Goal: Task Accomplishment & Management: Manage account settings

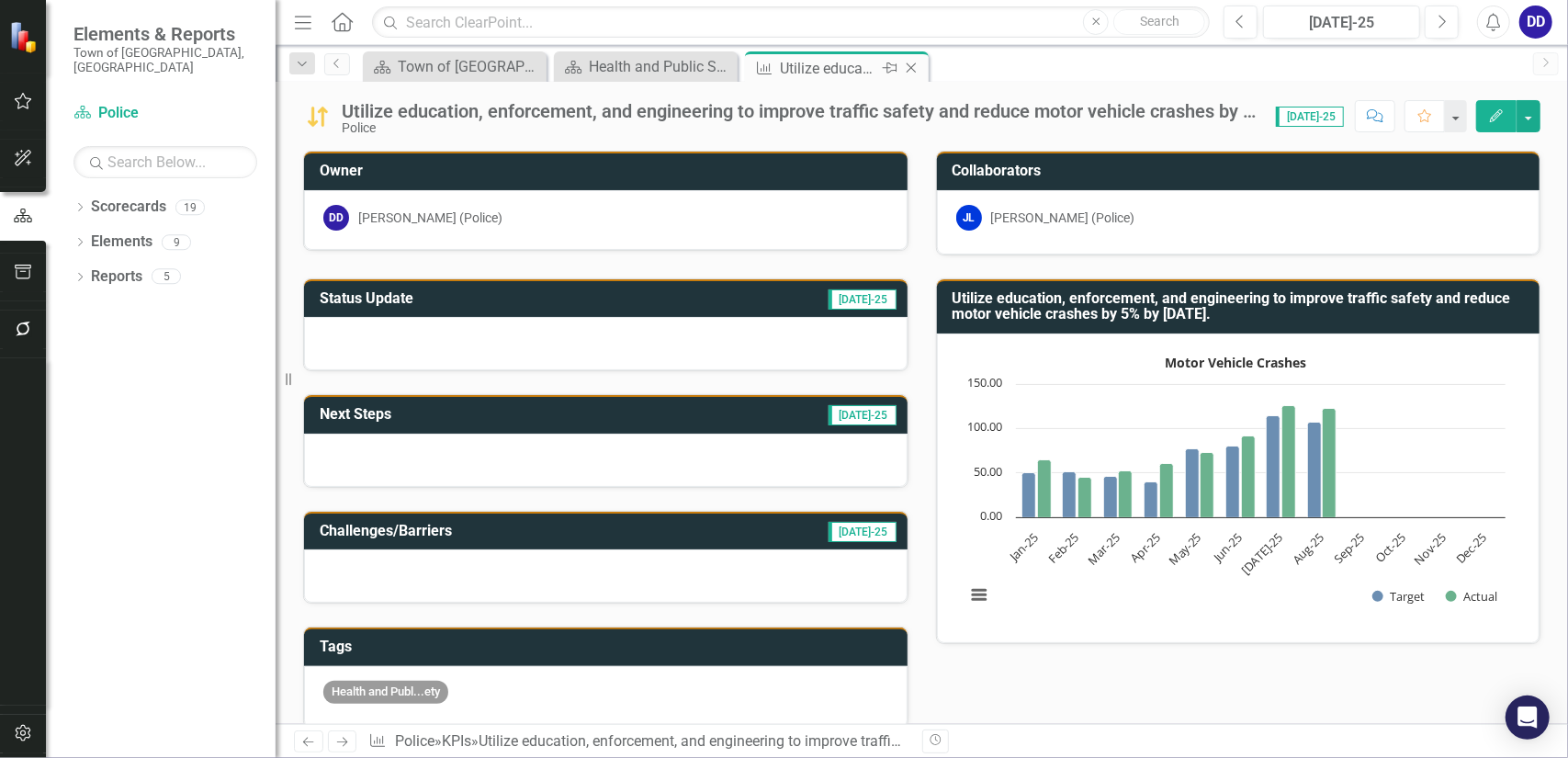
click at [915, 69] on icon "Close" at bounding box center [911, 67] width 18 height 15
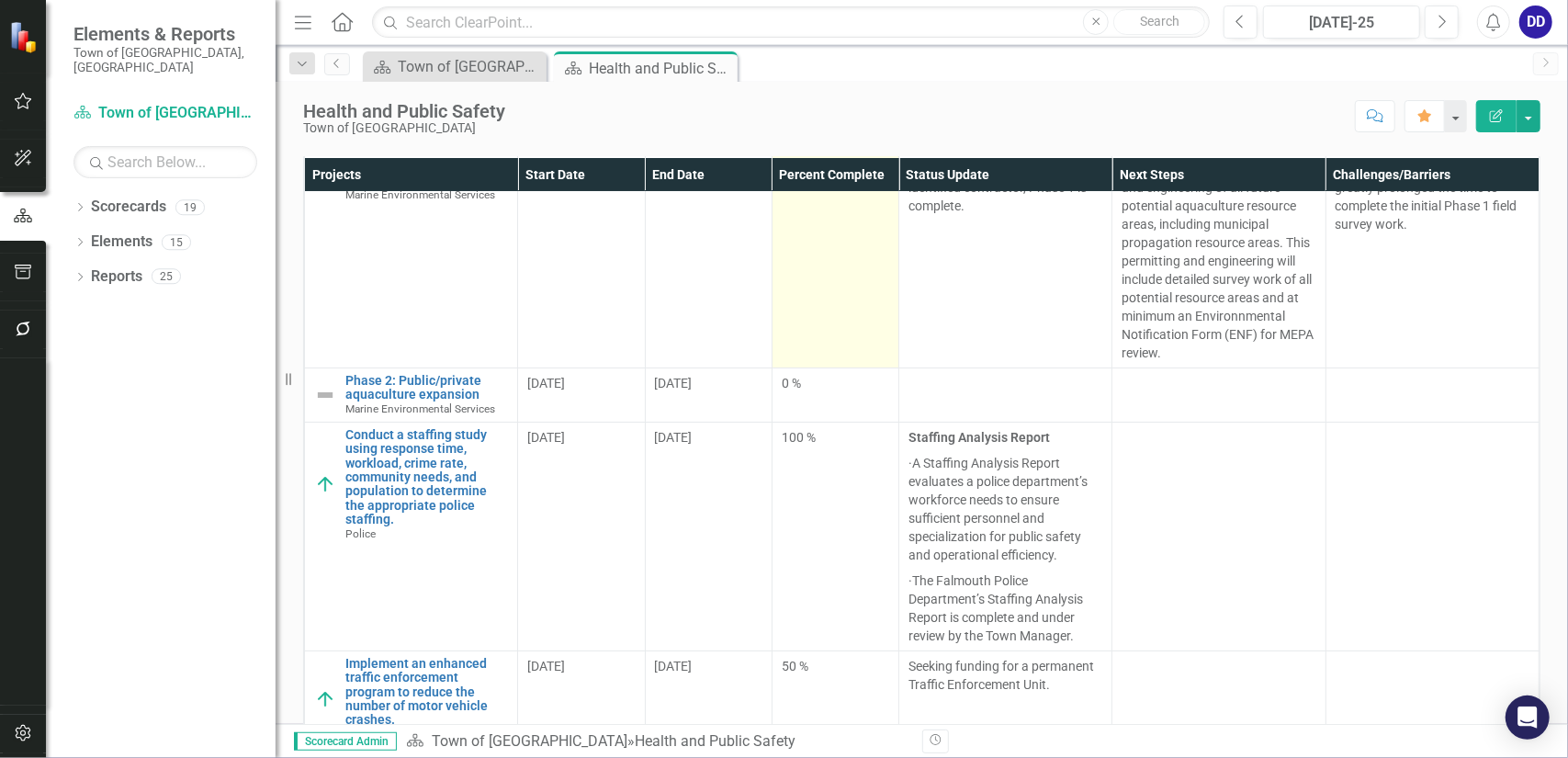
scroll to position [142, 0]
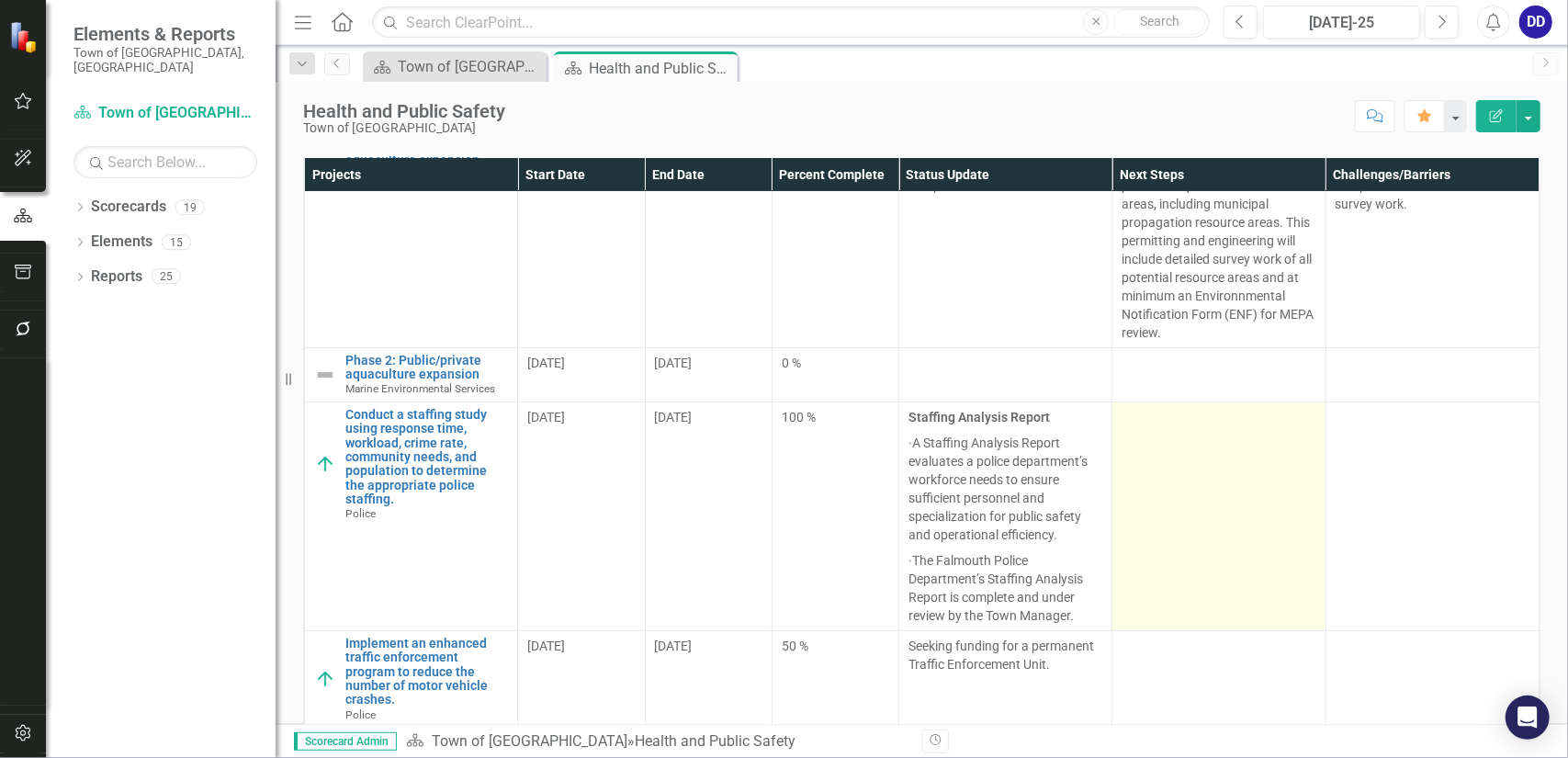
click at [1136, 440] on td at bounding box center [1218, 515] width 213 height 228
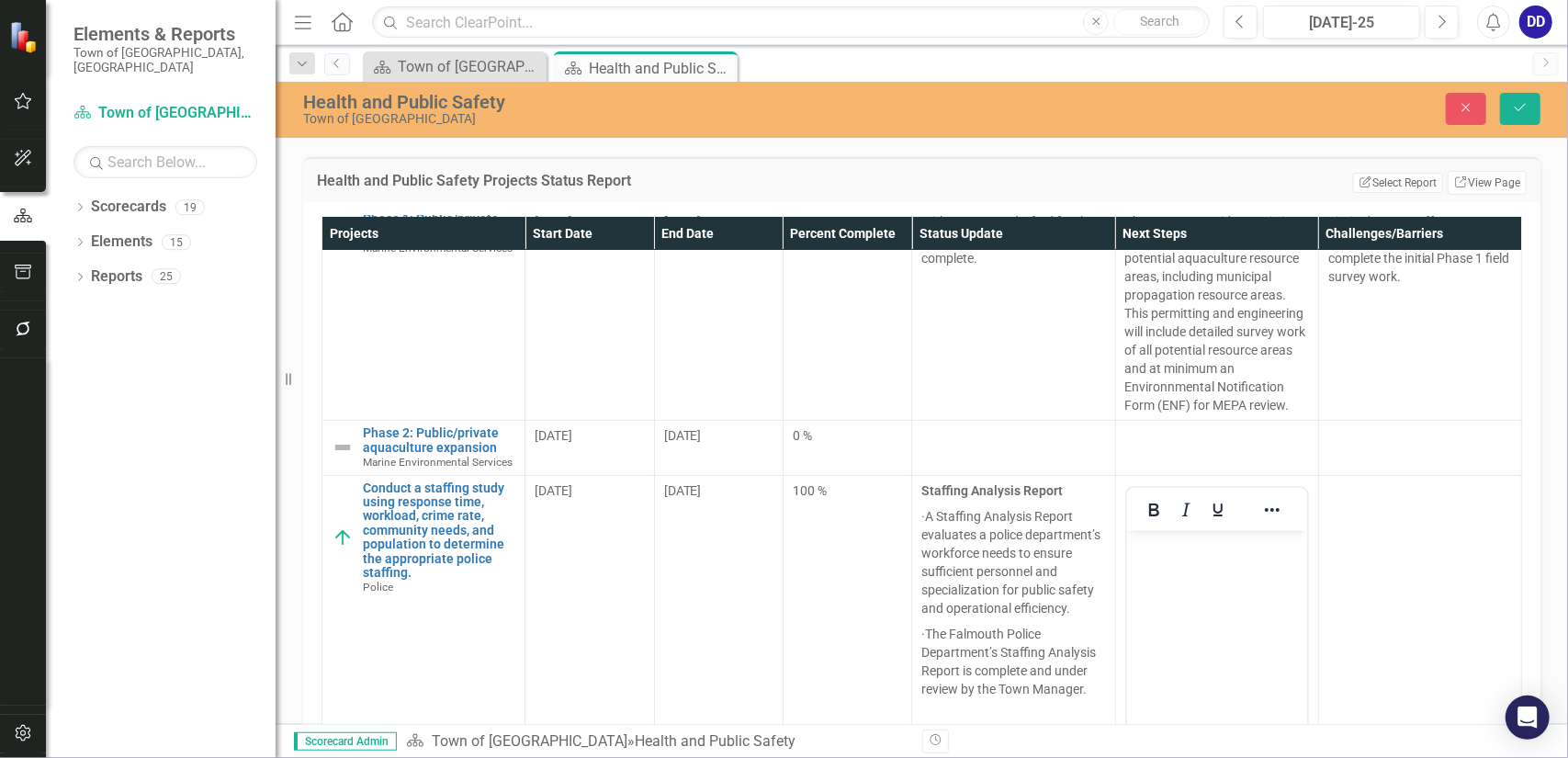
scroll to position [0, 0]
click at [1159, 582] on body "Rich Text Area. Press ALT-0 for help." at bounding box center [1215, 669] width 180 height 276
paste body "Rich Text Area. Press ALT-0 for help."
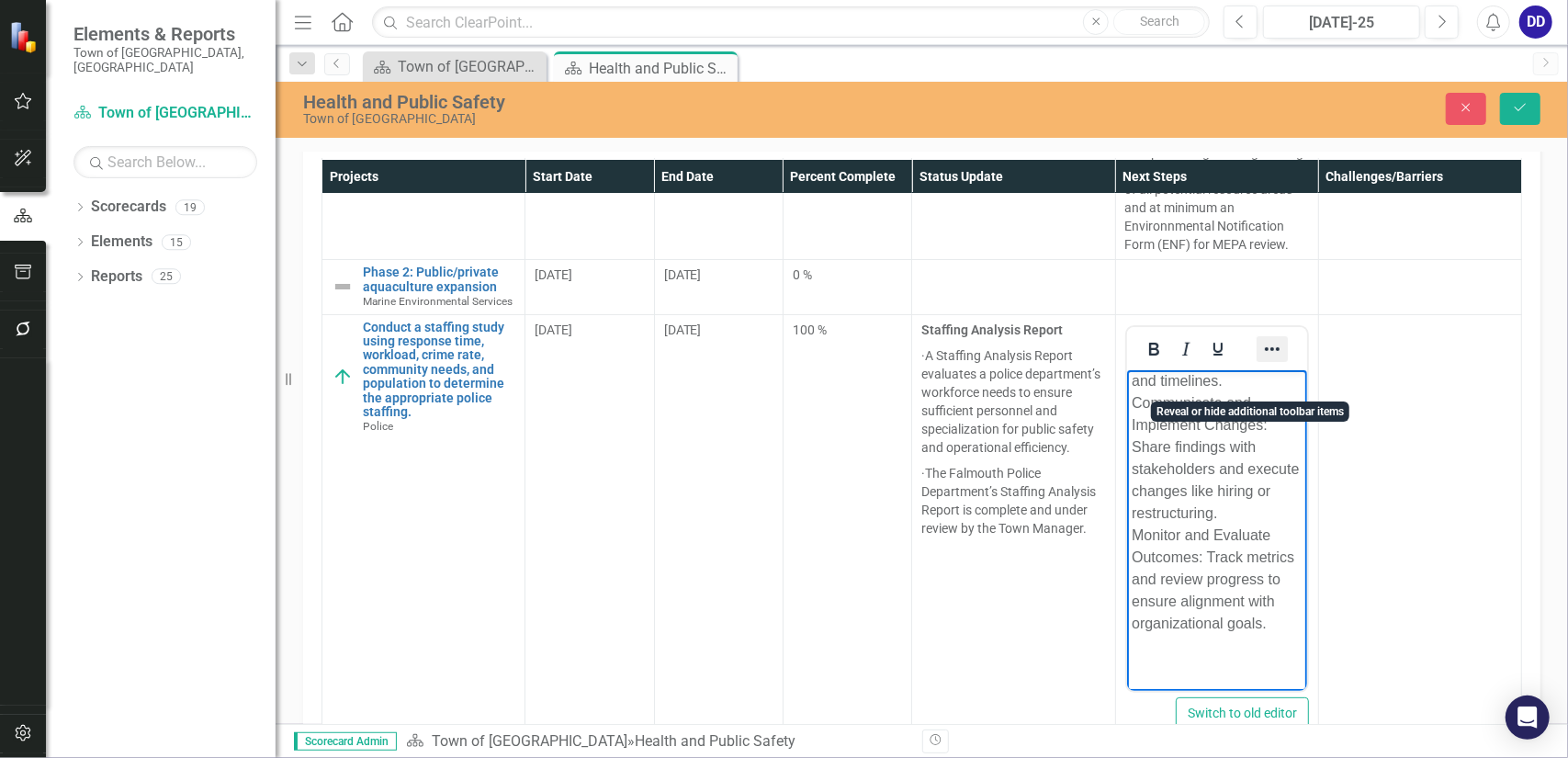
click at [1261, 361] on icon "Reveal or hide additional toolbar items" at bounding box center [1272, 349] width 22 height 22
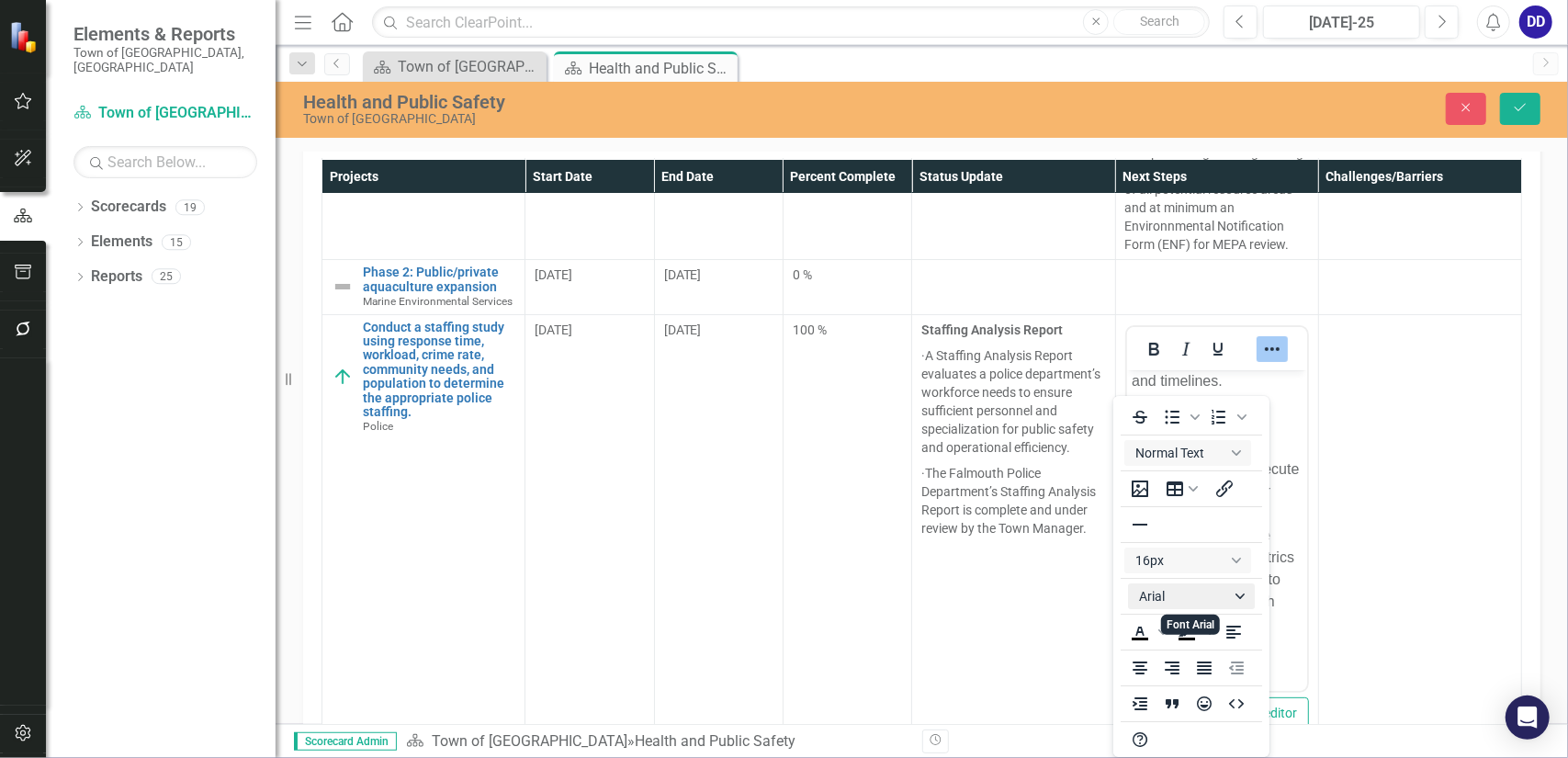
scroll to position [4, 0]
click at [1175, 415] on icon "Bullet list" at bounding box center [1172, 414] width 15 height 14
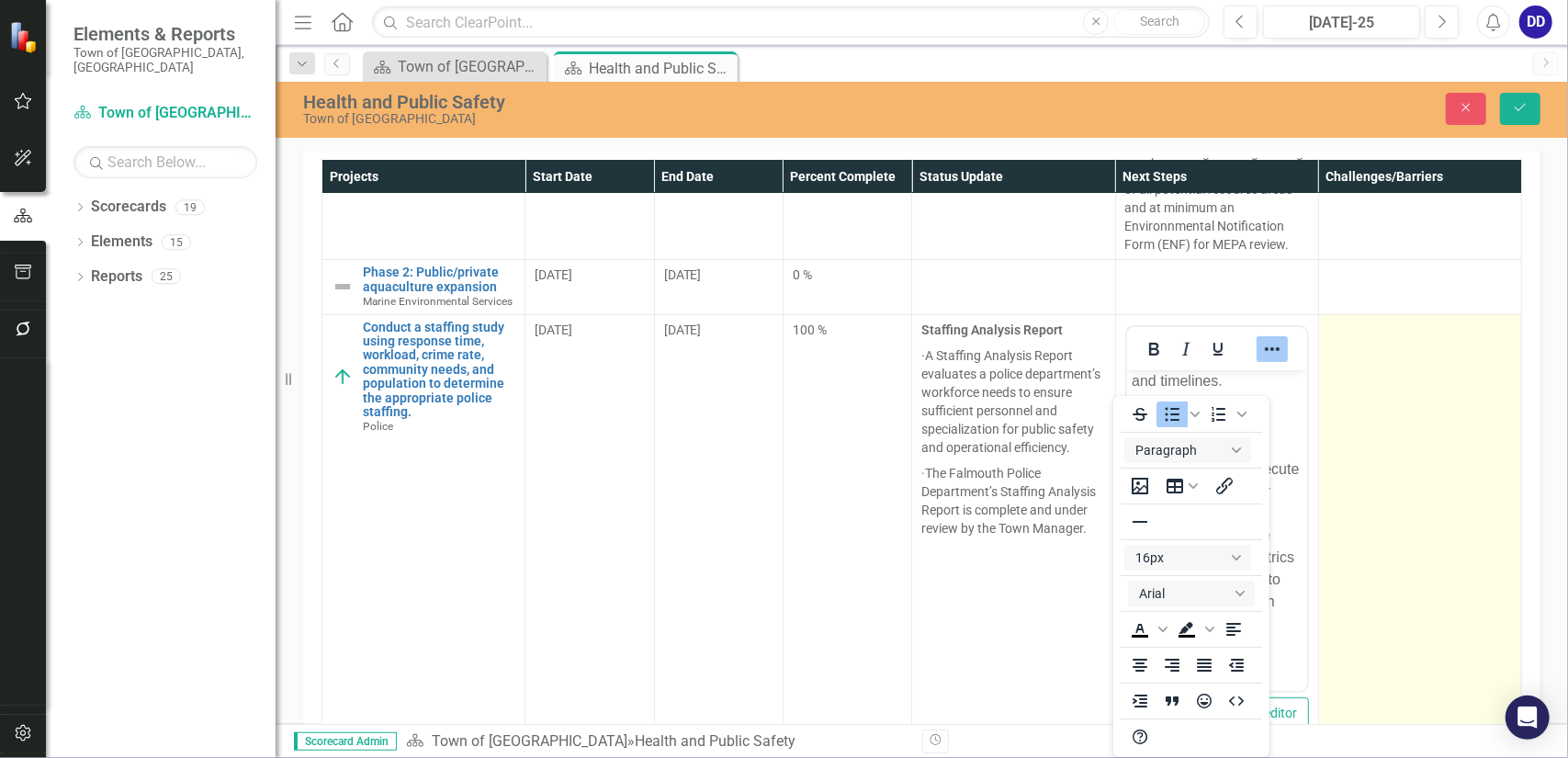
click at [1330, 435] on td at bounding box center [1419, 531] width 203 height 434
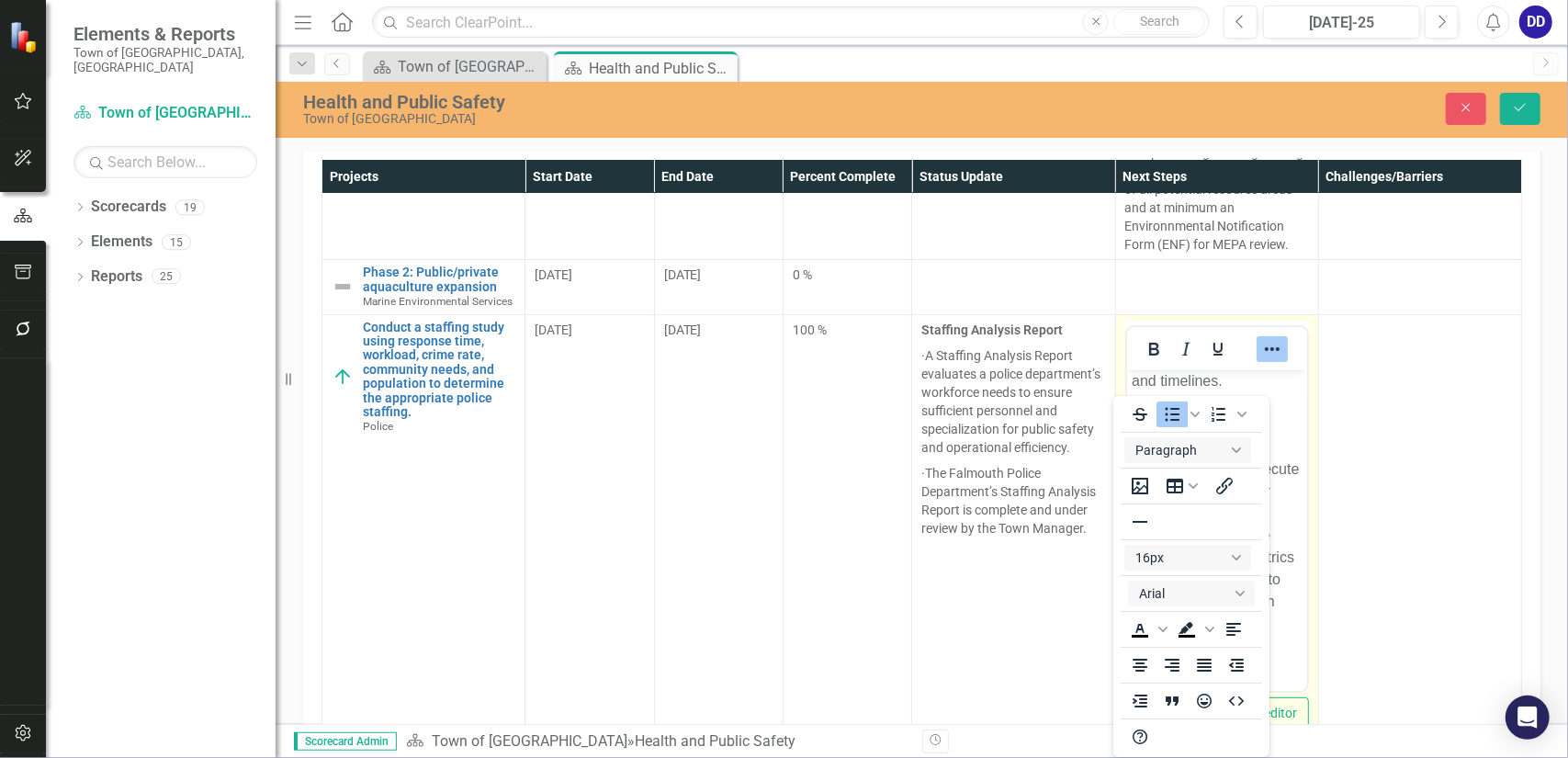
click at [1261, 361] on icon "Reveal or hide additional toolbar items" at bounding box center [1272, 349] width 22 height 22
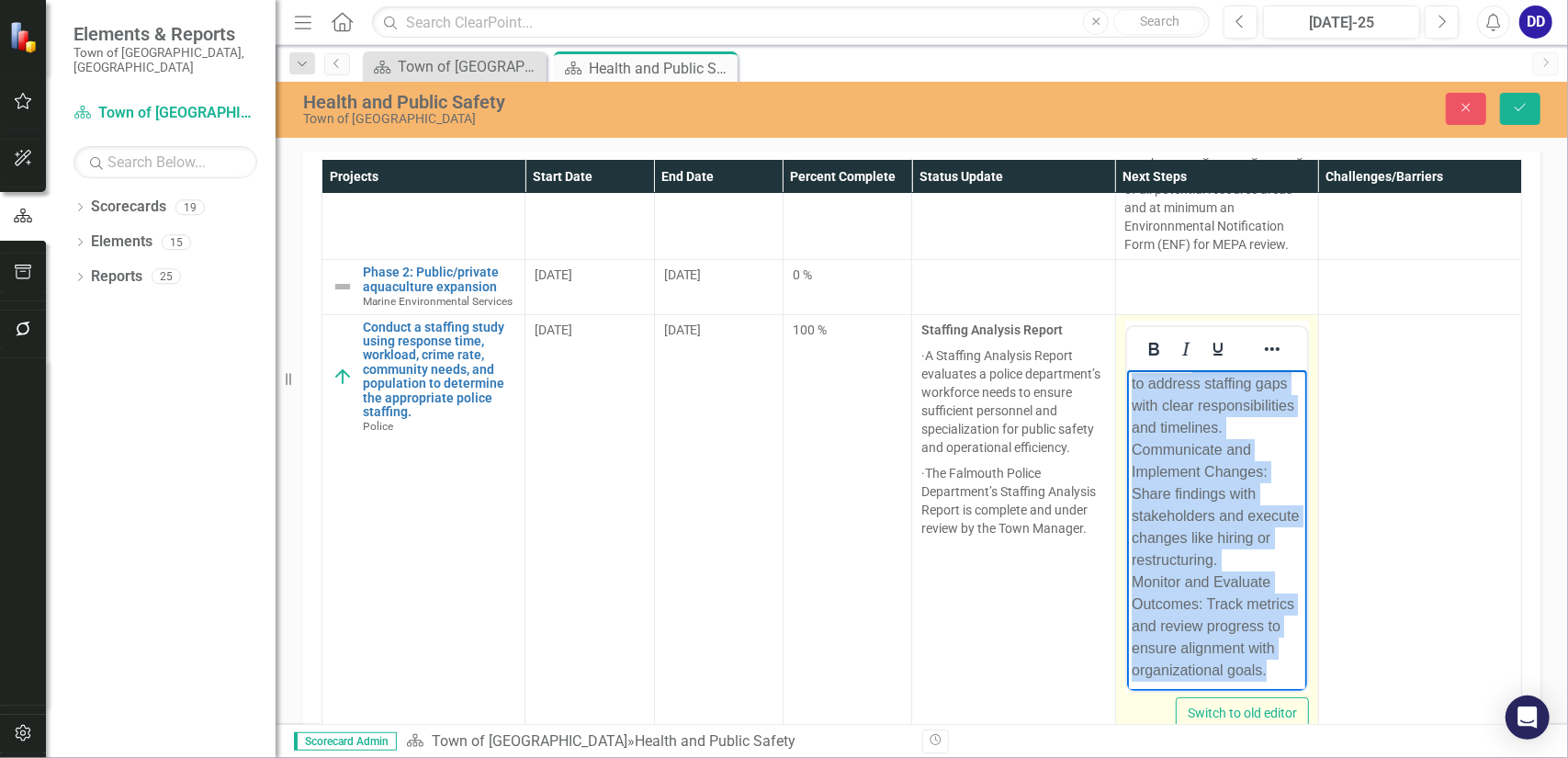
scroll to position [0, 0]
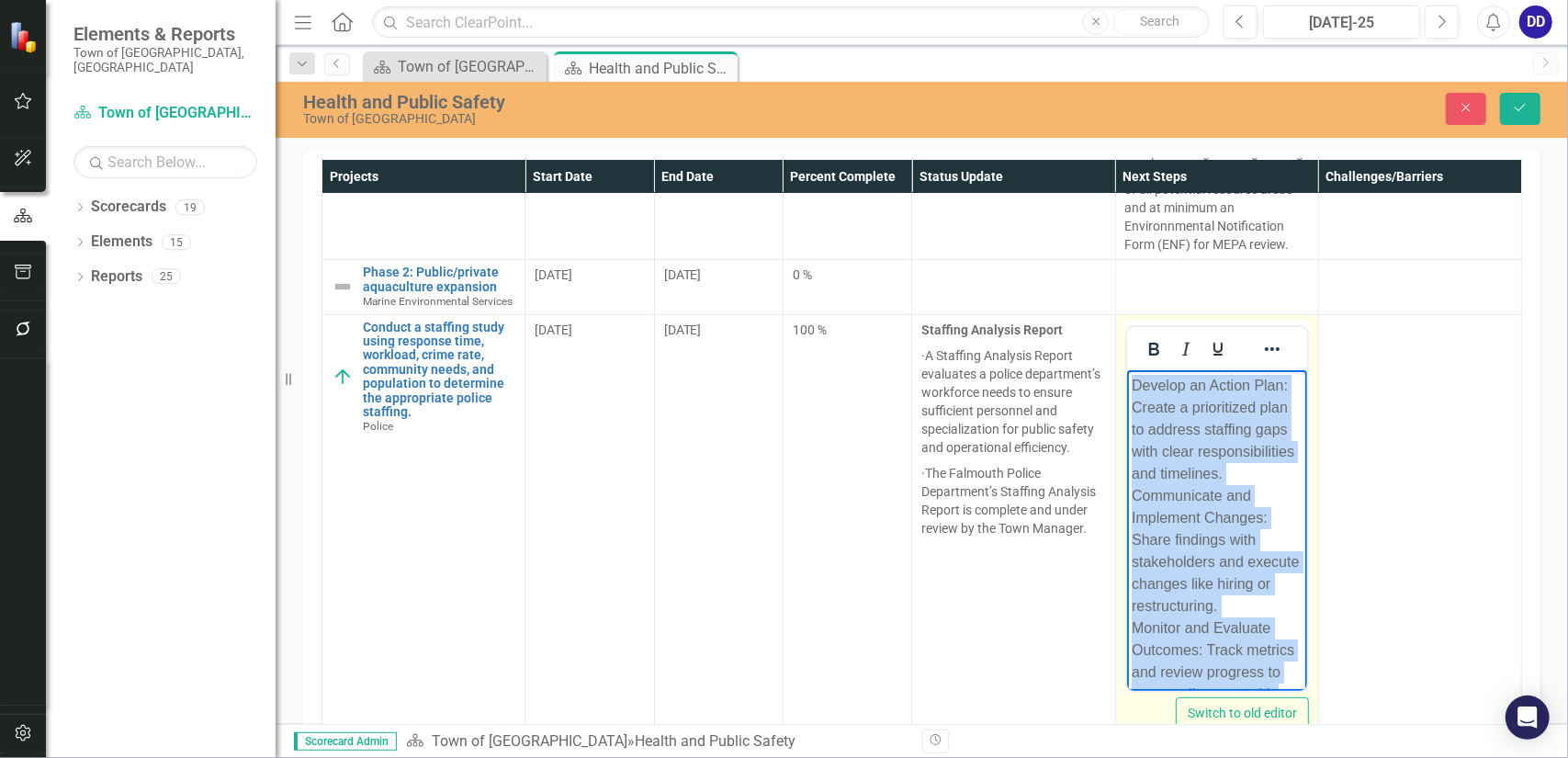
drag, startPoint x: 1274, startPoint y: 641, endPoint x: 1107, endPoint y: 351, distance: 334.6
click at [1126, 369] on html "Develop an Action Plan: Create a prioritized plan to address staffing gaps with…" at bounding box center [1215, 576] width 180 height 414
click at [1261, 361] on icon "Reveal or hide additional toolbar items" at bounding box center [1272, 349] width 22 height 22
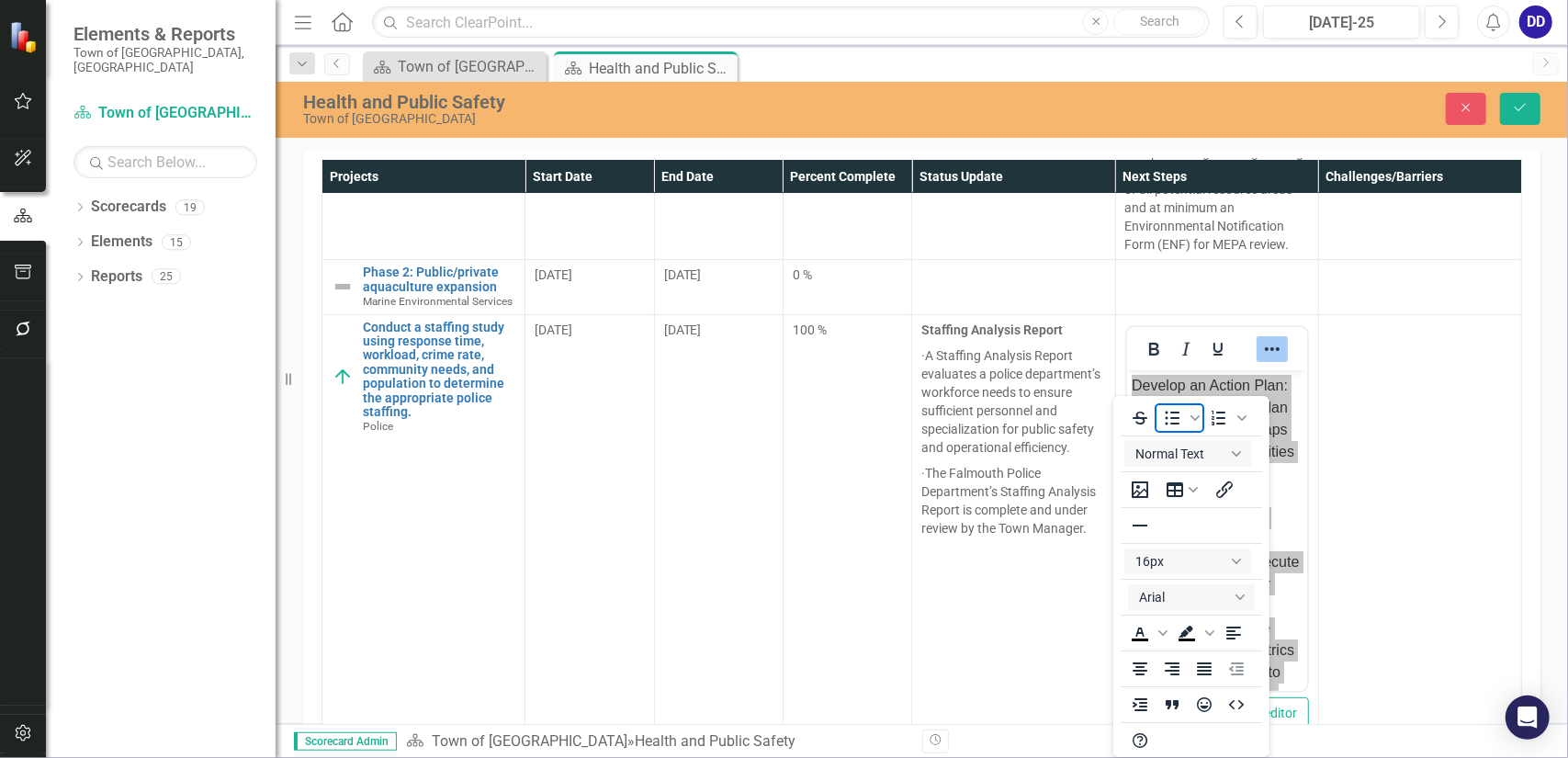
click at [1169, 412] on icon "Bullet list" at bounding box center [1172, 418] width 22 height 22
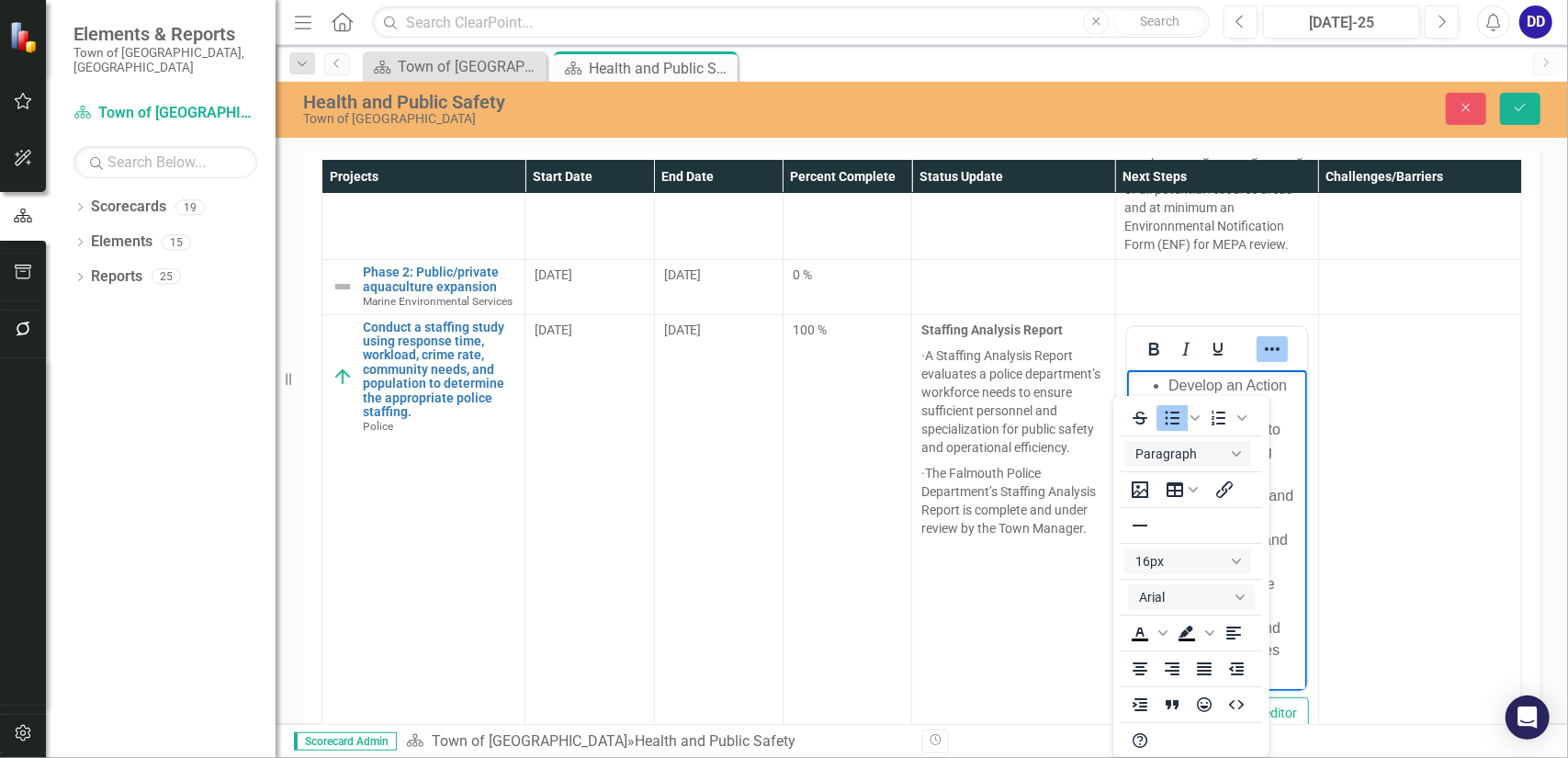
scroll to position [5, 0]
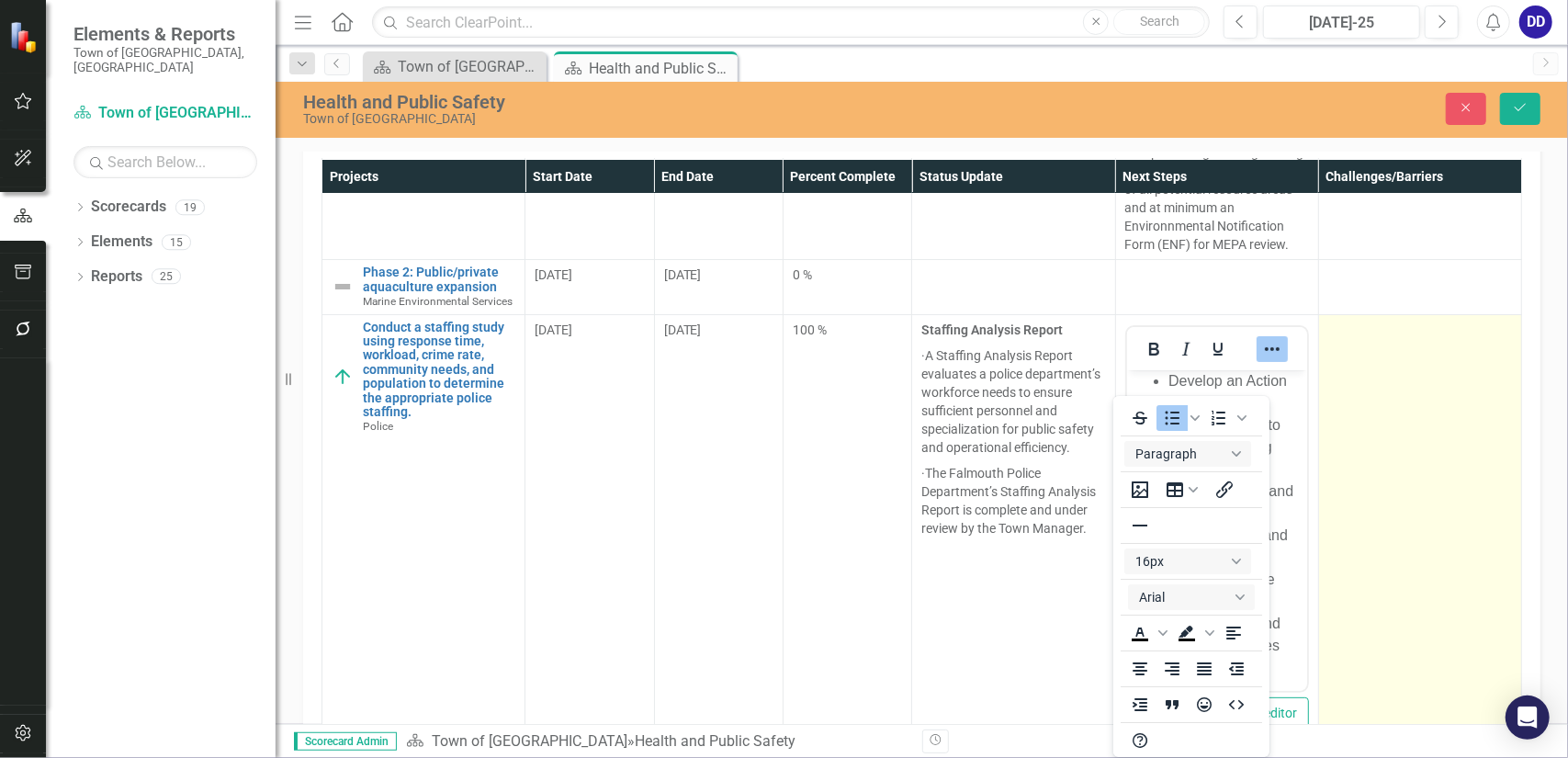
click at [1338, 432] on td at bounding box center [1419, 531] width 203 height 434
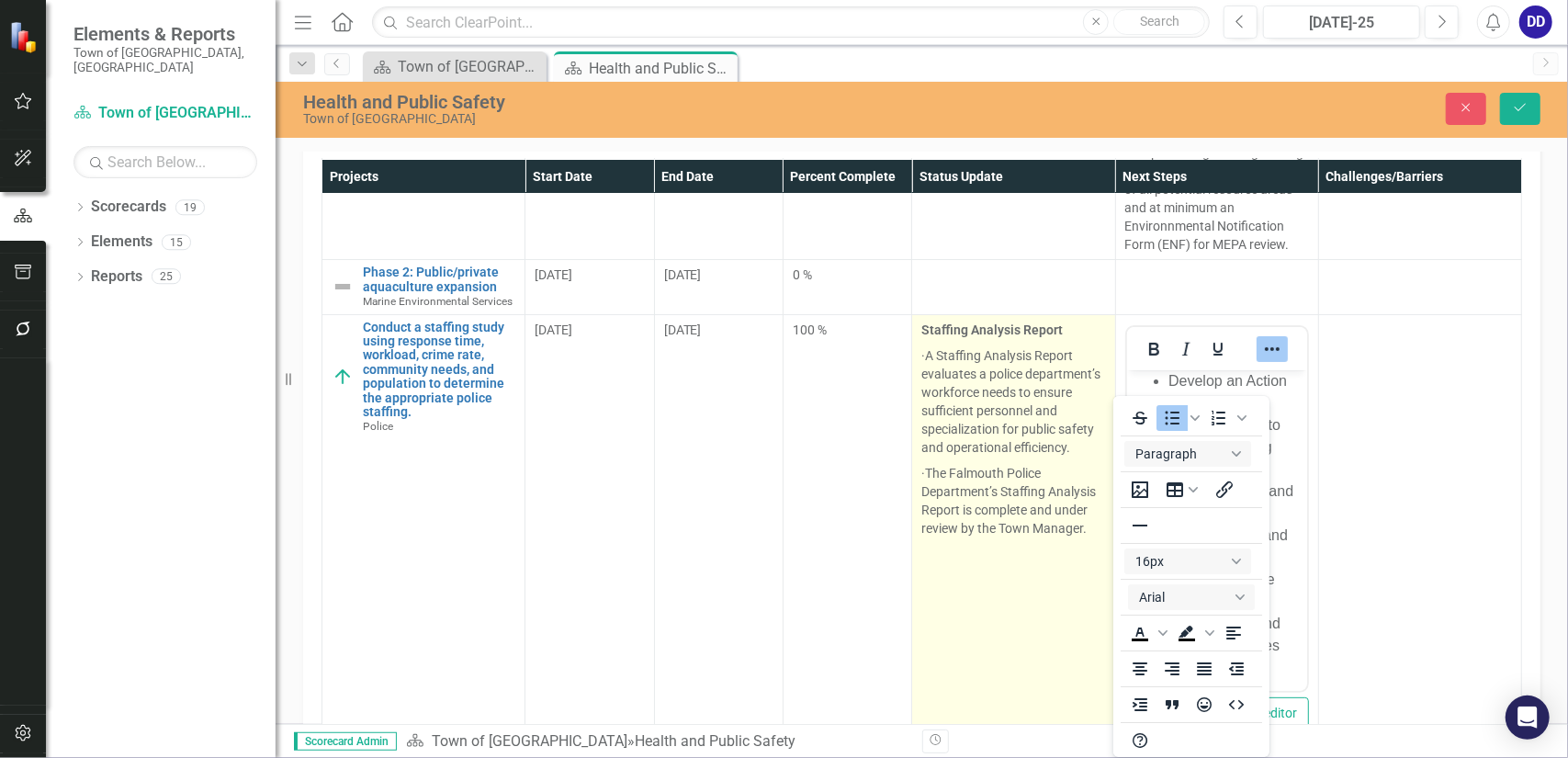
click at [1049, 659] on td "Staffing Analysis Report · A Staffing Analysis Report evaluates a police depart…" at bounding box center [1013, 531] width 203 height 434
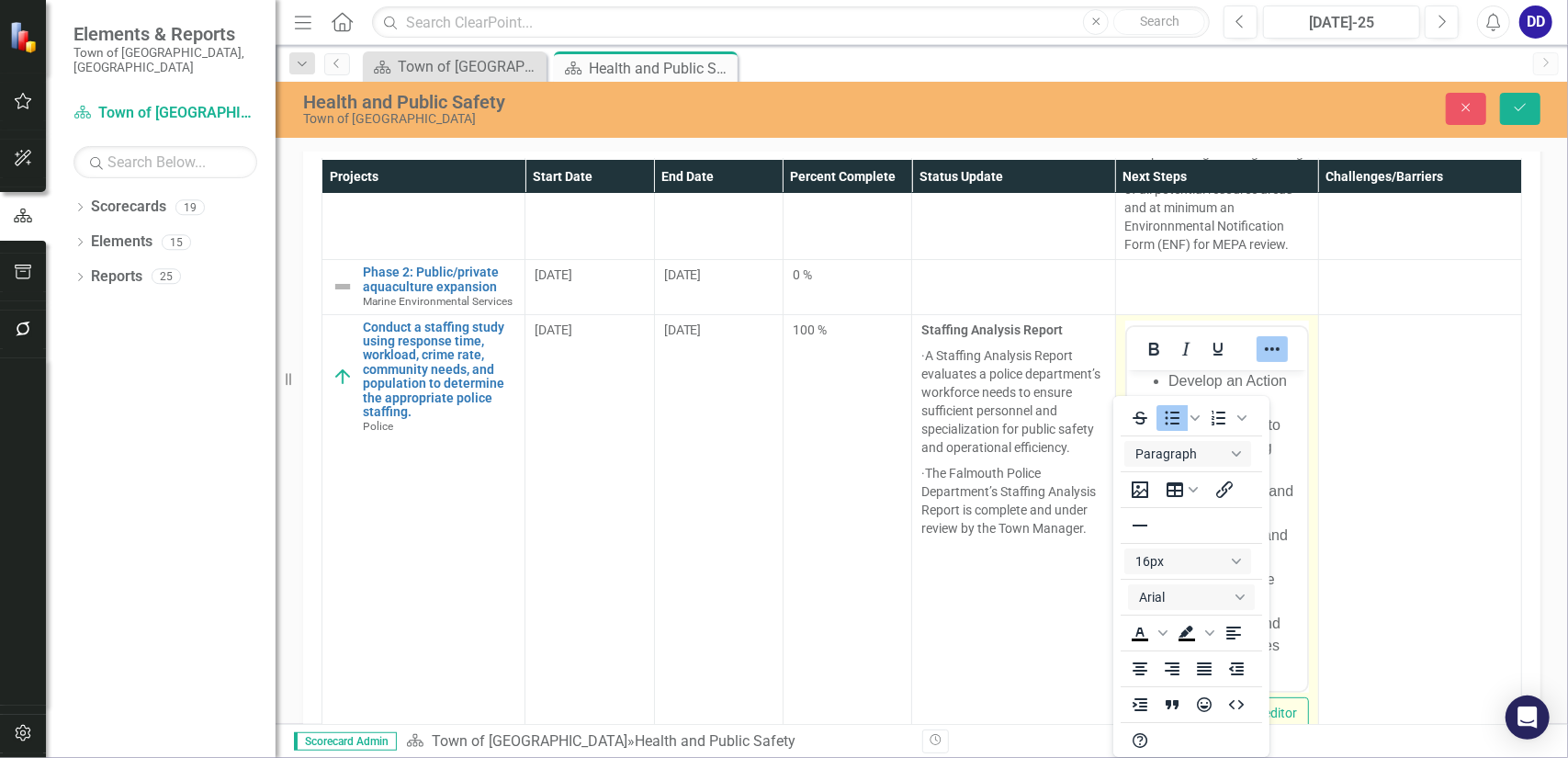
click at [1261, 361] on icon "Reveal or hide additional toolbar items" at bounding box center [1272, 349] width 22 height 22
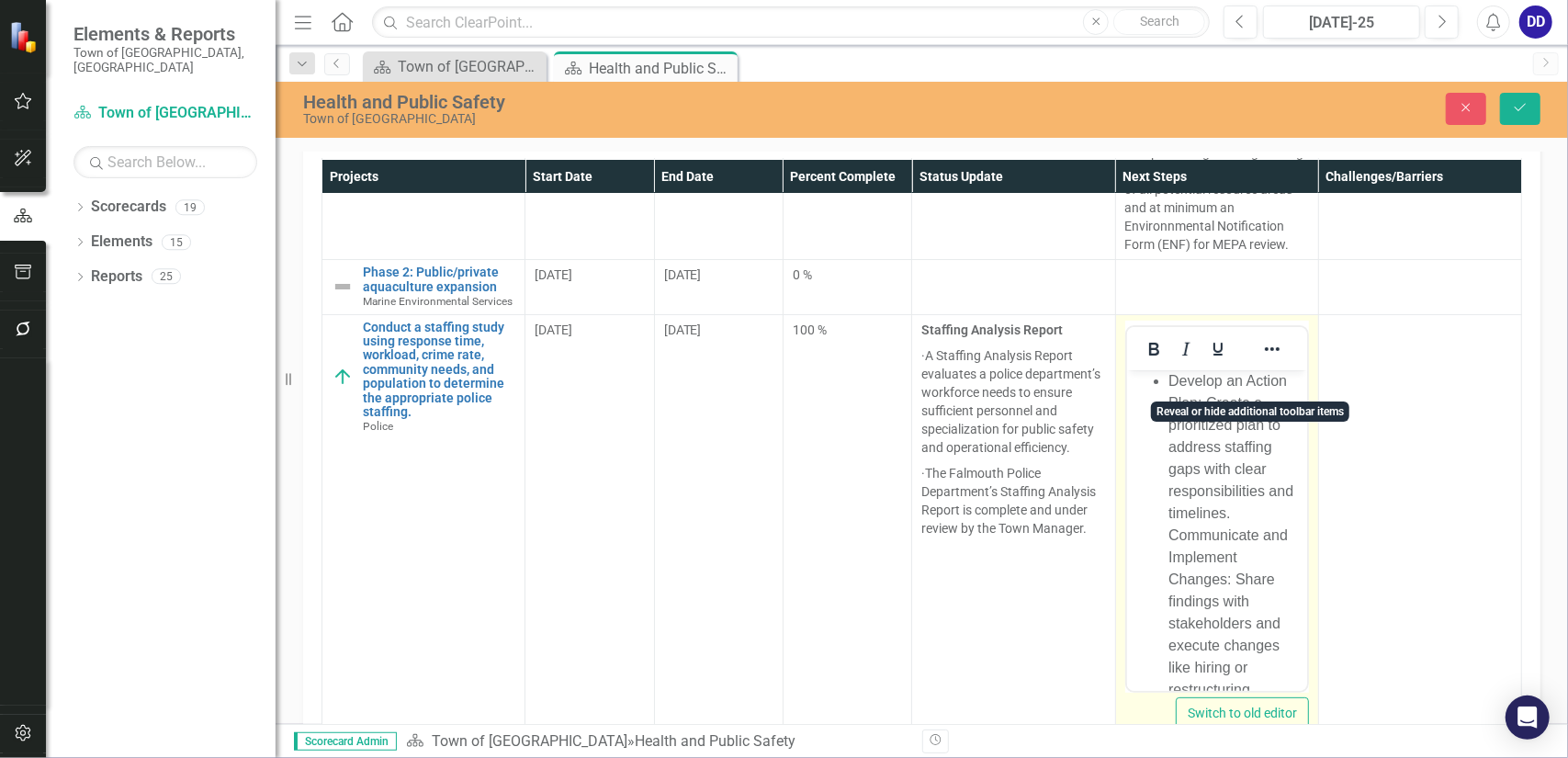
click at [1205, 469] on li "Develop an Action Plan: Create a prioritized plan to address staffing gaps with…" at bounding box center [1235, 611] width 134 height 485
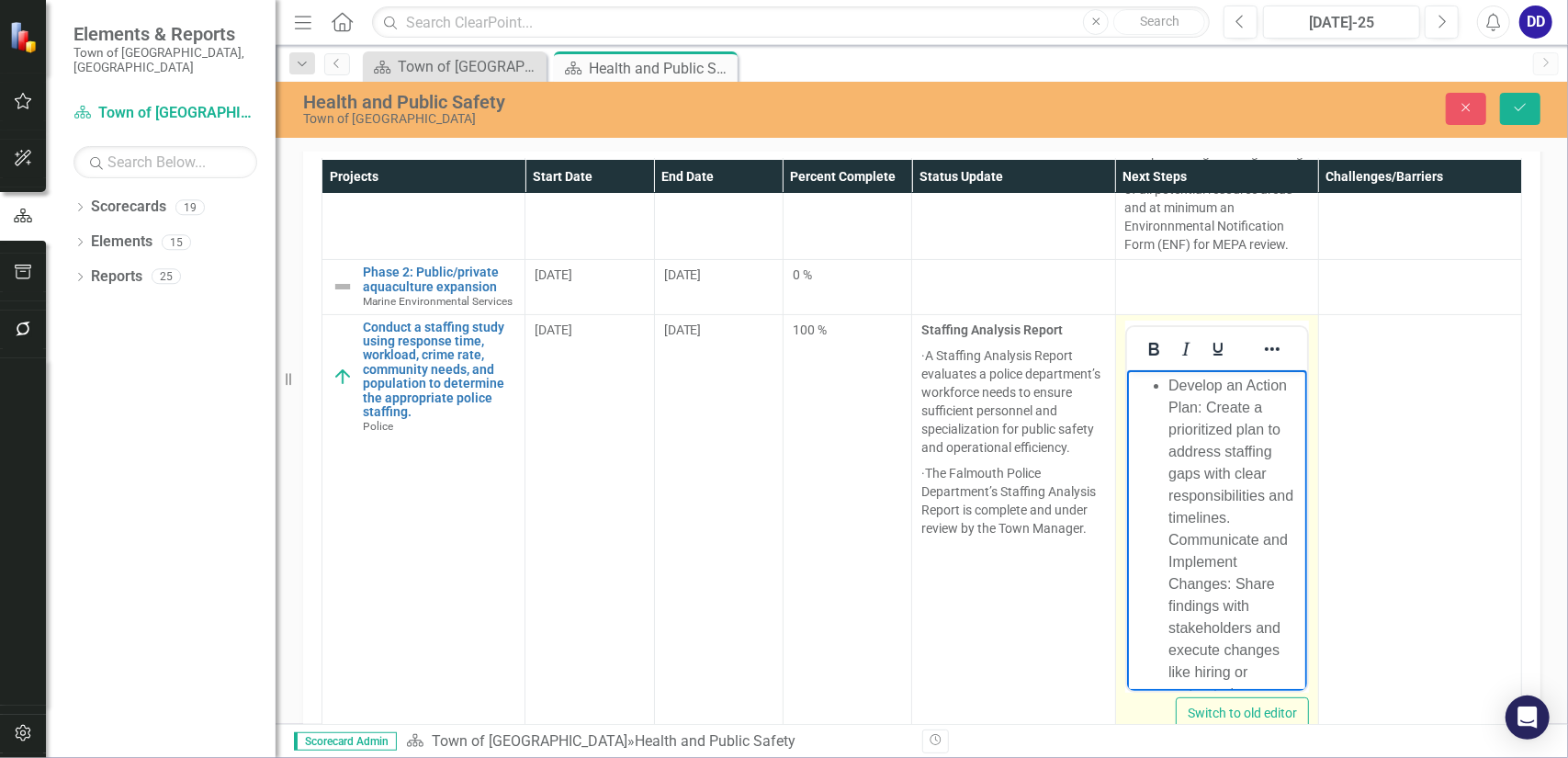
scroll to position [154, 0]
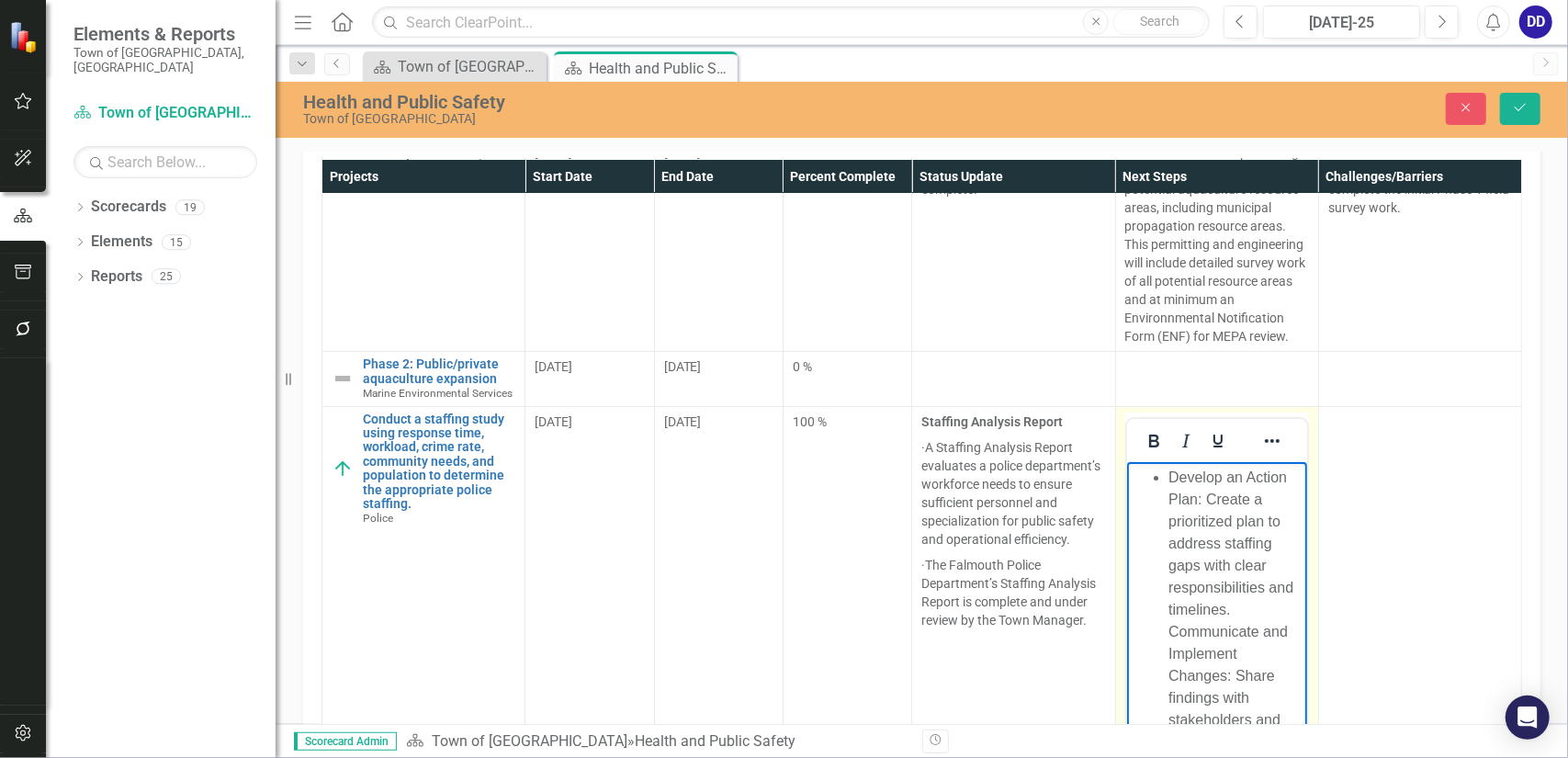
click at [1169, 480] on li "Develop an Action Plan: Create a prioritized plan to address staffing gaps with…" at bounding box center [1235, 707] width 134 height 485
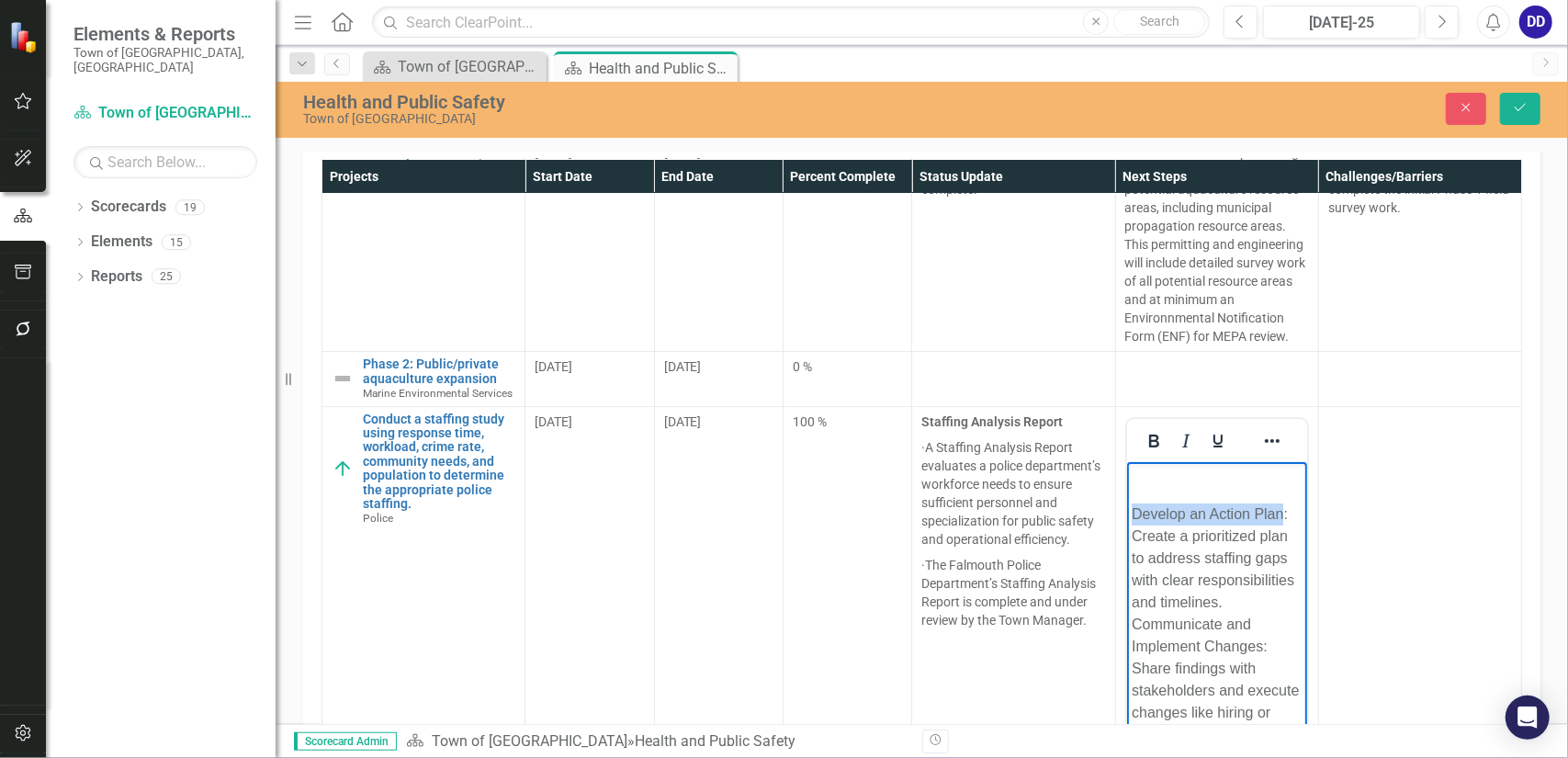
drag, startPoint x: 1130, startPoint y: 513, endPoint x: 1157, endPoint y: 532, distance: 33.0
click at [1159, 532] on body "Develop an Action Plan: Create a prioritized plan to address staffing gaps with…" at bounding box center [1215, 686] width 180 height 450
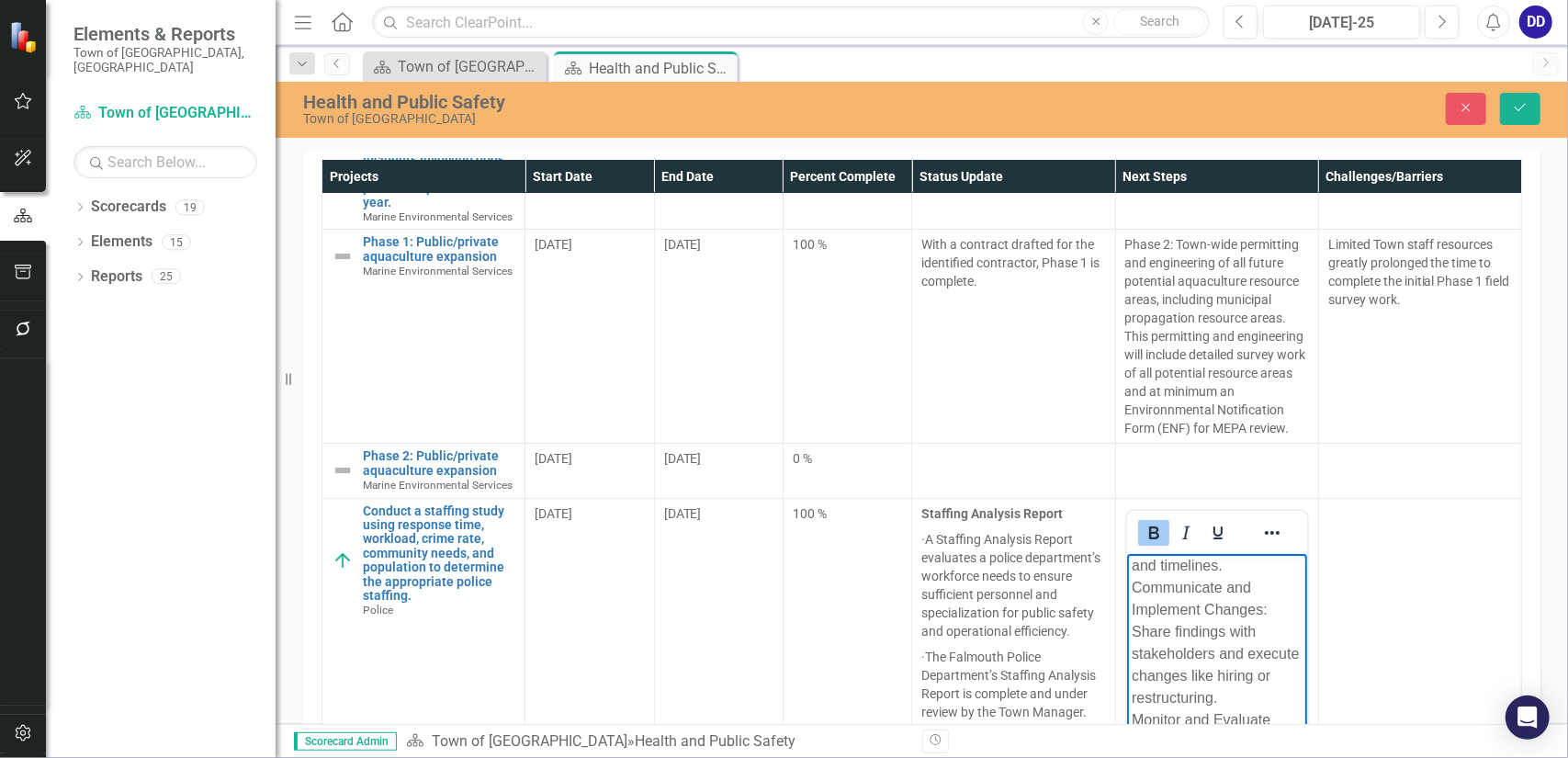
scroll to position [66, 0]
click at [1187, 627] on p "Develop an Action Plan : Create a prioritized plan to address staffing gaps wit…" at bounding box center [1216, 668] width 171 height 353
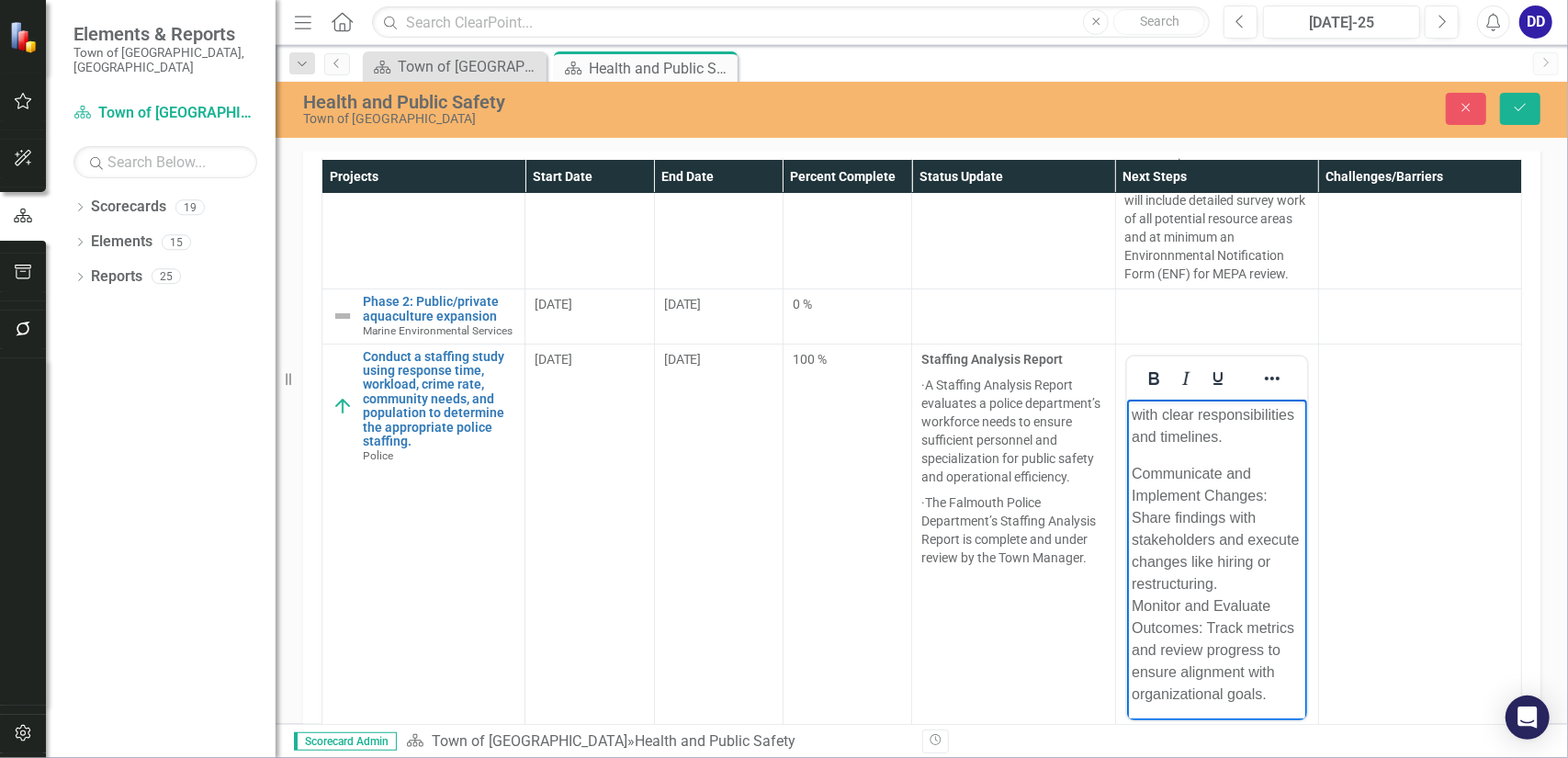
scroll to position [272, 0]
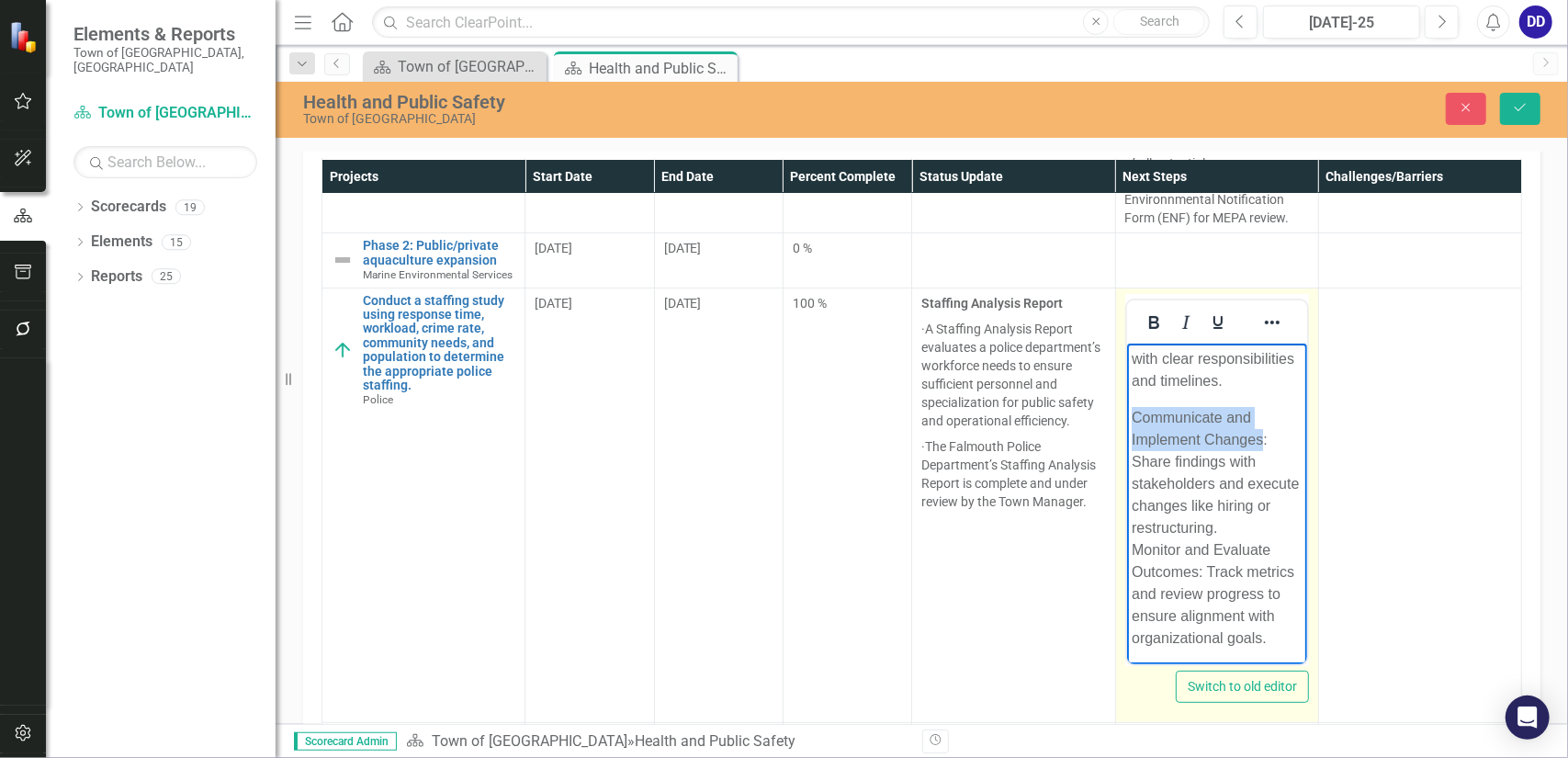
drag, startPoint x: 1135, startPoint y: 456, endPoint x: 1261, endPoint y: 477, distance: 127.7
click at [1261, 477] on p "Communicate and Implement Changes: Share findings with stakeholders and execute…" at bounding box center [1216, 528] width 171 height 243
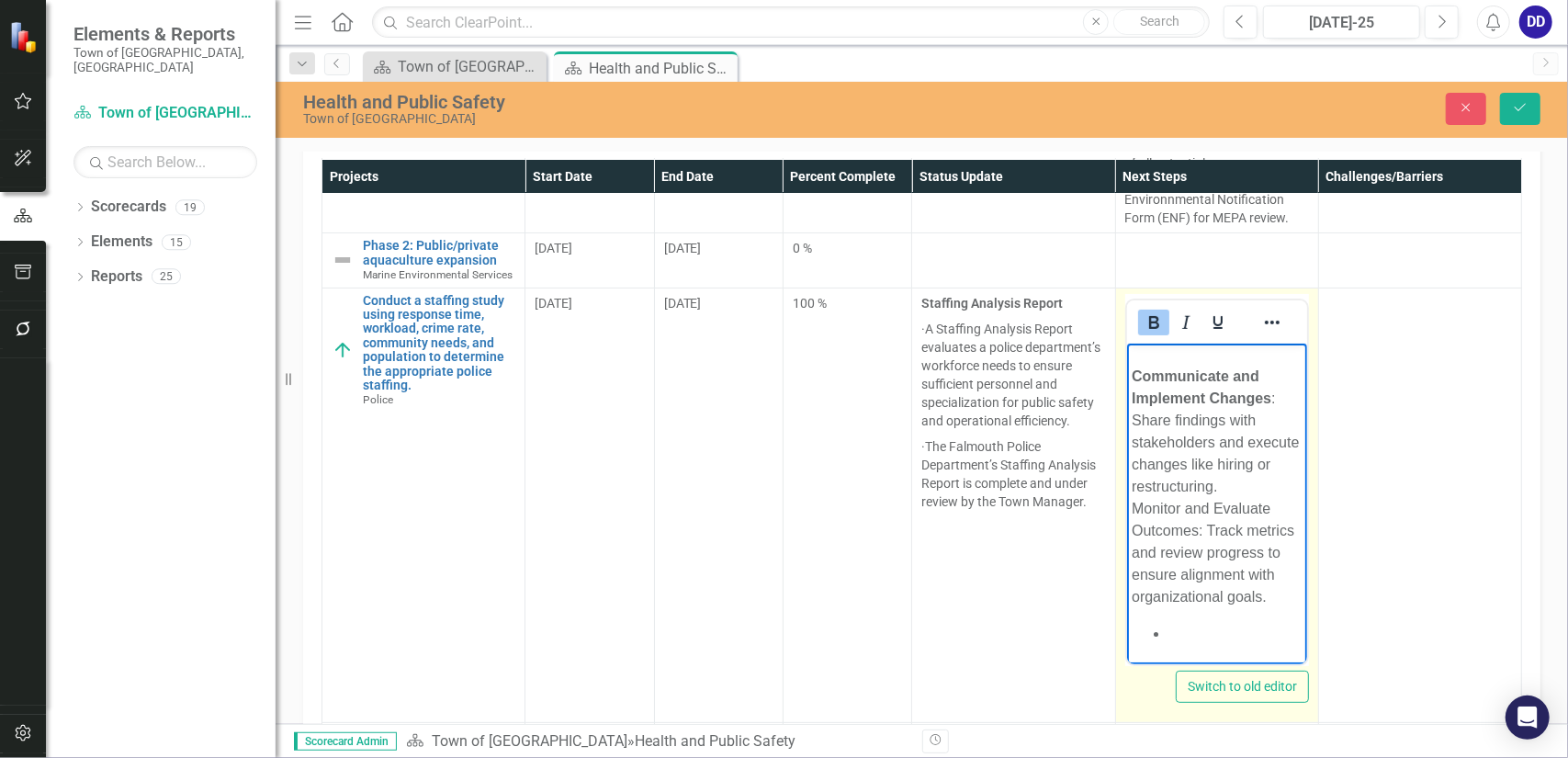
scroll to position [173, 0]
drag, startPoint x: 1127, startPoint y: 482, endPoint x: 2419, endPoint y: 873, distance: 1349.9
click at [1127, 482] on body "Develop an Action Plan : Create a prioritized plan to address staffing gaps wit…" at bounding box center [1215, 449] width 180 height 429
drag, startPoint x: 1132, startPoint y: 500, endPoint x: 1196, endPoint y: 516, distance: 66.0
click at [1196, 516] on p "Monitor and Evaluate Outcomes: Track metrics and review progress to ensure alig…" at bounding box center [1216, 552] width 171 height 110
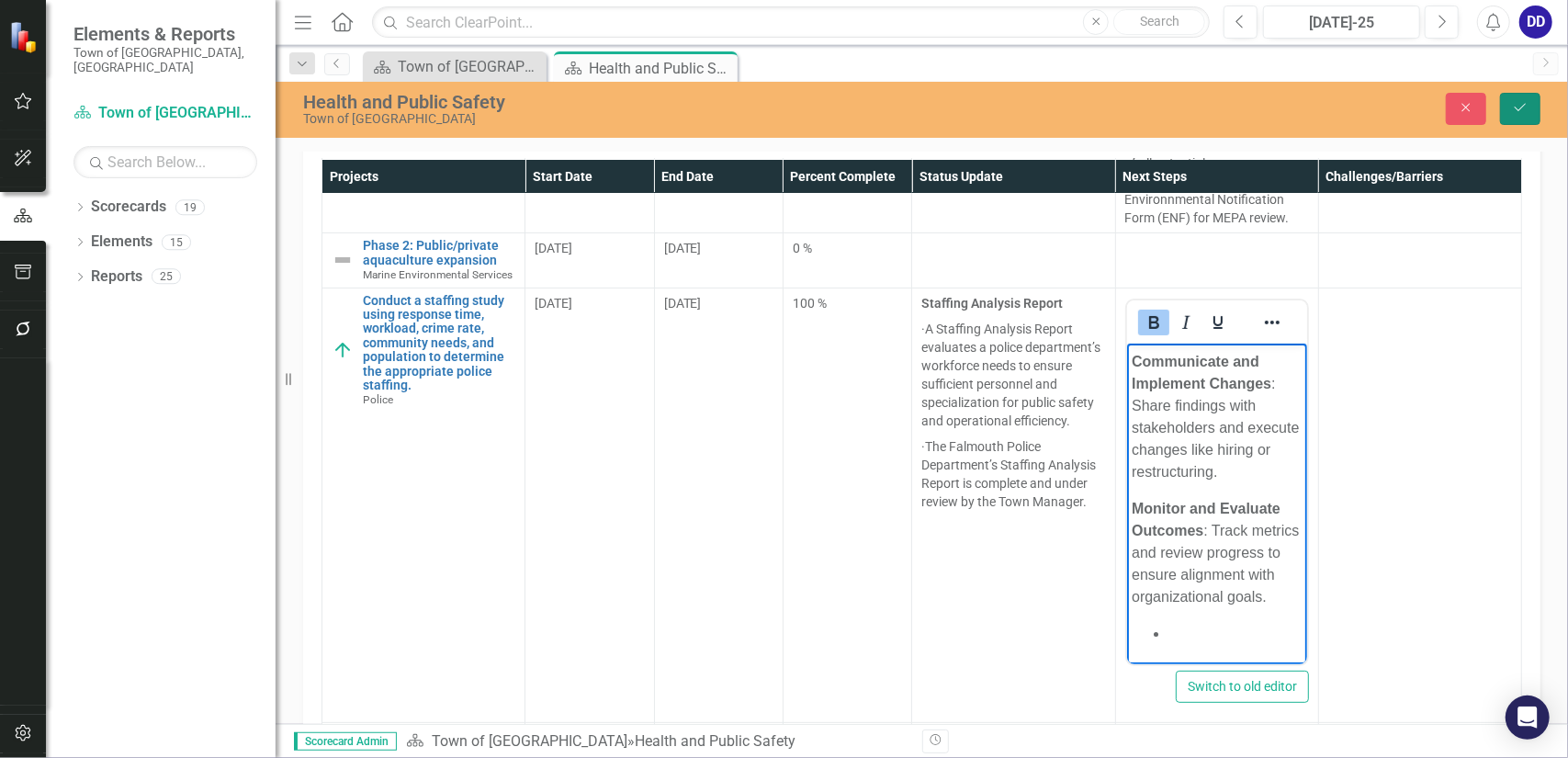
click at [1532, 103] on button "Save" at bounding box center [1520, 109] width 41 height 32
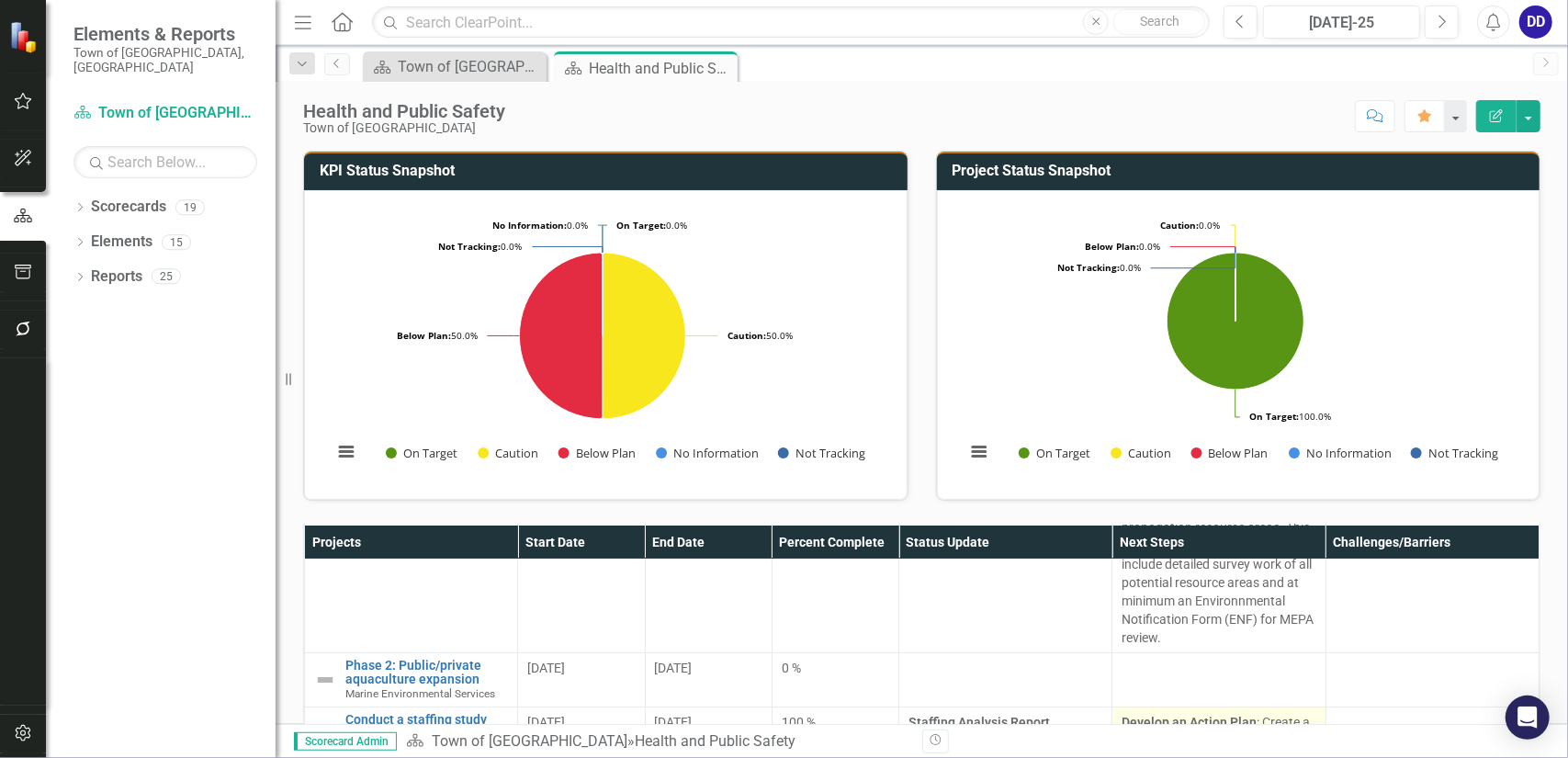
scroll to position [276, 0]
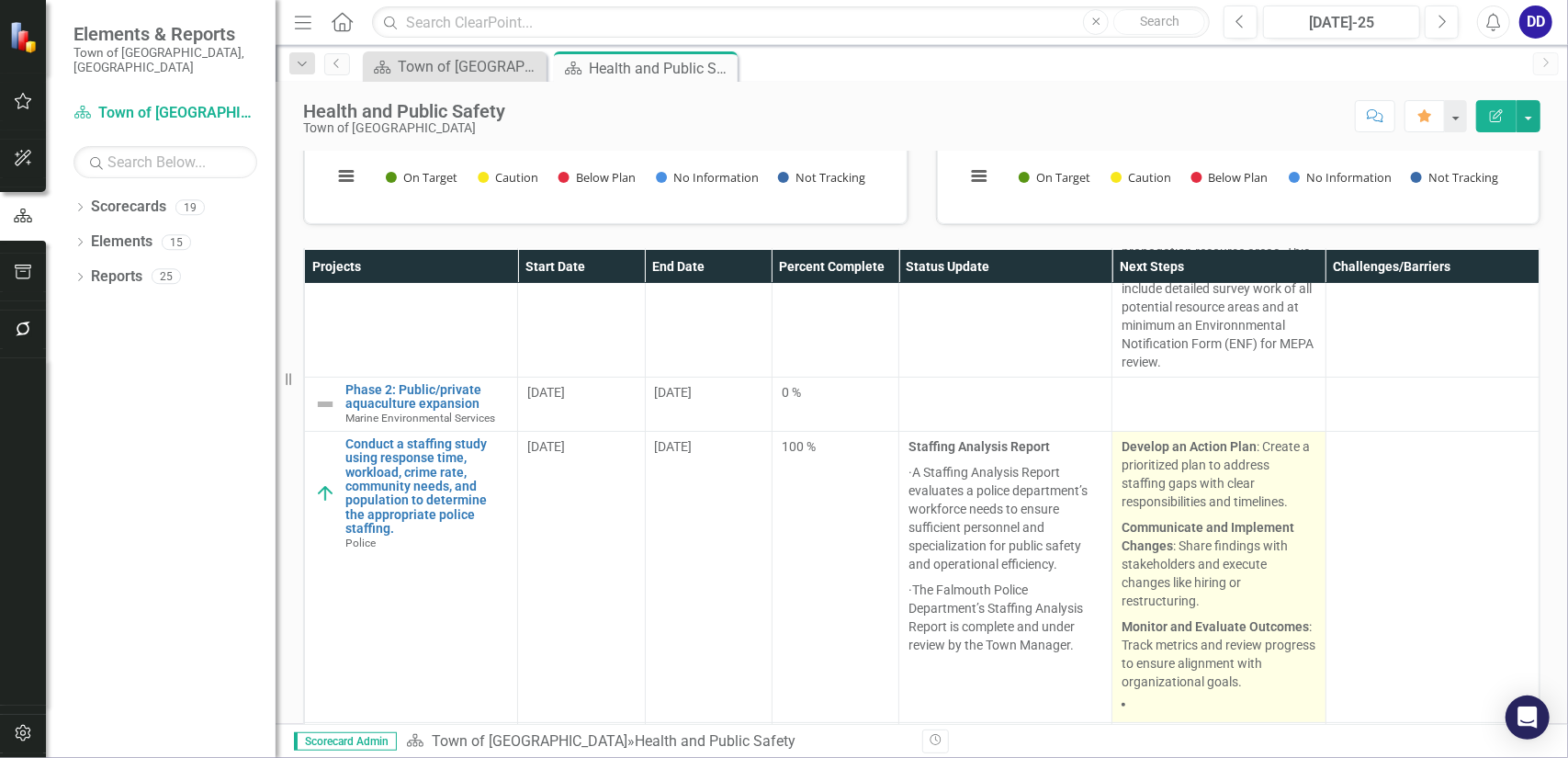
click at [1257, 644] on p "Monitor and Evaluate Outcomes : Track metrics and review progress to ensure ali…" at bounding box center [1219, 652] width 194 height 77
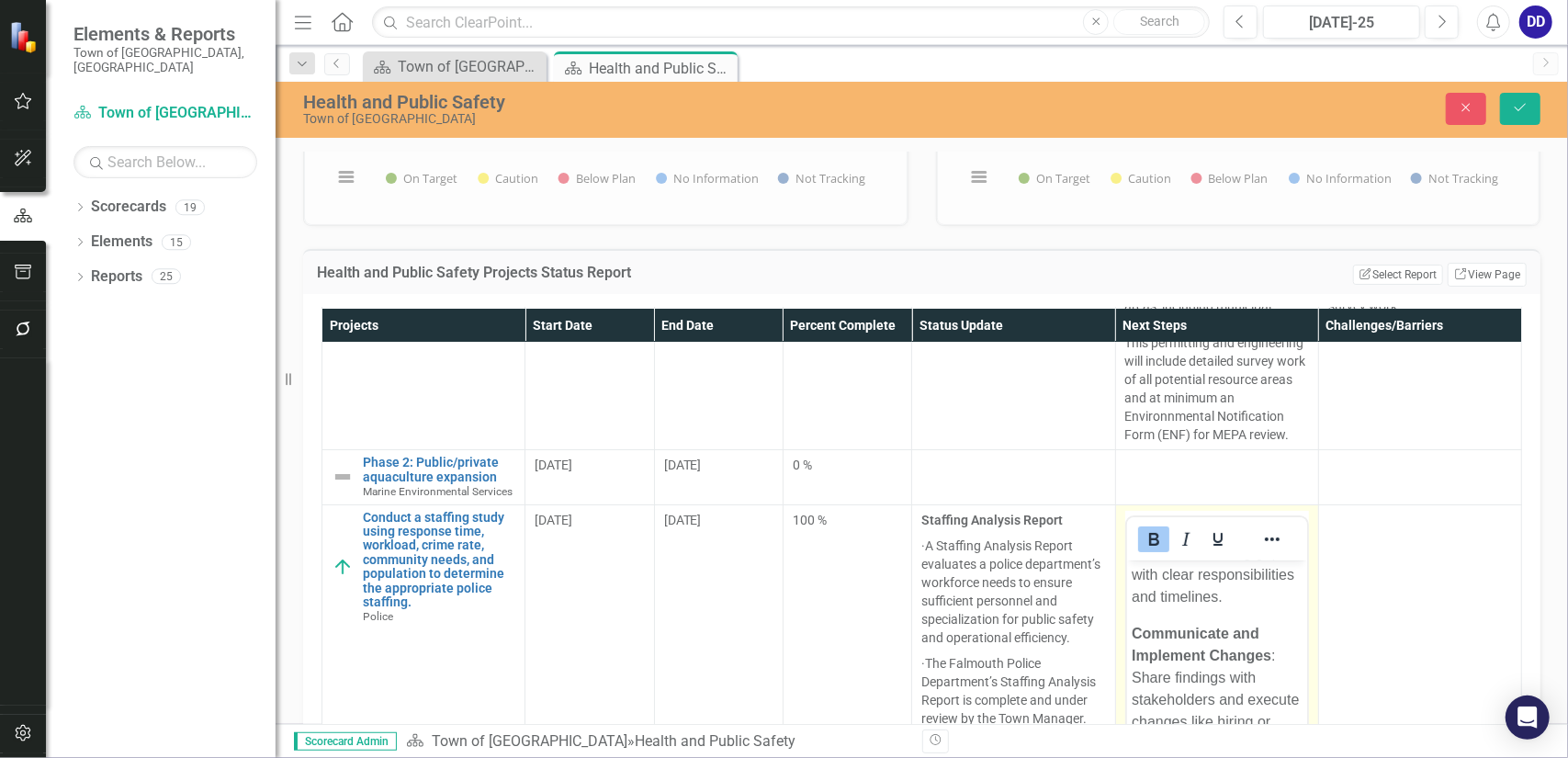
scroll to position [188, 0]
click at [1284, 666] on body "Develop an Action Plan : Create a prioritized plan to address staffing gaps wit…" at bounding box center [1215, 659] width 180 height 443
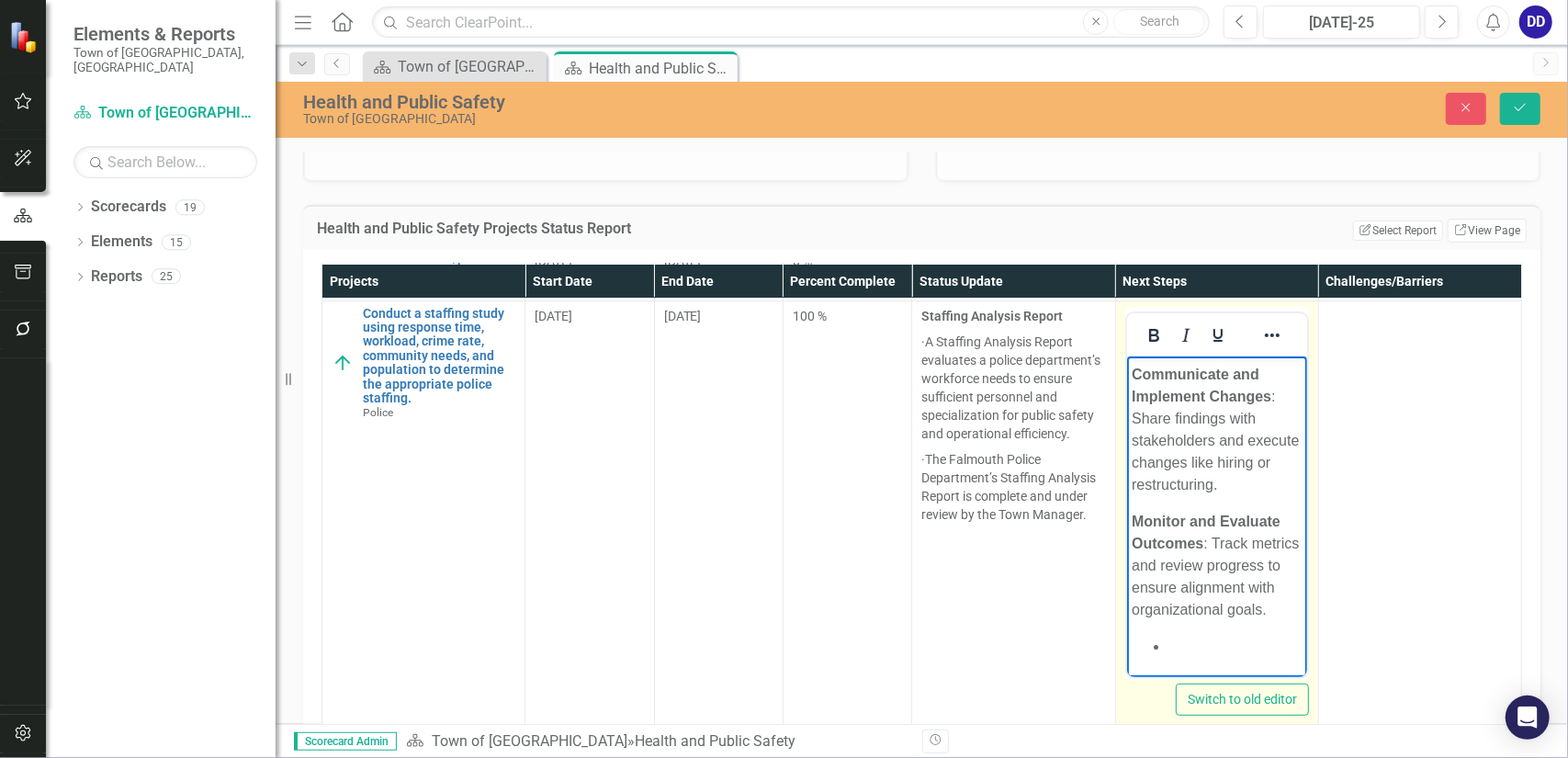
drag, startPoint x: 1298, startPoint y: 512, endPoint x: 2412, endPoint y: 969, distance: 1204.1
click at [1266, 612] on p "Monitor and Evaluate Outcomes : Track metrics and review progress to ensure ali…" at bounding box center [1216, 565] width 171 height 110
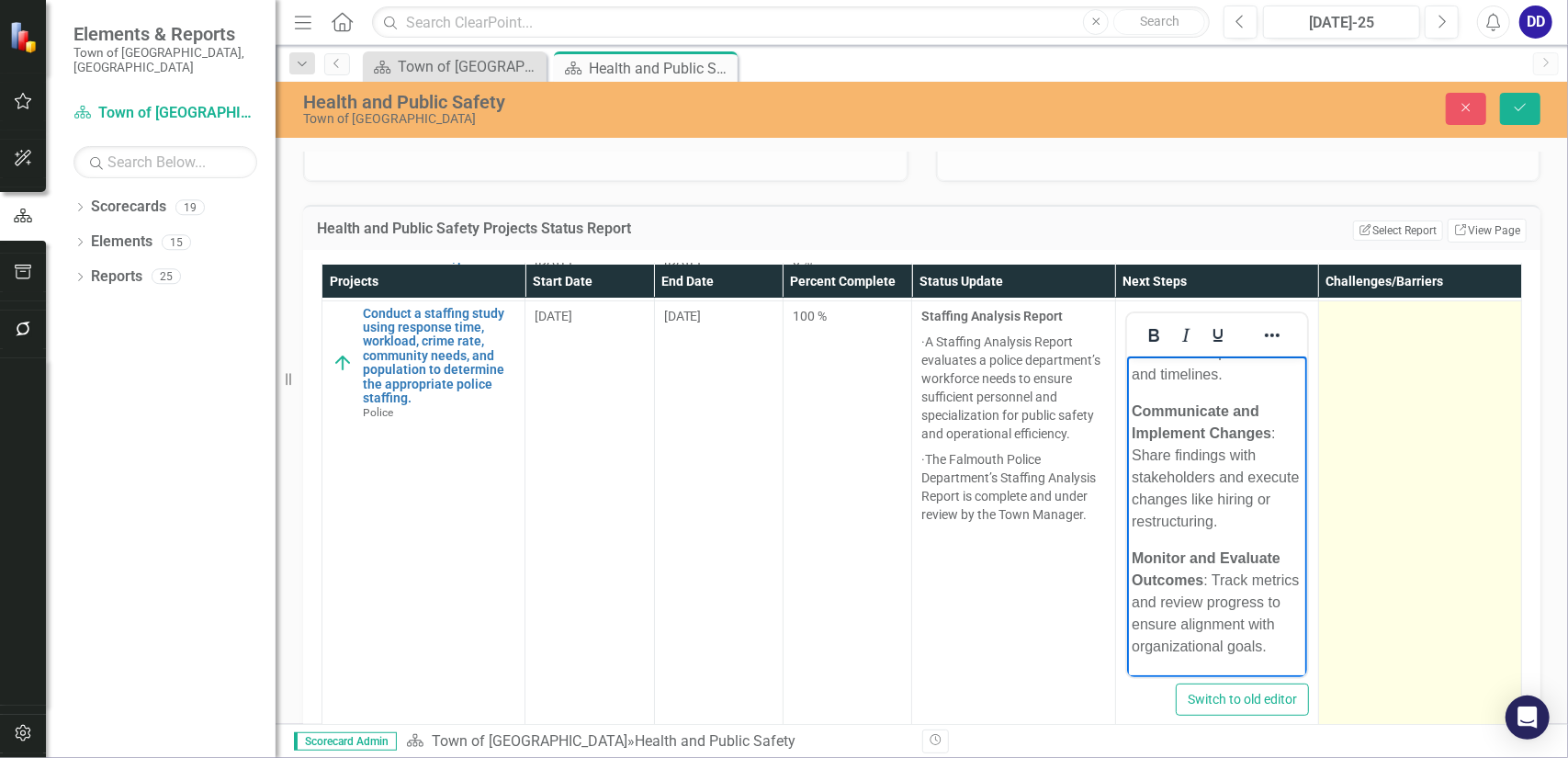
scroll to position [151, 0]
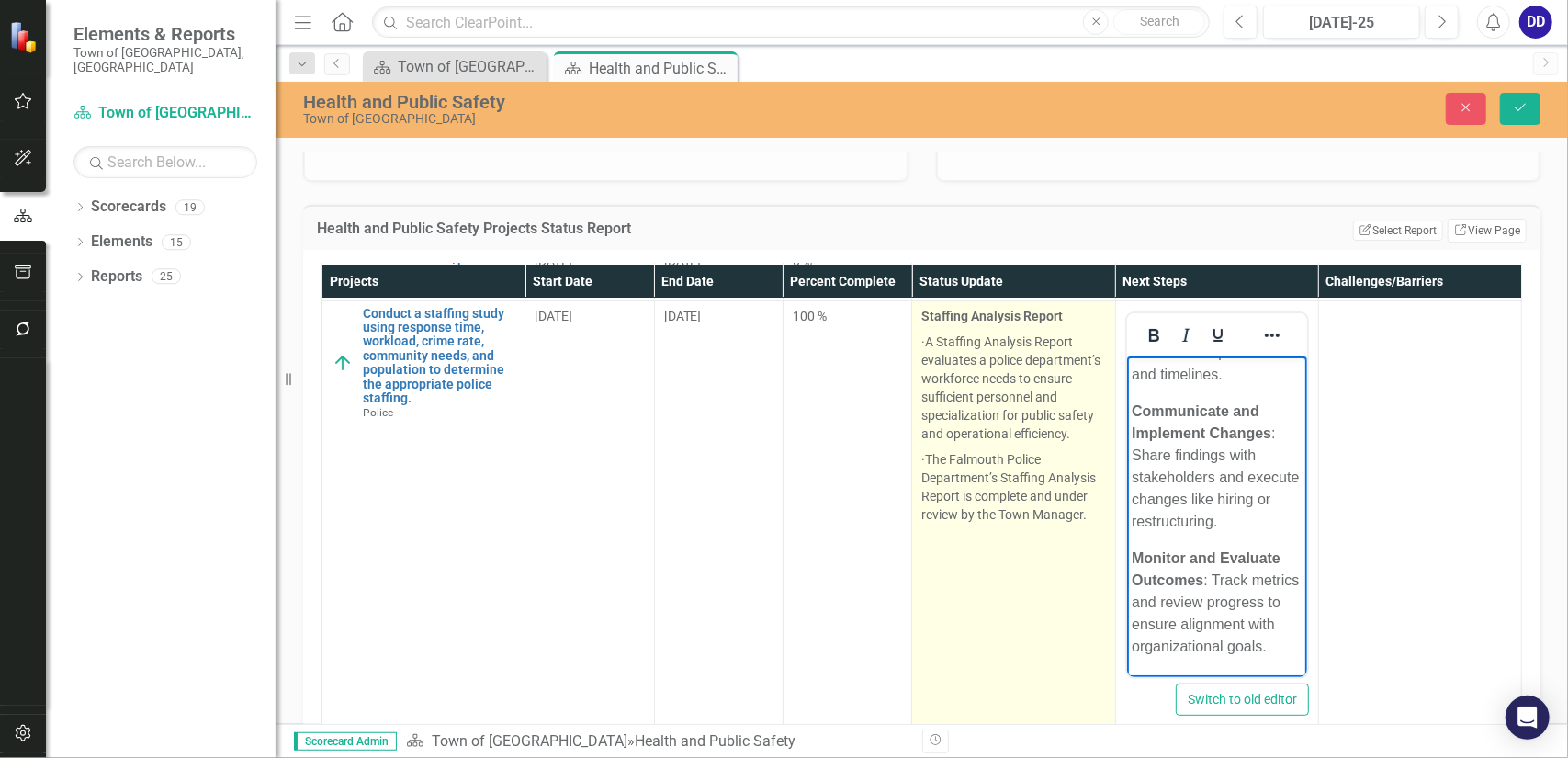
click at [946, 610] on td "Staffing Analysis Report · A Staffing Analysis Report evaluates a police depart…" at bounding box center [1013, 517] width 203 height 434
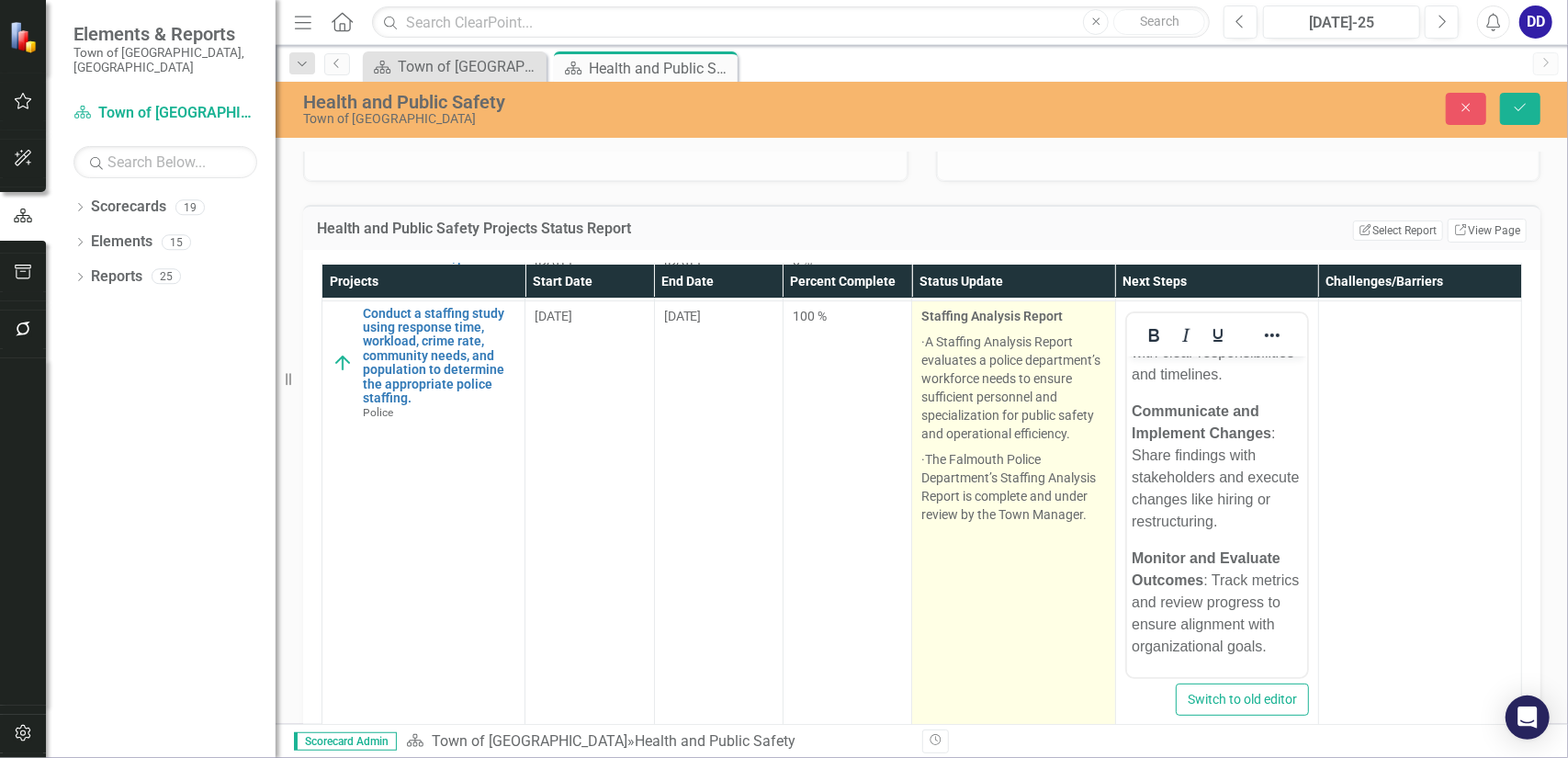
click at [946, 610] on td "Staffing Analysis Report · A Staffing Analysis Report evaluates a police depart…" at bounding box center [1013, 517] width 203 height 434
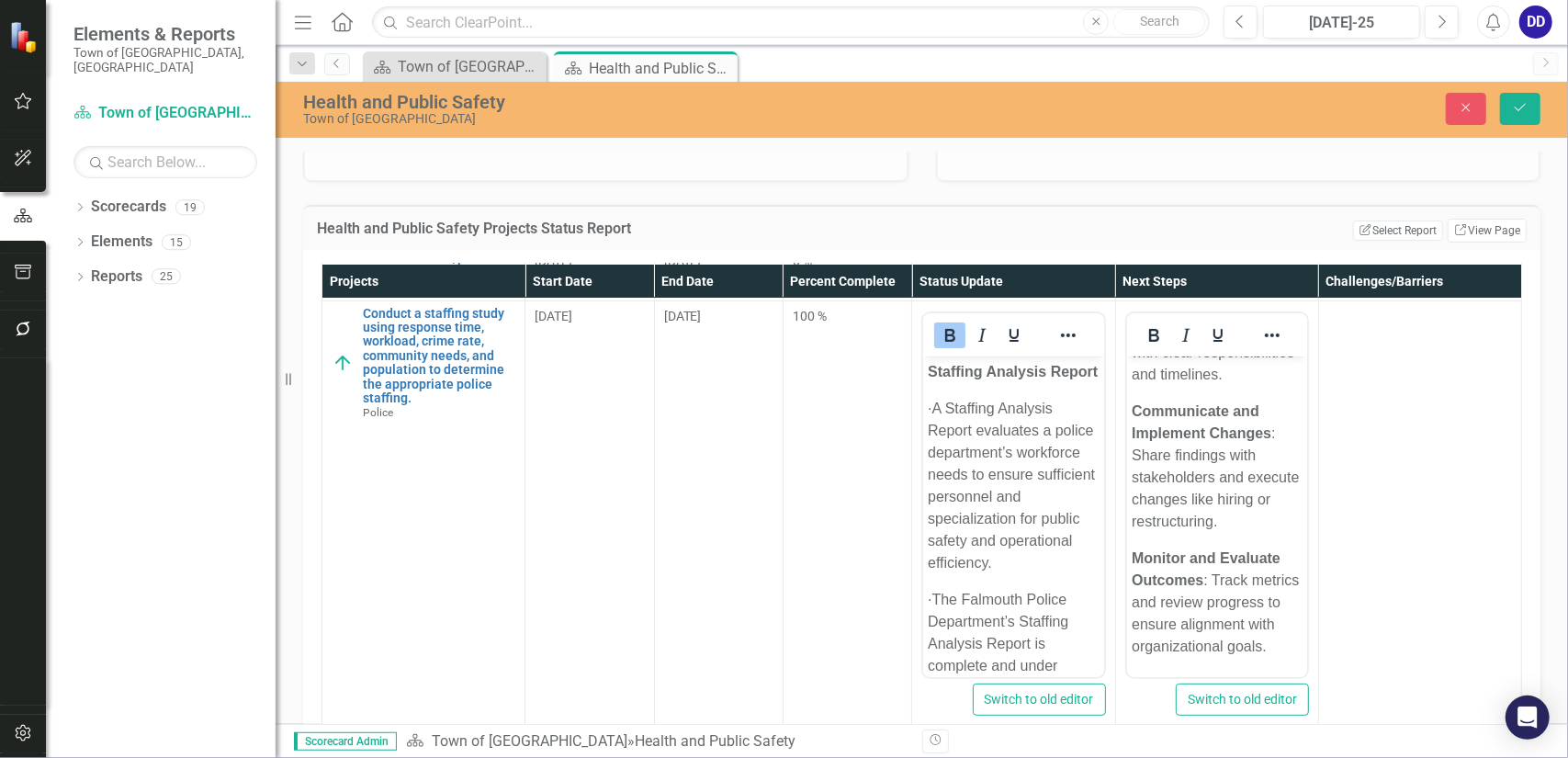
scroll to position [0, 0]
click at [1517, 102] on icon "Save" at bounding box center [1520, 107] width 17 height 13
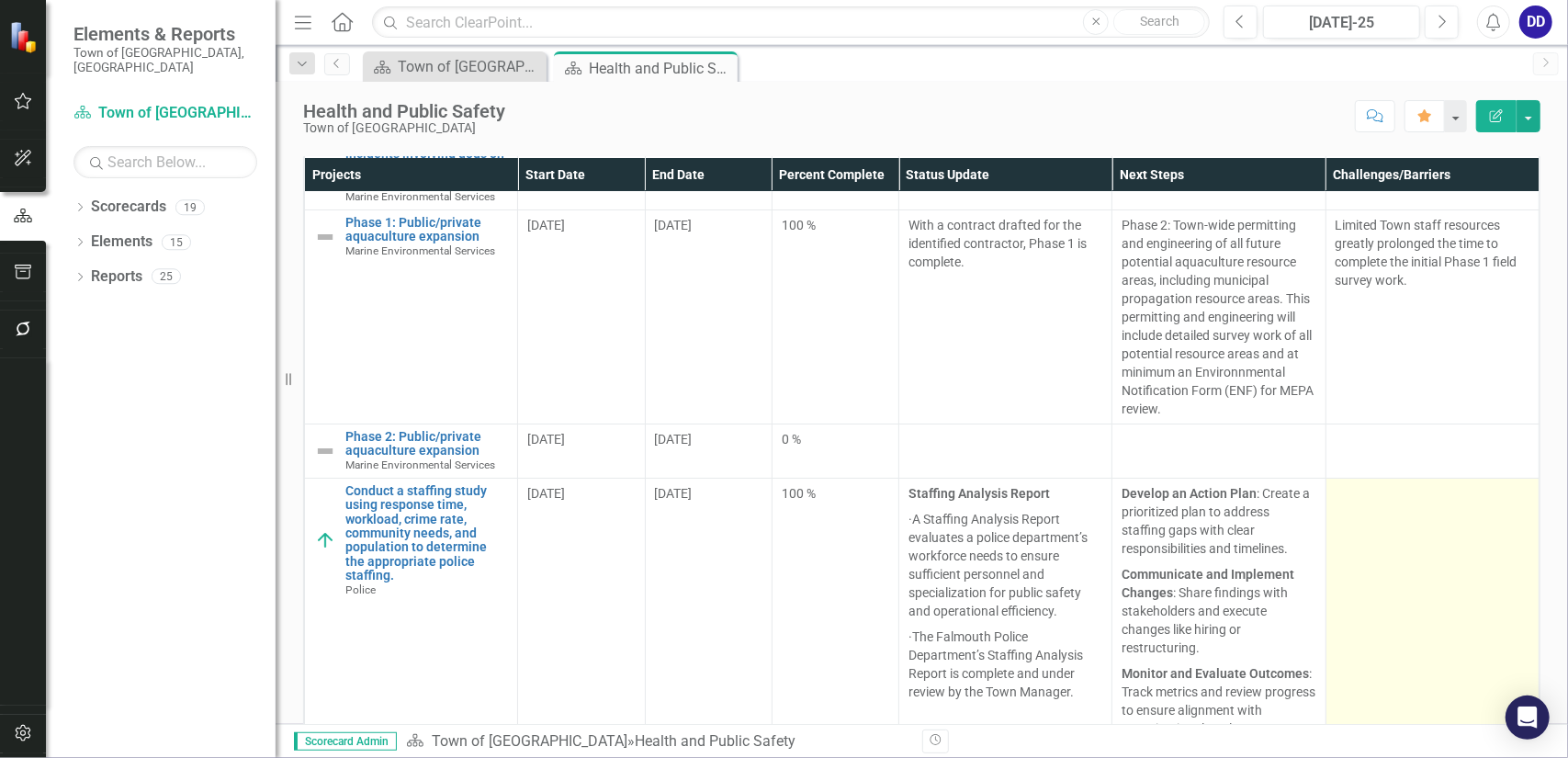
scroll to position [92, 0]
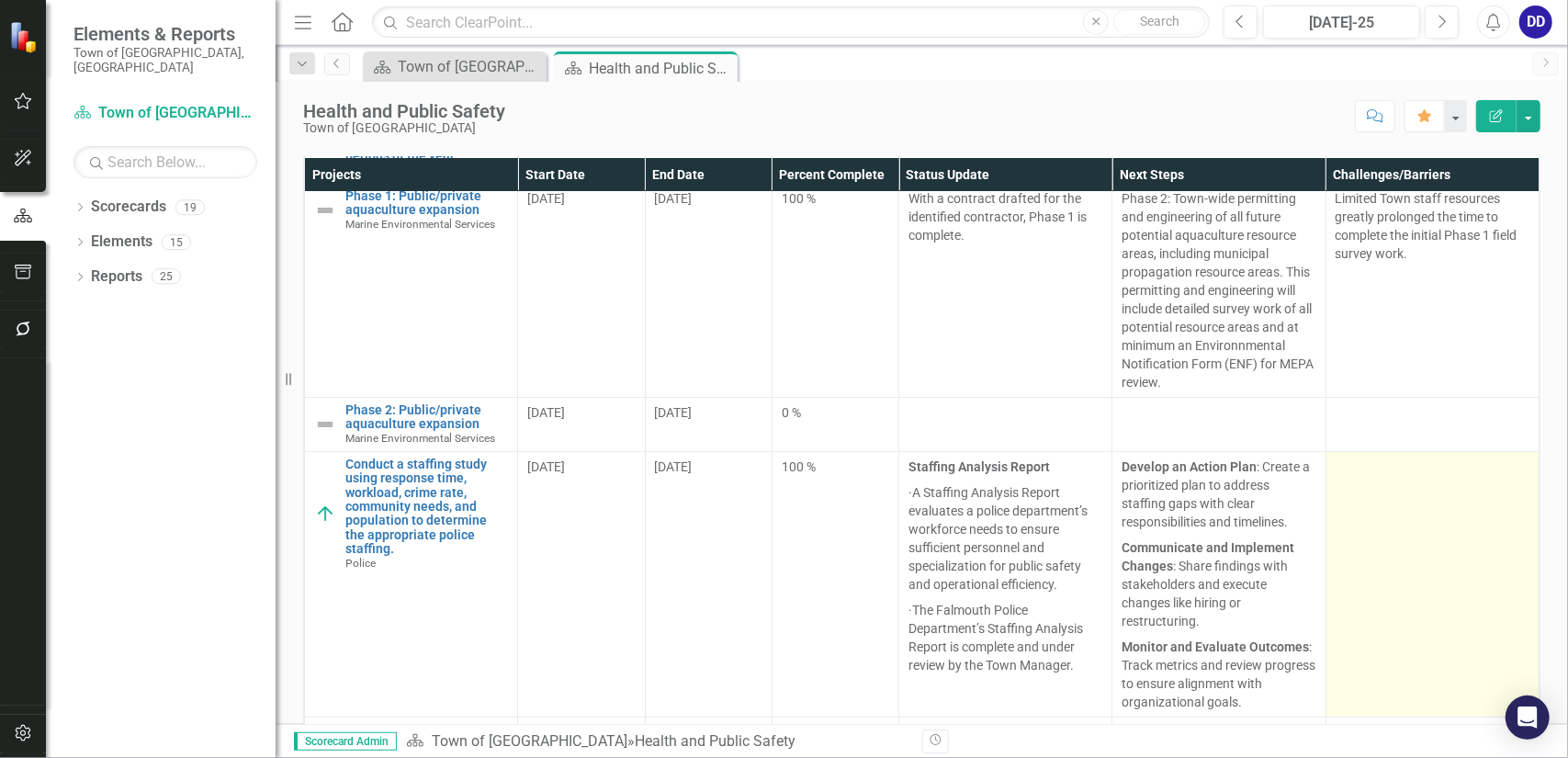
click at [1371, 551] on td at bounding box center [1432, 583] width 213 height 265
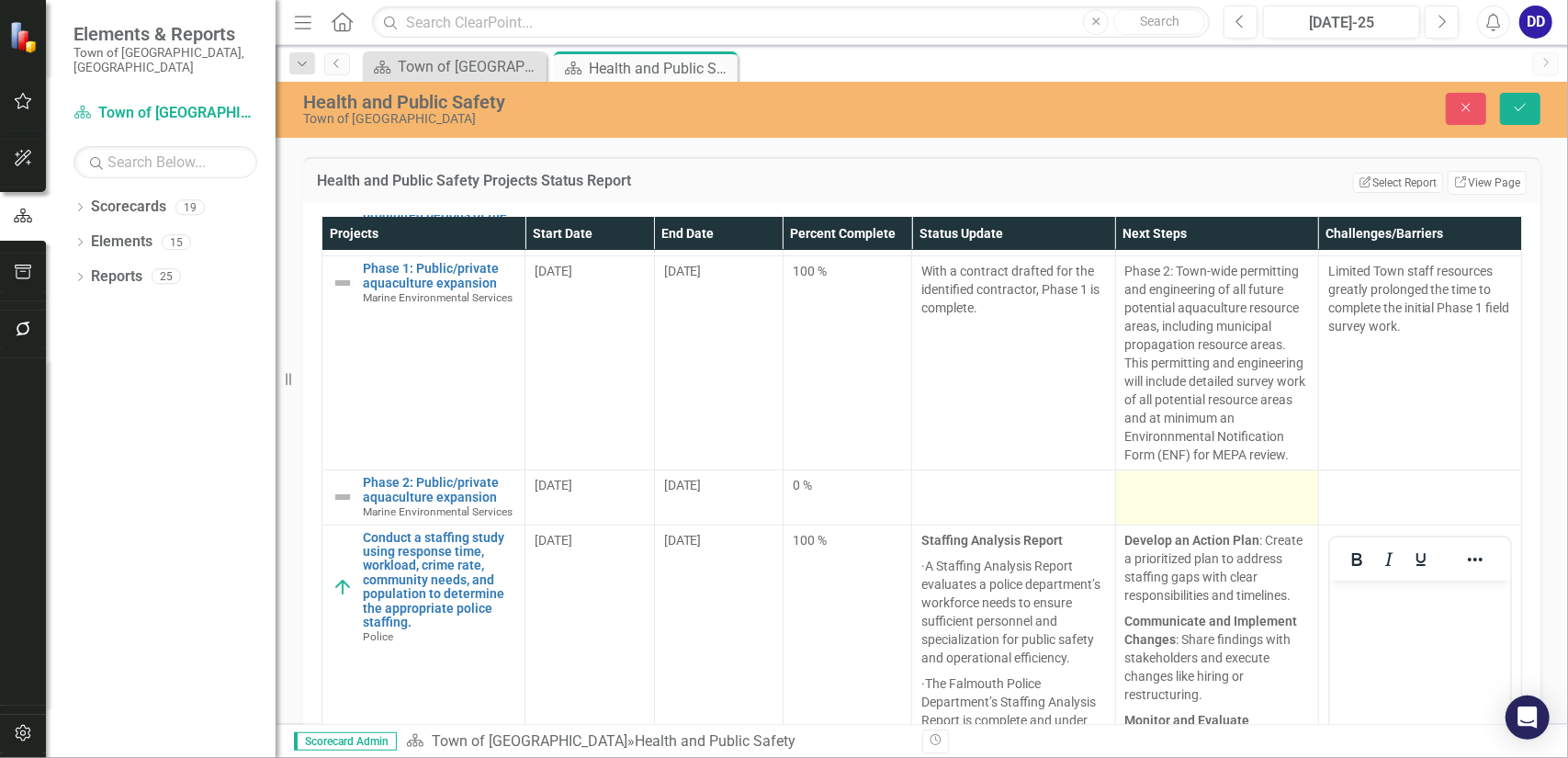
scroll to position [0, 0]
click at [1363, 602] on p "Rich Text Area. Press ALT-0 for help." at bounding box center [1419, 595] width 171 height 22
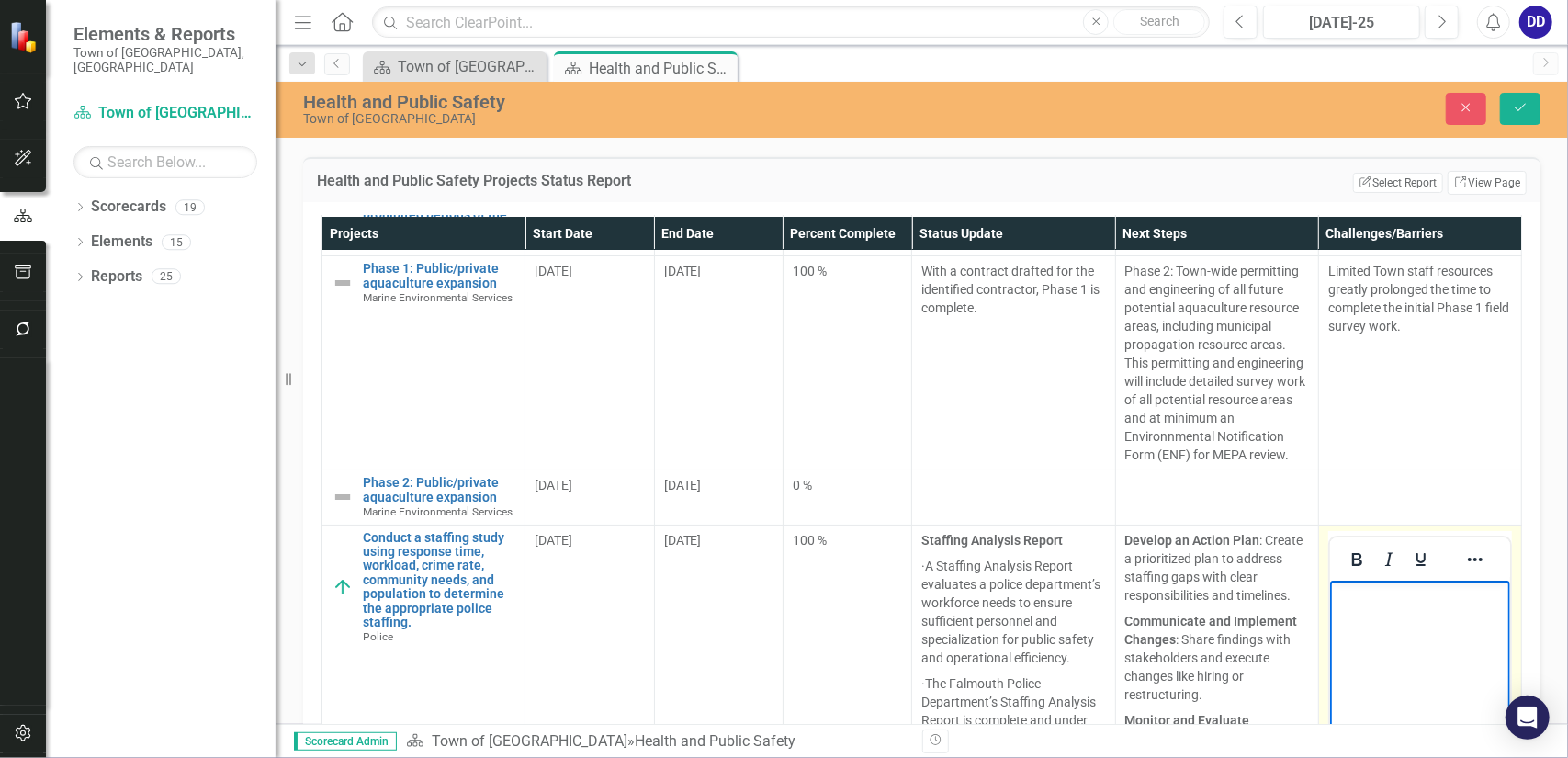
scroll to position [425, 0]
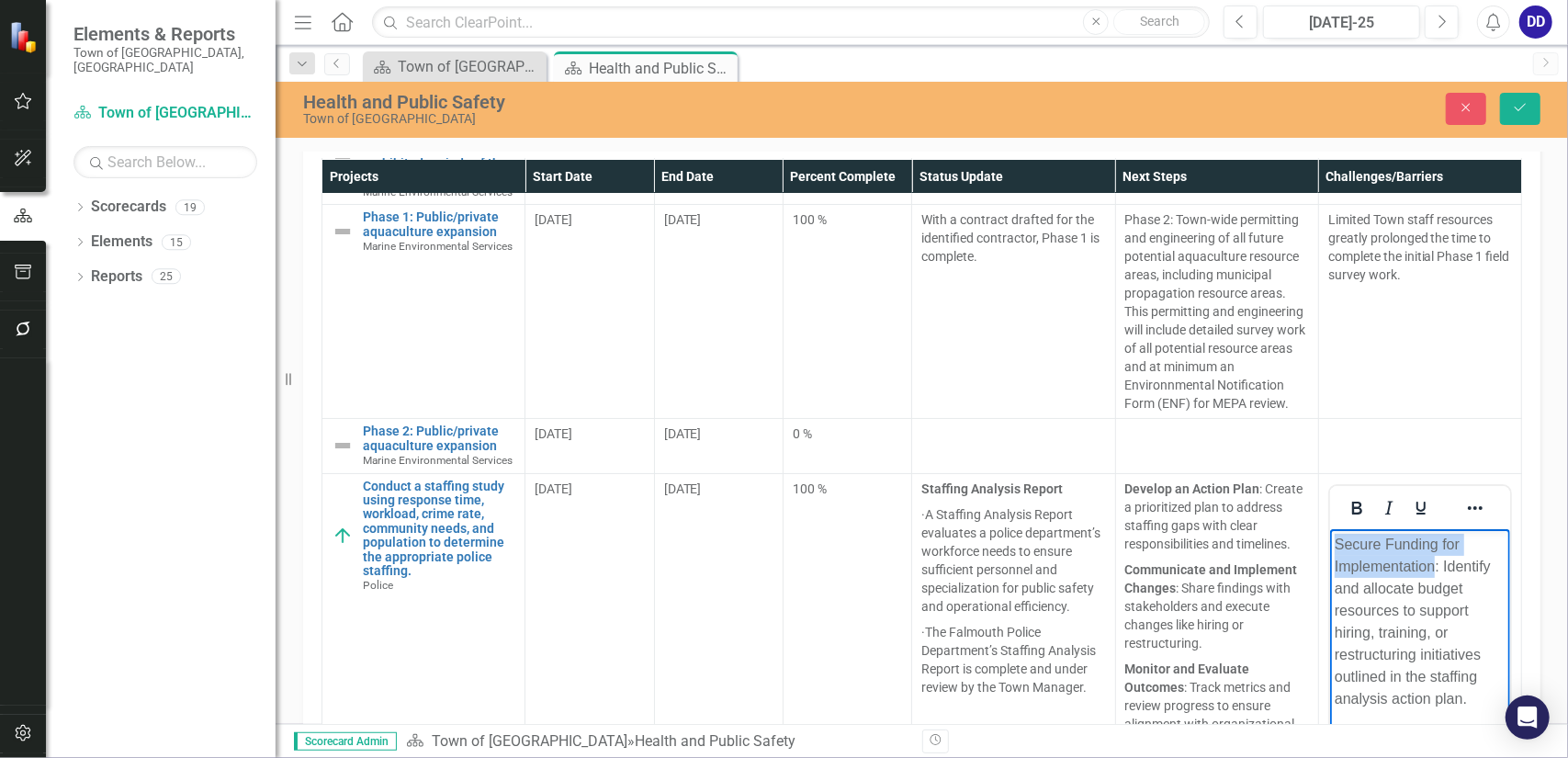
drag, startPoint x: 1335, startPoint y: 545, endPoint x: 1435, endPoint y: 562, distance: 101.4
click at [1435, 562] on div "Secure Funding for Implementation: Identify and allocate budget resources to su…" at bounding box center [1419, 622] width 171 height 177
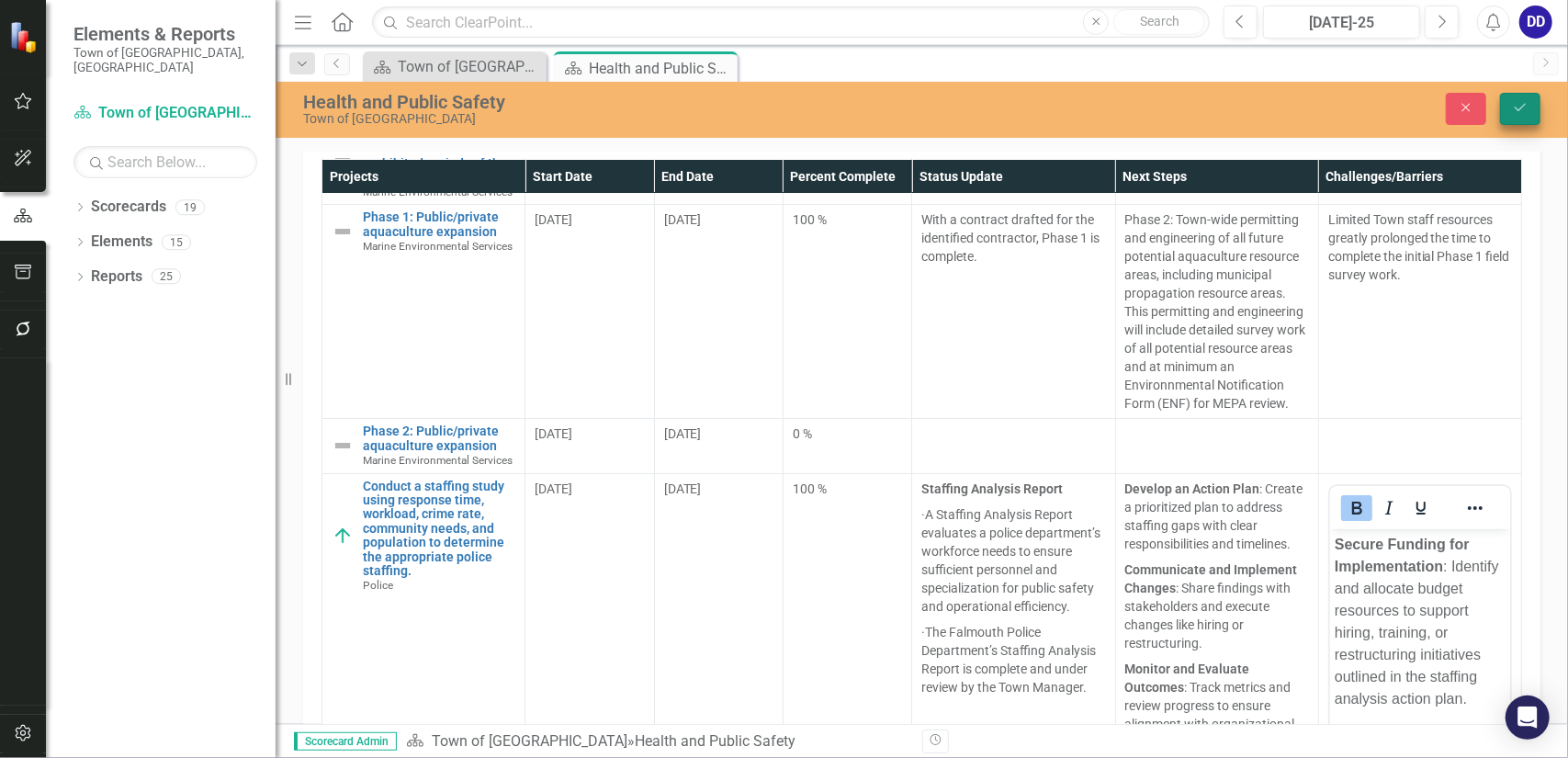
click at [1525, 110] on icon "Save" at bounding box center [1520, 107] width 17 height 13
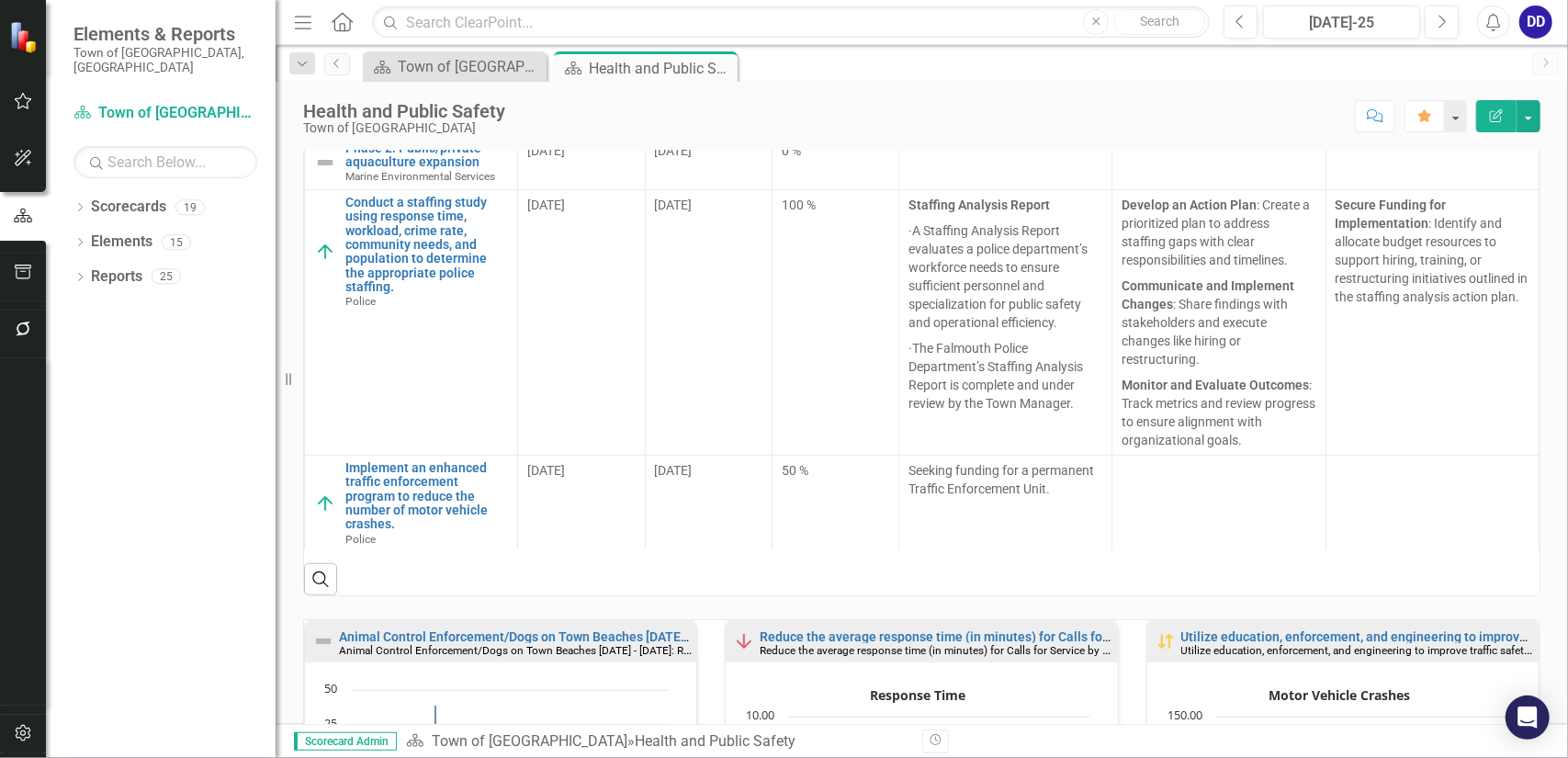
scroll to position [557, 0]
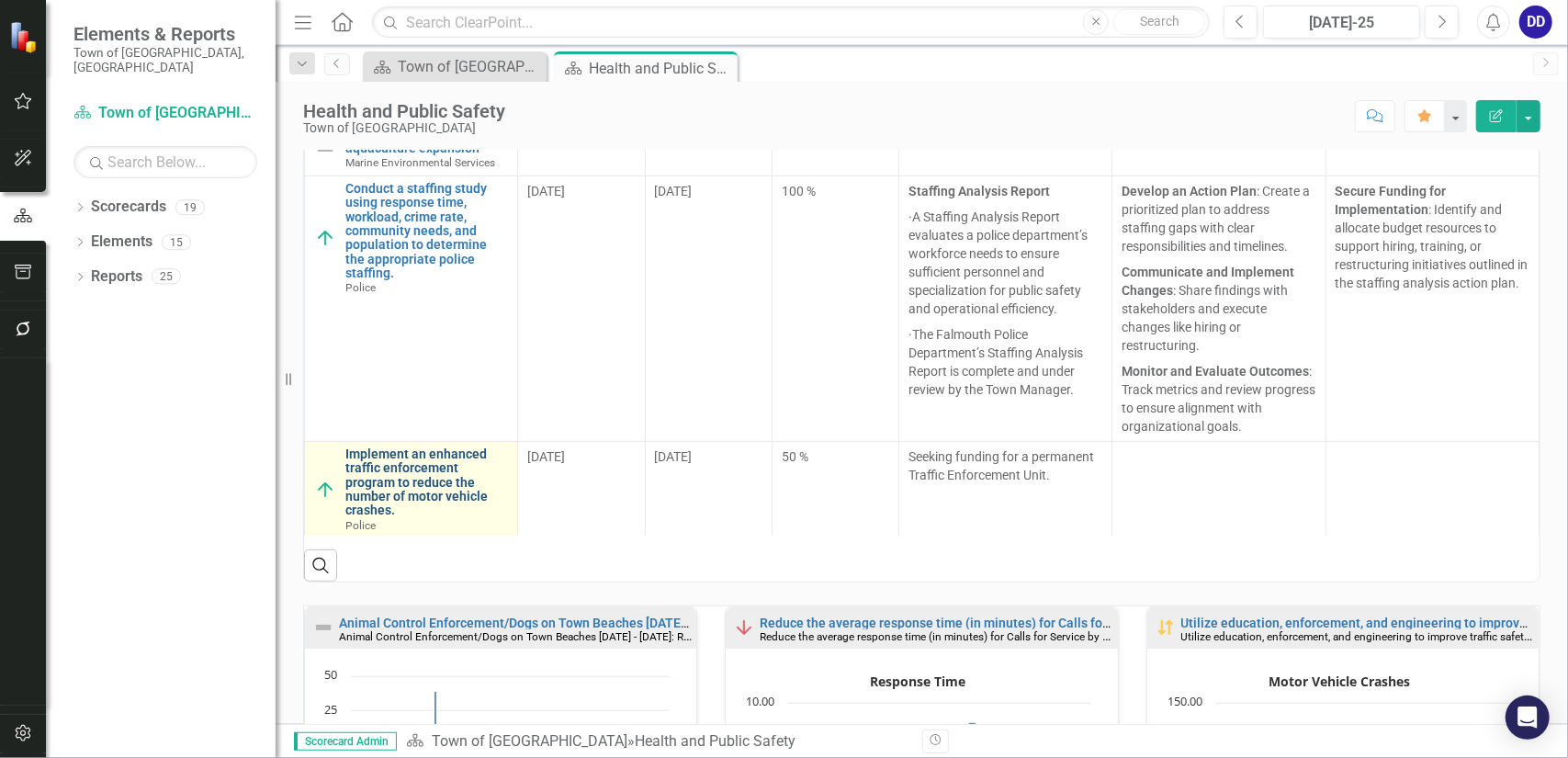
click at [404, 467] on link "Implement an enhanced traffic enforcement program to reduce the number of motor…" at bounding box center [426, 483] width 162 height 71
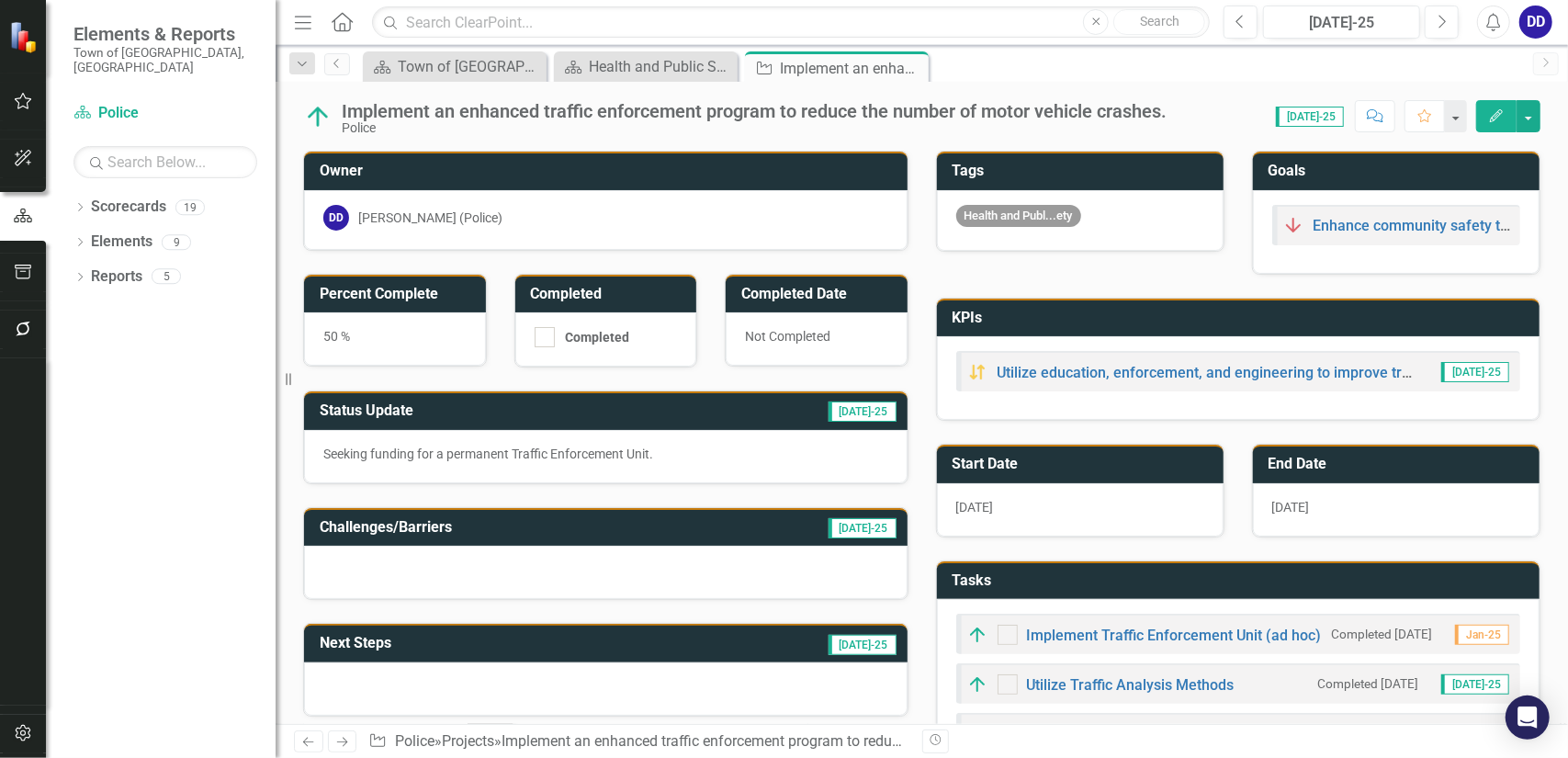
checkbox input "true"
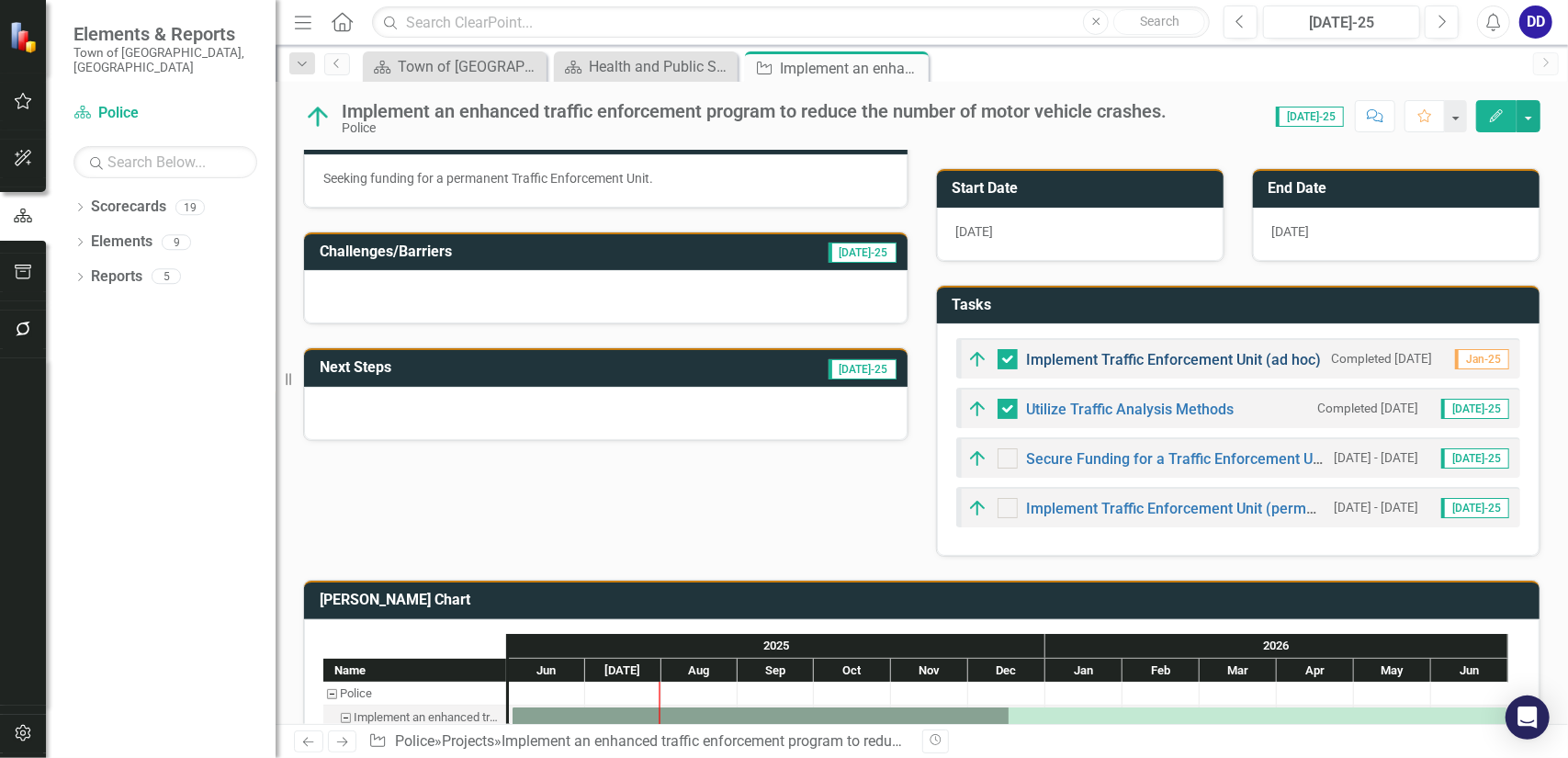
click at [1171, 357] on link "Implement Traffic Enforcement Unit (ad hoc)" at bounding box center [1175, 360] width 295 height 17
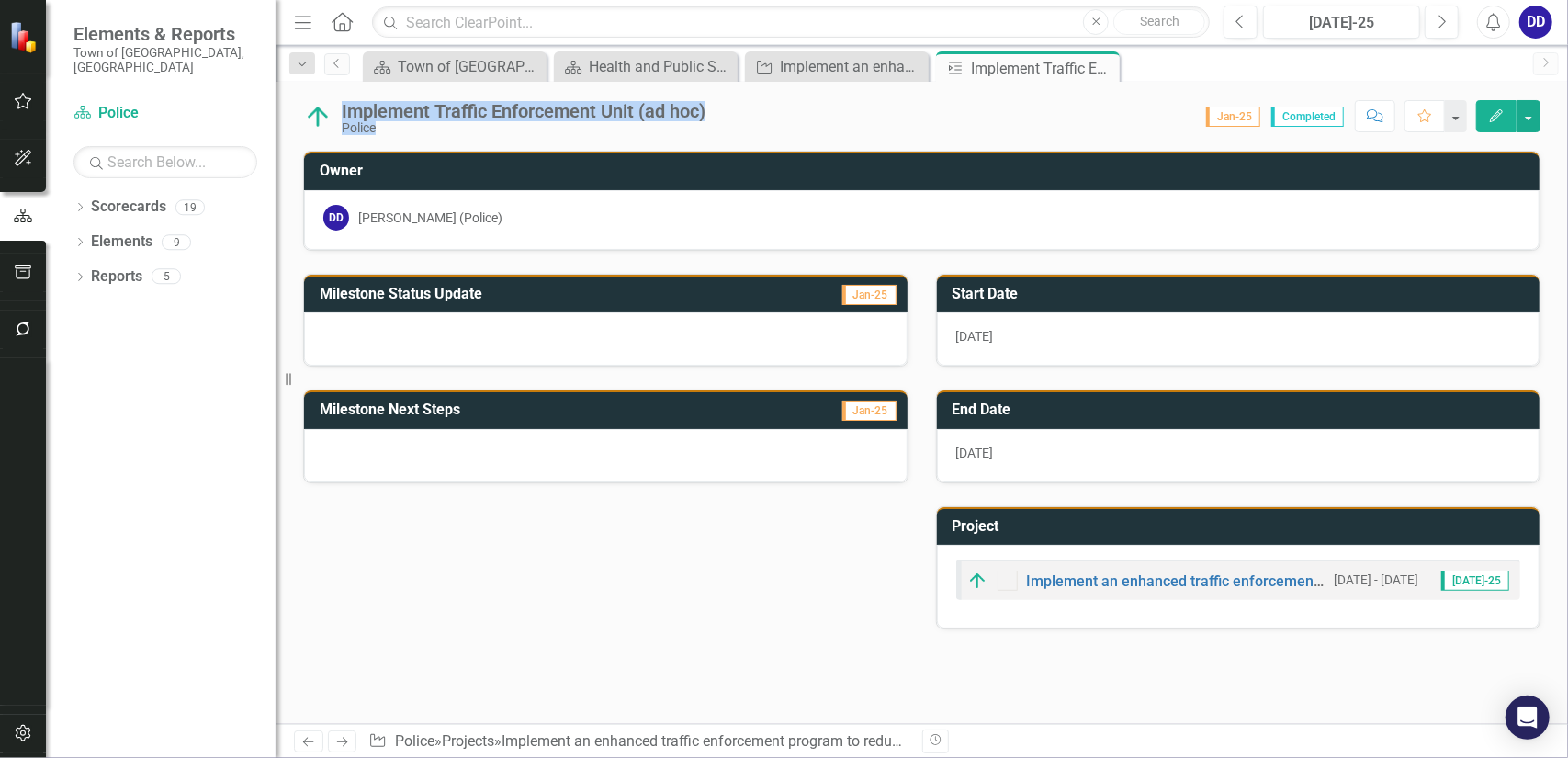
drag, startPoint x: 723, startPoint y: 115, endPoint x: 338, endPoint y: 120, distance: 385.0
click at [338, 120] on div "Implement Traffic Enforcement Unit (ad hoc) Police Score: N/A Jan-25 Completed …" at bounding box center [922, 109] width 1293 height 55
copy div "Implement Traffic Enforcement Unit (ad hoc) Police Score: N/A"
click at [541, 332] on div at bounding box center [605, 339] width 603 height 53
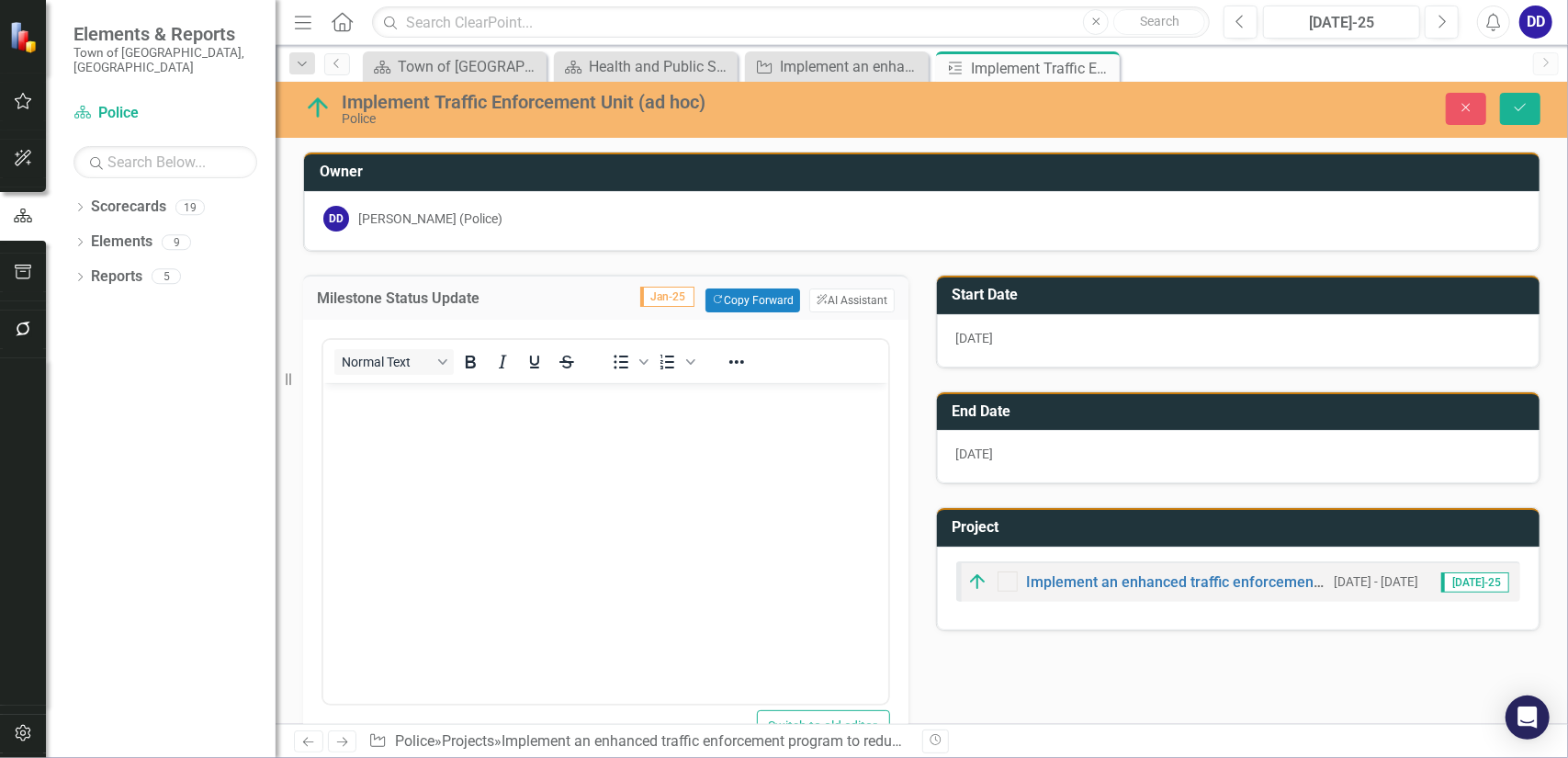
click at [396, 449] on body "Rich Text Area. Press ALT-0 for help." at bounding box center [605, 520] width 565 height 276
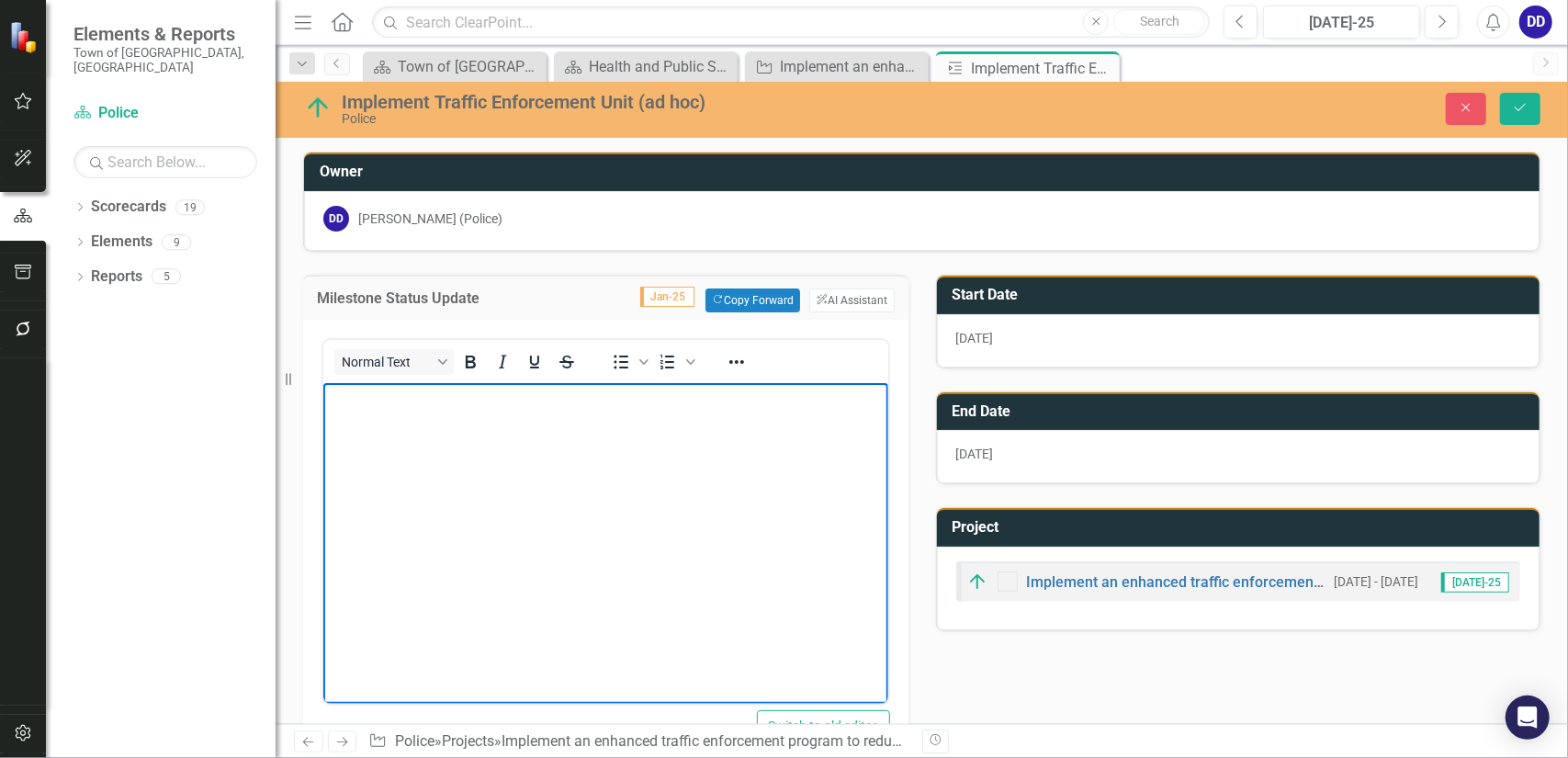
paste body "Rich Text Area. Press ALT-0 for help."
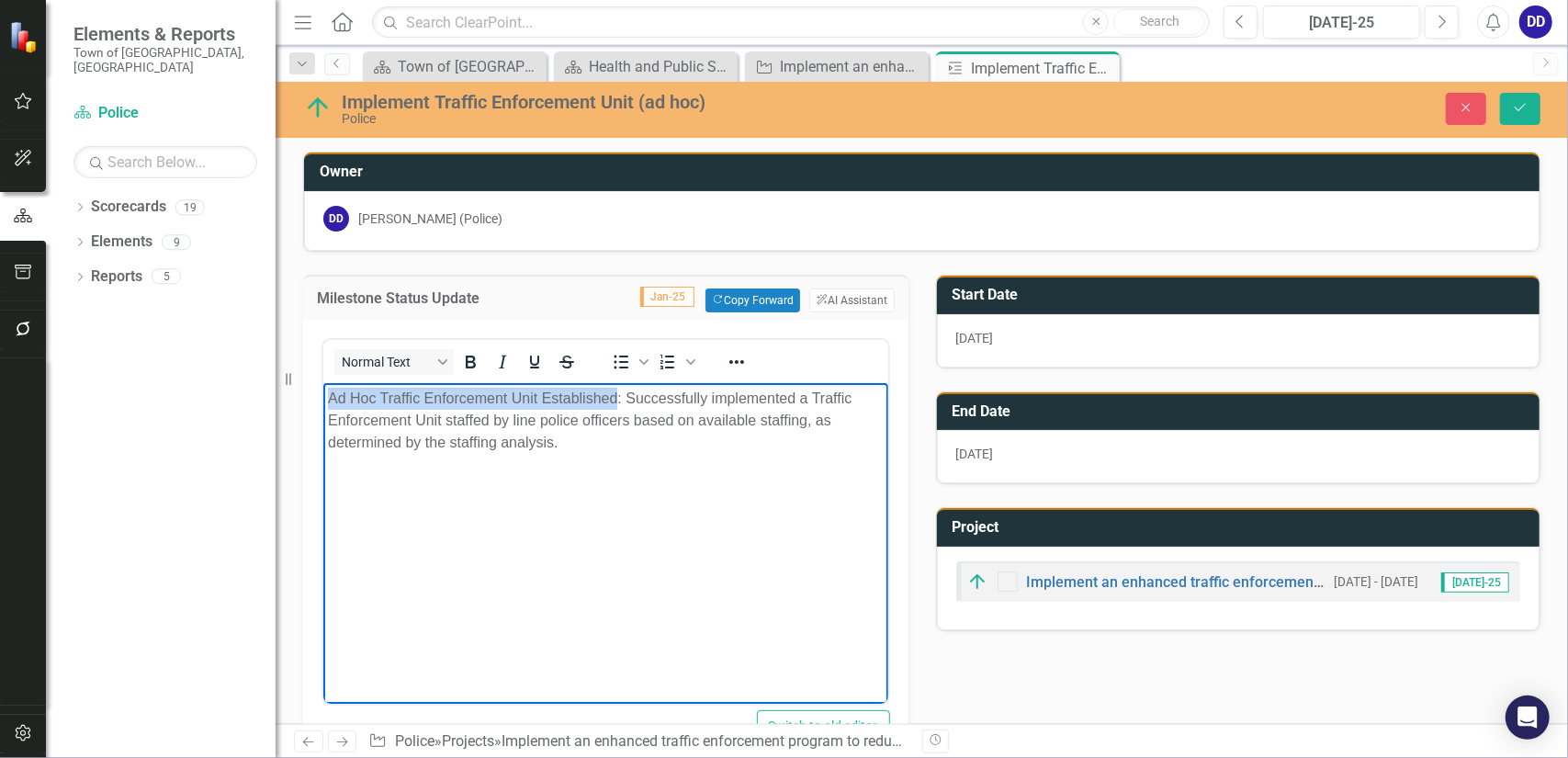
drag, startPoint x: 330, startPoint y: 397, endPoint x: 613, endPoint y: 396, distance: 283.0
click at [613, 396] on p "Ad Hoc Traffic Enforcement Unit Established: Successfully implemented a Traffic…" at bounding box center [605, 420] width 556 height 66
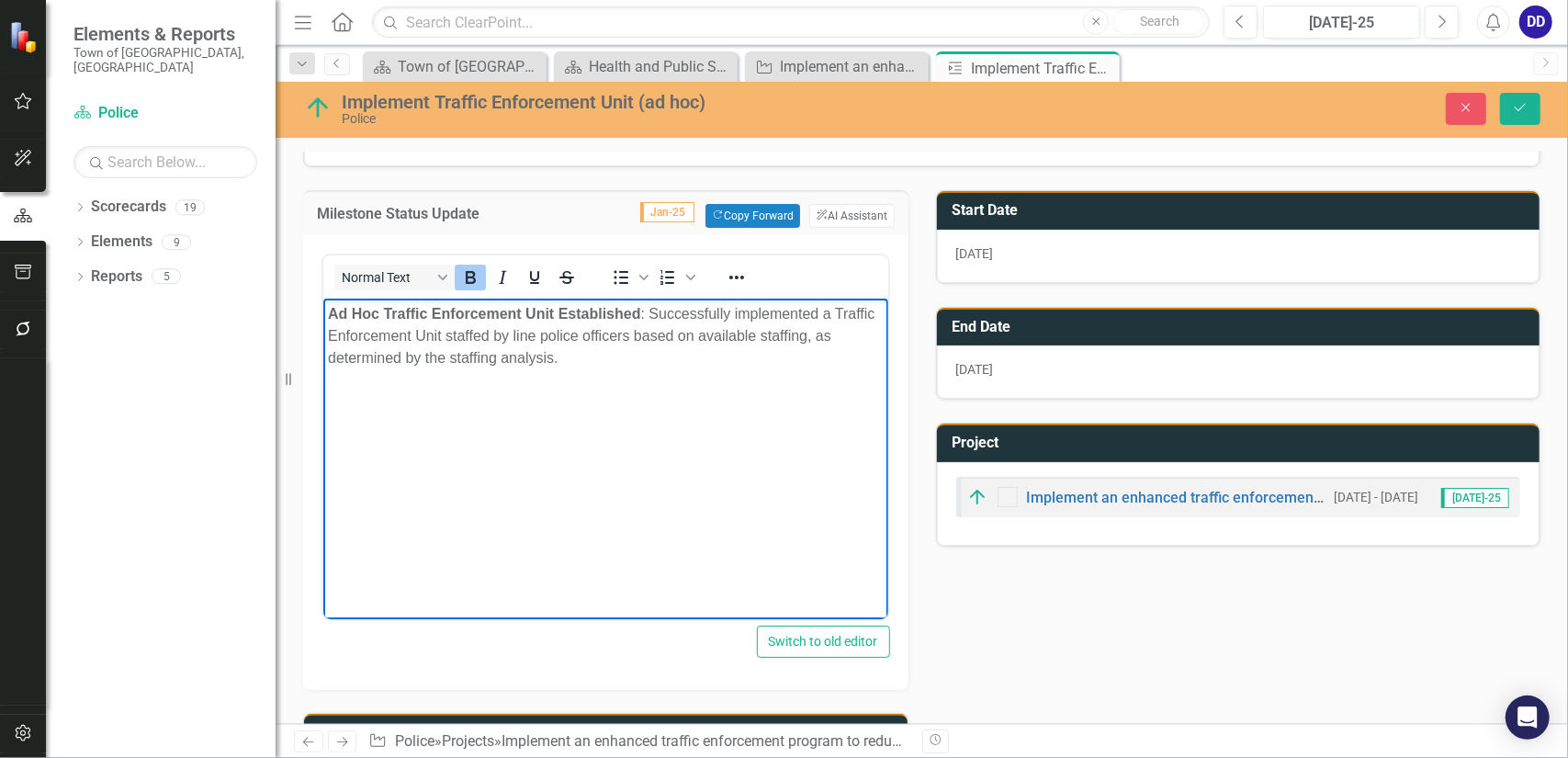
scroll to position [180, 0]
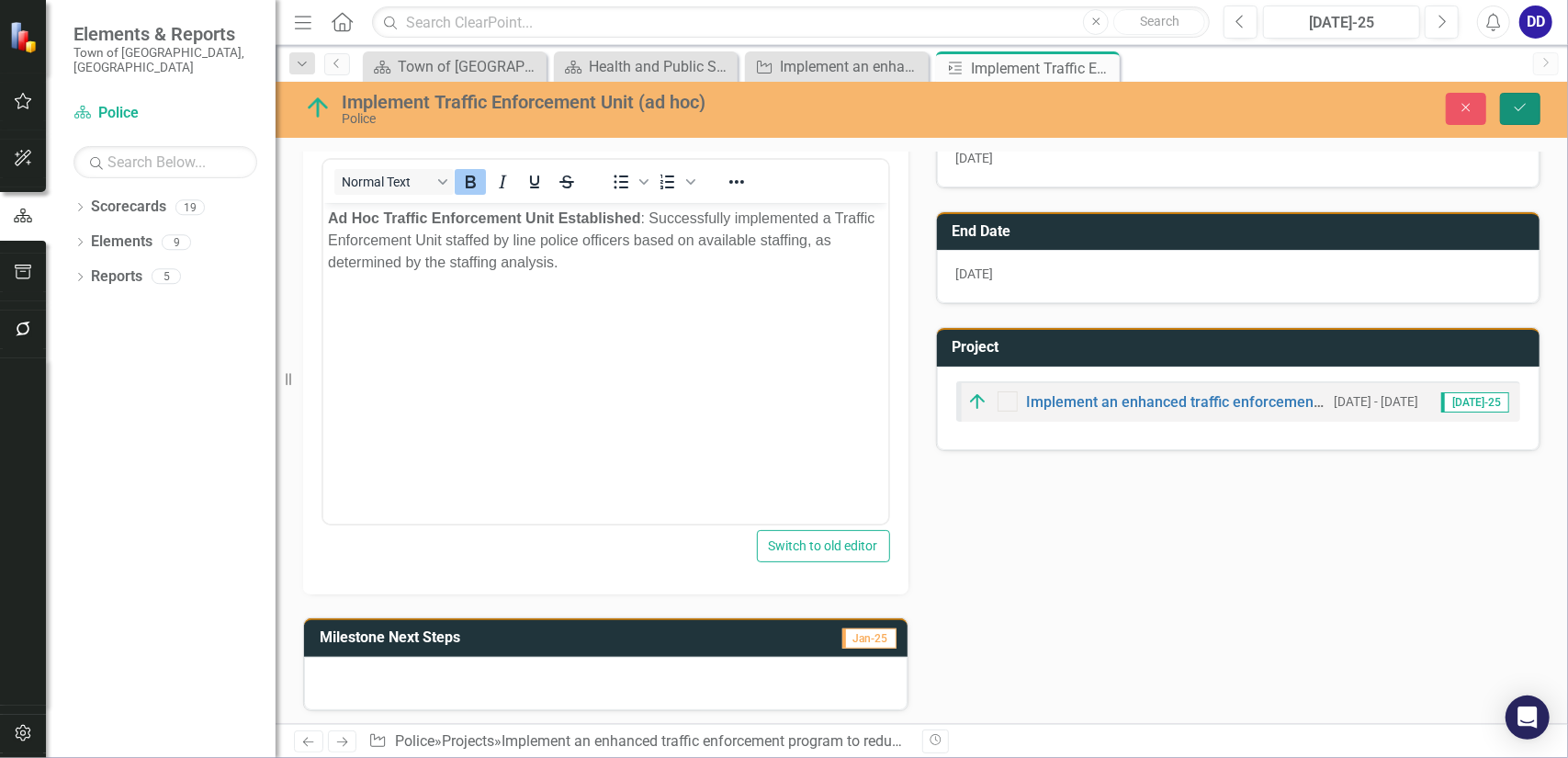
click at [1530, 100] on button "Save" at bounding box center [1520, 109] width 41 height 32
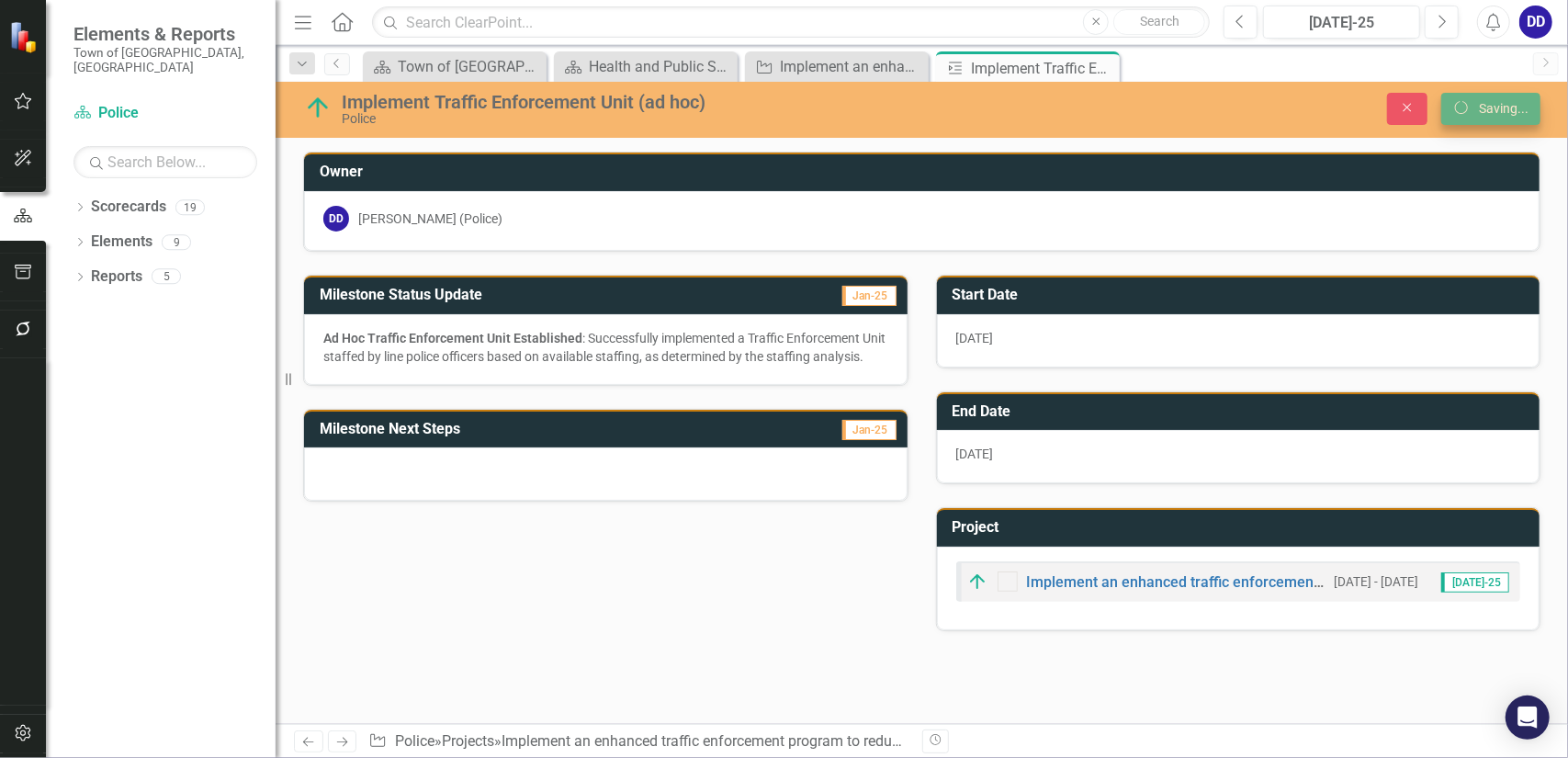
scroll to position [0, 0]
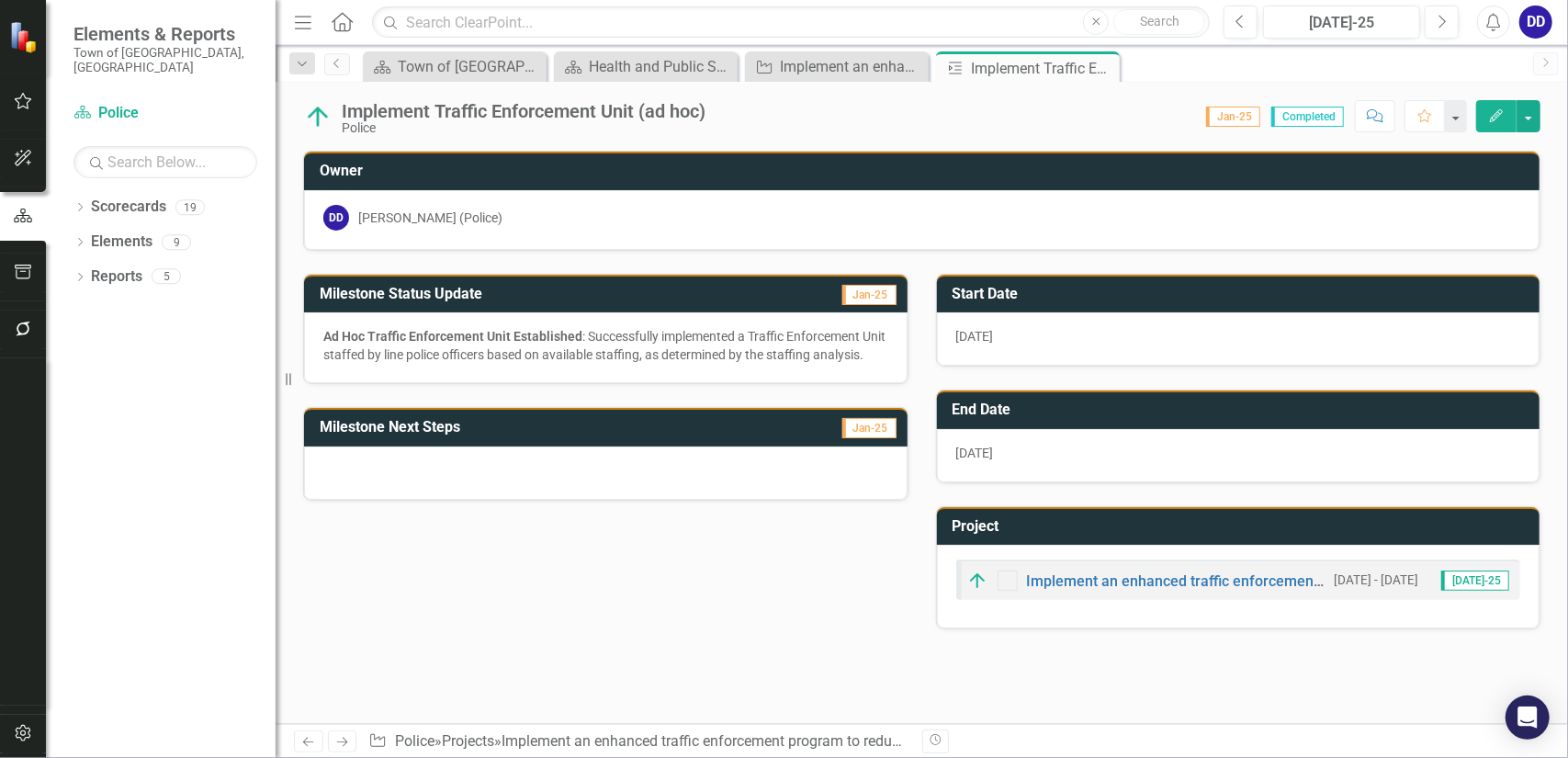
click at [402, 461] on div at bounding box center [605, 473] width 603 height 53
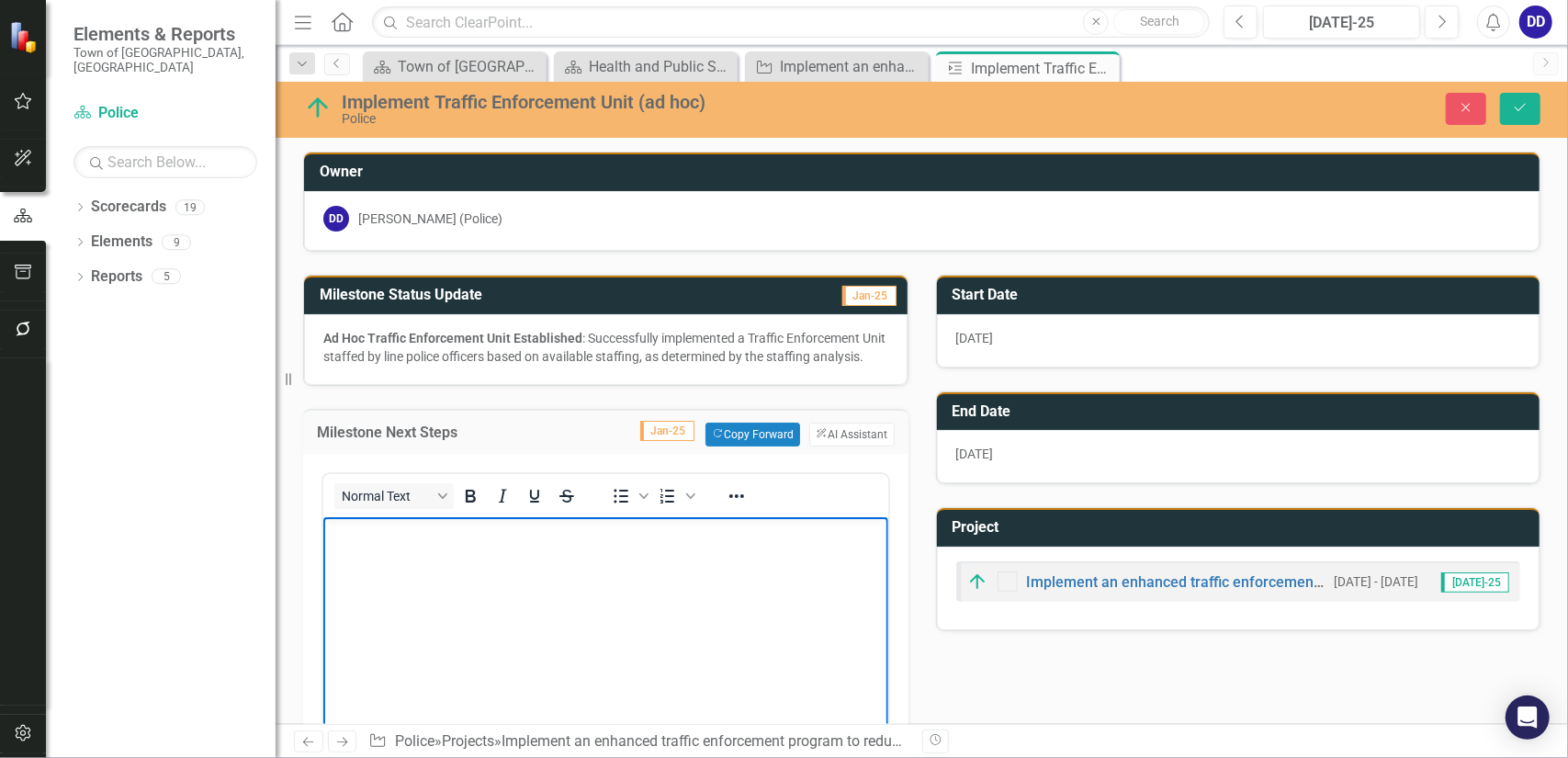
click at [365, 567] on body "Rich Text Area. Press ALT-0 for help." at bounding box center [605, 654] width 565 height 276
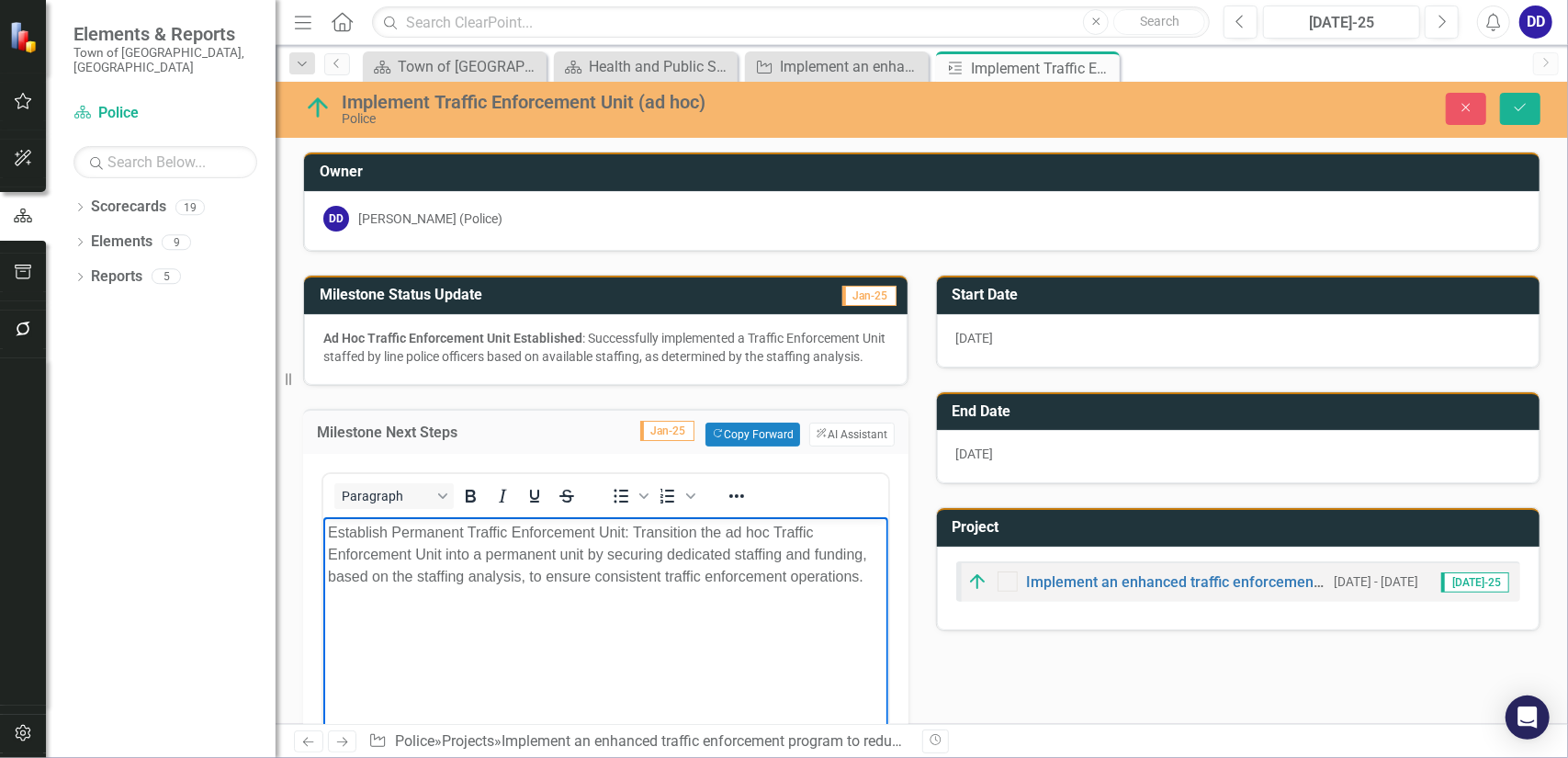
click at [548, 537] on div "Establish Permanent Traffic Enforcement Unit: Transition the ad hoc Traffic Enf…" at bounding box center [605, 554] width 556 height 66
drag, startPoint x: 327, startPoint y: 534, endPoint x: 624, endPoint y: 539, distance: 297.0
click at [624, 539] on div "Establish Permanent Traffic Enforcement Unit: Transition the ad hoc Traffic Enf…" at bounding box center [605, 554] width 556 height 66
click at [644, 645] on body "Establish Permanent Traffic Enforcement Unit : Transition the ad hoc Traffic En…" at bounding box center [605, 654] width 565 height 276
click at [1519, 100] on button "Save" at bounding box center [1520, 109] width 41 height 32
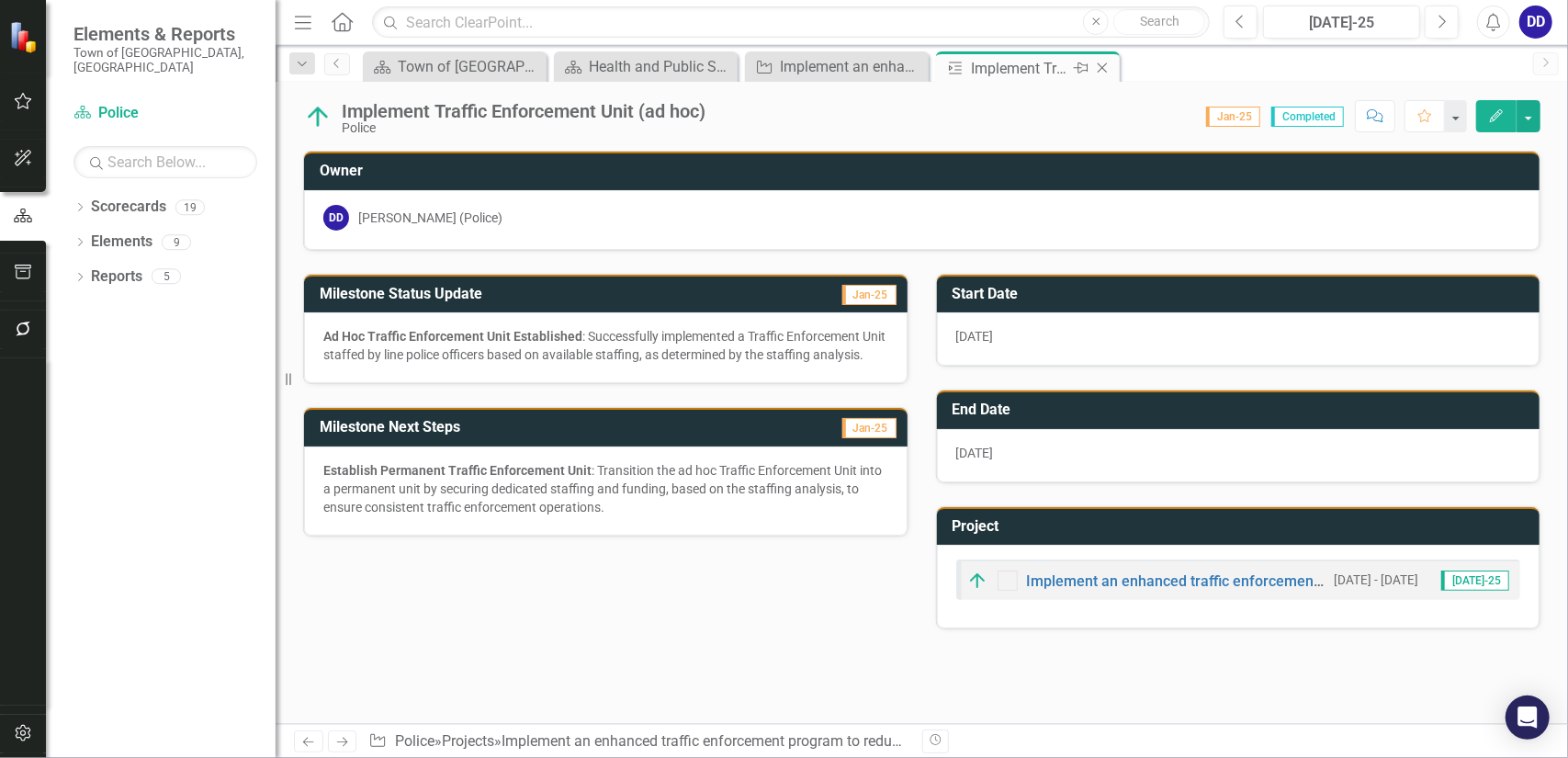
click at [1105, 64] on icon at bounding box center [1103, 68] width 10 height 10
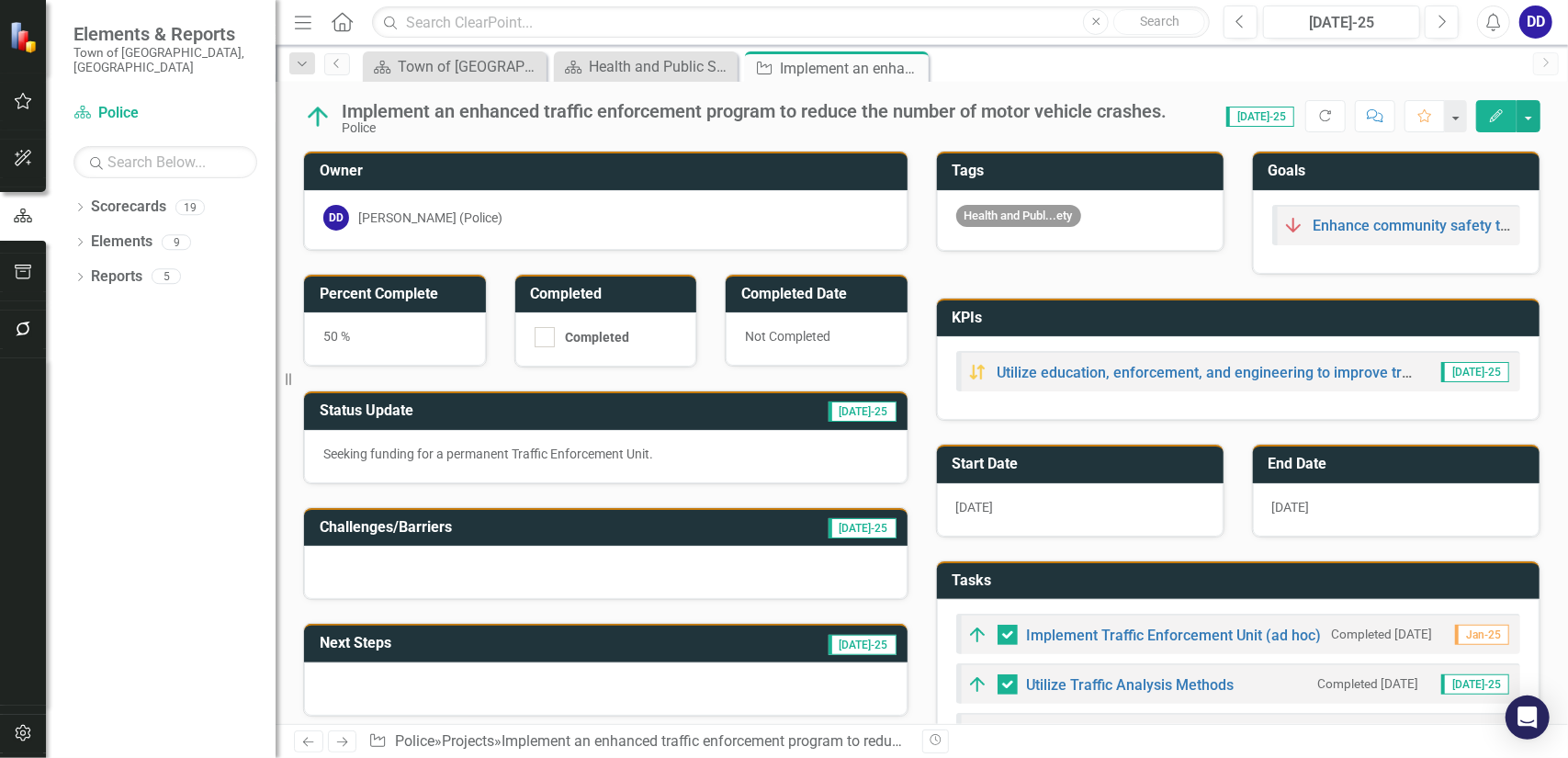
click at [773, 450] on div "Seeking funding for a permanent Traffic Enforcement Unit." at bounding box center [606, 454] width 565 height 18
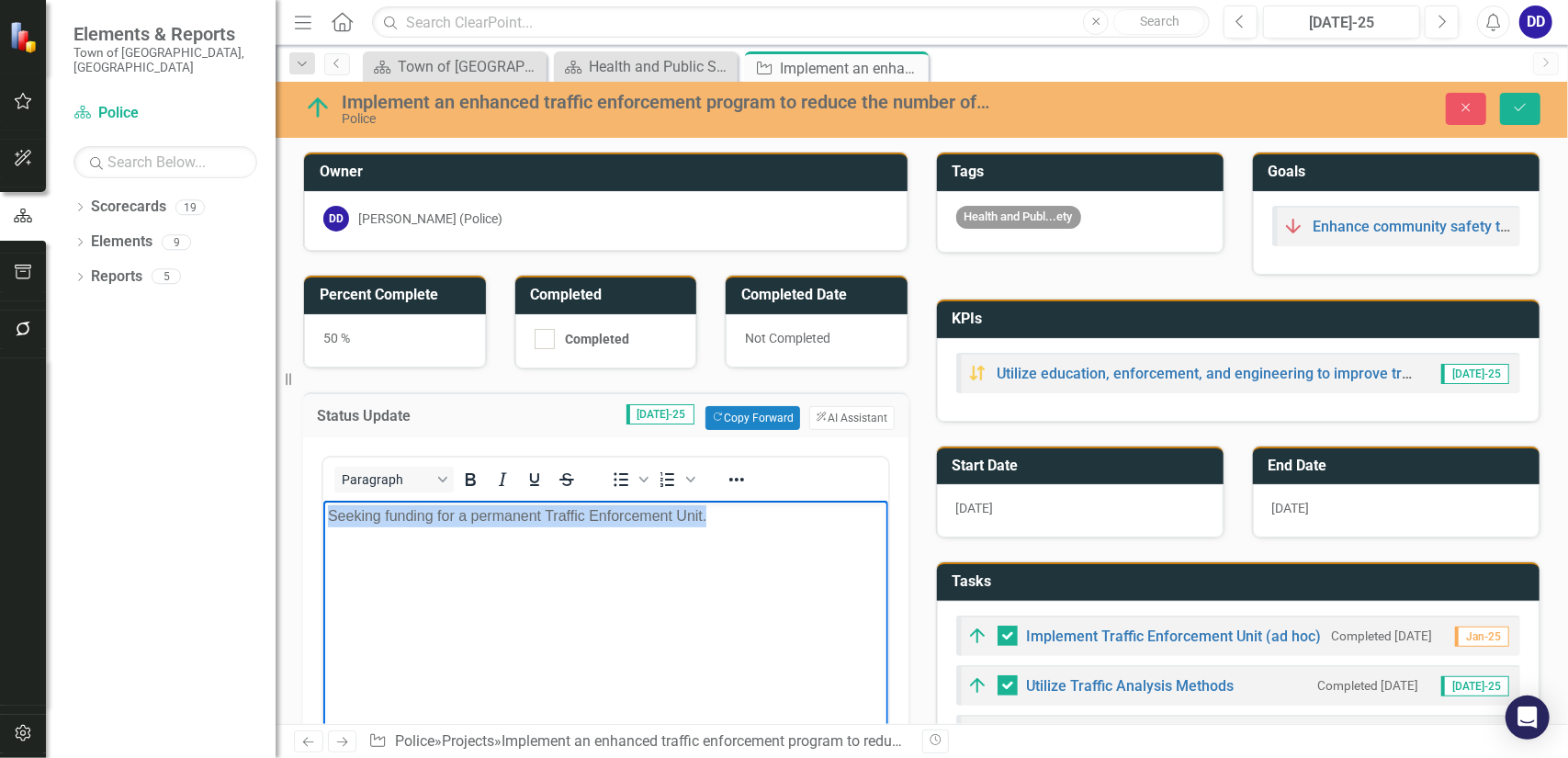
drag, startPoint x: 718, startPoint y: 521, endPoint x: 284, endPoint y: 514, distance: 434.1
click at [323, 514] on html "Seeking funding for a permanent Traffic Enforcement Unit." at bounding box center [605, 637] width 565 height 276
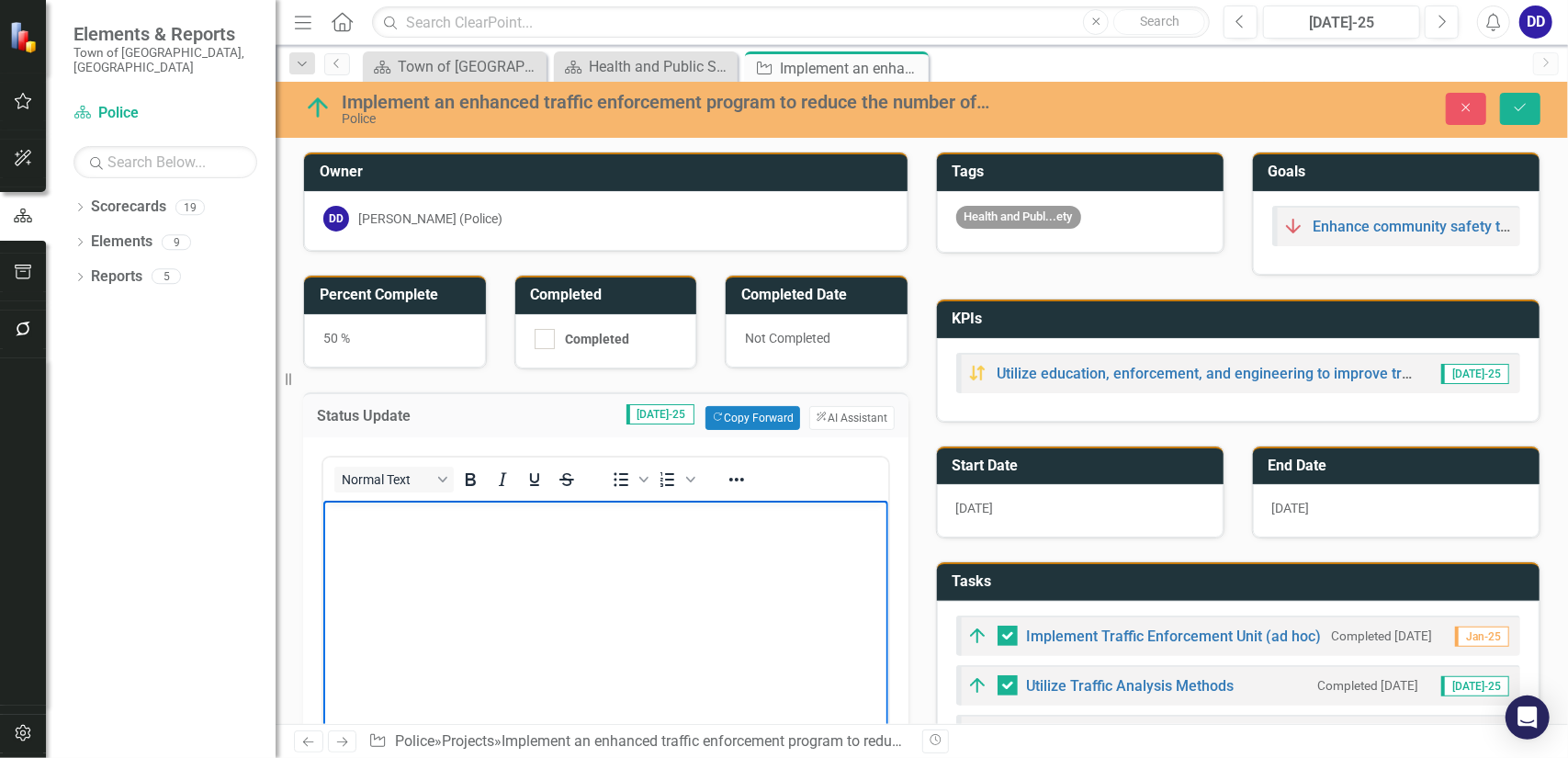
click at [445, 558] on body "Rich Text Area. Press ALT-0 for help." at bounding box center [605, 637] width 565 height 276
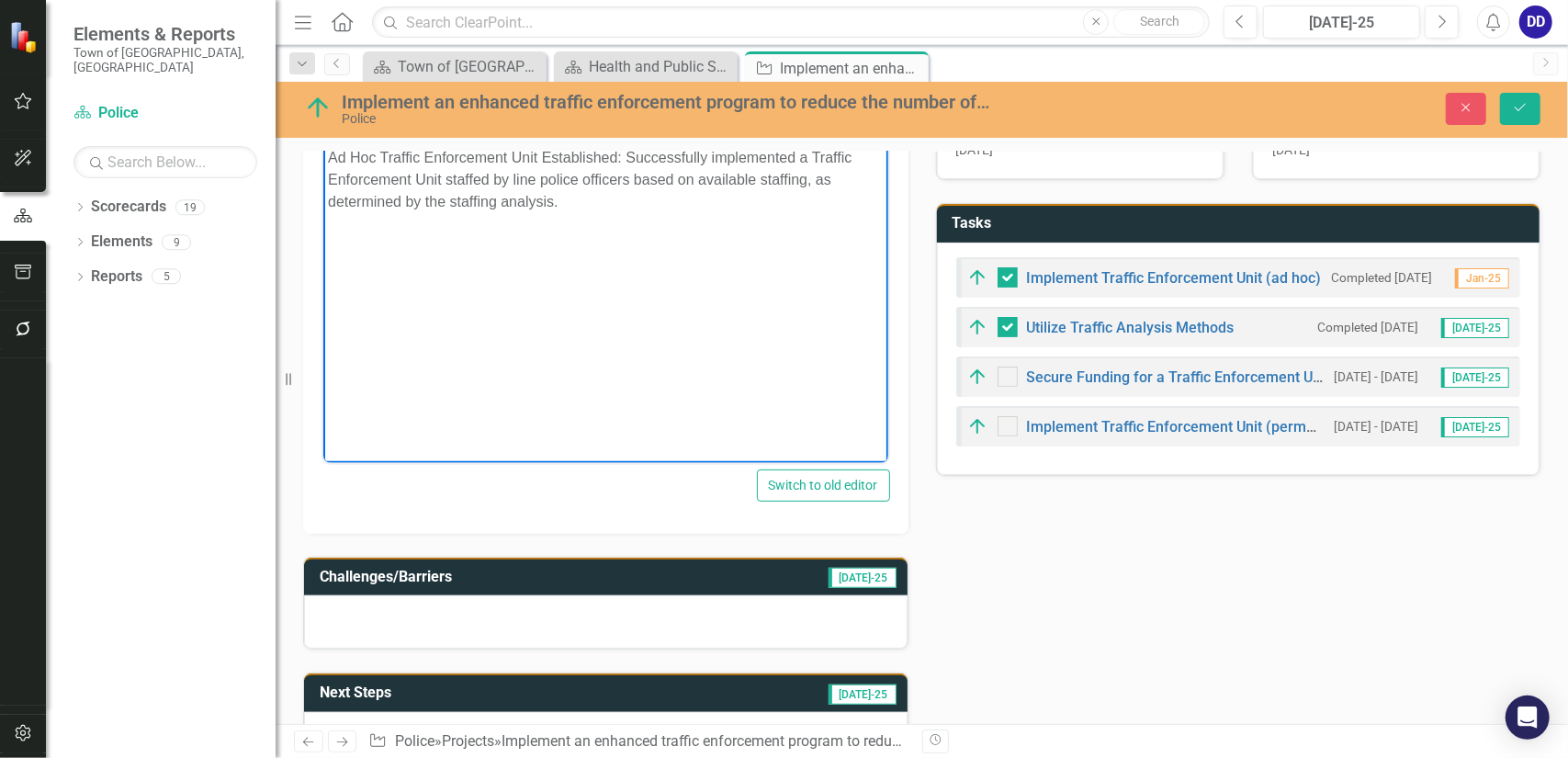
scroll to position [367, 0]
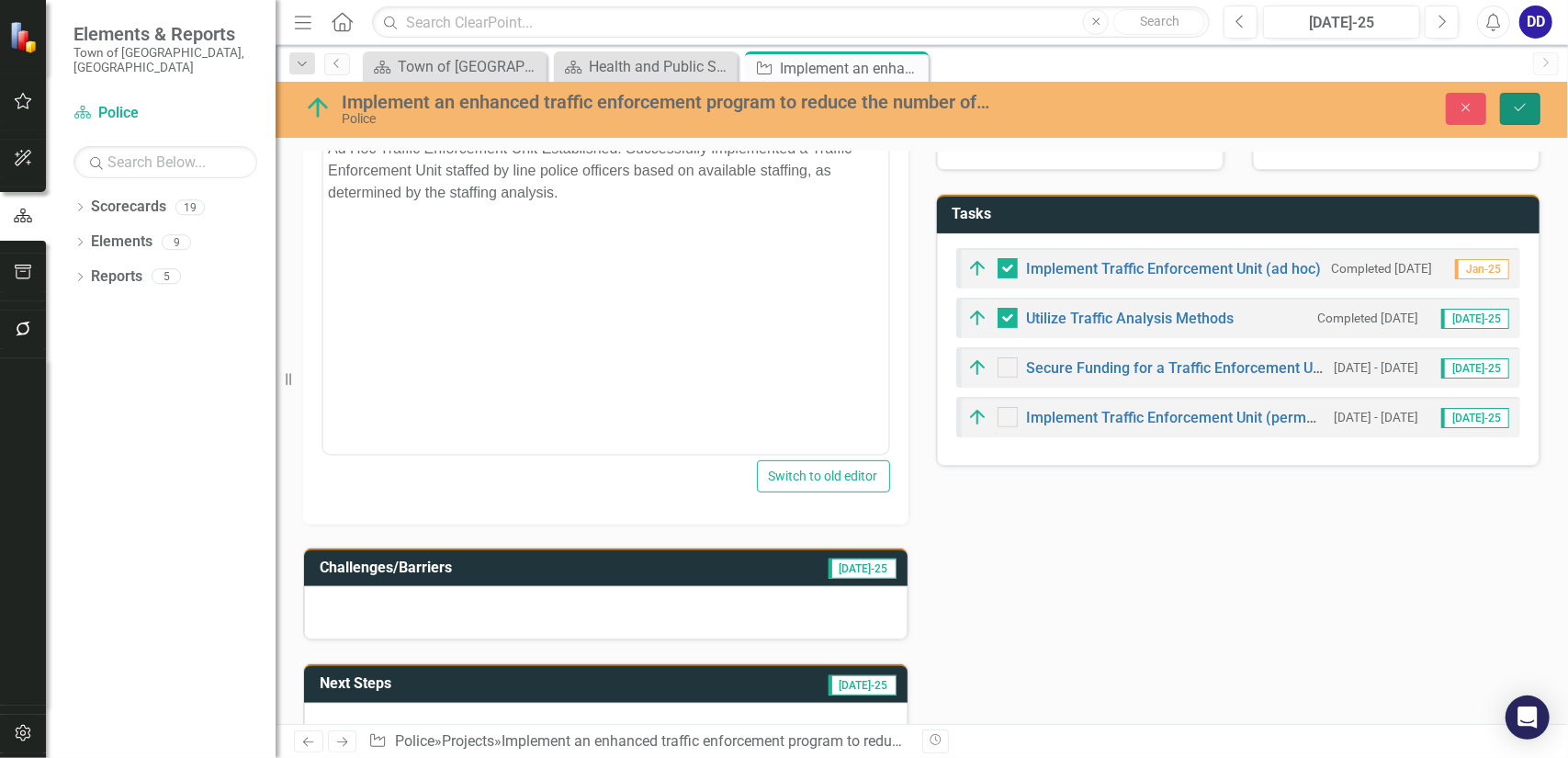
click at [1523, 108] on icon "Save" at bounding box center [1520, 107] width 17 height 13
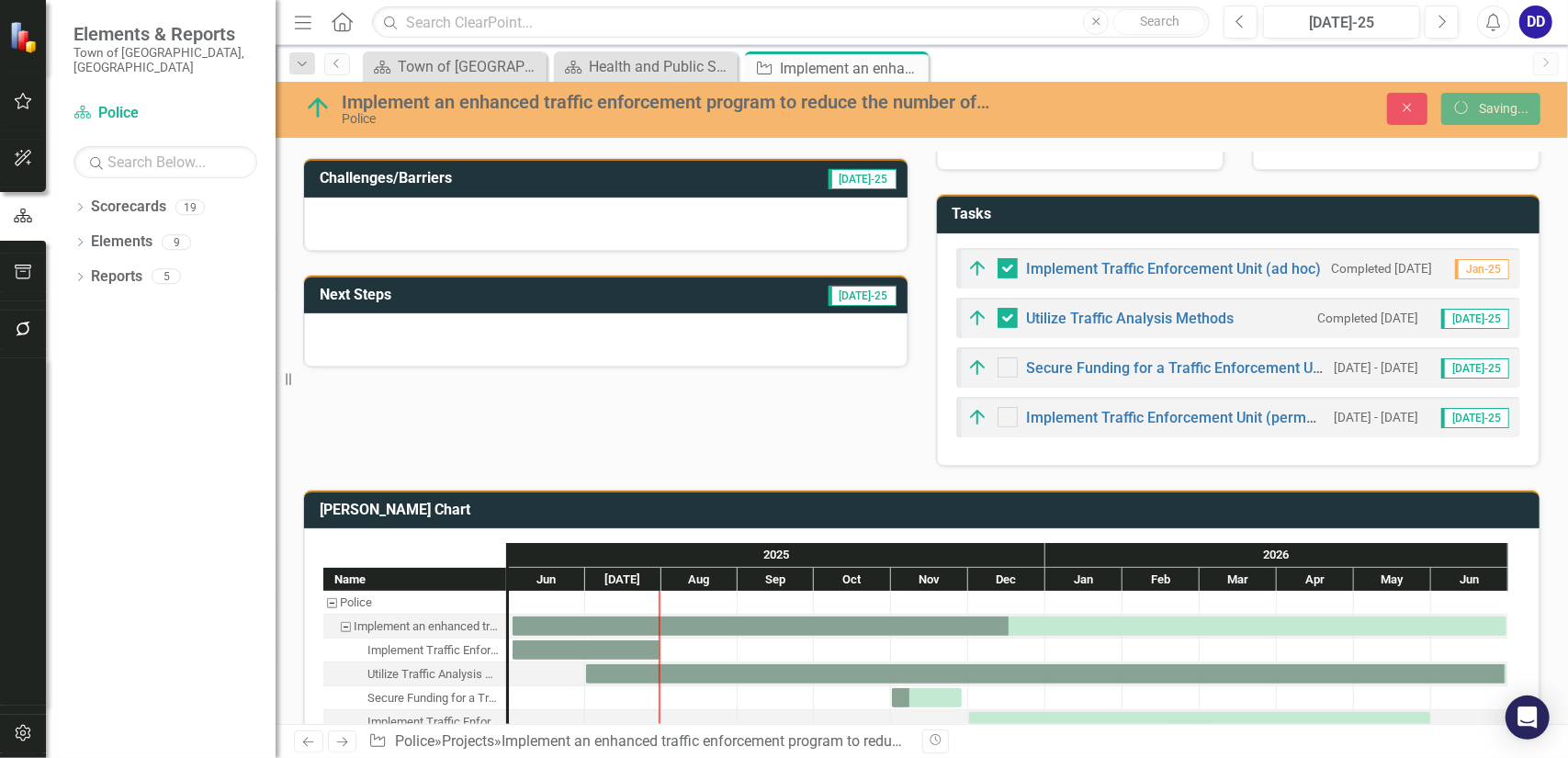
scroll to position [362, 0]
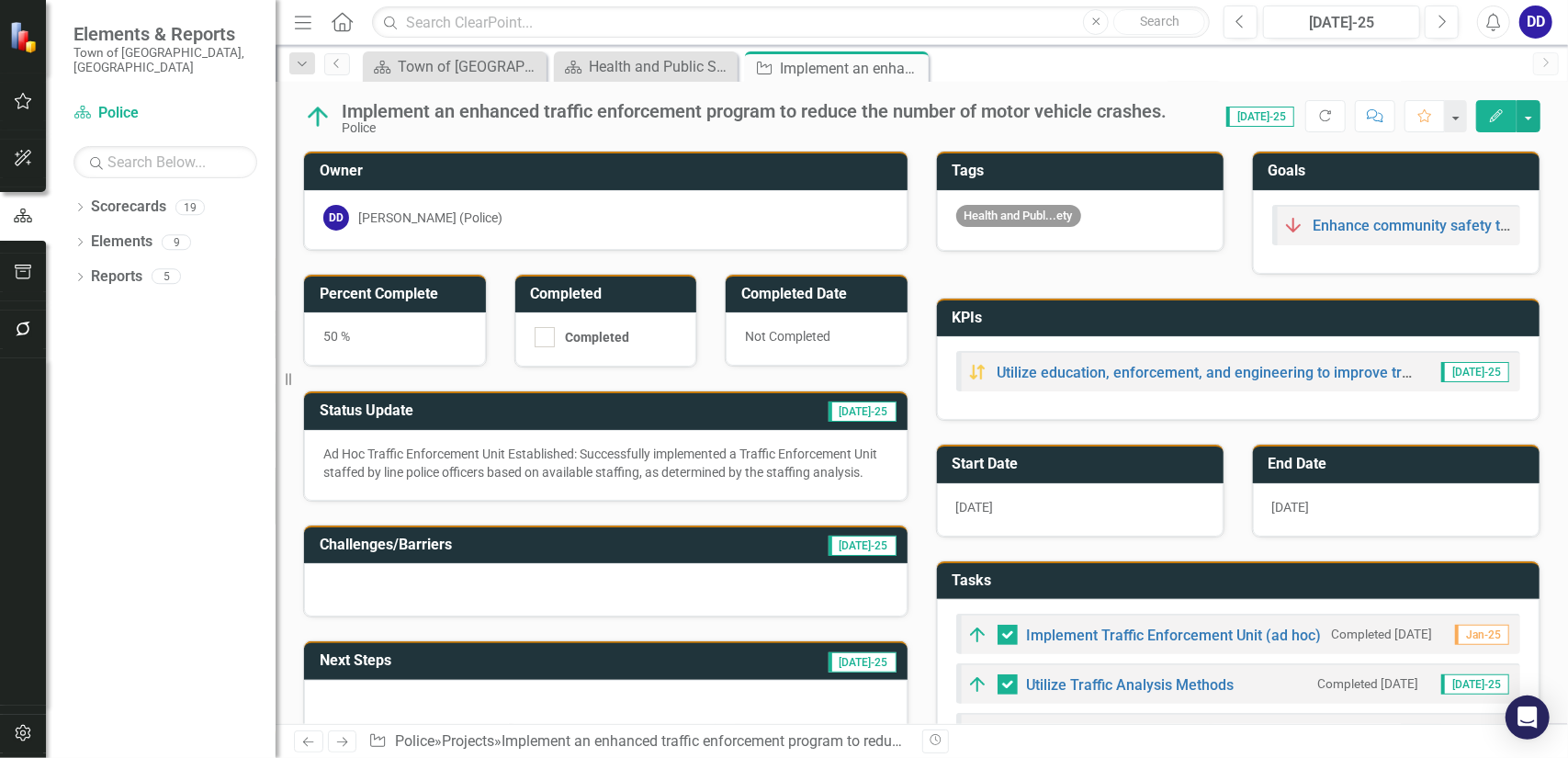
checkbox input "false"
checkbox input "true"
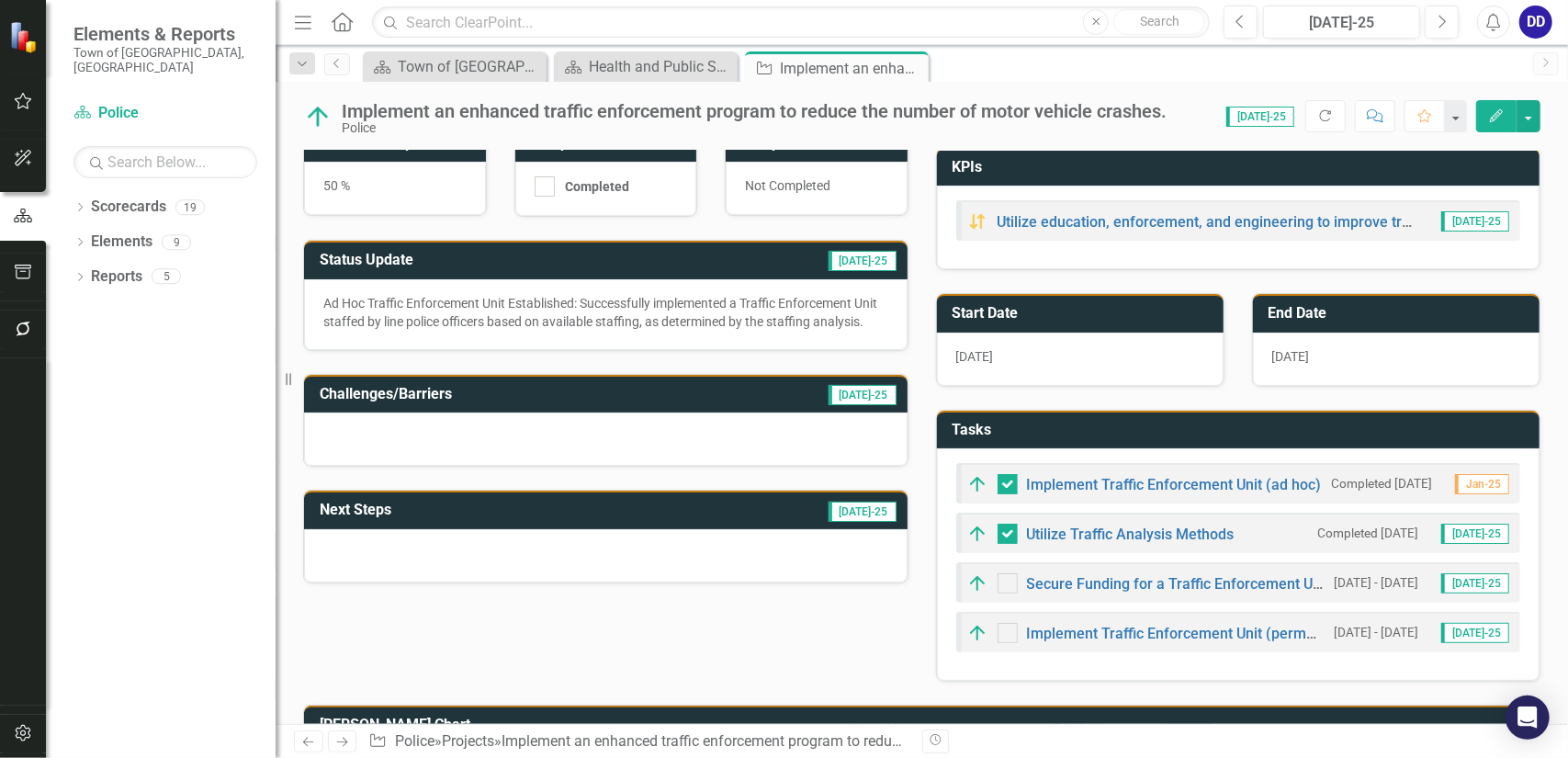
scroll to position [184, 0]
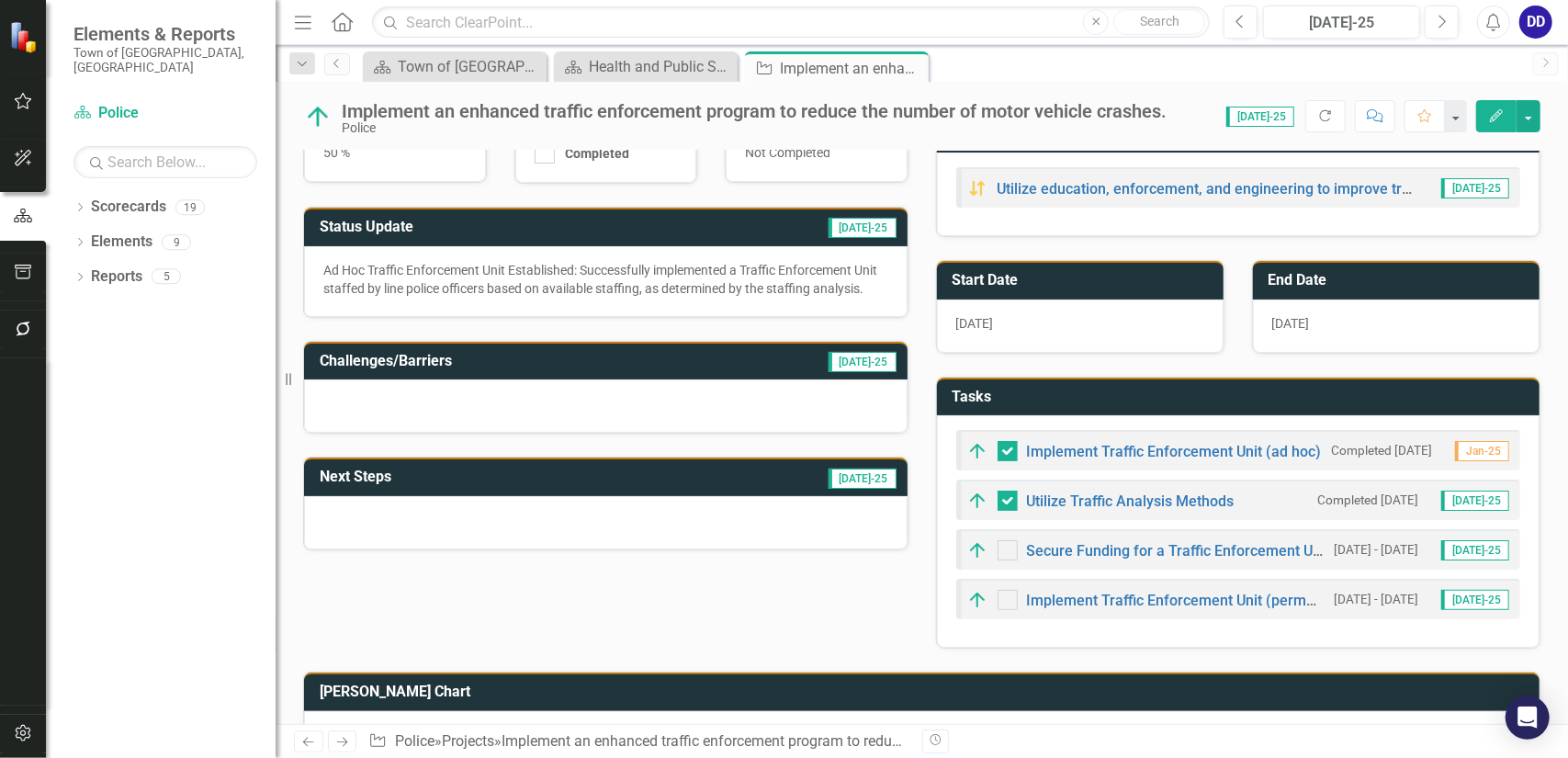
click at [418, 418] on div at bounding box center [605, 406] width 603 height 53
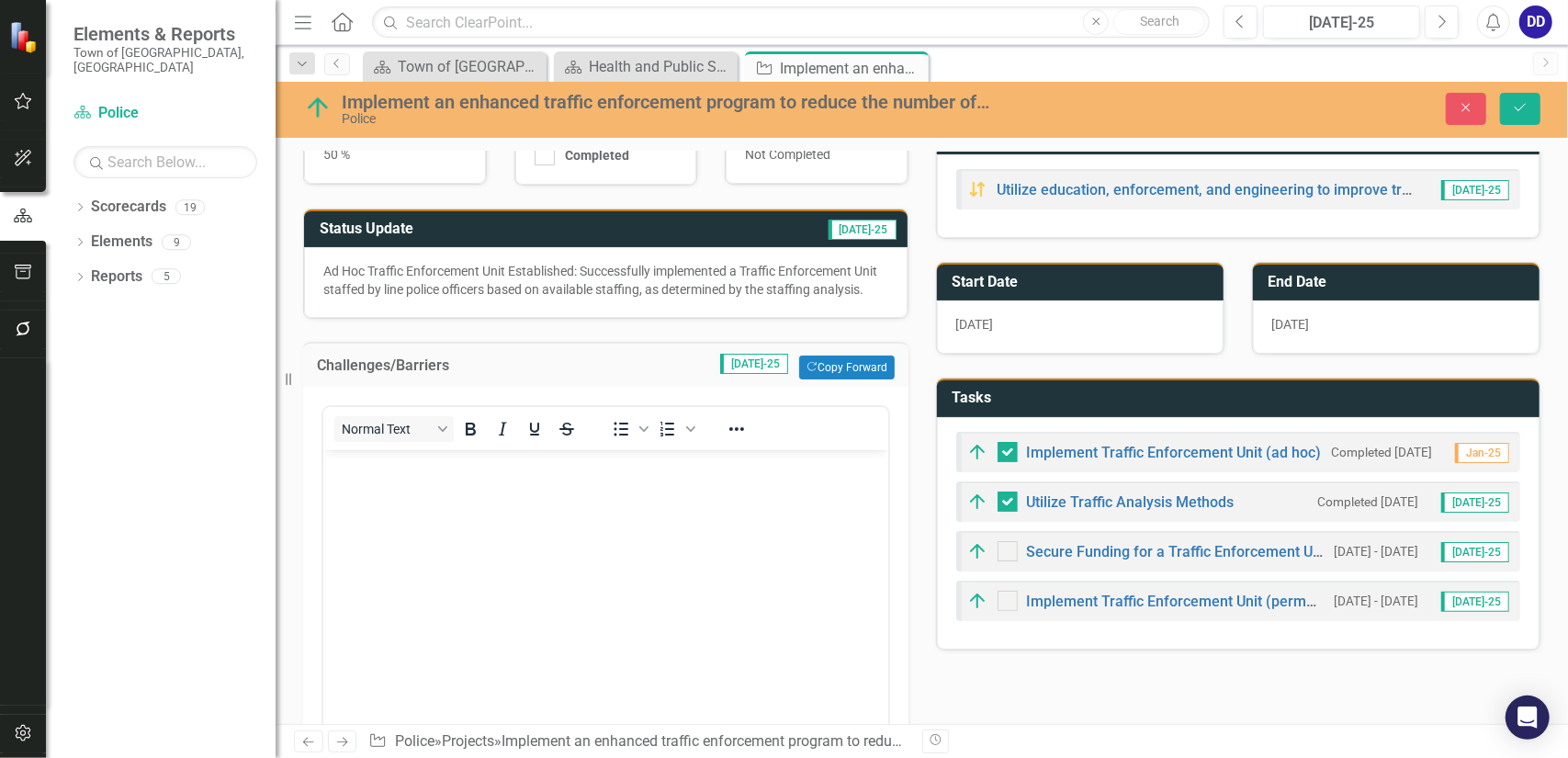
scroll to position [0, 0]
click at [381, 491] on body "Rich Text Area. Press ALT-0 for help." at bounding box center [605, 588] width 565 height 276
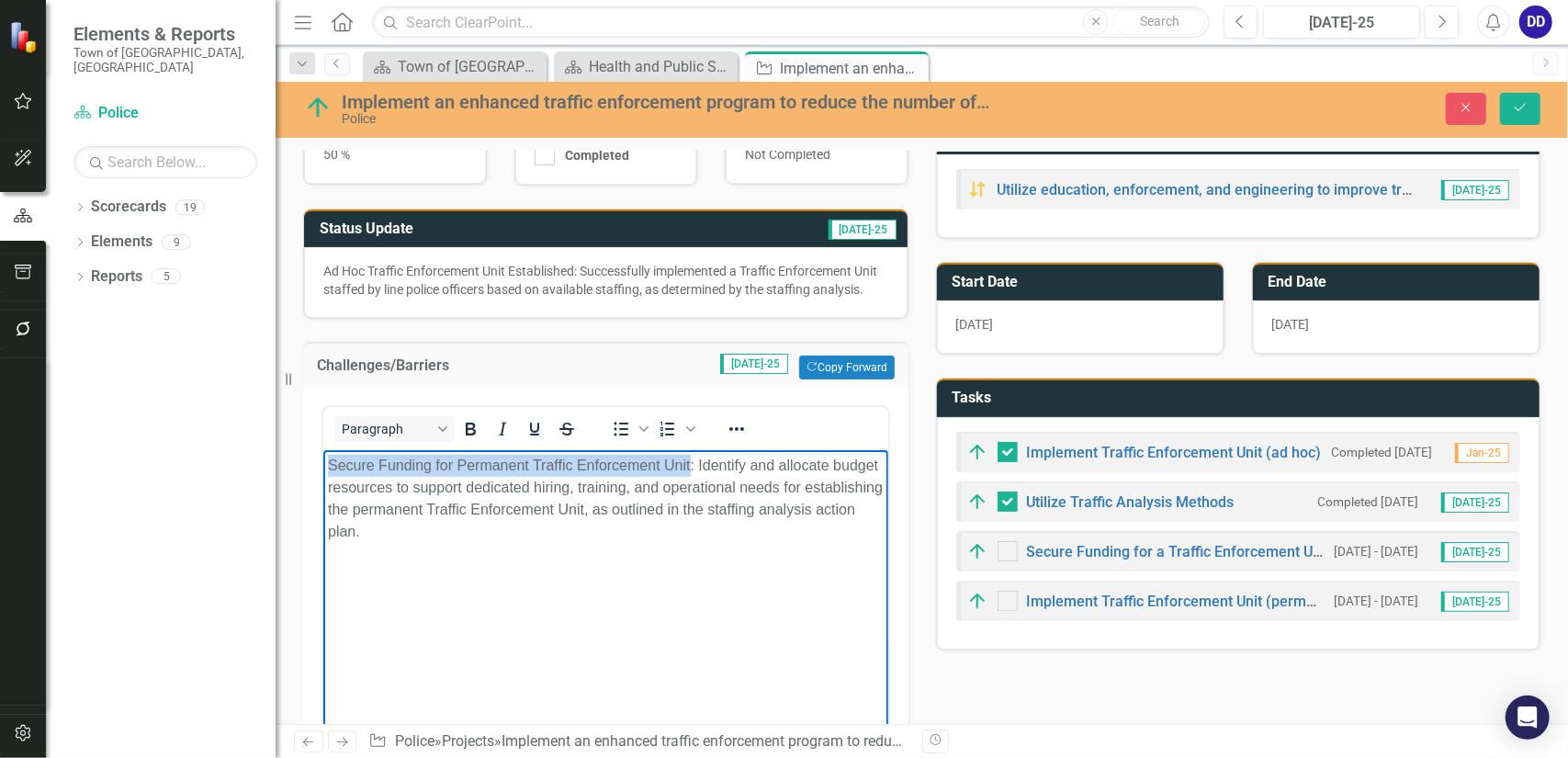
drag, startPoint x: 326, startPoint y: 468, endPoint x: 688, endPoint y: 465, distance: 362.0
click at [688, 465] on body "Secure Funding for Permanent Traffic Enforcement Unit: Identify and allocate bu…" at bounding box center [605, 588] width 565 height 276
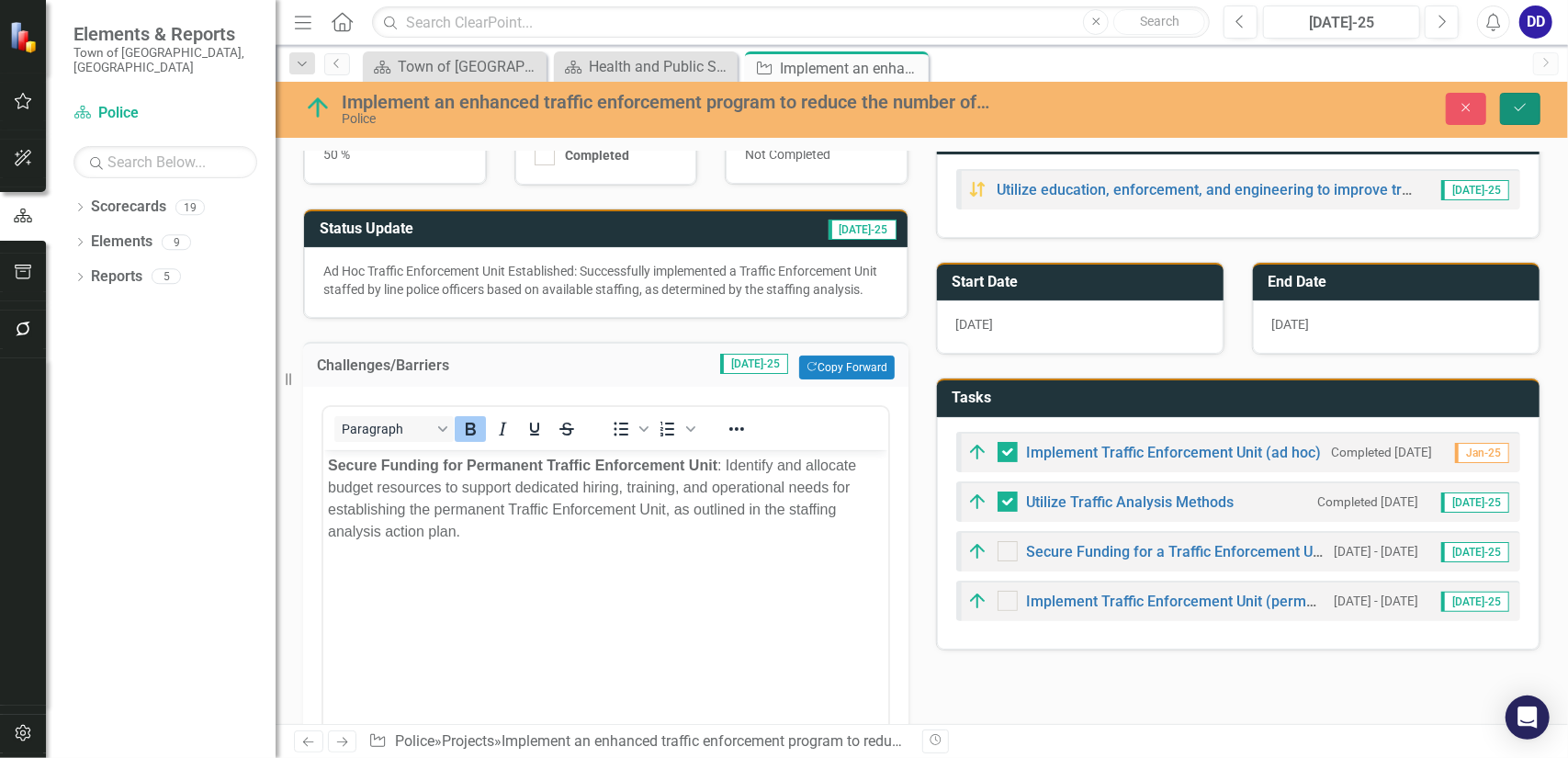
click at [1523, 103] on icon "Save" at bounding box center [1520, 107] width 17 height 13
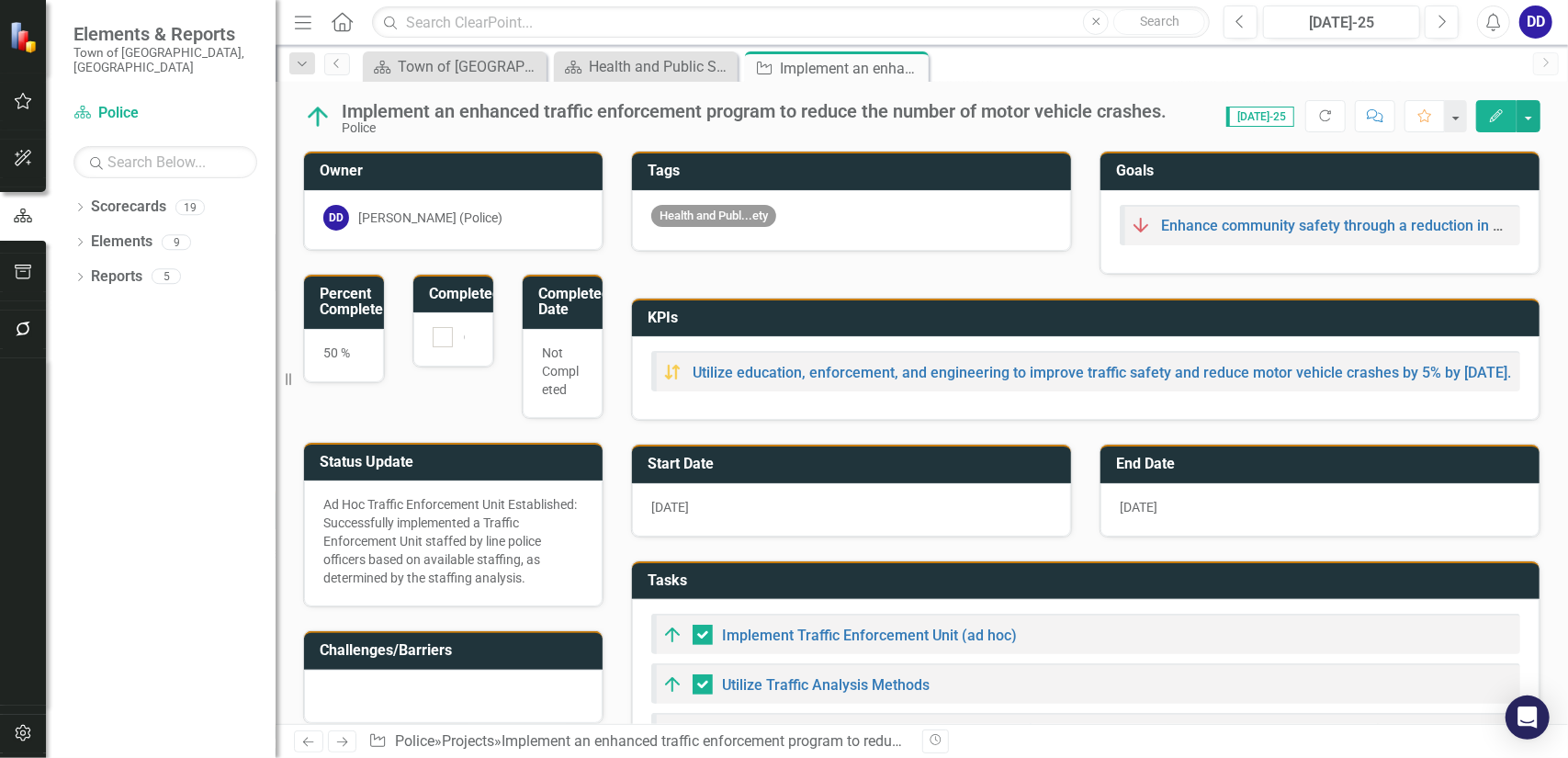
checkbox input "false"
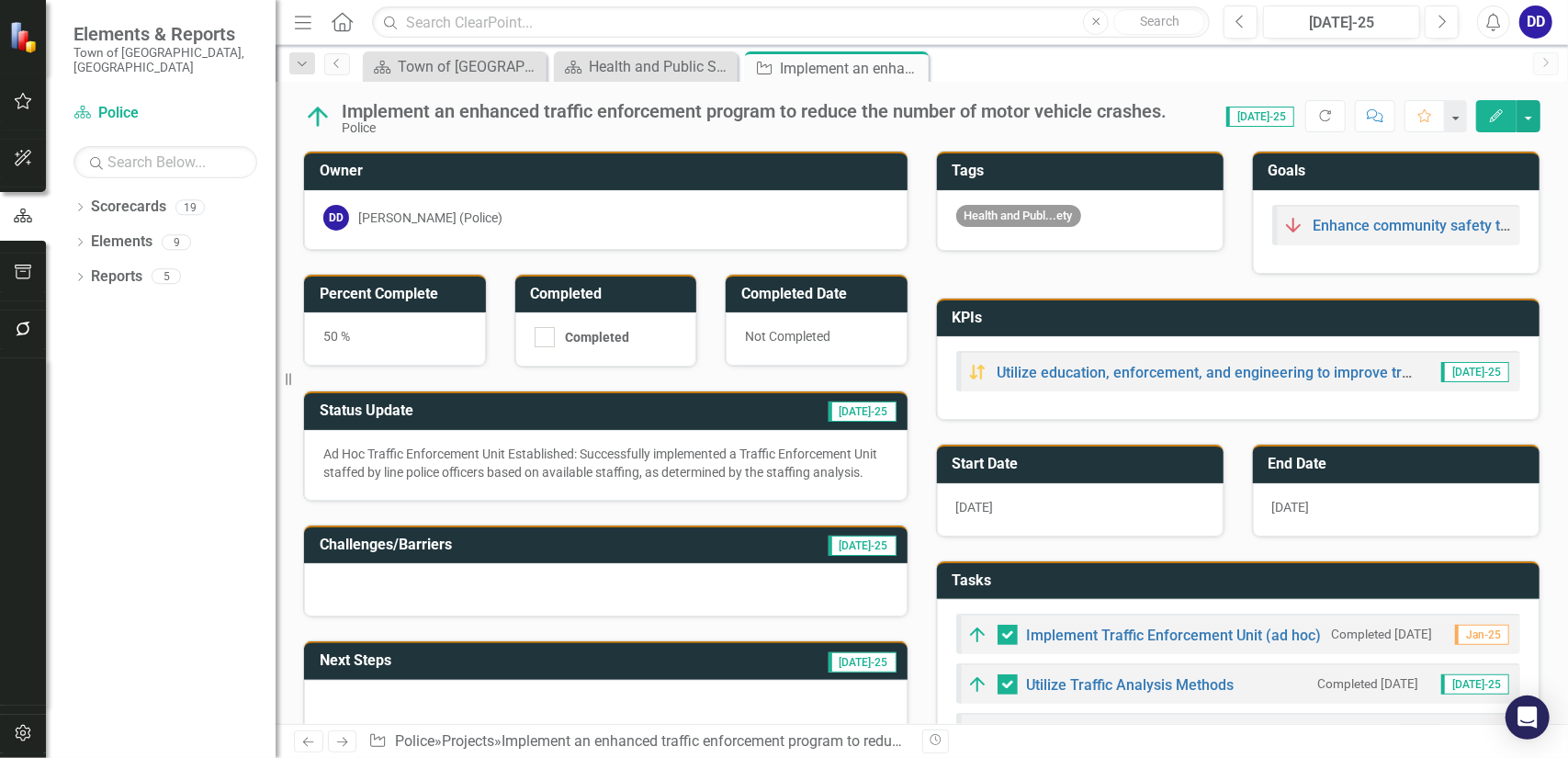
checkbox input "true"
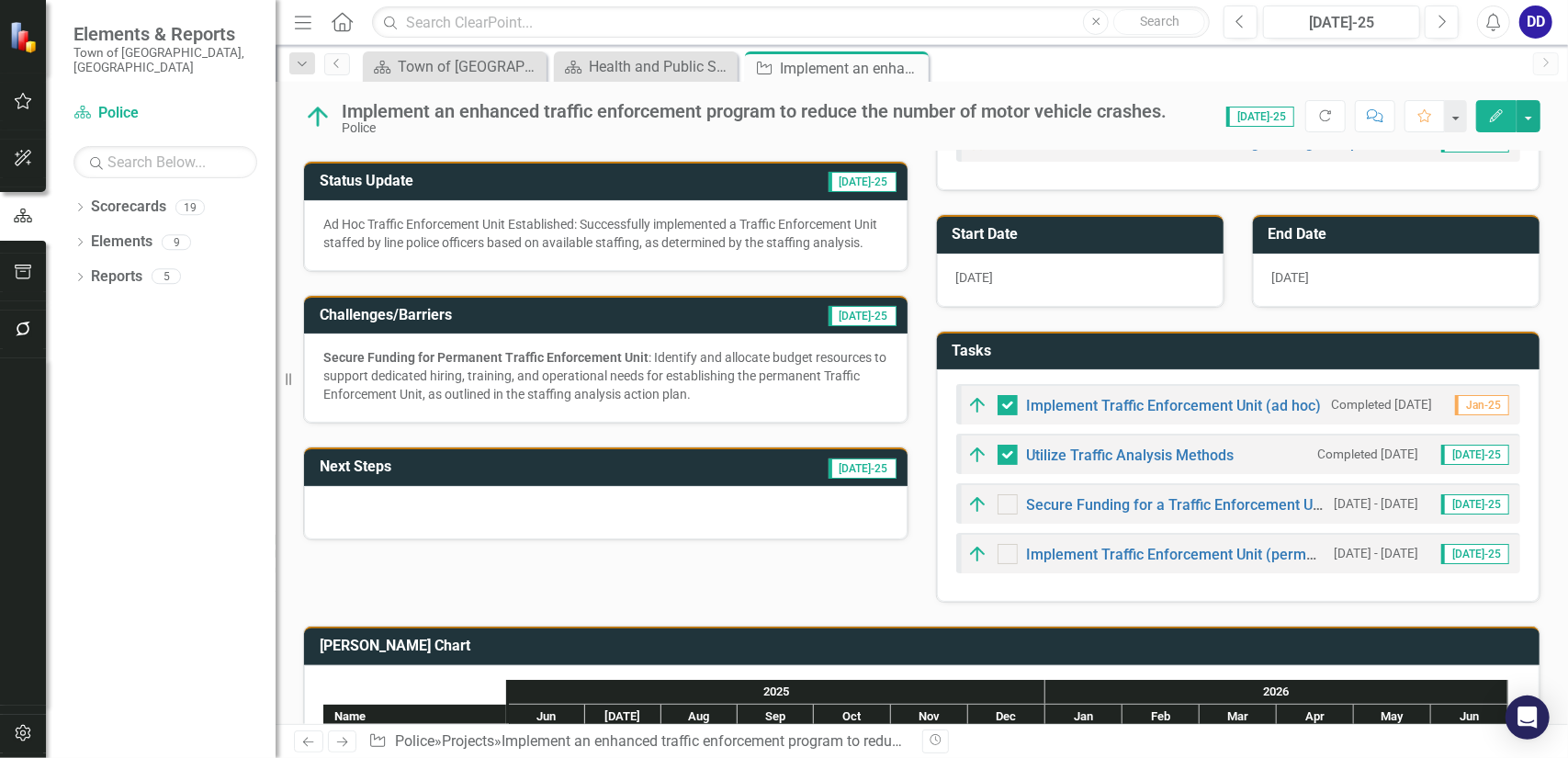
scroll to position [367, 0]
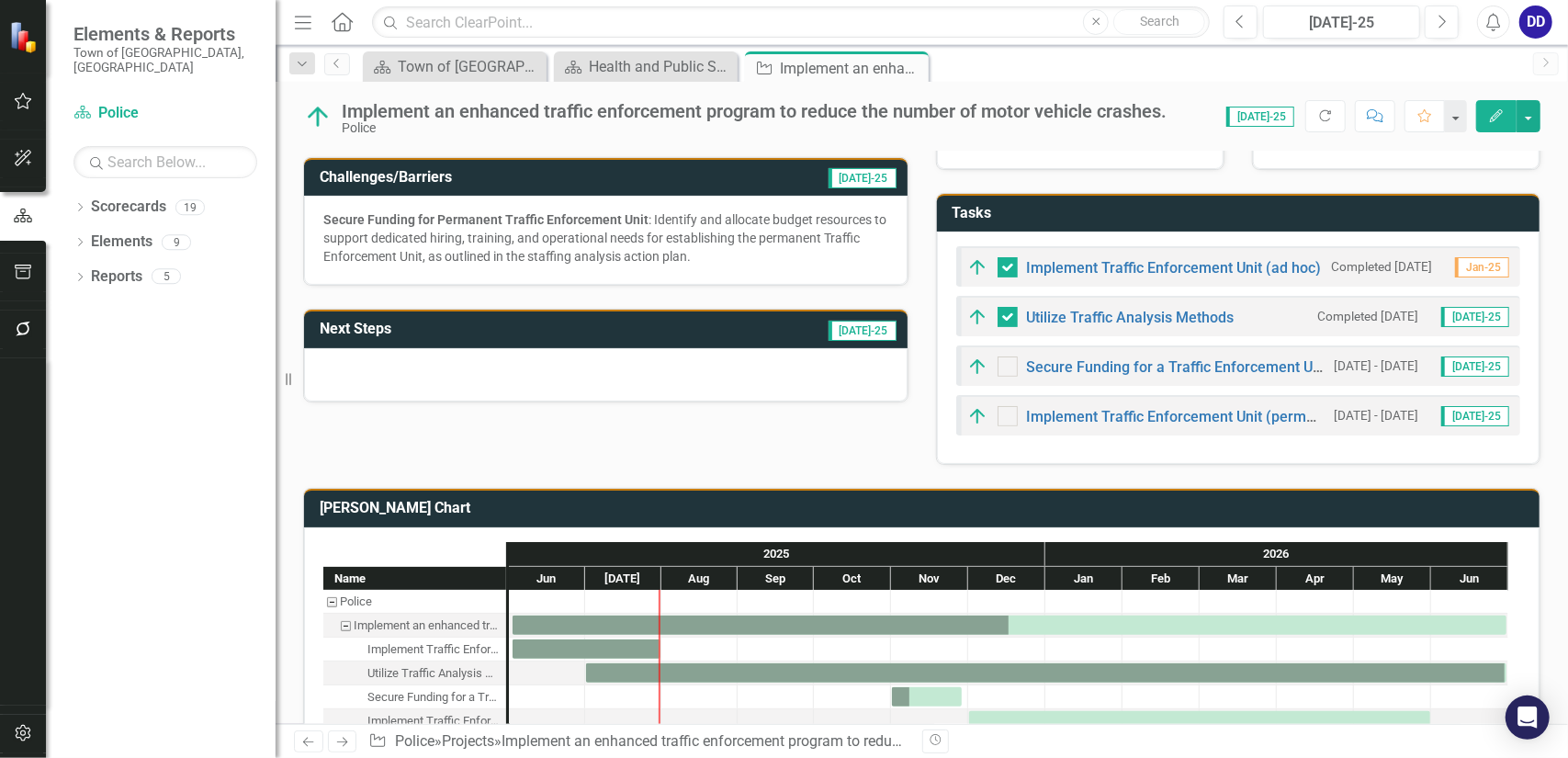
click at [582, 383] on div at bounding box center [605, 374] width 603 height 53
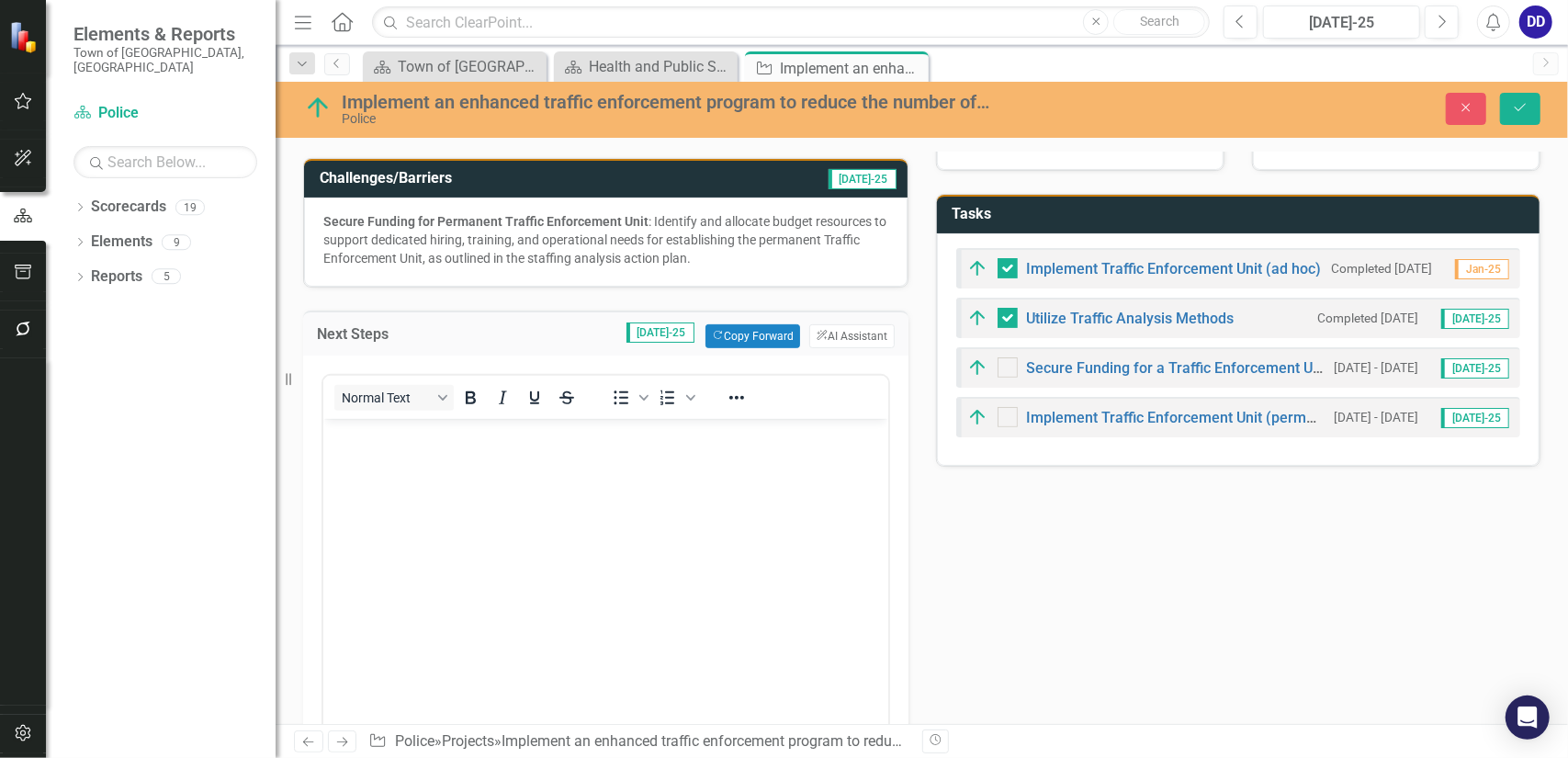
scroll to position [0, 0]
drag, startPoint x: 707, startPoint y: 273, endPoint x: 382, endPoint y: 246, distance: 326.1
click at [382, 246] on div "Secure Funding for Permanent Traffic Enforcement Unit : Identify and allocate b…" at bounding box center [606, 239] width 565 height 55
click at [388, 456] on body "Rich Text Area. Press ALT-0 for help." at bounding box center [605, 556] width 565 height 276
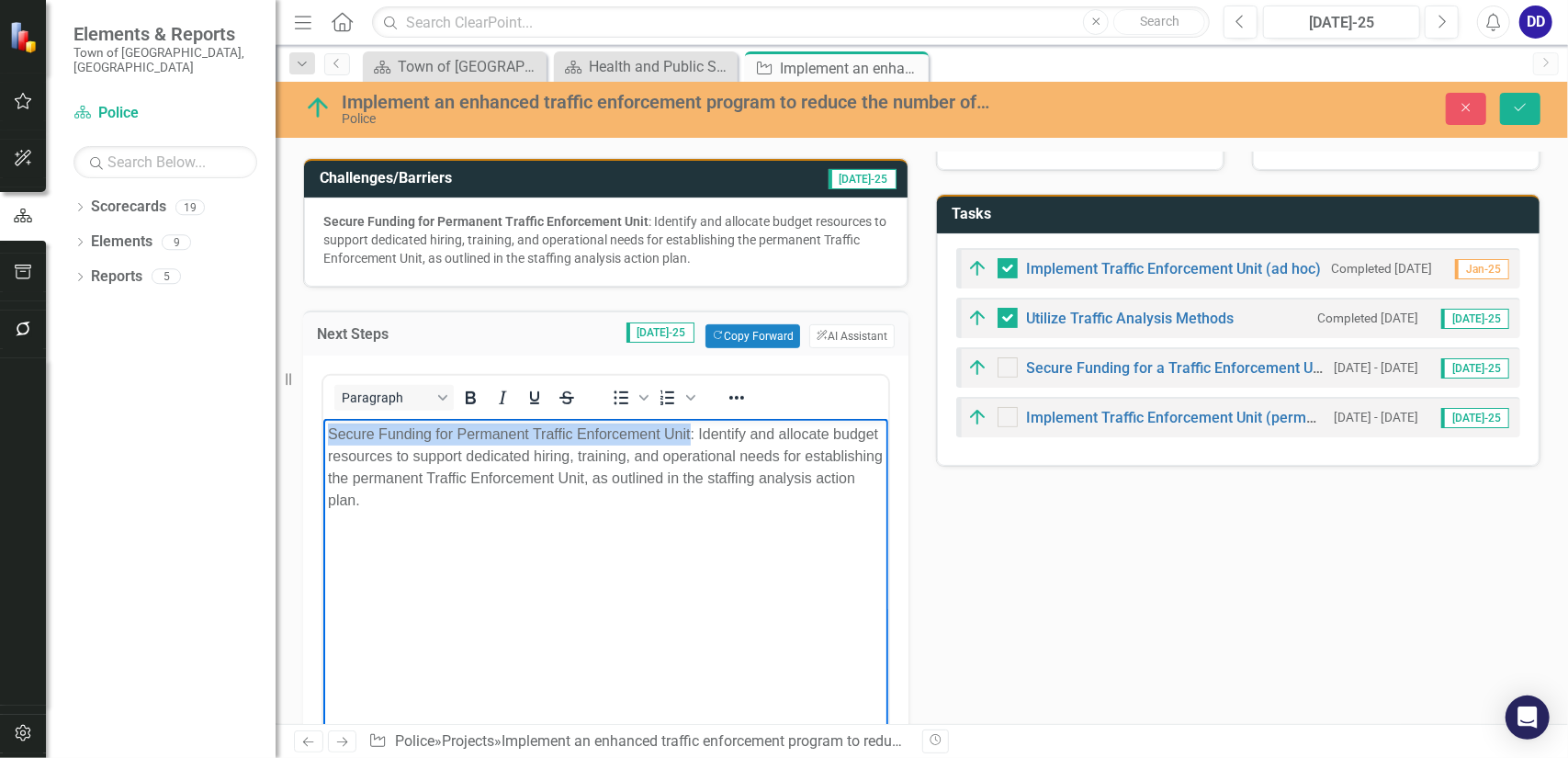
drag, startPoint x: 324, startPoint y: 432, endPoint x: 690, endPoint y: 431, distance: 366.0
click at [690, 431] on body "Secure Funding for Permanent Traffic Enforcement Unit: Identify and allocate bu…" at bounding box center [605, 556] width 565 height 276
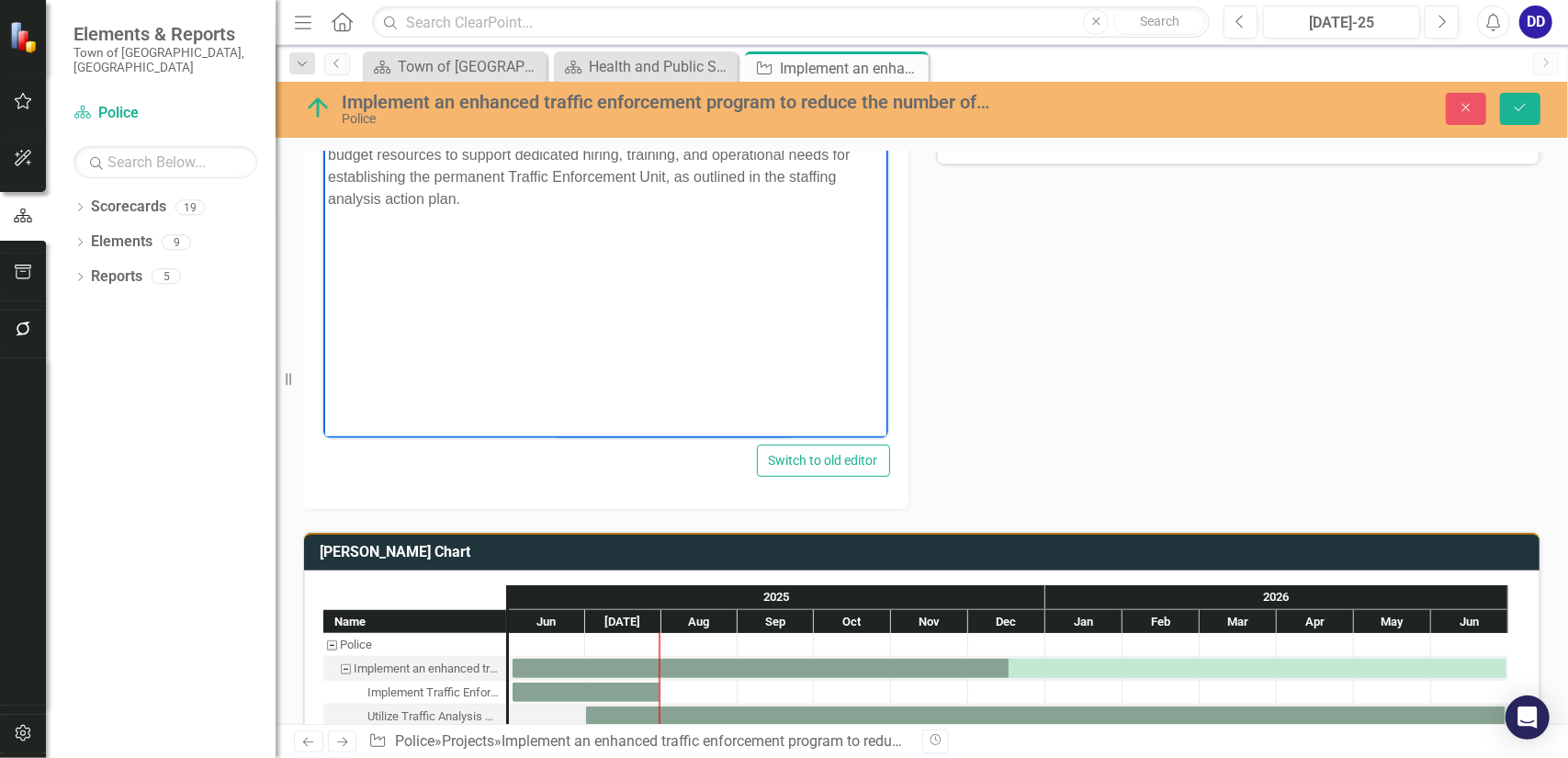
scroll to position [551, 0]
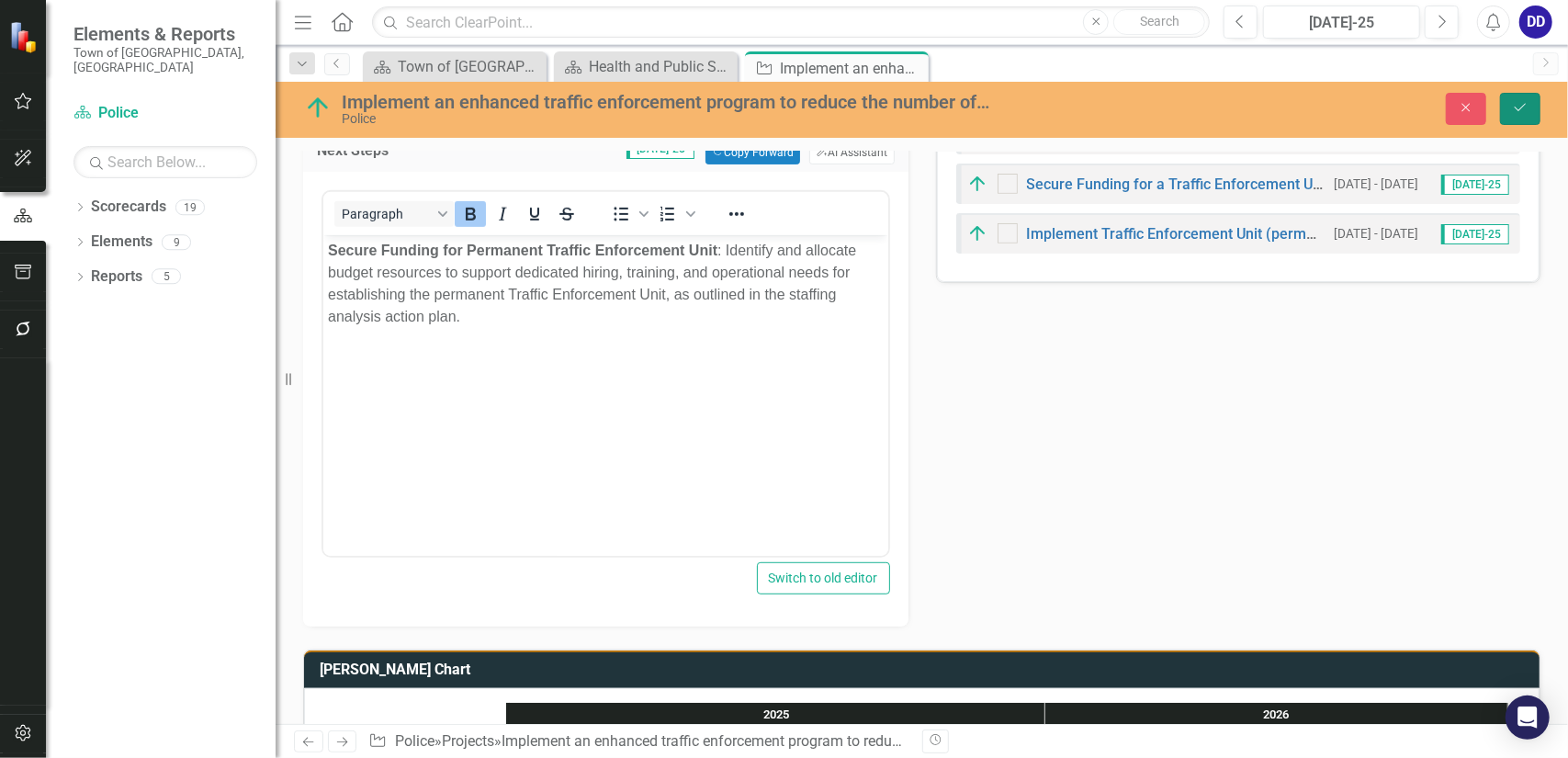
click at [1529, 106] on button "Save" at bounding box center [1520, 109] width 41 height 32
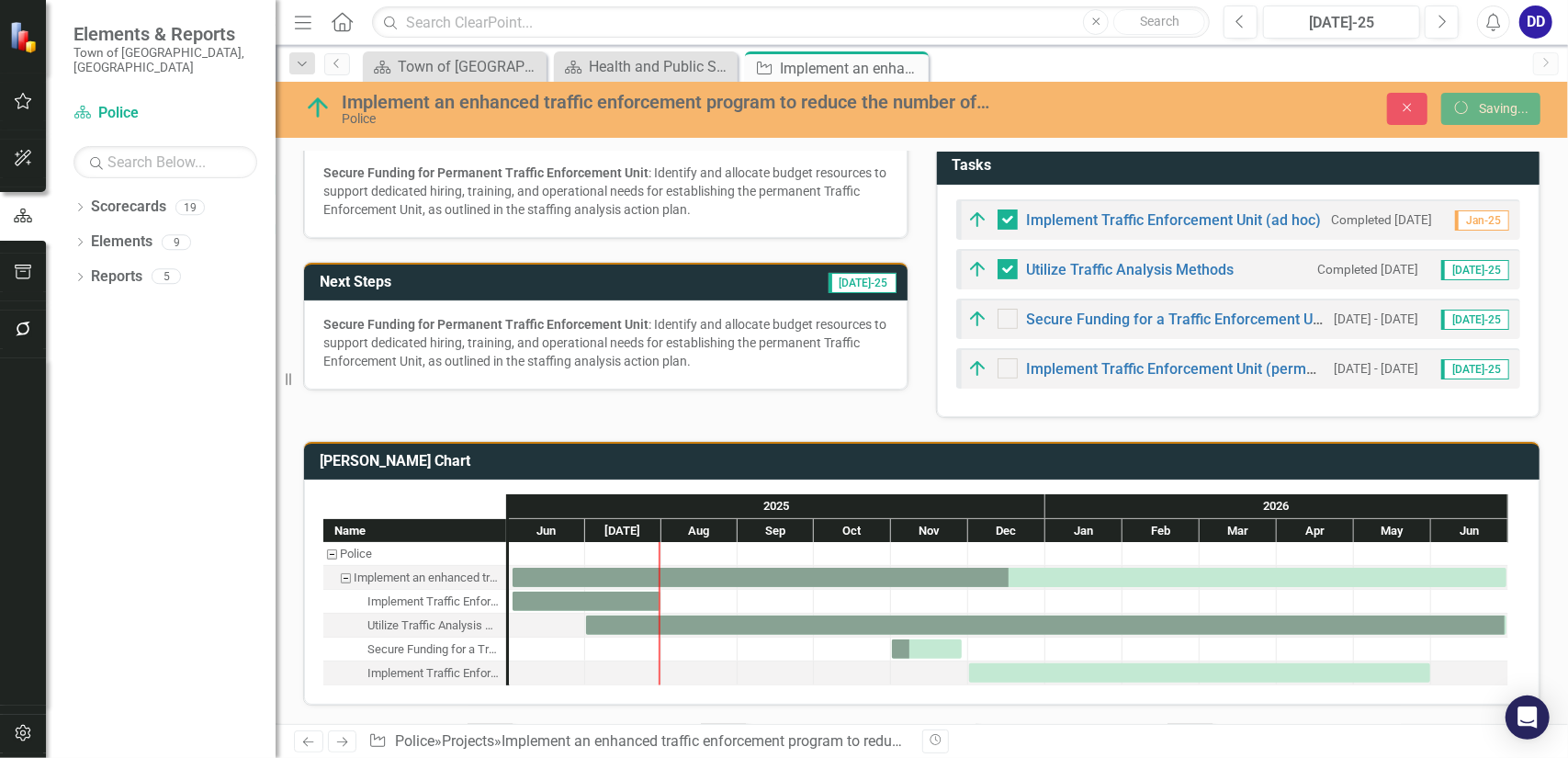
scroll to position [410, 0]
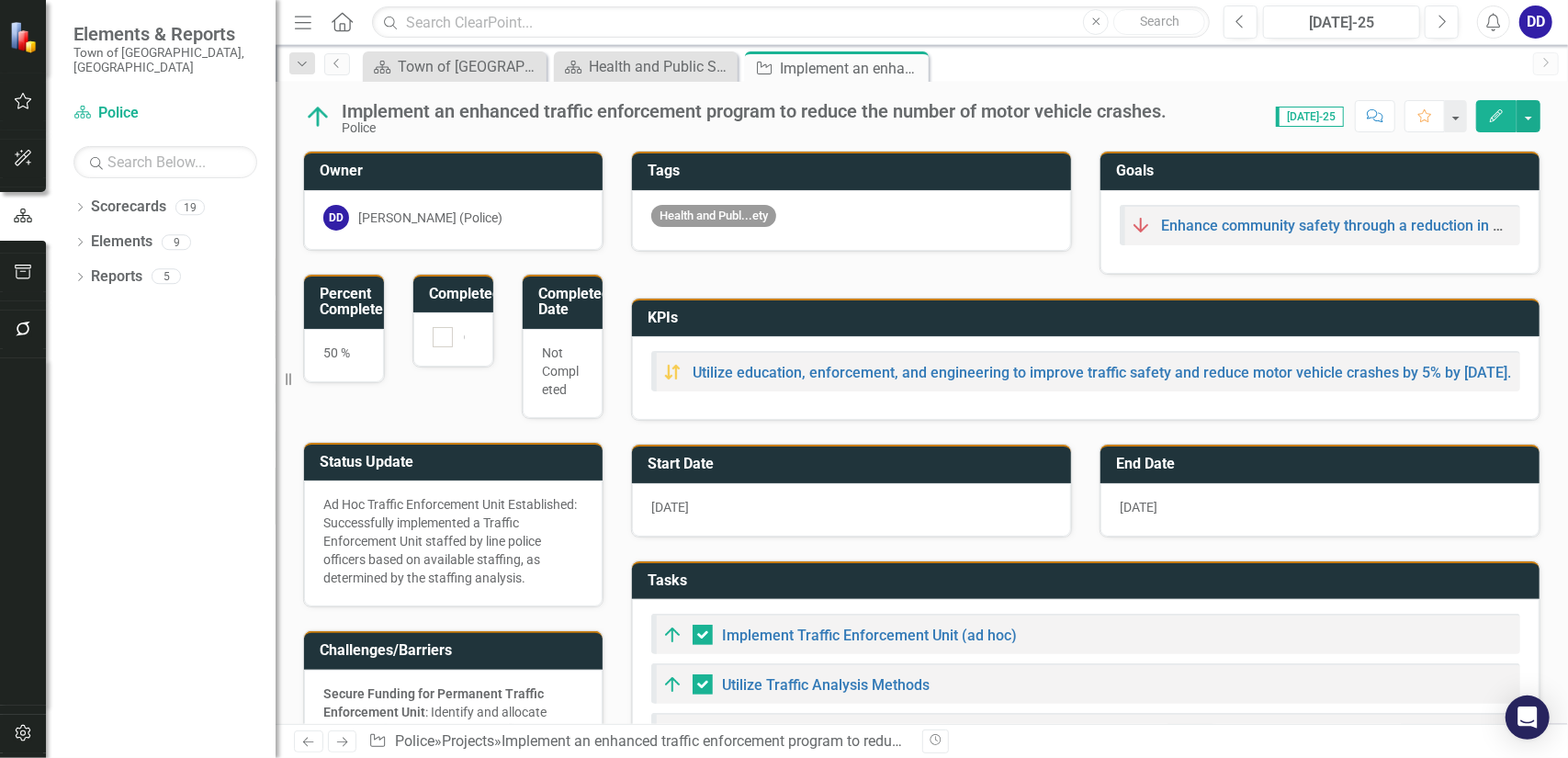
checkbox input "false"
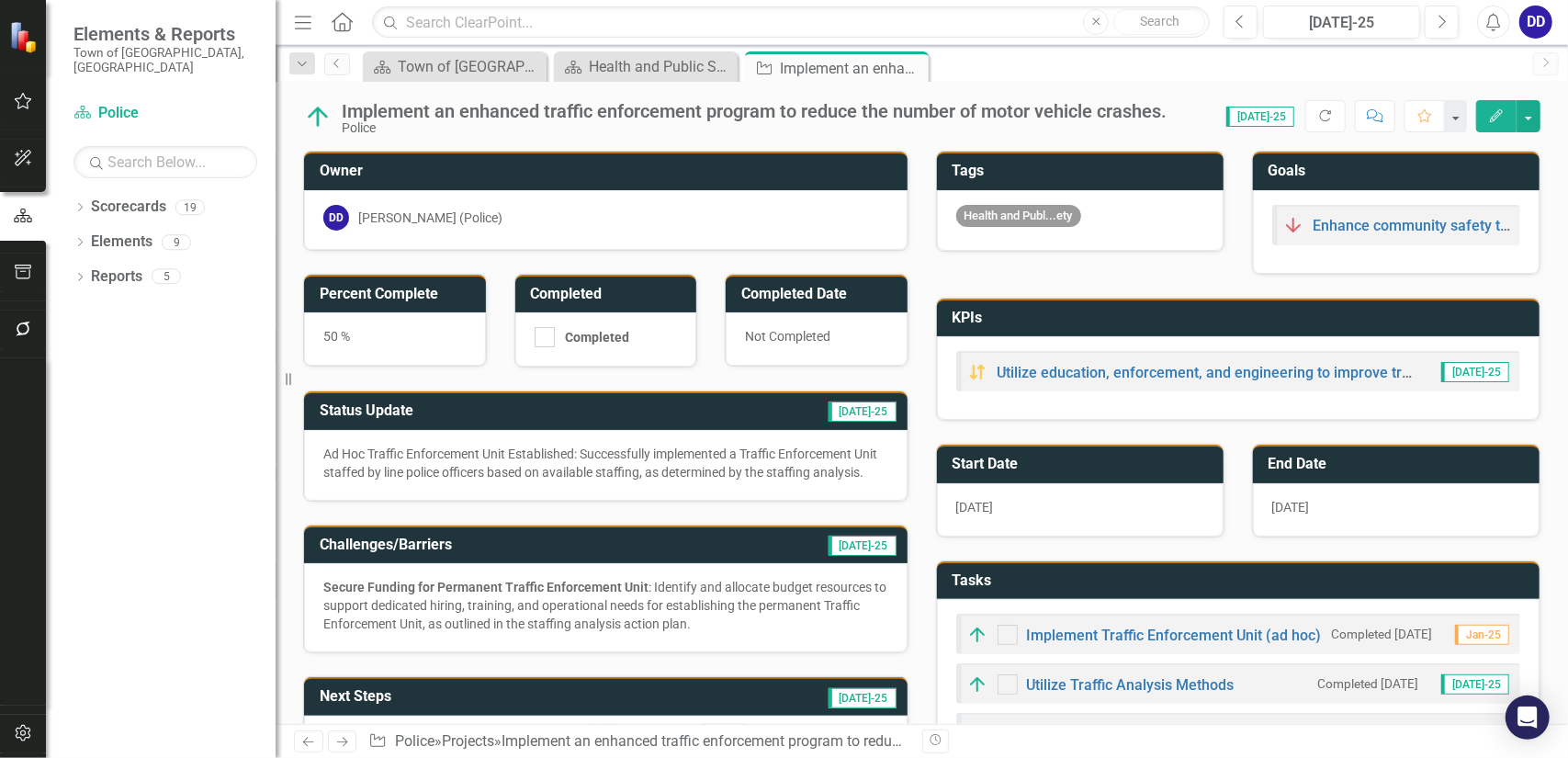
checkbox input "true"
click at [559, 458] on div "Ad Hoc Traffic Enforcement Unit Established: Successfully implemented a Traffic…" at bounding box center [606, 464] width 565 height 37
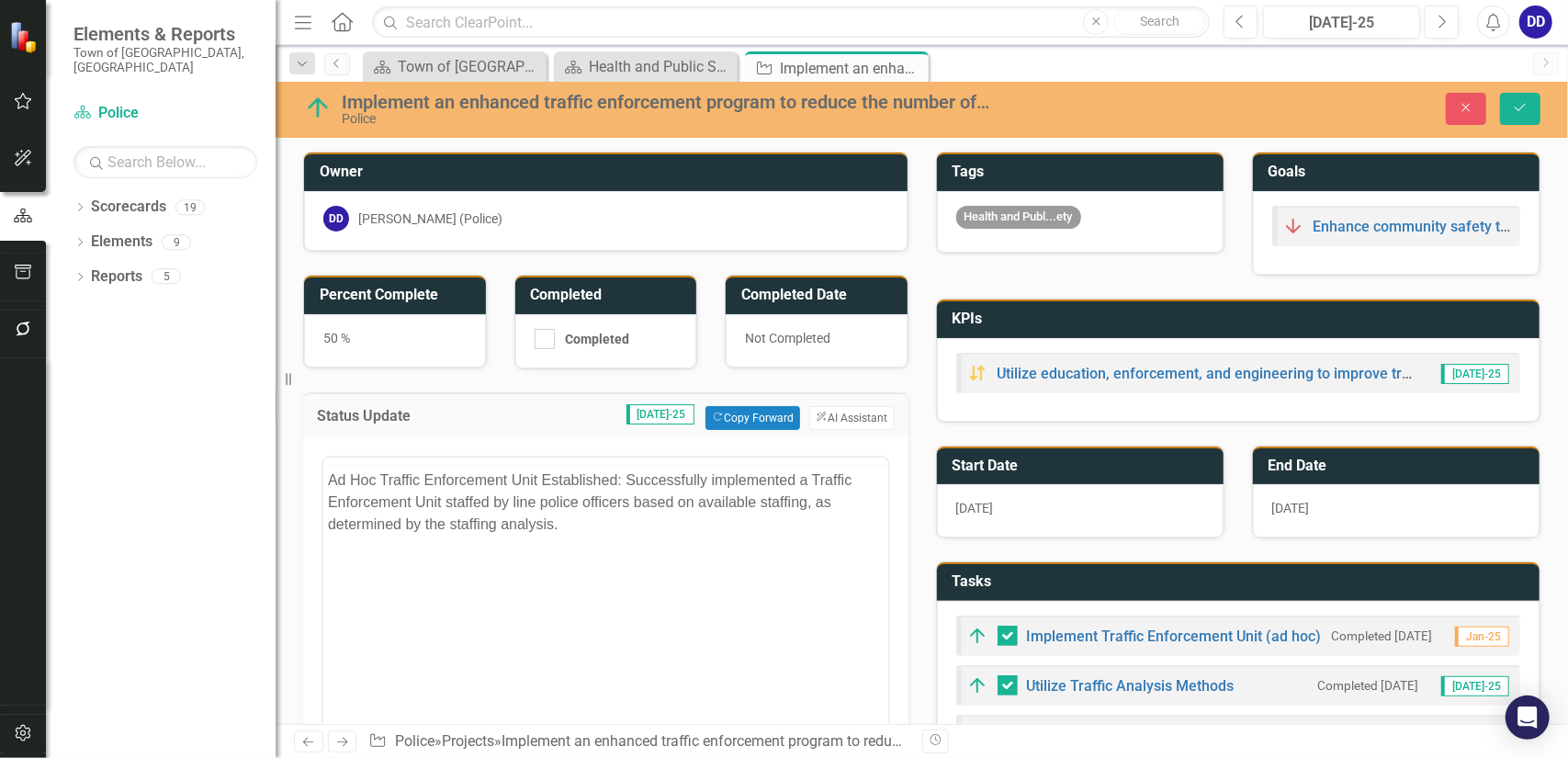
scroll to position [0, 0]
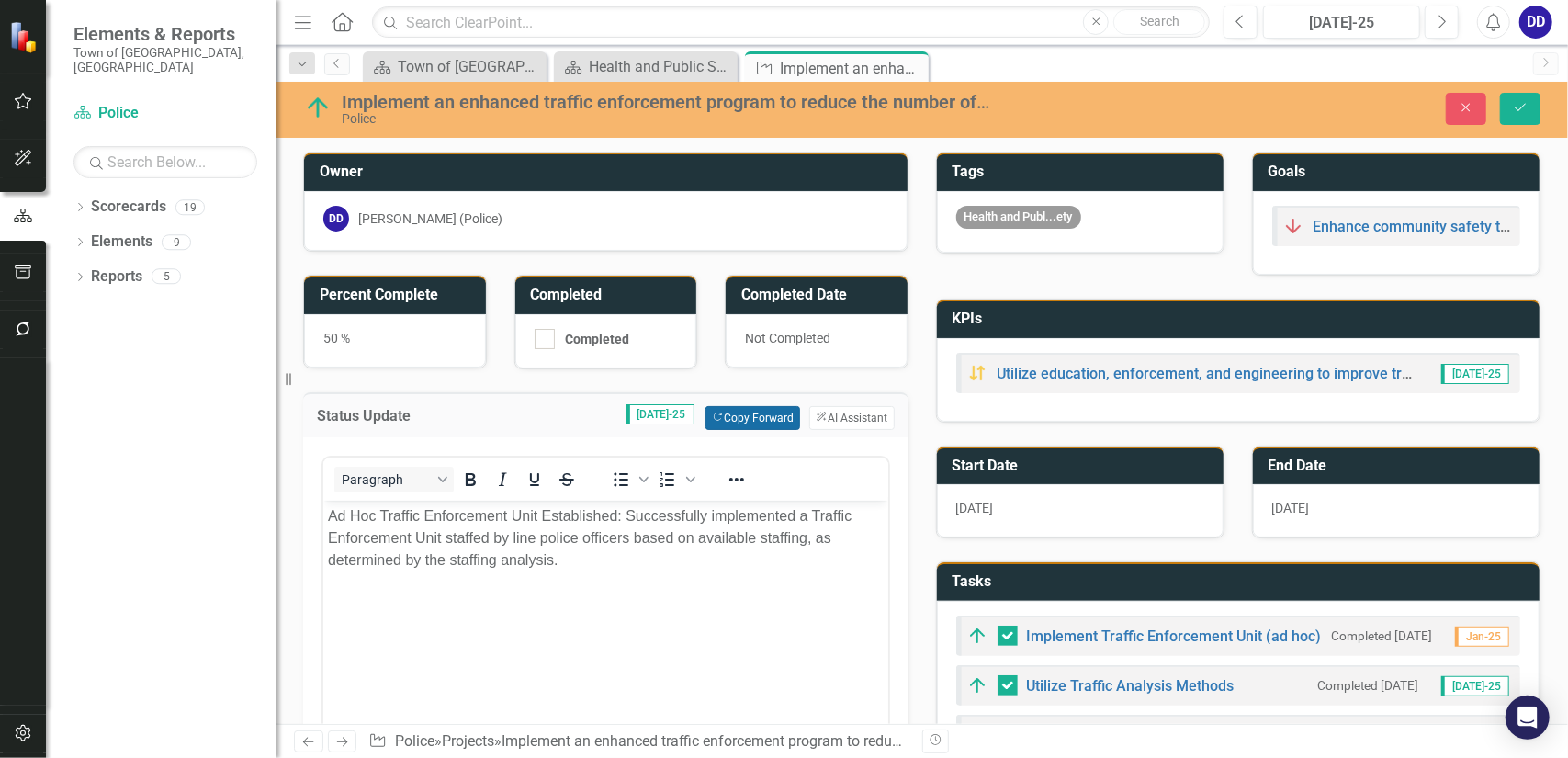
click at [740, 413] on button "Copy Forward Copy Forward" at bounding box center [752, 418] width 94 height 24
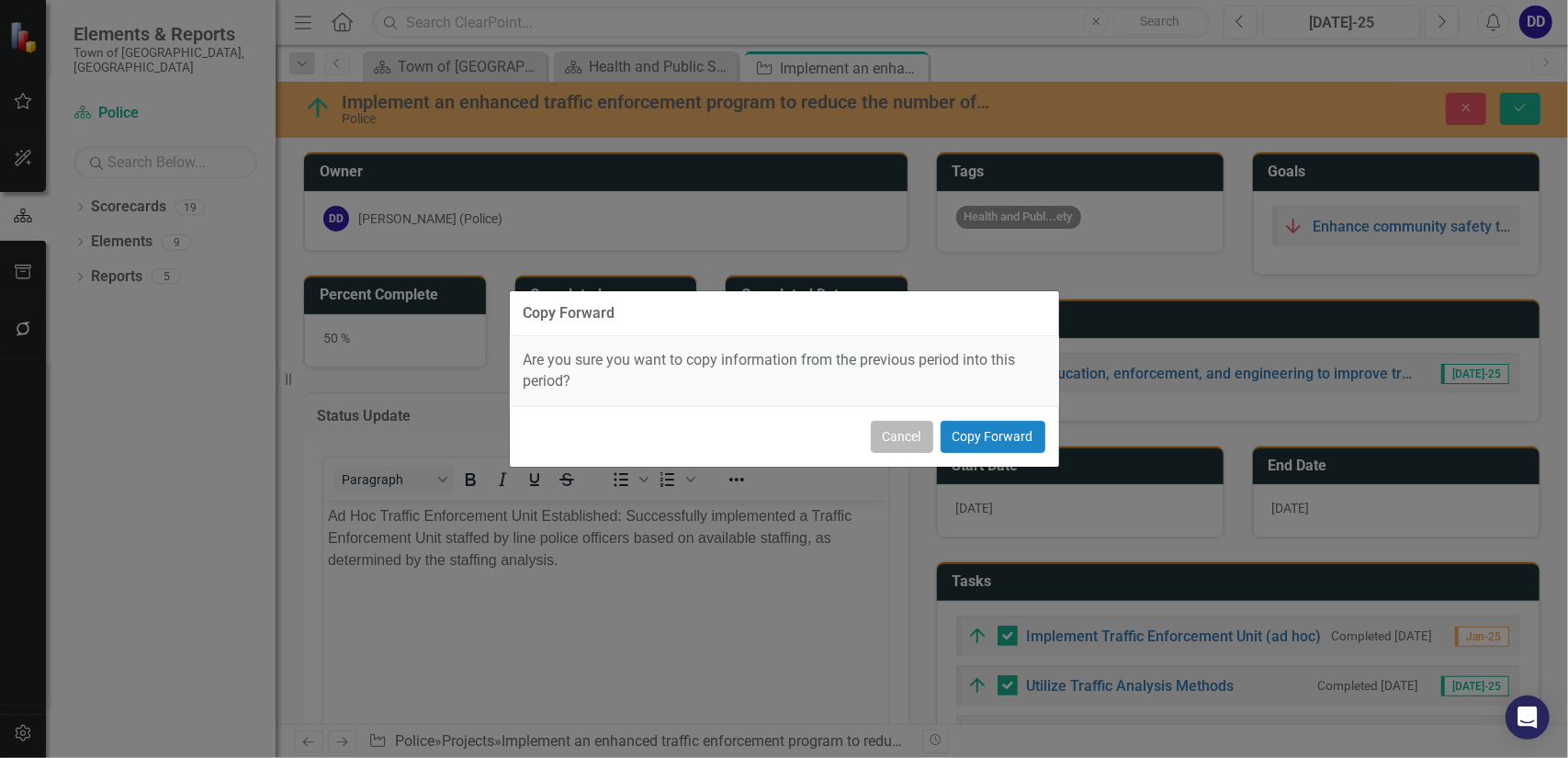
click at [903, 439] on button "Cancel" at bounding box center [903, 436] width 62 height 32
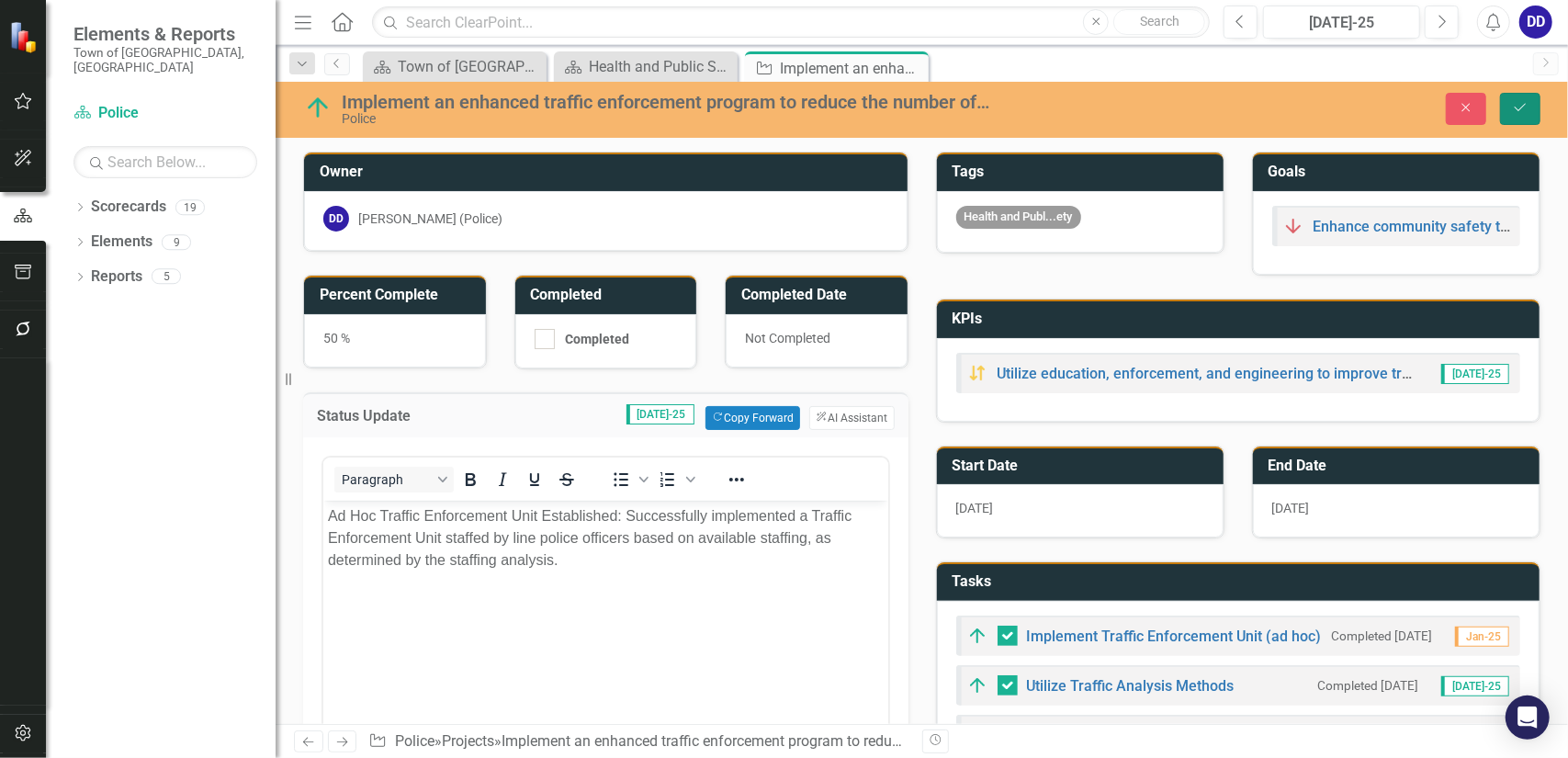
click at [1529, 113] on icon "Save" at bounding box center [1520, 107] width 17 height 13
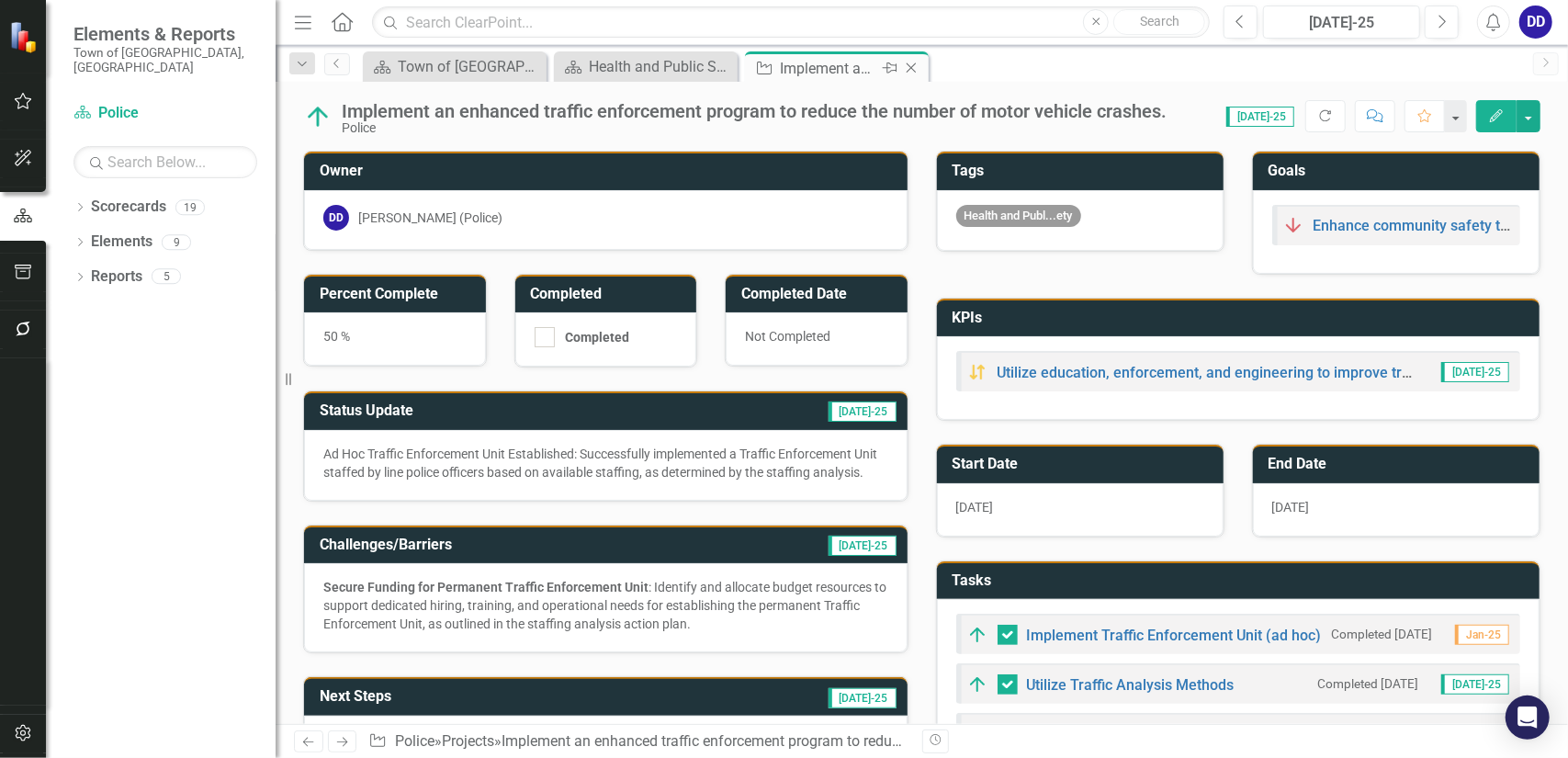
click at [911, 67] on icon at bounding box center [911, 68] width 10 height 10
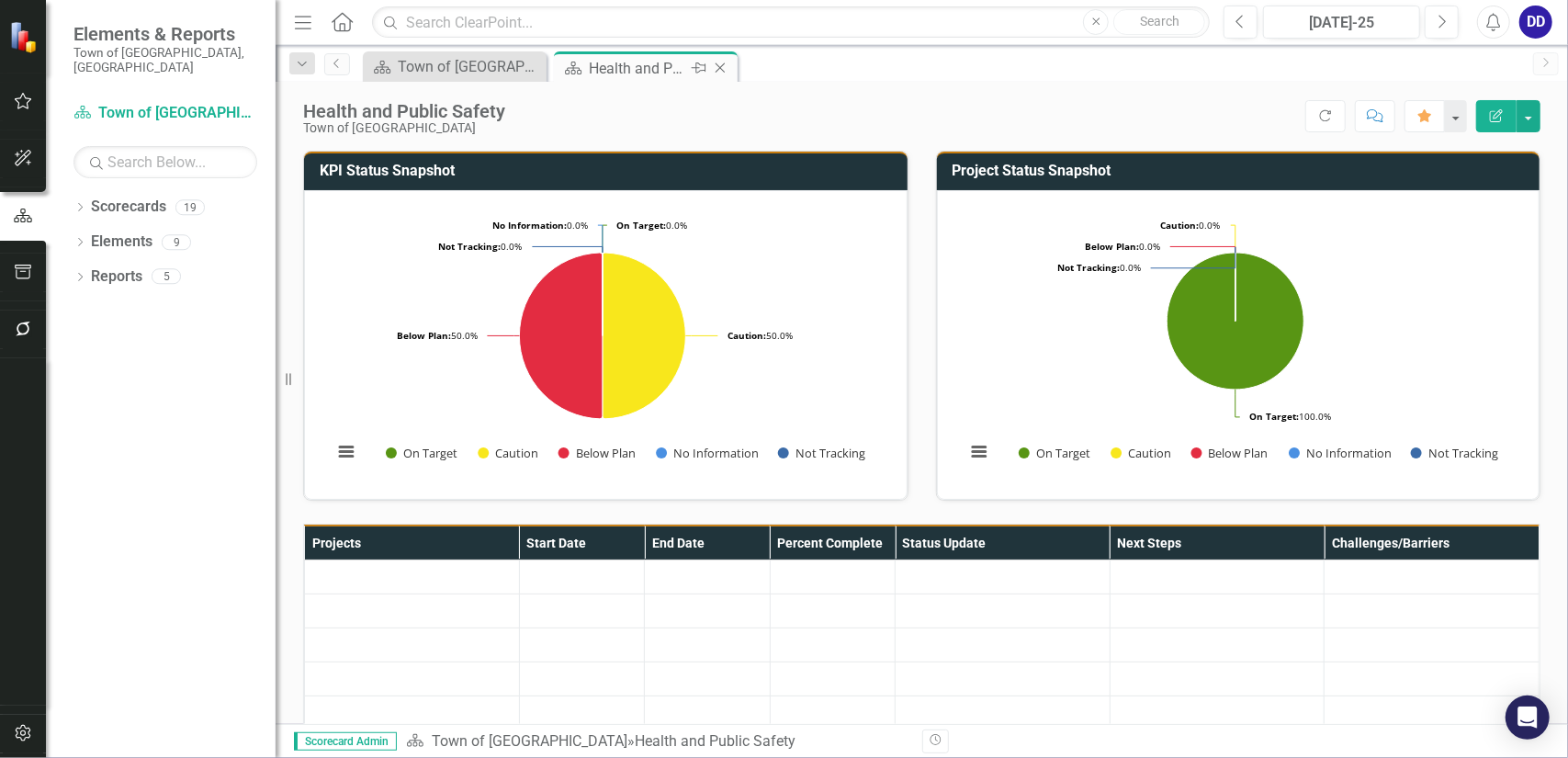
click at [693, 63] on icon "Pin" at bounding box center [699, 68] width 15 height 18
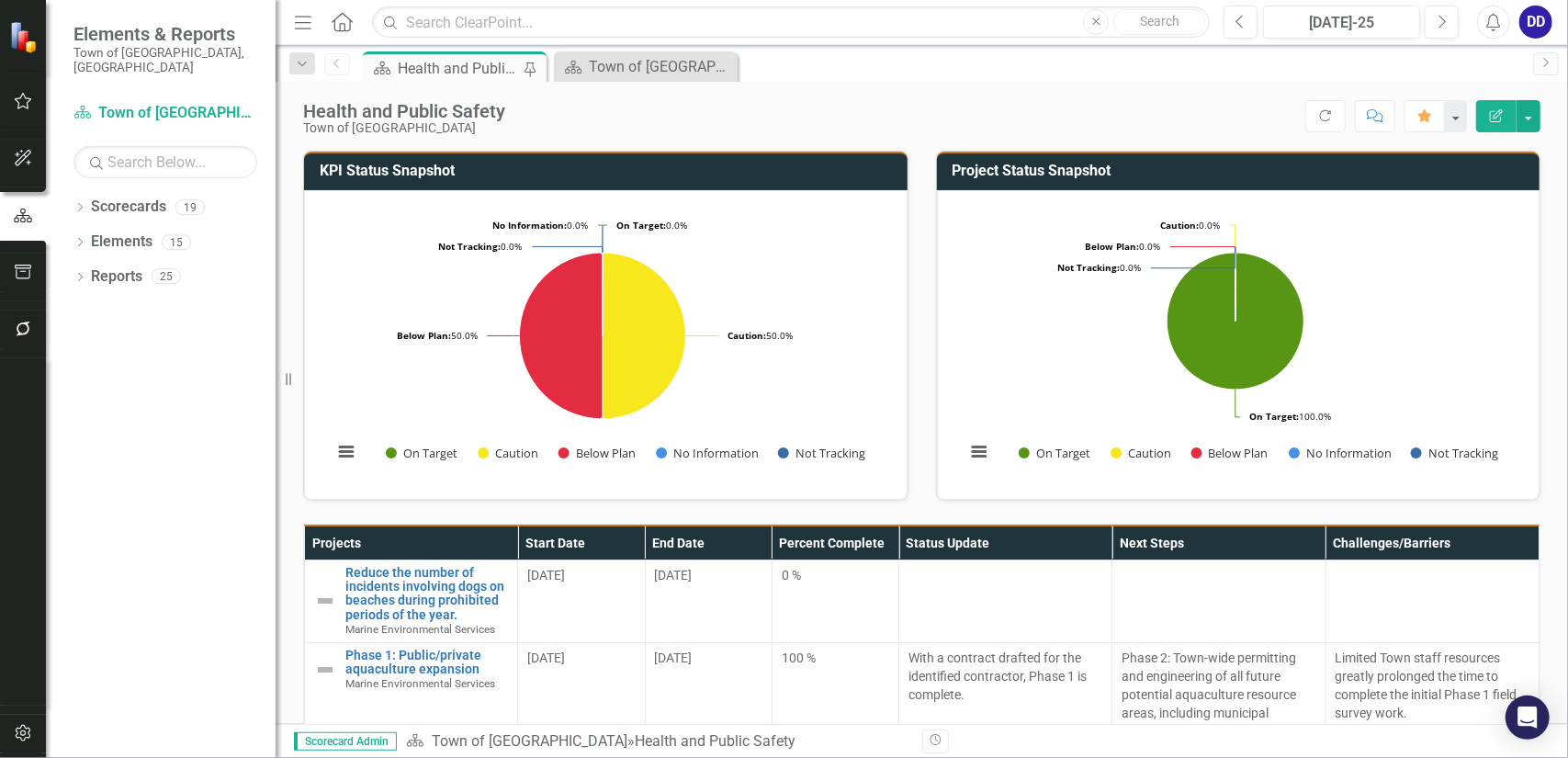
scroll to position [460, 0]
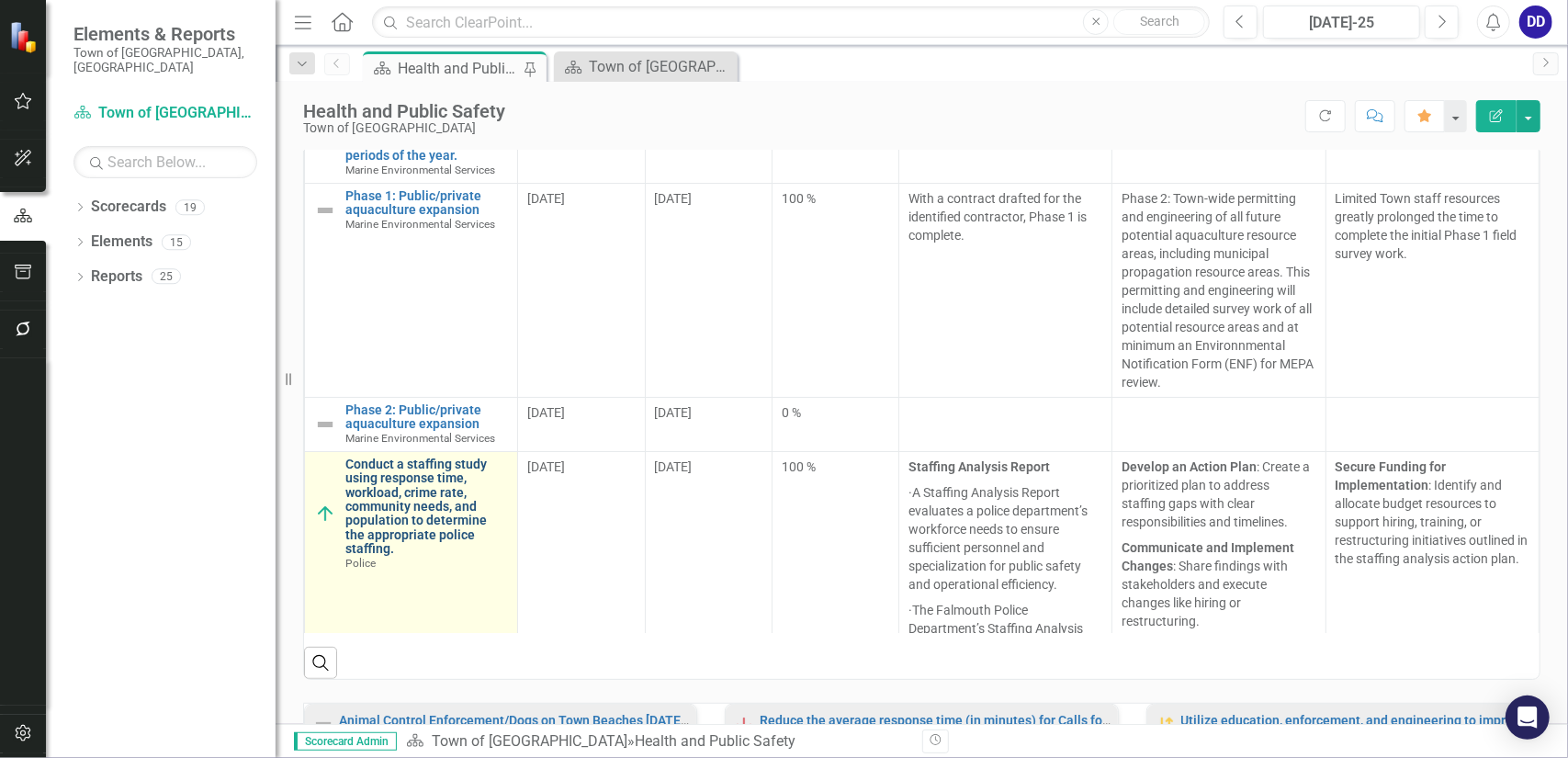
click at [428, 508] on link "Conduct a staffing study using response time, workload, crime rate, community n…" at bounding box center [426, 507] width 162 height 99
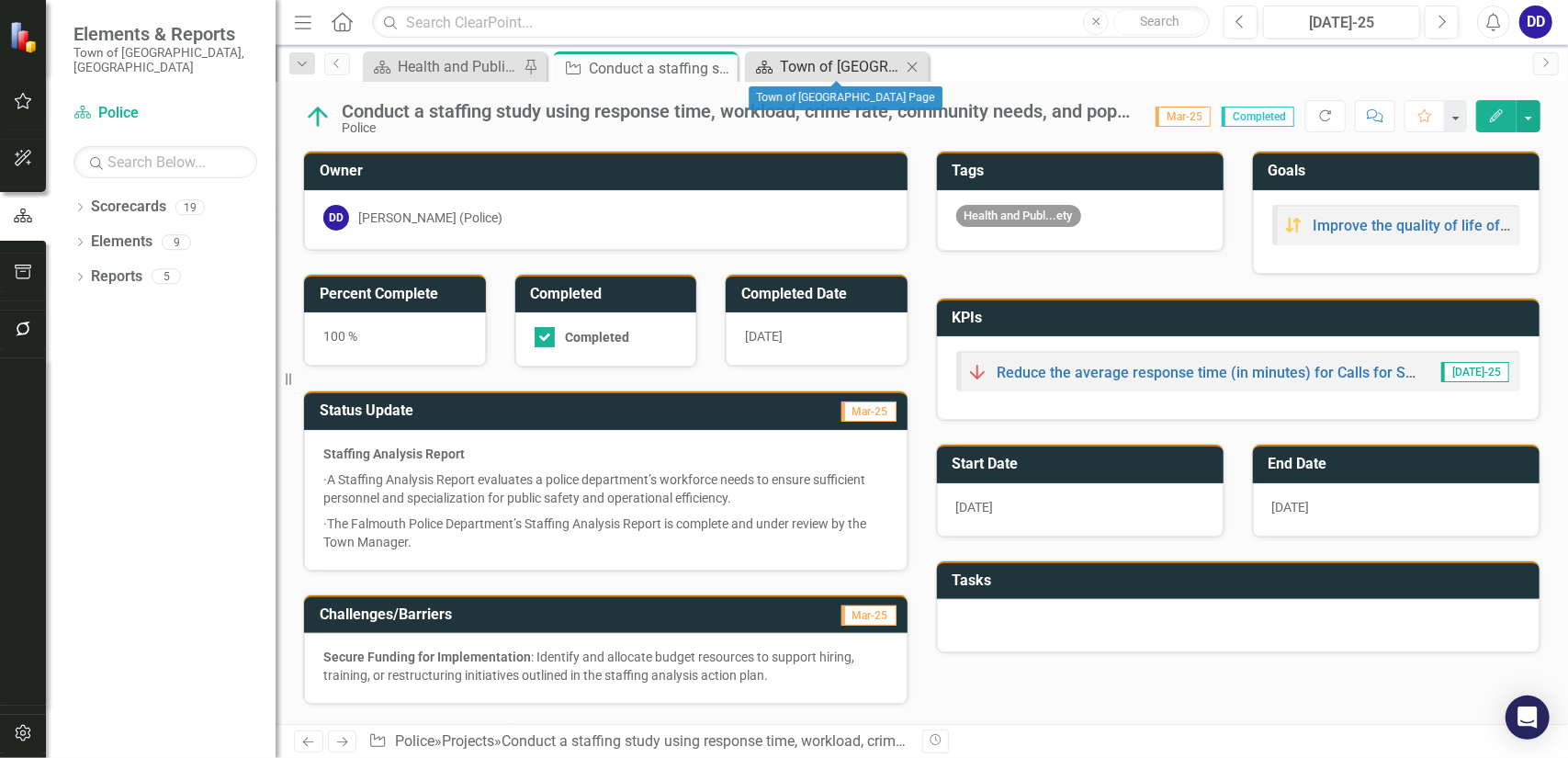
click at [888, 70] on div "Town of [GEOGRAPHIC_DATA] Page" at bounding box center [840, 67] width 121 height 23
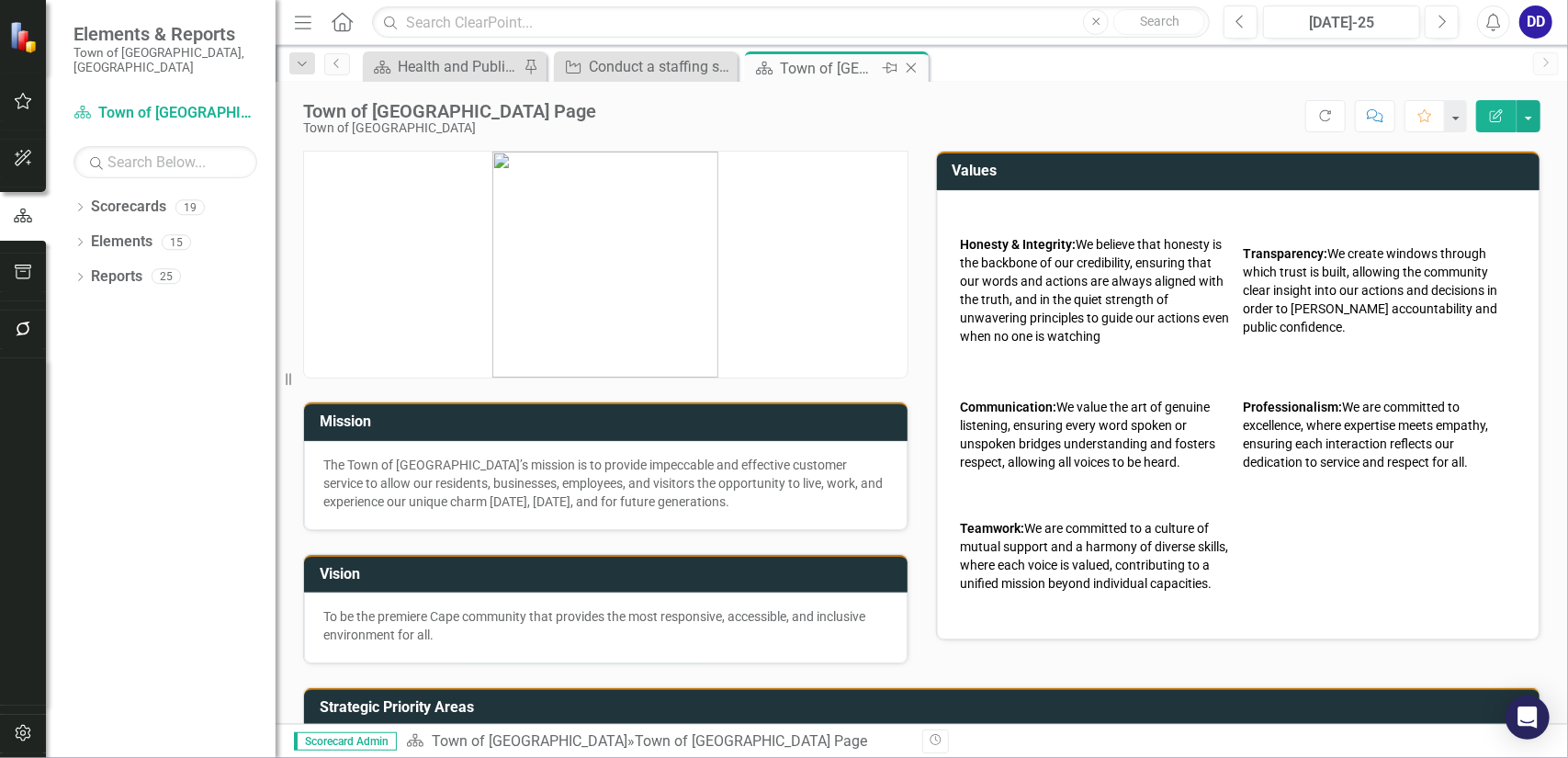
click at [915, 64] on icon "Close" at bounding box center [911, 67] width 18 height 15
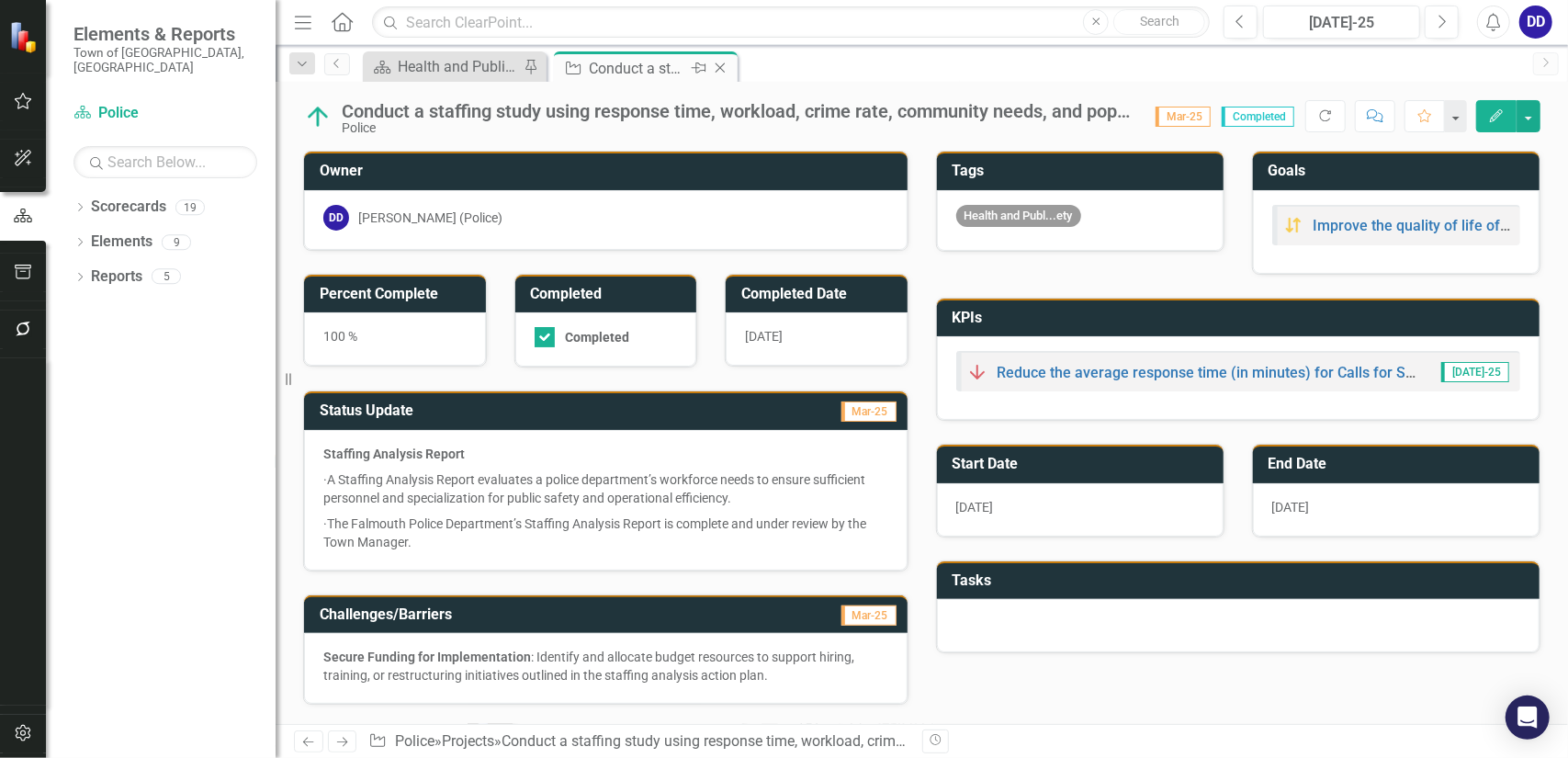
click at [717, 67] on icon "Close" at bounding box center [720, 67] width 18 height 15
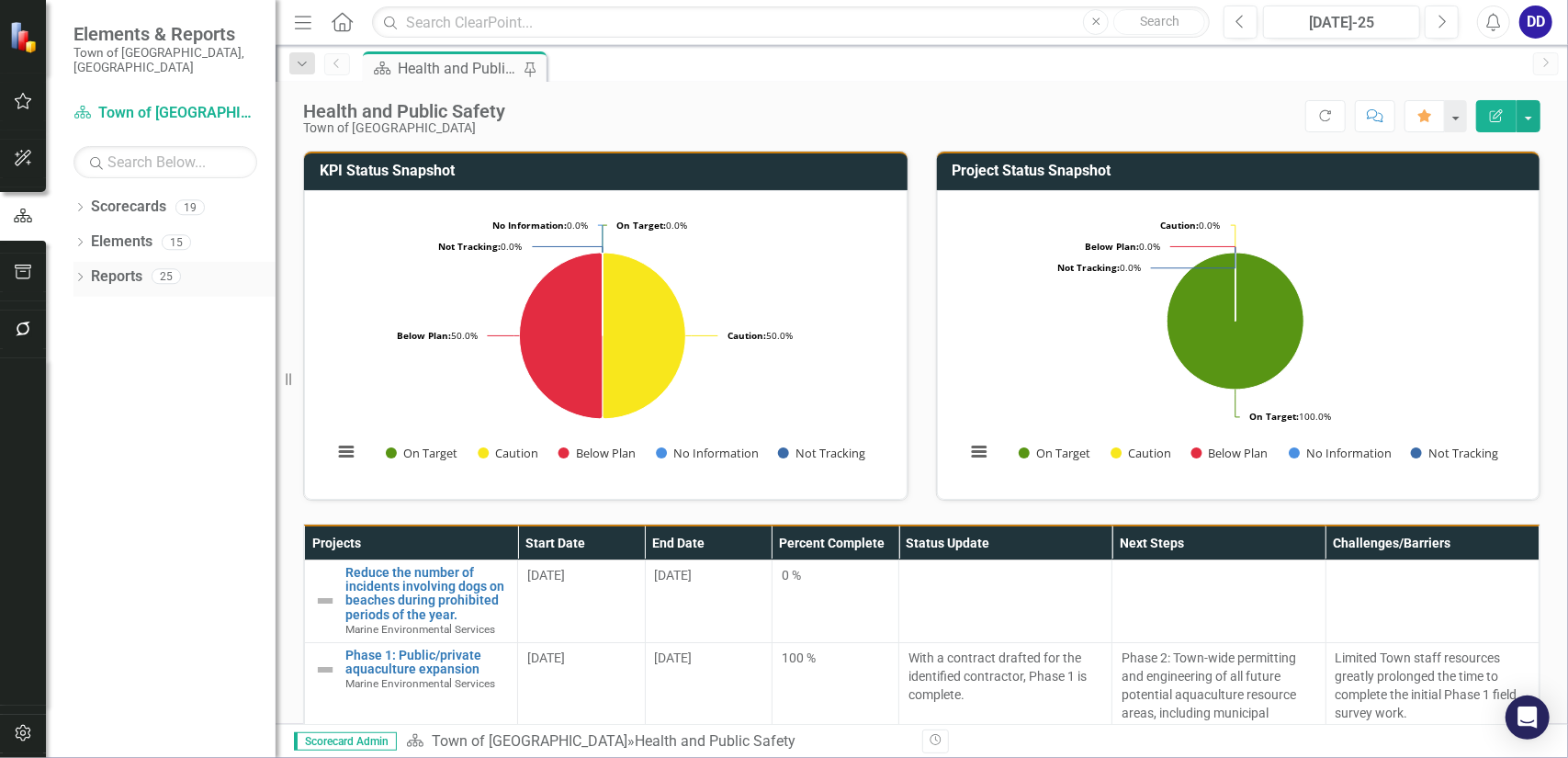
click at [130, 266] on link "Reports" at bounding box center [117, 277] width 51 height 21
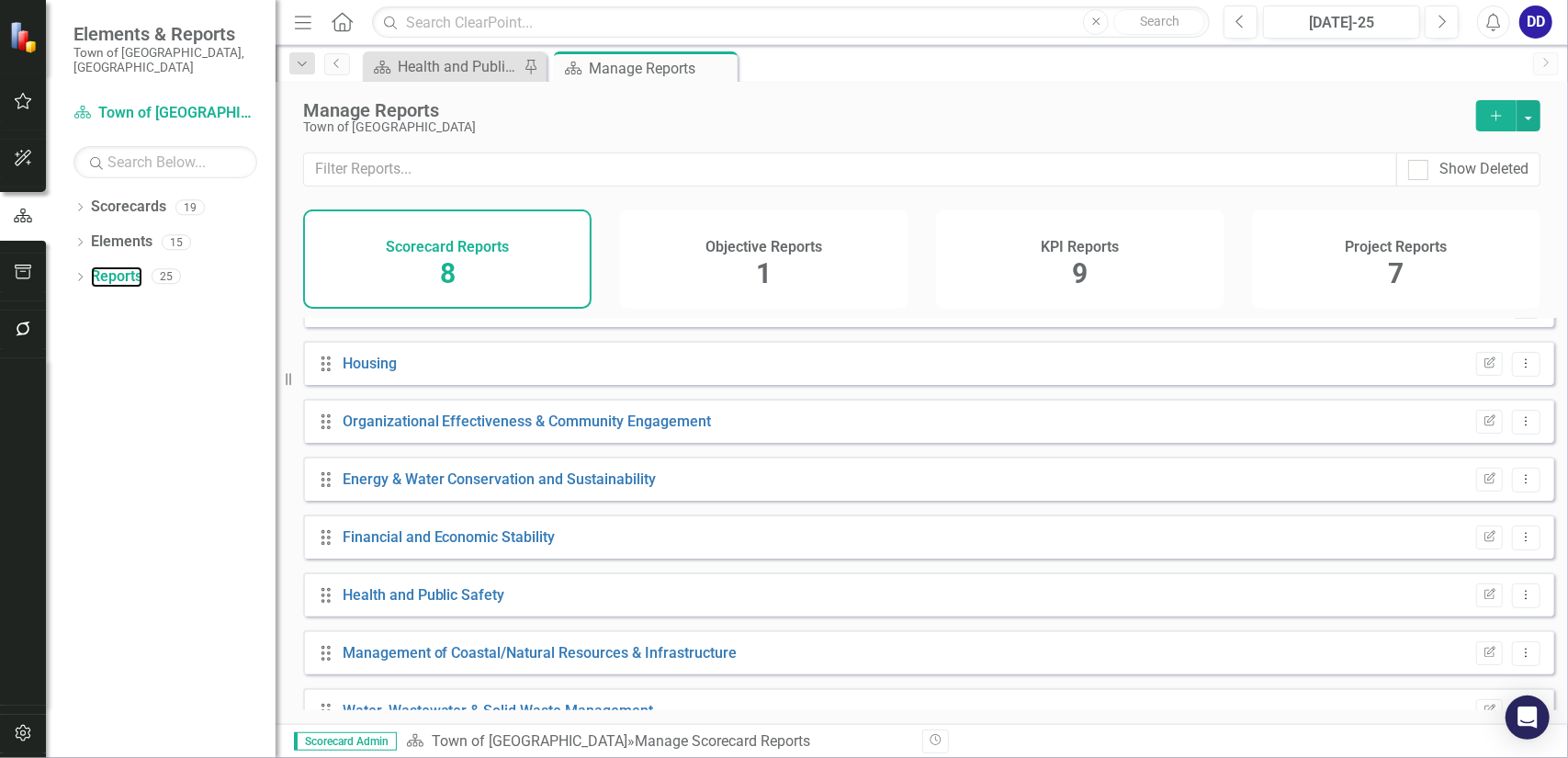
scroll to position [70, 0]
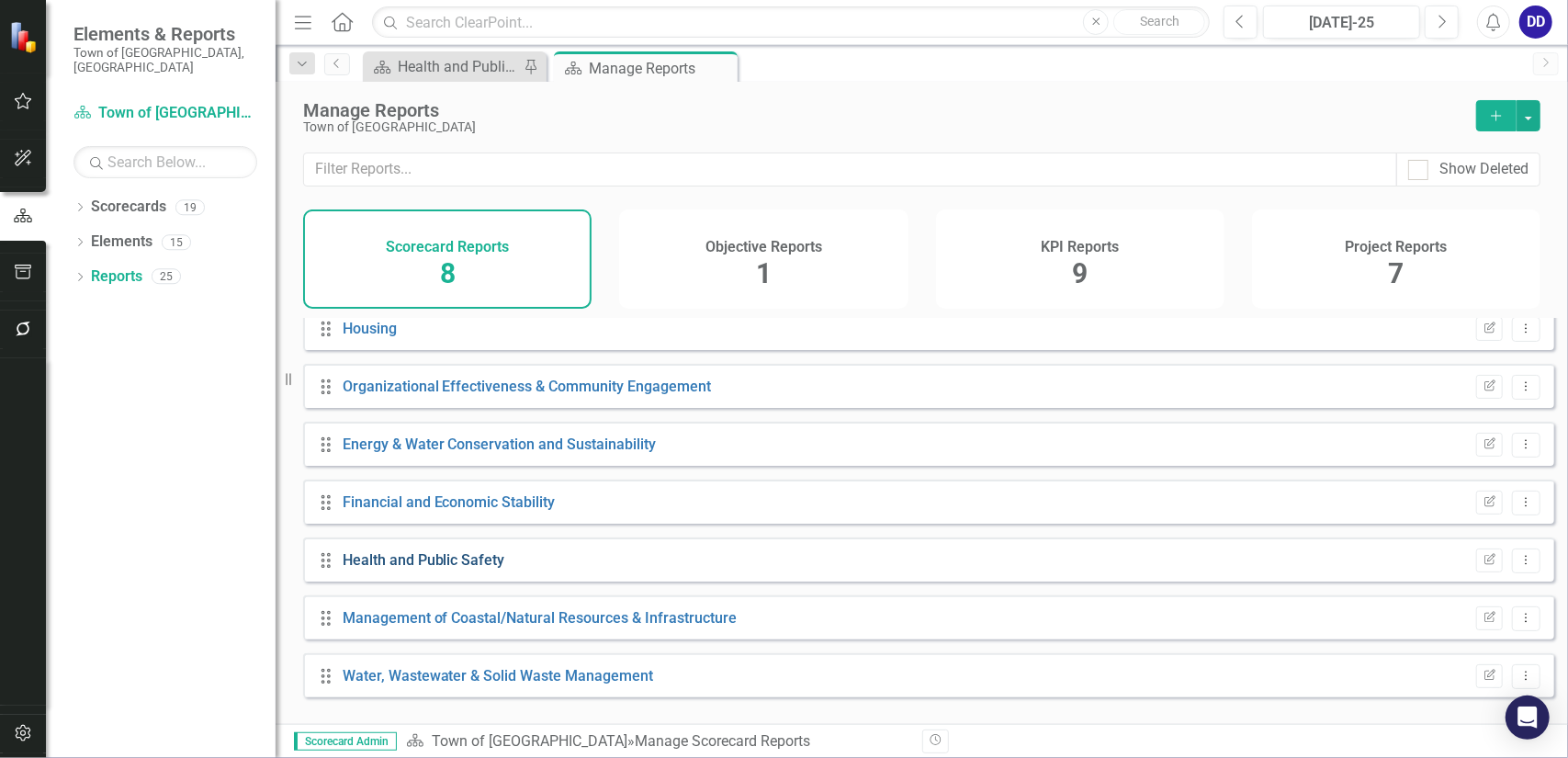
click at [443, 568] on link "Health and Public Safety" at bounding box center [424, 560] width 162 height 17
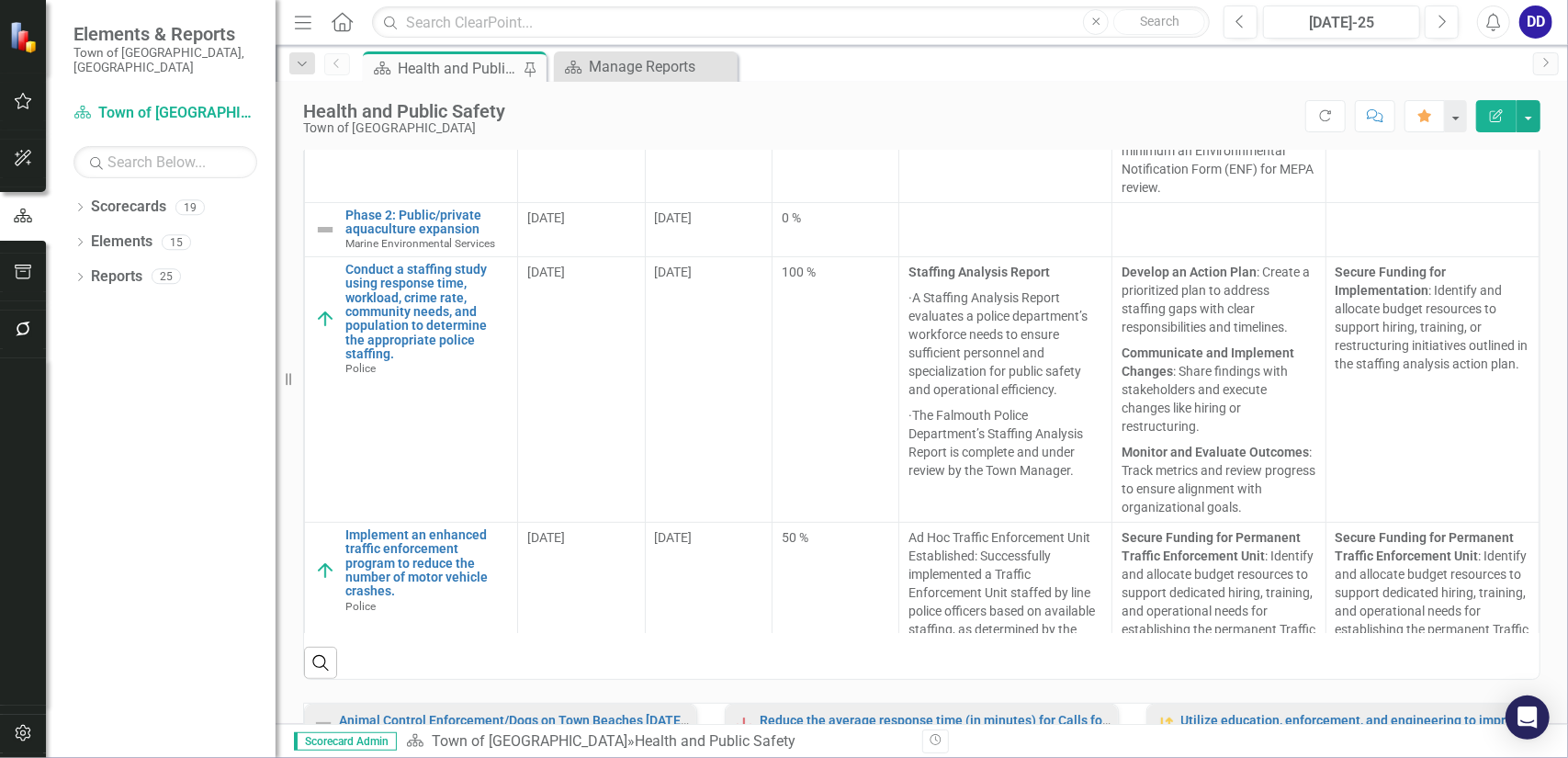
scroll to position [167, 0]
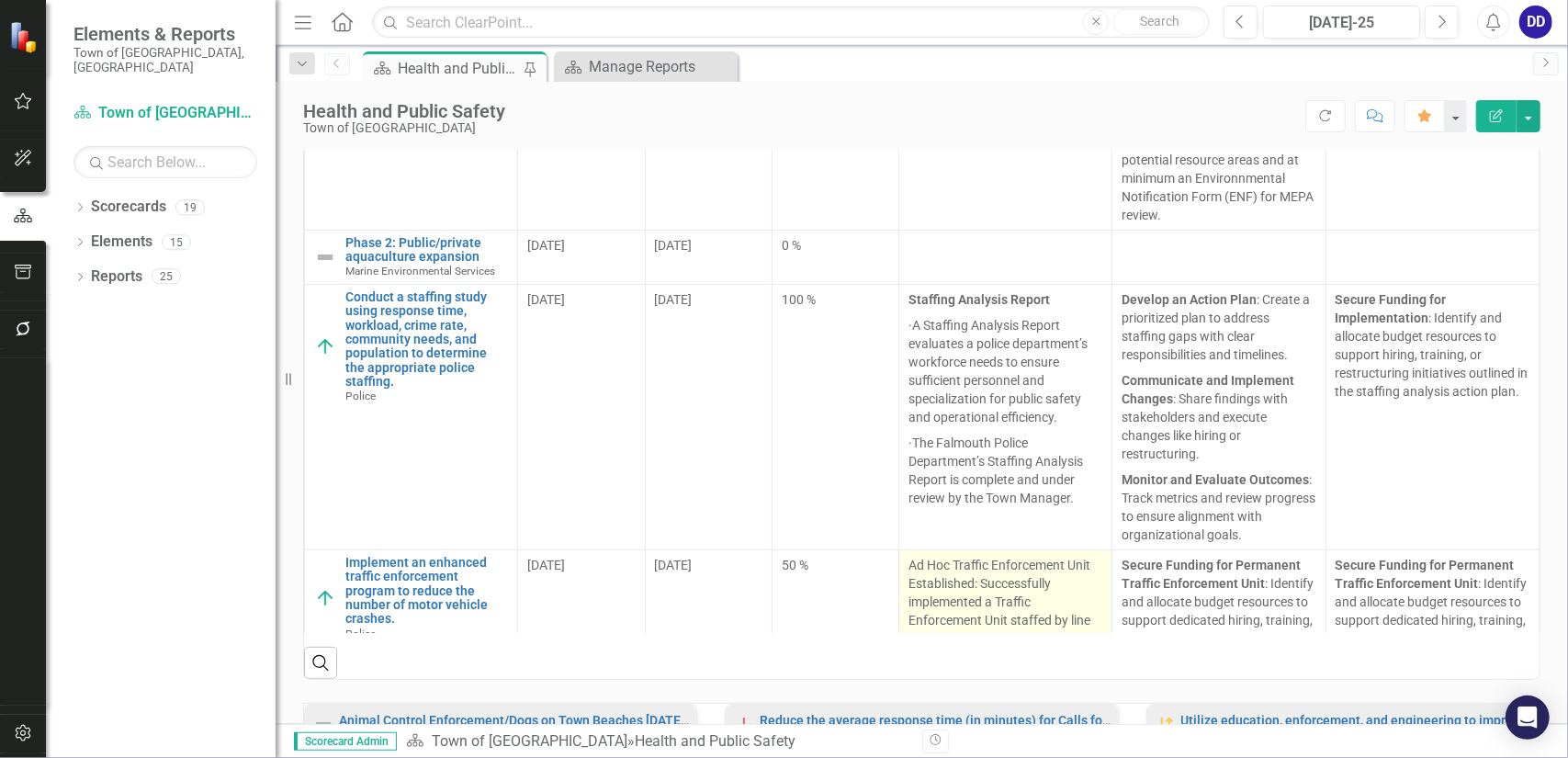
click at [940, 609] on div "Ad Hoc Traffic Enforcement Unit Established: Successfully implemented a Traffic…" at bounding box center [1006, 620] width 194 height 128
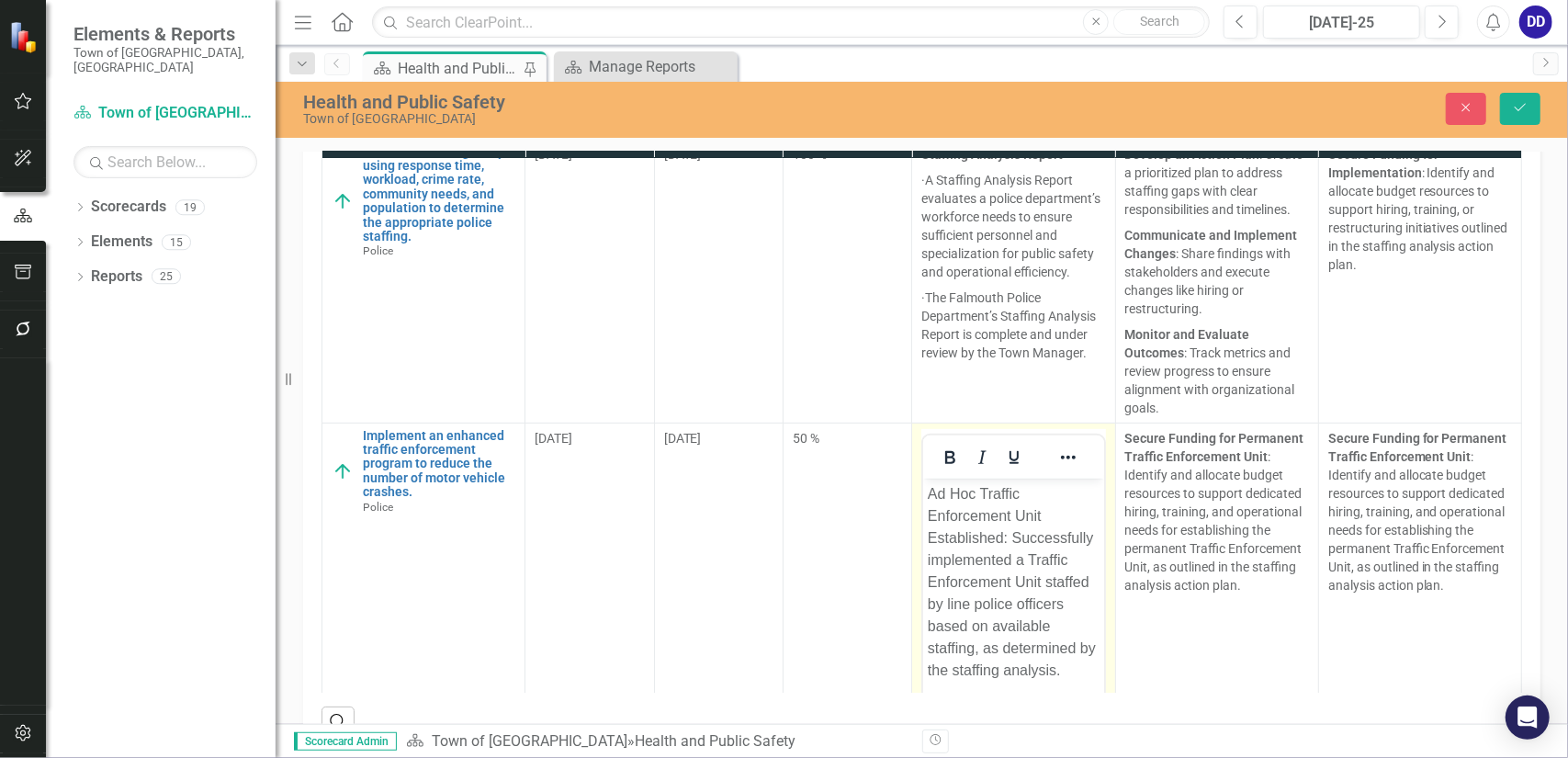
scroll to position [534, 0]
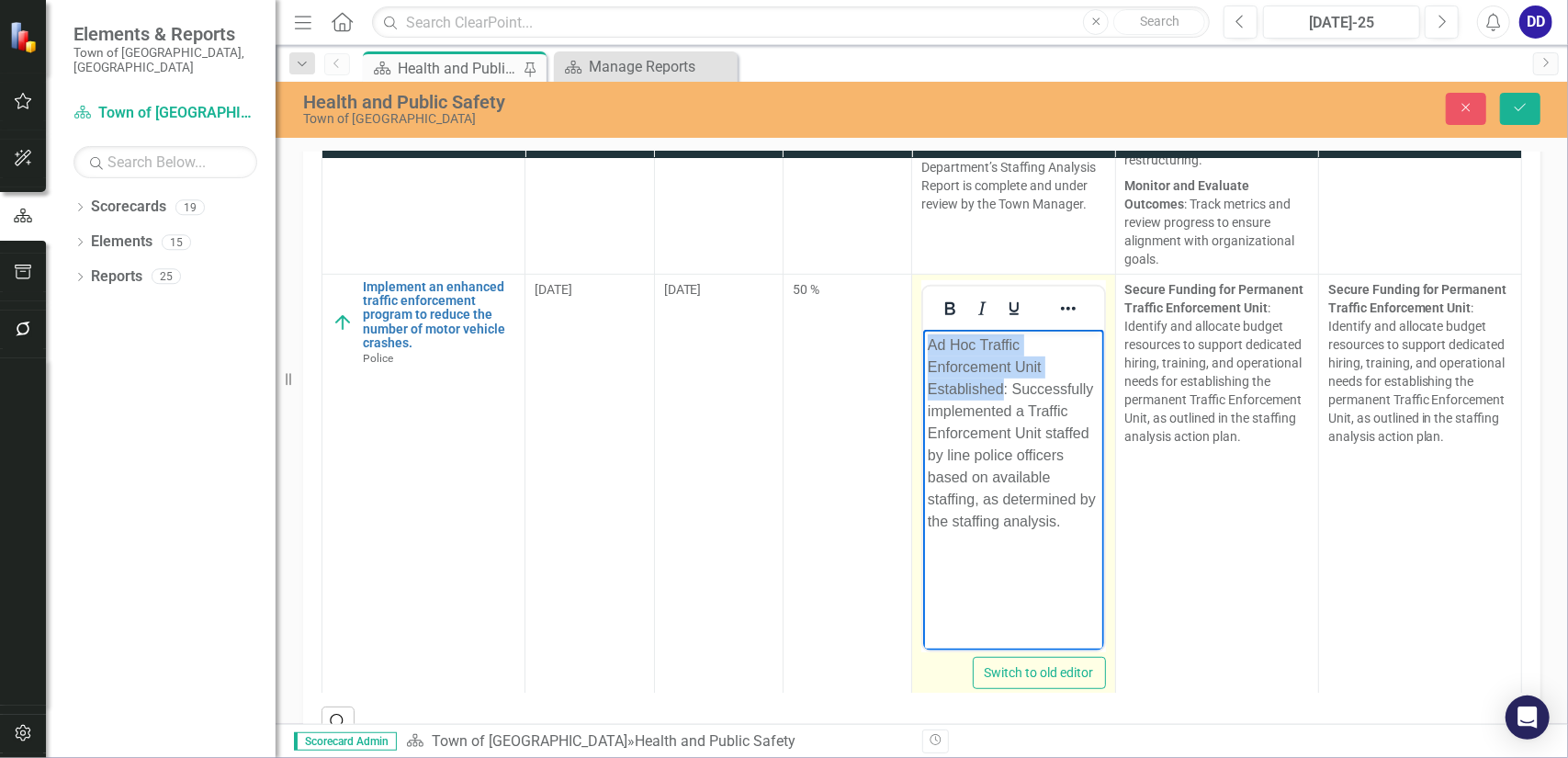
drag, startPoint x: 926, startPoint y: 344, endPoint x: 1002, endPoint y: 396, distance: 92.1
click at [1002, 396] on body "Ad Hoc Traffic Enforcement Unit Established: Successfully implemented a Traffic…" at bounding box center [1012, 467] width 180 height 276
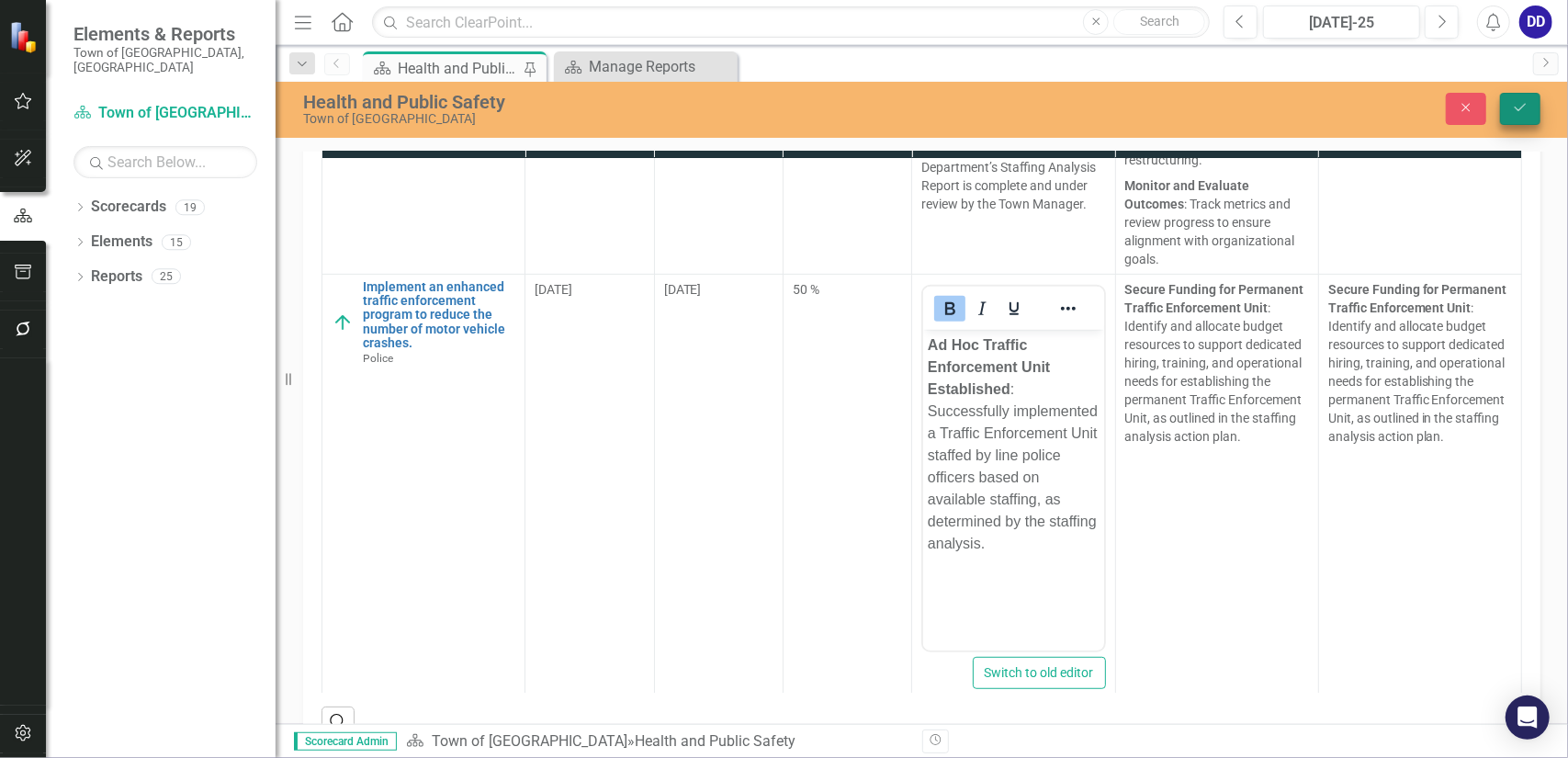
click at [1520, 101] on icon "Save" at bounding box center [1520, 107] width 17 height 13
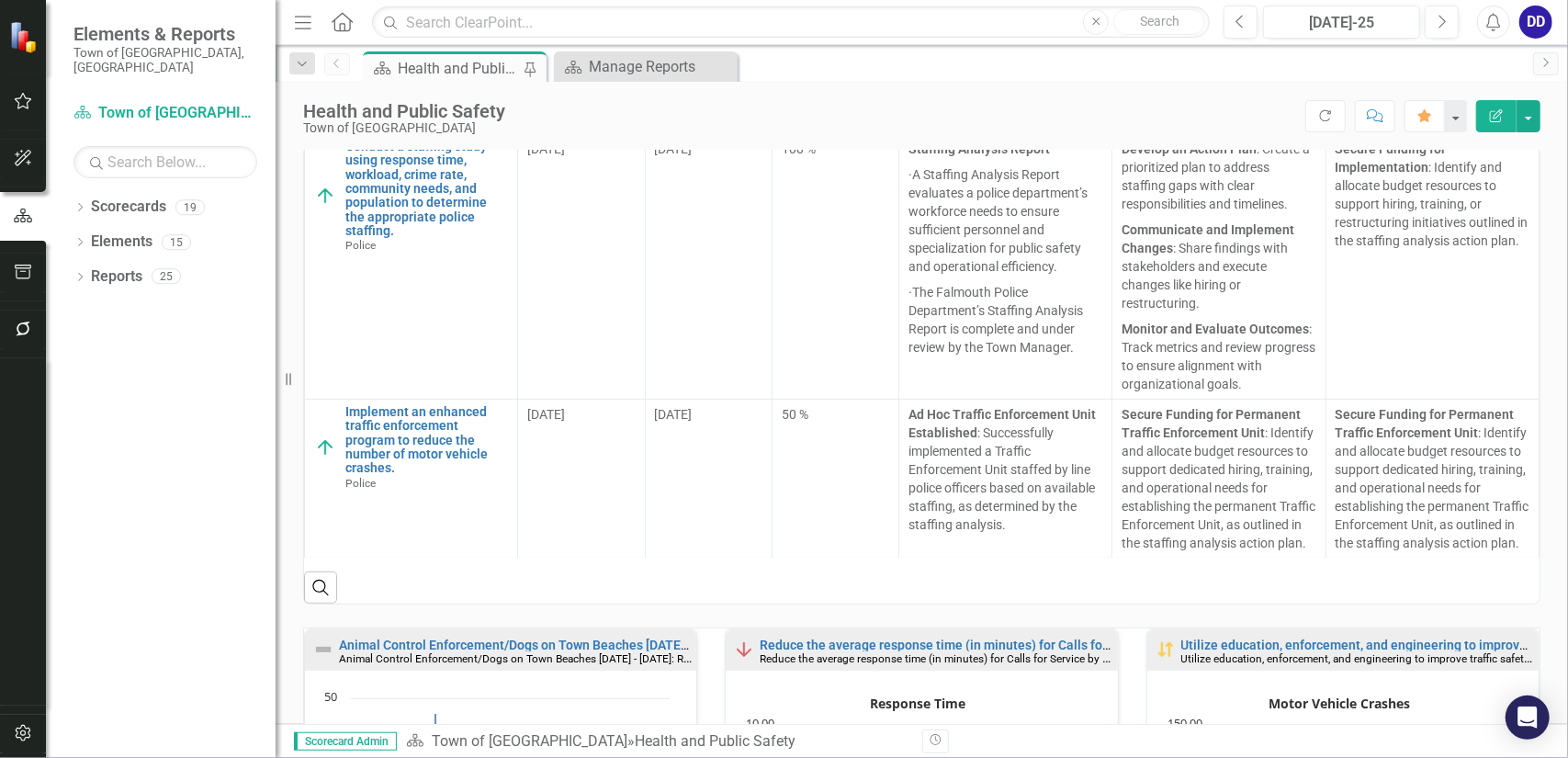
scroll to position [259, 0]
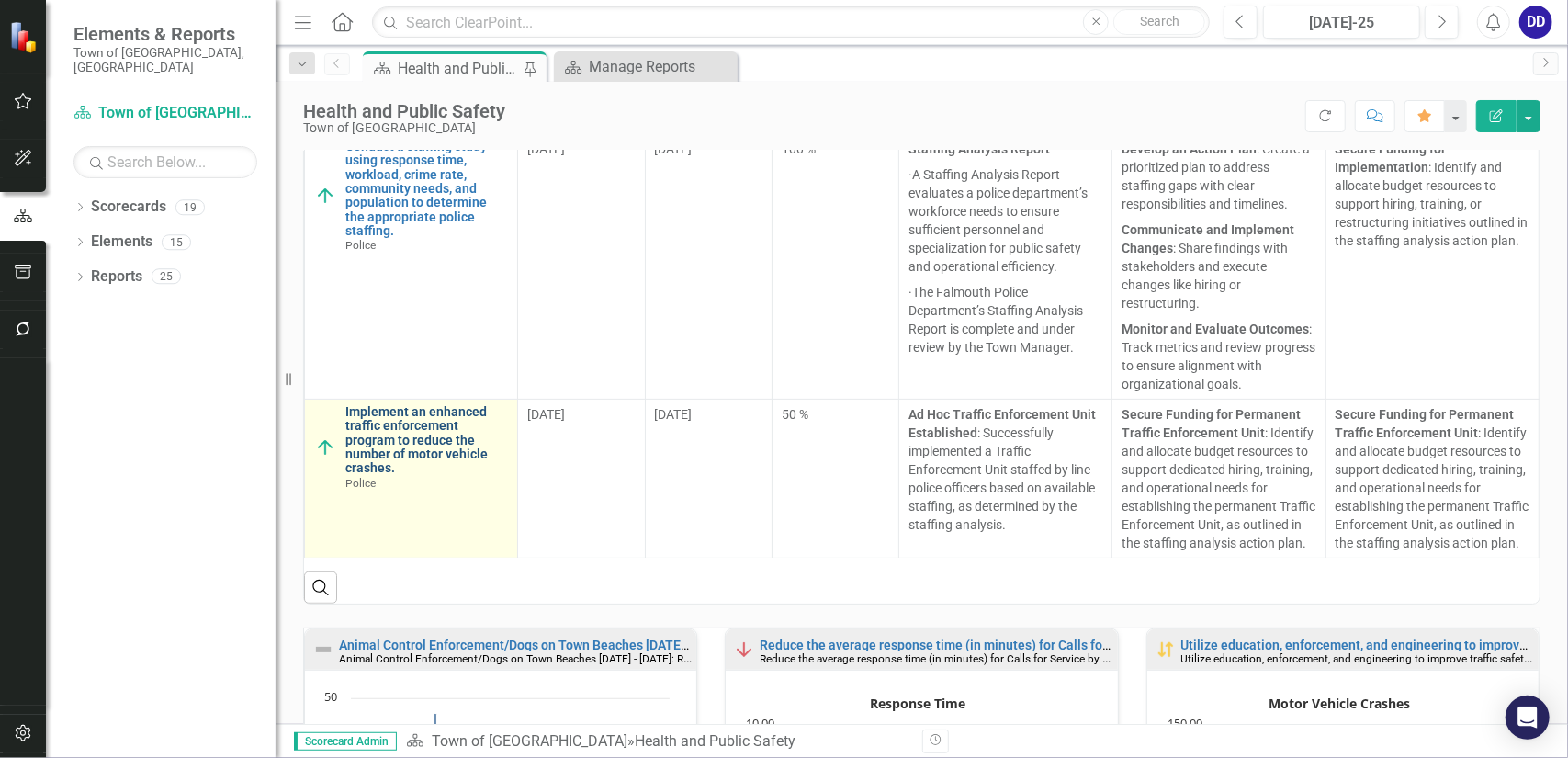
click at [441, 417] on link "Implement an enhanced traffic enforcement program to reduce the number of motor…" at bounding box center [426, 440] width 162 height 71
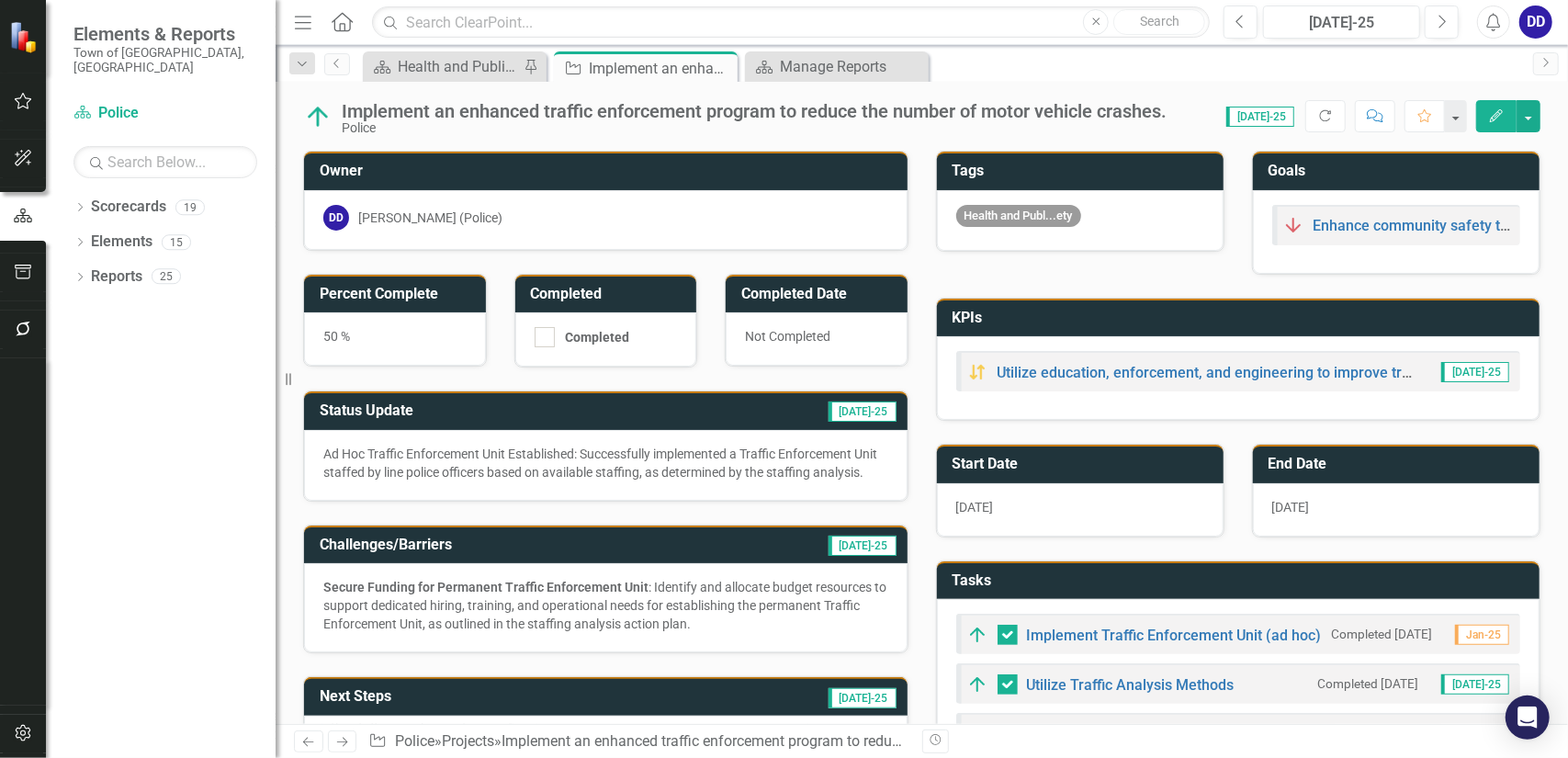
checkbox input "false"
checkbox input "true"
click at [1272, 119] on span "[DATE]-25" at bounding box center [1261, 117] width 68 height 20
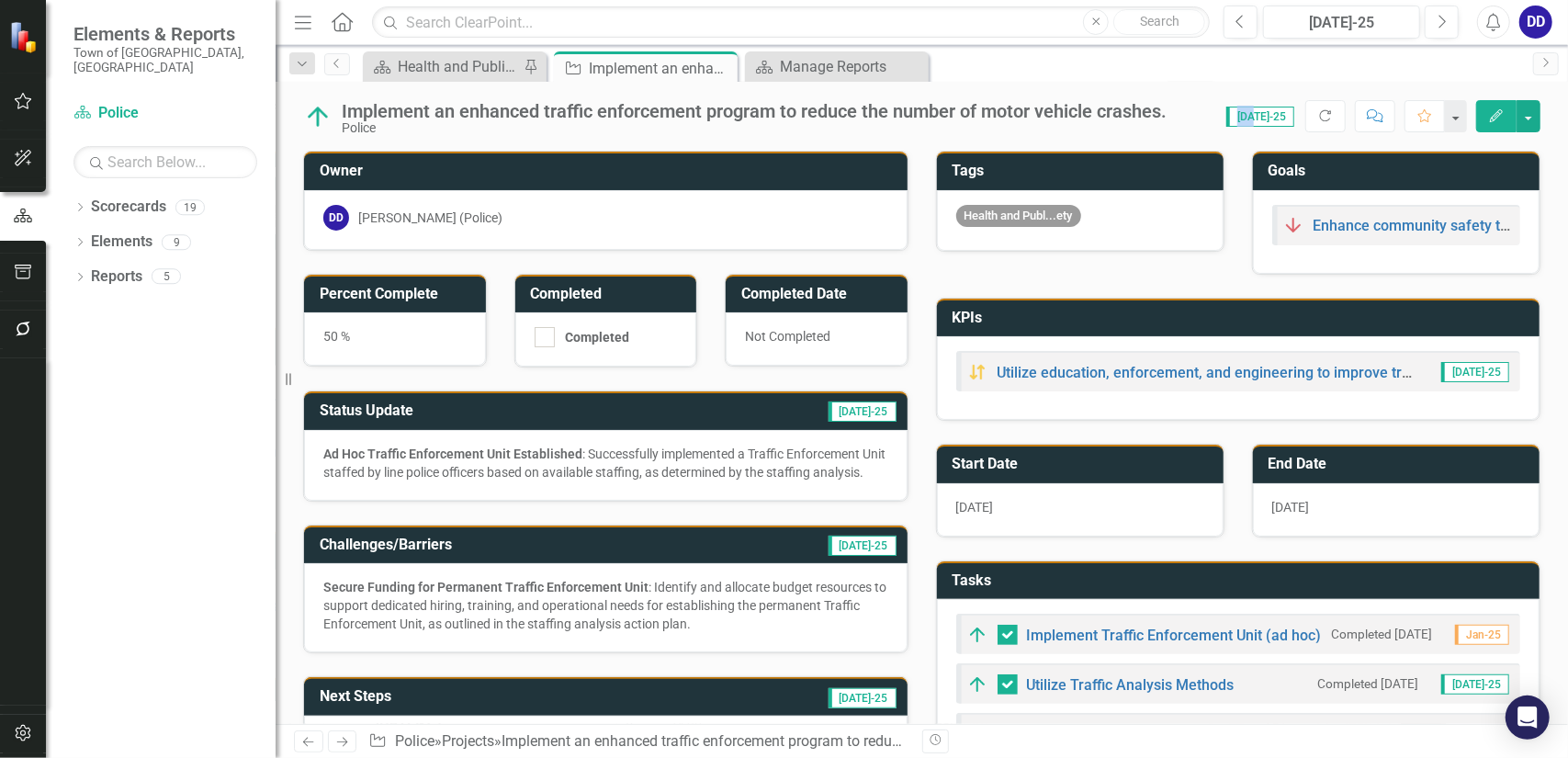
click at [1272, 119] on span "[DATE]-25" at bounding box center [1261, 117] width 68 height 20
click at [1538, 122] on button "button" at bounding box center [1528, 116] width 24 height 32
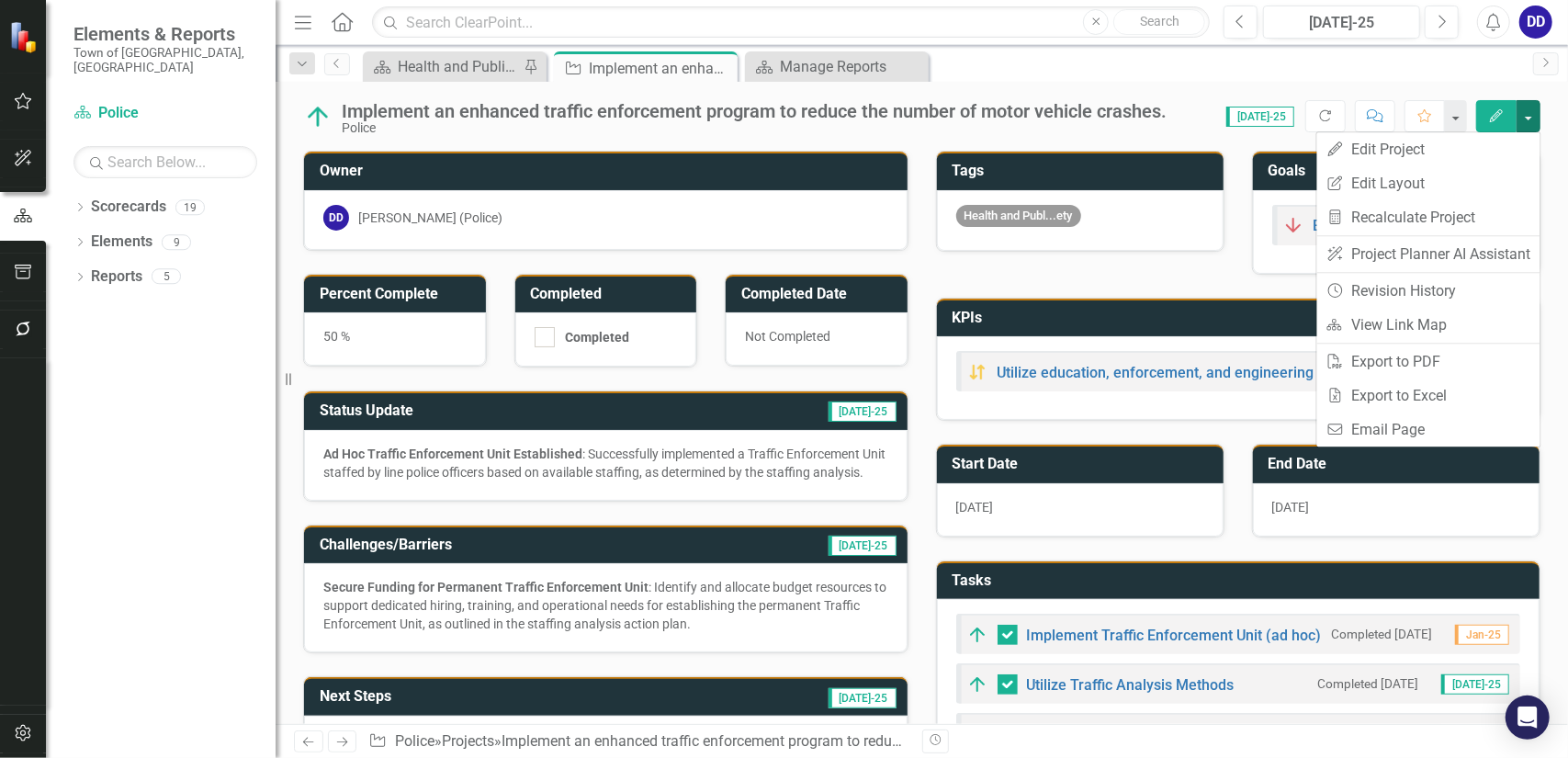
click at [1210, 80] on div "Dropdown Search Scorecard Health and Public Safety Pin Project Implement an enh…" at bounding box center [922, 63] width 1293 height 37
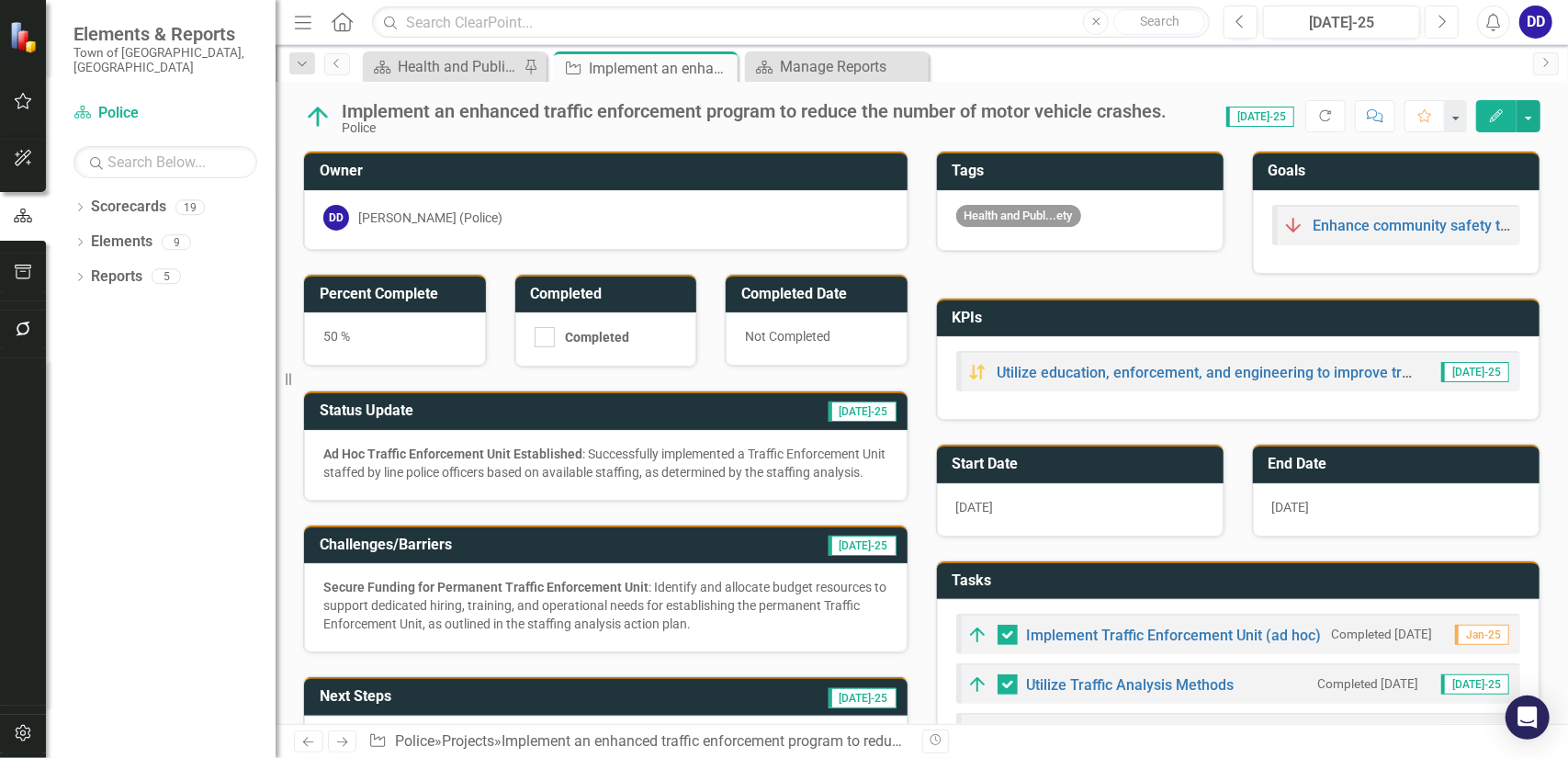
click at [1447, 23] on icon "Next" at bounding box center [1442, 21] width 10 height 17
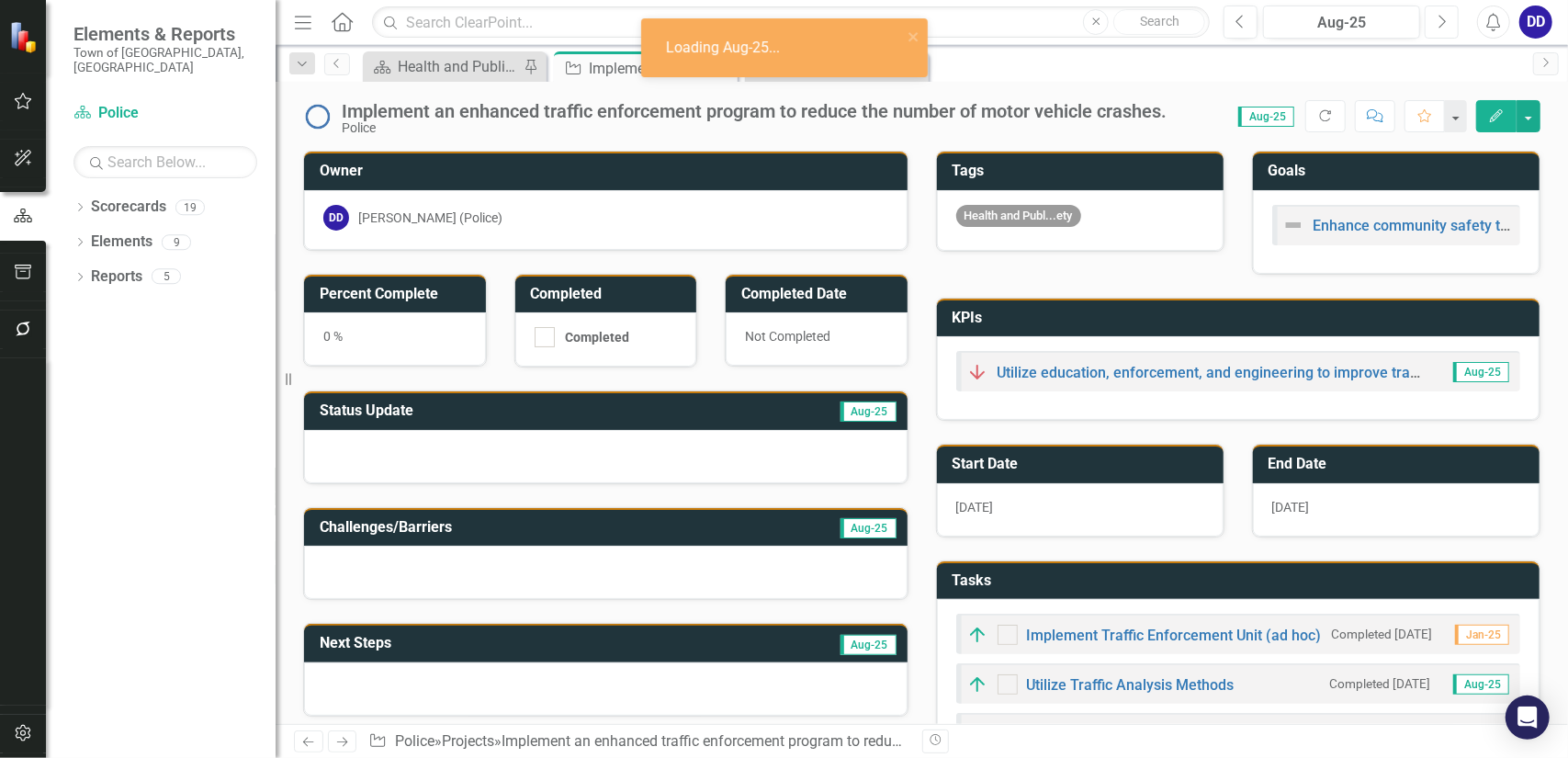
checkbox input "true"
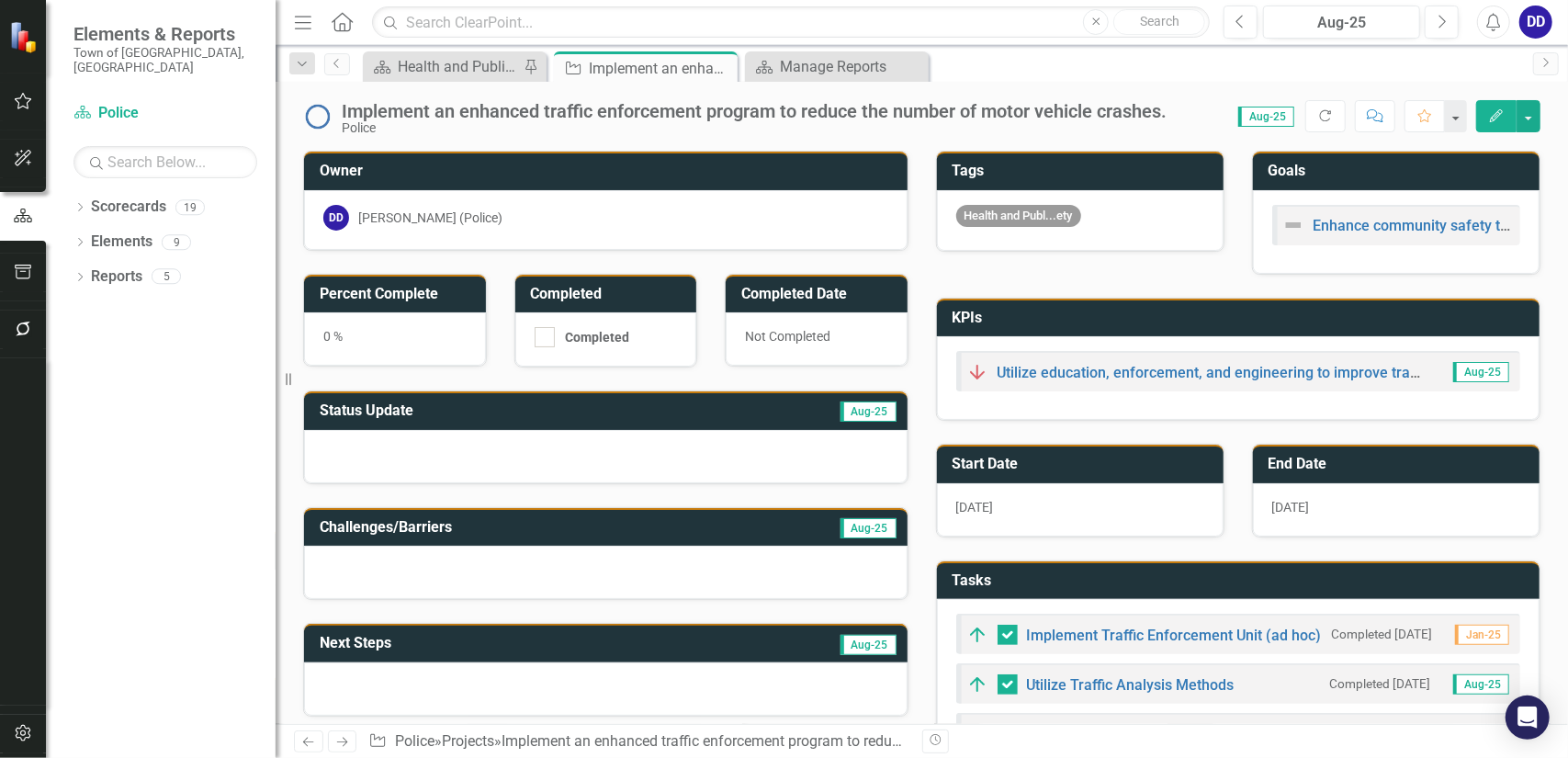
click at [598, 413] on h3 "Status Update" at bounding box center [498, 410] width 358 height 17
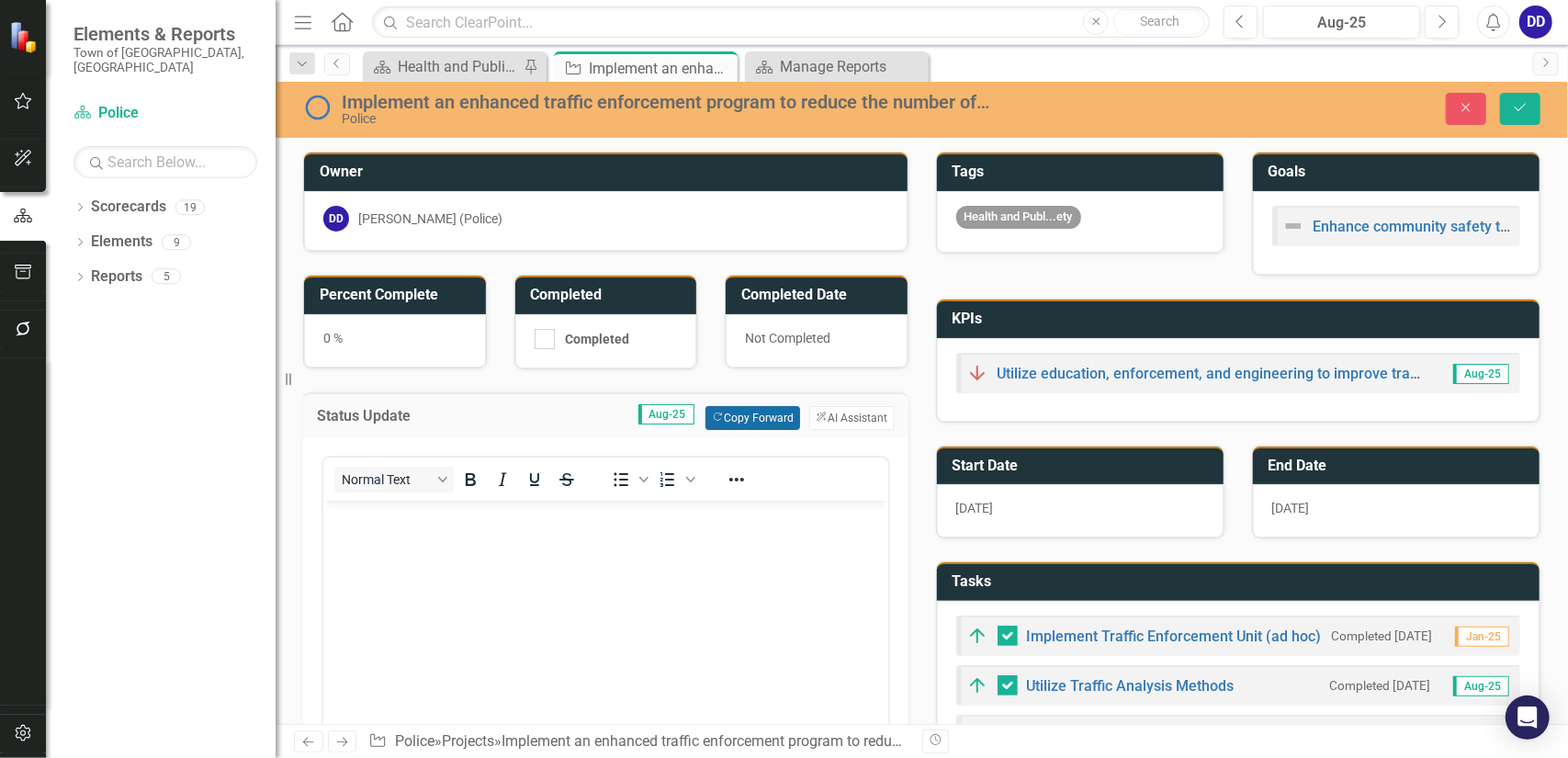
click at [743, 422] on button "Copy Forward Copy Forward" at bounding box center [752, 418] width 94 height 24
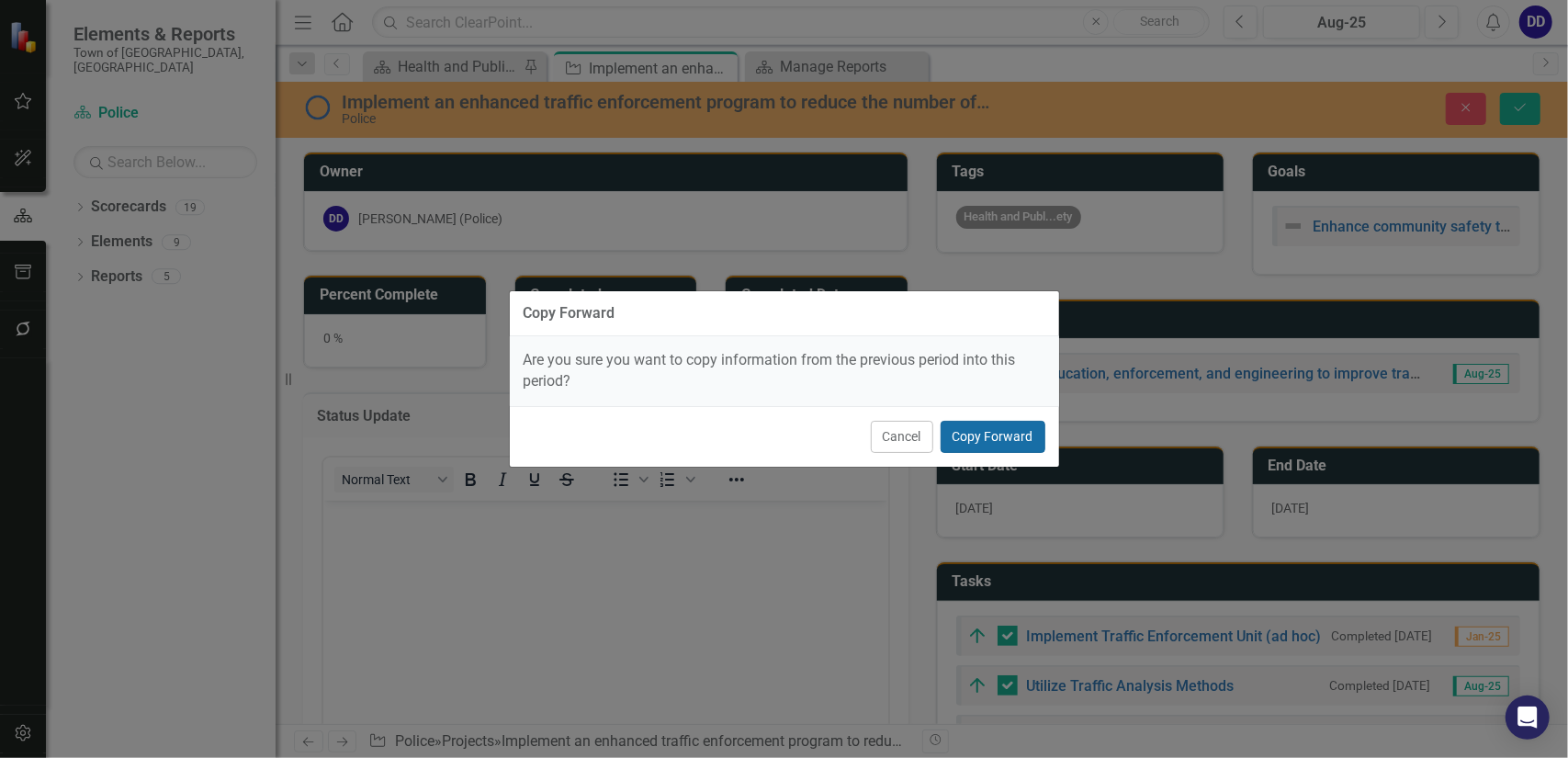
click at [977, 438] on button "Copy Forward" at bounding box center [993, 436] width 105 height 32
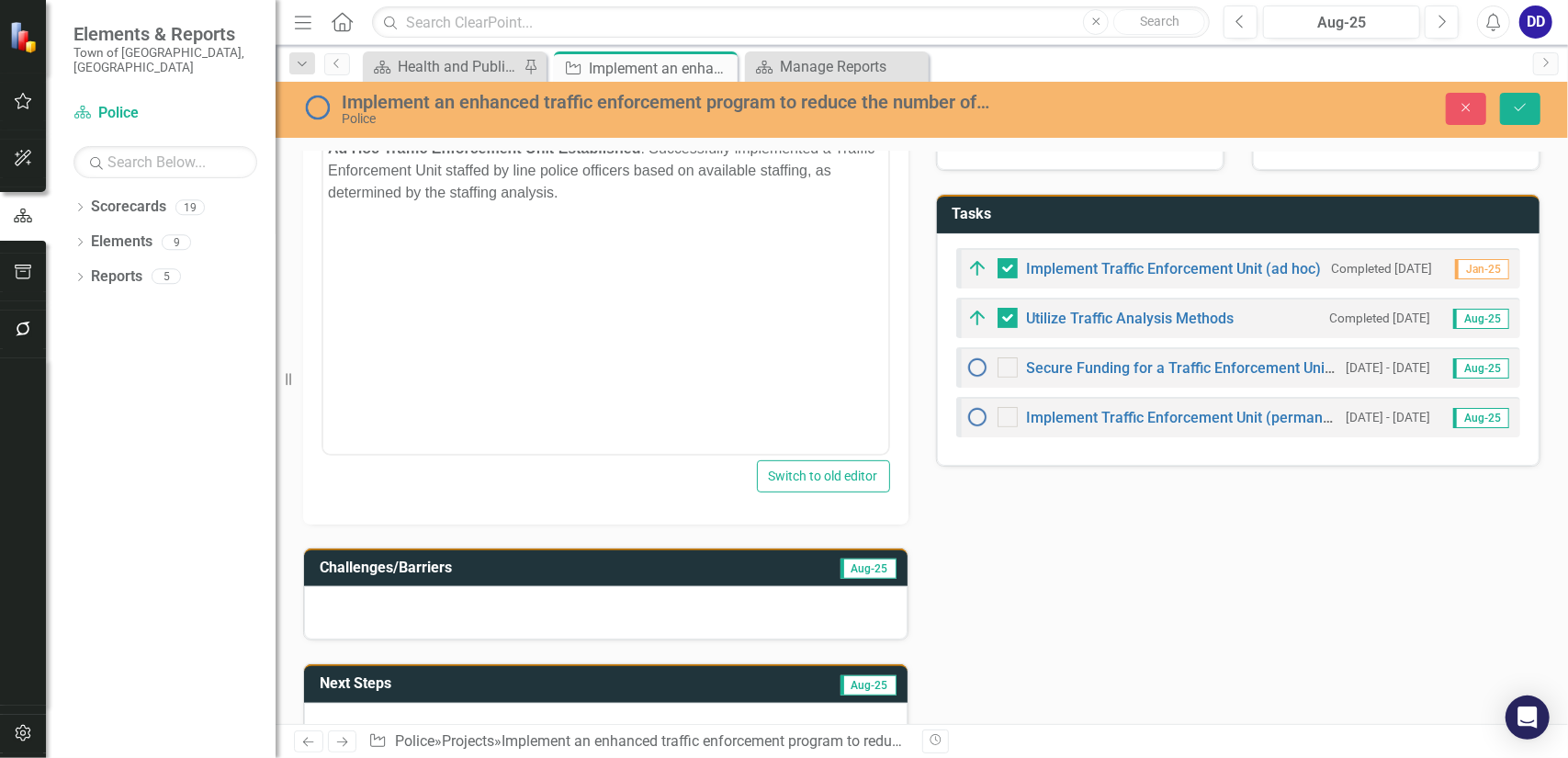
scroll to position [460, 0]
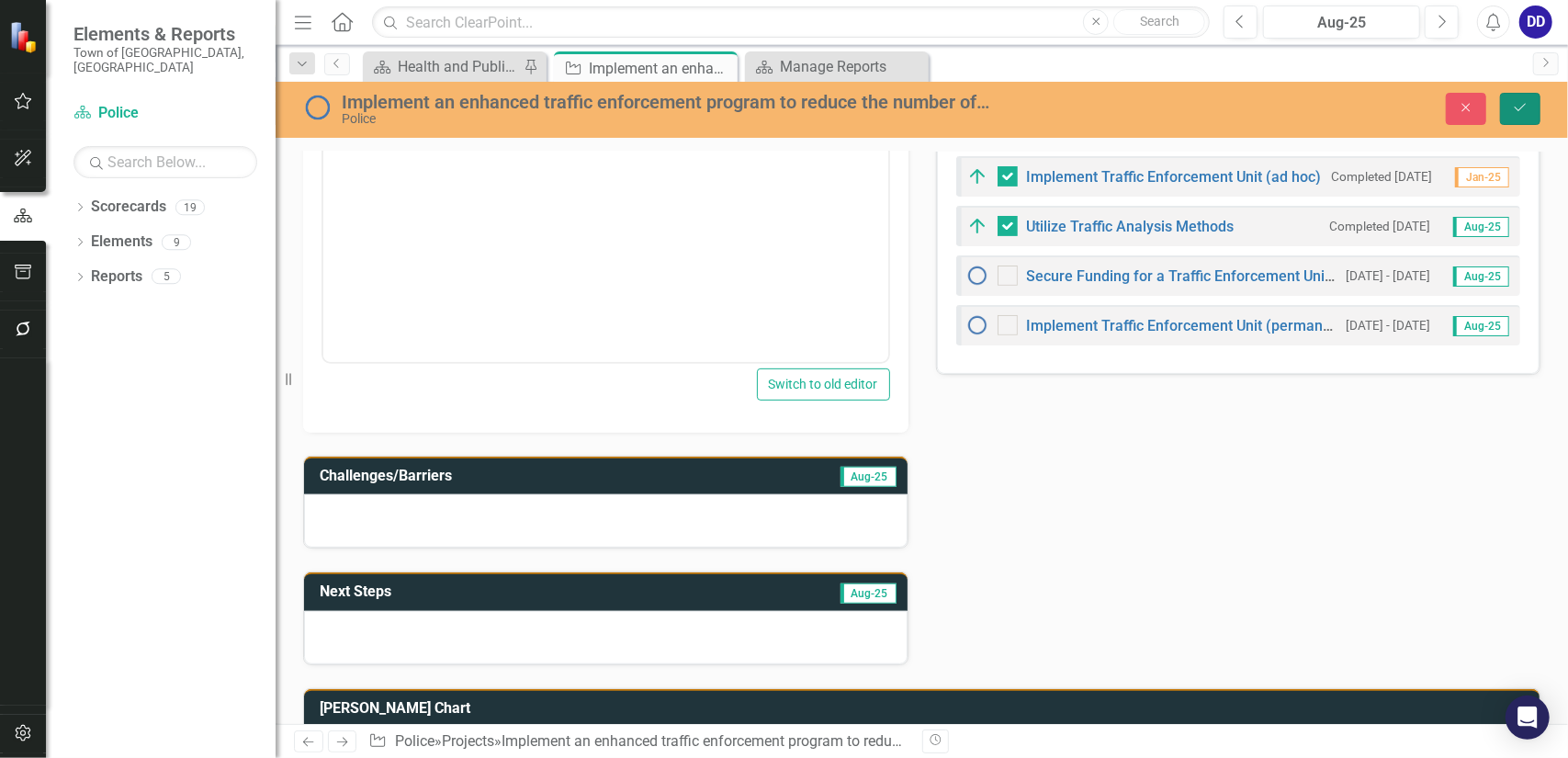
click at [1526, 104] on icon "Save" at bounding box center [1520, 107] width 17 height 13
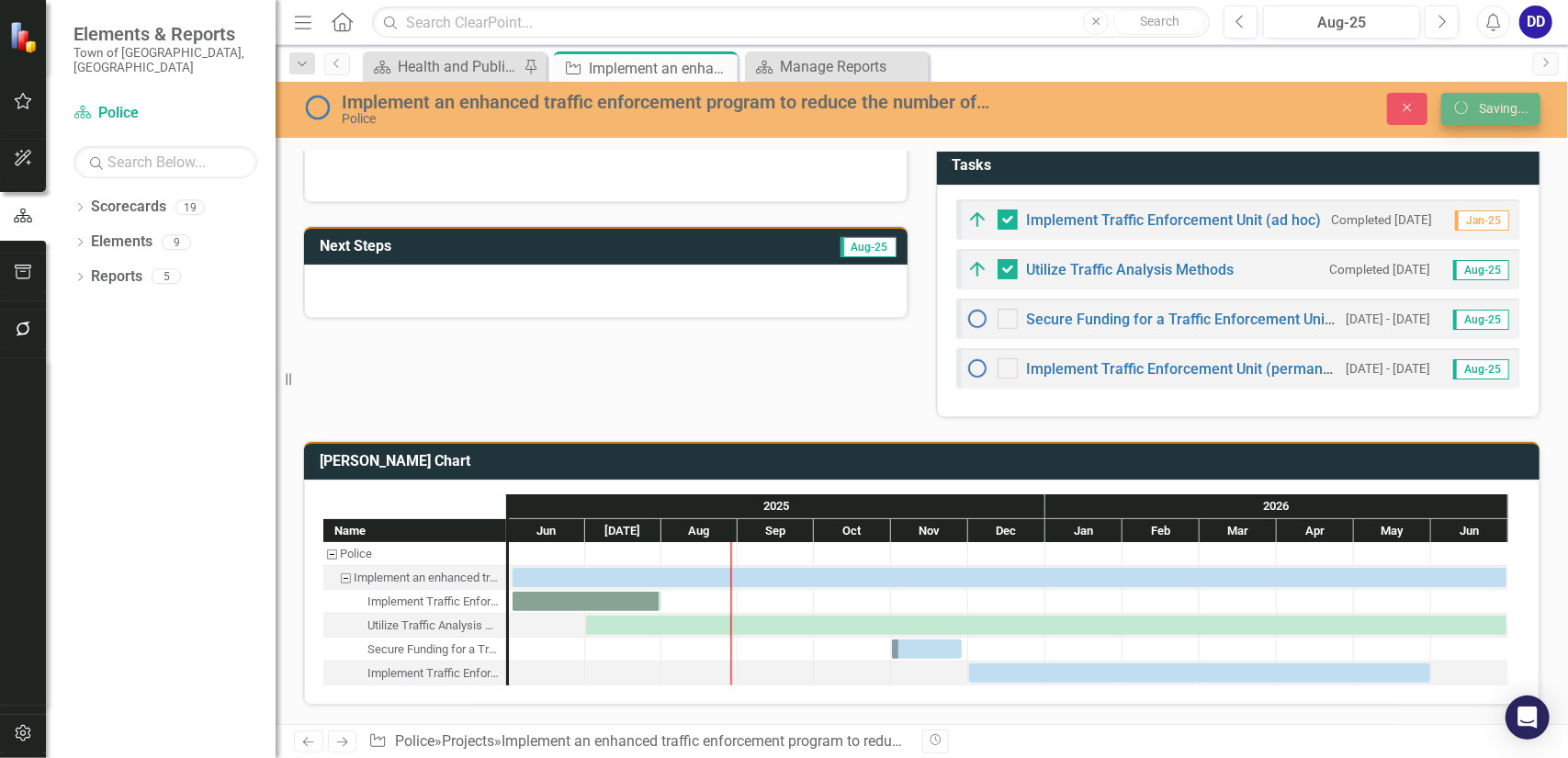
scroll to position [410, 0]
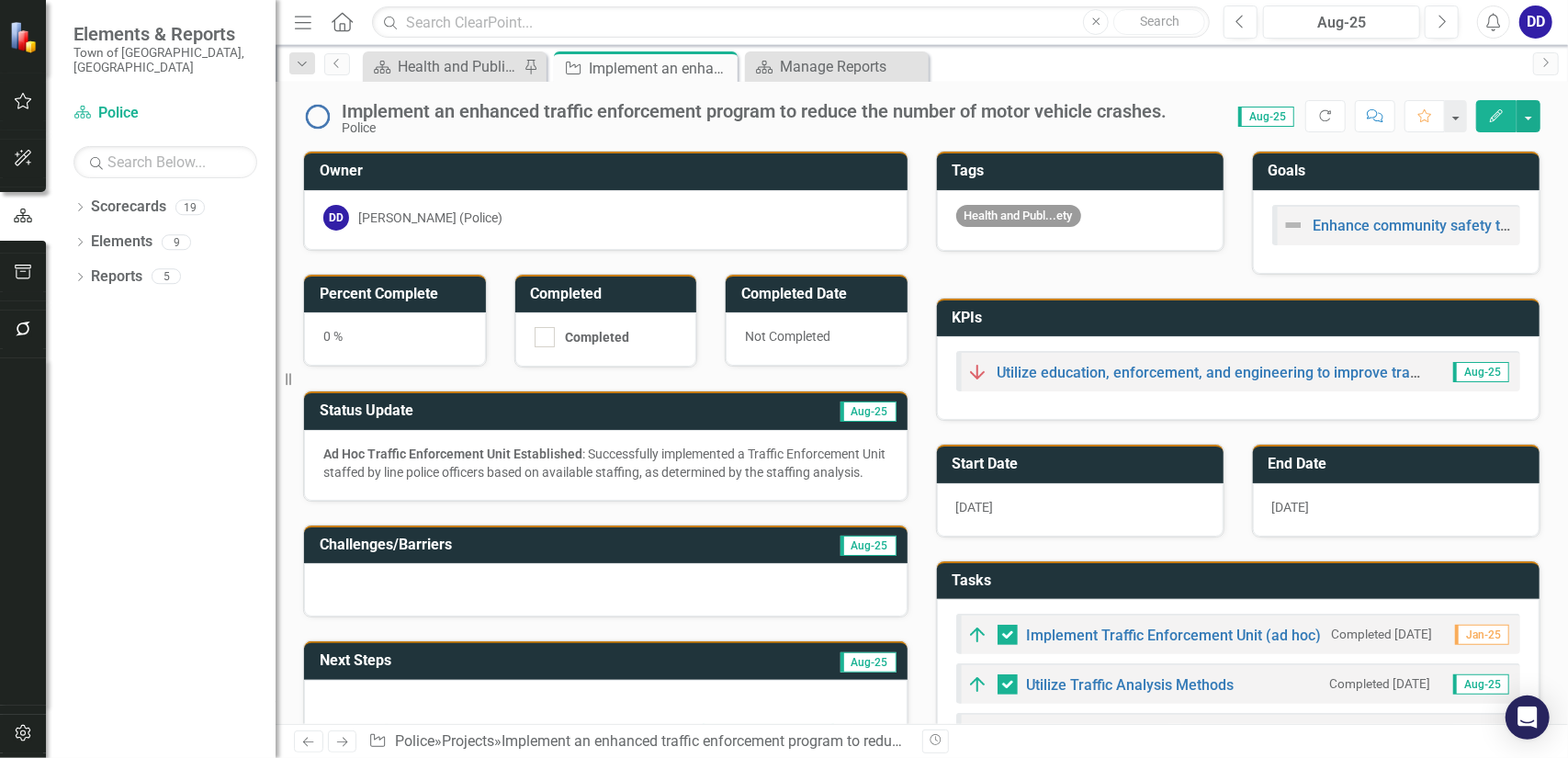
checkbox input "false"
checkbox input "true"
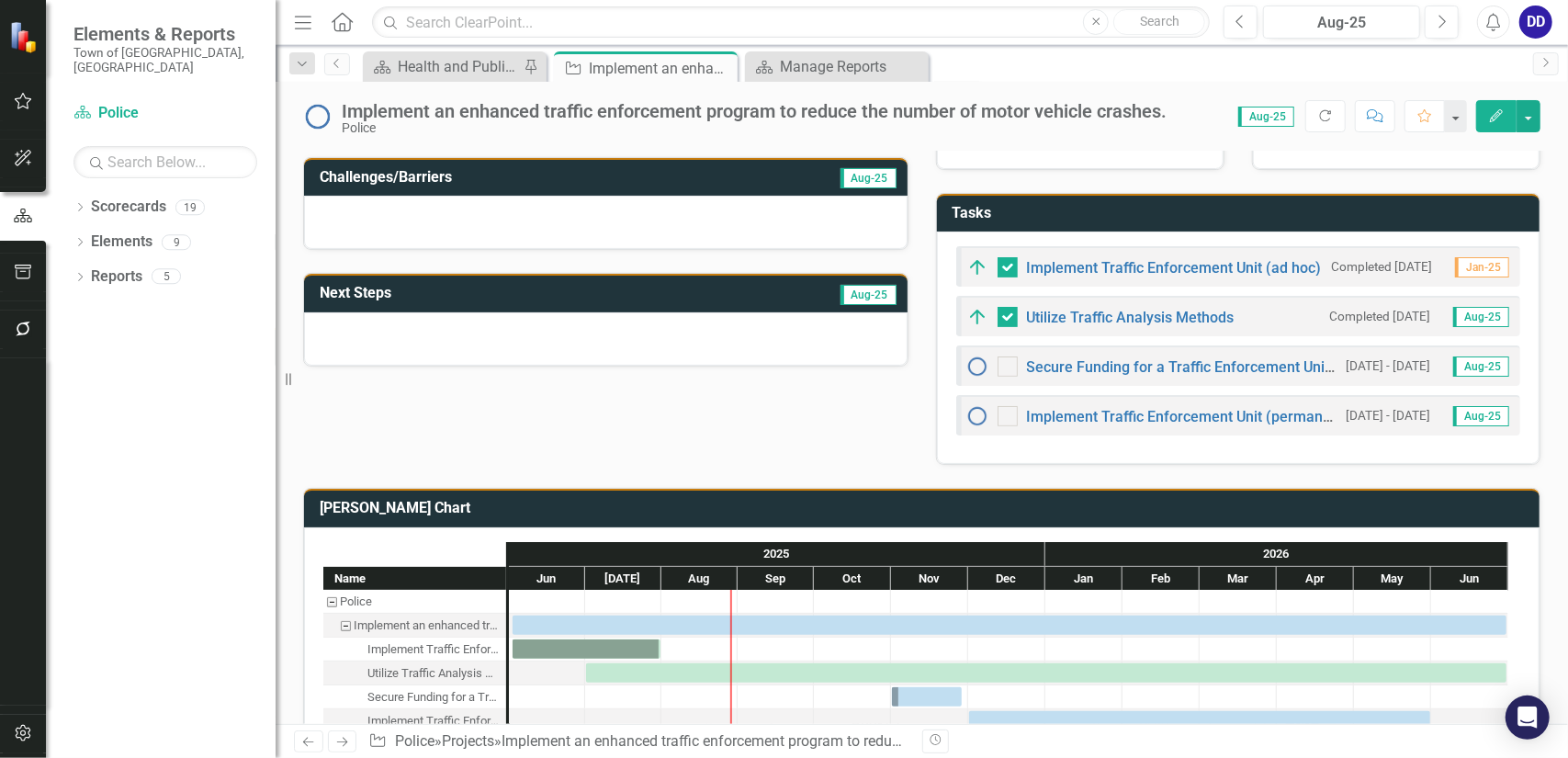
scroll to position [276, 0]
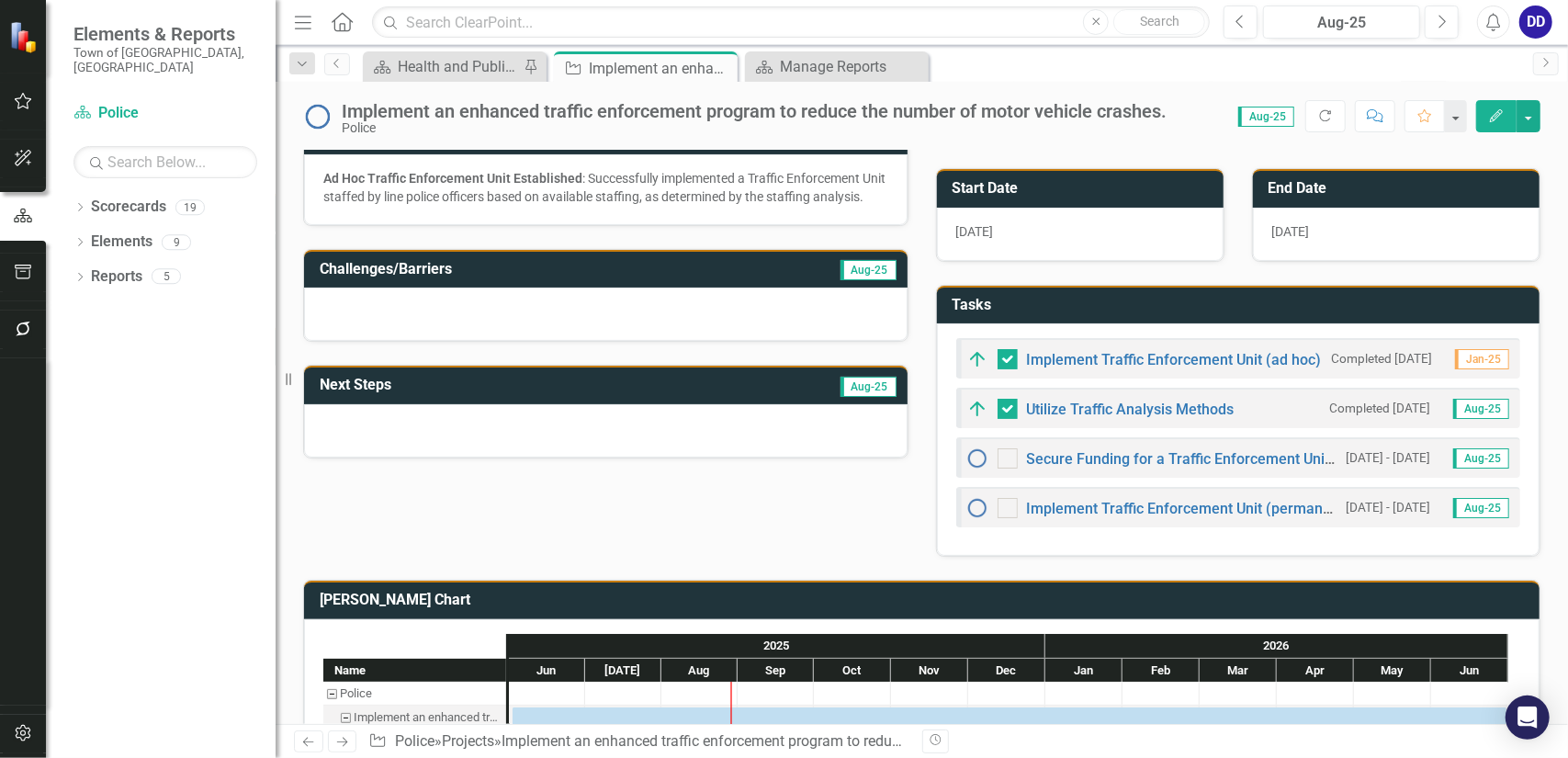
click at [678, 315] on div at bounding box center [605, 314] width 603 height 53
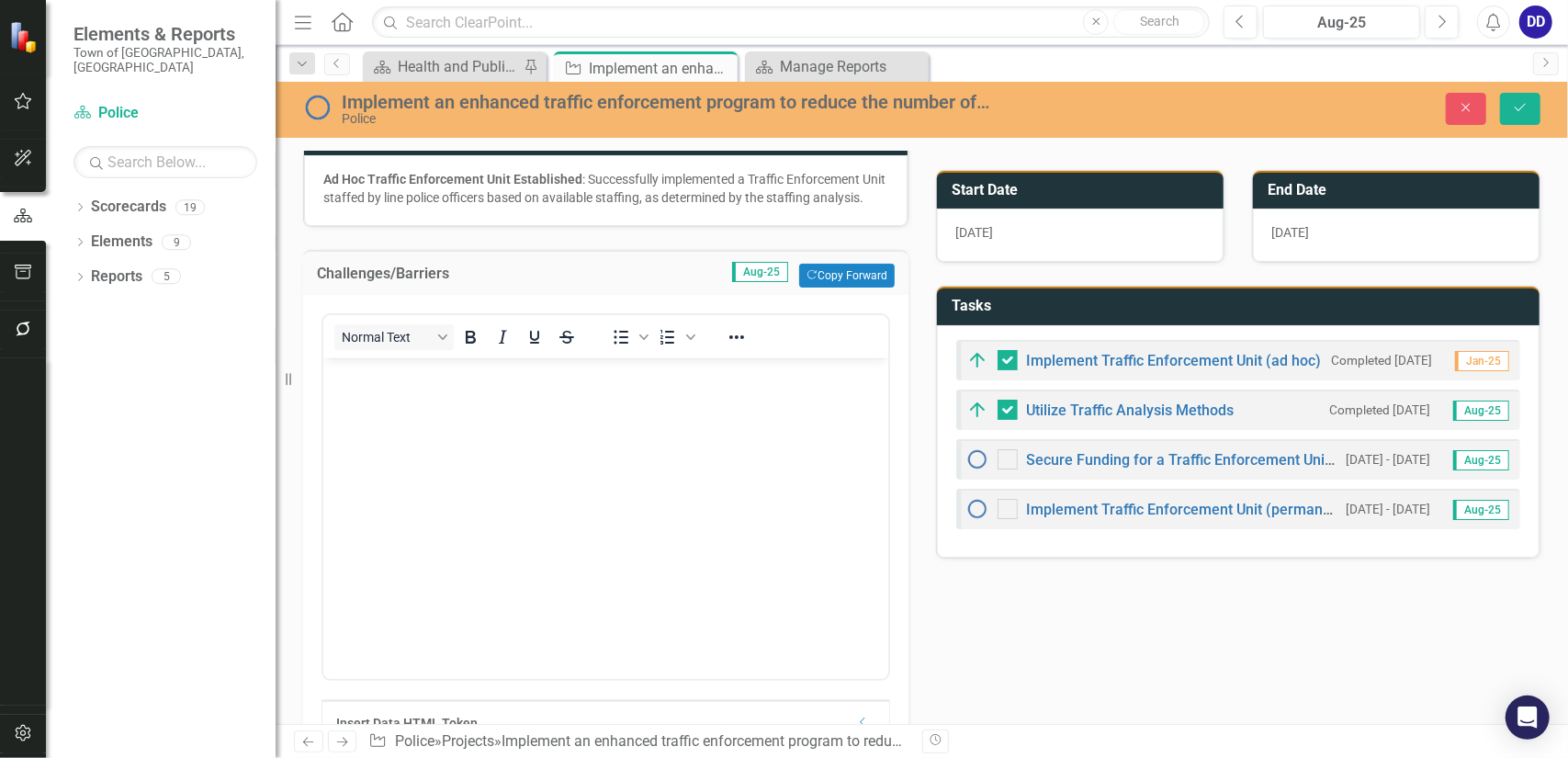
scroll to position [0, 0]
click at [852, 288] on button "Copy Forward Copy Forward" at bounding box center [846, 275] width 94 height 24
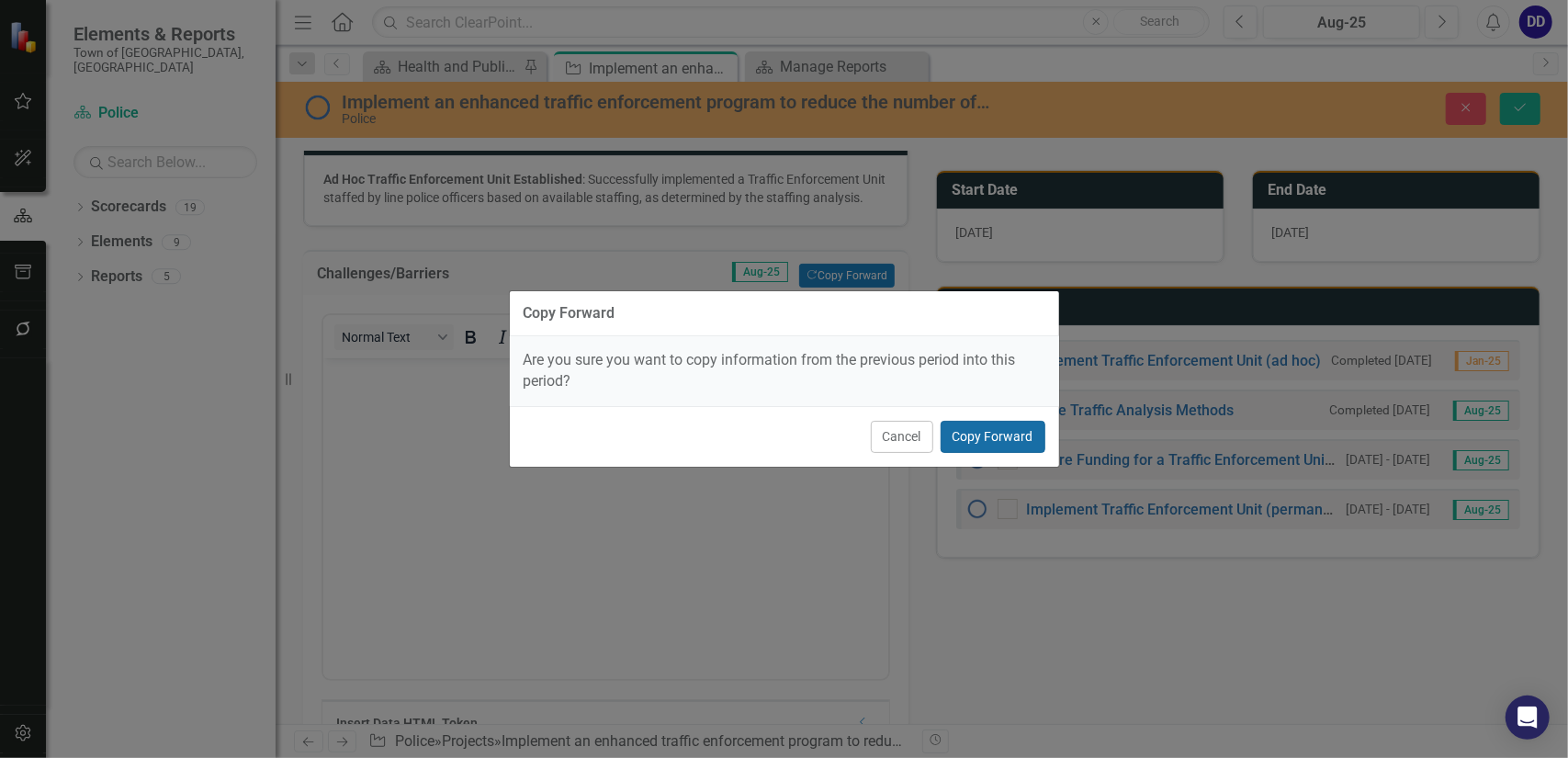
click at [992, 432] on button "Copy Forward" at bounding box center [993, 436] width 105 height 32
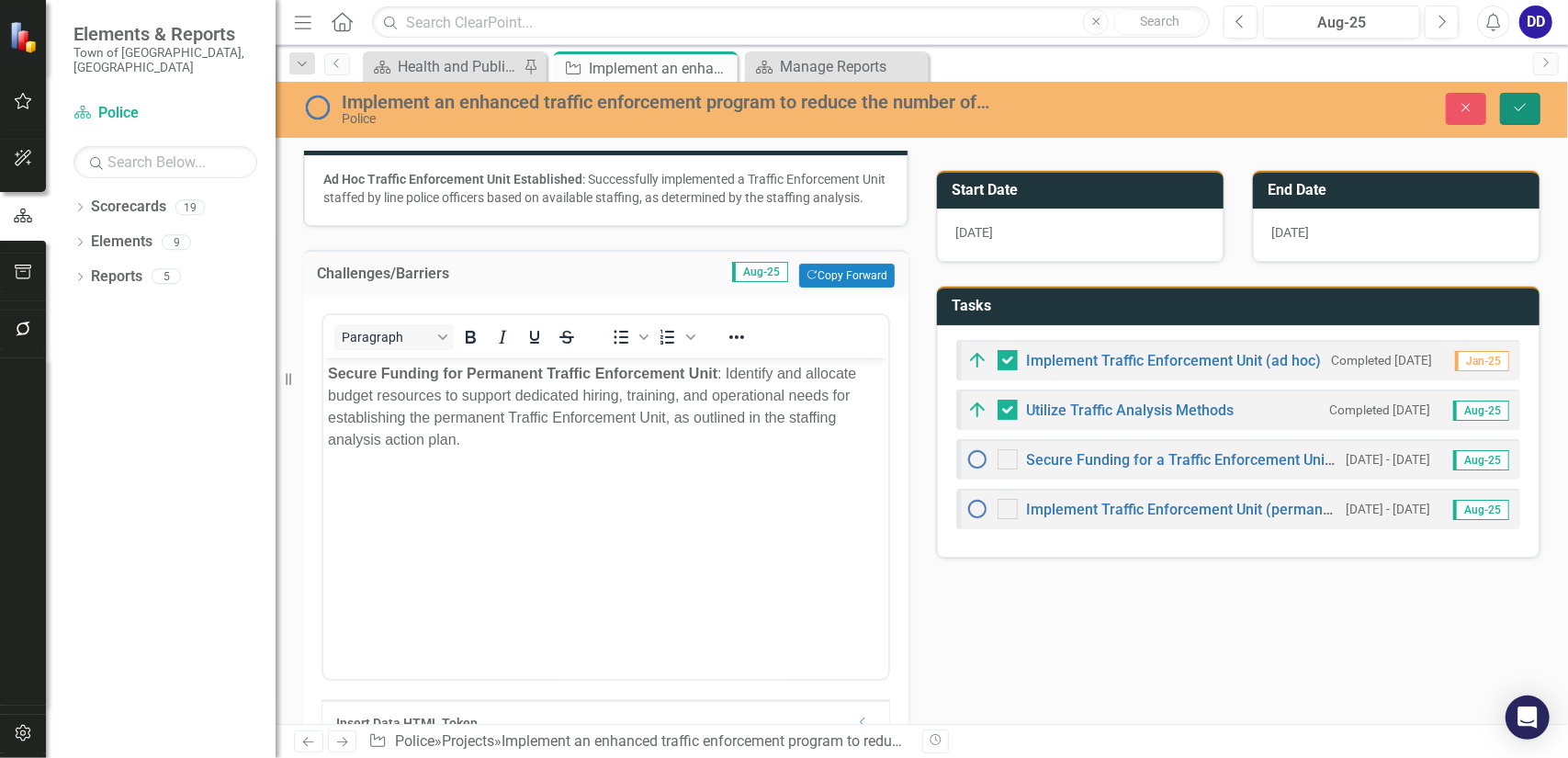
click at [1523, 100] on button "Save" at bounding box center [1520, 109] width 41 height 32
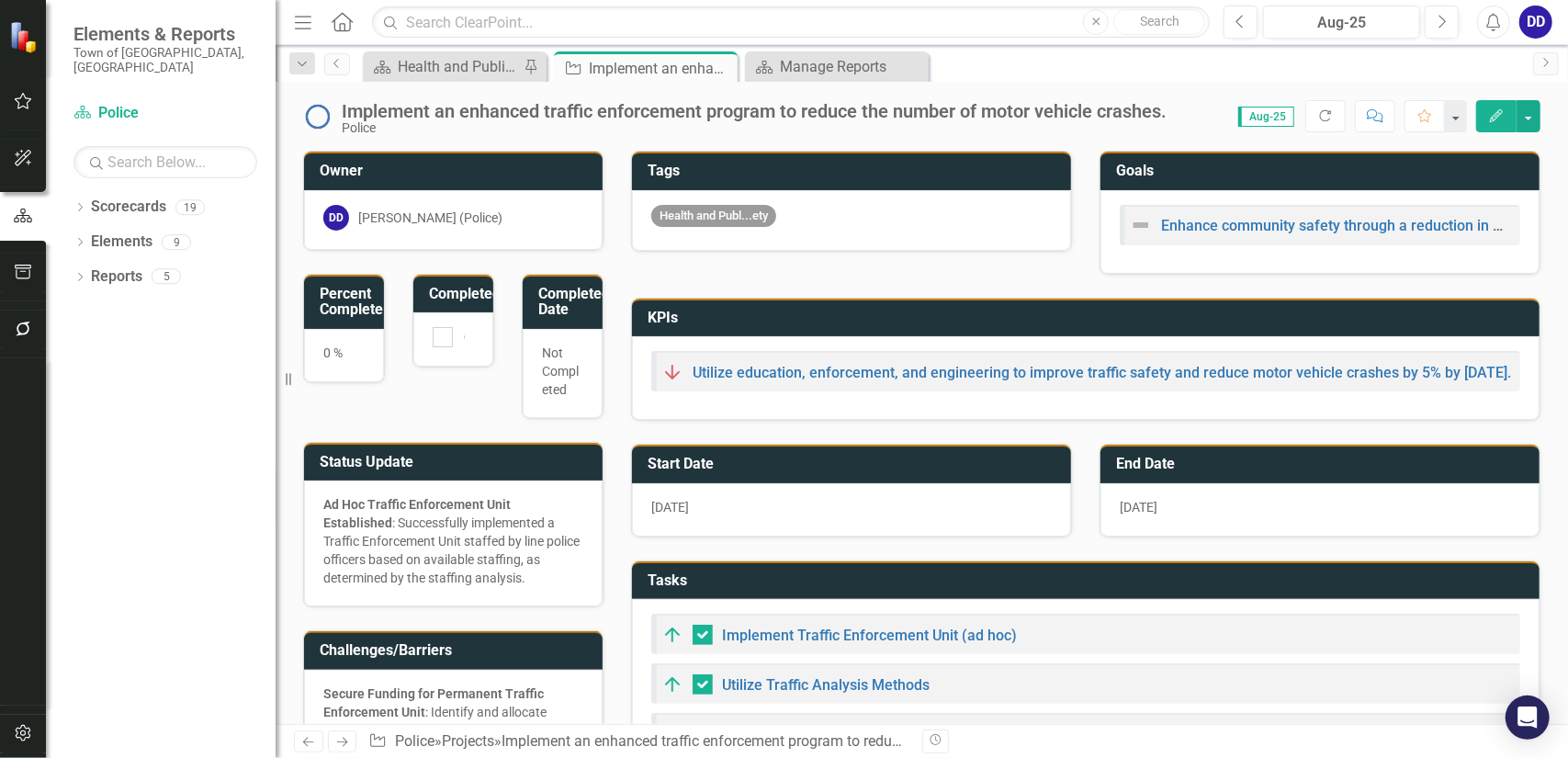
checkbox input "false"
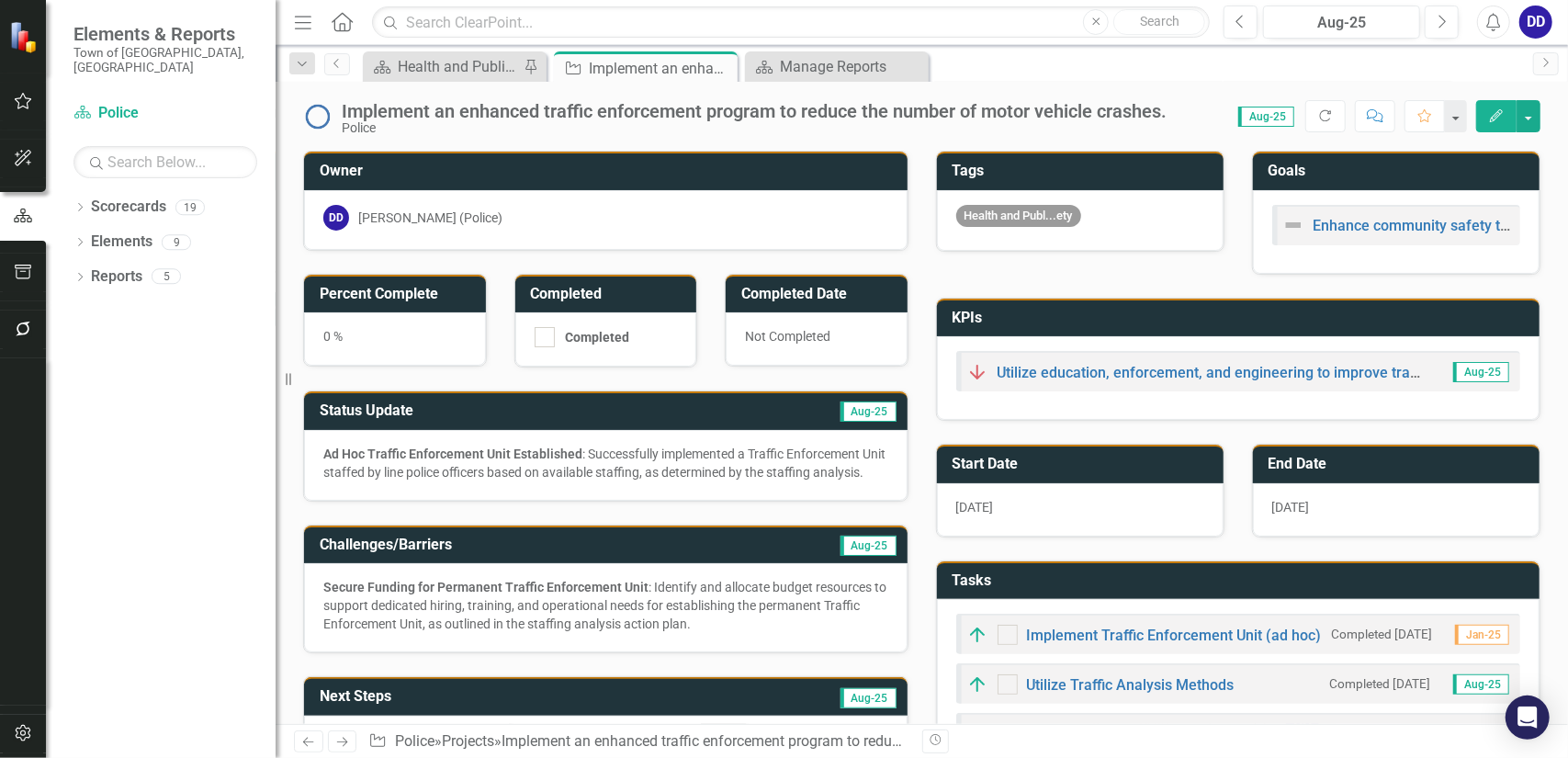
checkbox input "true"
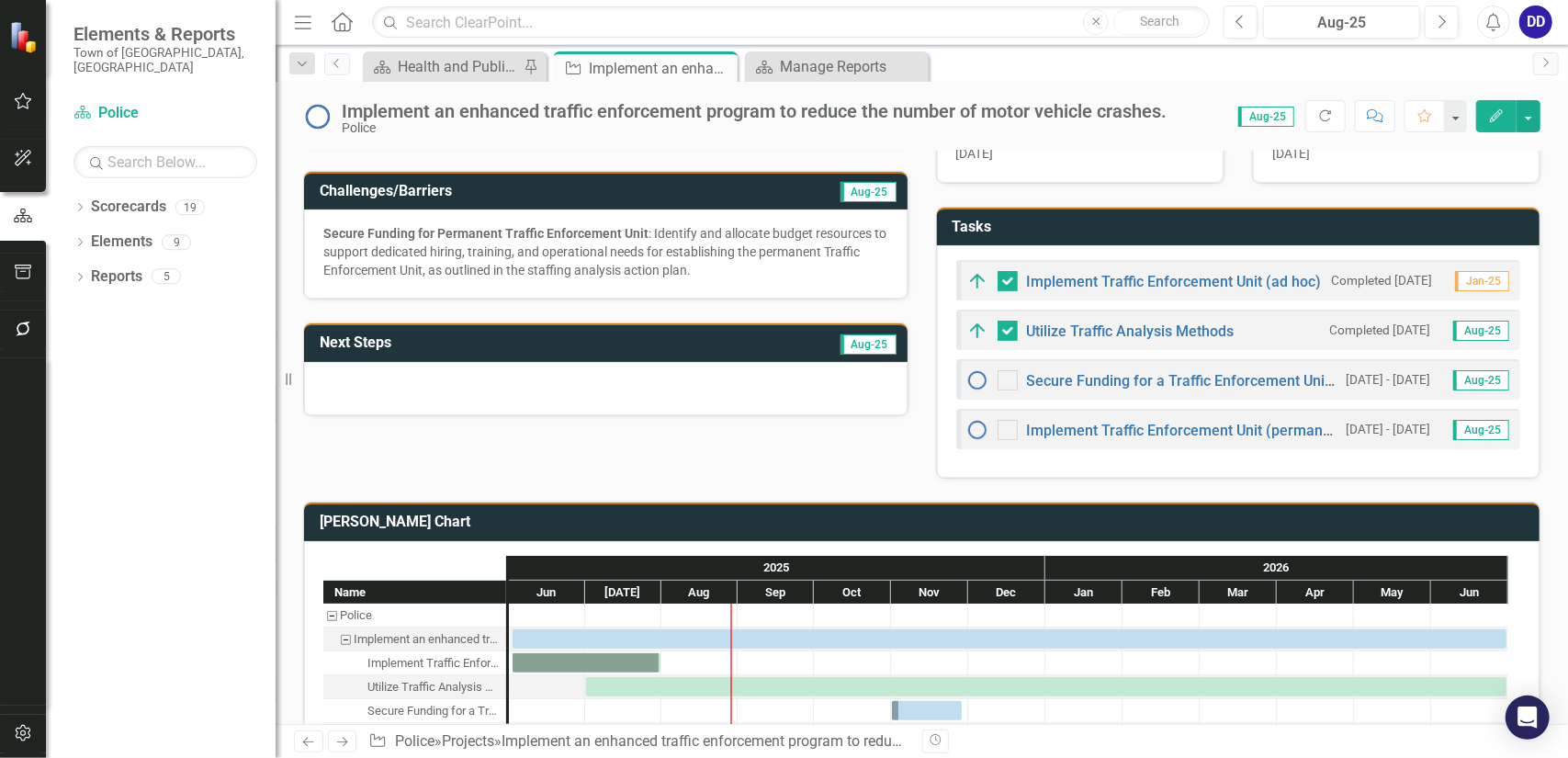
scroll to position [408, 0]
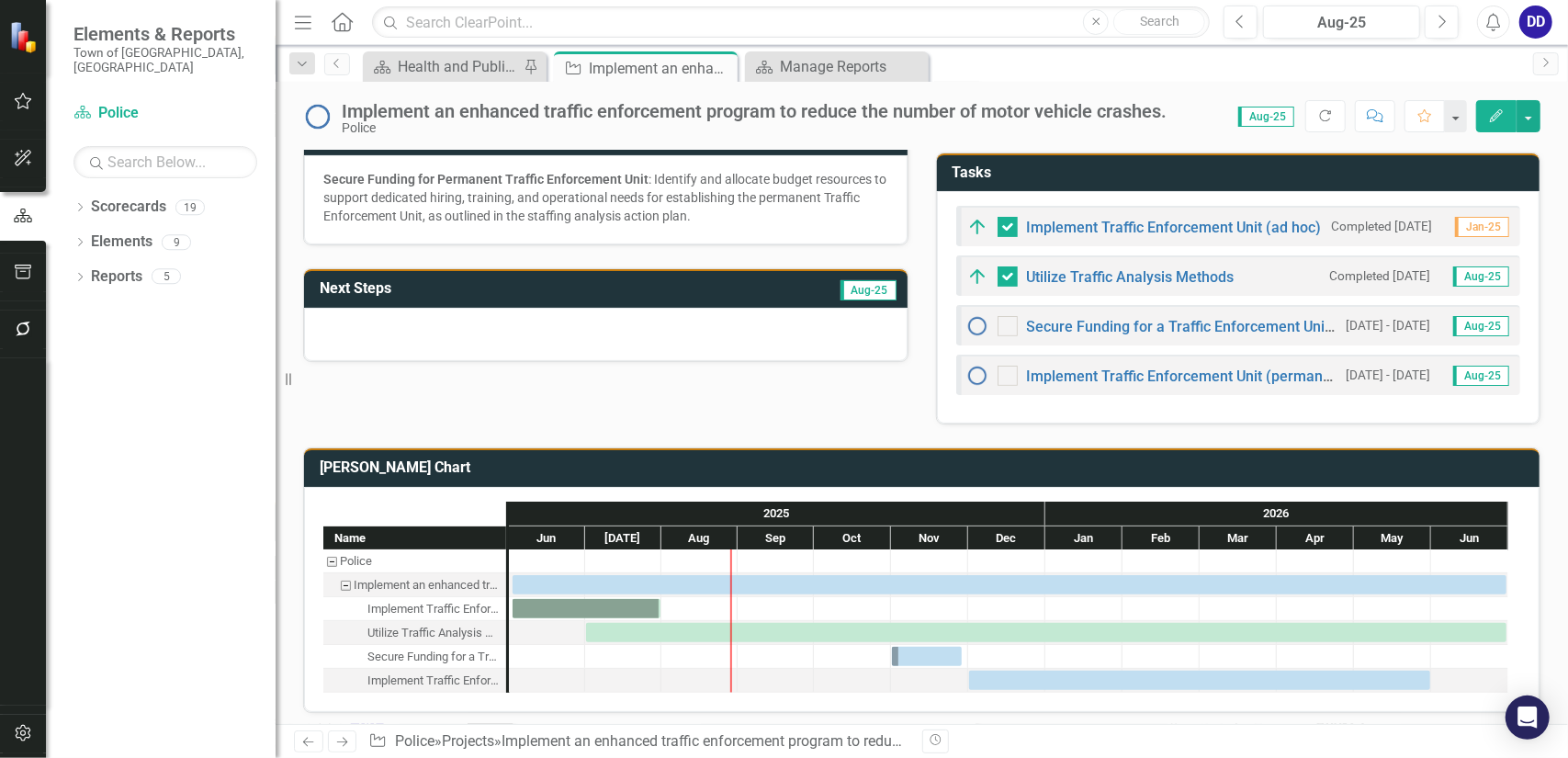
click at [683, 341] on div at bounding box center [605, 334] width 603 height 53
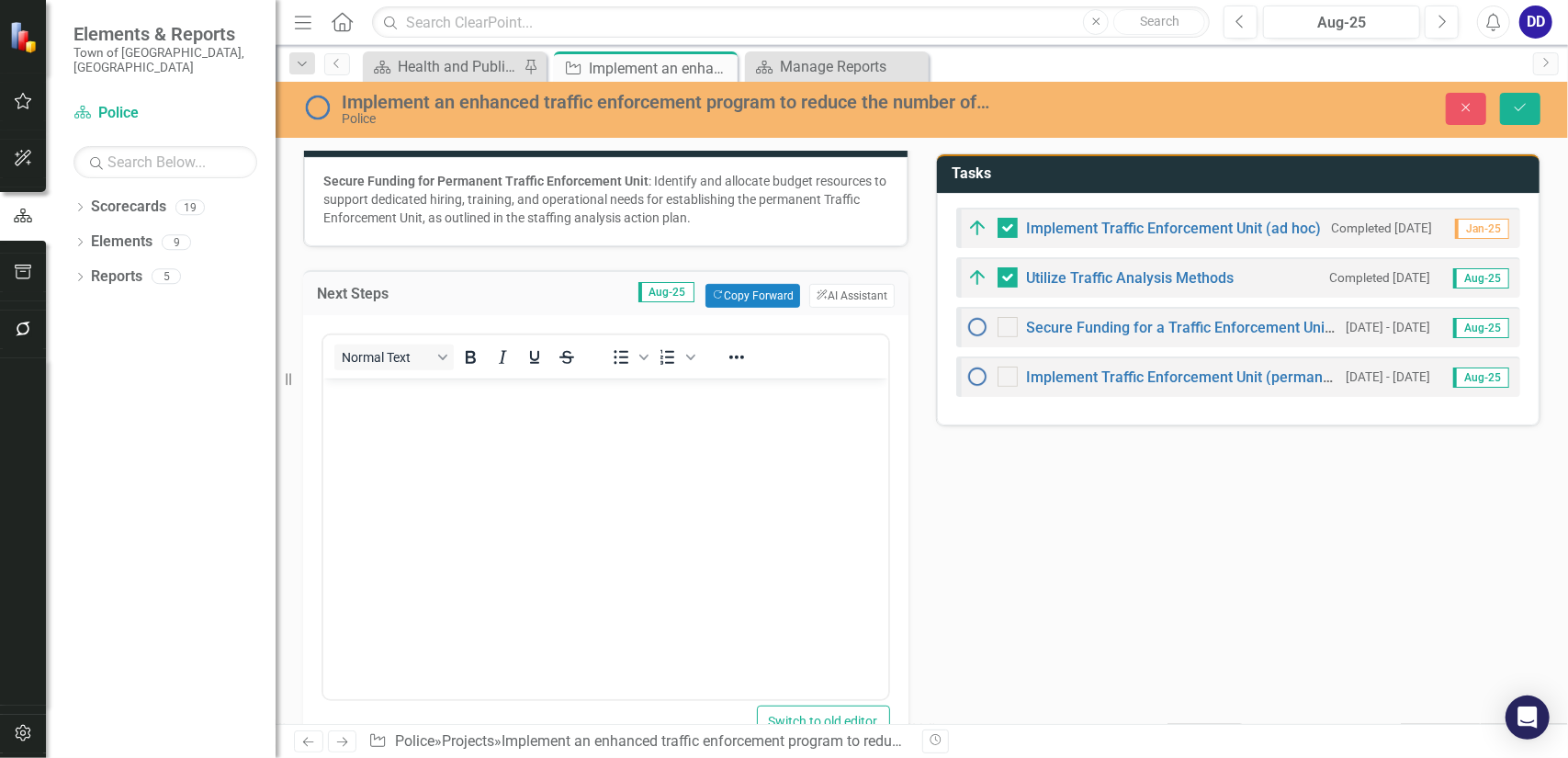
scroll to position [0, 0]
click at [754, 308] on button "Copy Forward Copy Forward" at bounding box center [752, 295] width 94 height 24
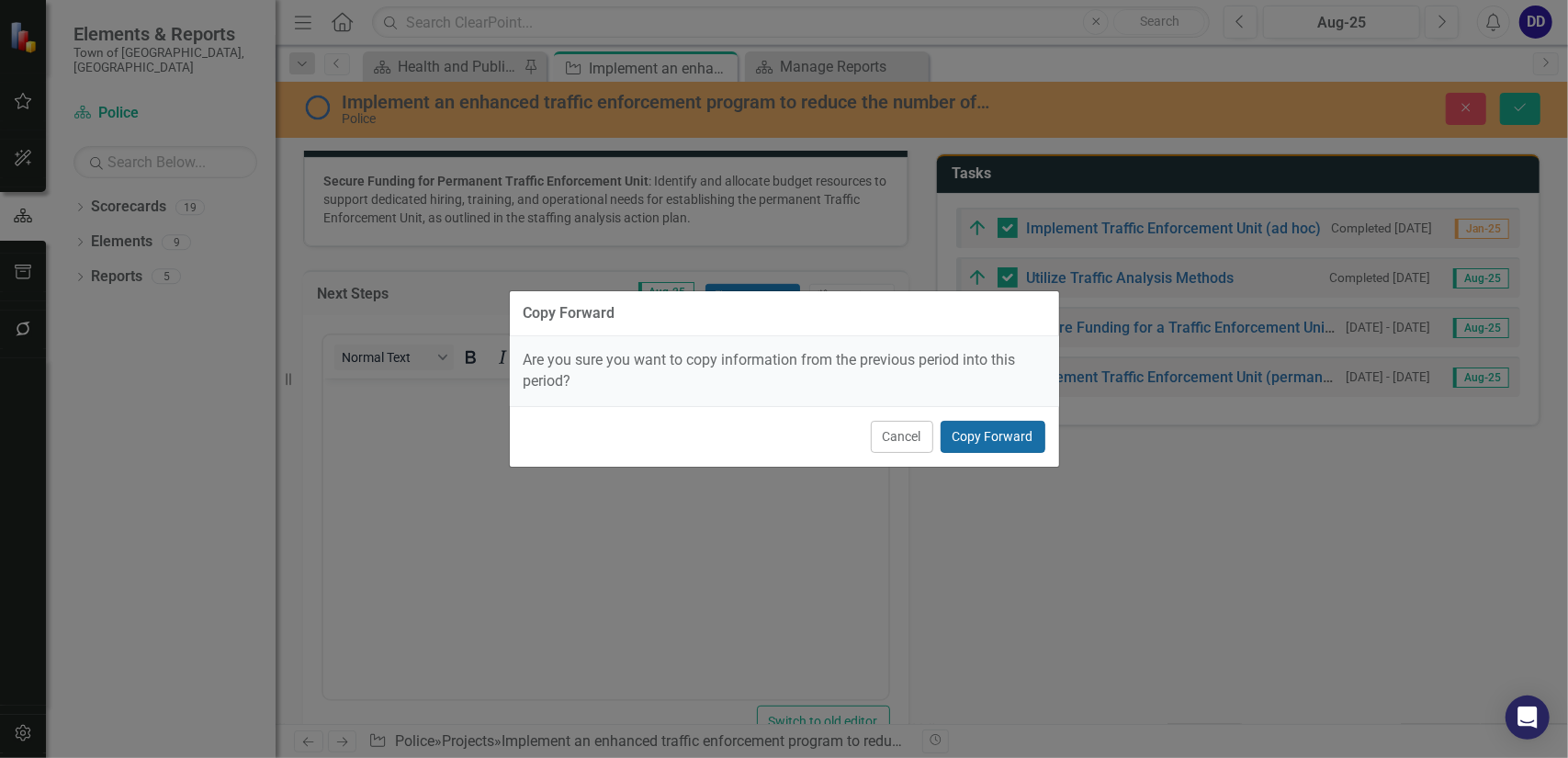
click at [998, 431] on button "Copy Forward" at bounding box center [993, 436] width 105 height 32
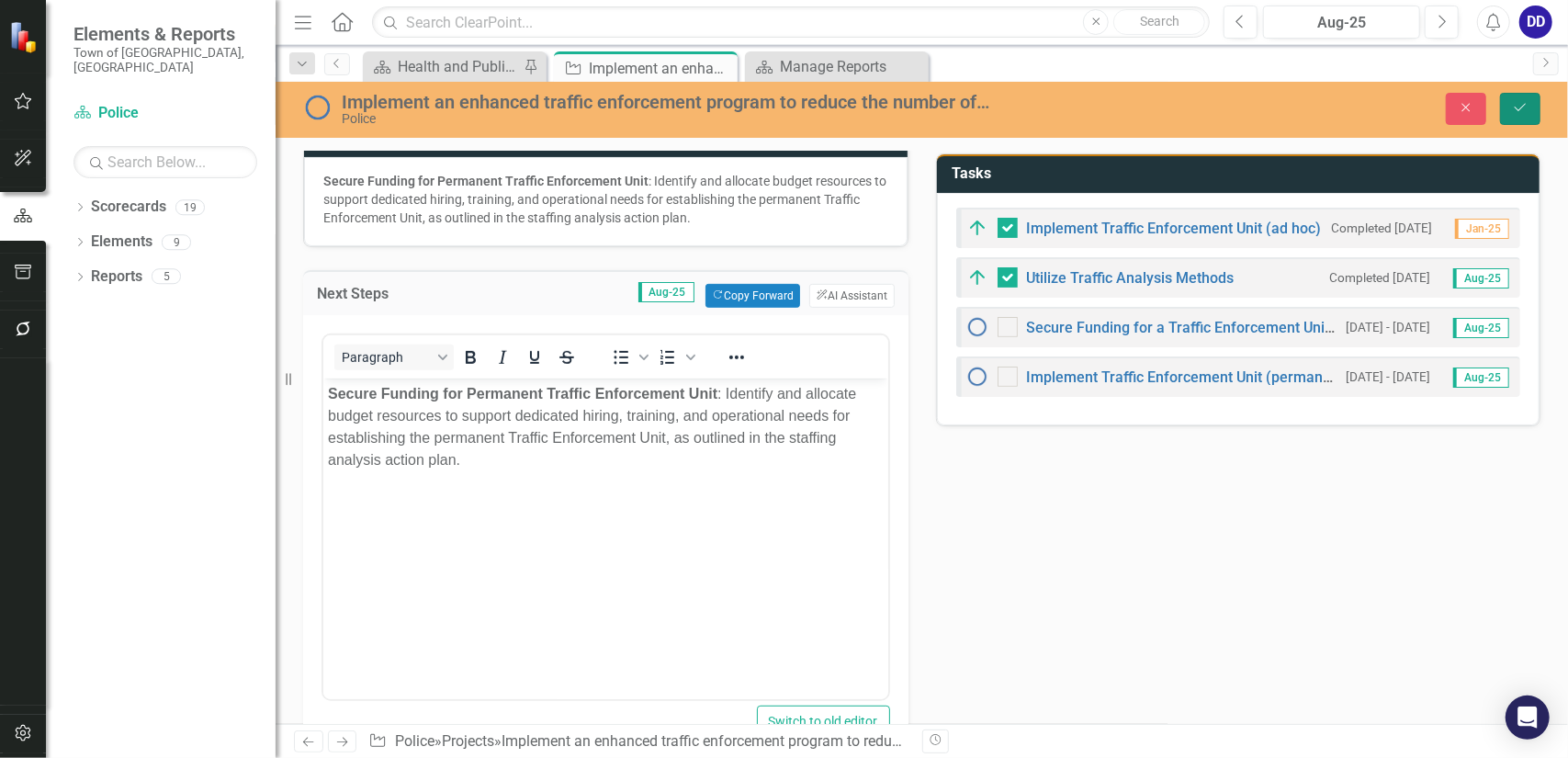
click at [1529, 110] on button "Save" at bounding box center [1520, 109] width 41 height 32
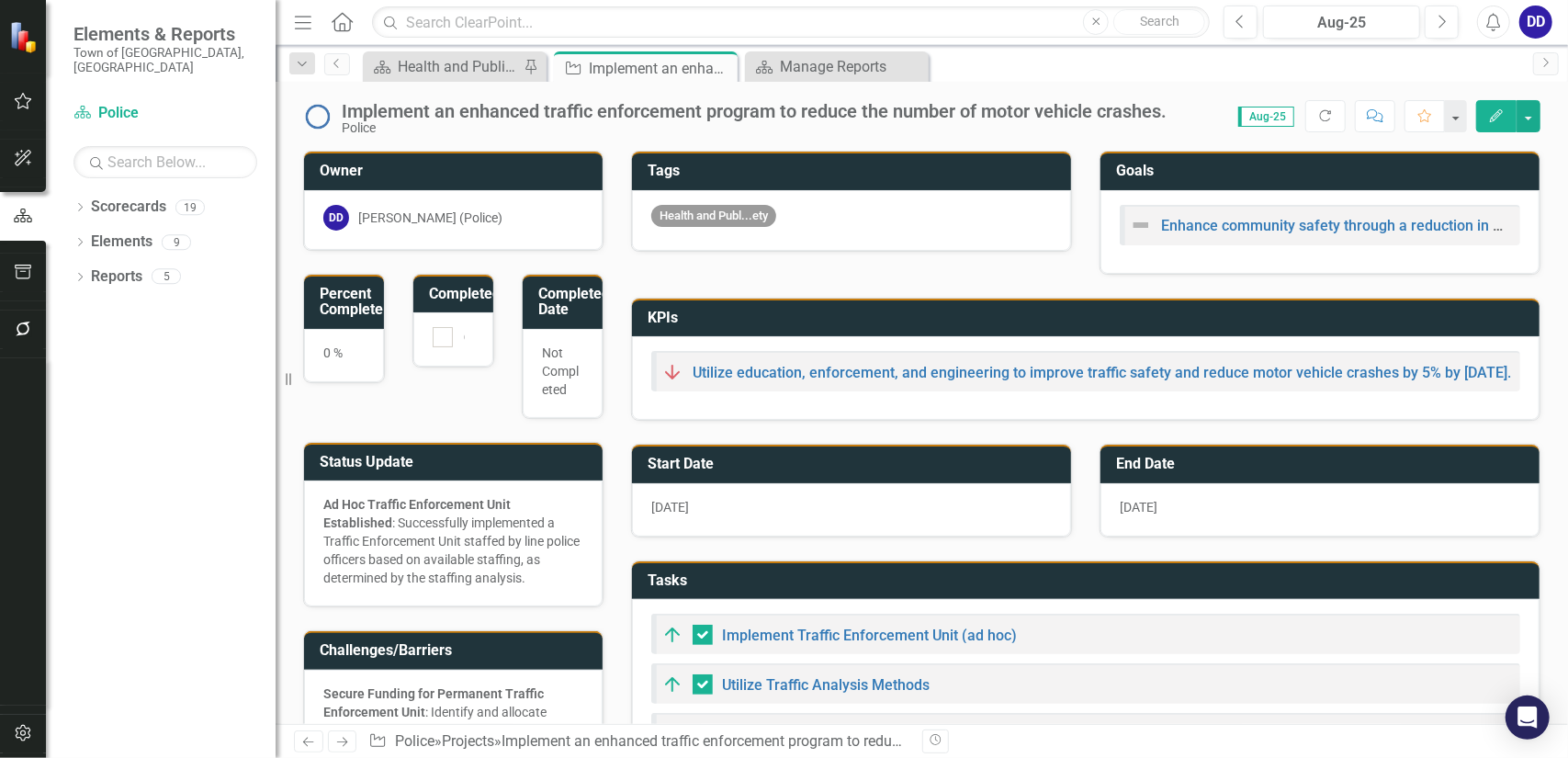
checkbox input "false"
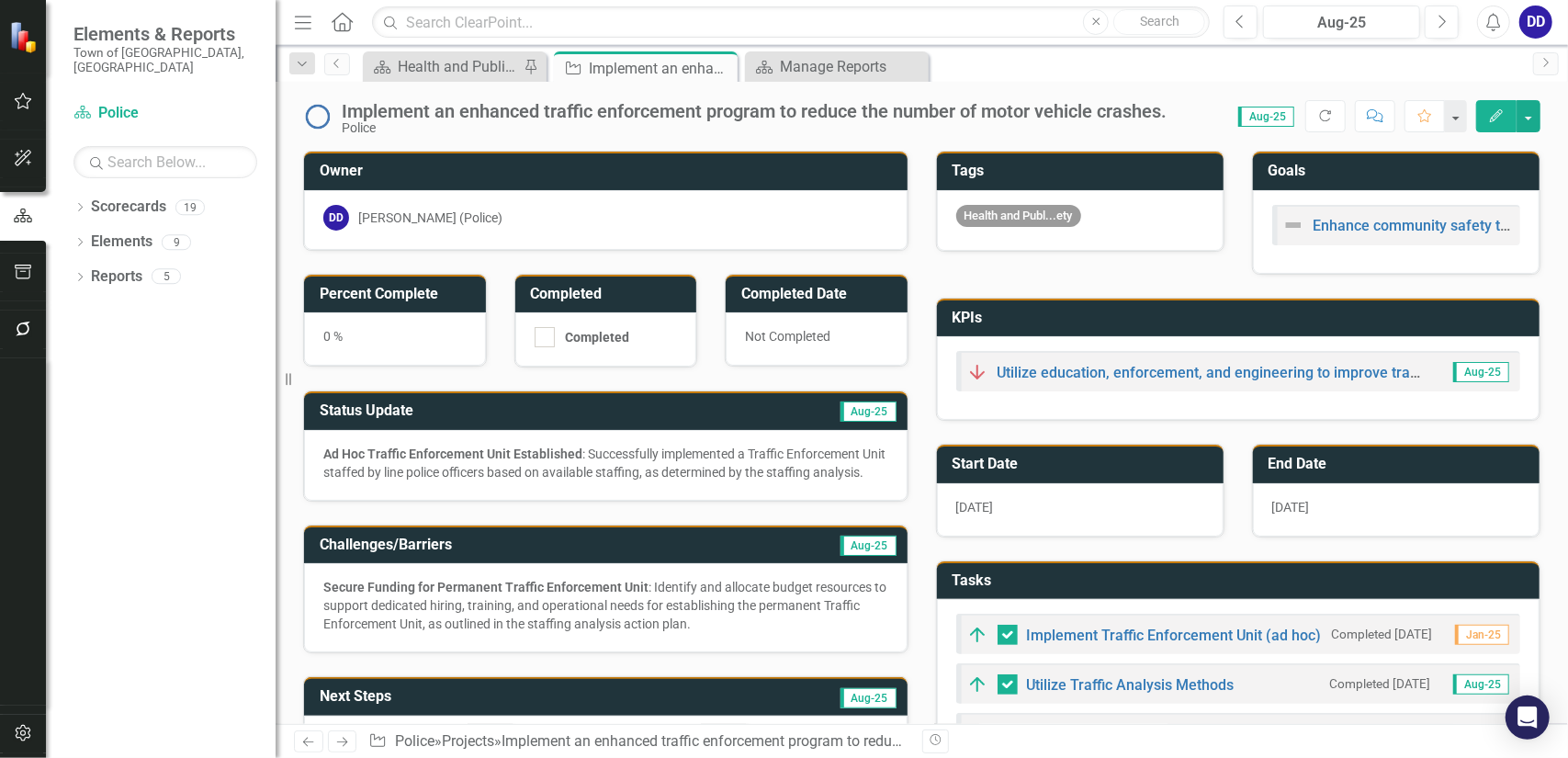
checkbox input "true"
click at [1363, 224] on link "Enhance community safety through a reduction in motor vehicle accidents." at bounding box center [1559, 225] width 493 height 17
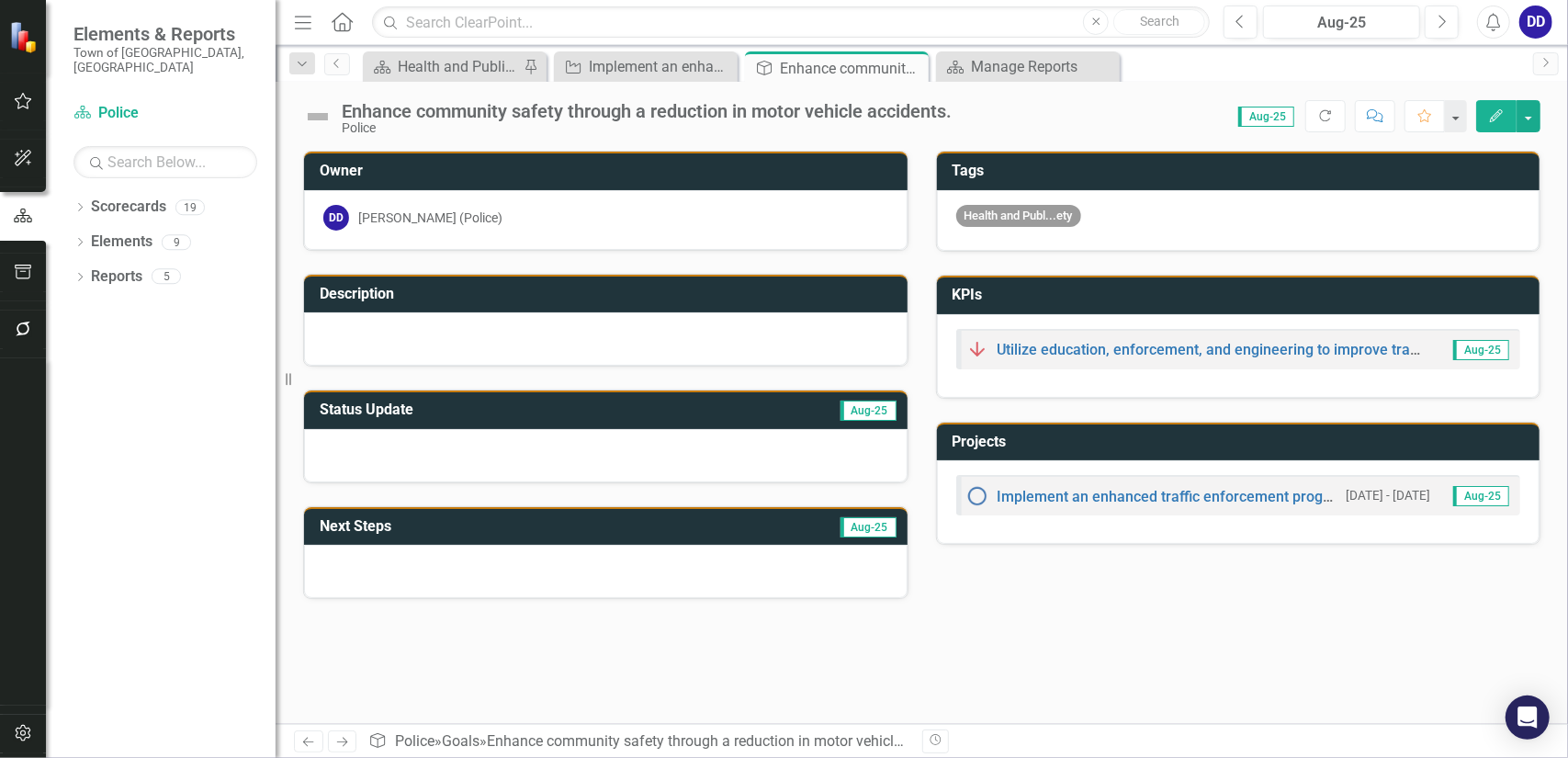
click at [1494, 110] on icon "Edit" at bounding box center [1496, 116] width 17 height 13
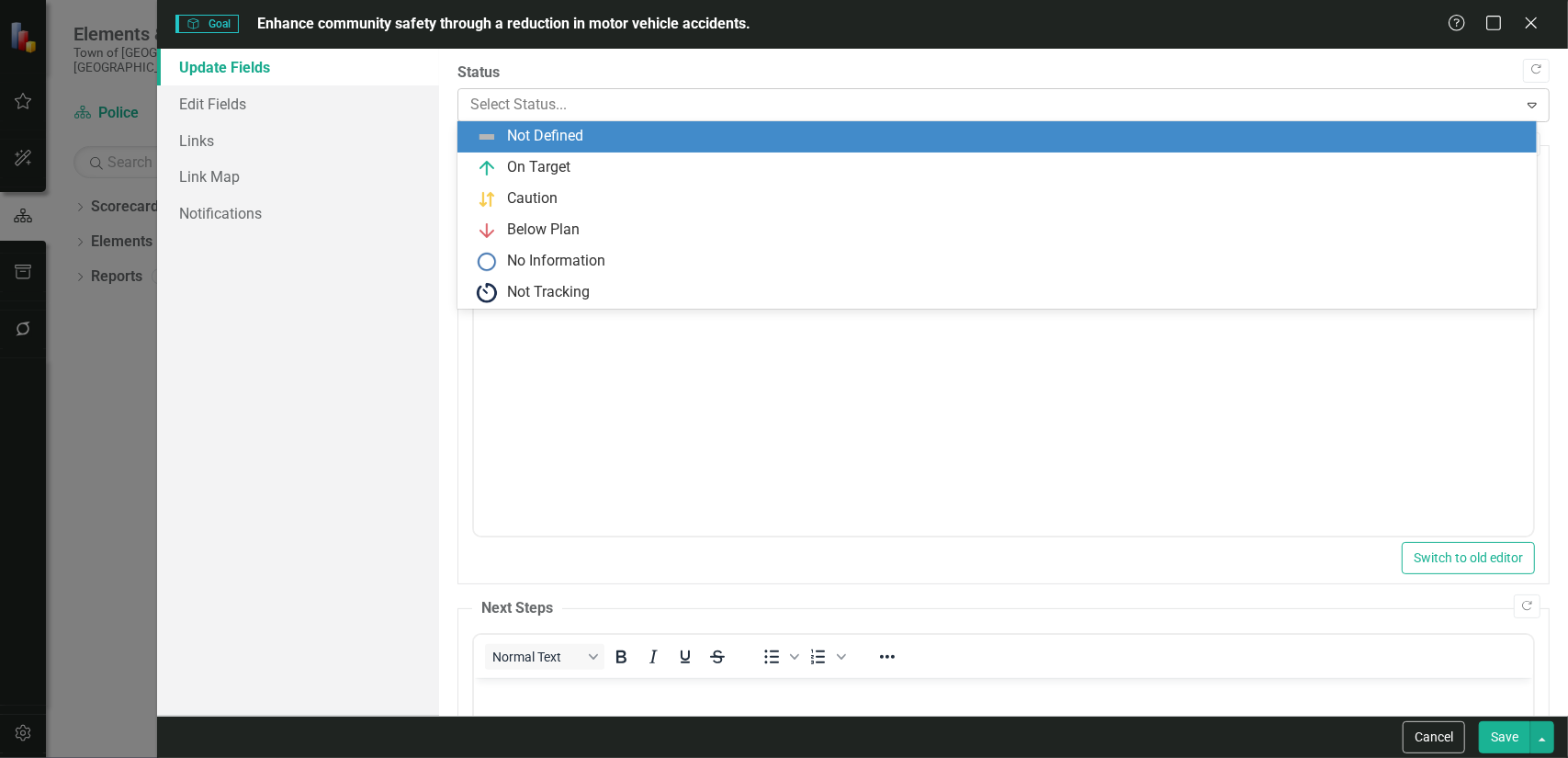
click at [575, 105] on div at bounding box center [988, 106] width 1037 height 25
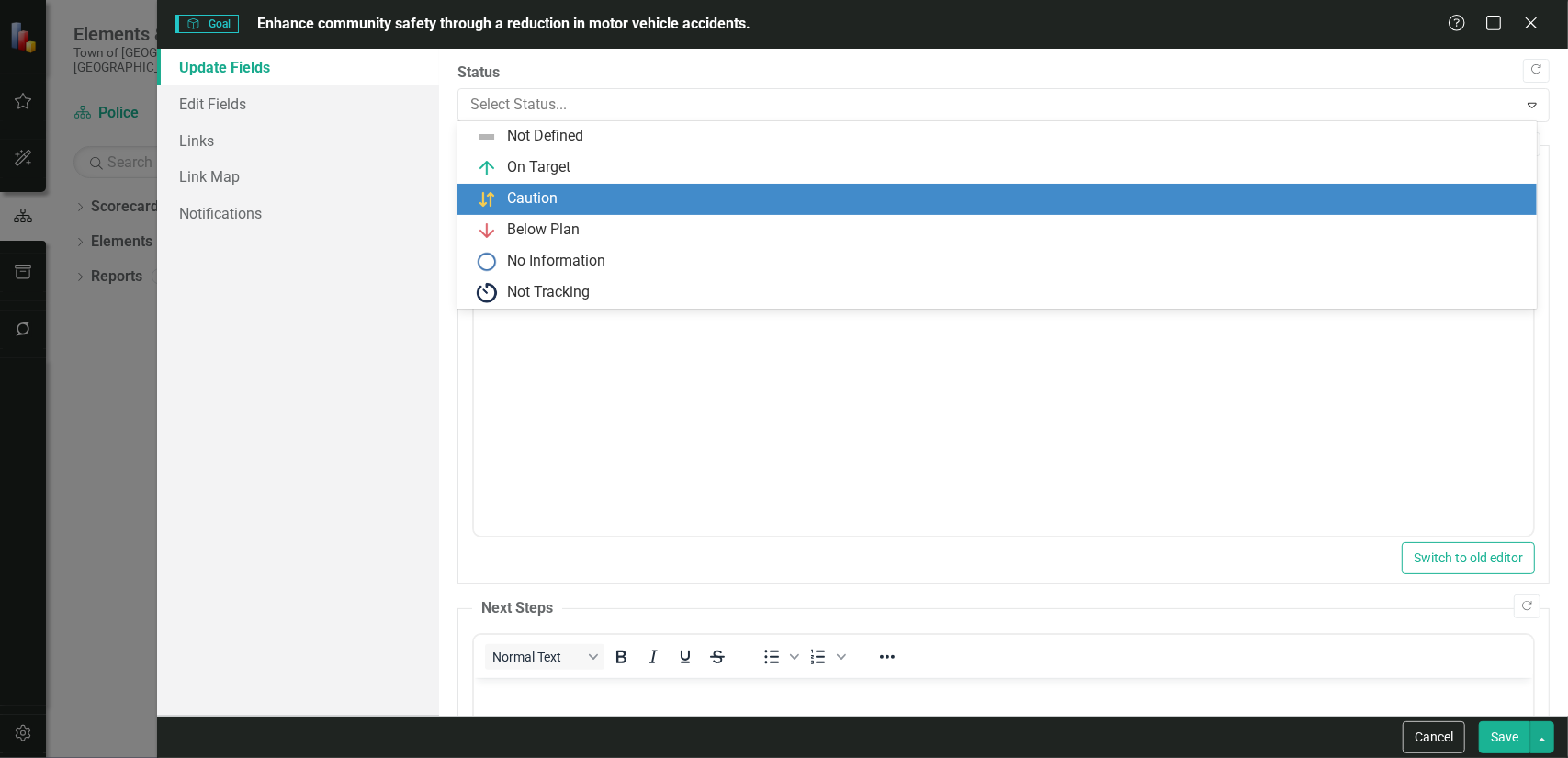
click at [562, 191] on div "Caution" at bounding box center [1001, 199] width 1050 height 22
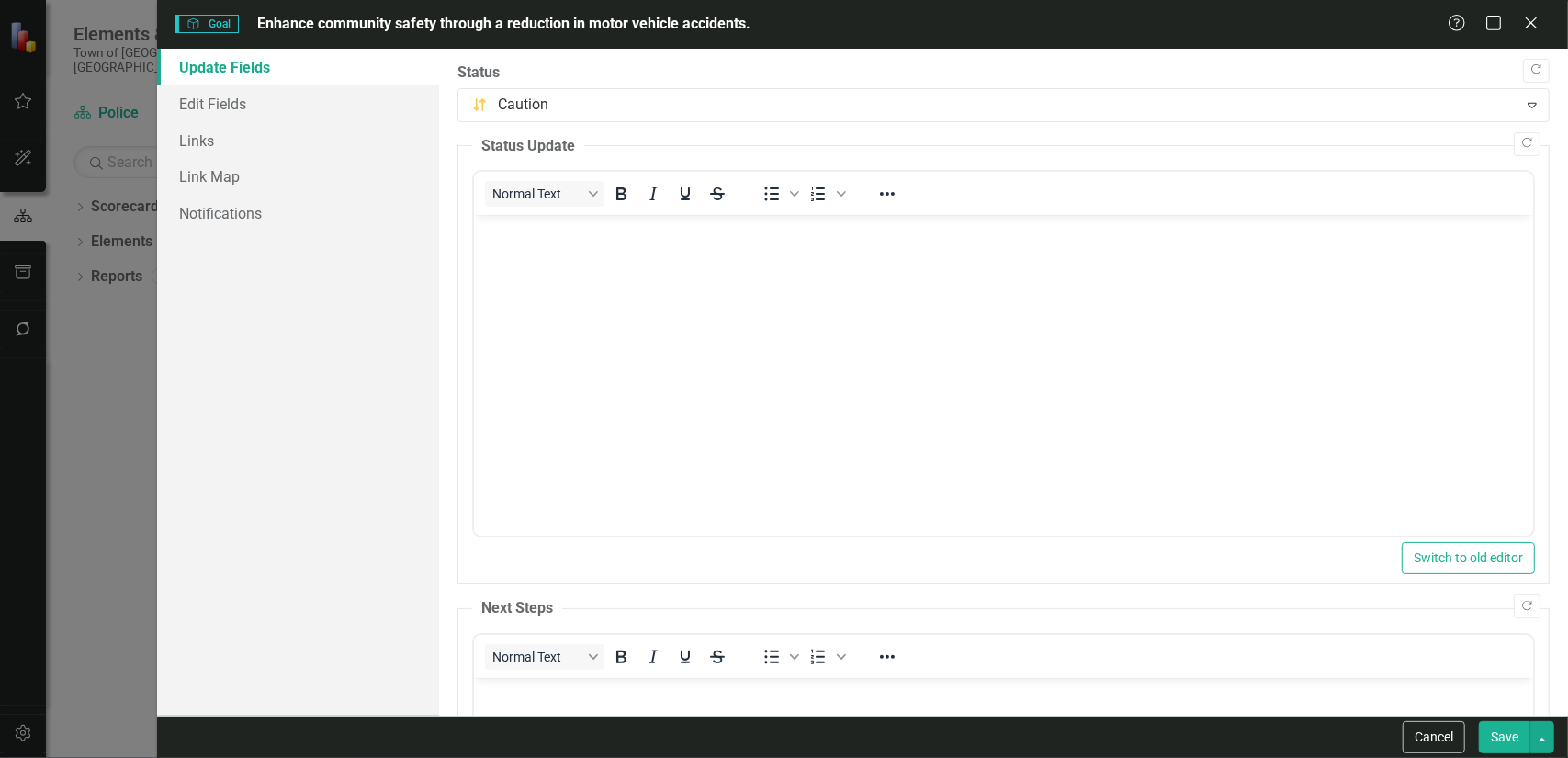
click at [1499, 740] on button "Save" at bounding box center [1505, 737] width 51 height 32
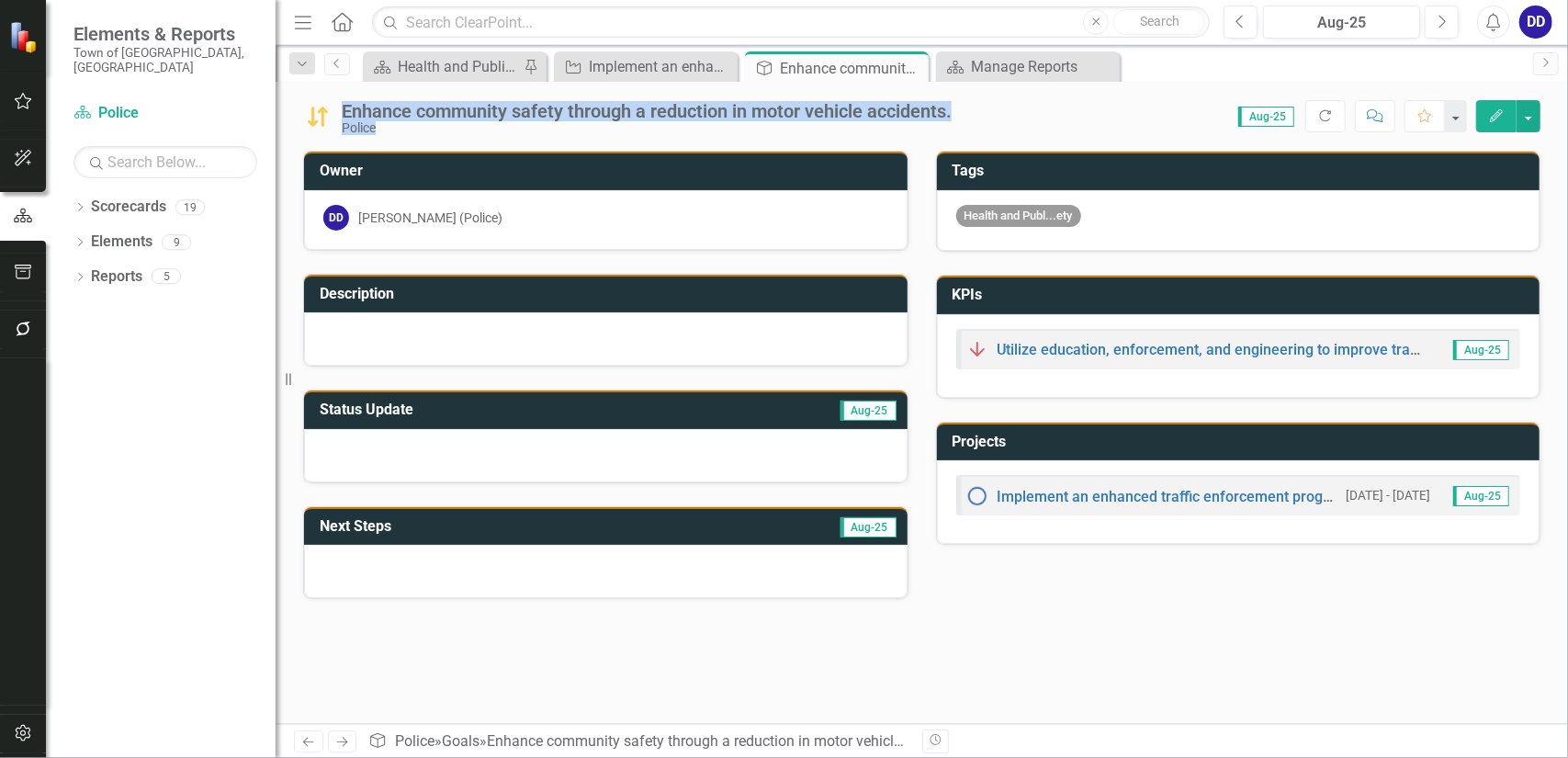
drag, startPoint x: 998, startPoint y: 117, endPoint x: 346, endPoint y: 116, distance: 652.0
click at [346, 116] on div "Enhance community safety through a reduction in motor vehicle accidents. Police…" at bounding box center [922, 109] width 1293 height 55
copy div "Enhance community safety through a reduction in motor vehicle accidents. Police…"
click at [1492, 110] on icon "Edit" at bounding box center [1496, 116] width 17 height 13
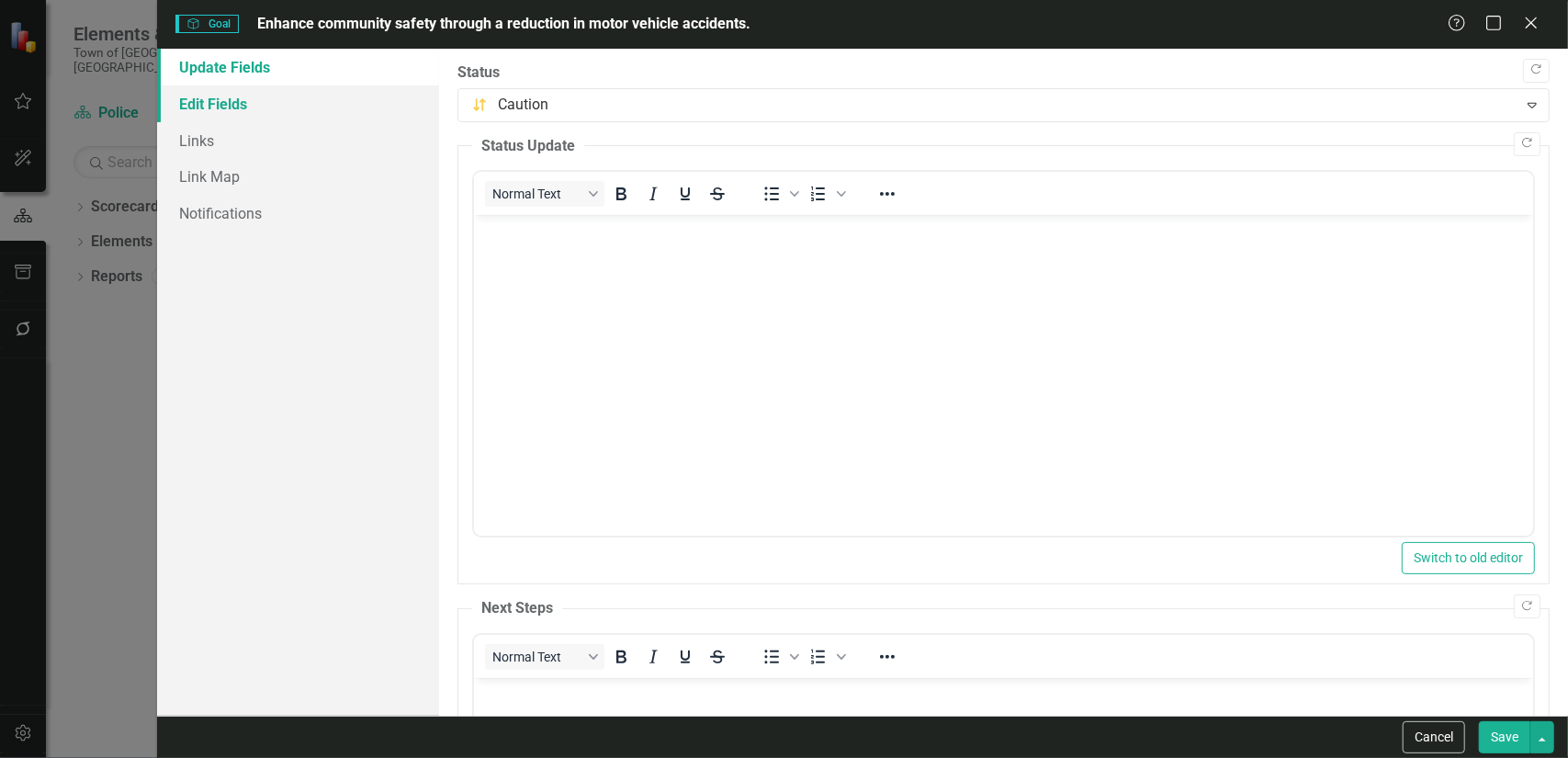
click at [231, 108] on link "Edit Fields" at bounding box center [298, 104] width 282 height 37
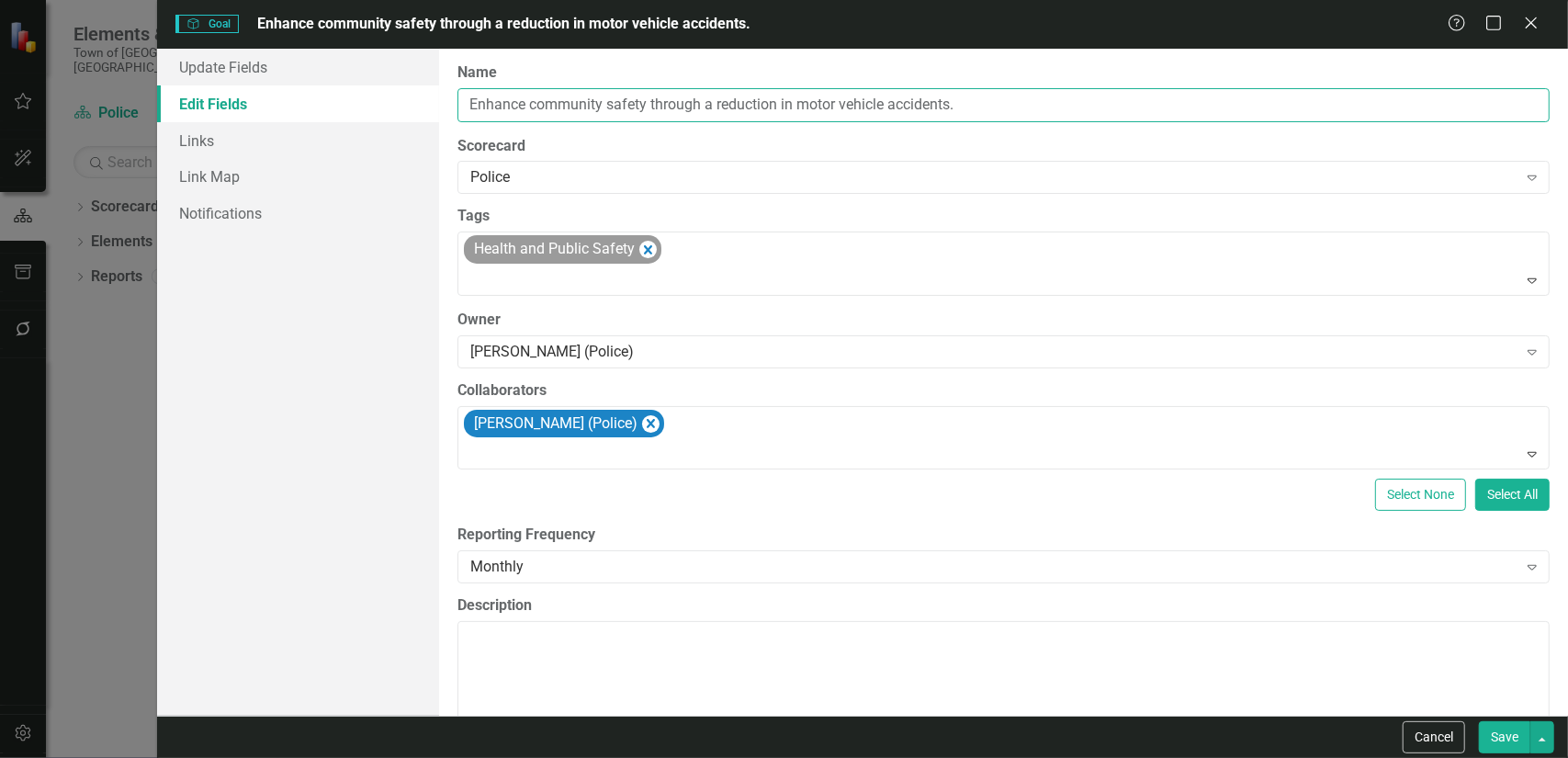
click at [891, 103] on input "Enhance community safety through a reduction in motor vehicle accidents." at bounding box center [1004, 105] width 1092 height 34
type input "Enhance community safety through a reduction in motor vehicle crashes."
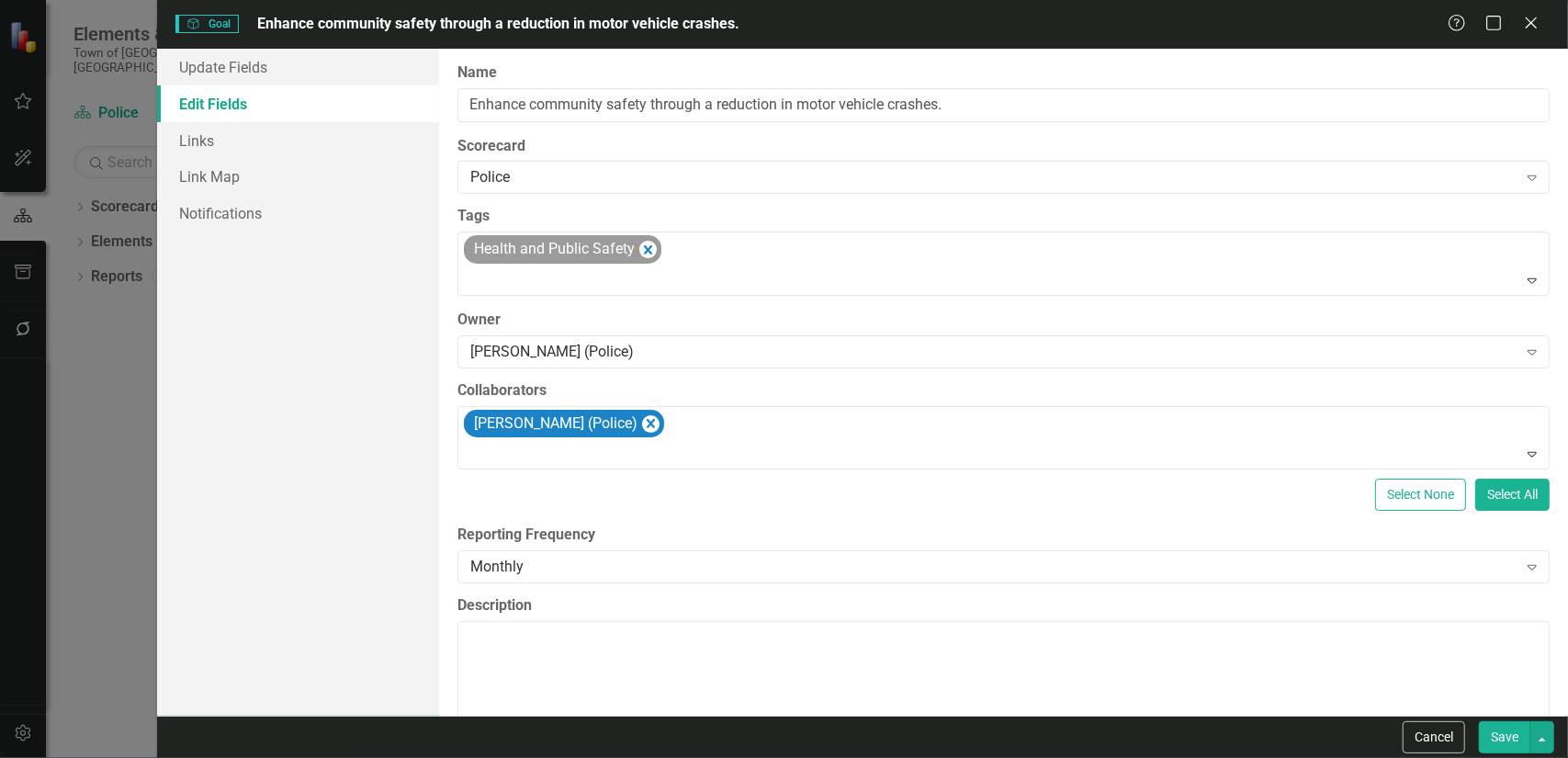
click at [1503, 741] on button "Save" at bounding box center [1505, 737] width 51 height 32
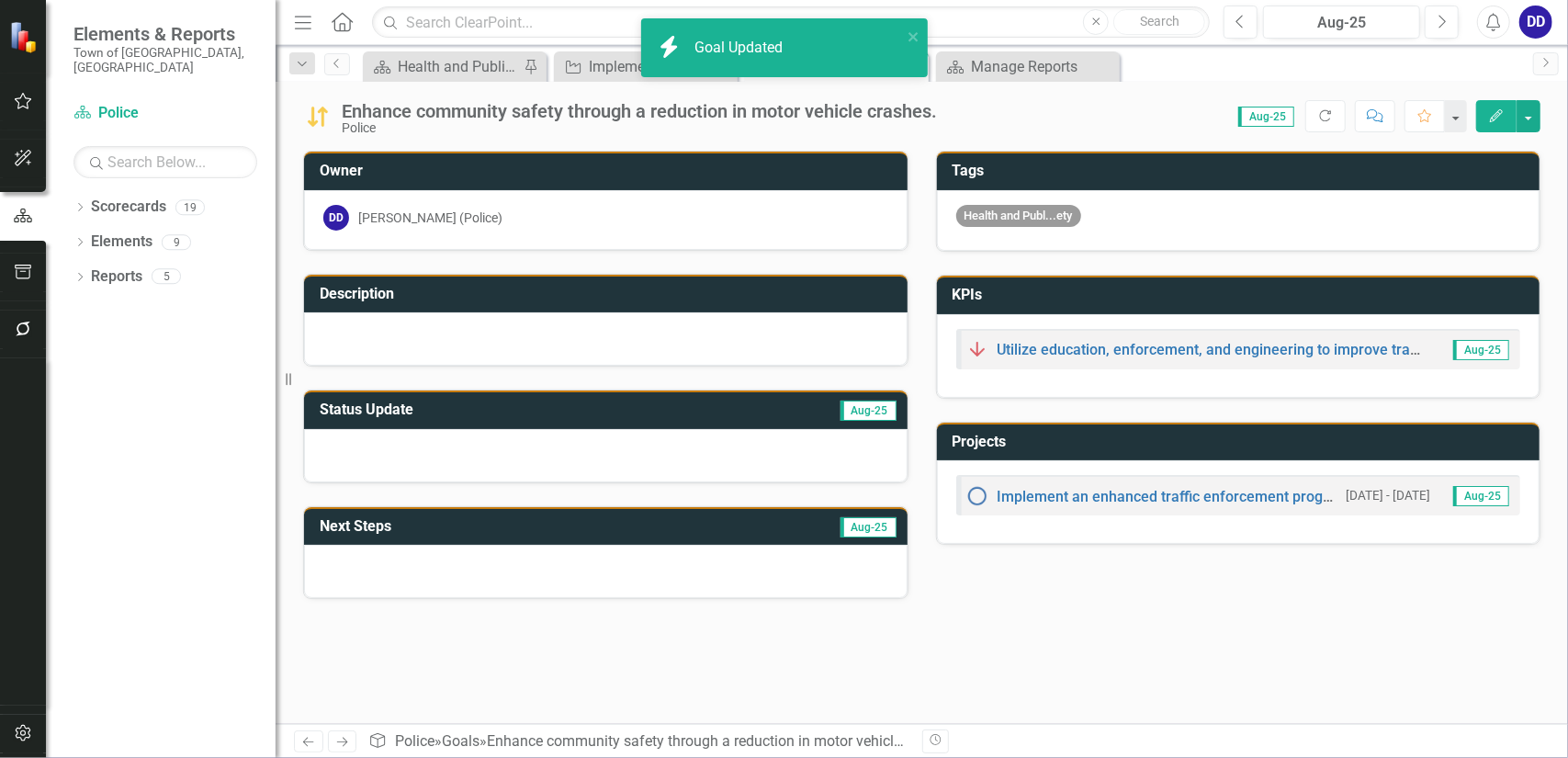
click at [379, 339] on div at bounding box center [605, 339] width 603 height 53
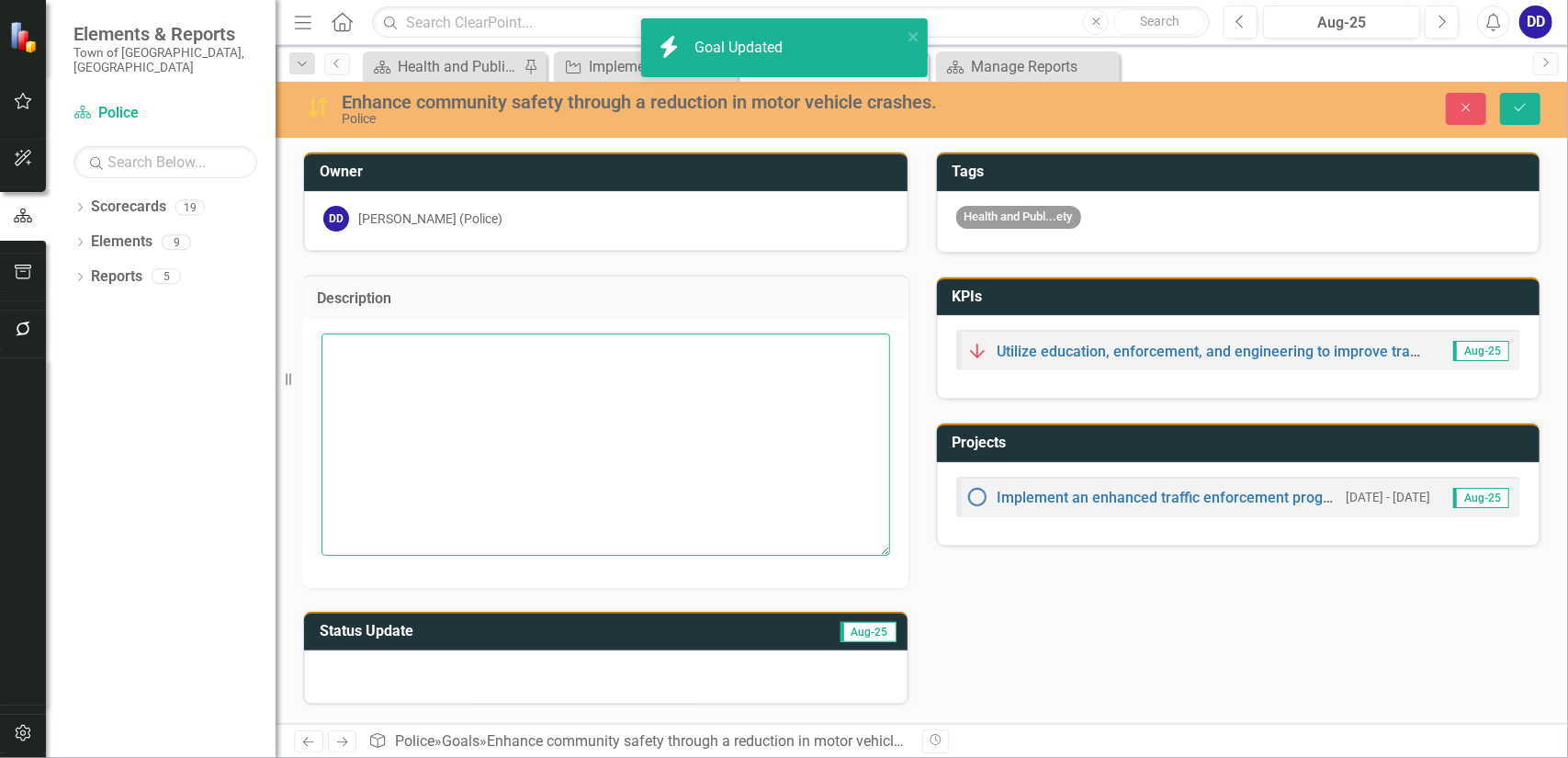
click at [360, 366] on textarea at bounding box center [605, 444] width 568 height 223
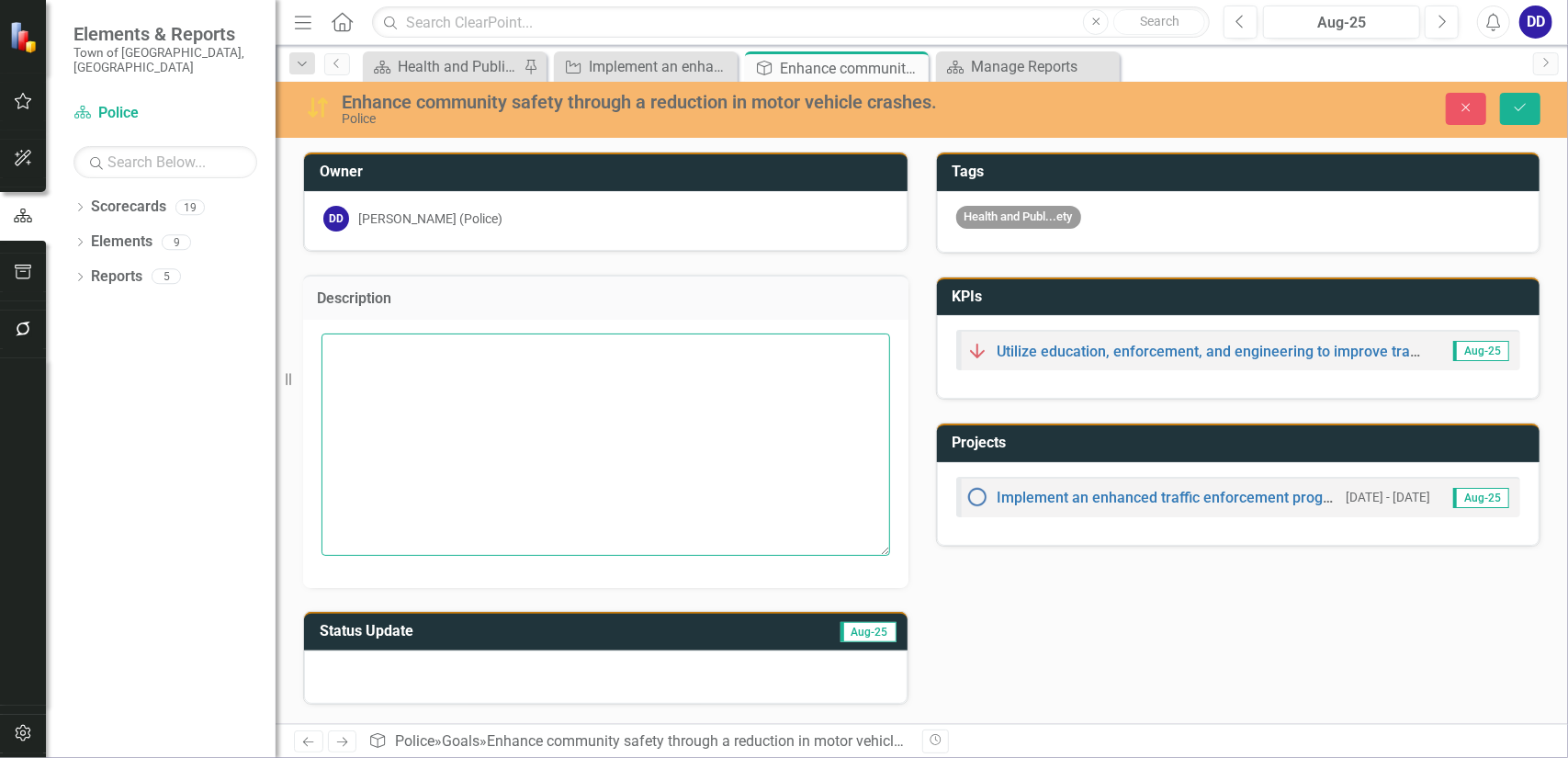
paste textarea "Reduces Injuries and Fatalities: Enhancing community safety by reducing motor v…"
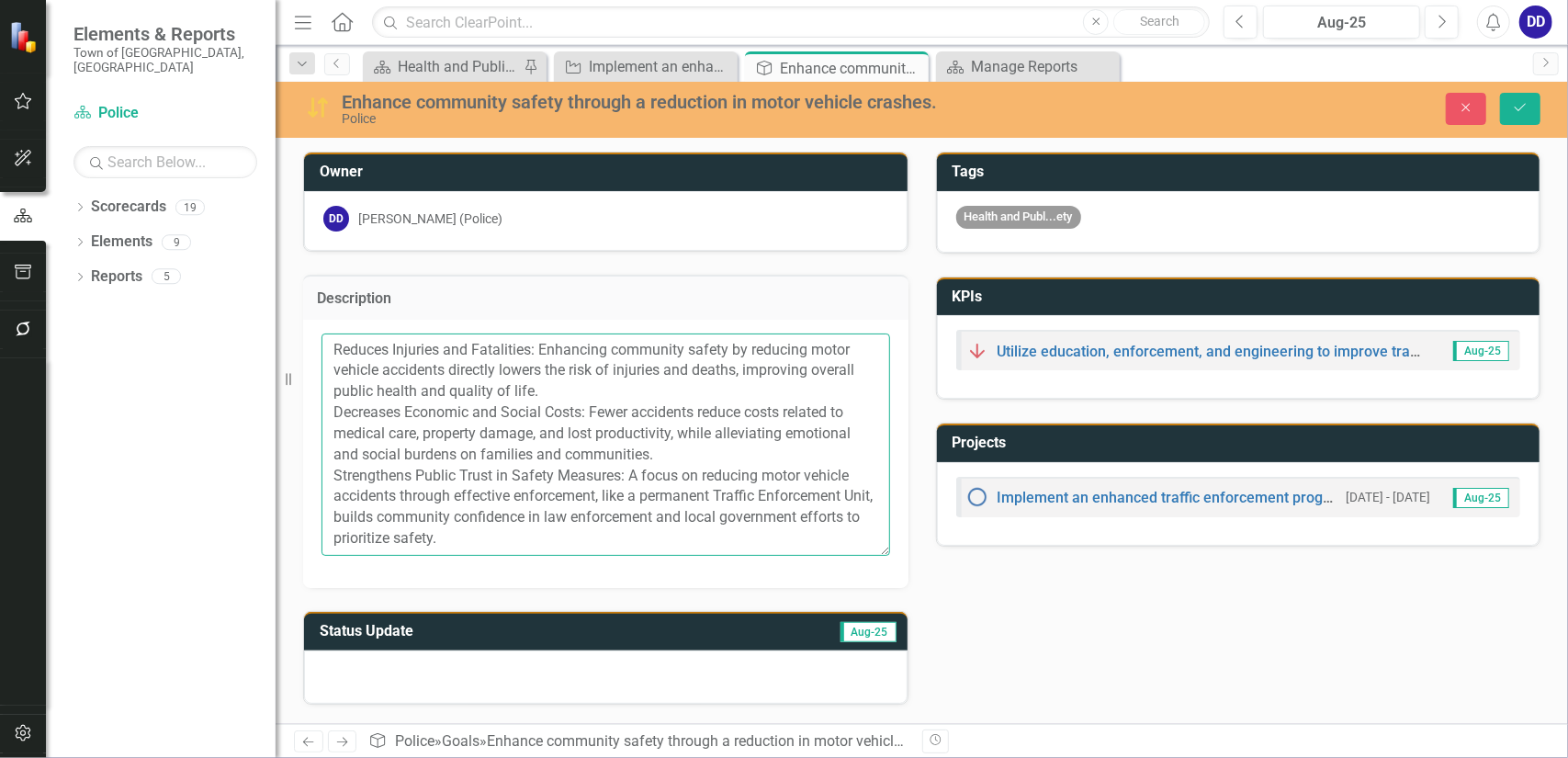
scroll to position [77, 0]
click at [438, 374] on textarea "Reduces Injuries and Fatalities: Enhancing community safety by reducing motor v…" at bounding box center [605, 444] width 568 height 223
click at [474, 352] on textarea "Reduces Injuries and Fatalities: Enhancing community safety by reducing motor v…" at bounding box center [605, 444] width 568 height 223
paste textarea "Enhance community safety through a reduction in motor vehicle accidents."
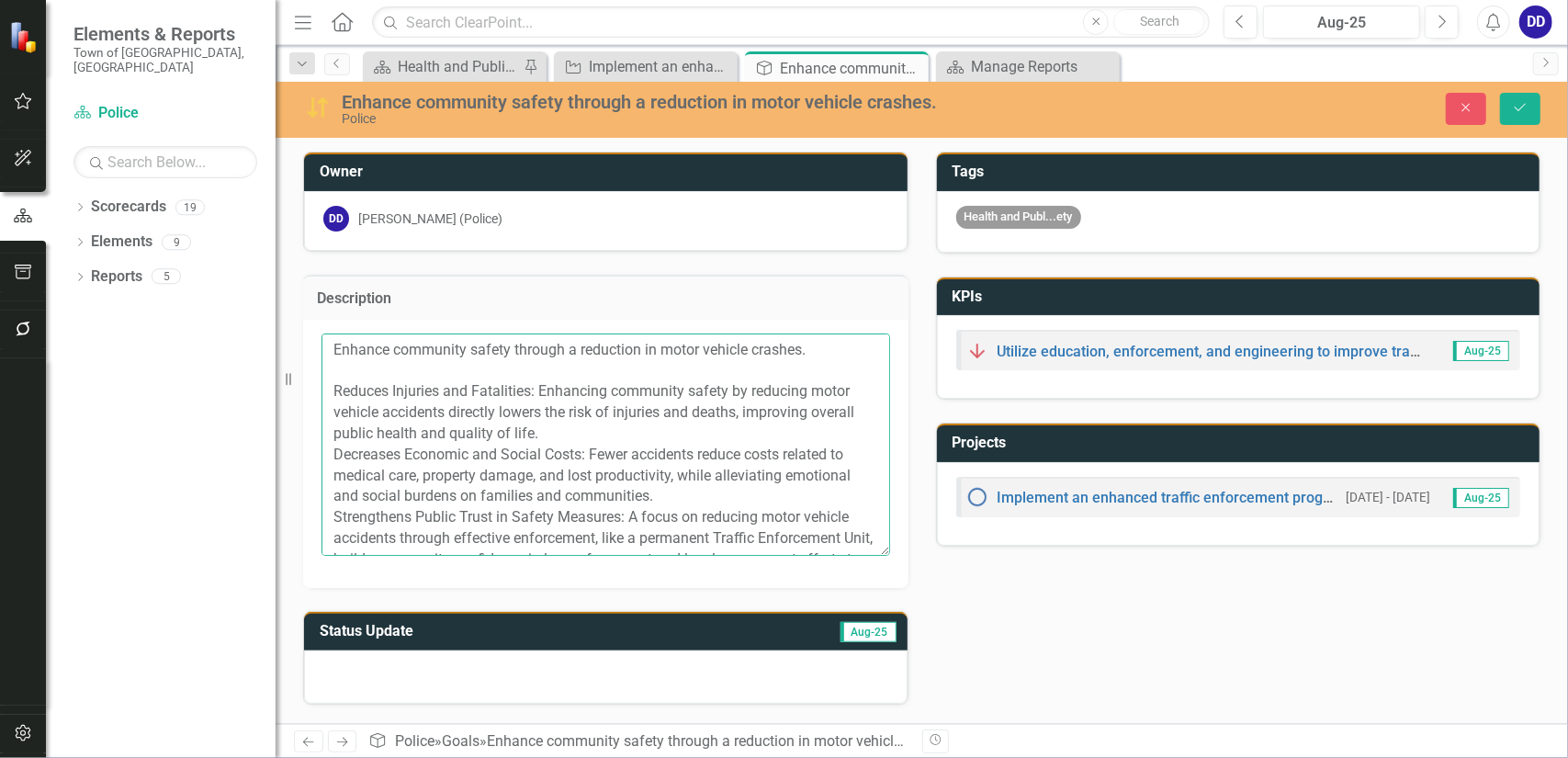
drag, startPoint x: 819, startPoint y: 351, endPoint x: 325, endPoint y: 342, distance: 494.1
click at [325, 342] on textarea "Enhance community safety through a reduction in motor vehicle crashes. Reduces …" at bounding box center [605, 444] width 568 height 223
click at [433, 394] on textarea "Enhance community safety through a reduction in motor vehicle crashes. Reduces …" at bounding box center [605, 444] width 568 height 223
drag, startPoint x: 329, startPoint y: 391, endPoint x: 529, endPoint y: 392, distance: 200.0
click at [529, 392] on textarea "Enhance community safety through a reduction in motor vehicle crashes. Reduces …" at bounding box center [605, 444] width 568 height 223
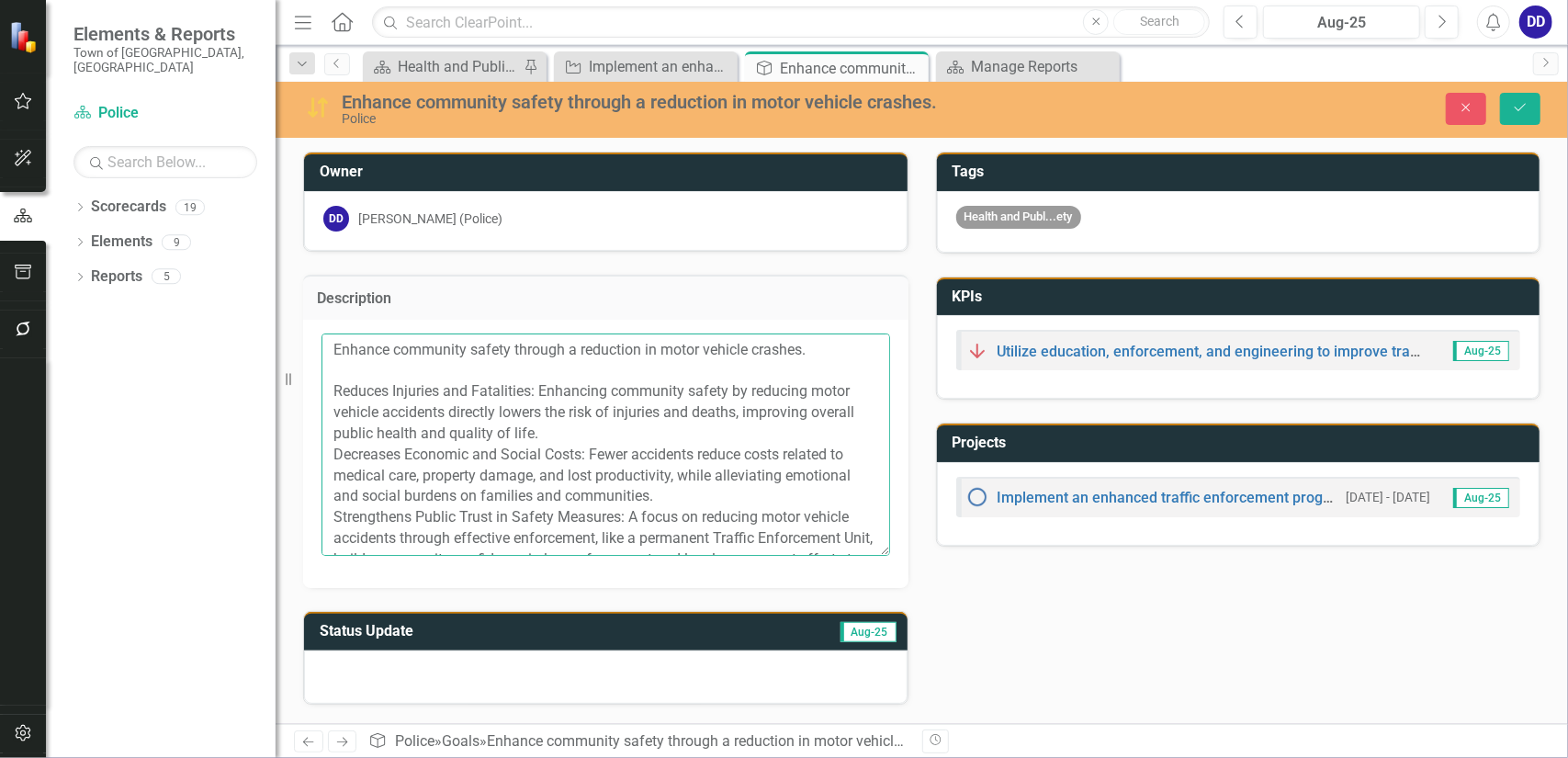
click at [557, 426] on textarea "Enhance community safety through a reduction in motor vehicle crashes. Reduces …" at bounding box center [605, 444] width 568 height 223
click at [556, 432] on textarea "Enhance community safety through a reduction in motor vehicle crashes. Reduces …" at bounding box center [605, 444] width 568 height 223
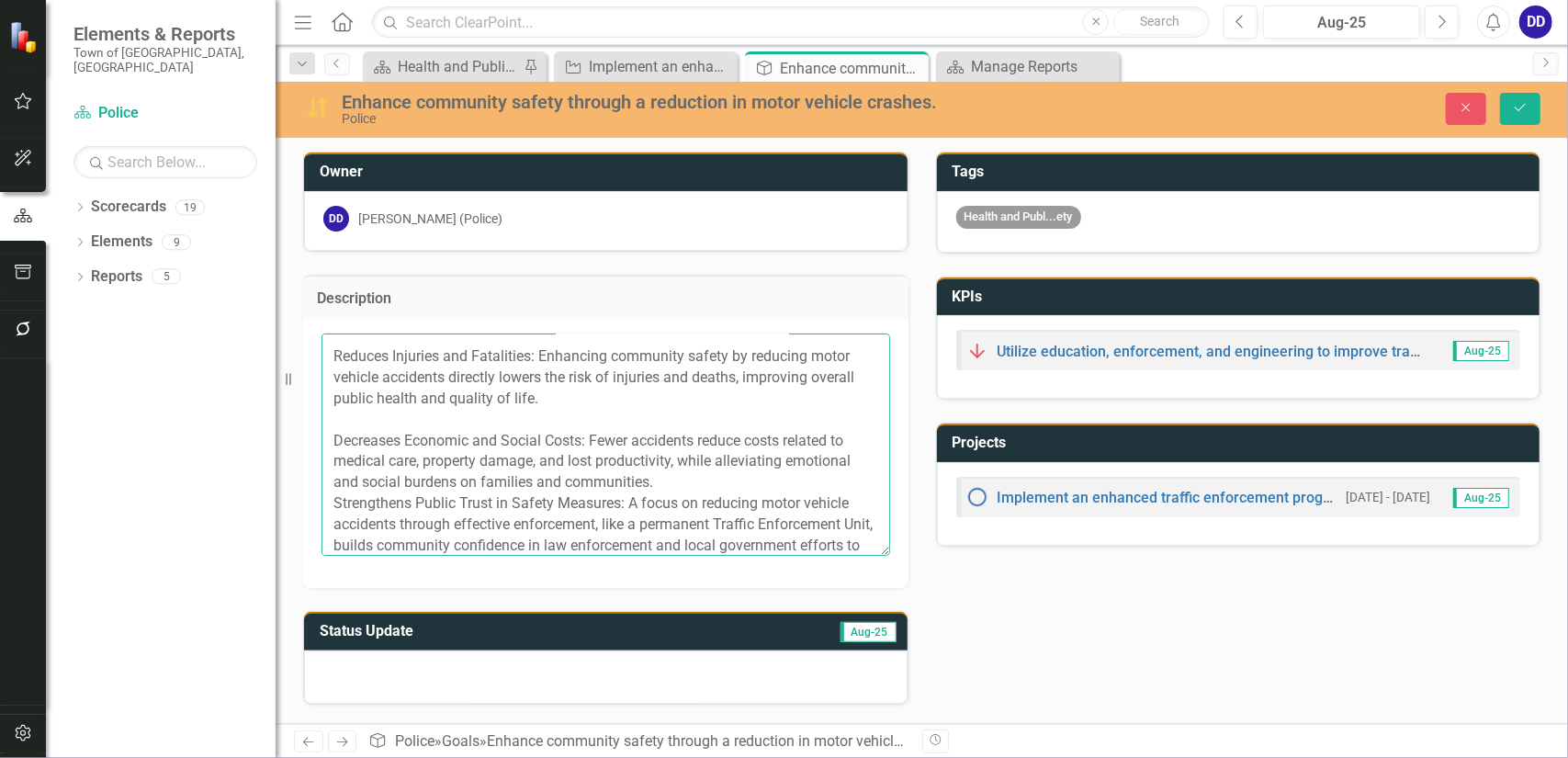
scroll to position [55, 0]
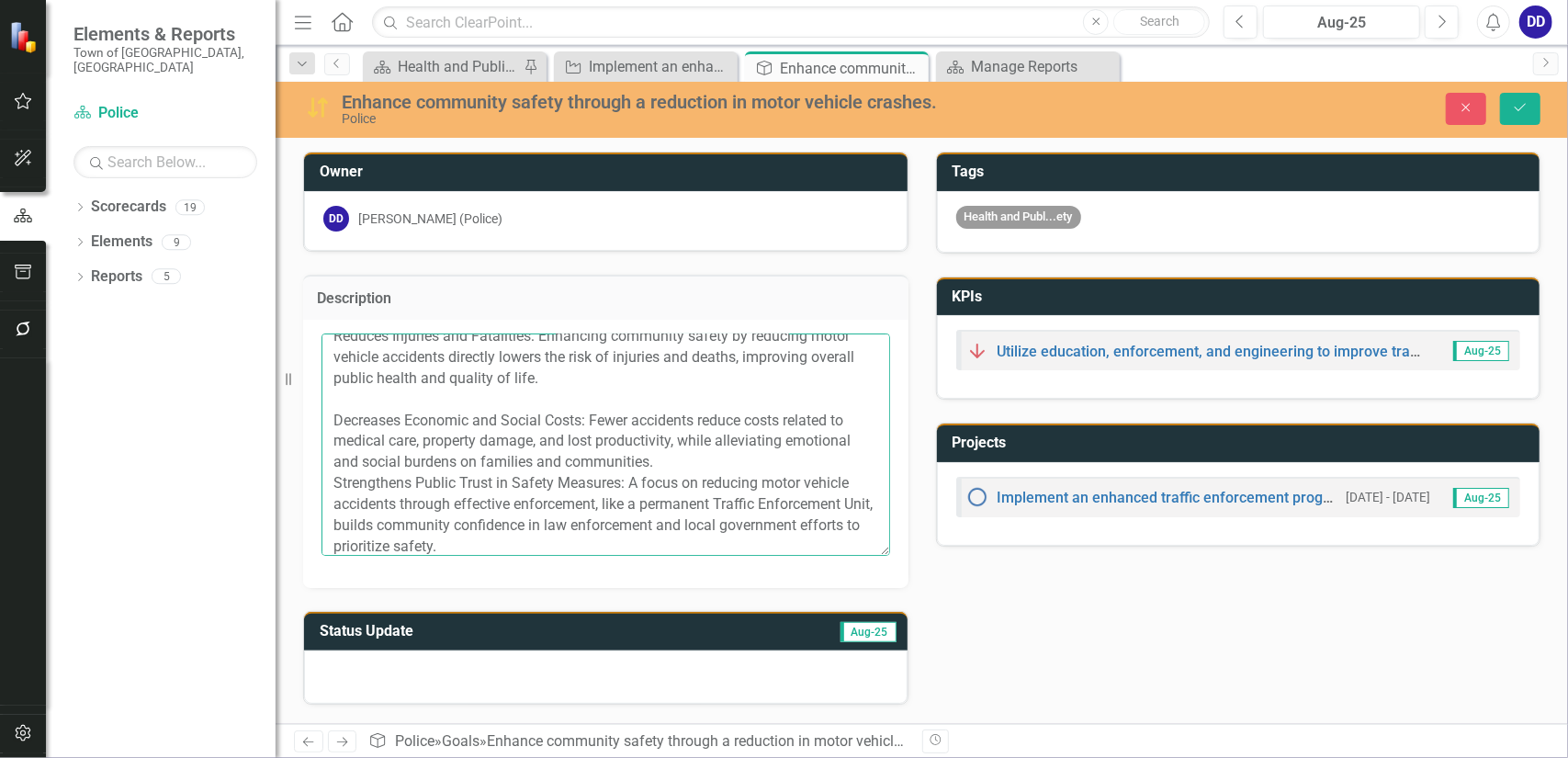
type textarea "Enhance community safety through a reduction in motor vehicle crashes. Reduces …"
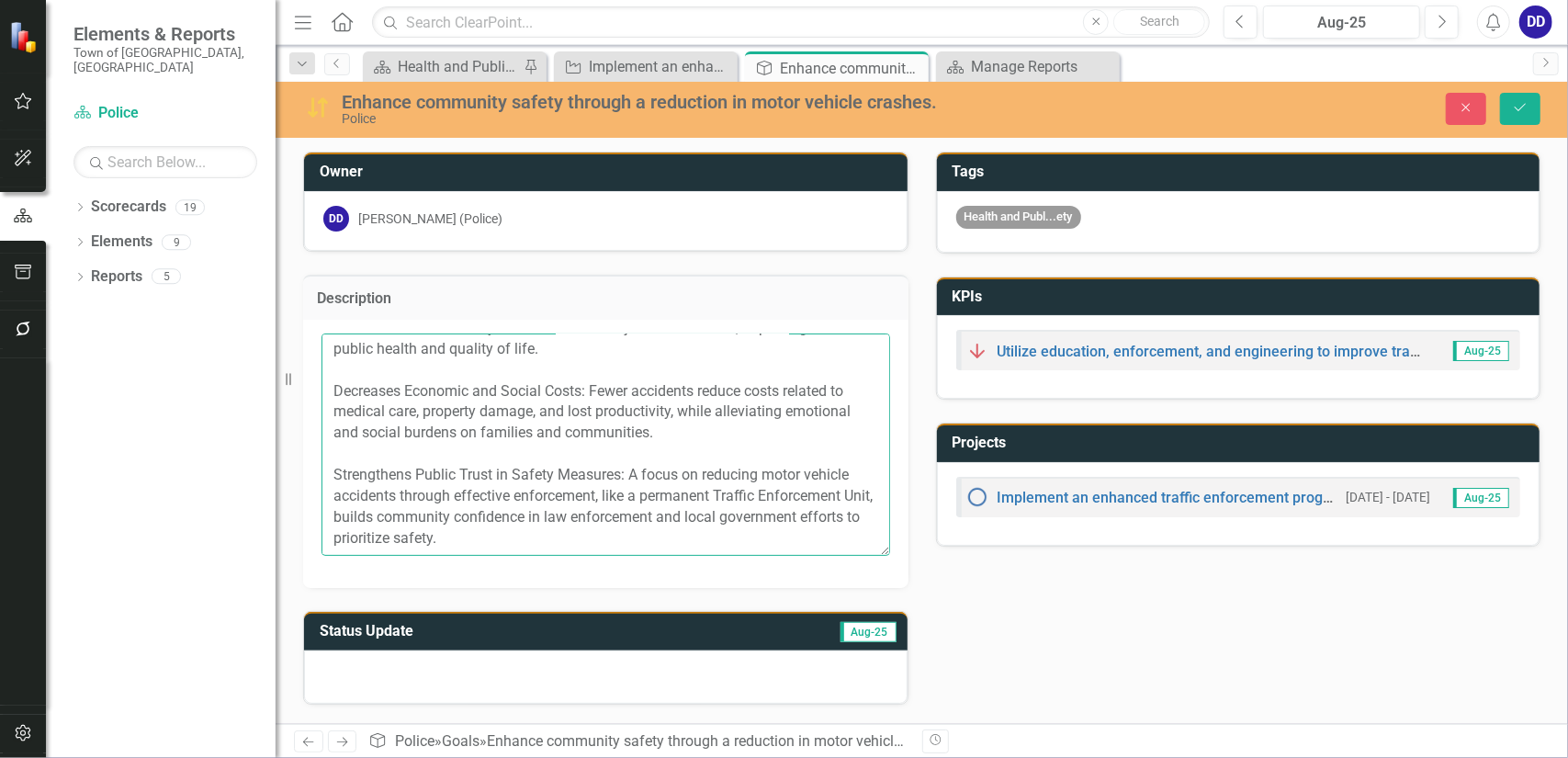
scroll to position [0, 0]
drag, startPoint x: 520, startPoint y: 459, endPoint x: 316, endPoint y: 262, distance: 283.6
click at [316, 262] on div "Description Enhance community safety through a reduction in motor vehicle crash…" at bounding box center [606, 420] width 633 height 336
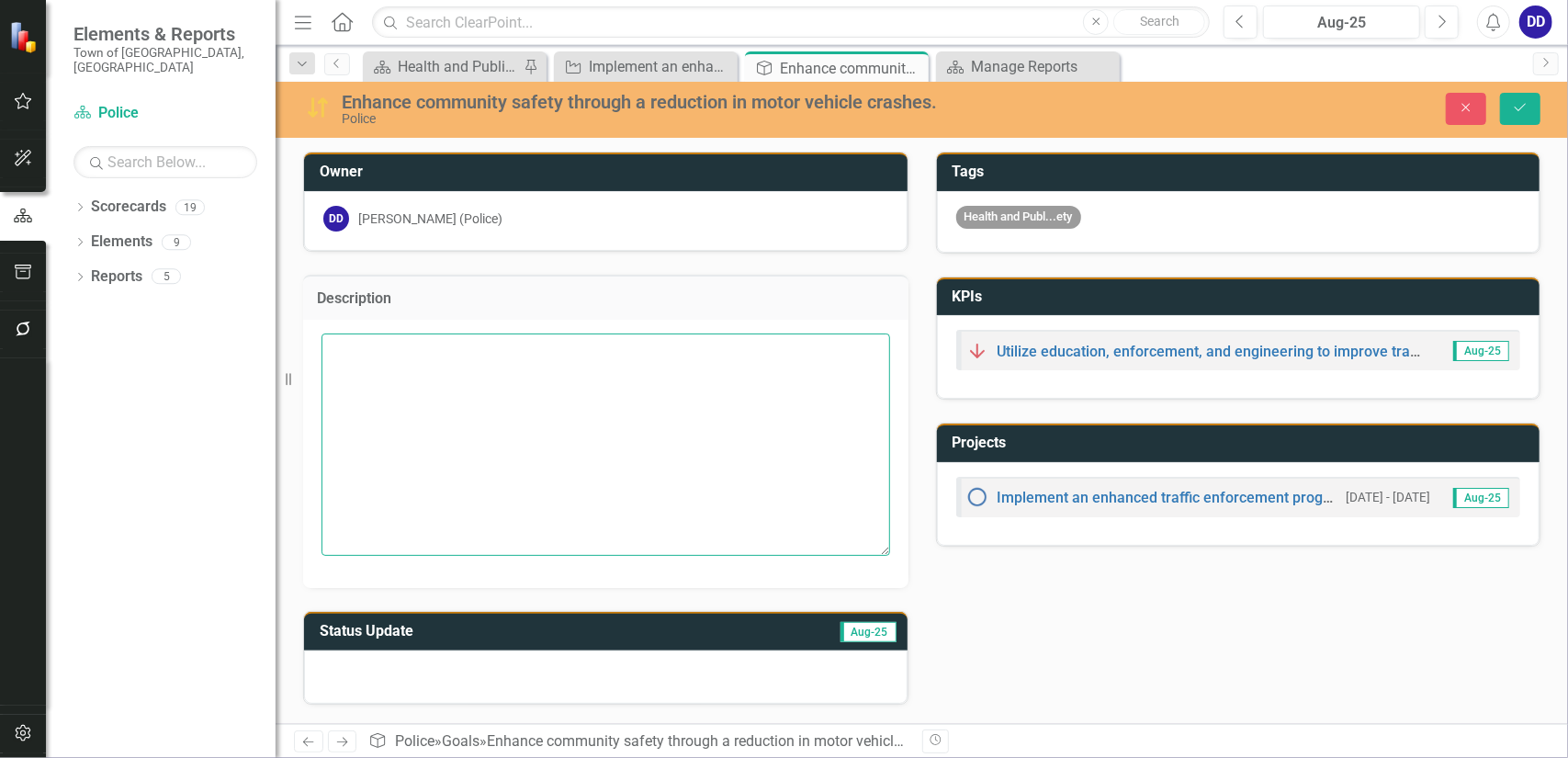
click at [428, 403] on textarea at bounding box center [605, 444] width 568 height 223
paste textarea "Enhance Community Safety Through Reduced Motor Vehicle Crashes: Reducing motor …"
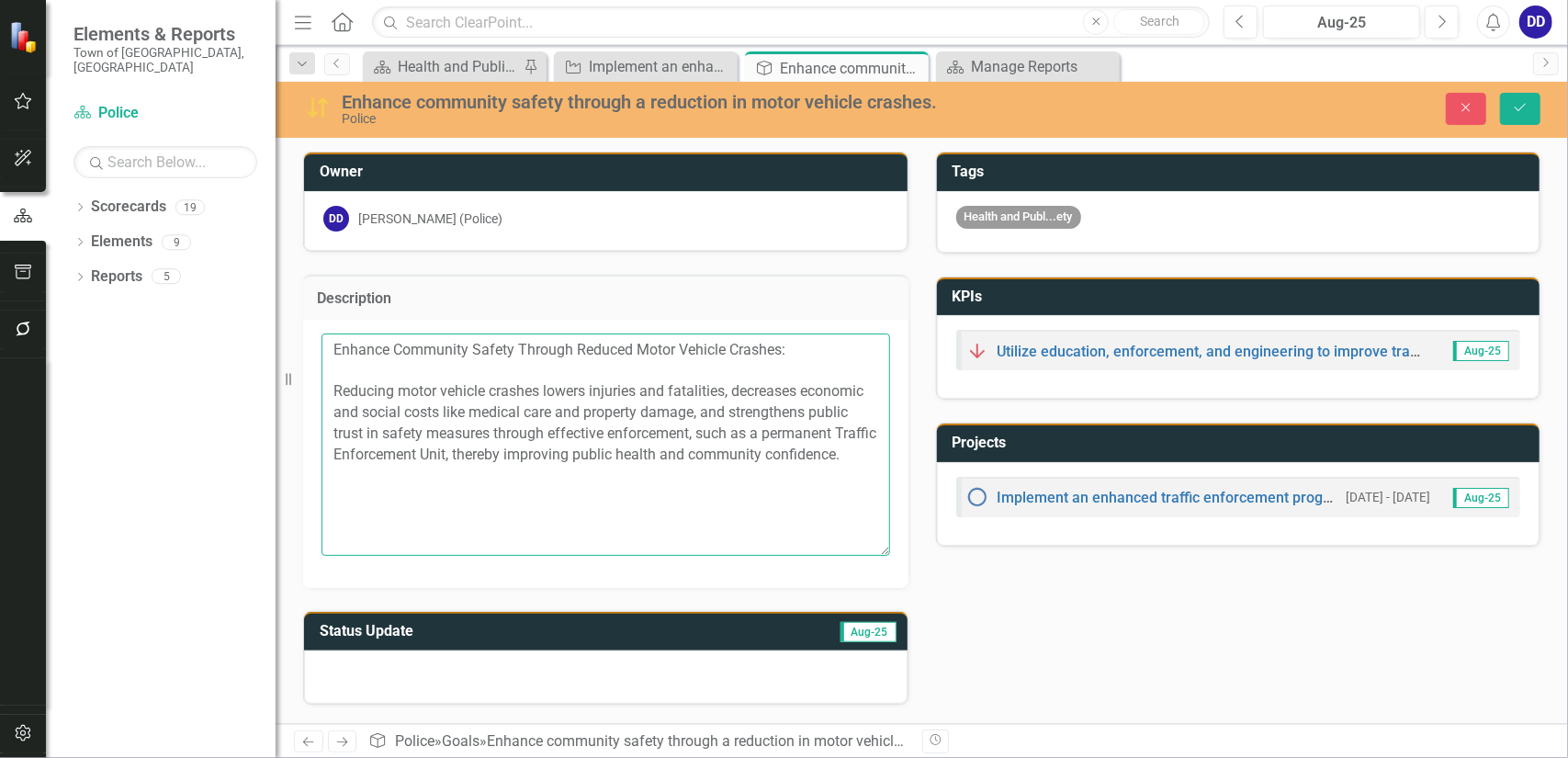
click at [789, 341] on textarea "Enhance Community Safety Through Reduced Motor Vehicle Crashes: Reducing motor …" at bounding box center [605, 444] width 568 height 223
type textarea "Enhance Community Safety Through Reduced Motor Vehicle Crashes Reducing motor v…"
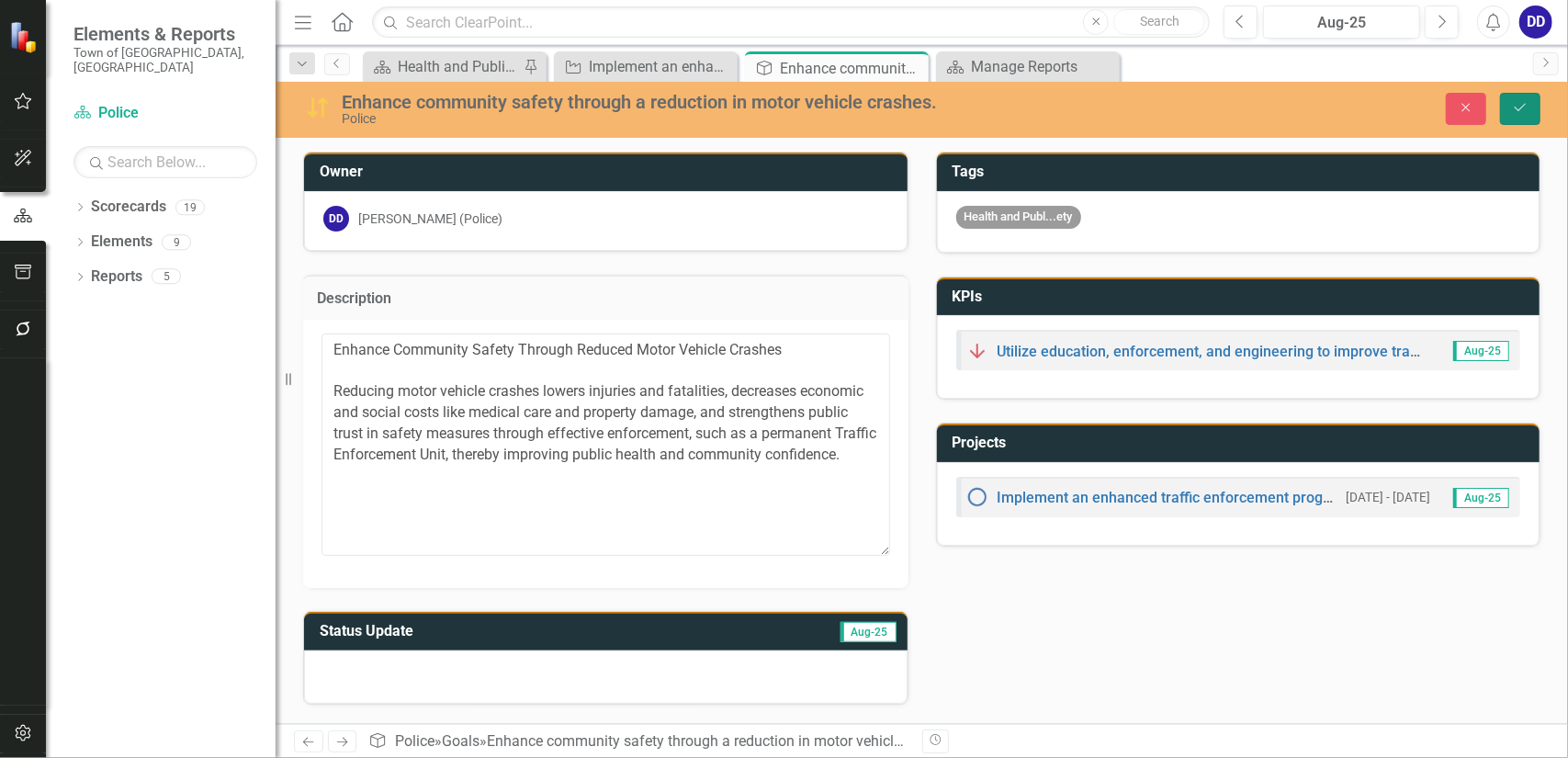
click at [1514, 108] on icon "Save" at bounding box center [1520, 107] width 17 height 13
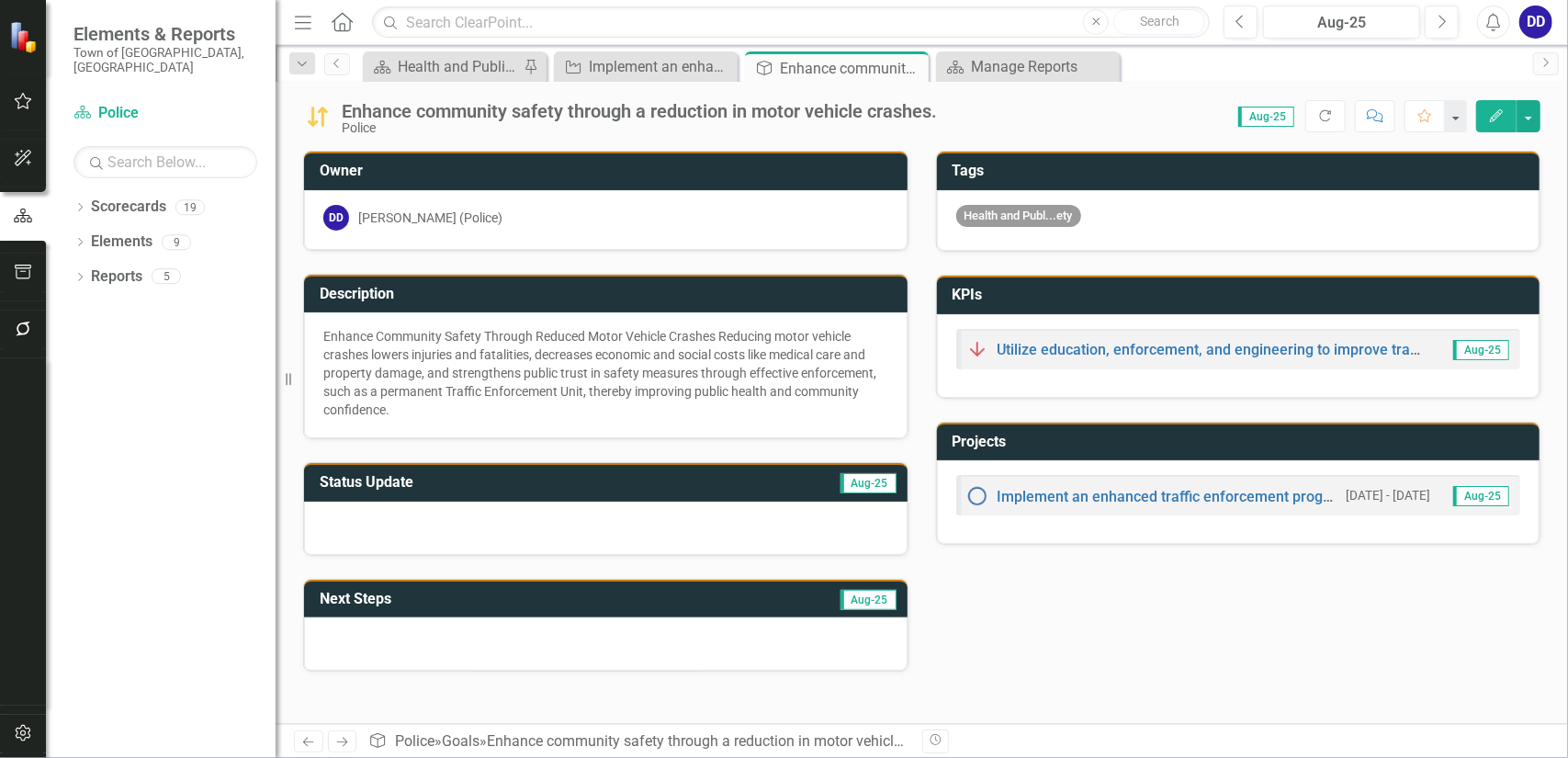
click at [538, 521] on div at bounding box center [605, 528] width 603 height 53
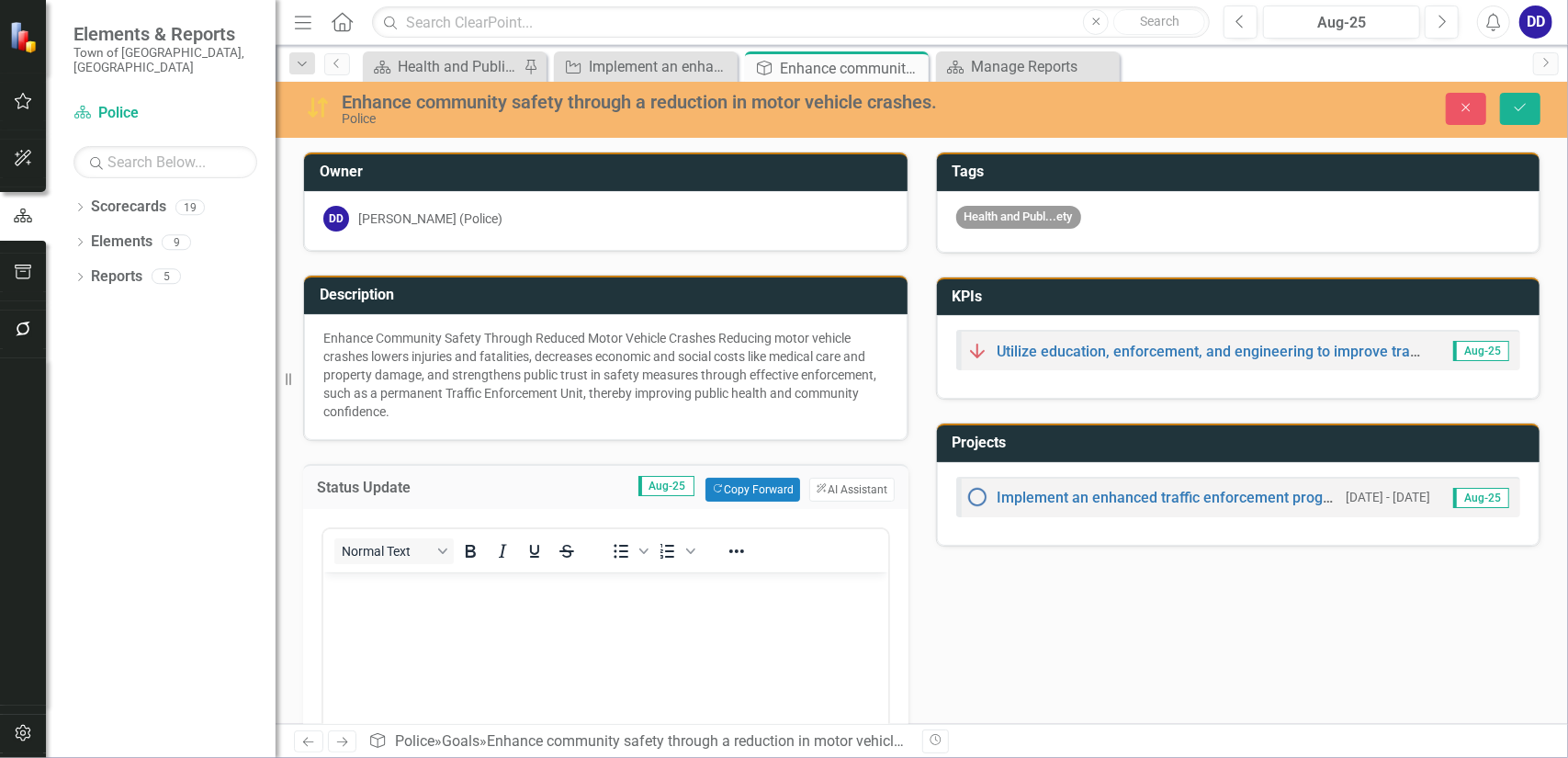
click at [359, 603] on body "Rich Text Area. Press ALT-0 for help." at bounding box center [605, 709] width 565 height 276
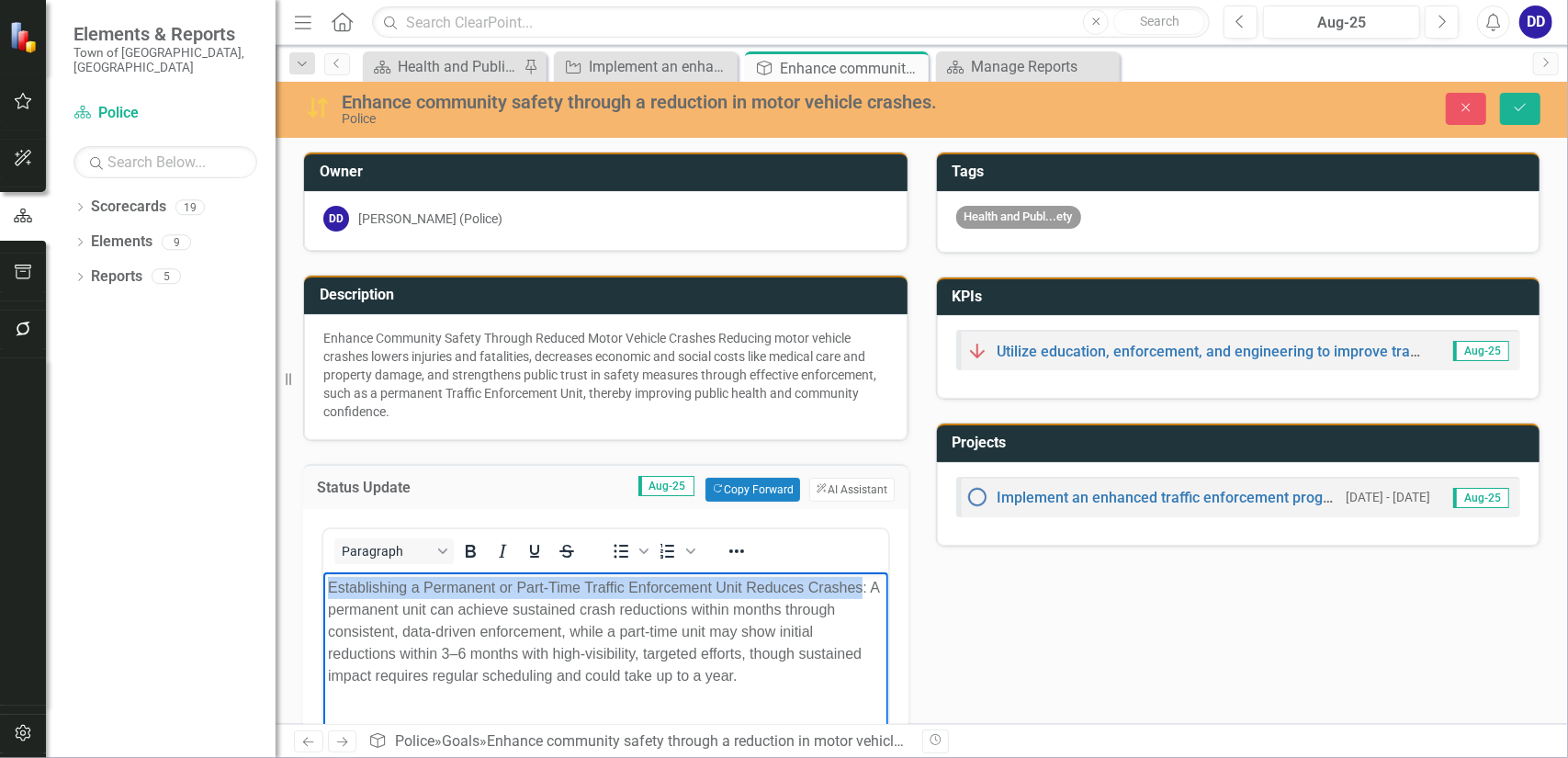
drag, startPoint x: 328, startPoint y: 588, endPoint x: 861, endPoint y: 580, distance: 533.1
click at [861, 580] on div "Establishing a Permanent or Part-Time Traffic Enforcement Unit Reduces Crashes:…" at bounding box center [605, 631] width 556 height 110
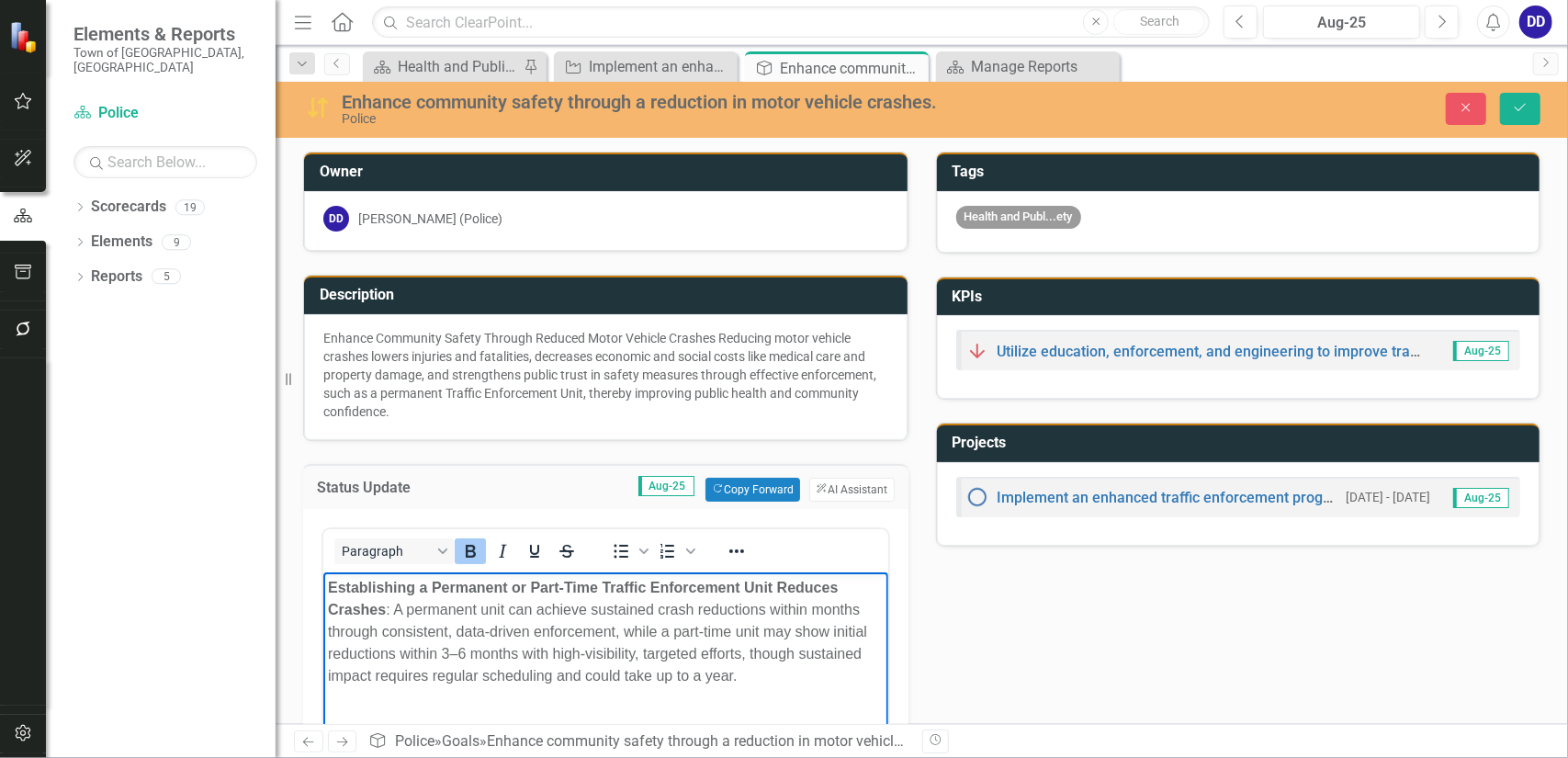
click at [622, 673] on div "Establishing a Permanent or Part-Time Traffic Enforcement Unit Reduces Crashes …" at bounding box center [605, 631] width 556 height 110
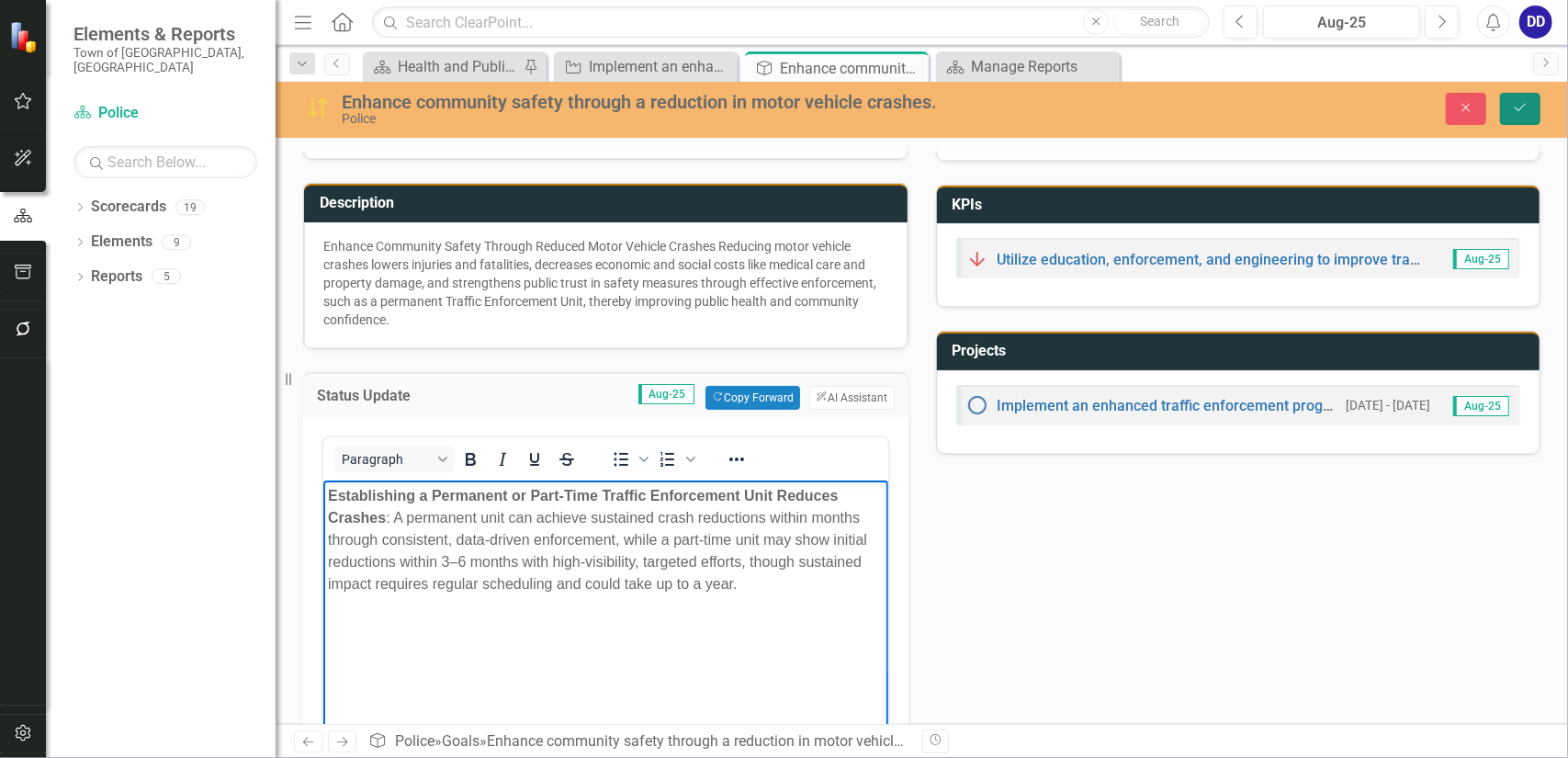
click at [1523, 106] on icon "Save" at bounding box center [1520, 107] width 17 height 13
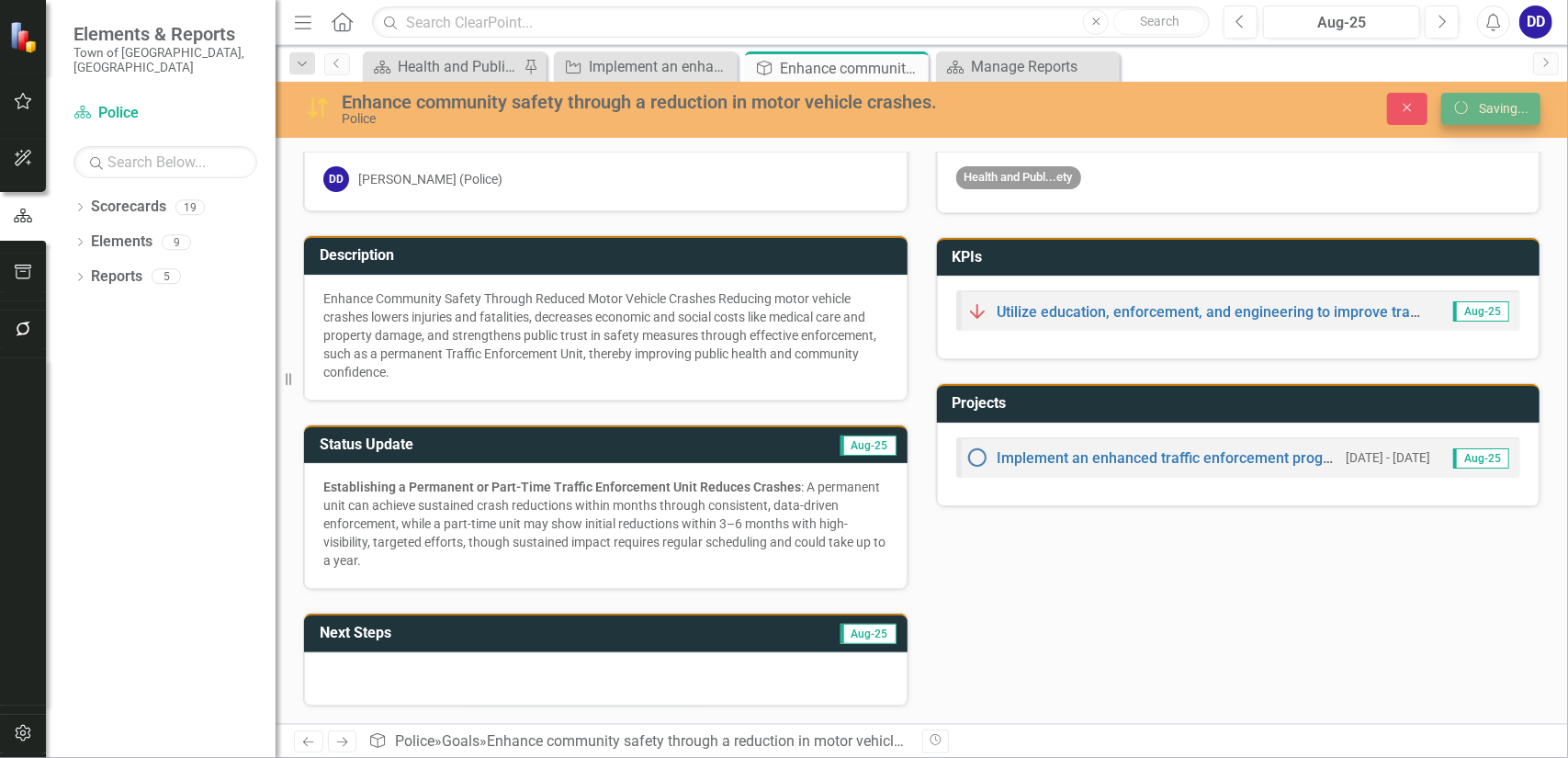
scroll to position [35, 0]
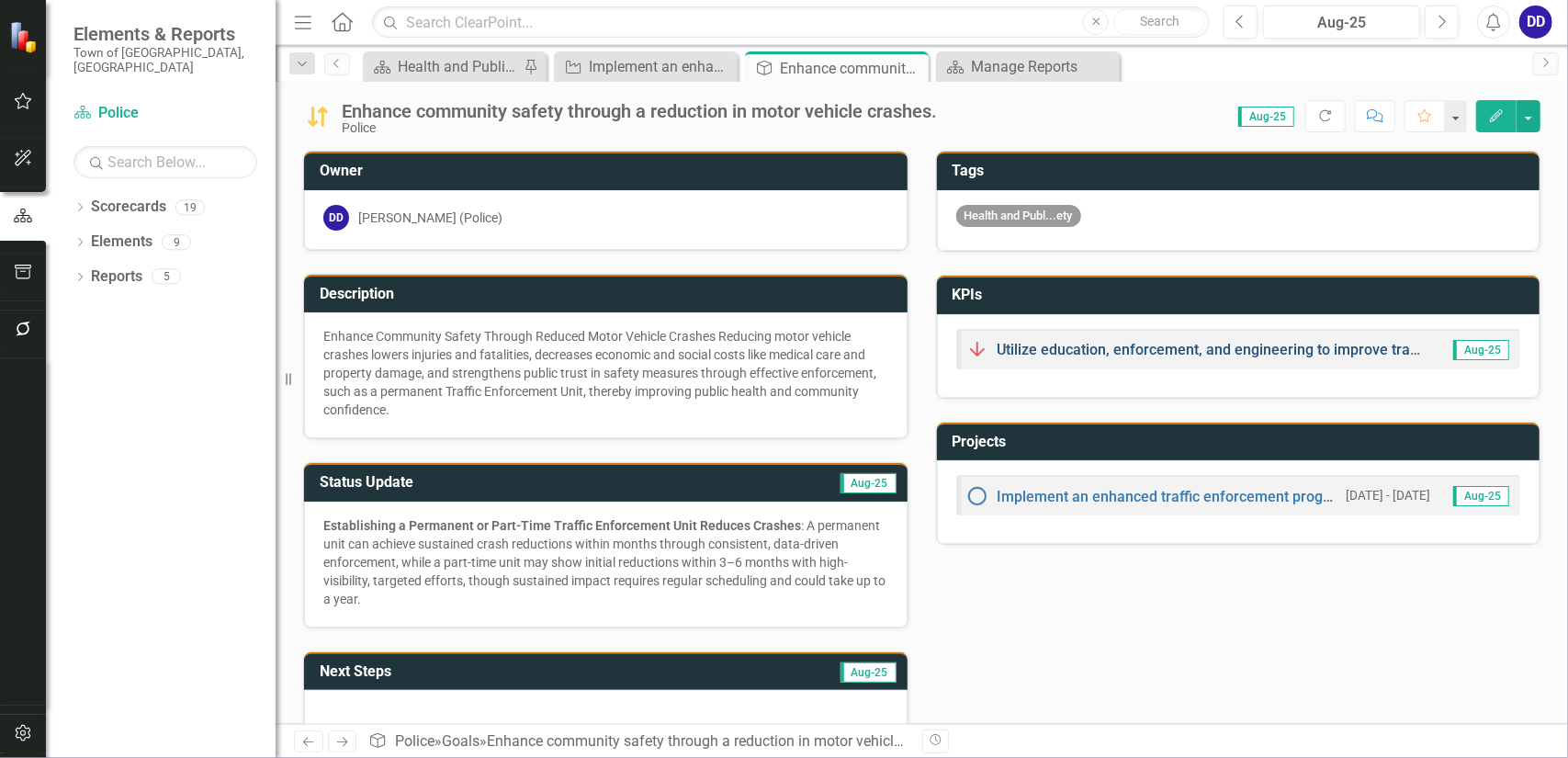
click at [1133, 347] on link "Utilize education, enforcement, and engineering to improve traffic safety and r…" at bounding box center [1407, 350] width 819 height 17
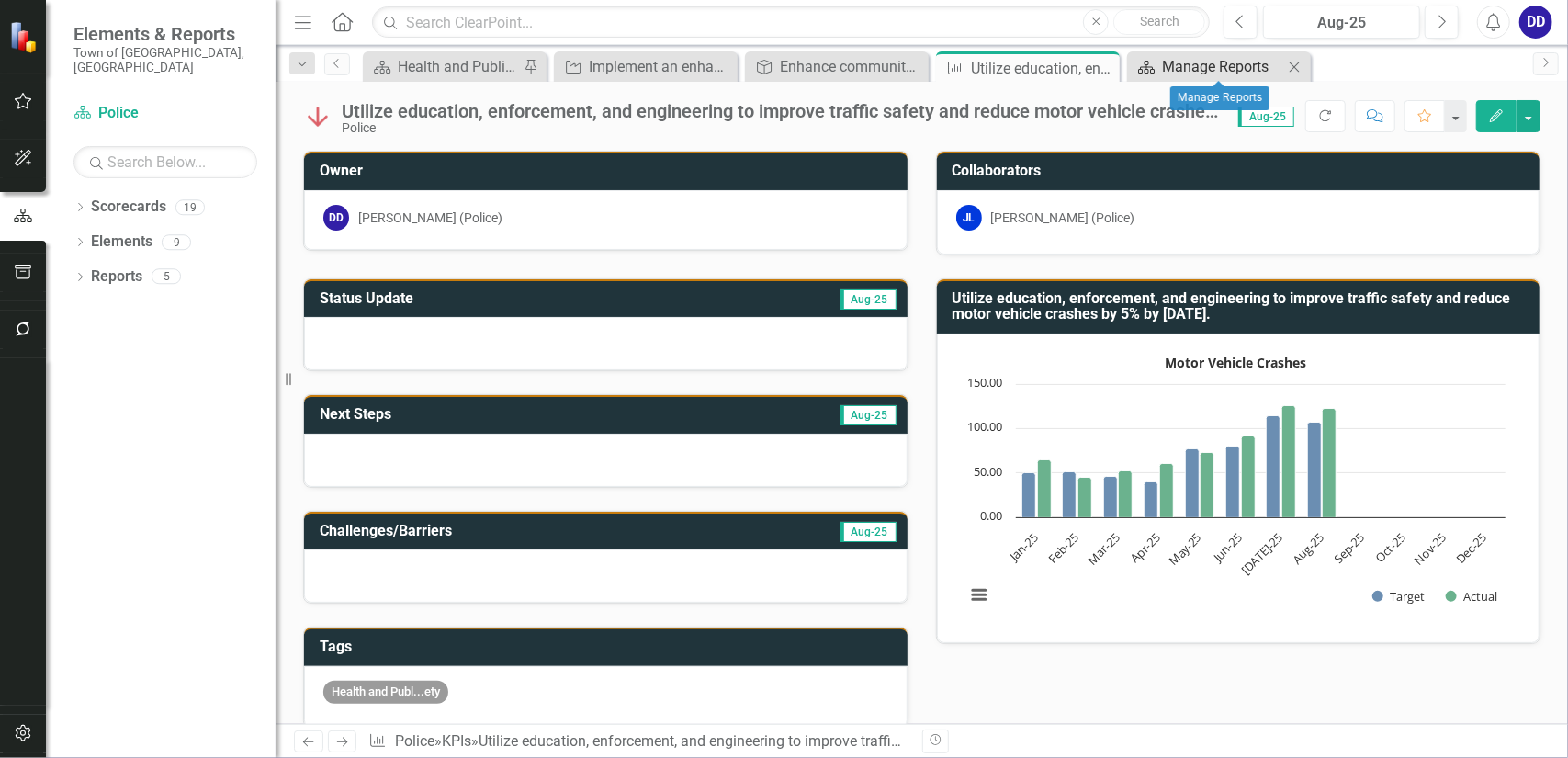
click at [1226, 73] on div "Manage Reports" at bounding box center [1222, 67] width 121 height 23
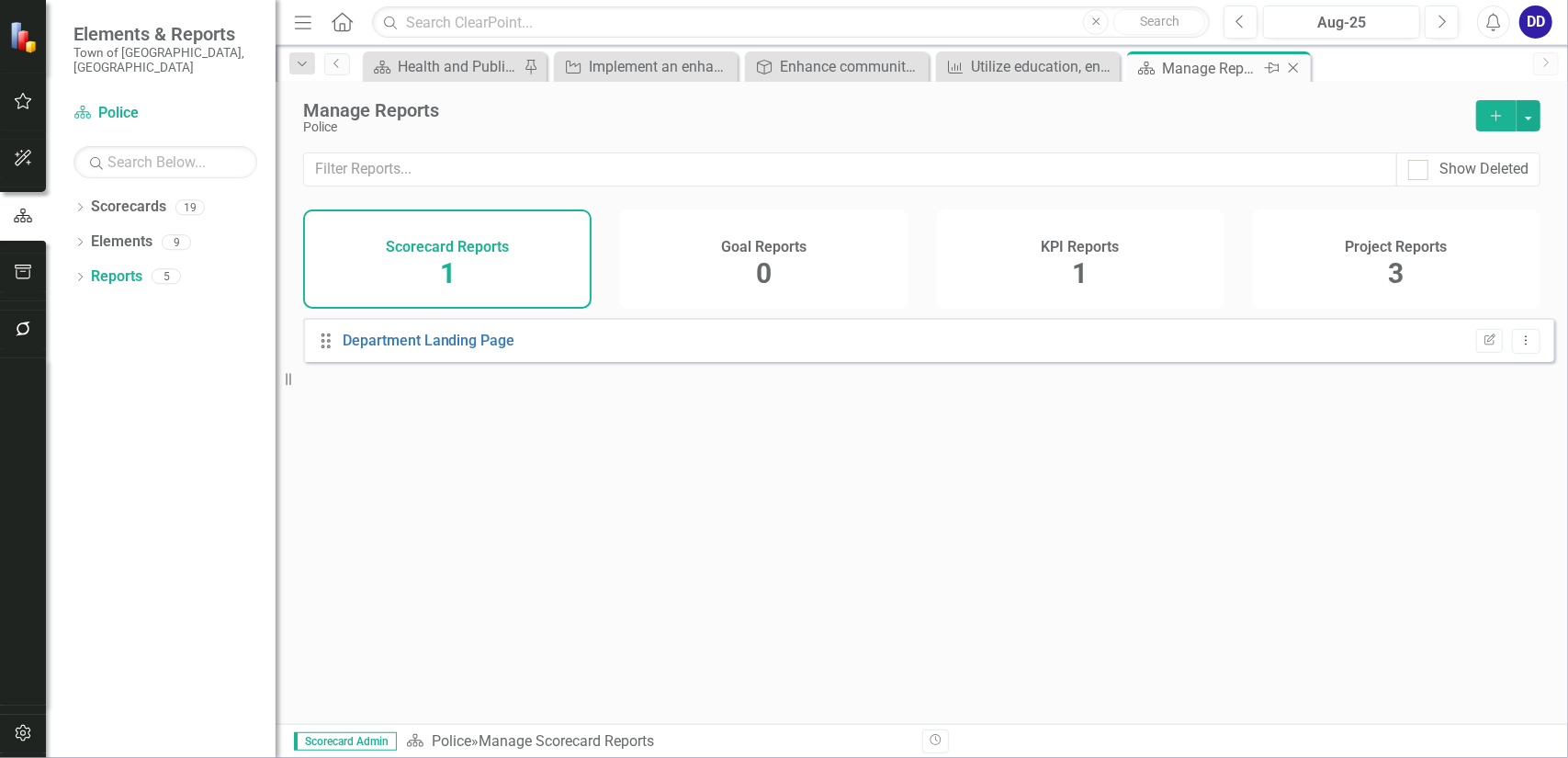
click at [1297, 63] on icon at bounding box center [1294, 68] width 10 height 10
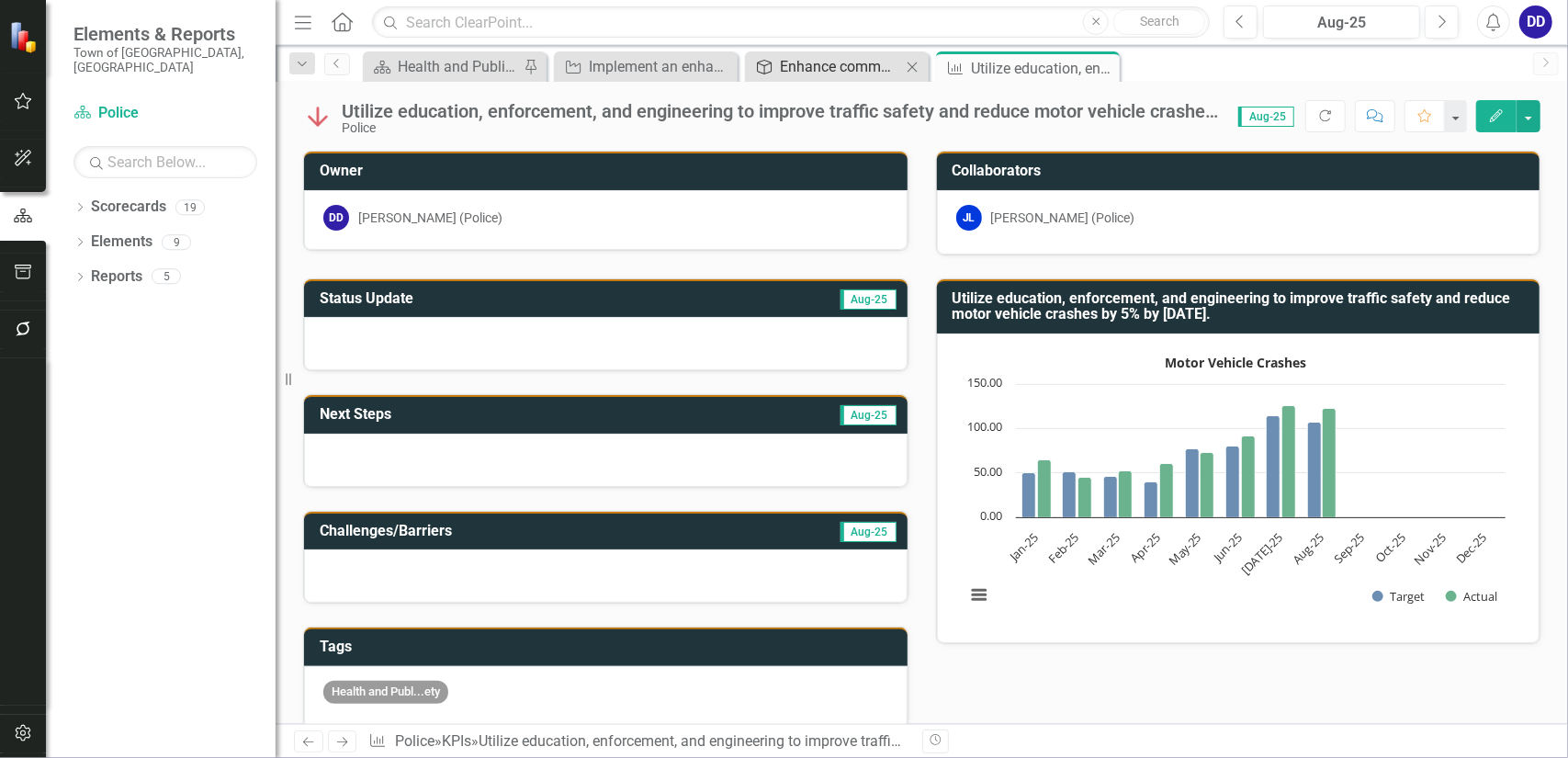
click at [811, 59] on div "Enhance community safety through a reduction in motor vehicle crashes." at bounding box center [840, 67] width 121 height 23
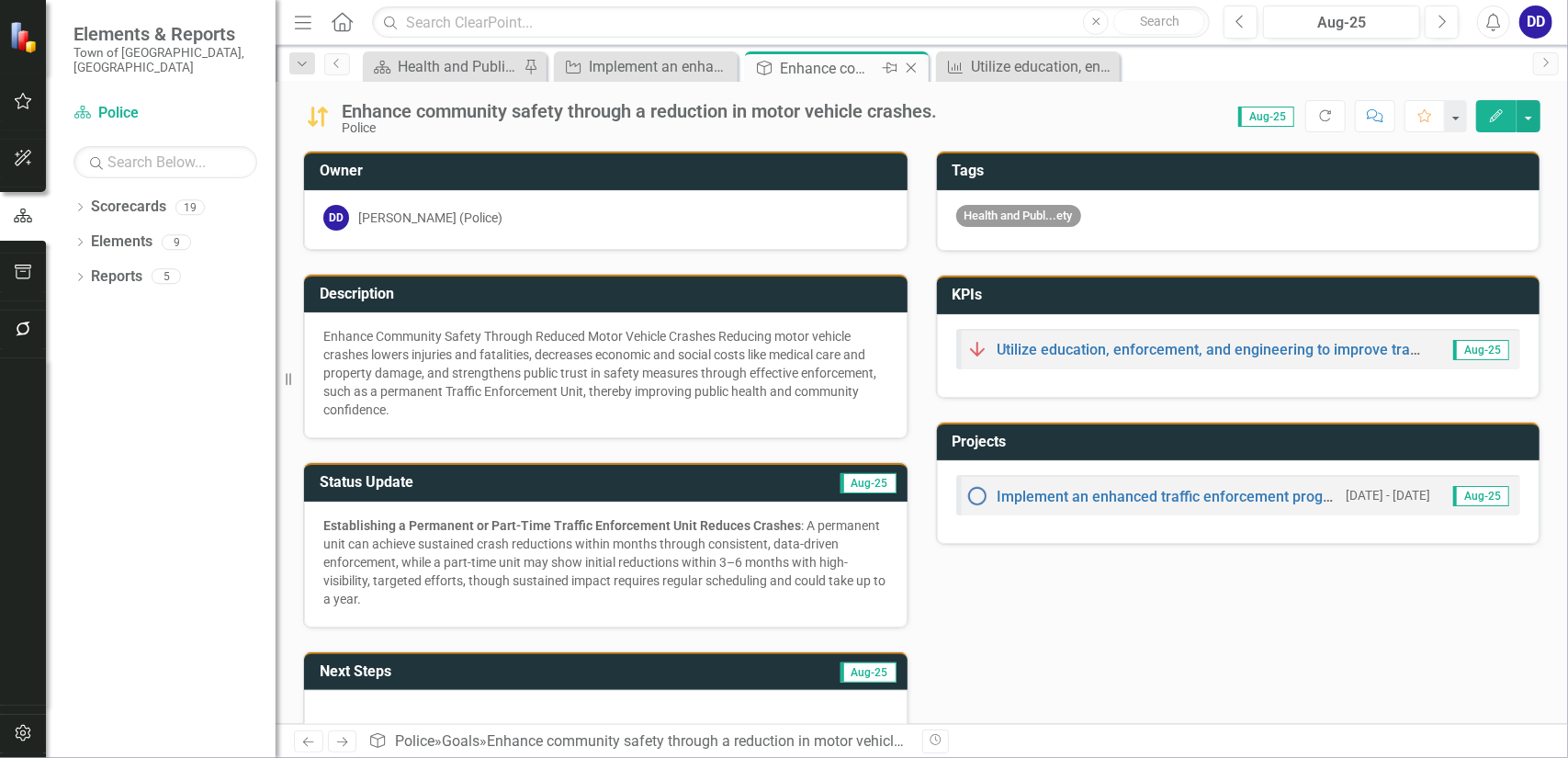
click at [914, 65] on icon "Close" at bounding box center [911, 67] width 18 height 15
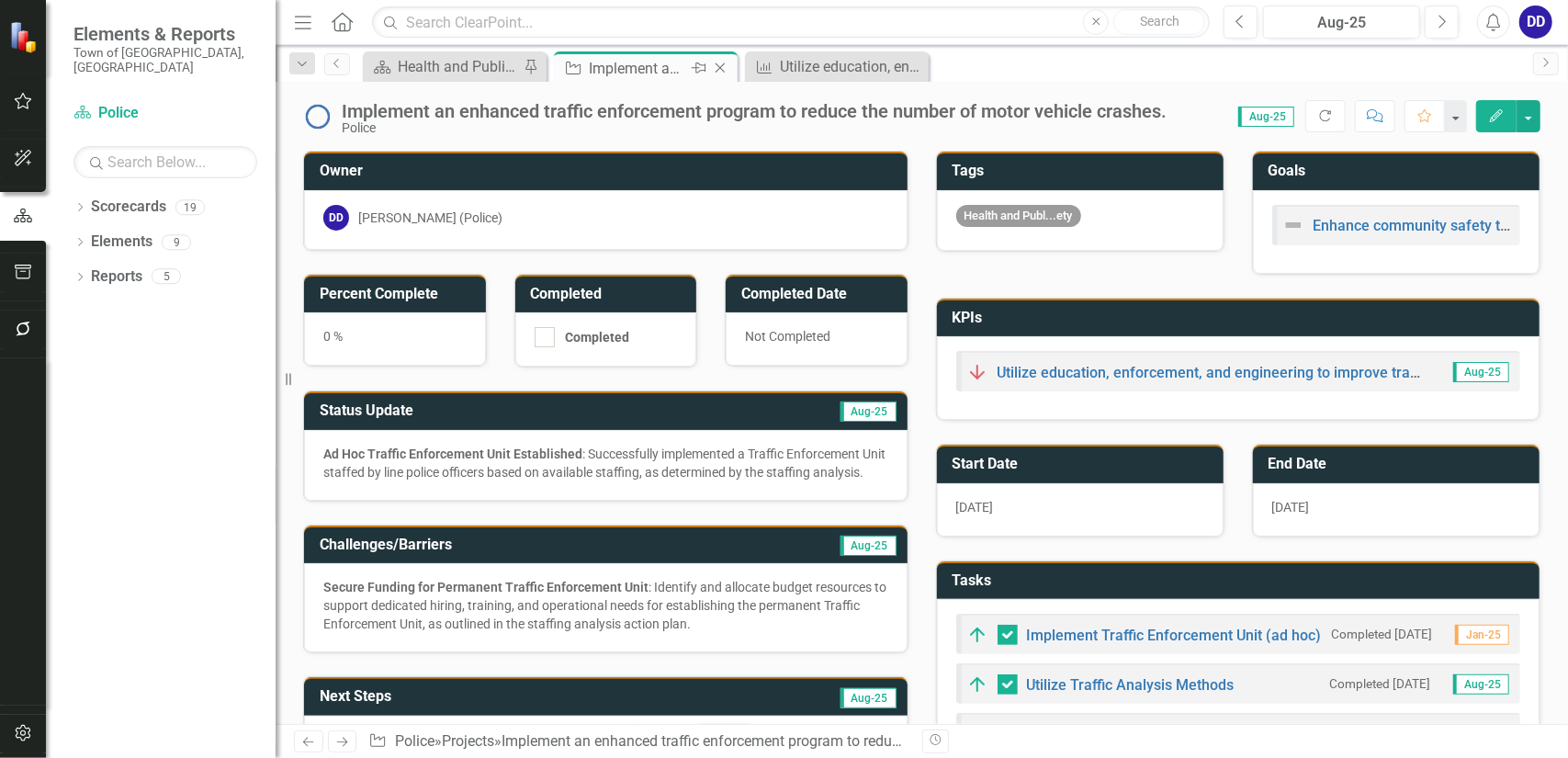
click at [660, 68] on div "Implement an enhanced traffic enforcement program to reduce the number of motor…" at bounding box center [637, 69] width 98 height 23
click at [722, 70] on icon at bounding box center [721, 68] width 10 height 10
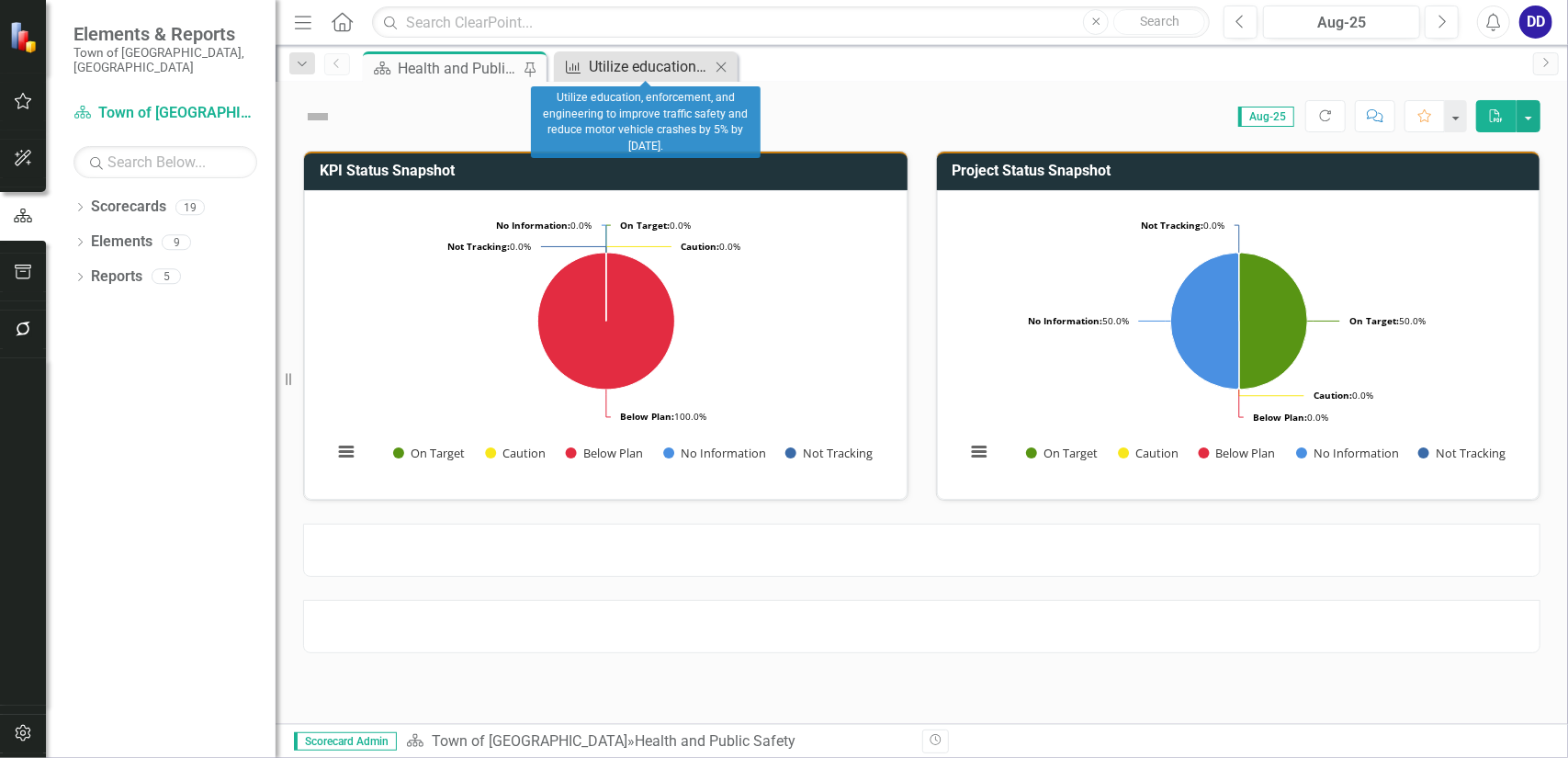
click at [692, 69] on div "Utilize education, enforcement, and engineering to improve traffic safety and r…" at bounding box center [649, 67] width 121 height 23
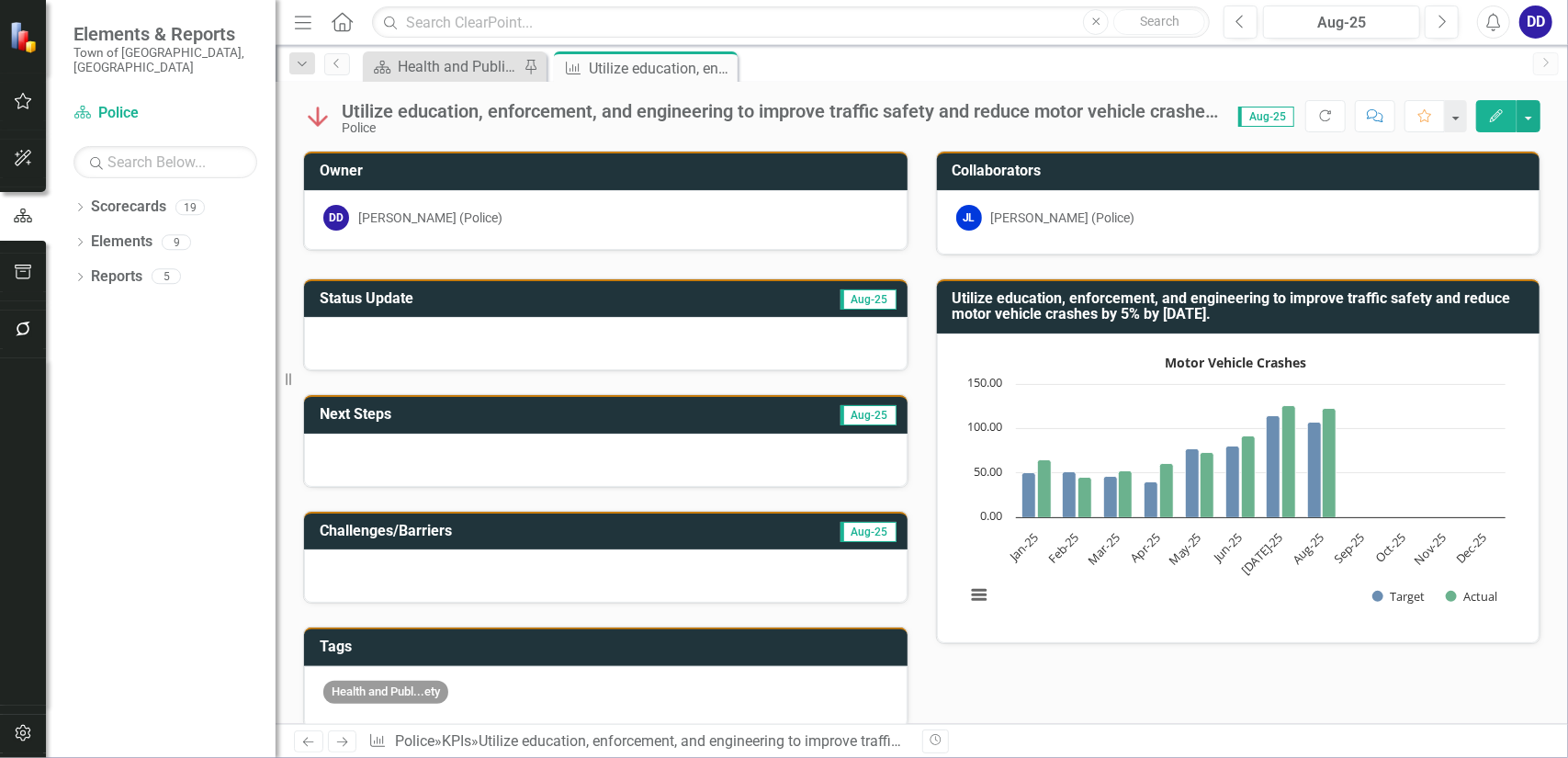
click at [551, 339] on div at bounding box center [605, 343] width 603 height 53
click at [550, 339] on div at bounding box center [605, 343] width 603 height 53
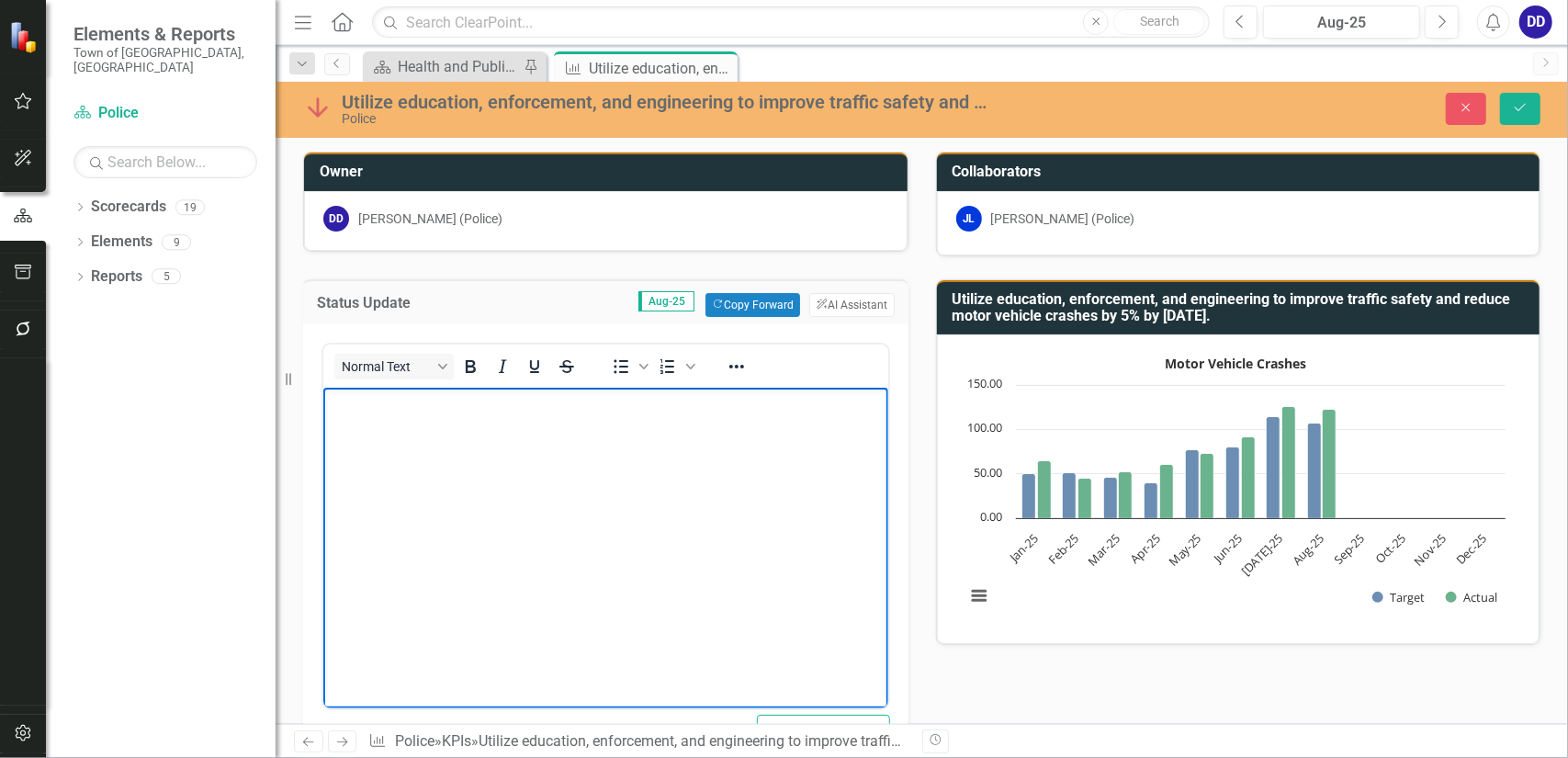
click at [401, 456] on body "Rich Text Area. Press ALT-0 for help." at bounding box center [605, 525] width 565 height 276
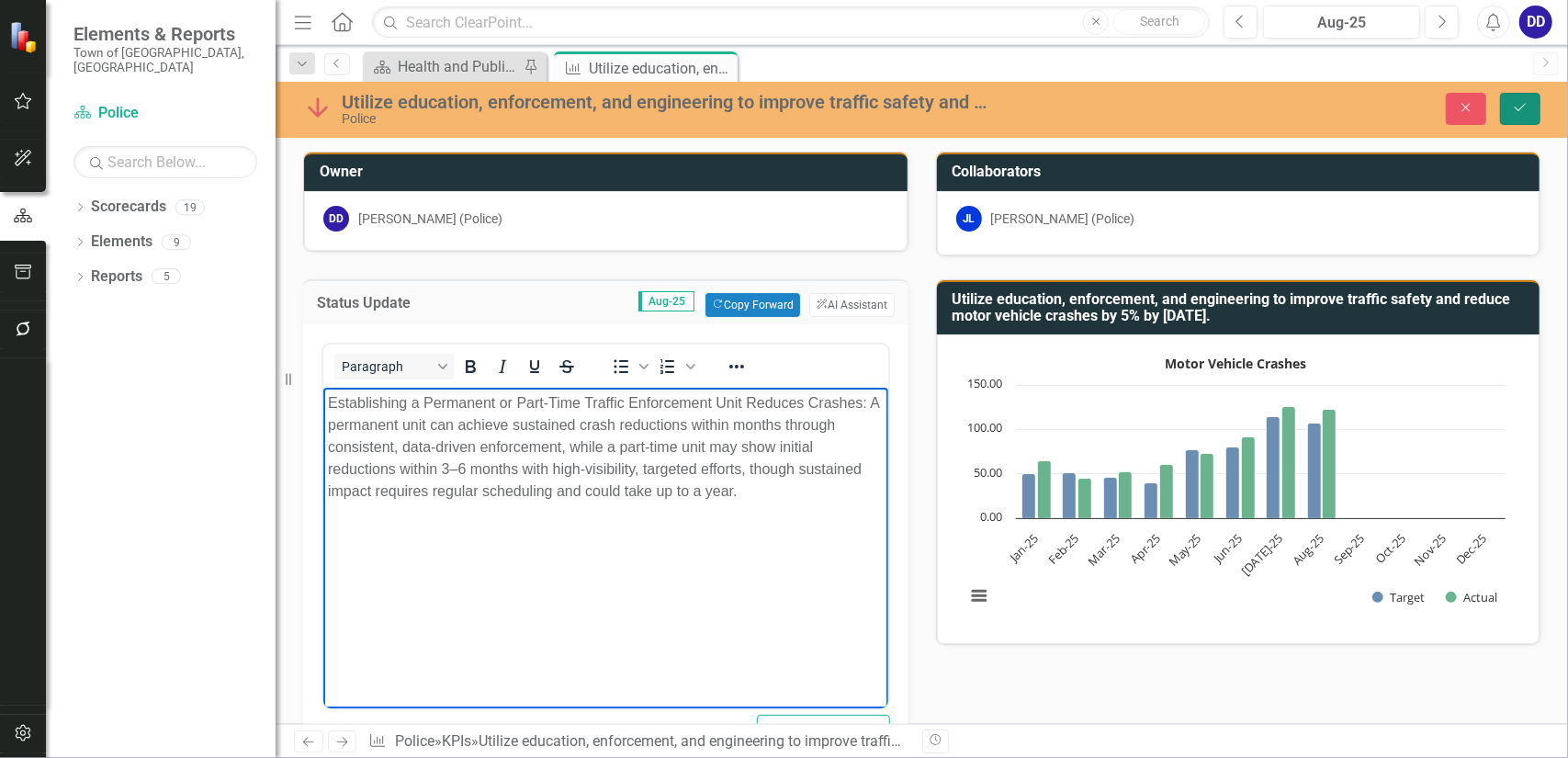
click at [1519, 109] on icon "Save" at bounding box center [1520, 107] width 17 height 13
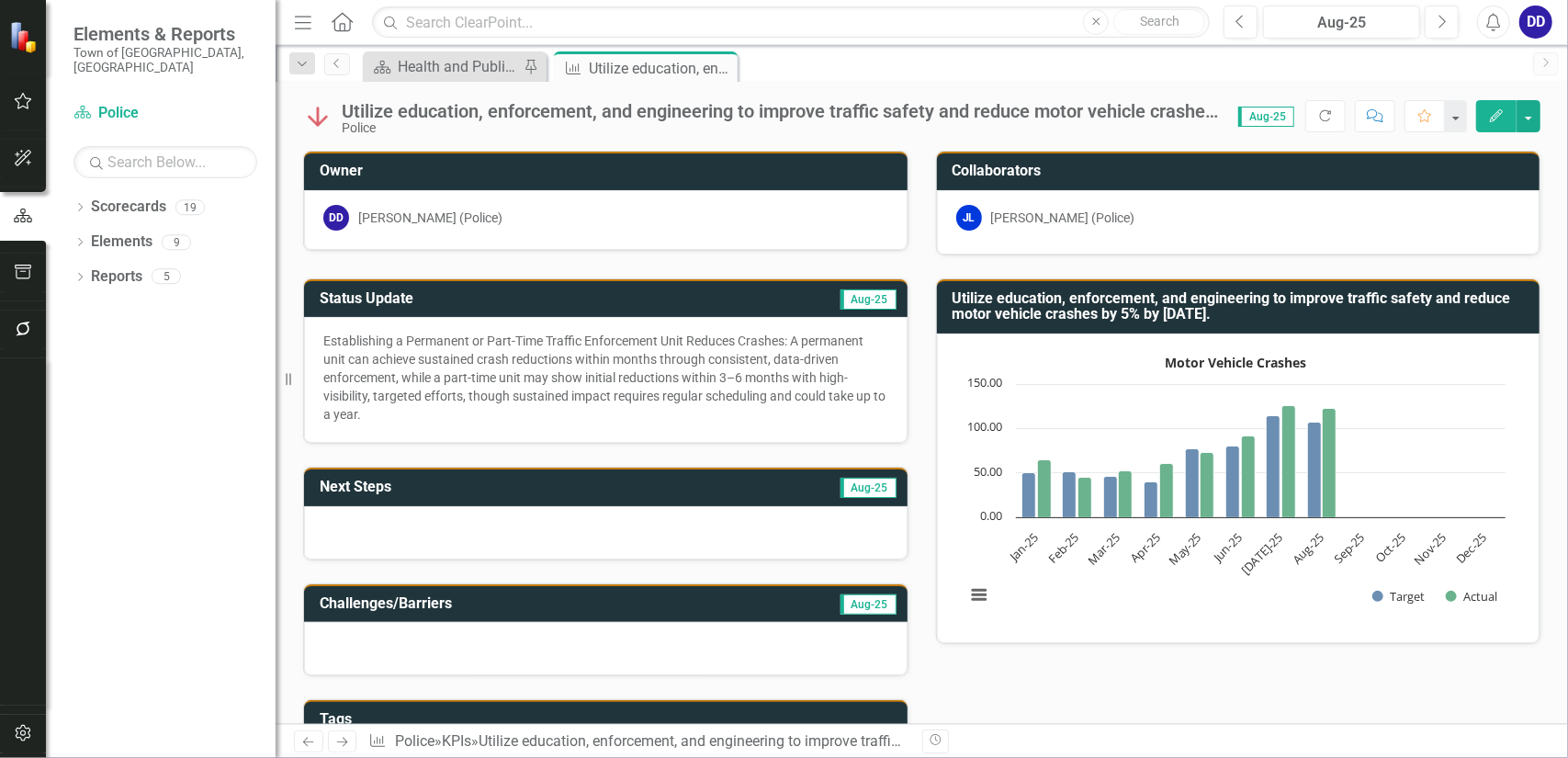
click at [1193, 300] on h3 "Utilize education, enforcement, and engineering to improve traffic safety and r…" at bounding box center [1243, 306] width 579 height 32
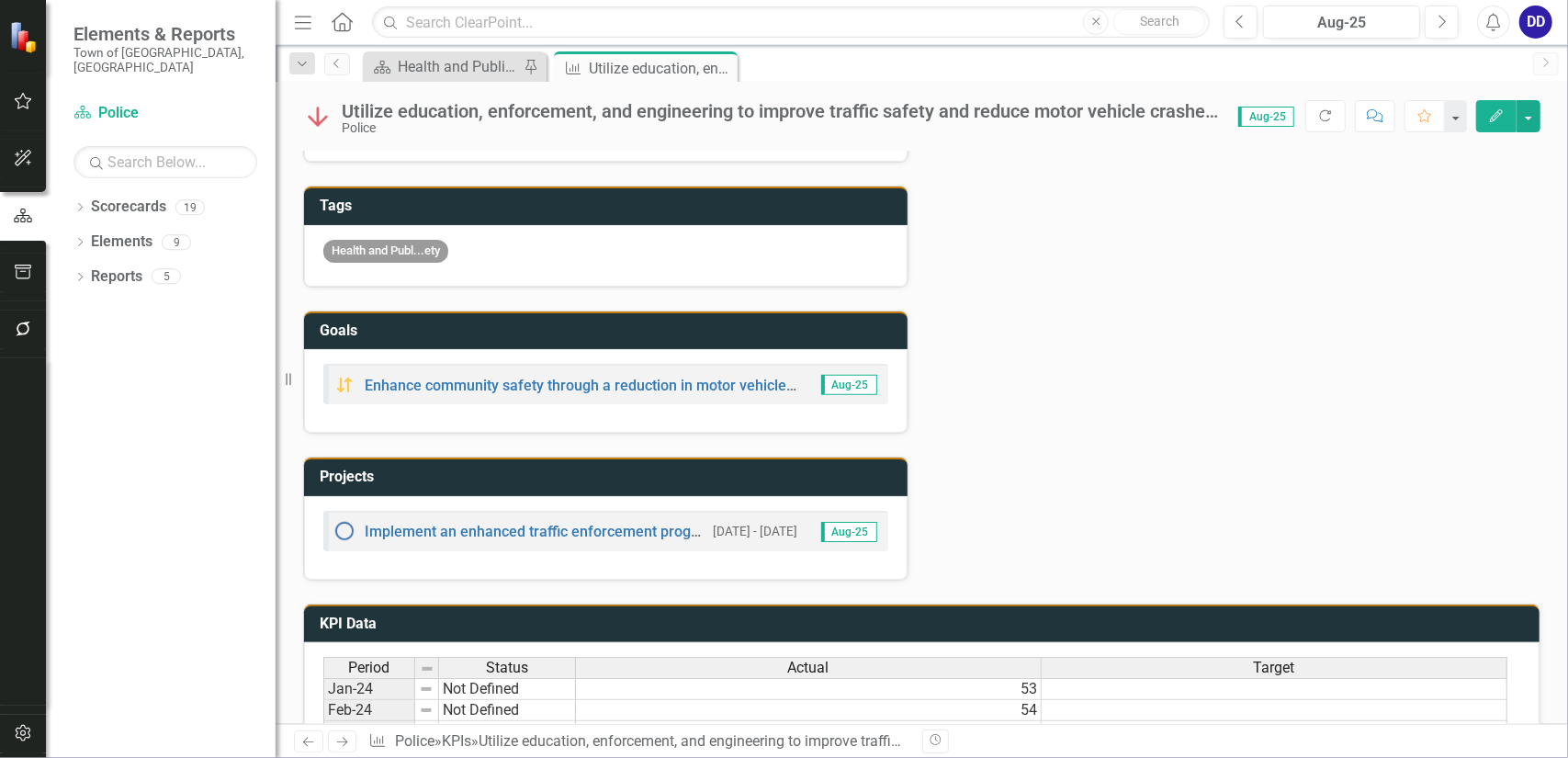
scroll to position [551, 0]
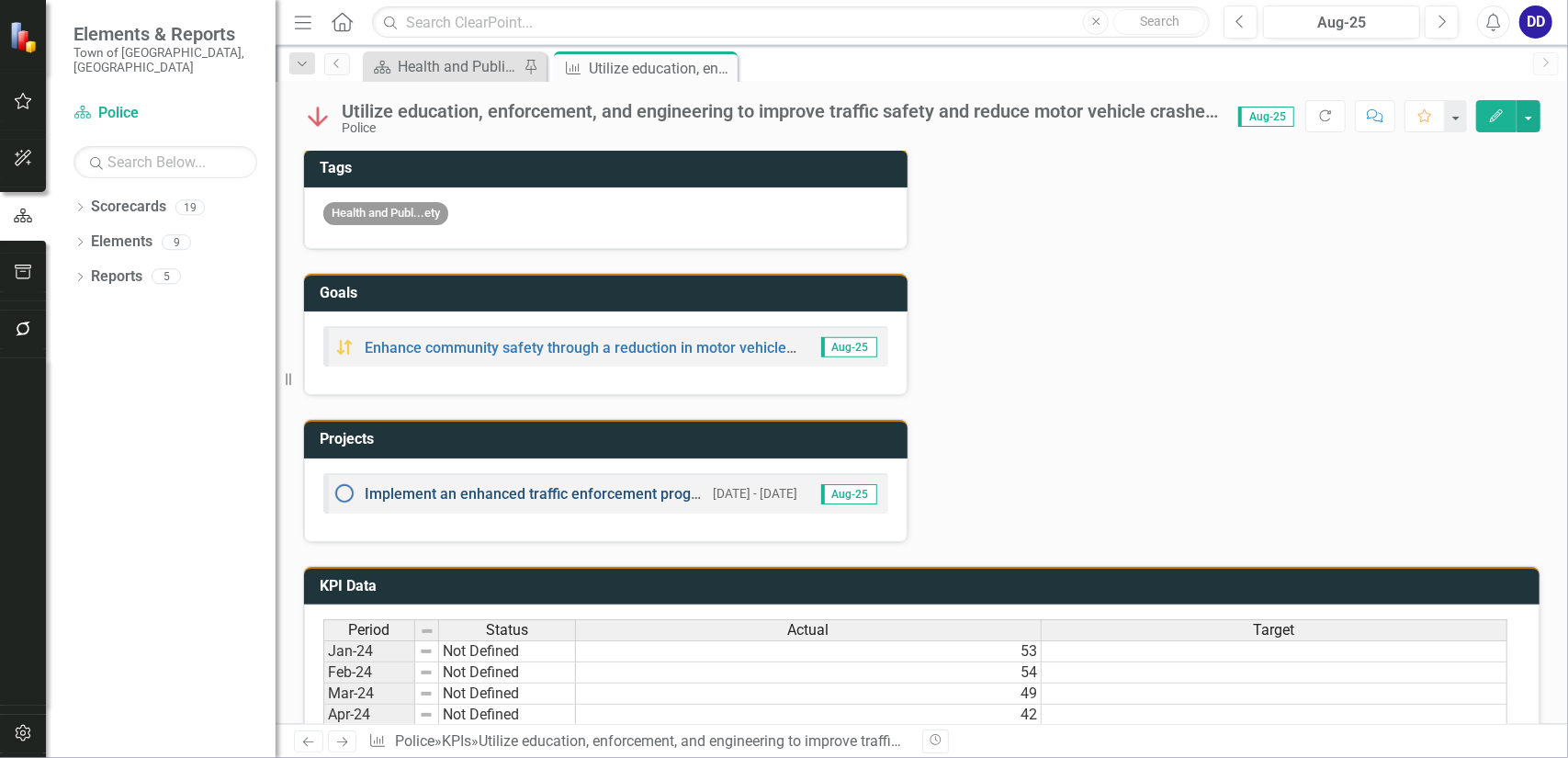
click at [590, 486] on link "Implement an enhanced traffic enforcement program to reduce the number of motor…" at bounding box center [699, 494] width 669 height 17
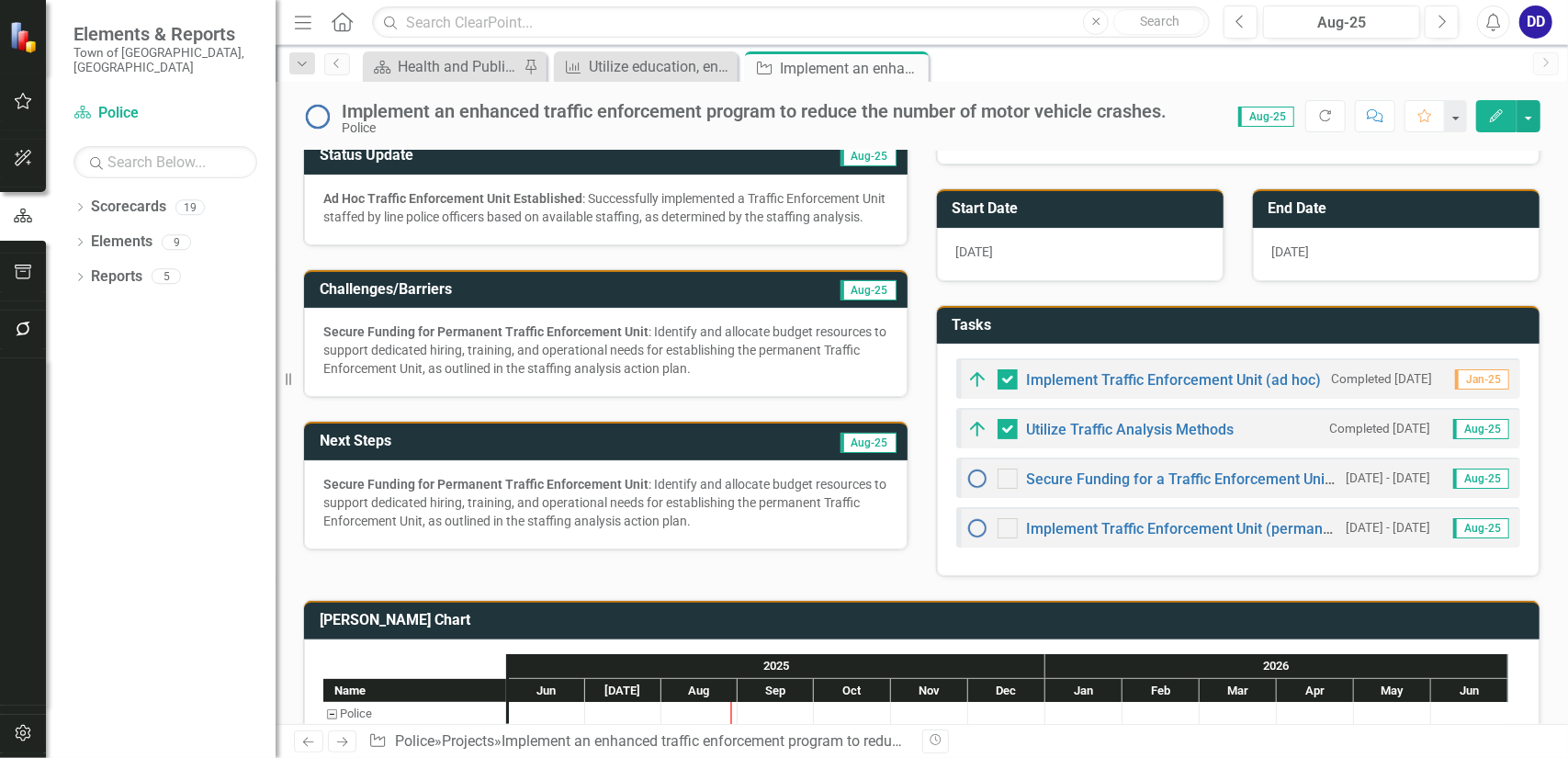
scroll to position [276, 0]
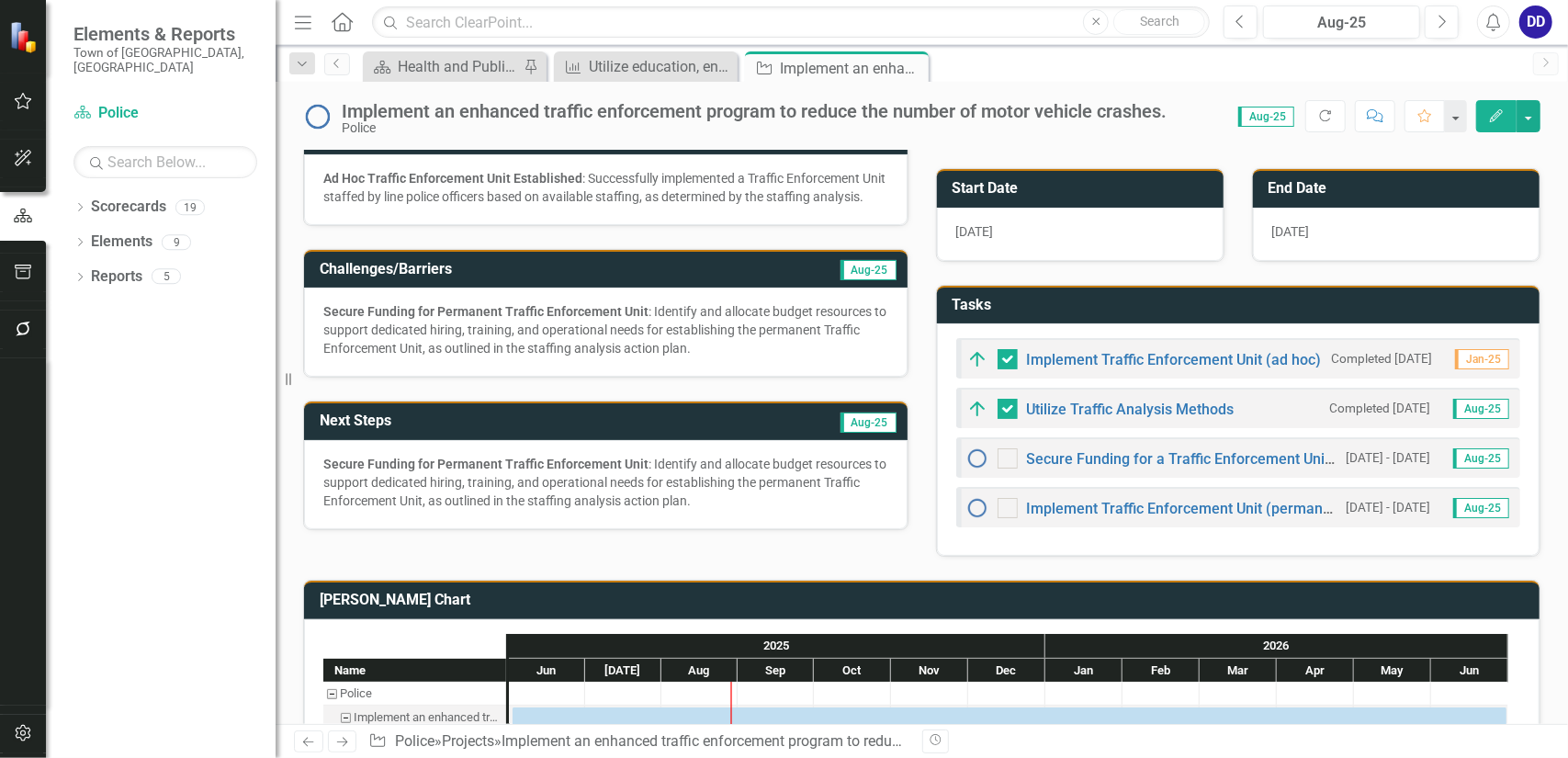
click at [704, 358] on div "Secure Funding for Permanent Traffic Enforcement Unit : Identify and allocate b…" at bounding box center [606, 329] width 565 height 55
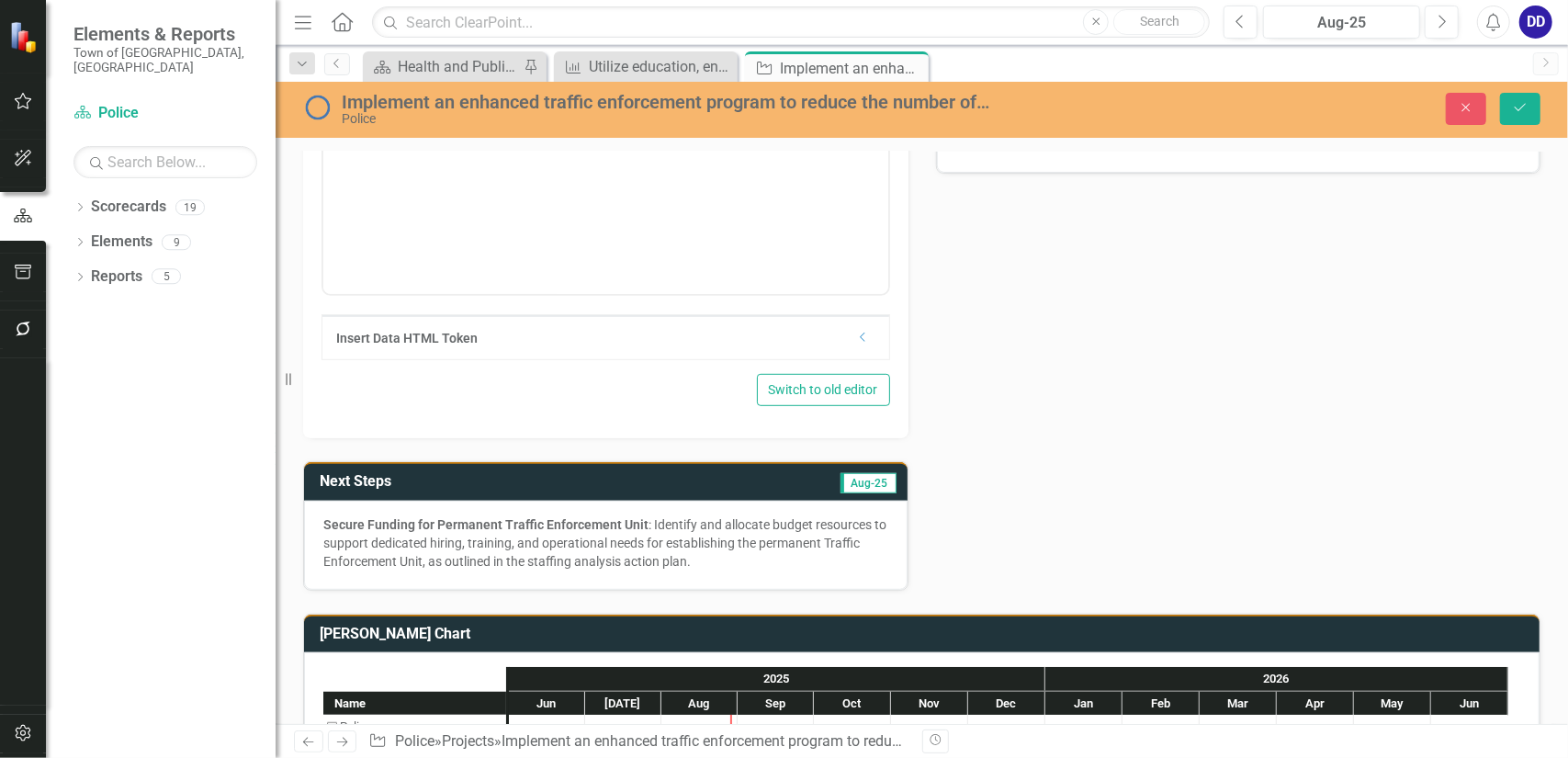
scroll to position [736, 0]
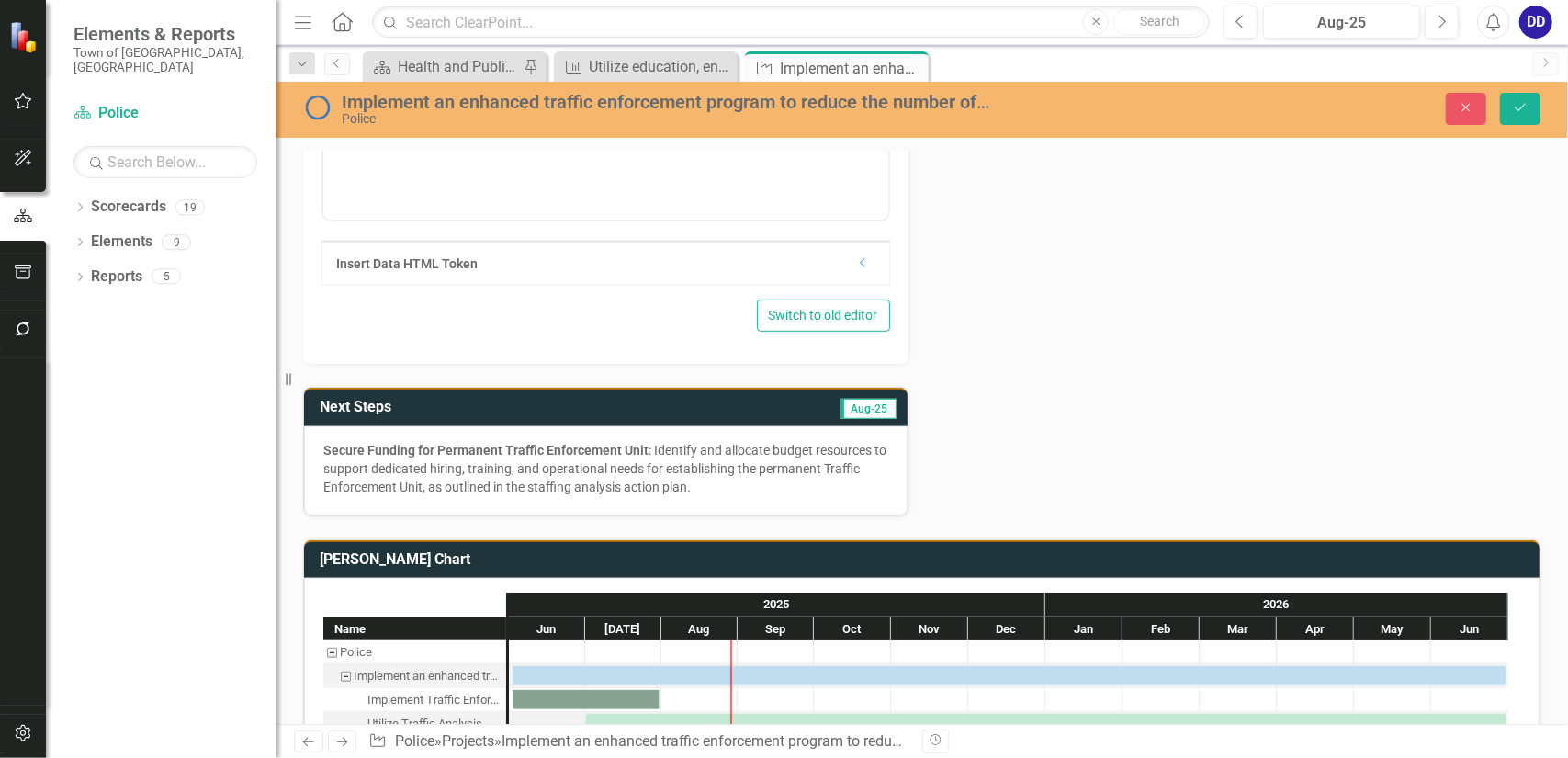
drag, startPoint x: 709, startPoint y: 502, endPoint x: 390, endPoint y: 465, distance: 321.1
click at [406, 462] on div "Secure Funding for Permanent Traffic Enforcement Unit : Identify and allocate b…" at bounding box center [606, 468] width 565 height 55
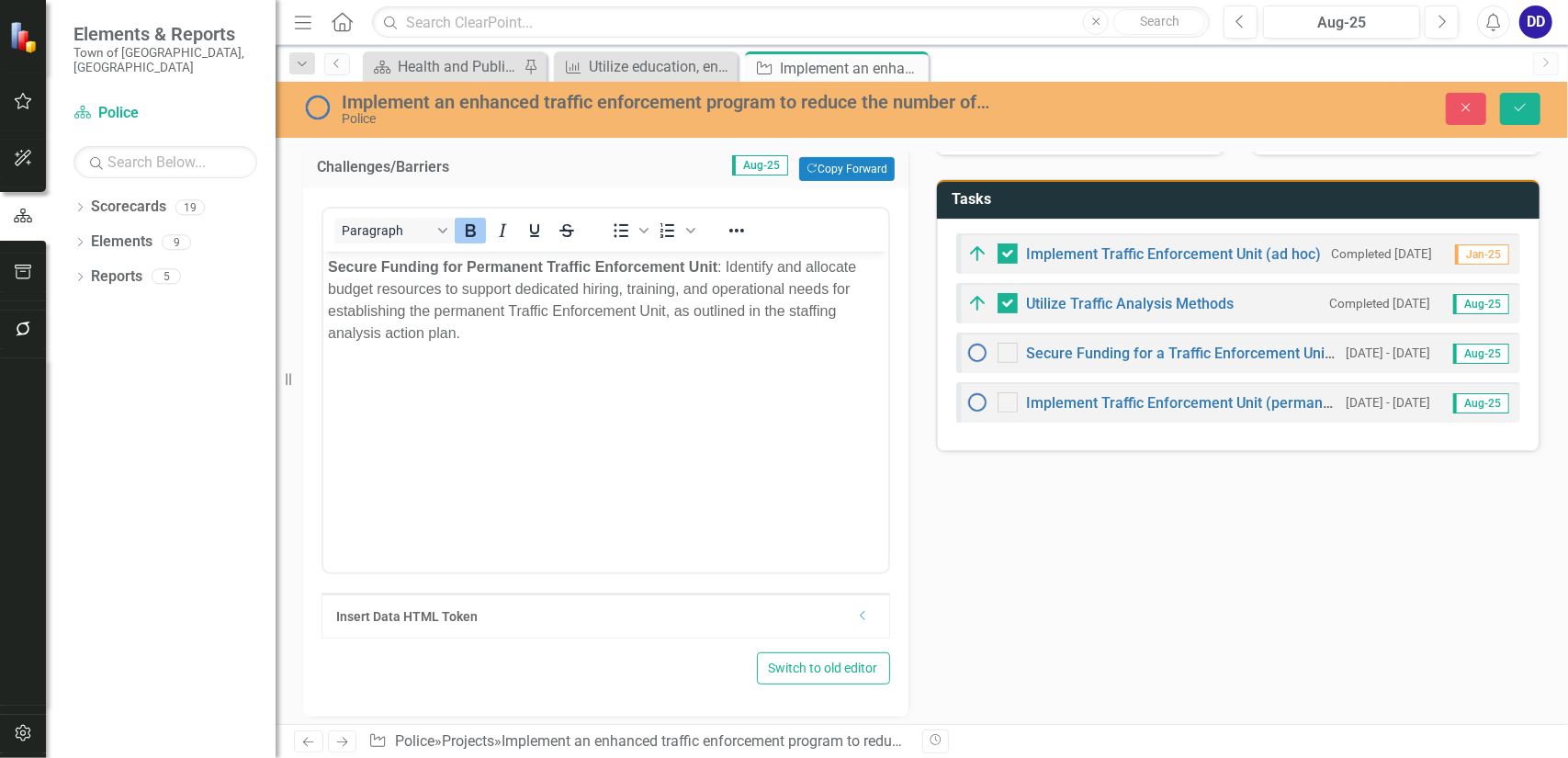
scroll to position [367, 0]
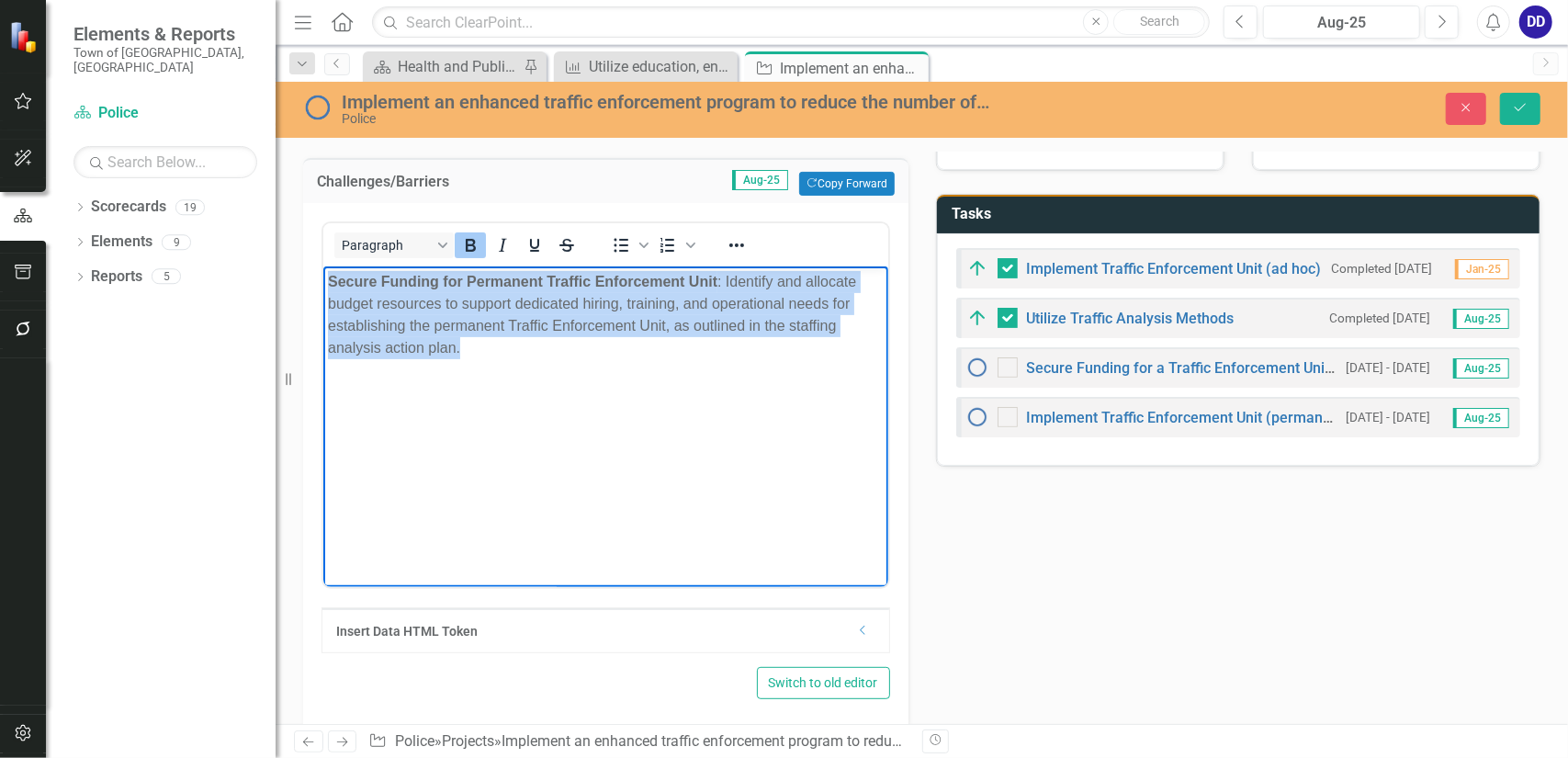
drag, startPoint x: 490, startPoint y: 348, endPoint x: 300, endPoint y: 287, distance: 199.6
click at [323, 287] on html "Secure Funding for Permanent Traffic Enforcement Unit : Identify and allocate b…" at bounding box center [605, 404] width 565 height 276
copy div "Secure Funding for Permanent Traffic Enforcement Unit : Identify and allocate b…"
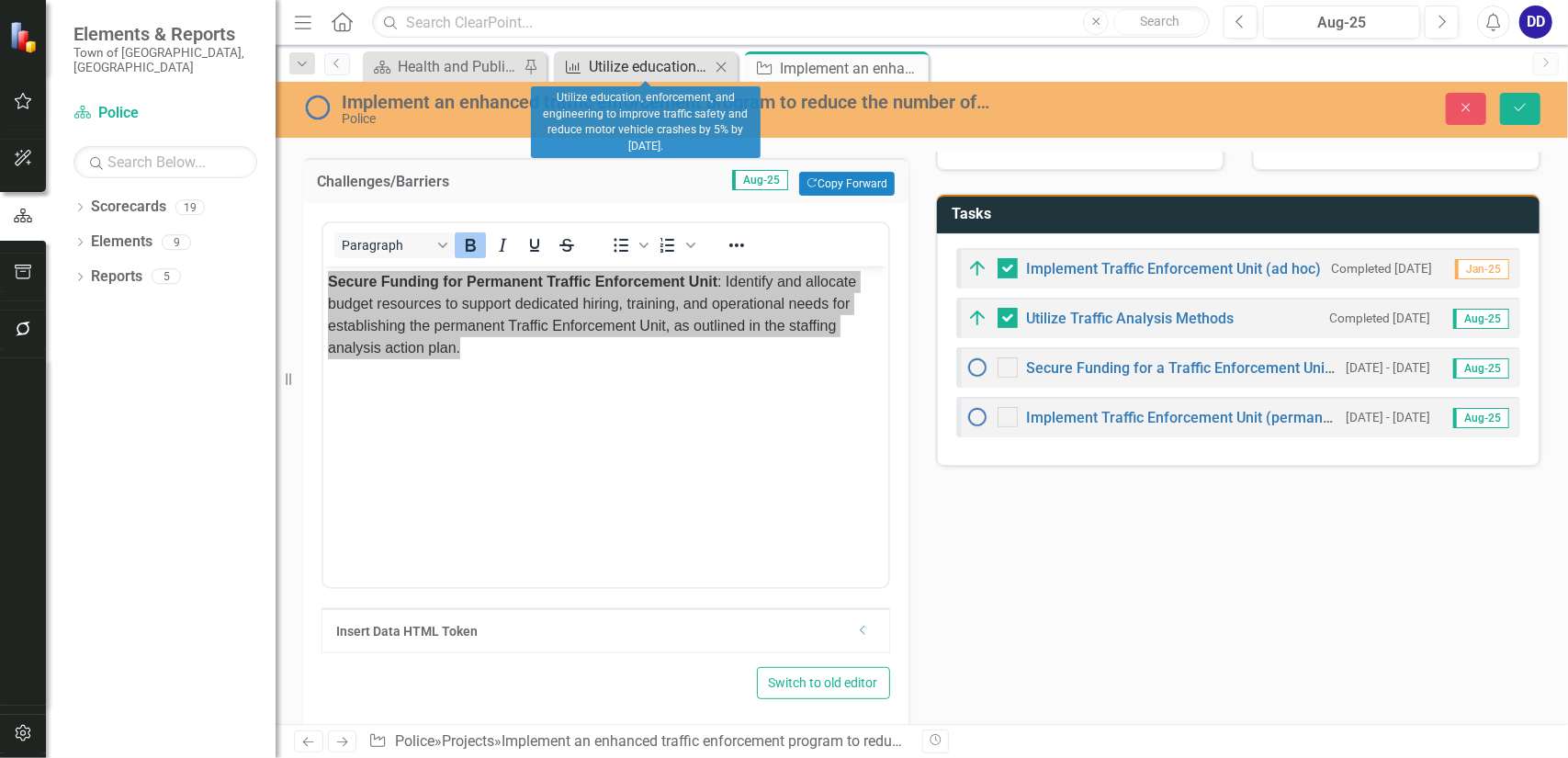
click at [649, 65] on div "Utilize education, enforcement, and engineering to improve traffic safety and r…" at bounding box center [649, 67] width 121 height 23
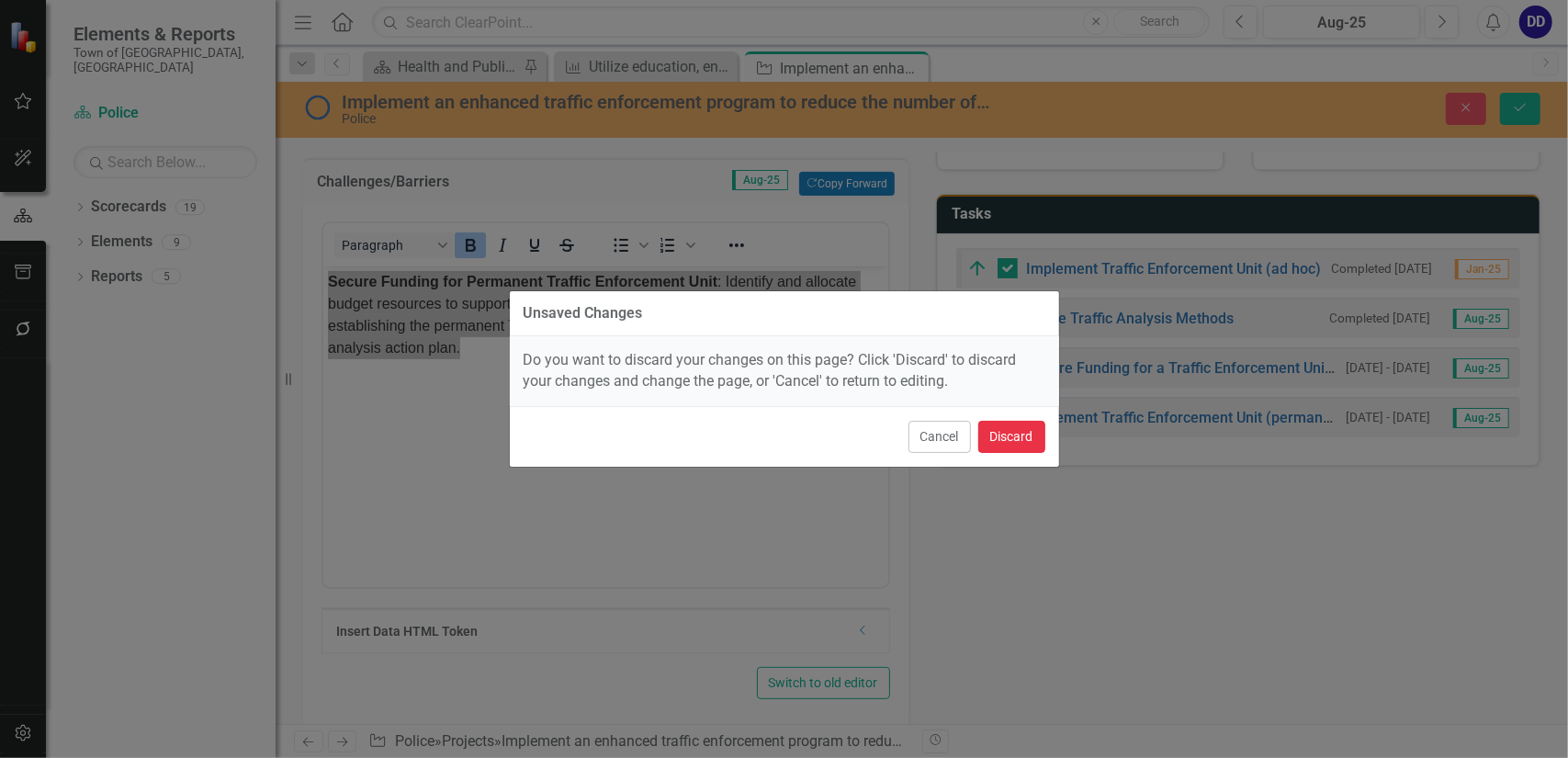
click at [1022, 434] on button "Discard" at bounding box center [1011, 436] width 67 height 32
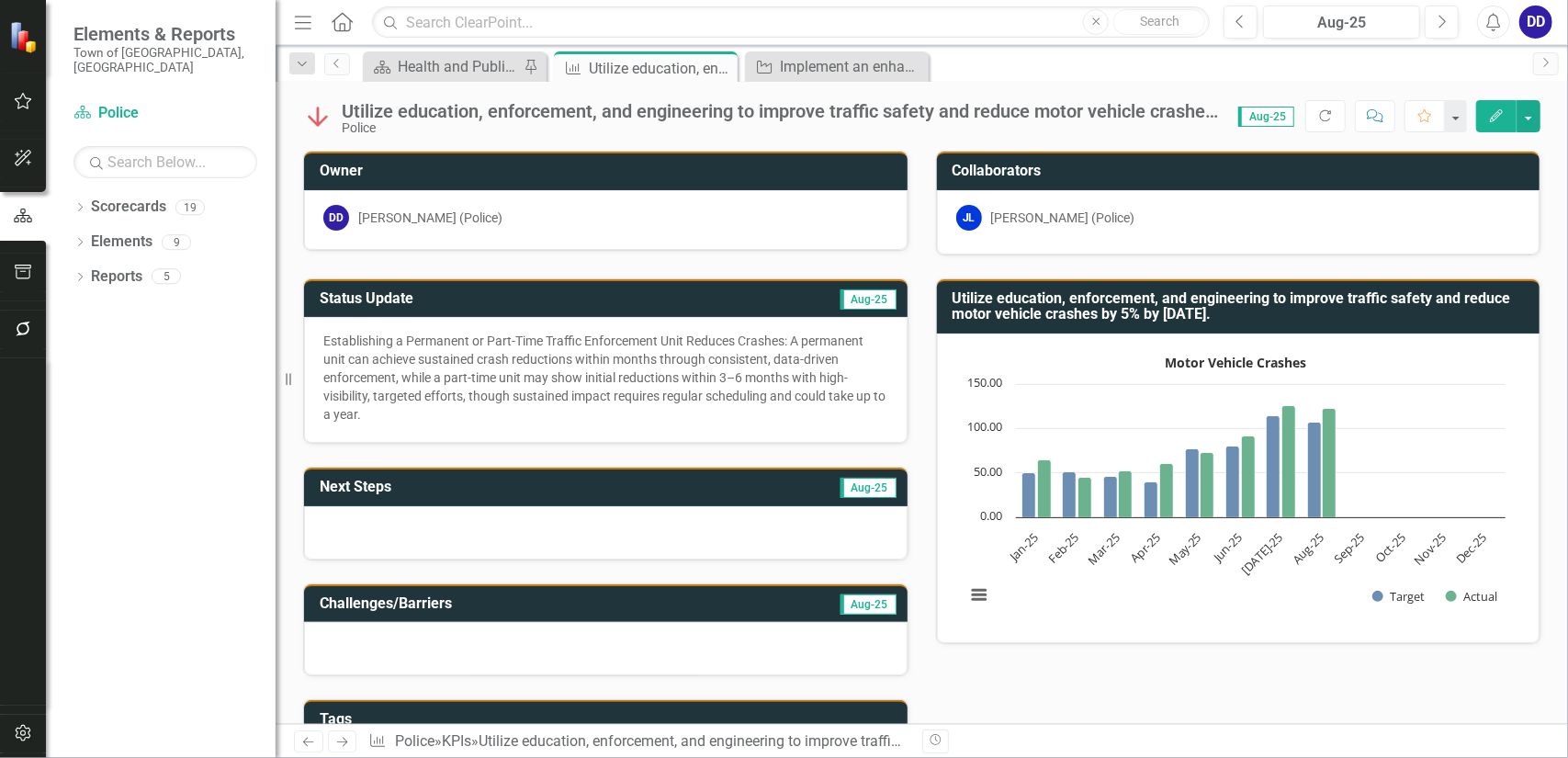
click at [423, 523] on div at bounding box center [605, 533] width 603 height 53
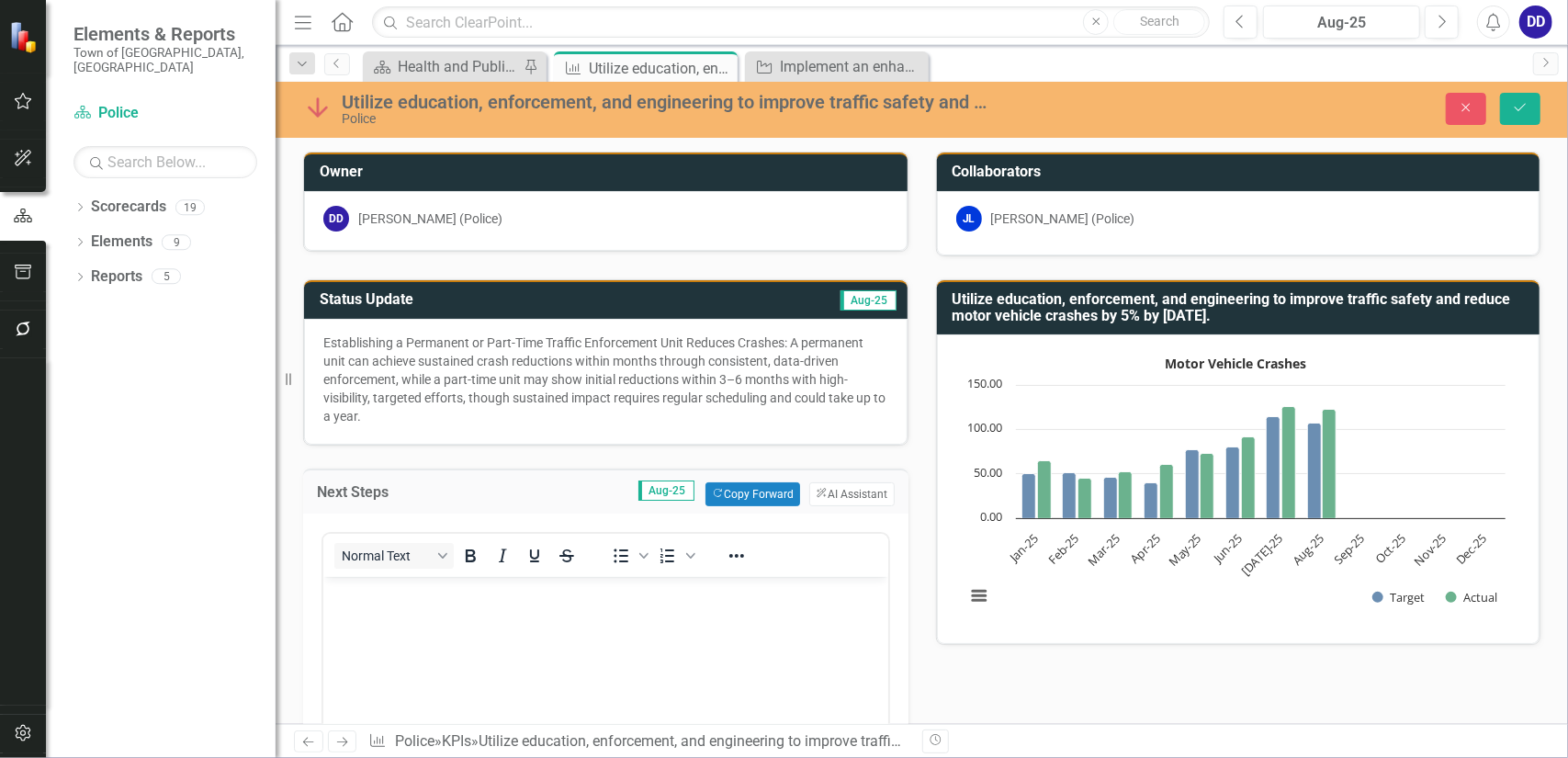
click at [382, 614] on body "Rich Text Area. Press ALT-0 for help." at bounding box center [605, 714] width 565 height 276
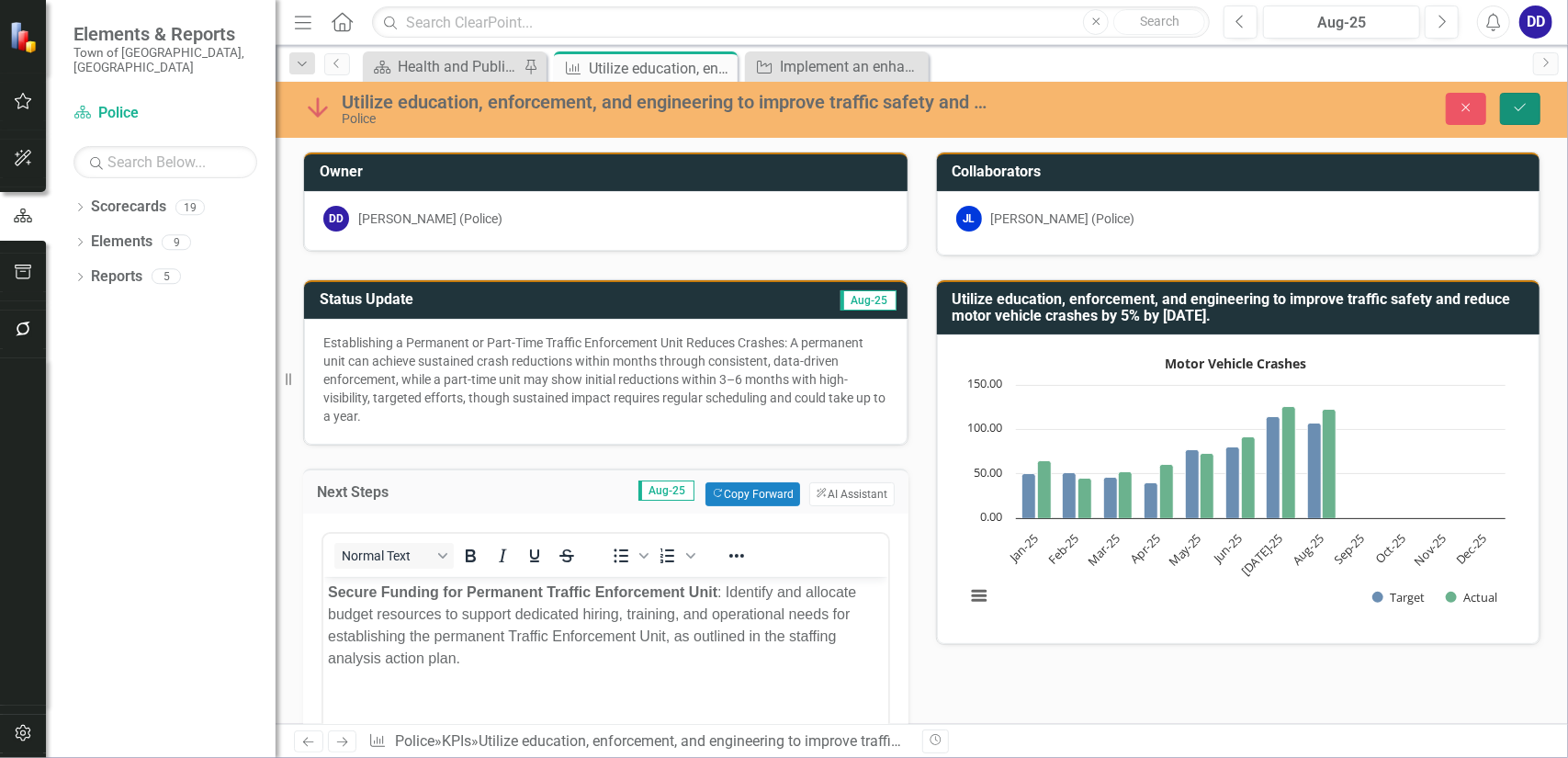
click at [1515, 104] on icon "Save" at bounding box center [1520, 107] width 17 height 13
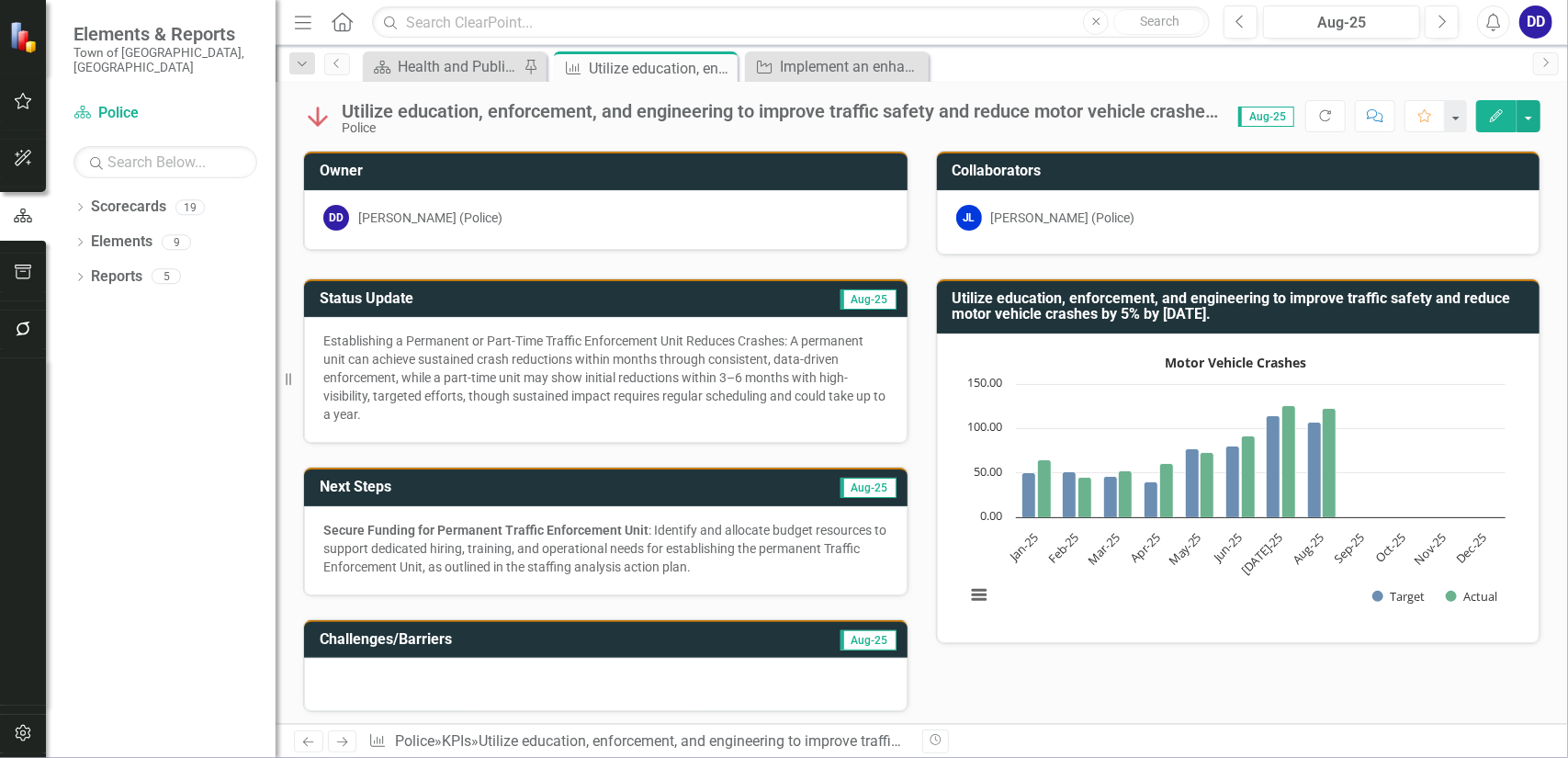
scroll to position [276, 0]
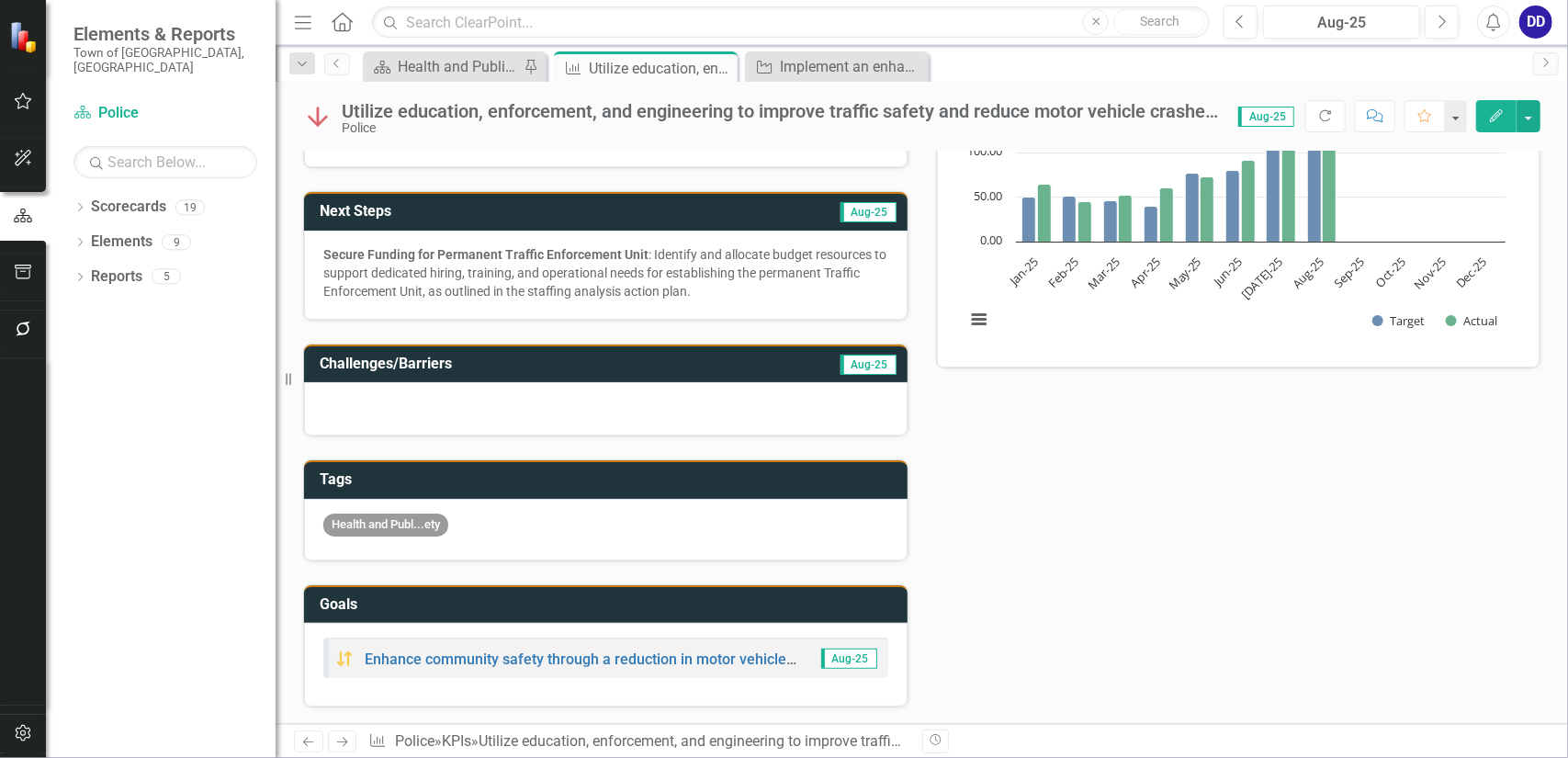
click at [834, 409] on div at bounding box center [605, 408] width 603 height 53
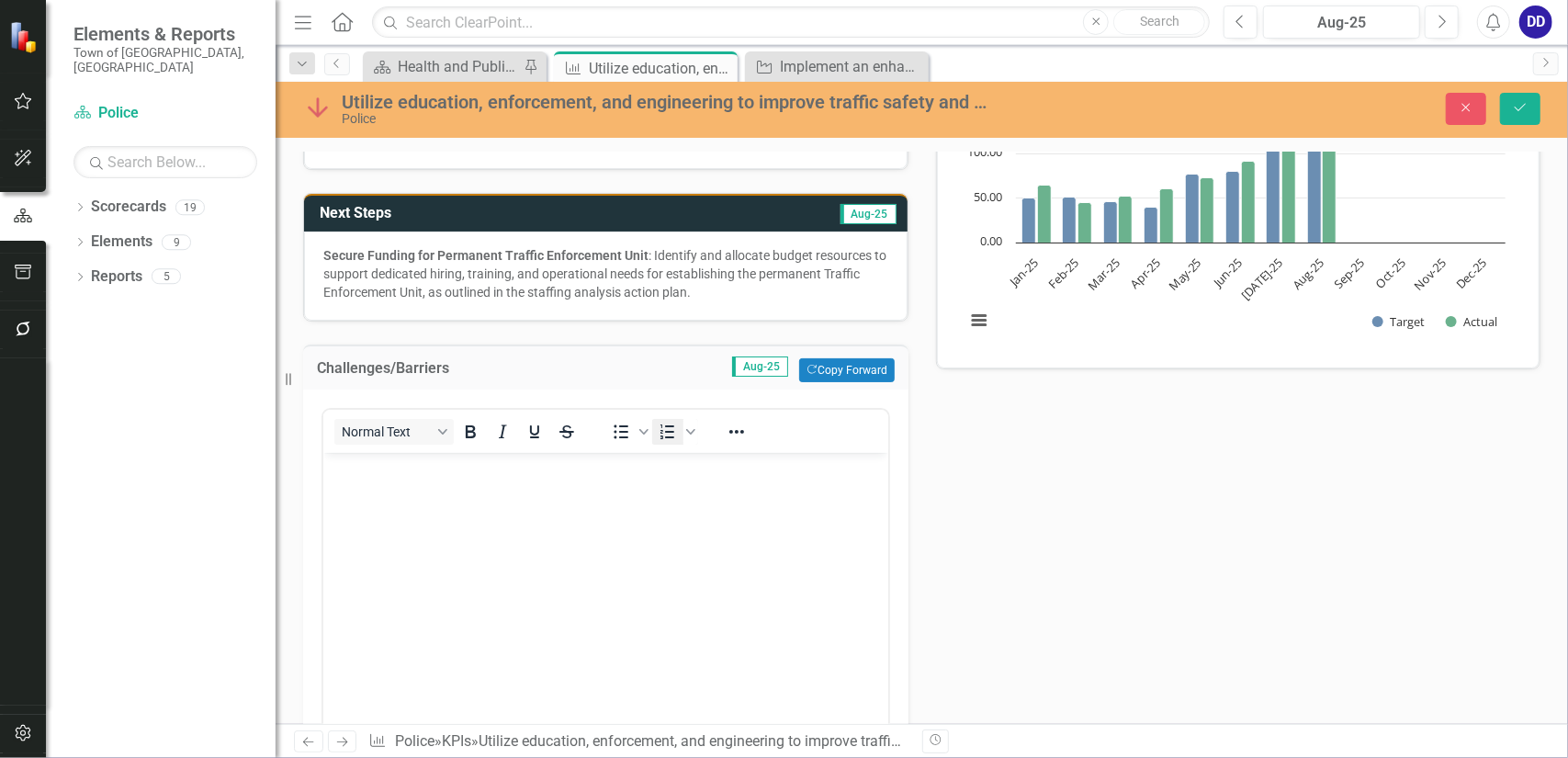
scroll to position [0, 0]
click at [420, 525] on body "Rich Text Area. Press ALT-0 for help." at bounding box center [605, 591] width 565 height 276
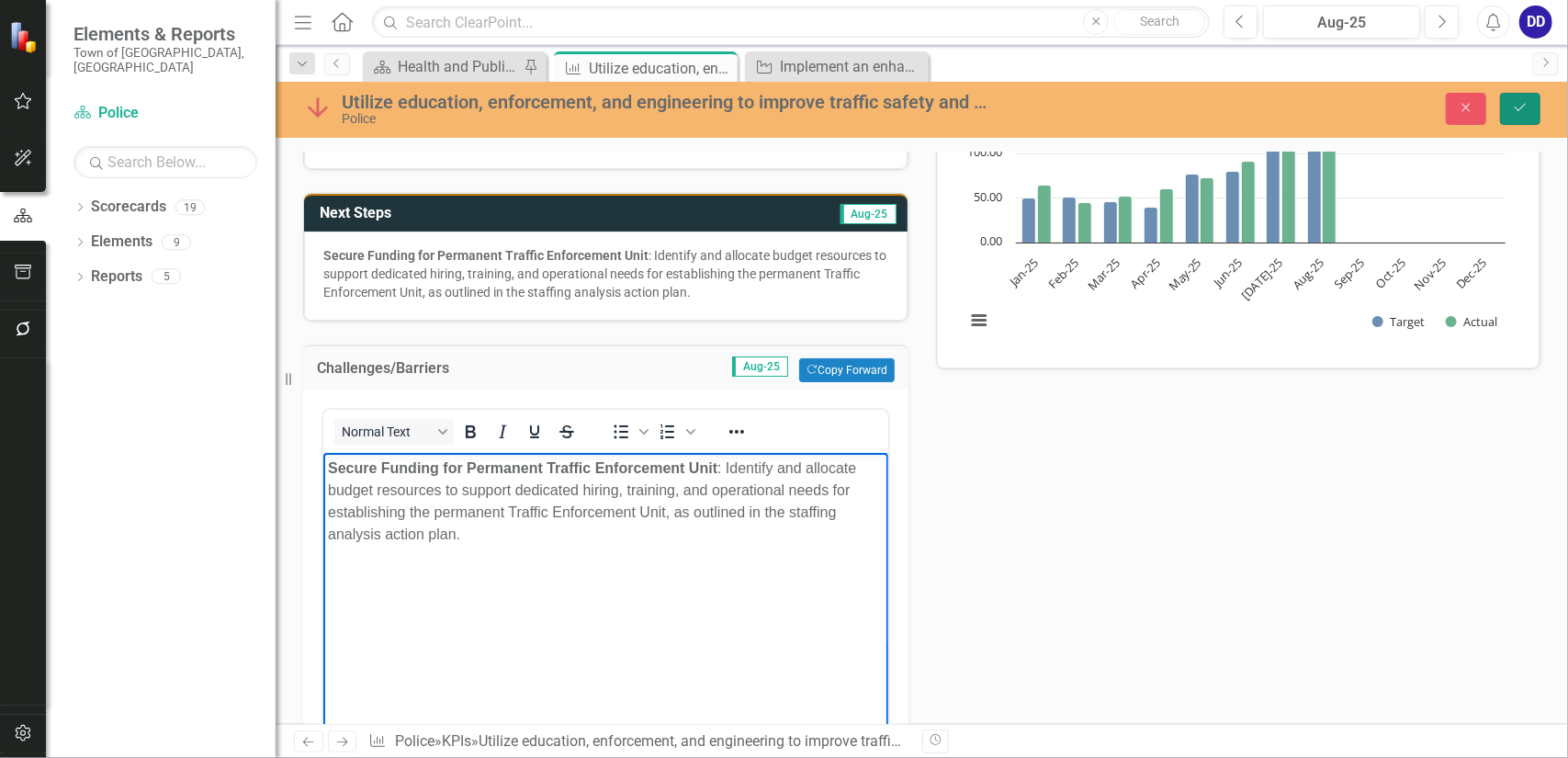
drag, startPoint x: 1517, startPoint y: 105, endPoint x: 1448, endPoint y: 293, distance: 200.3
click at [1517, 106] on icon "Save" at bounding box center [1520, 107] width 17 height 13
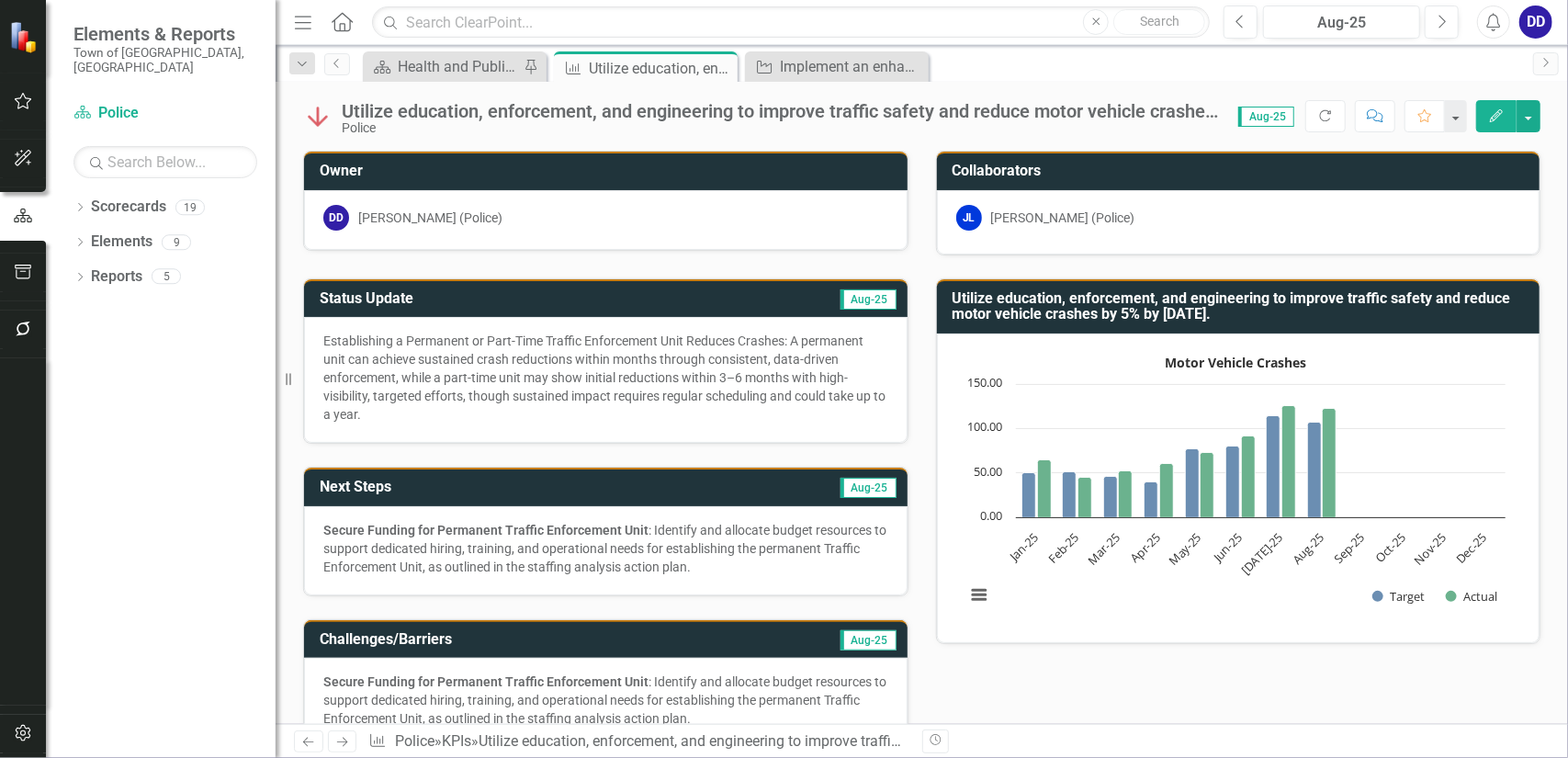
click at [693, 356] on div "Establishing a Permanent or Part-Time Traffic Enforcement Unit Reduces Crashes:…" at bounding box center [606, 377] width 565 height 92
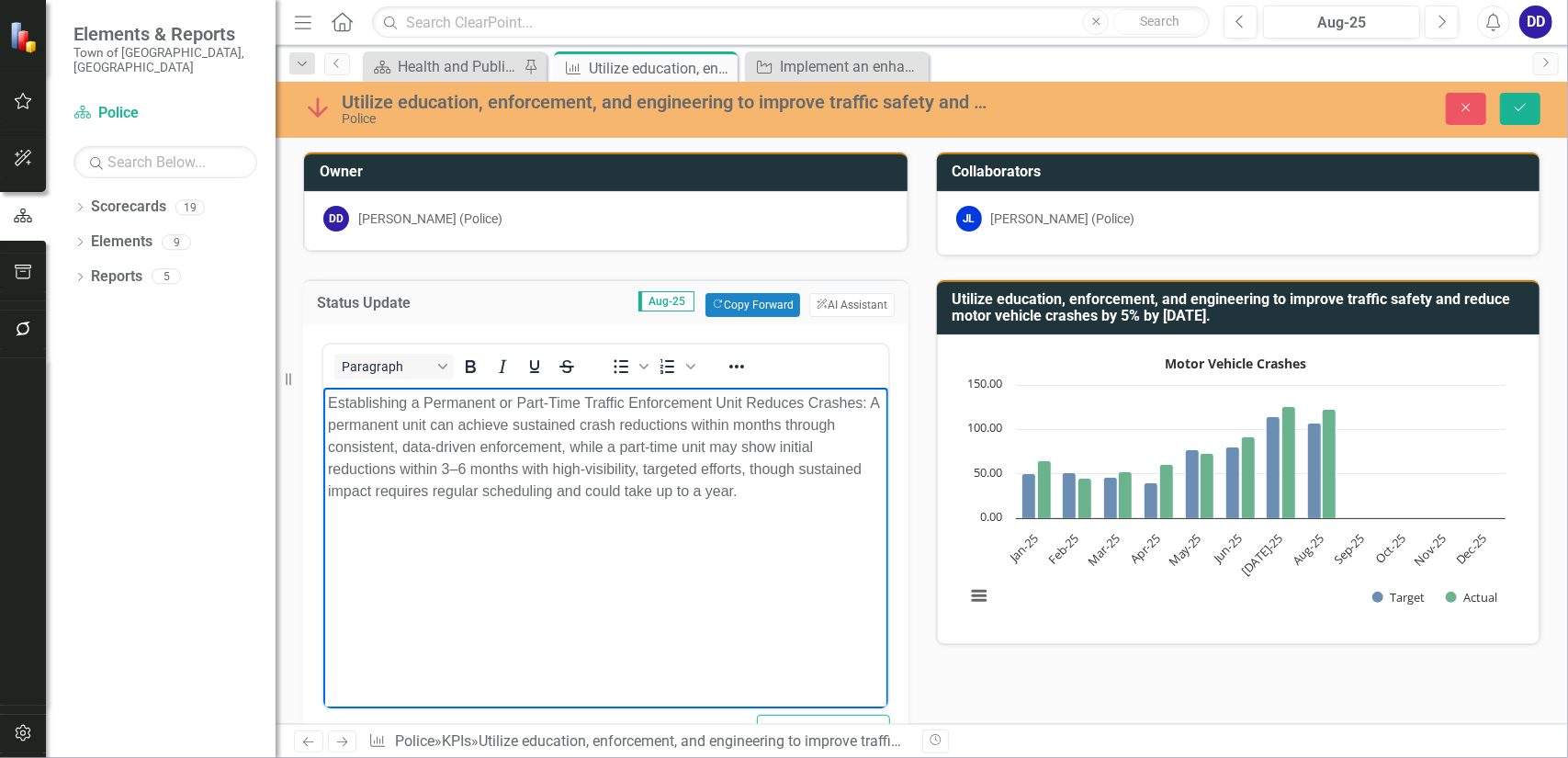
click at [587, 403] on div "Establishing a Permanent or Part-Time Traffic Enforcement Unit Reduces Crashes:…" at bounding box center [605, 446] width 556 height 110
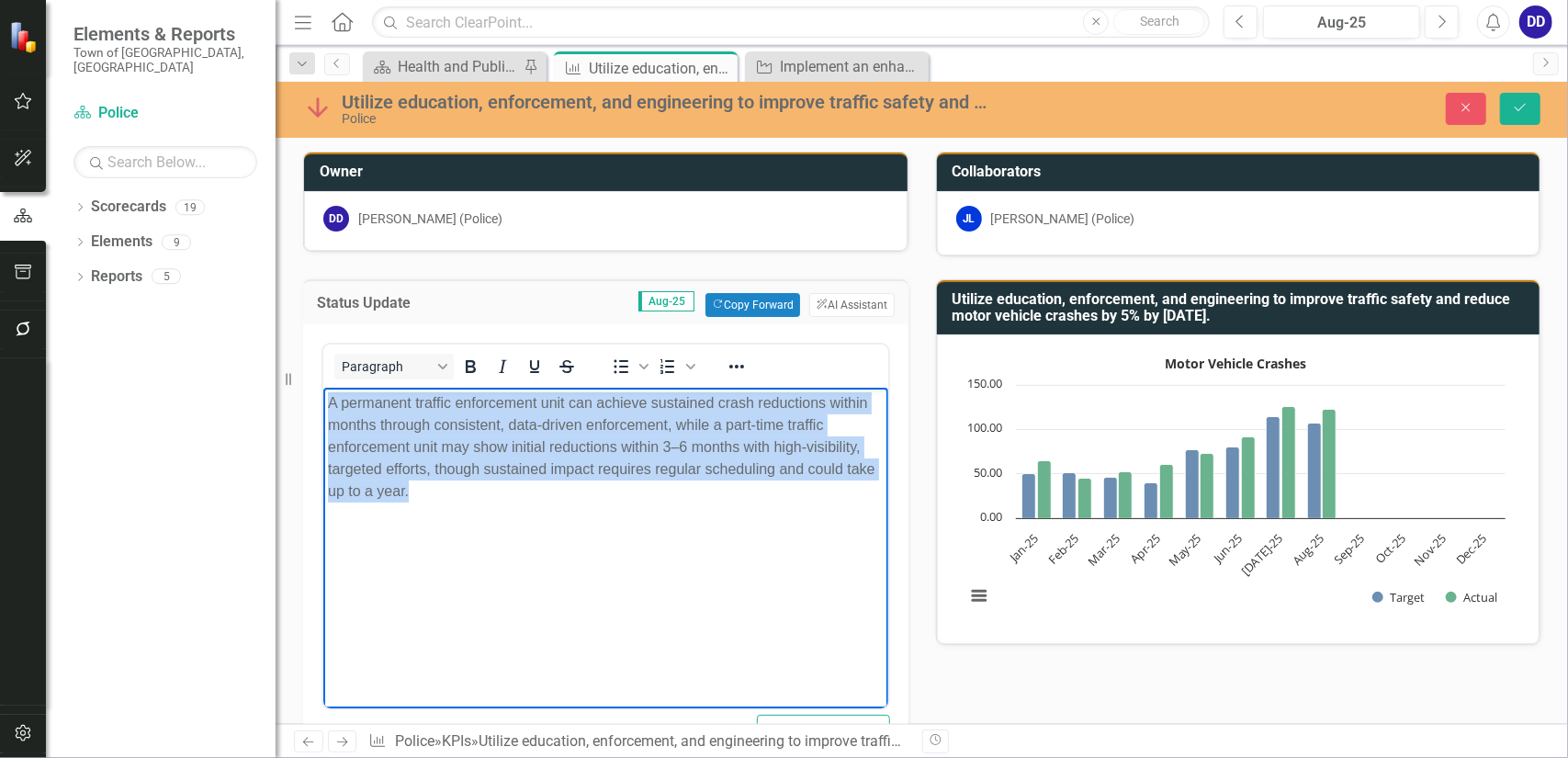
drag, startPoint x: 410, startPoint y: 490, endPoint x: 636, endPoint y: 788, distance: 374.0
click at [323, 402] on html "A permanent traffic enforcement unit can achieve sustained crash reductions wit…" at bounding box center [605, 525] width 565 height 276
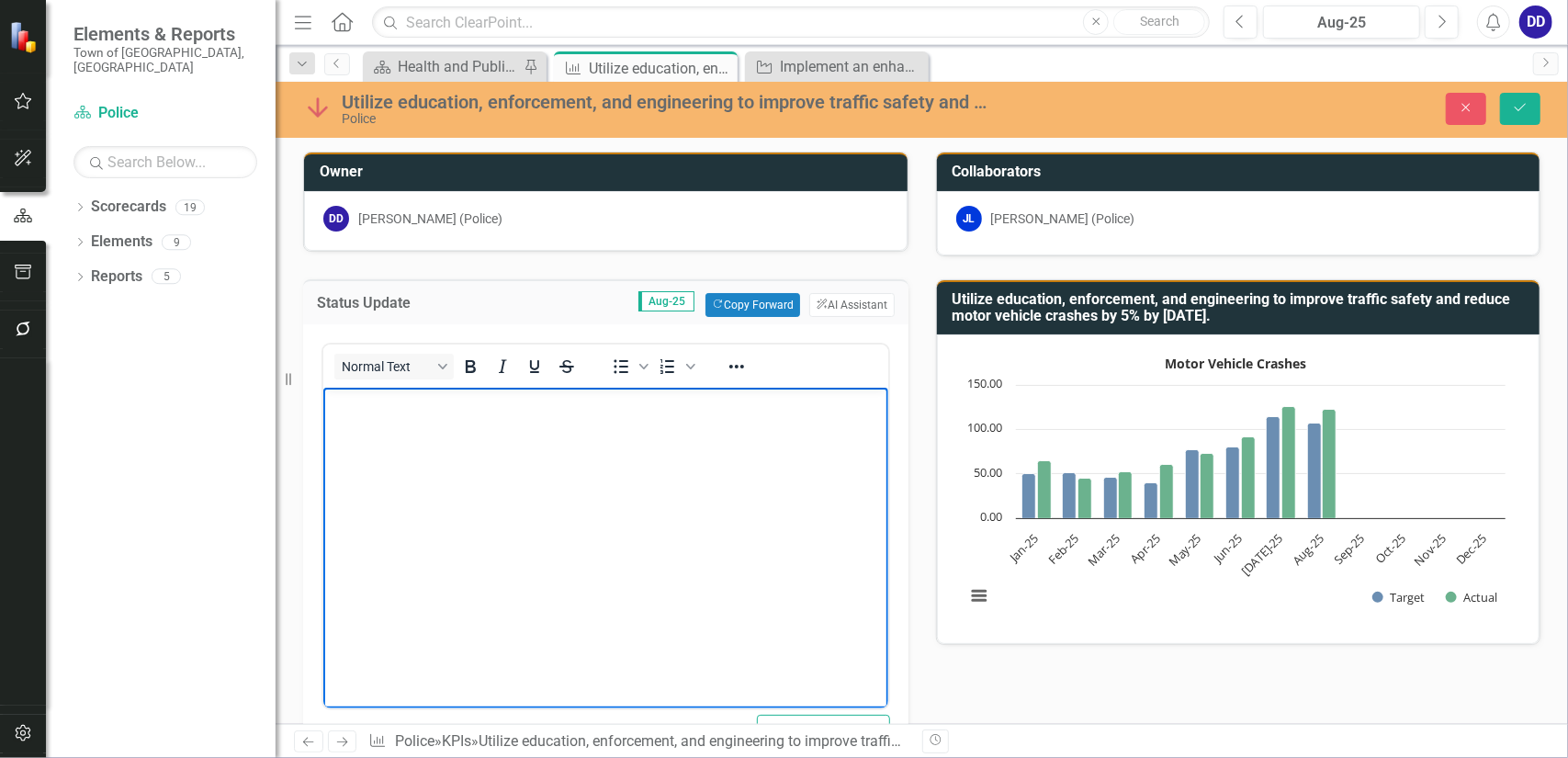
click at [510, 483] on body "Rich Text Area. Press ALT-0 for help." at bounding box center [605, 525] width 565 height 276
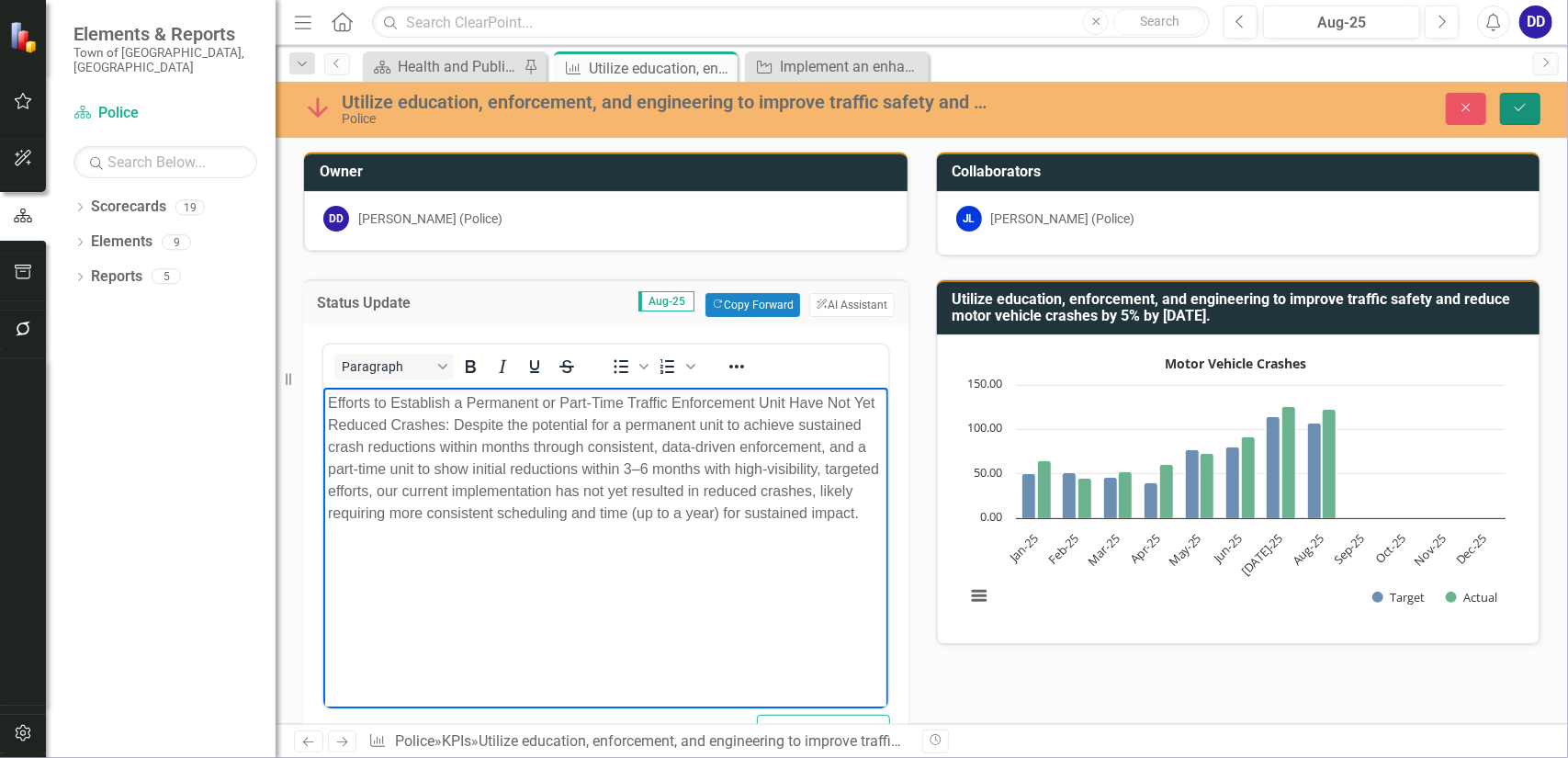
drag, startPoint x: 1521, startPoint y: 109, endPoint x: 1481, endPoint y: 308, distance: 203.0
click at [1521, 110] on icon "Save" at bounding box center [1520, 107] width 17 height 13
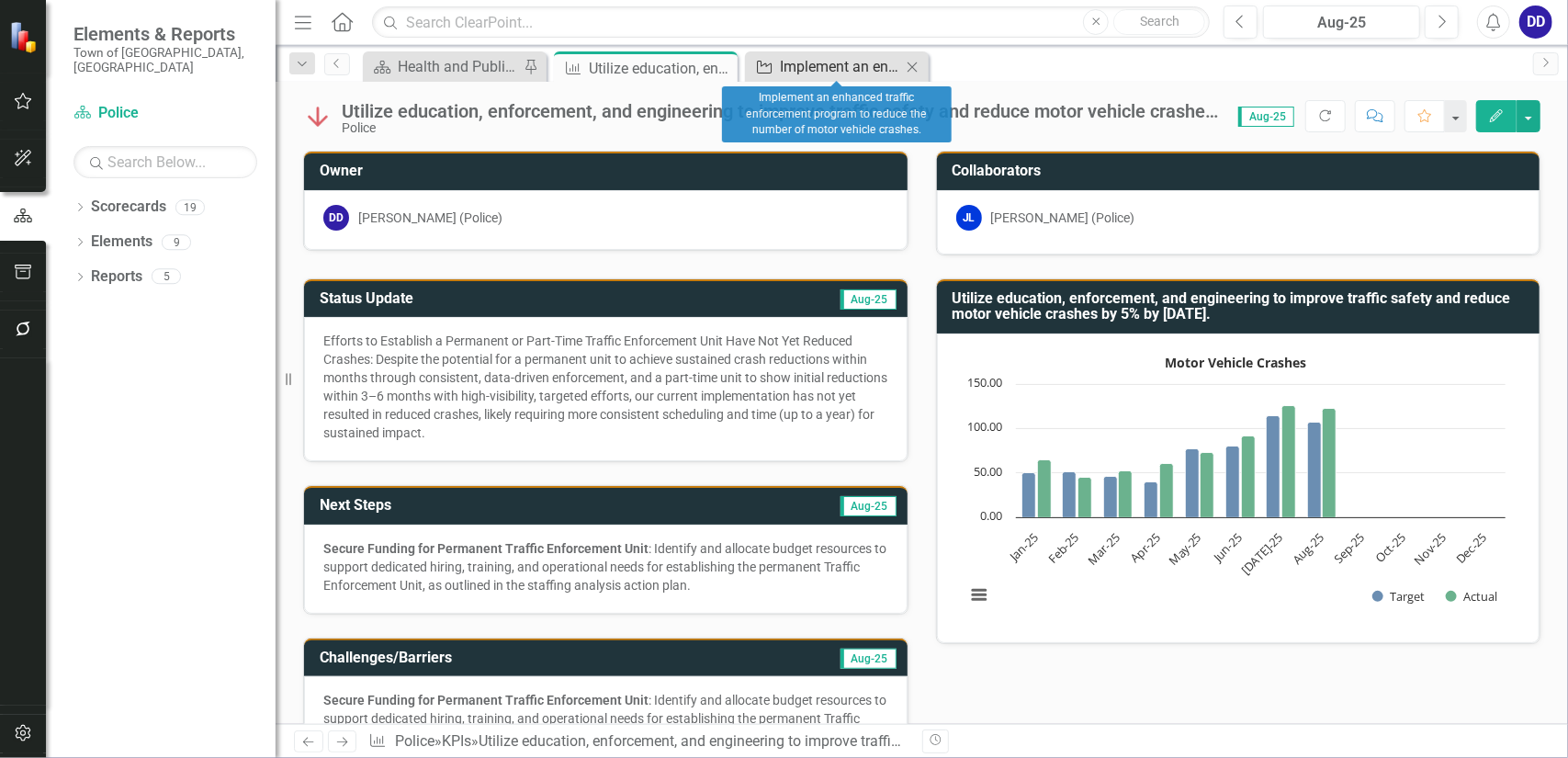
click at [849, 66] on div "Implement an enhanced traffic enforcement program to reduce the number of motor…" at bounding box center [840, 67] width 121 height 23
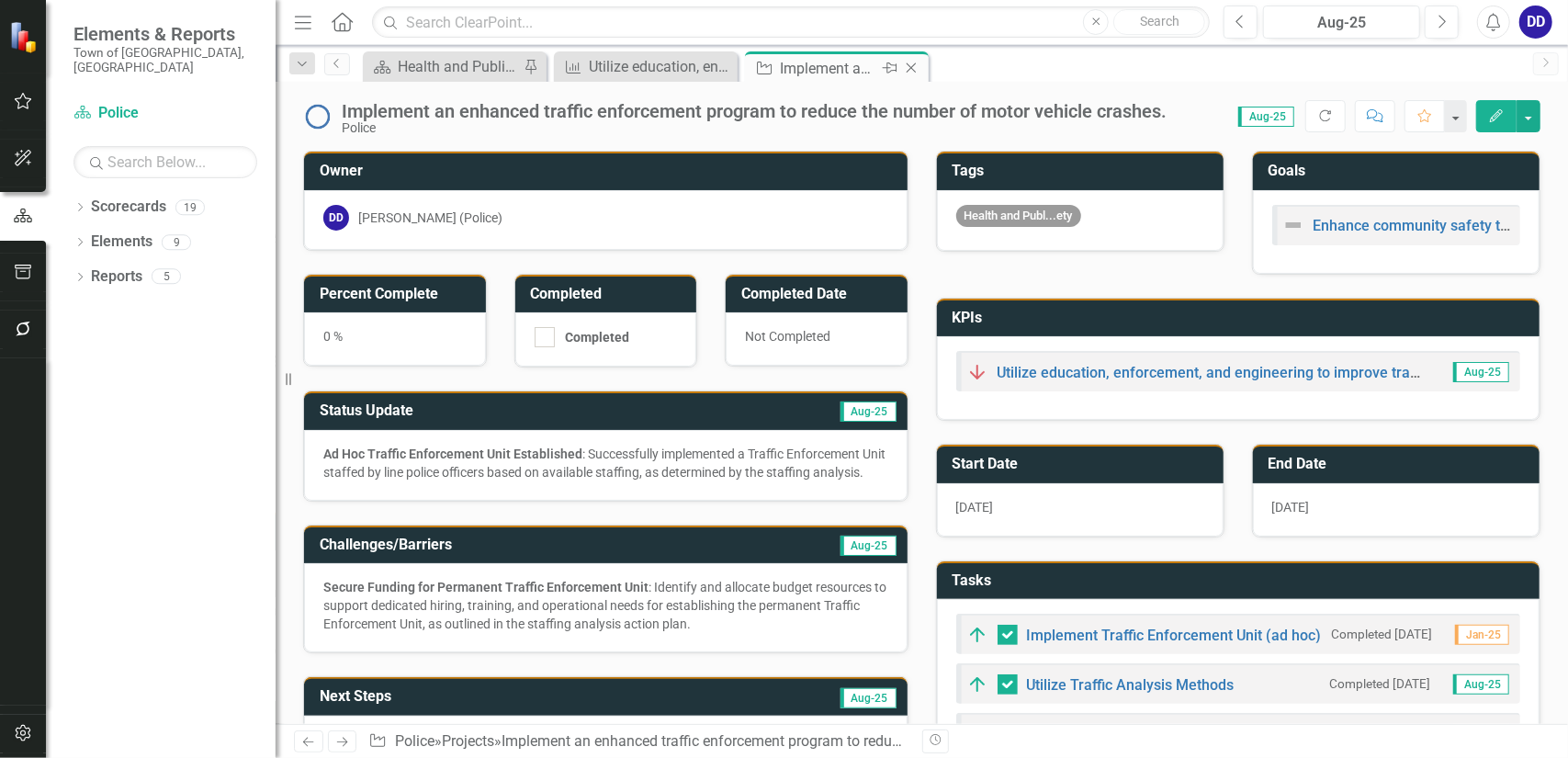
click at [909, 67] on icon "Close" at bounding box center [911, 67] width 18 height 15
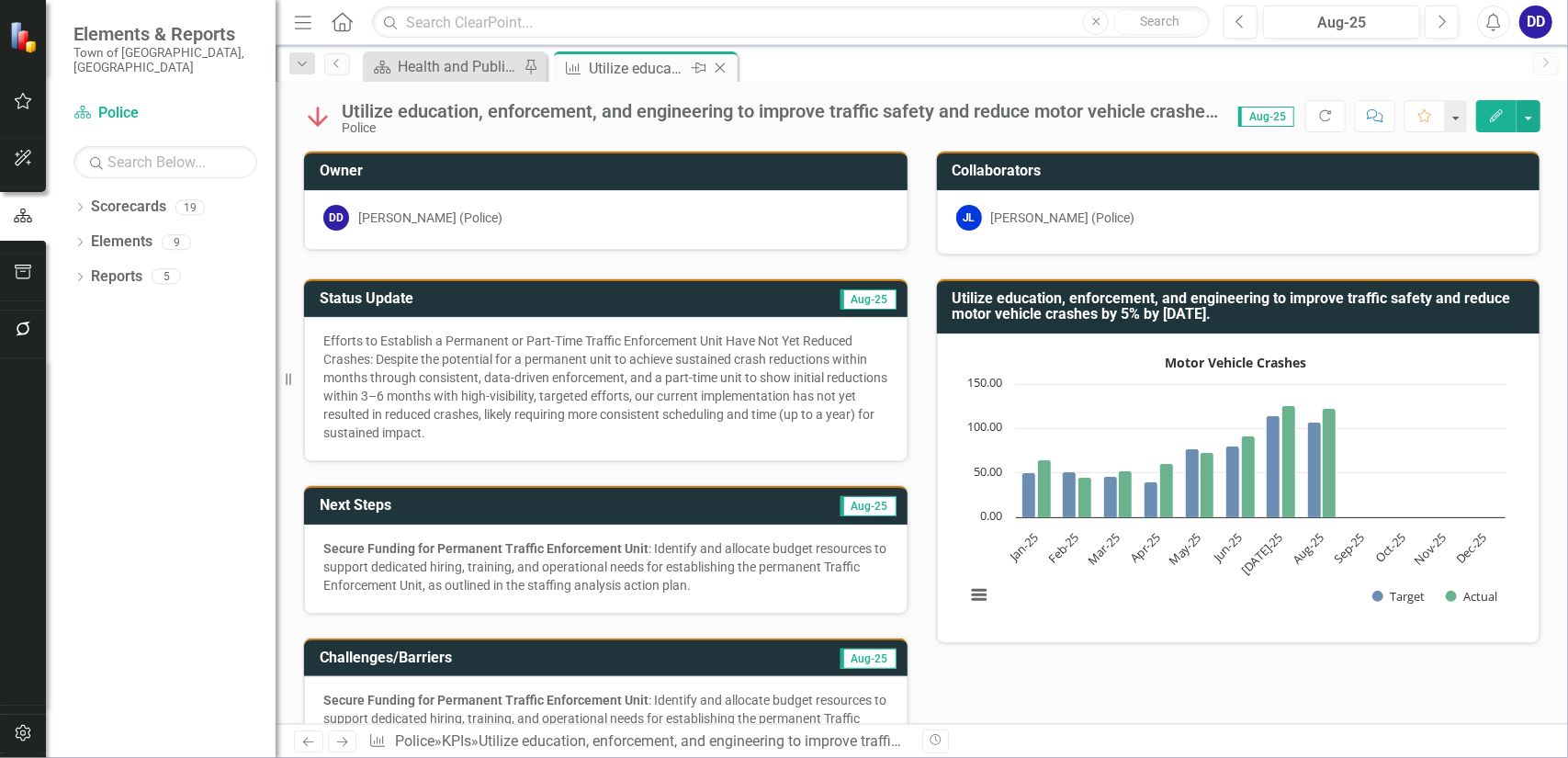
click at [724, 67] on icon "Close" at bounding box center [720, 67] width 18 height 15
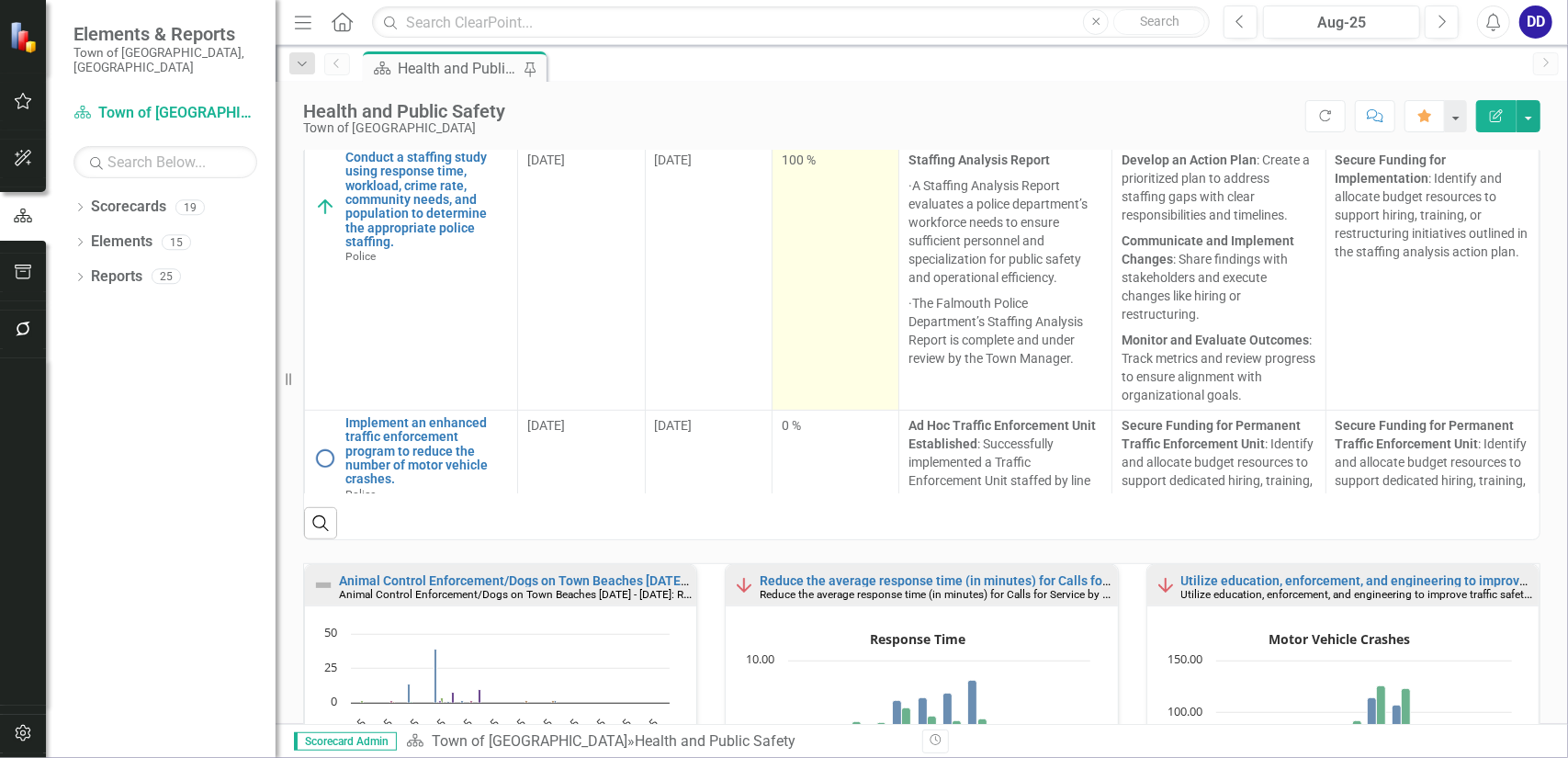
scroll to position [76, 0]
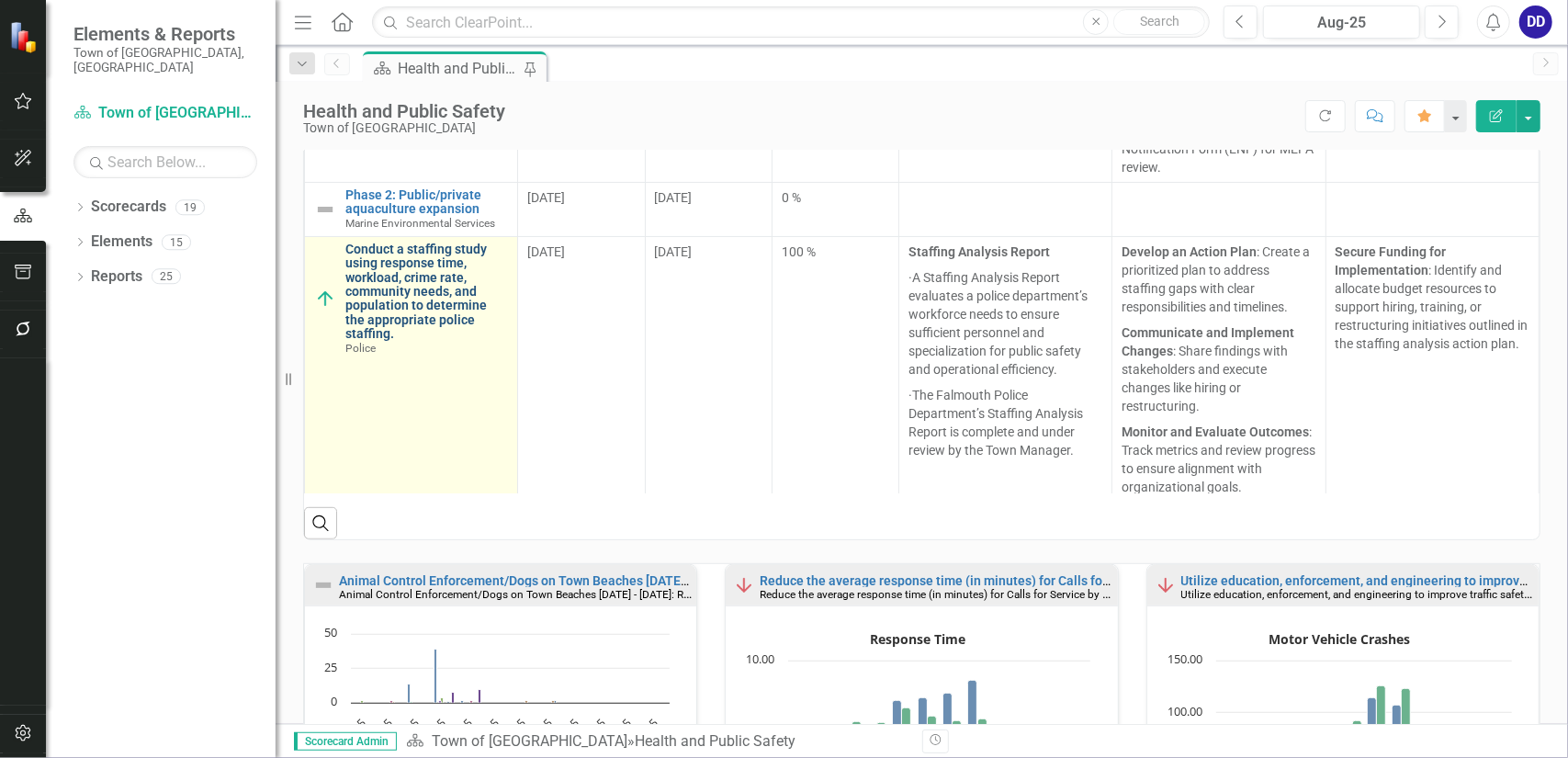
click at [426, 277] on link "Conduct a staffing study using response time, workload, crime rate, community n…" at bounding box center [426, 293] width 162 height 99
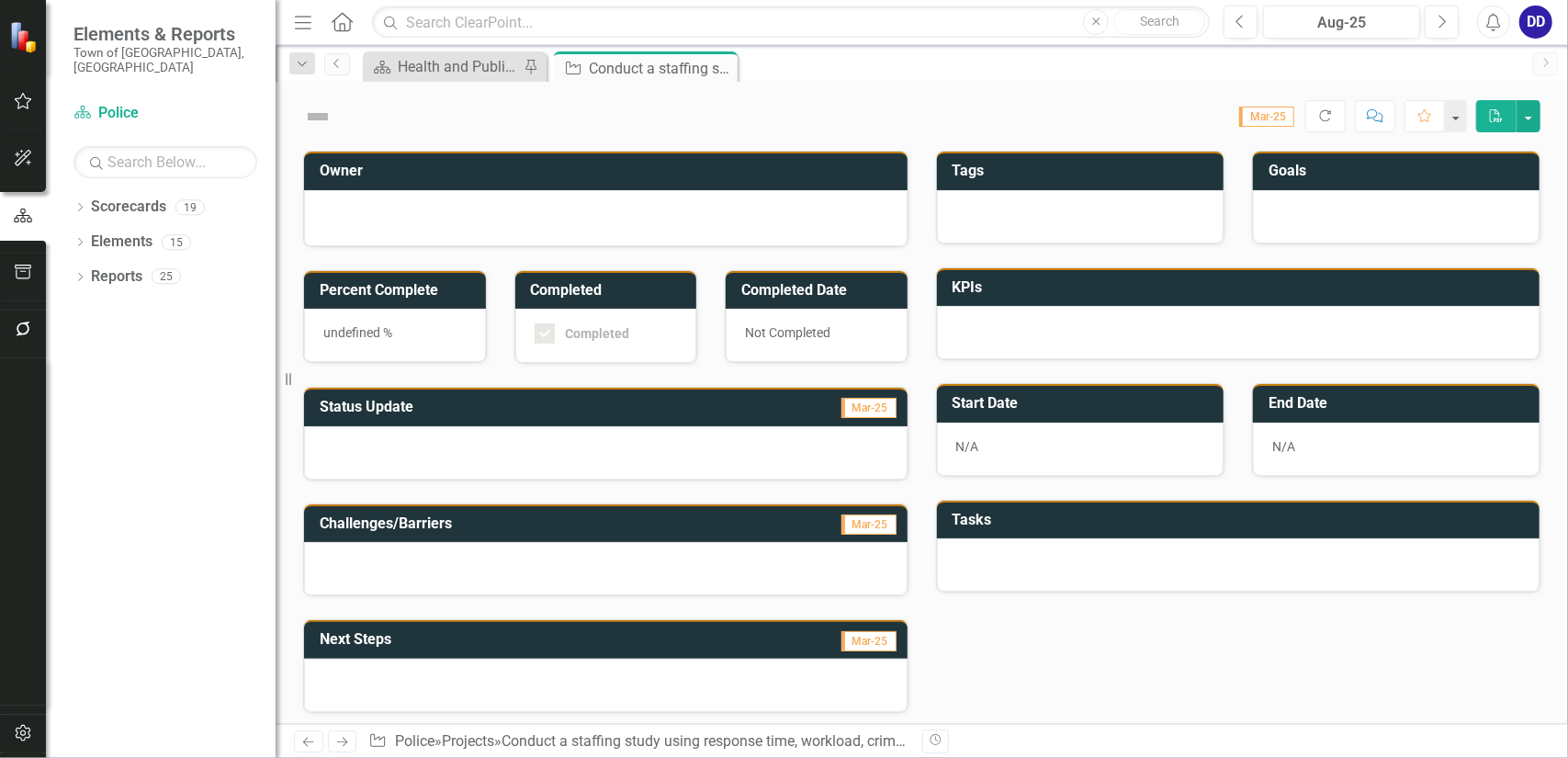
checkbox input "true"
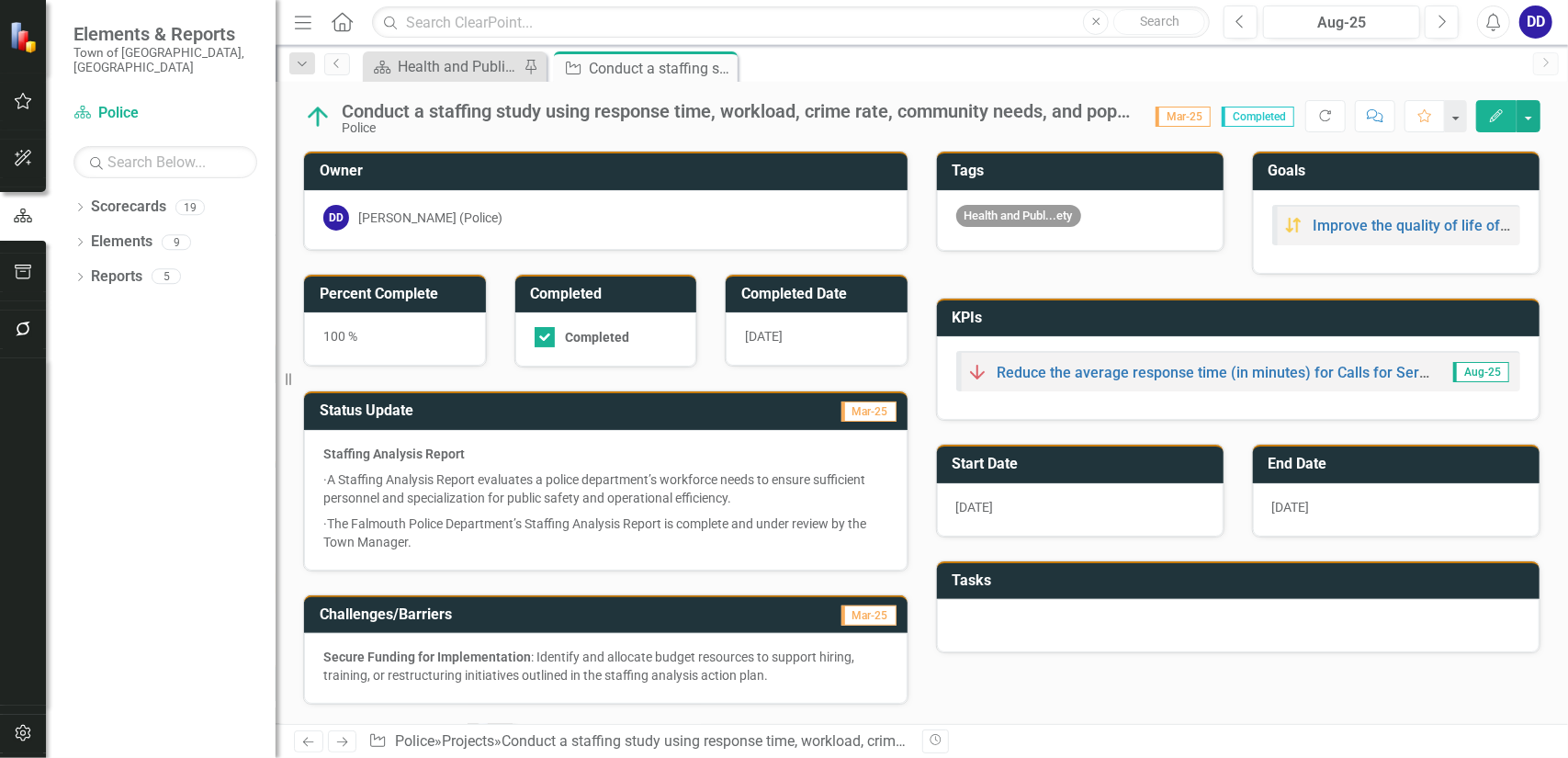
click at [0, 0] on icon "Close" at bounding box center [0, 0] width 0 height 0
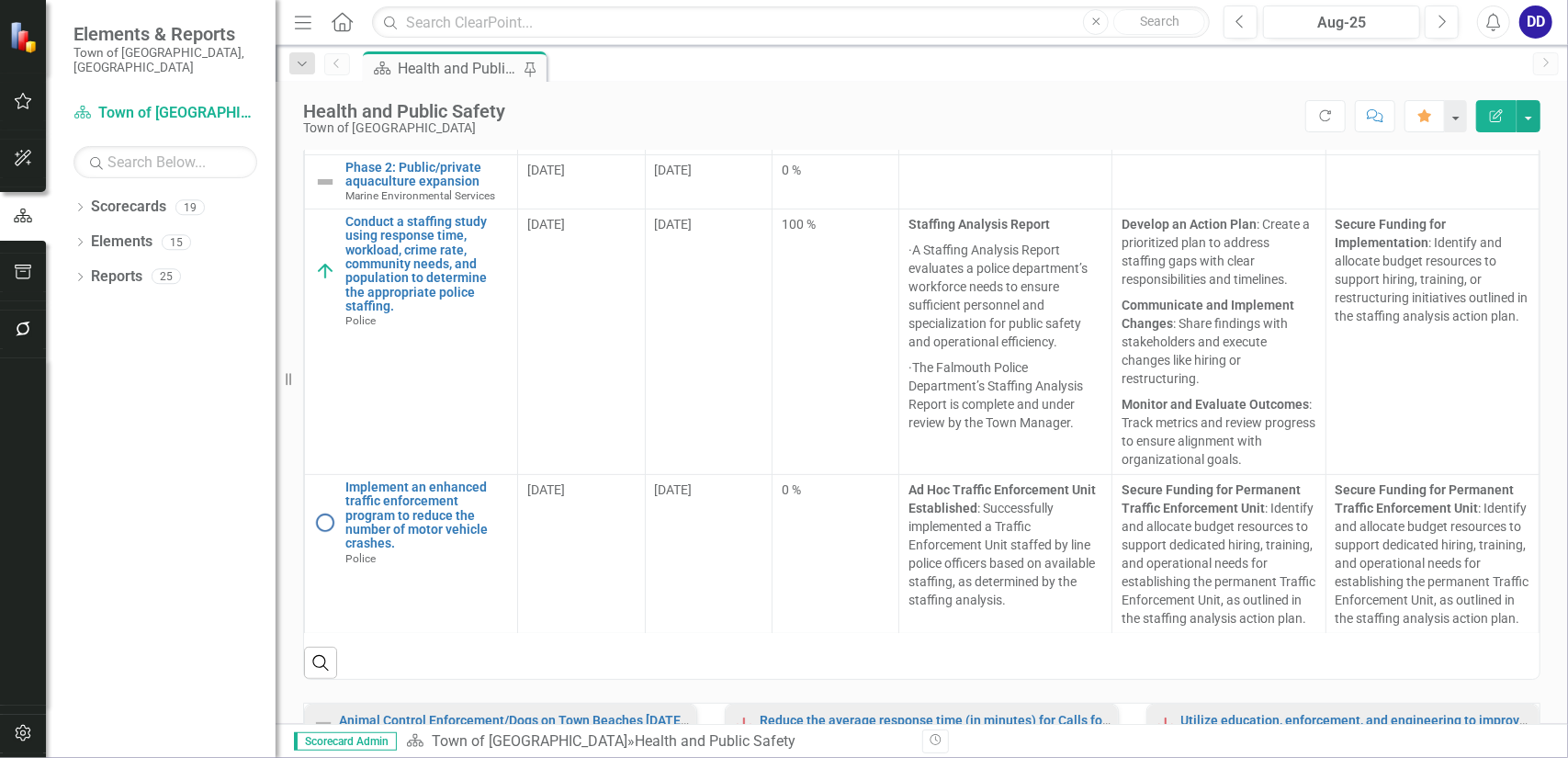
scroll to position [643, 0]
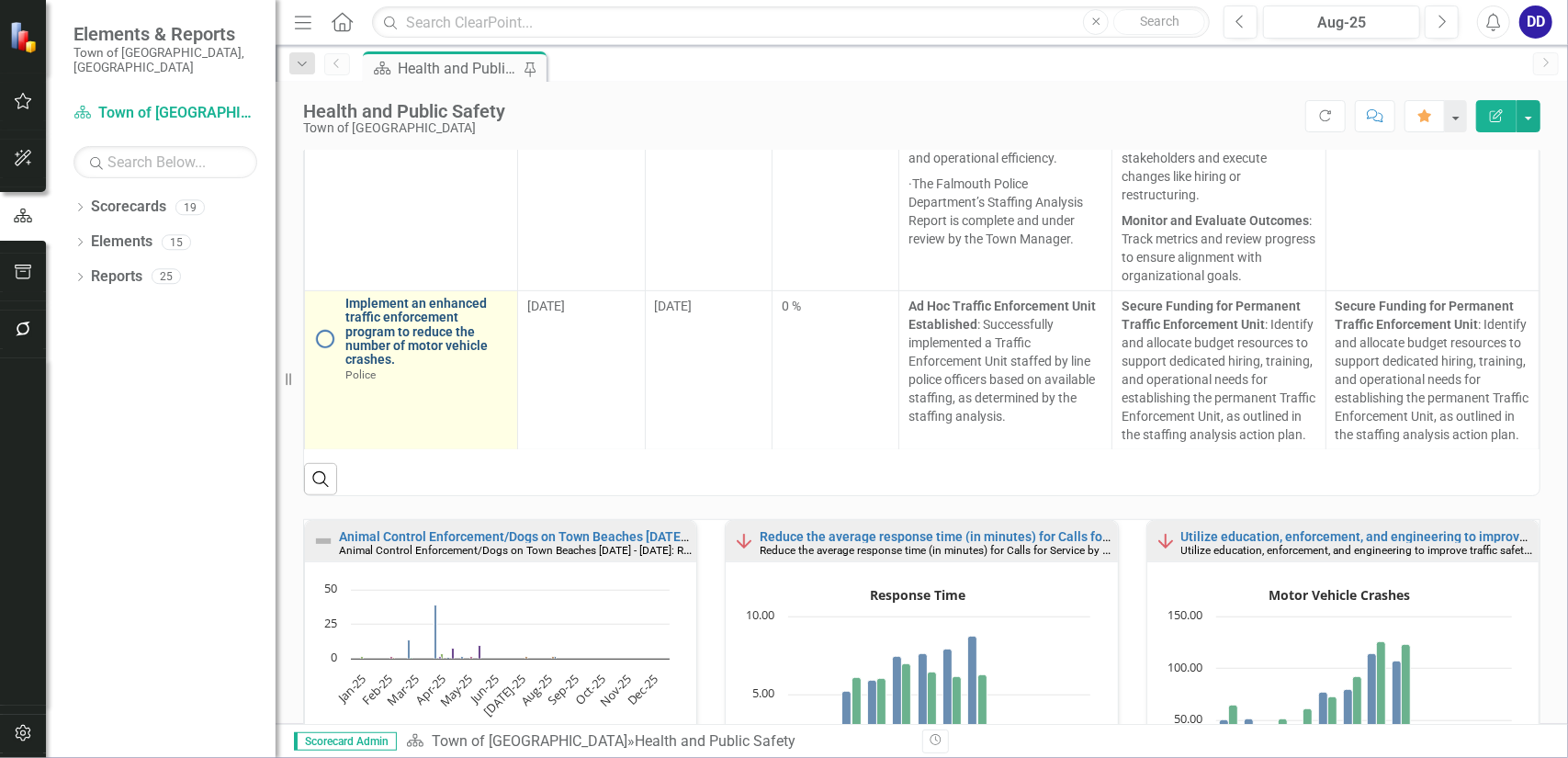
click at [436, 317] on link "Implement an enhanced traffic enforcement program to reduce the number of motor…" at bounding box center [426, 331] width 162 height 71
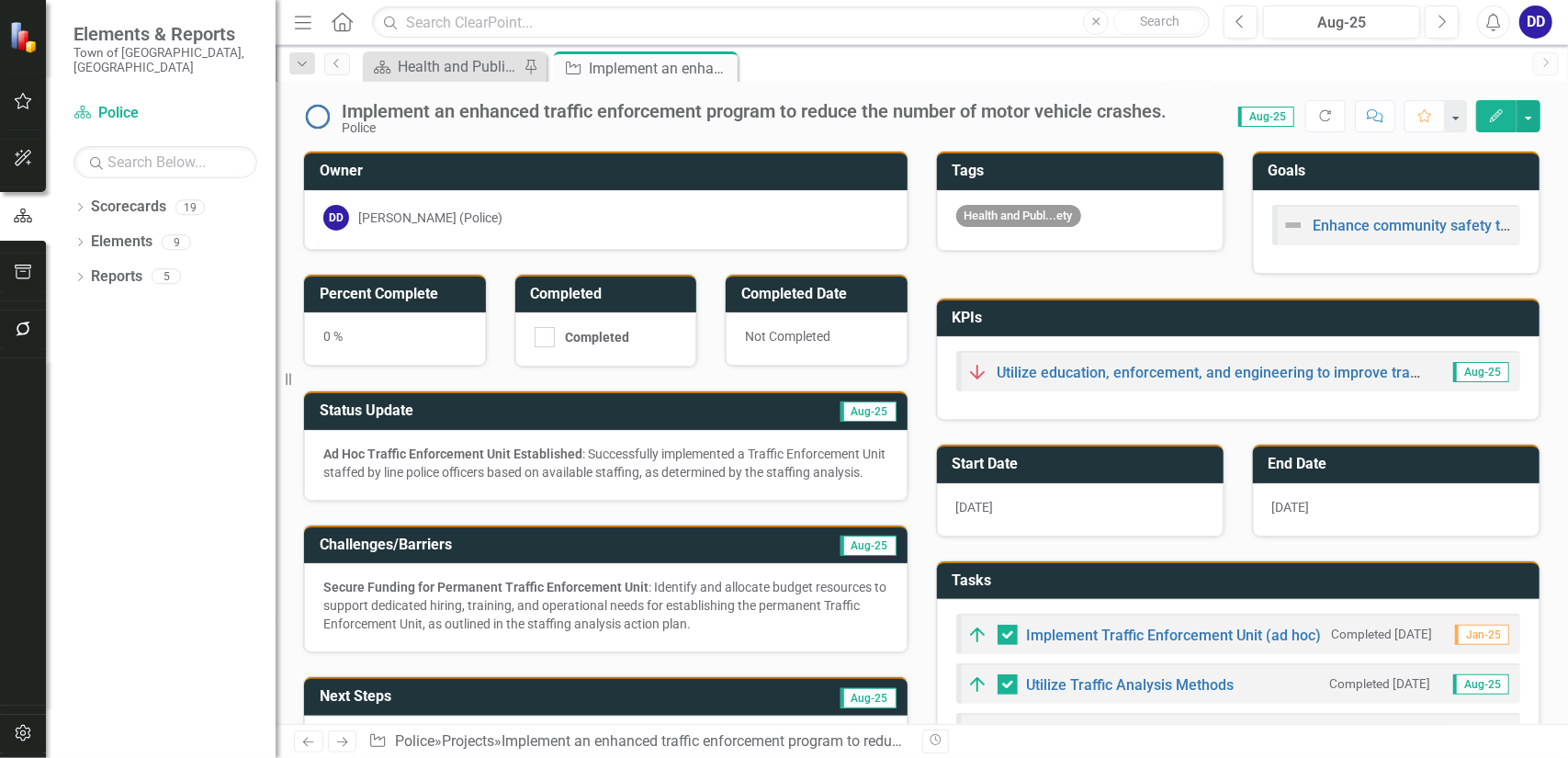
click at [773, 455] on div "Ad Hoc Traffic Enforcement Unit Established : Successfully implemented a Traffi…" at bounding box center [606, 464] width 565 height 37
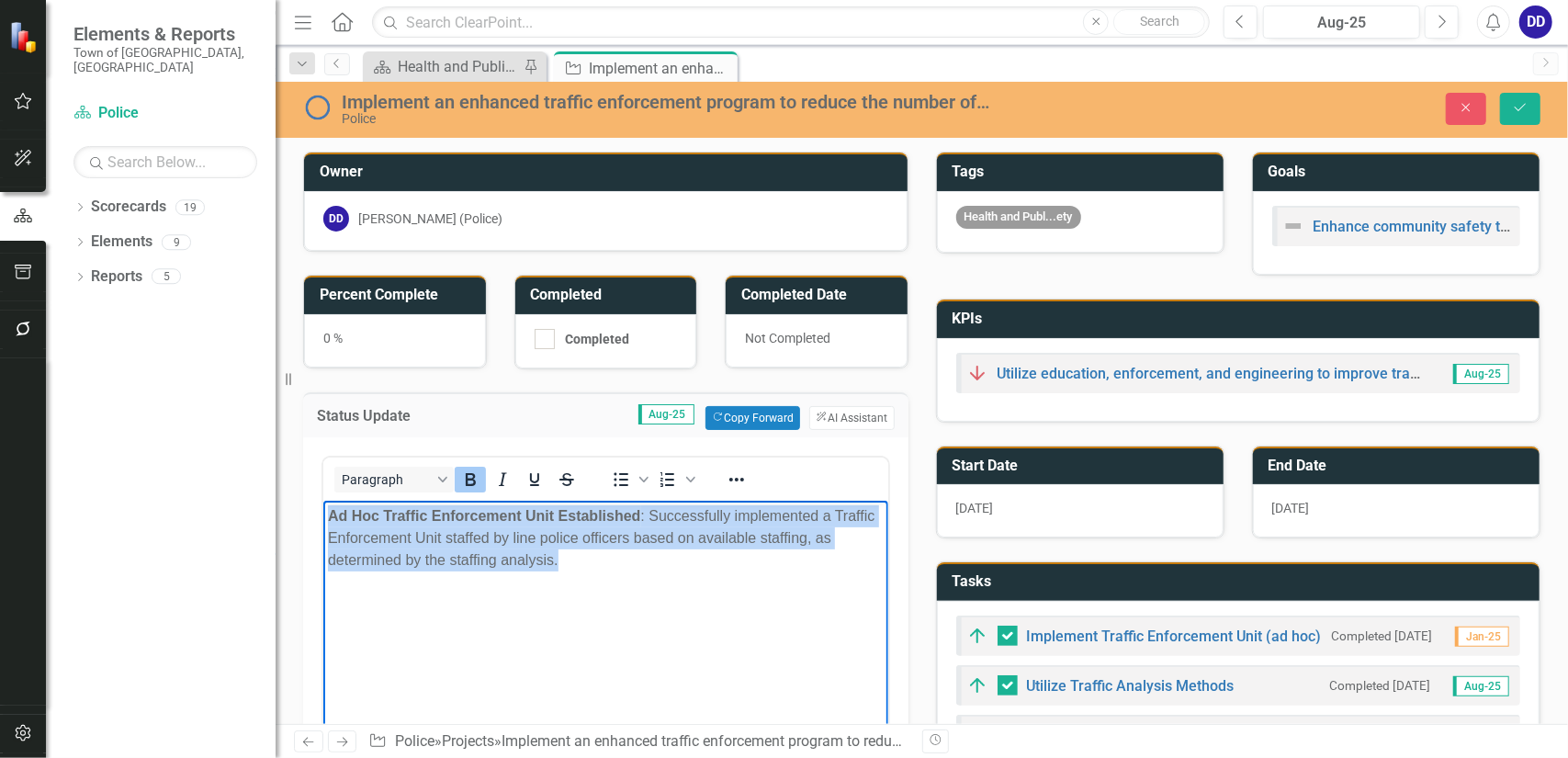
drag, startPoint x: 566, startPoint y: 558, endPoint x: 580, endPoint y: 994, distance: 436.2
click at [323, 500] on html "Ad Hoc Traffic Enforcement Unit Established : Successfully implemented a Traffi…" at bounding box center [605, 637] width 565 height 276
paste body "Rich Text Area. Press ALT-0 for help."
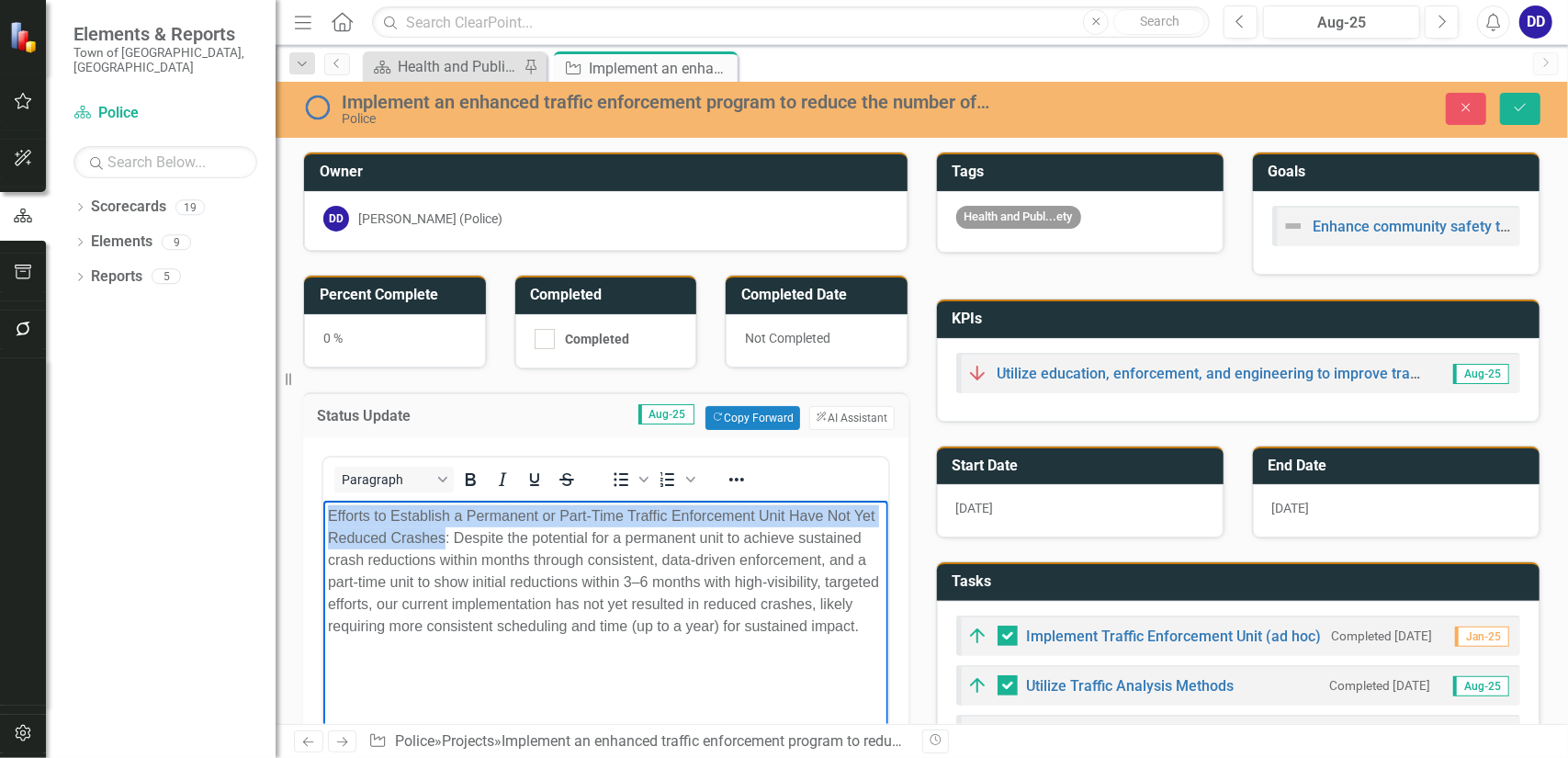
drag, startPoint x: 327, startPoint y: 511, endPoint x: 446, endPoint y: 537, distance: 121.8
click at [446, 537] on div "Efforts to Establish a Permanent or Part-Time Traffic Enforcement Unit Have Not…" at bounding box center [605, 570] width 556 height 132
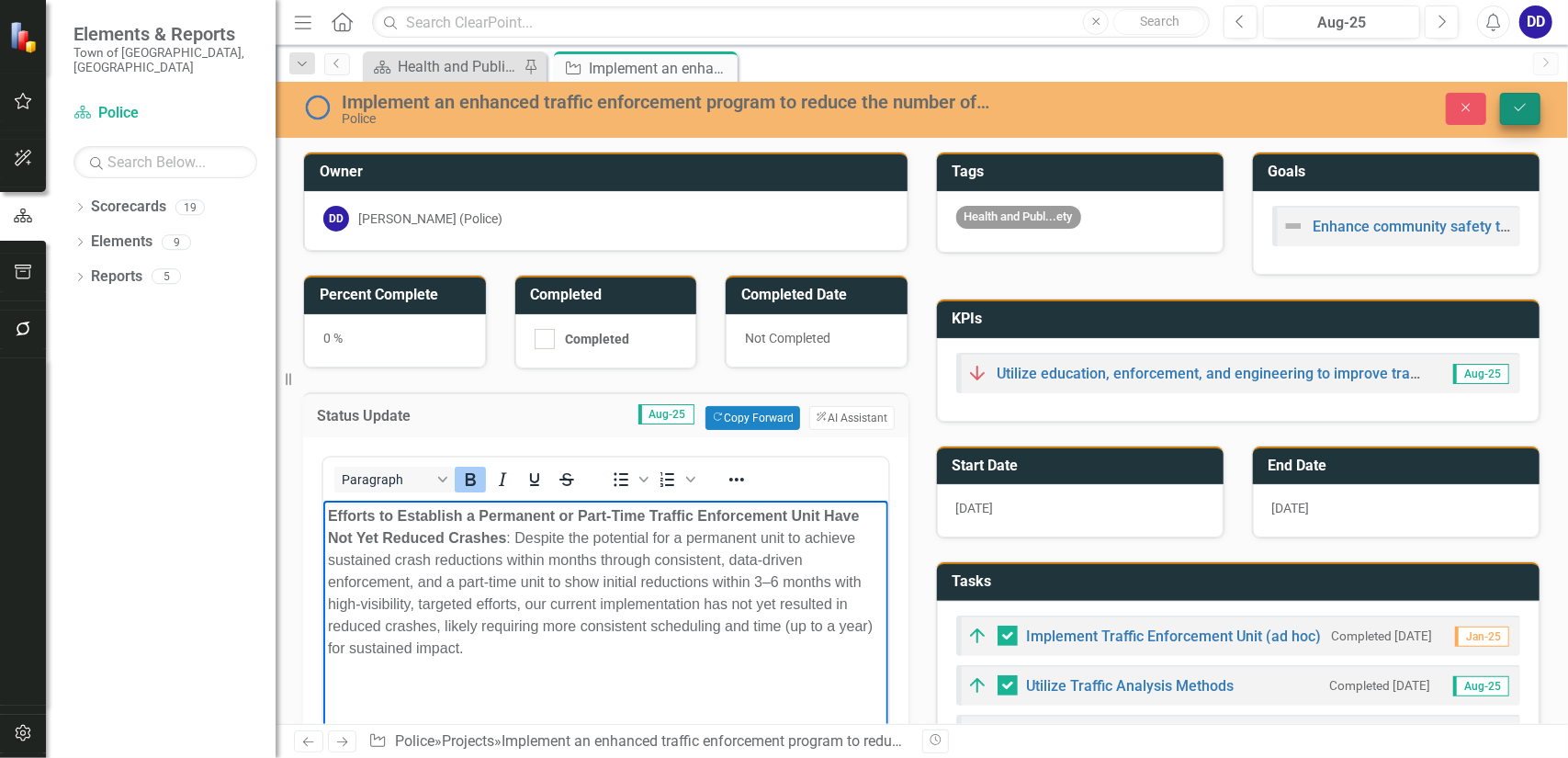
click at [1515, 107] on icon "Save" at bounding box center [1520, 107] width 17 height 13
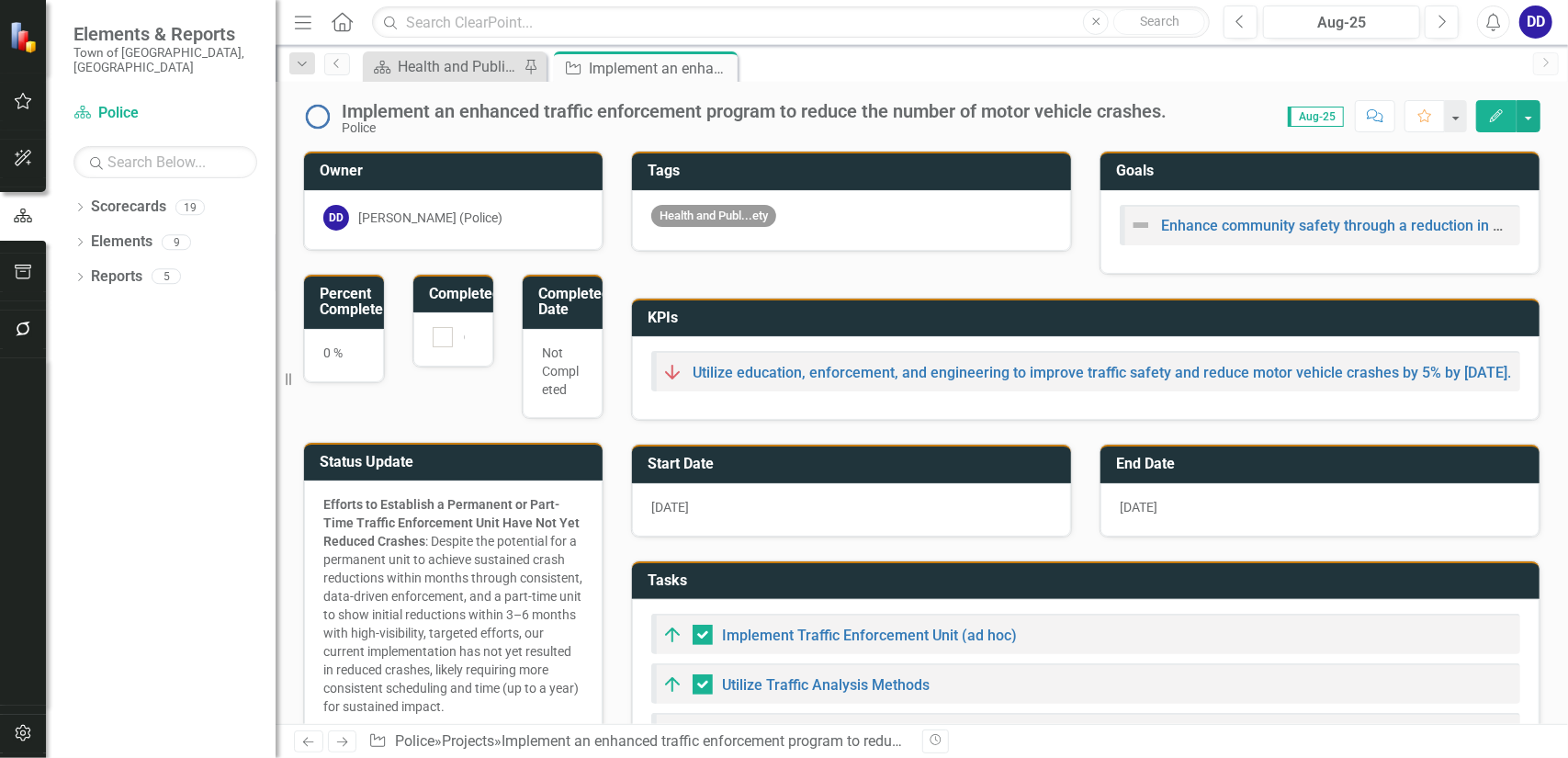
checkbox input "false"
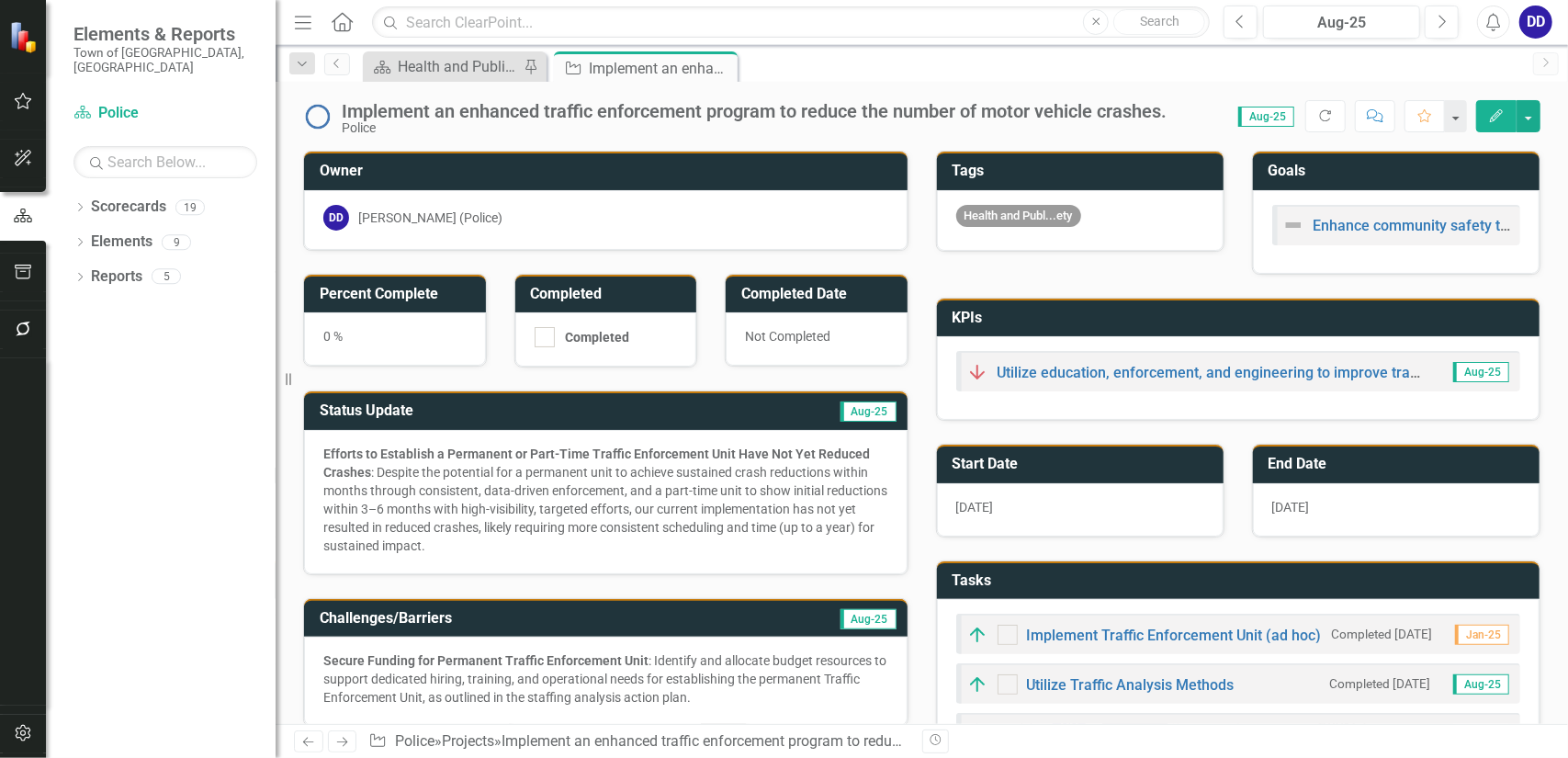
checkbox input "true"
click at [652, 498] on div "Efforts to Establish a Permanent or Part-Time Traffic Enforcement Unit Have Not…" at bounding box center [606, 500] width 565 height 110
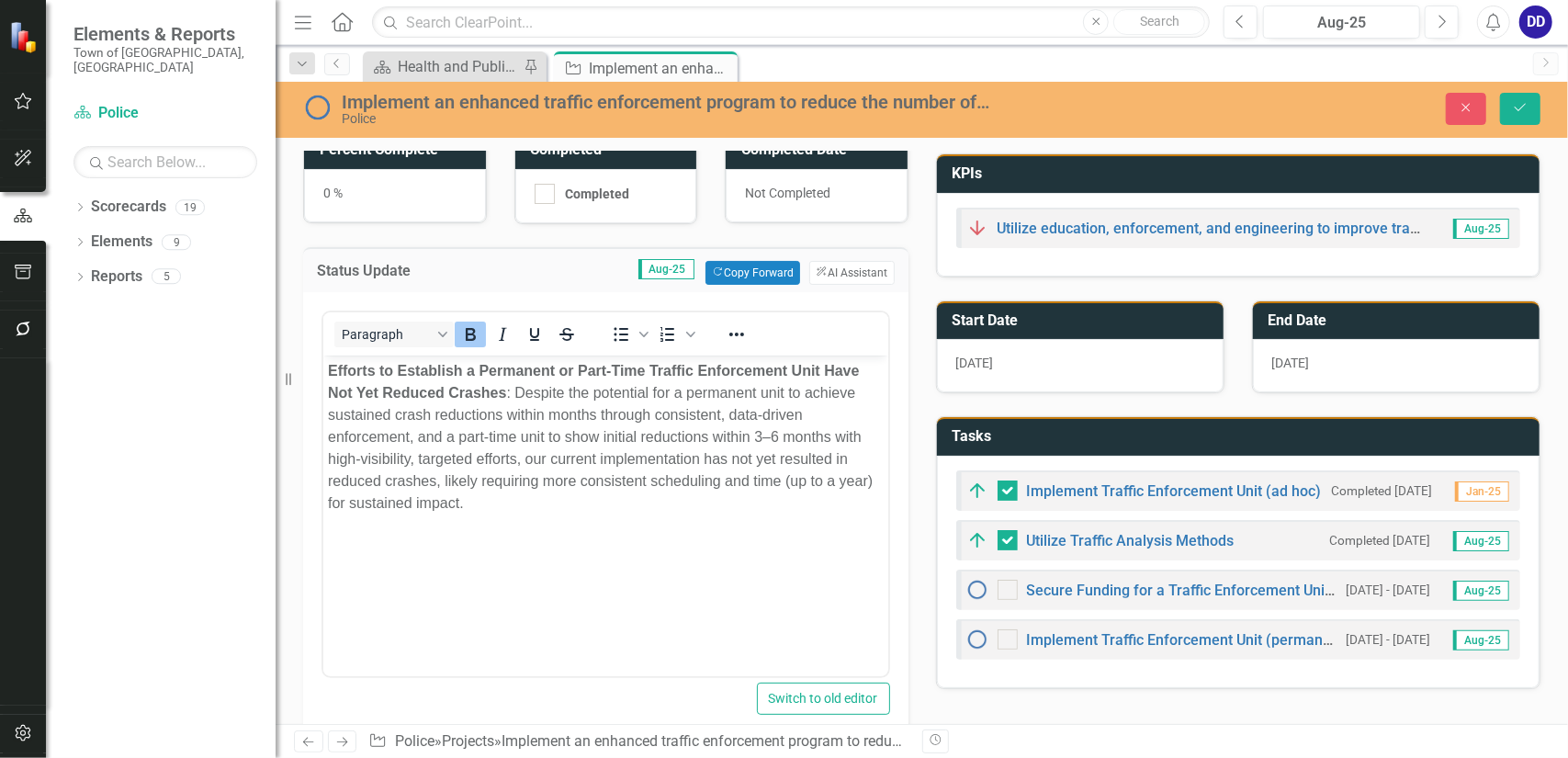
scroll to position [184, 0]
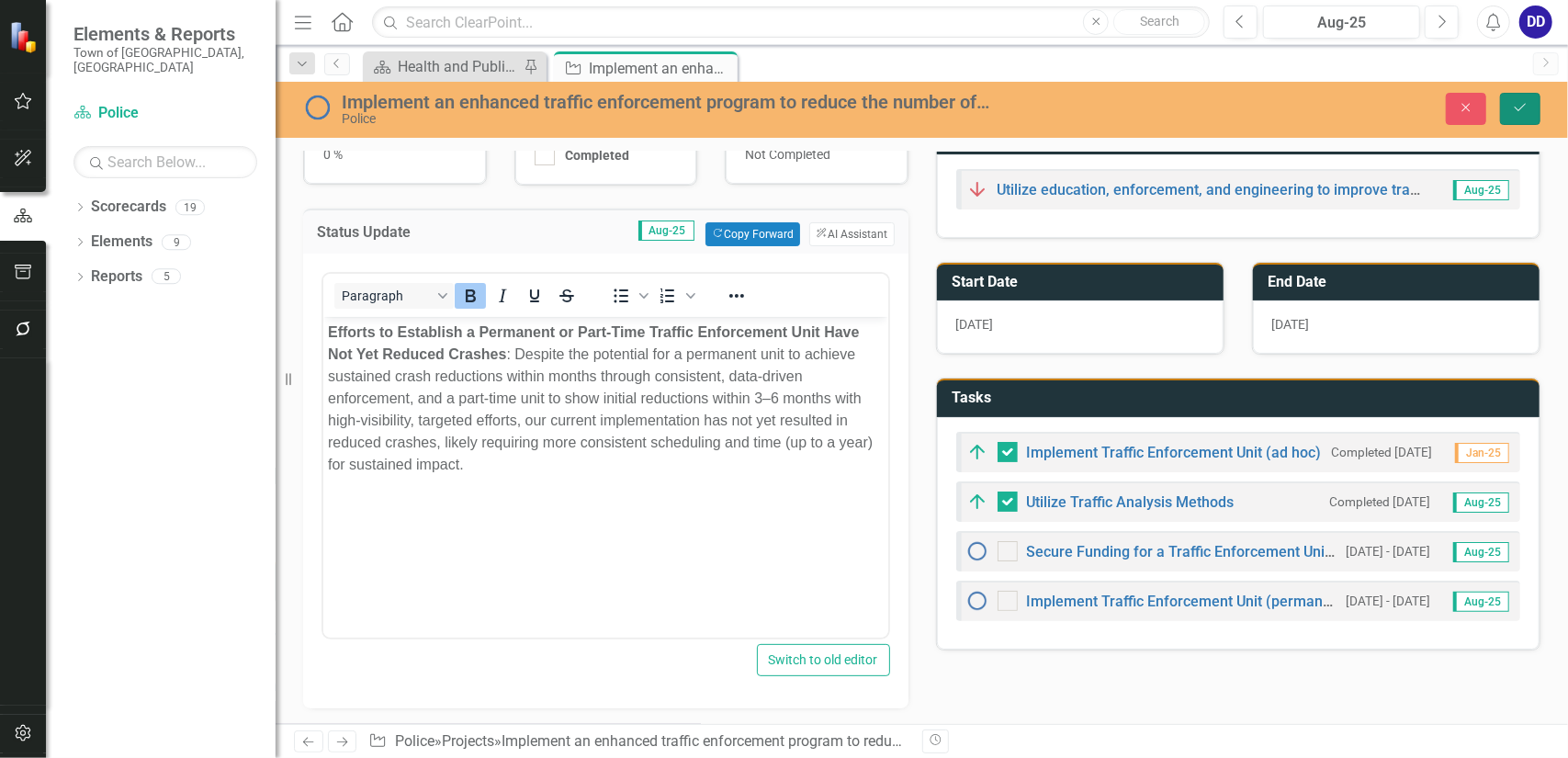
click at [1524, 110] on icon "Save" at bounding box center [1520, 107] width 17 height 13
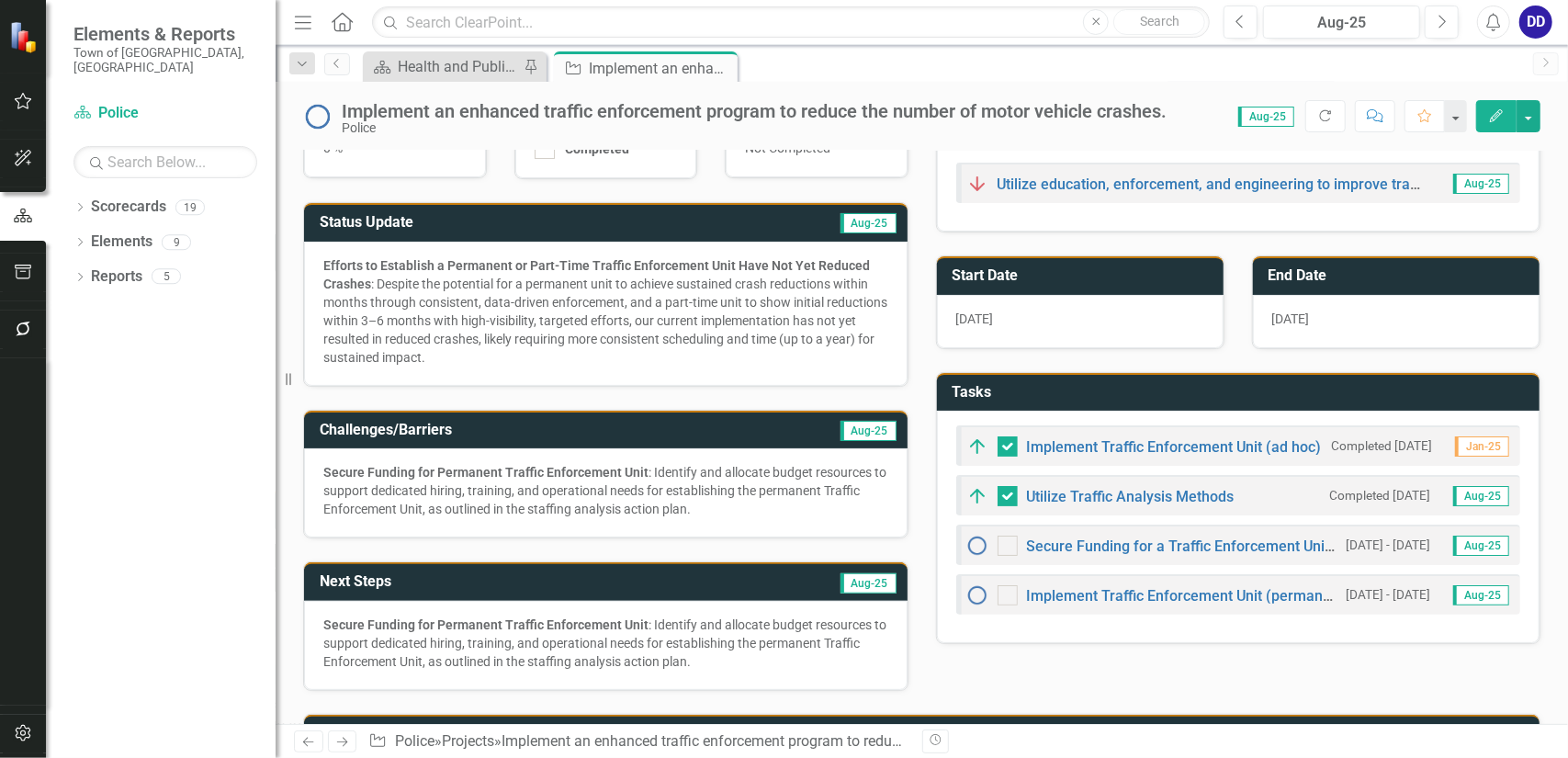
scroll to position [177, 0]
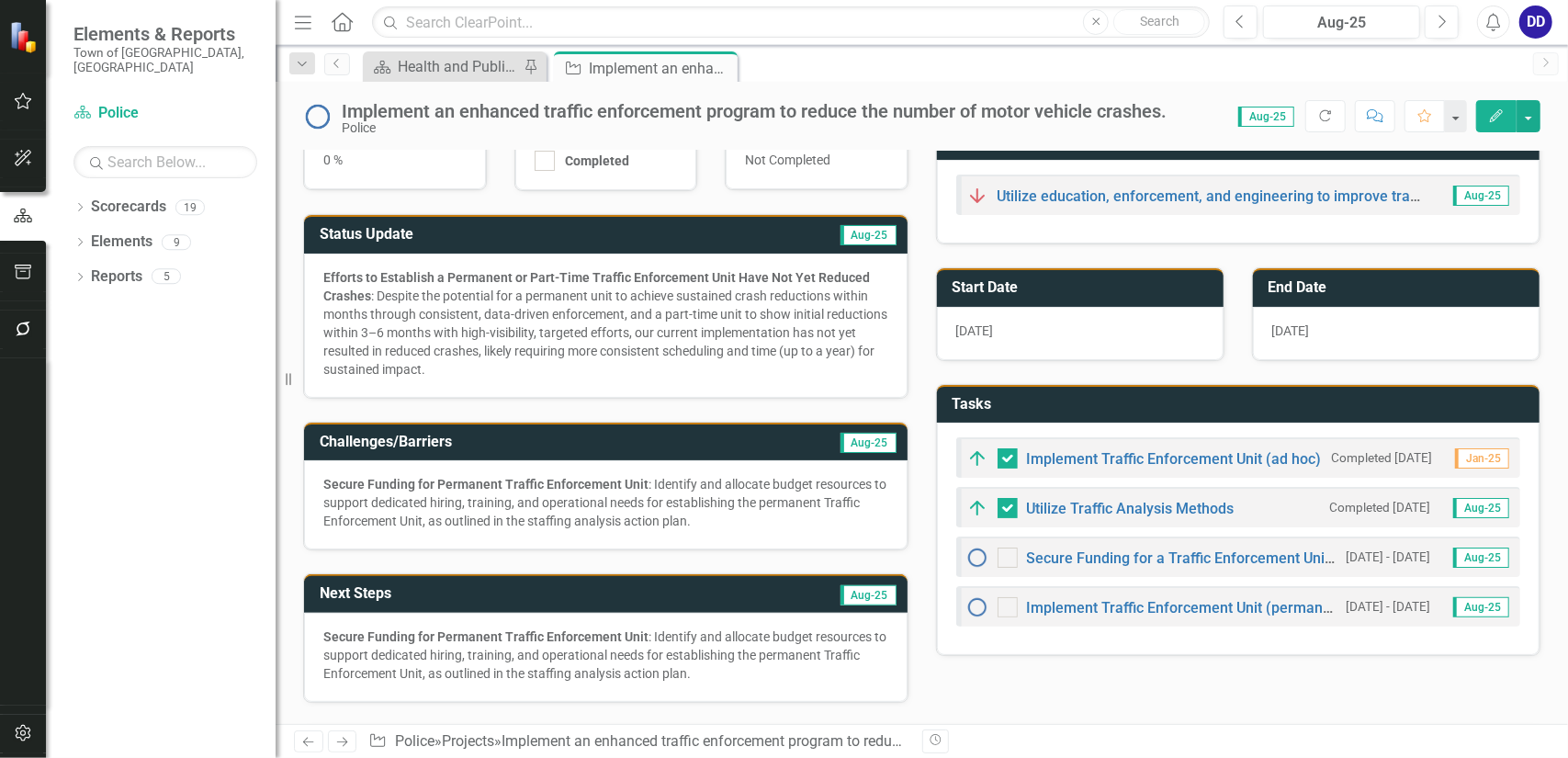
click at [560, 354] on div "Efforts to Establish a Permanent or Part-Time Traffic Enforcement Unit Have Not…" at bounding box center [606, 323] width 565 height 110
click at [755, 306] on div "Efforts to Establish a Permanent or Part-Time Traffic Enforcement Unit Have Not…" at bounding box center [606, 323] width 565 height 110
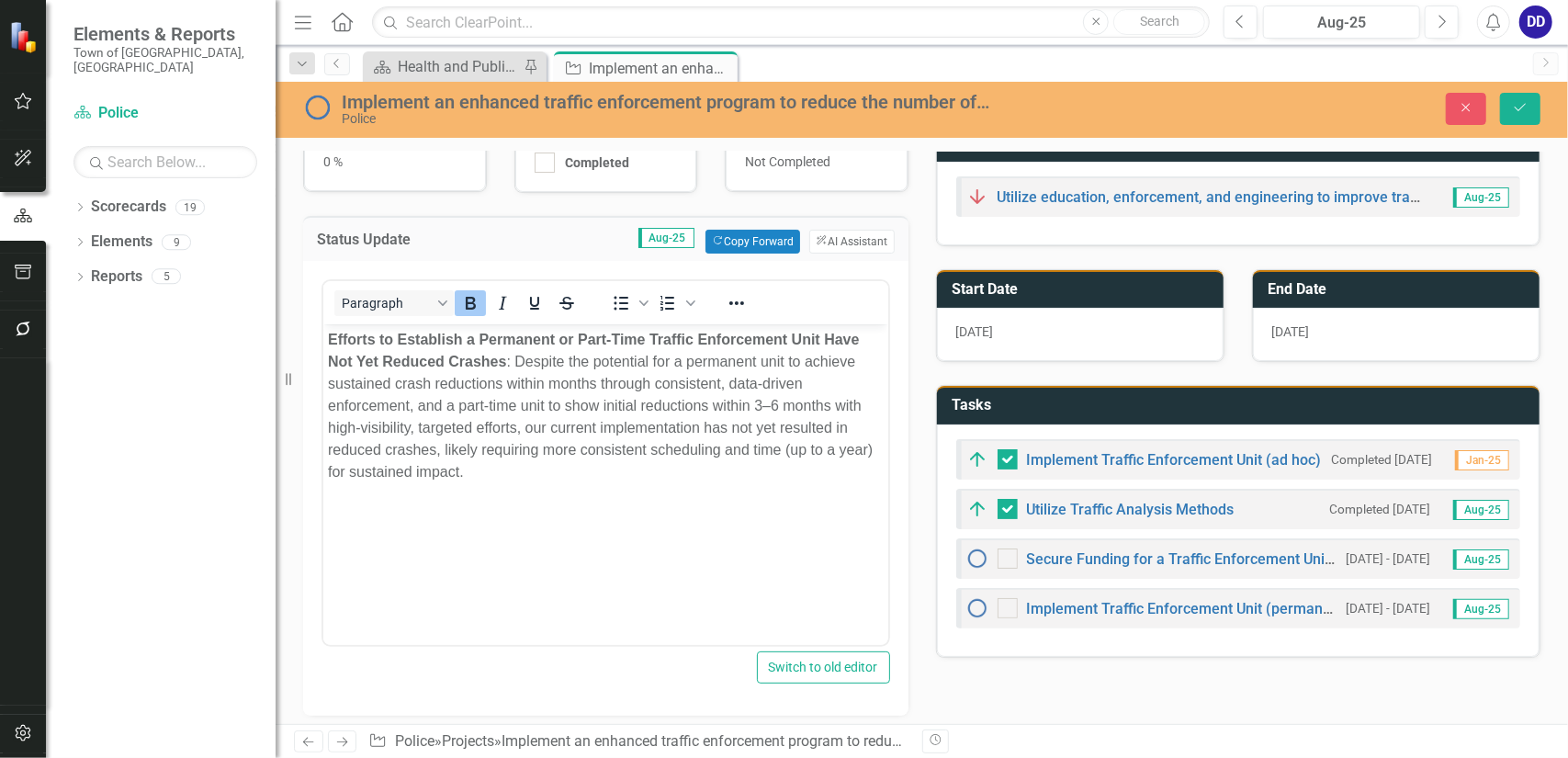
scroll to position [0, 0]
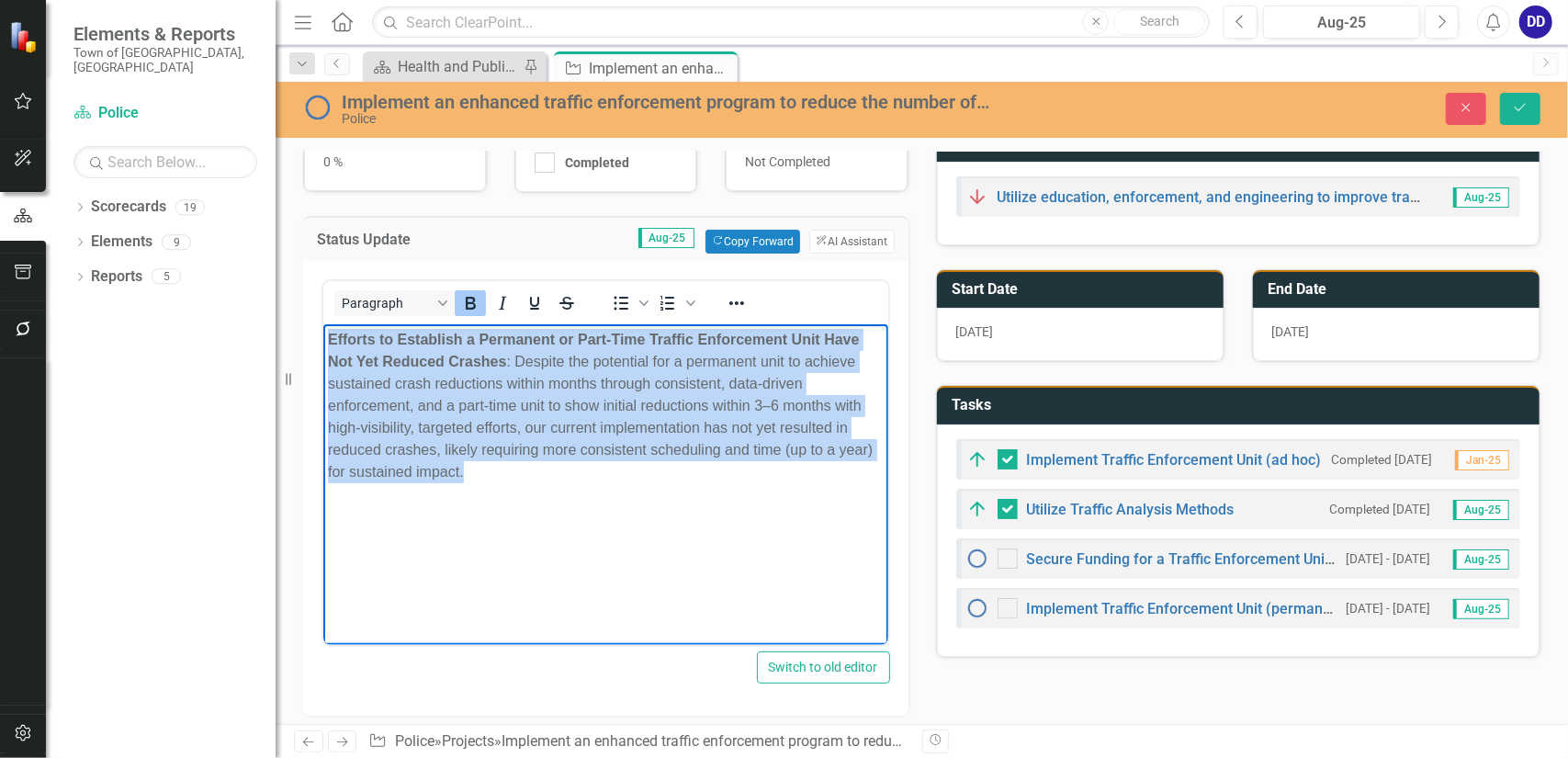
drag, startPoint x: 473, startPoint y: 472, endPoint x: 306, endPoint y: 337, distance: 214.7
click at [323, 337] on html "Efforts to Establish a Permanent or Part-Time Traffic Enforcement Unit Have Not…" at bounding box center [605, 462] width 565 height 276
copy div "Efforts to Establish a Permanent or Part-Time Traffic Enforcement Unit Have Not…"
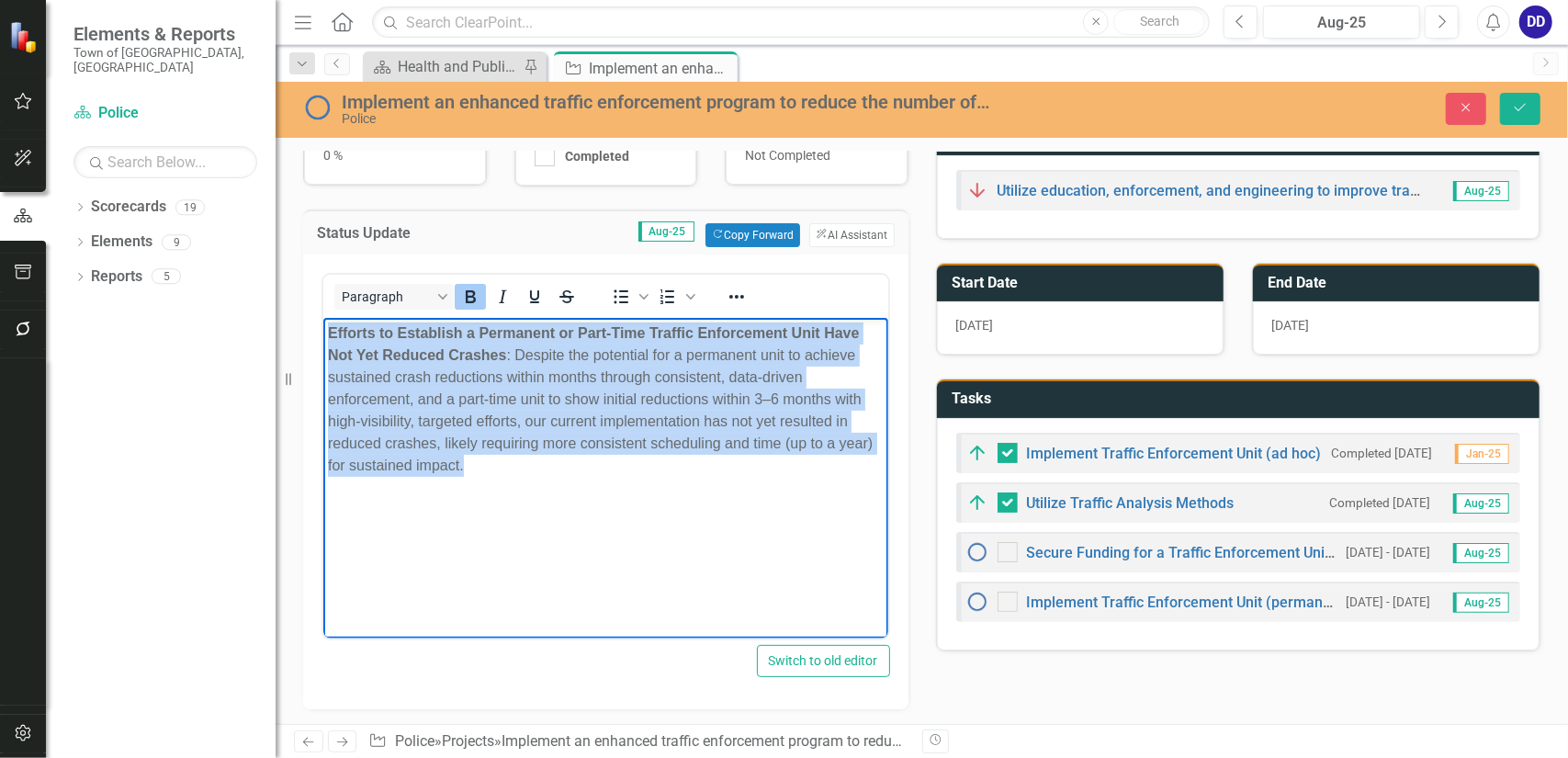
scroll to position [177, 0]
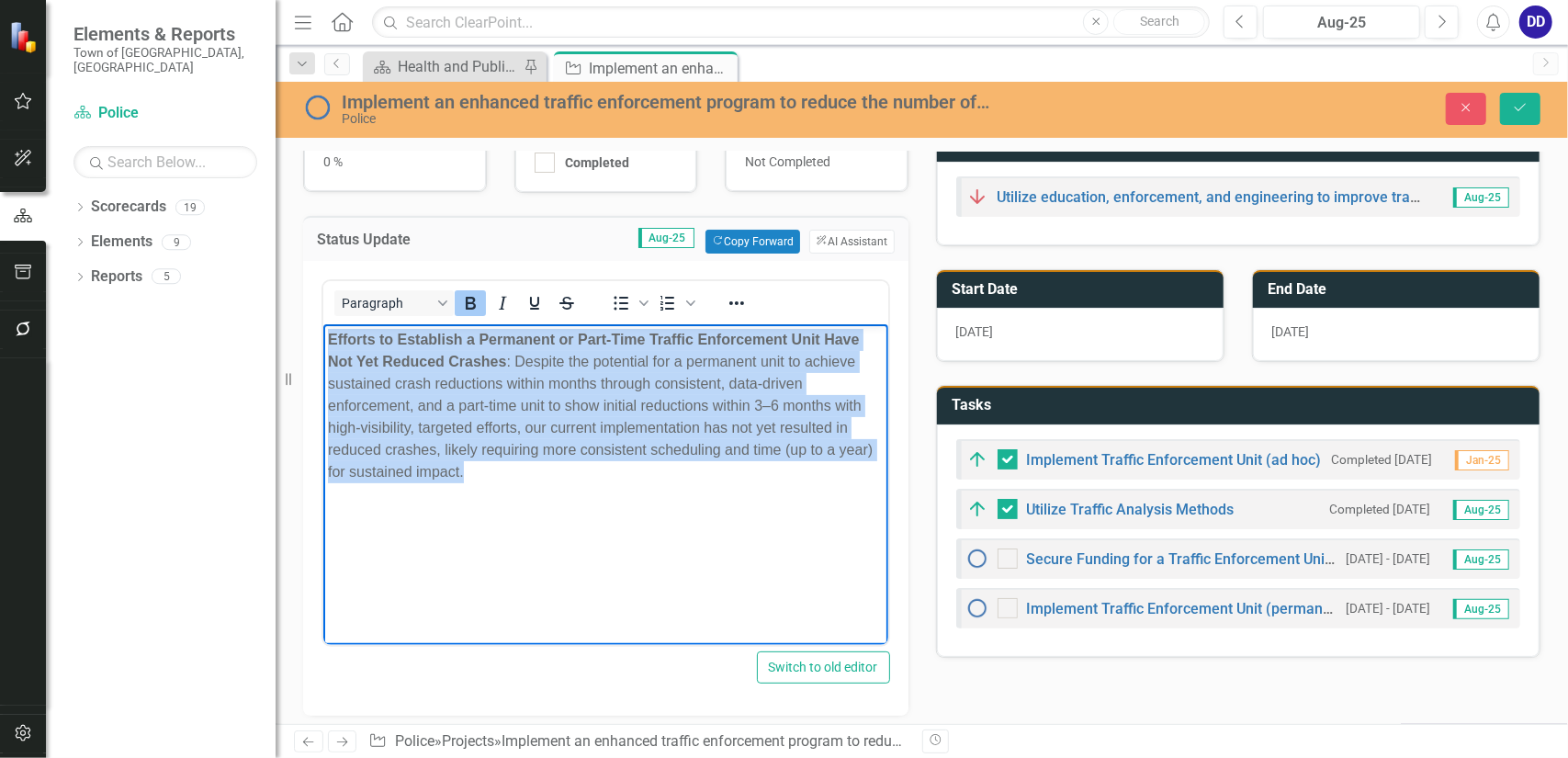
click at [572, 449] on div "Efforts to Establish a Permanent or Part-Time Traffic Enforcement Unit Have Not…" at bounding box center [605, 405] width 556 height 155
drag, startPoint x: 482, startPoint y: 482, endPoint x: 258, endPoint y: 338, distance: 266.3
click at [323, 338] on html "Efforts to Establish a Permanent or Part-Time Traffic Enforcement Unit Have Not…" at bounding box center [605, 462] width 565 height 276
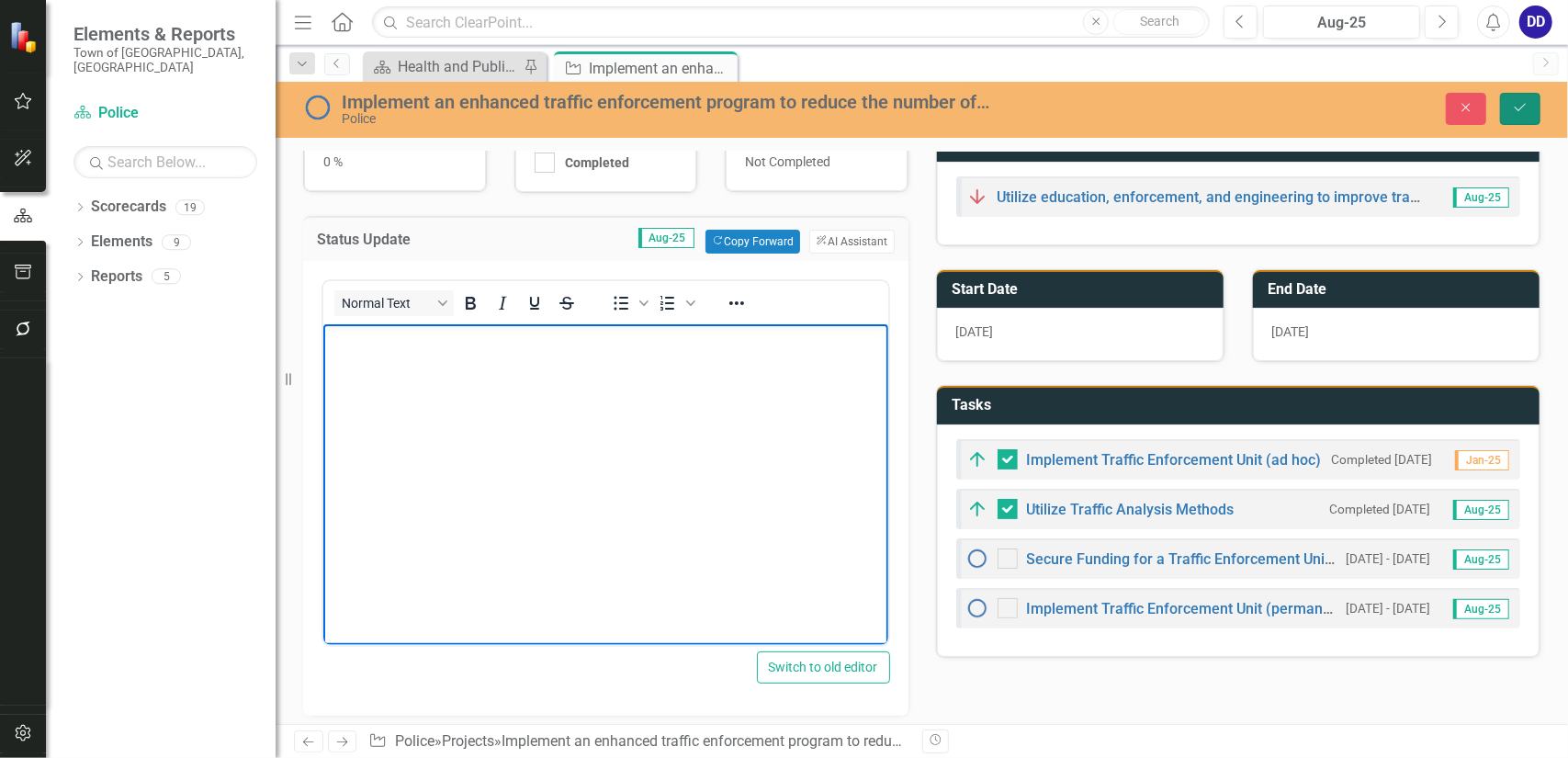
click at [1516, 104] on icon "Save" at bounding box center [1520, 107] width 17 height 13
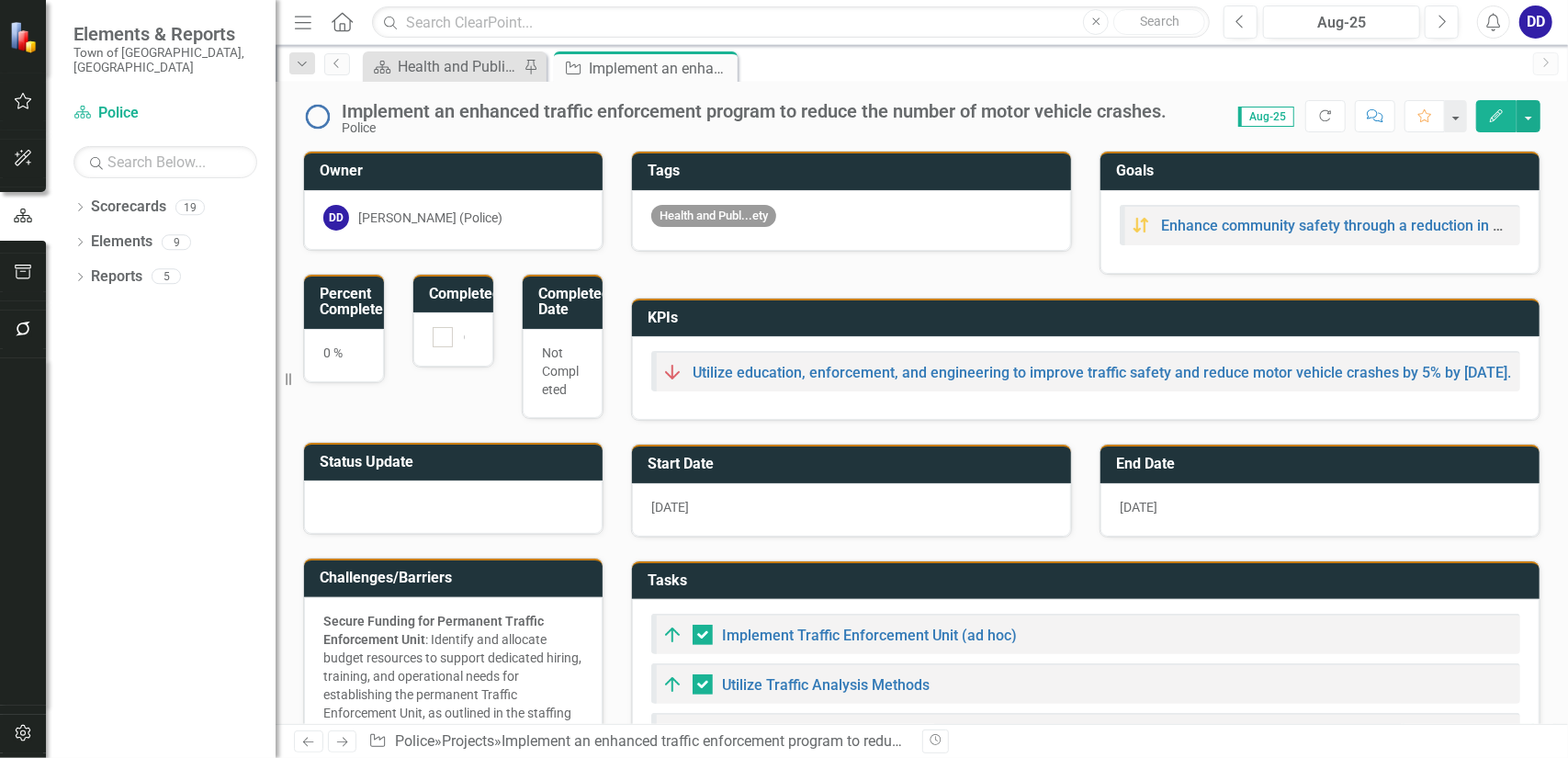
checkbox input "false"
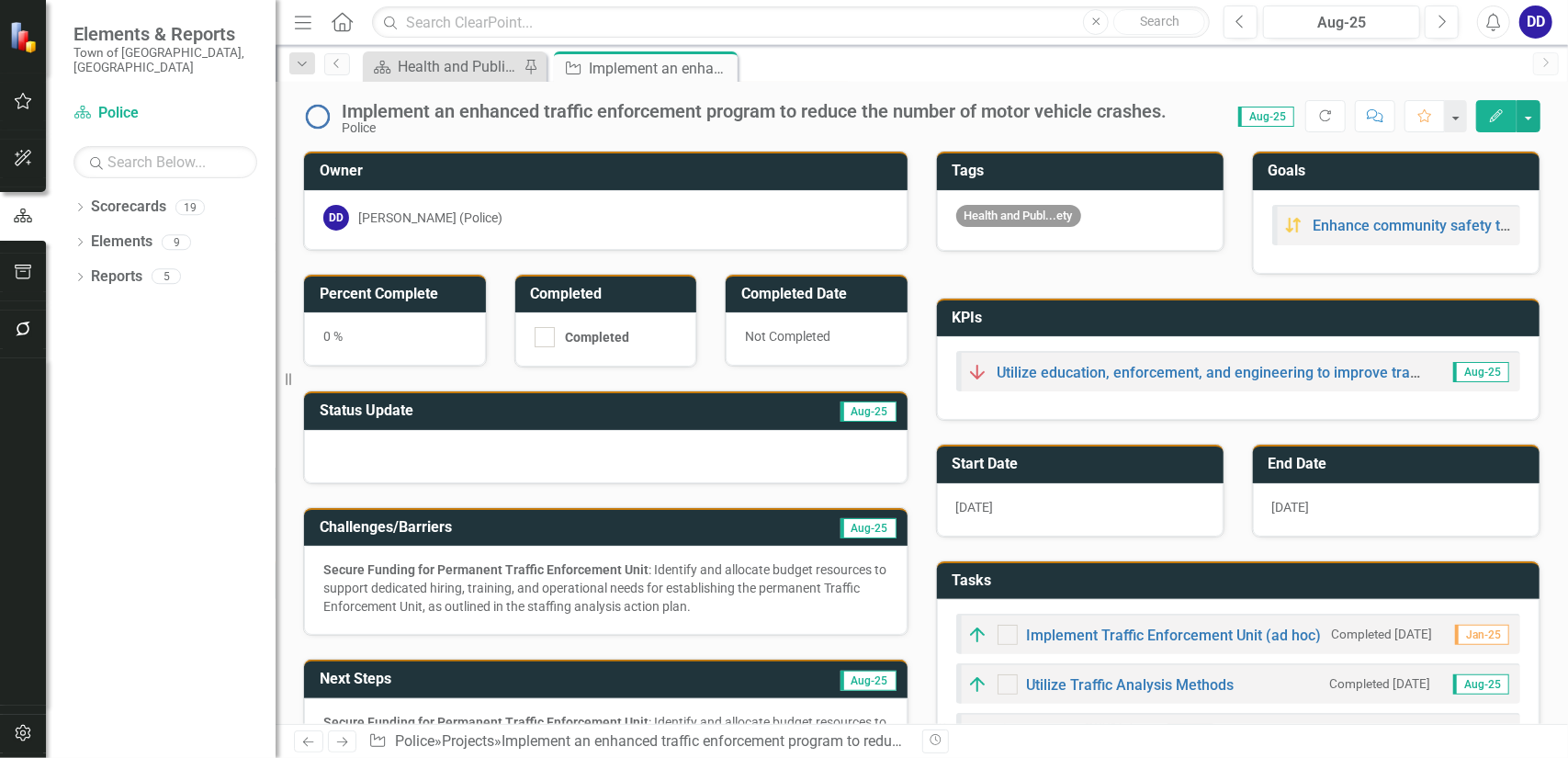
checkbox input "true"
click at [713, 578] on div "Secure Funding for Permanent Traffic Enforcement Unit : Identify and allocate b…" at bounding box center [606, 588] width 565 height 55
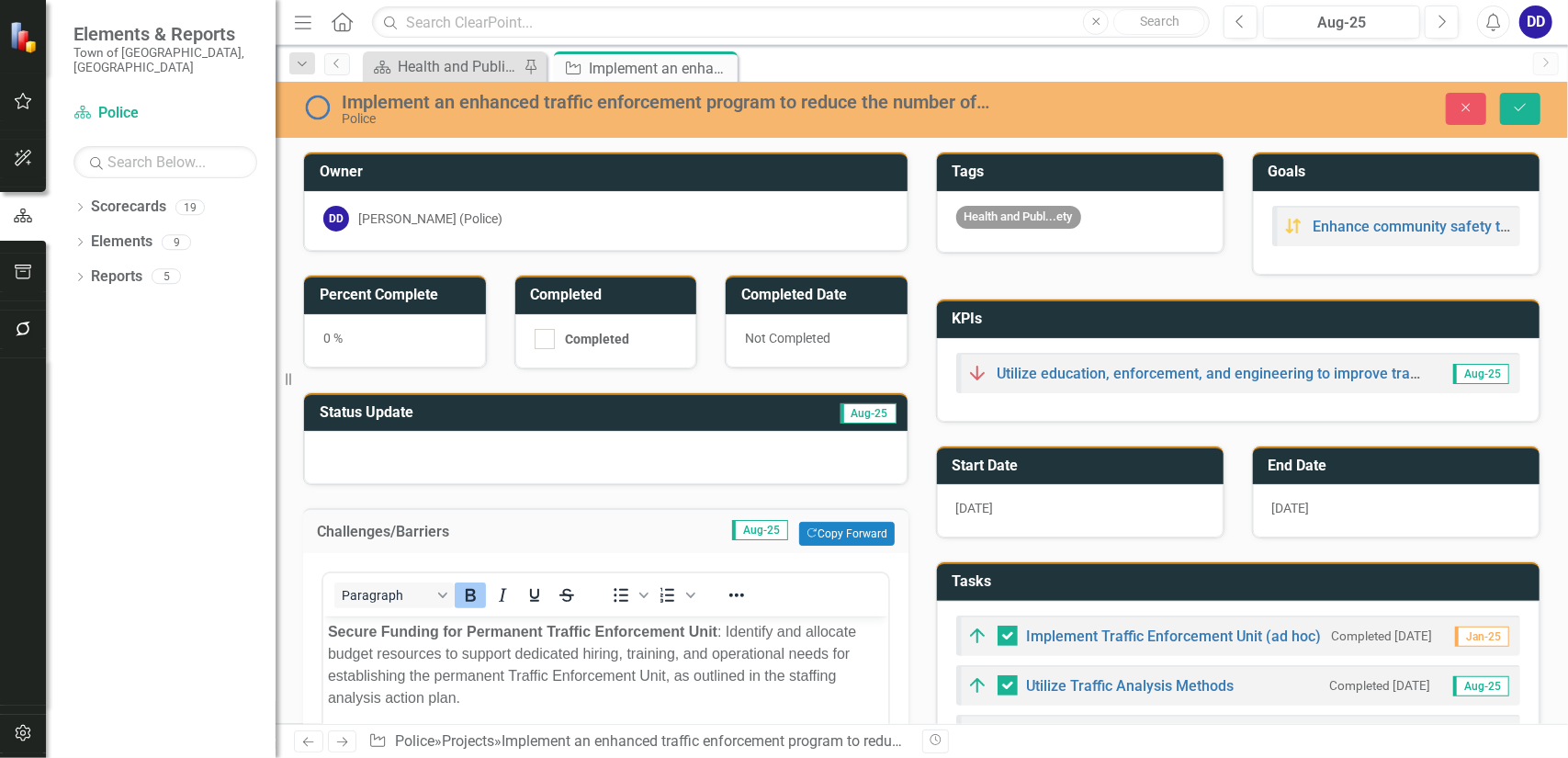
scroll to position [0, 0]
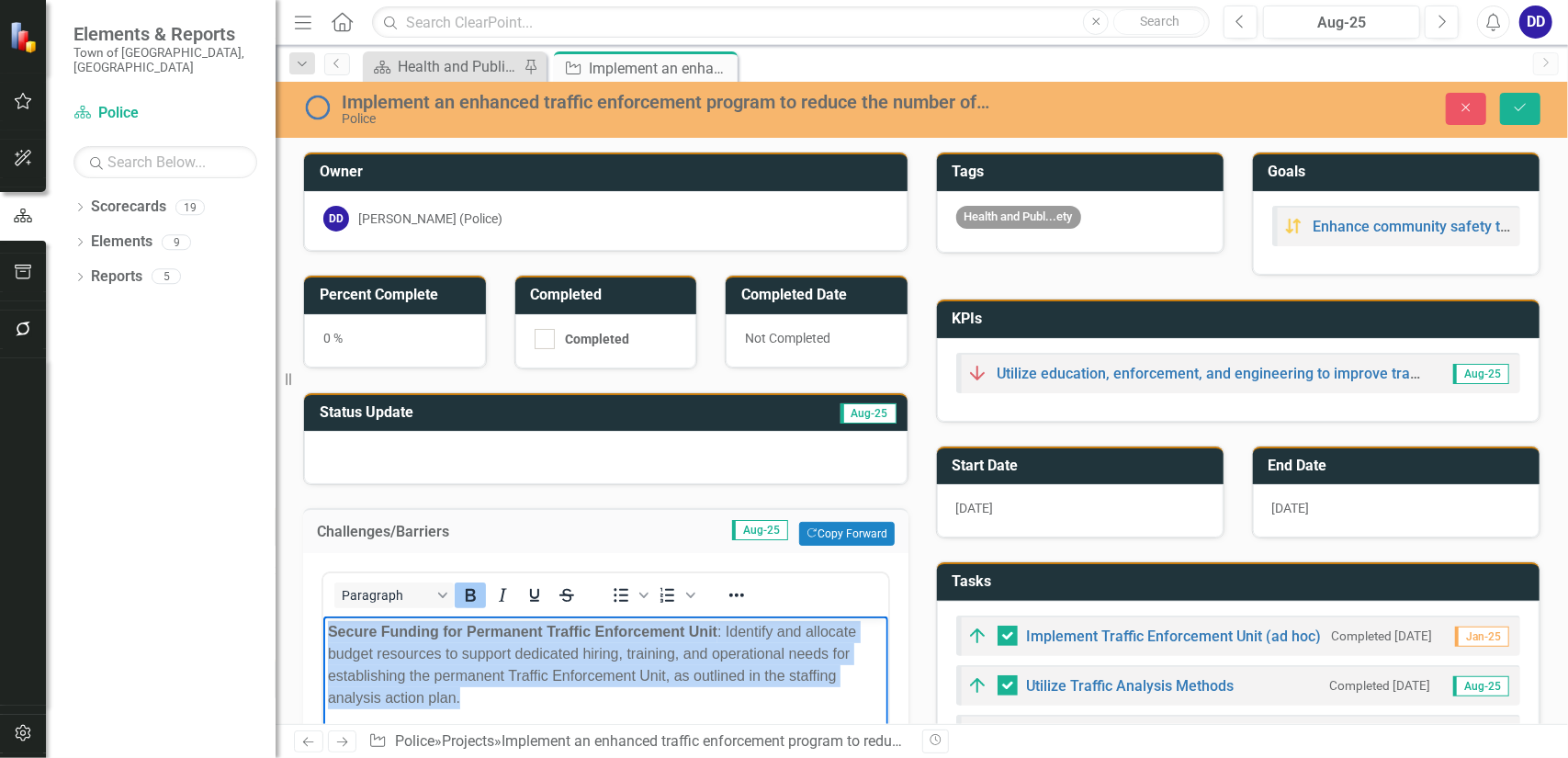
drag, startPoint x: 484, startPoint y: 697, endPoint x: 620, endPoint y: 1237, distance: 556.9
click at [323, 623] on html "Secure Funding for Permanent Traffic Enforcement Unit : Identify and allocate b…" at bounding box center [605, 755] width 565 height 276
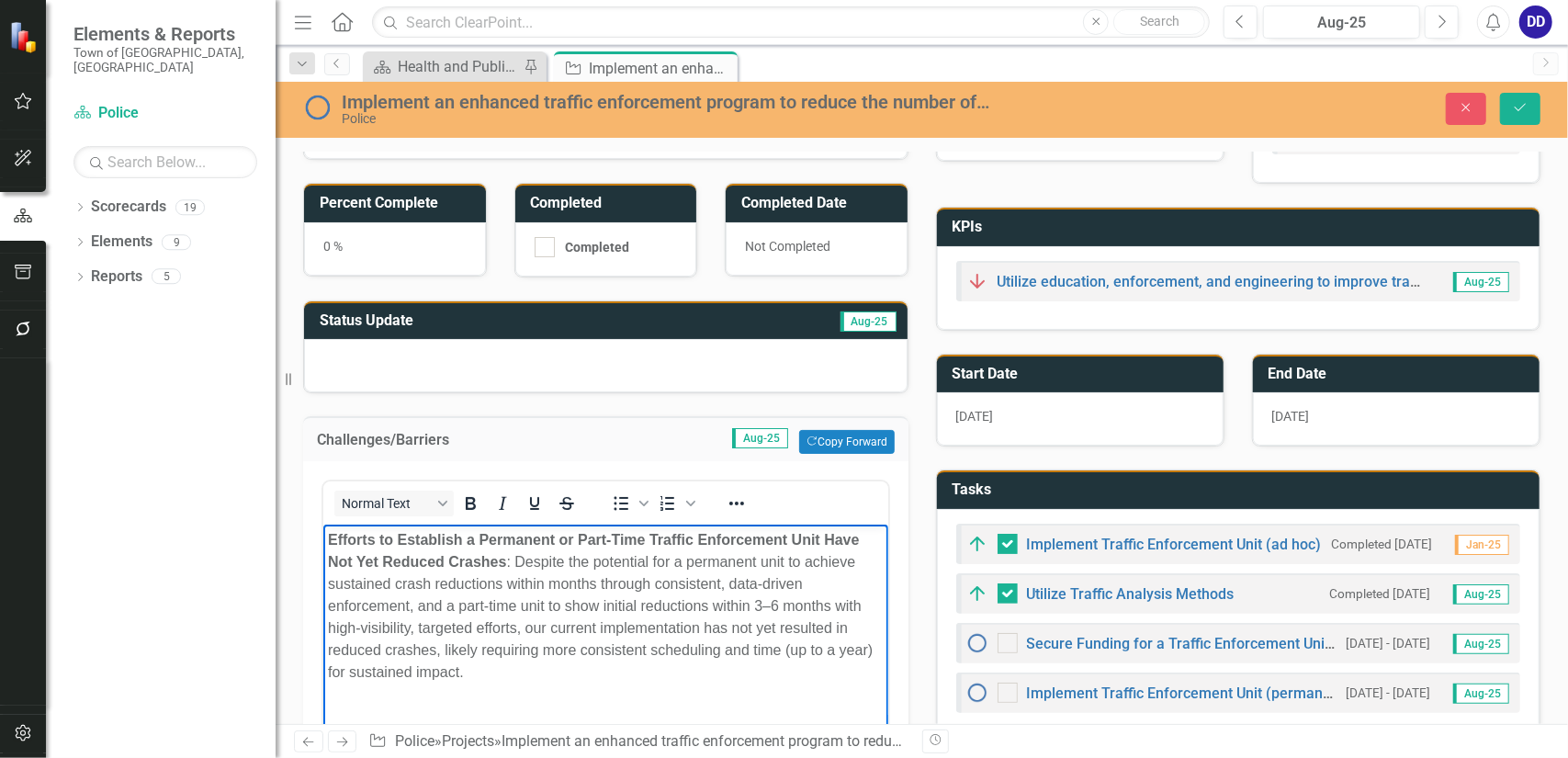
scroll to position [184, 0]
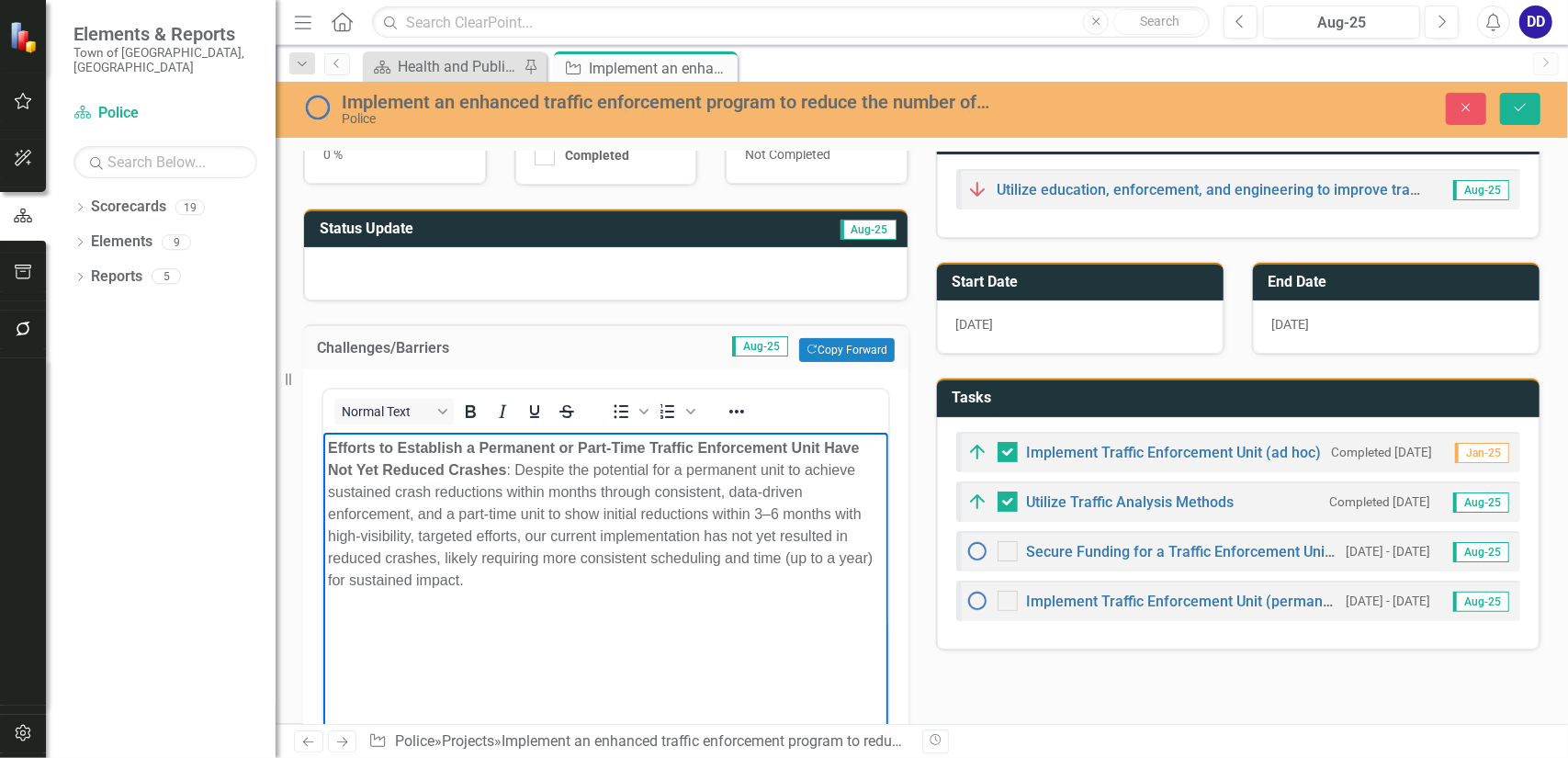
click at [578, 446] on strong "Efforts to Establish a Permanent or Part-Time Traffic Enforcement Unit Have Not…" at bounding box center [594, 459] width 532 height 38
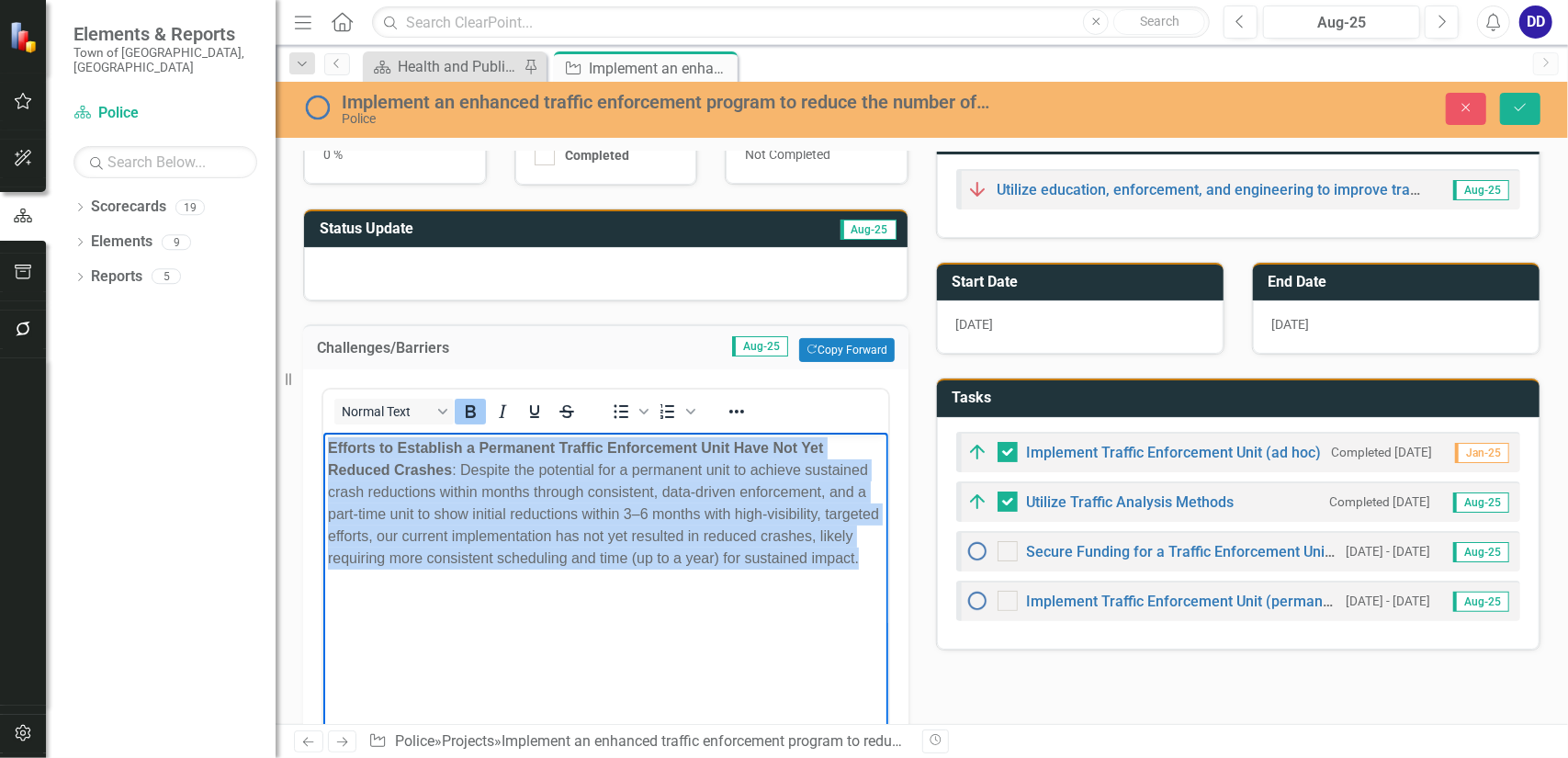
drag, startPoint x: 410, startPoint y: 594, endPoint x: 288, endPoint y: 440, distance: 196.5
click at [323, 440] on html "Efforts to Establish a Permanent Traffic Enforcement Unit Have Not Yet Reduced …" at bounding box center [605, 570] width 565 height 276
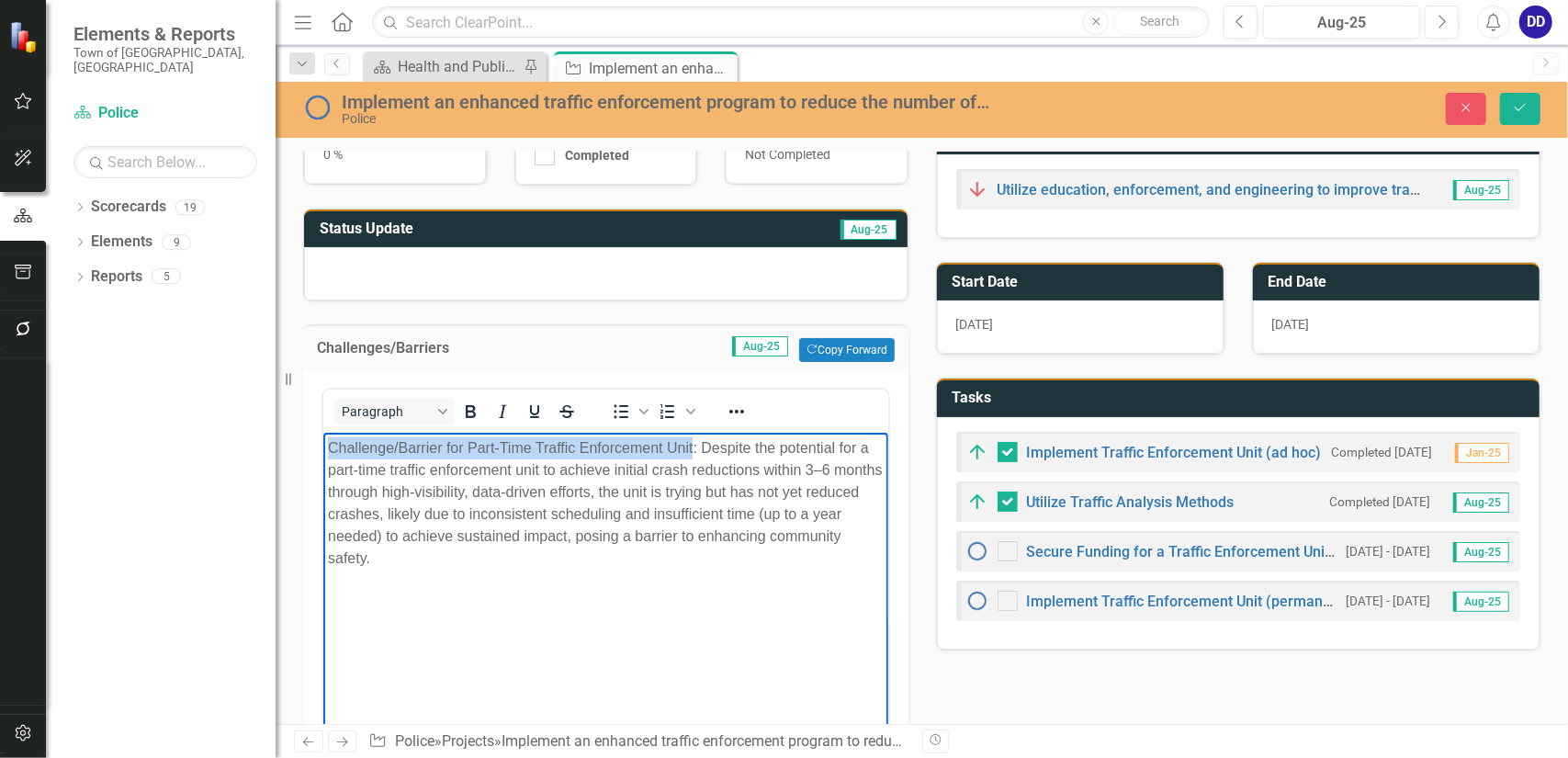
drag, startPoint x: 330, startPoint y: 449, endPoint x: 690, endPoint y: 446, distance: 360.0
click at [690, 446] on div "Challenge/Barrier for Part-Time Traffic Enforcement Unit: Despite the potential…" at bounding box center [605, 503] width 556 height 132
click at [472, 404] on icon "Bold" at bounding box center [470, 411] width 22 height 22
click at [583, 577] on body "Challenge/Barrier for Part-Time Traffic Enforcement Unit : Despite the potentia…" at bounding box center [605, 570] width 565 height 276
click at [1511, 115] on button "Save" at bounding box center [1520, 109] width 41 height 32
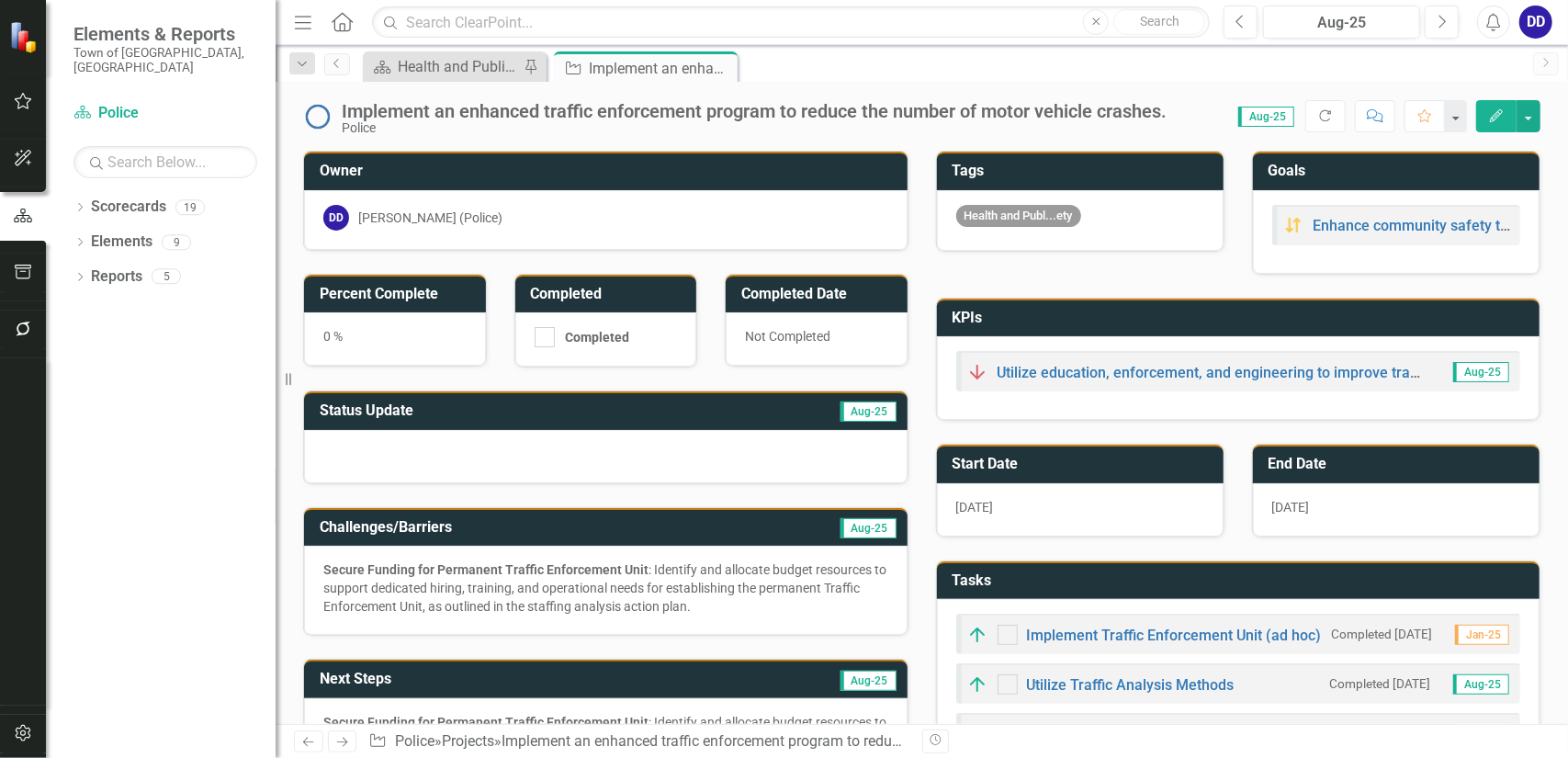
checkbox input "false"
checkbox input "true"
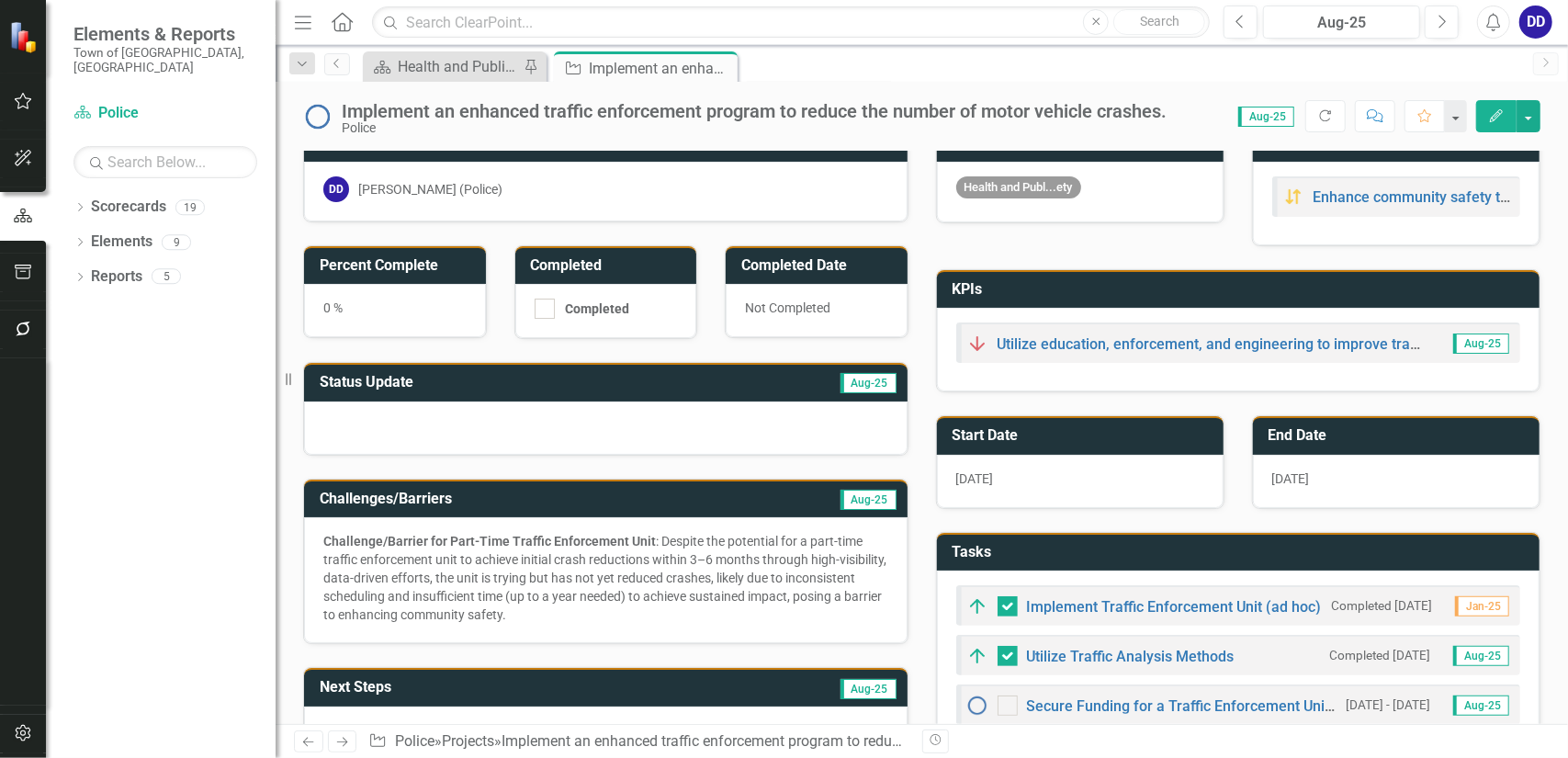
scroll to position [0, 0]
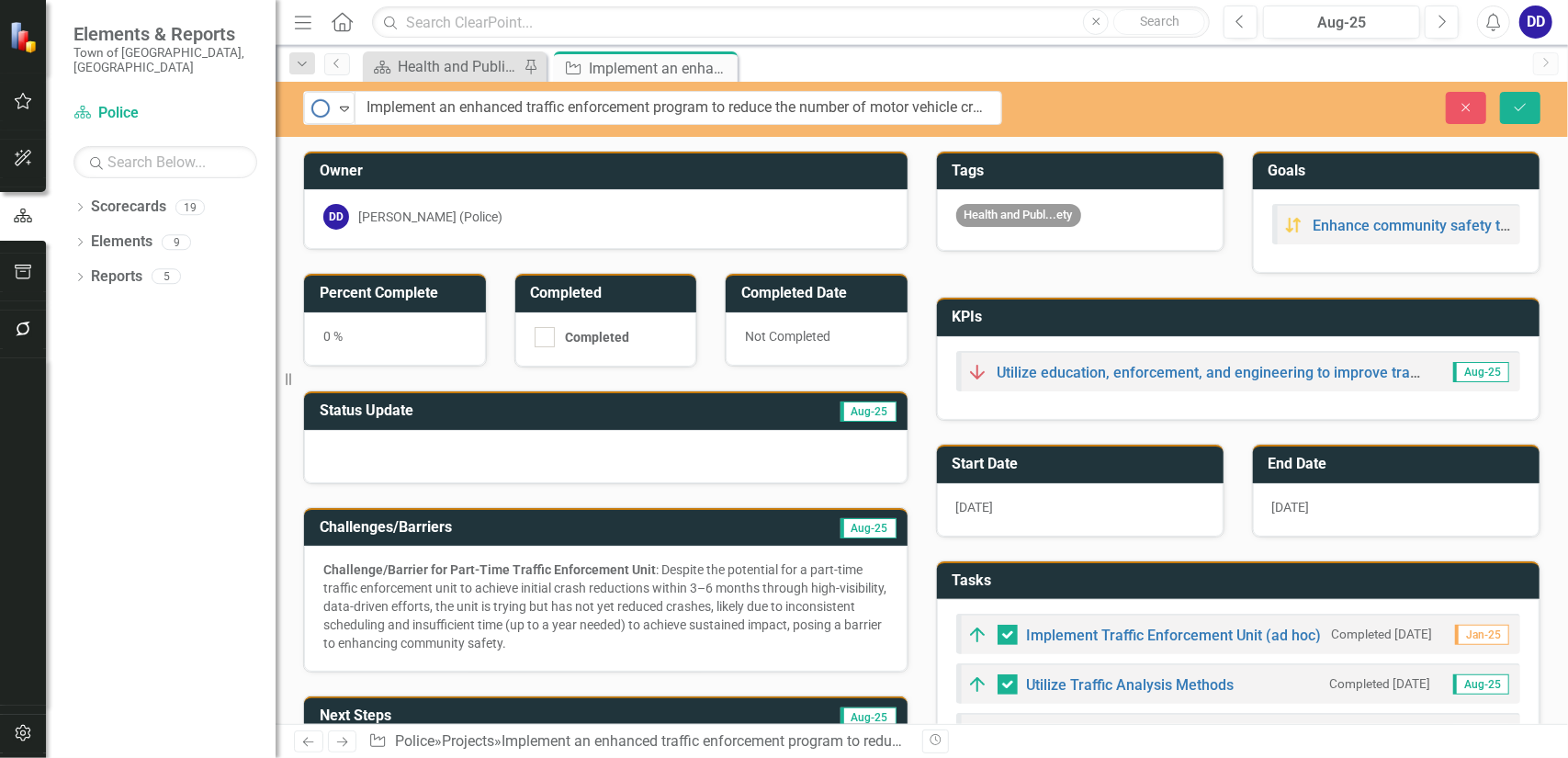
drag, startPoint x: 338, startPoint y: 109, endPoint x: 452, endPoint y: 111, distance: 114.0
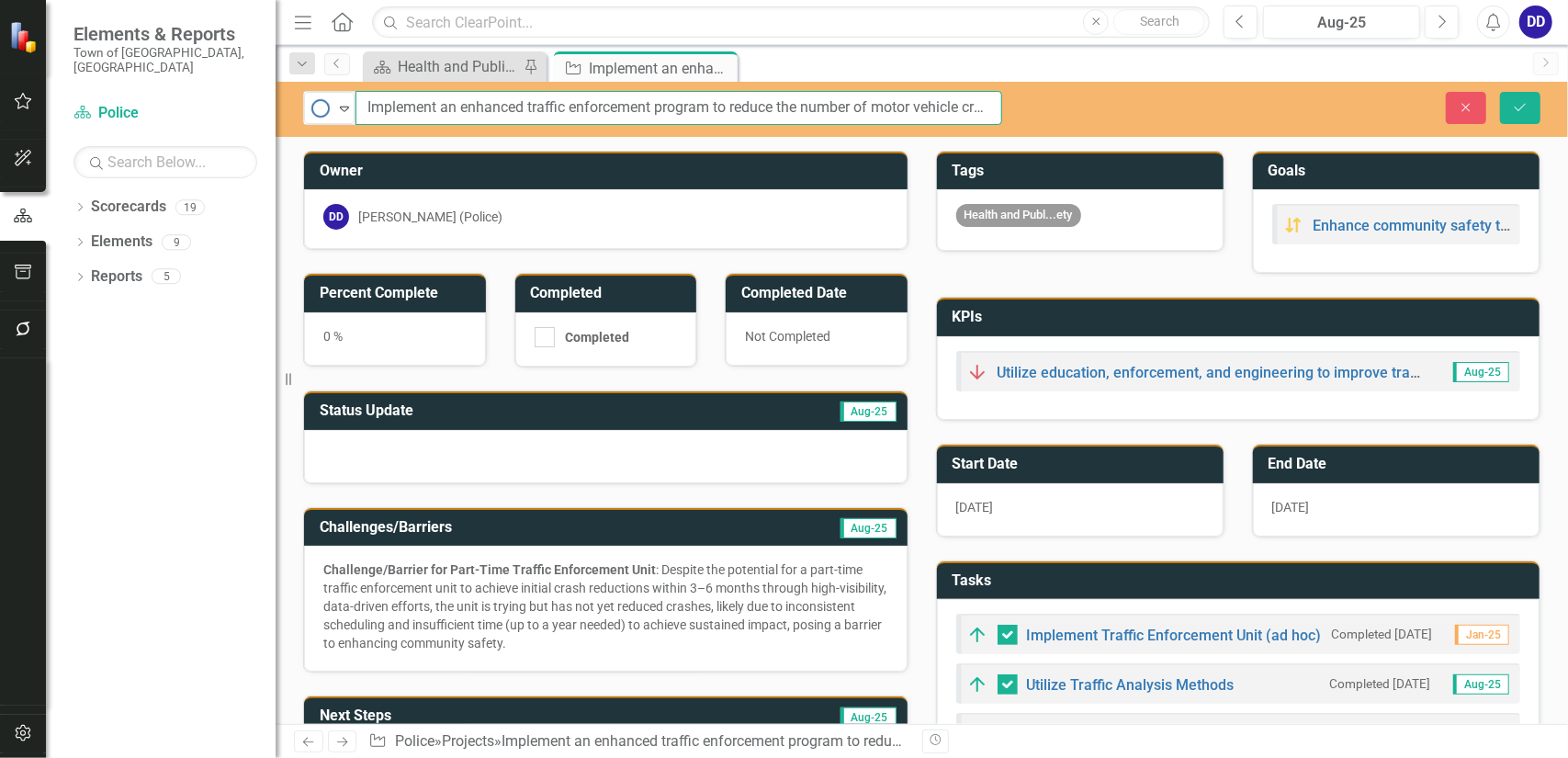
scroll to position [0, 31]
drag, startPoint x: 363, startPoint y: 108, endPoint x: 1014, endPoint y: 124, distance: 651.2
click at [1014, 124] on div "No Information Expand Implement an enhanced traffic enforcement program to redu…" at bounding box center [922, 109] width 1293 height 55
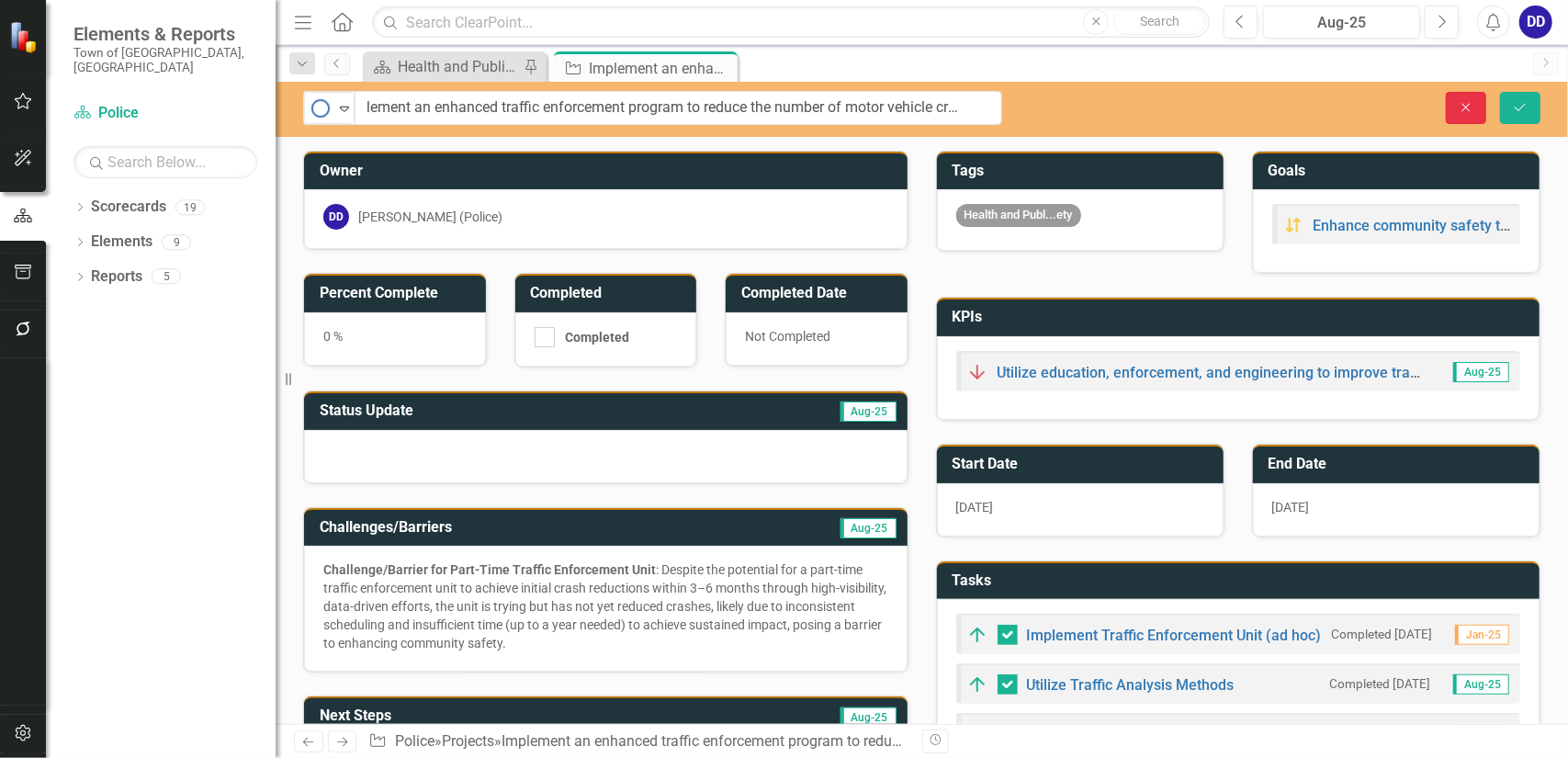
click at [1453, 106] on button "Close" at bounding box center [1467, 108] width 41 height 32
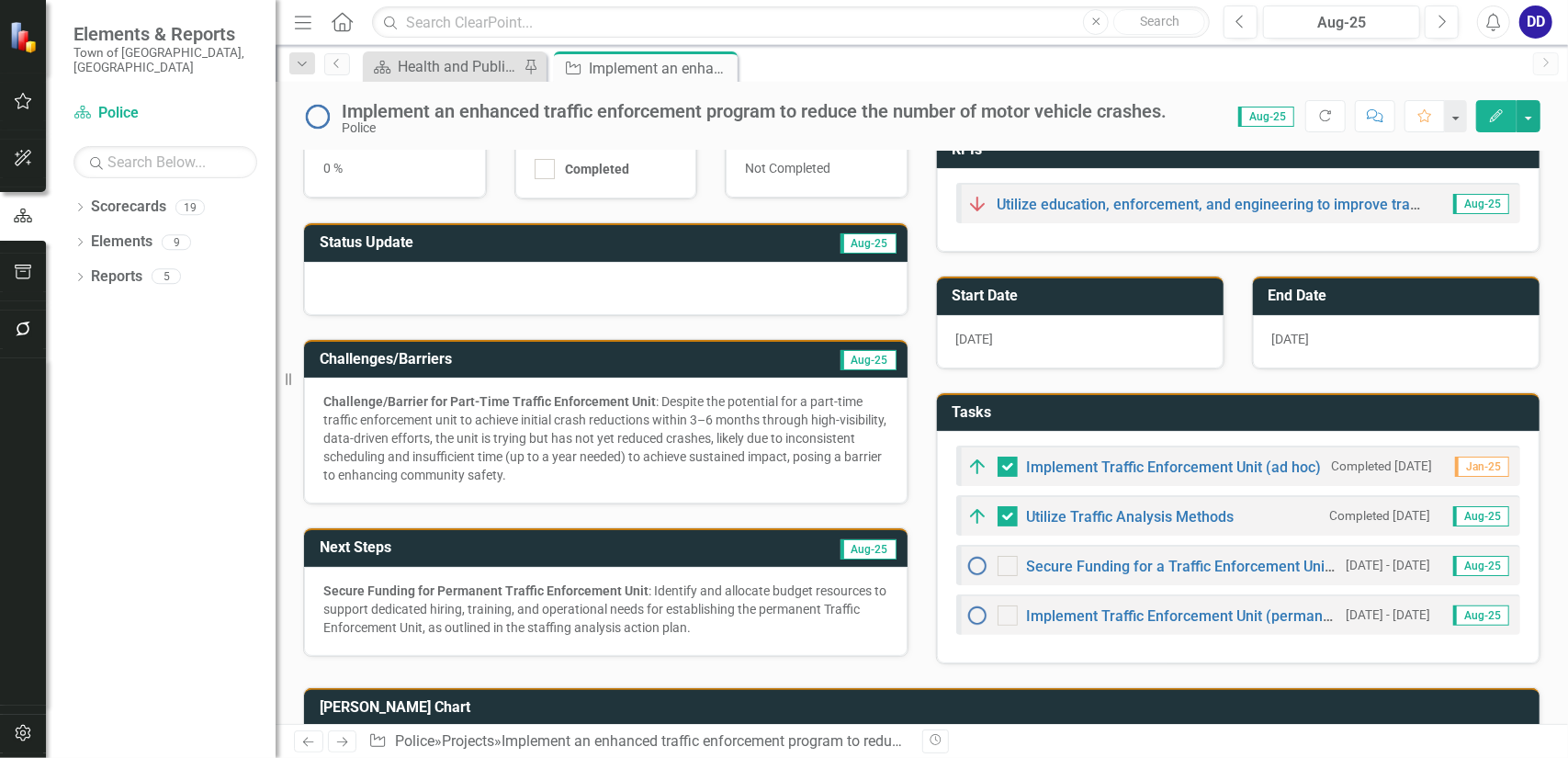
scroll to position [276, 0]
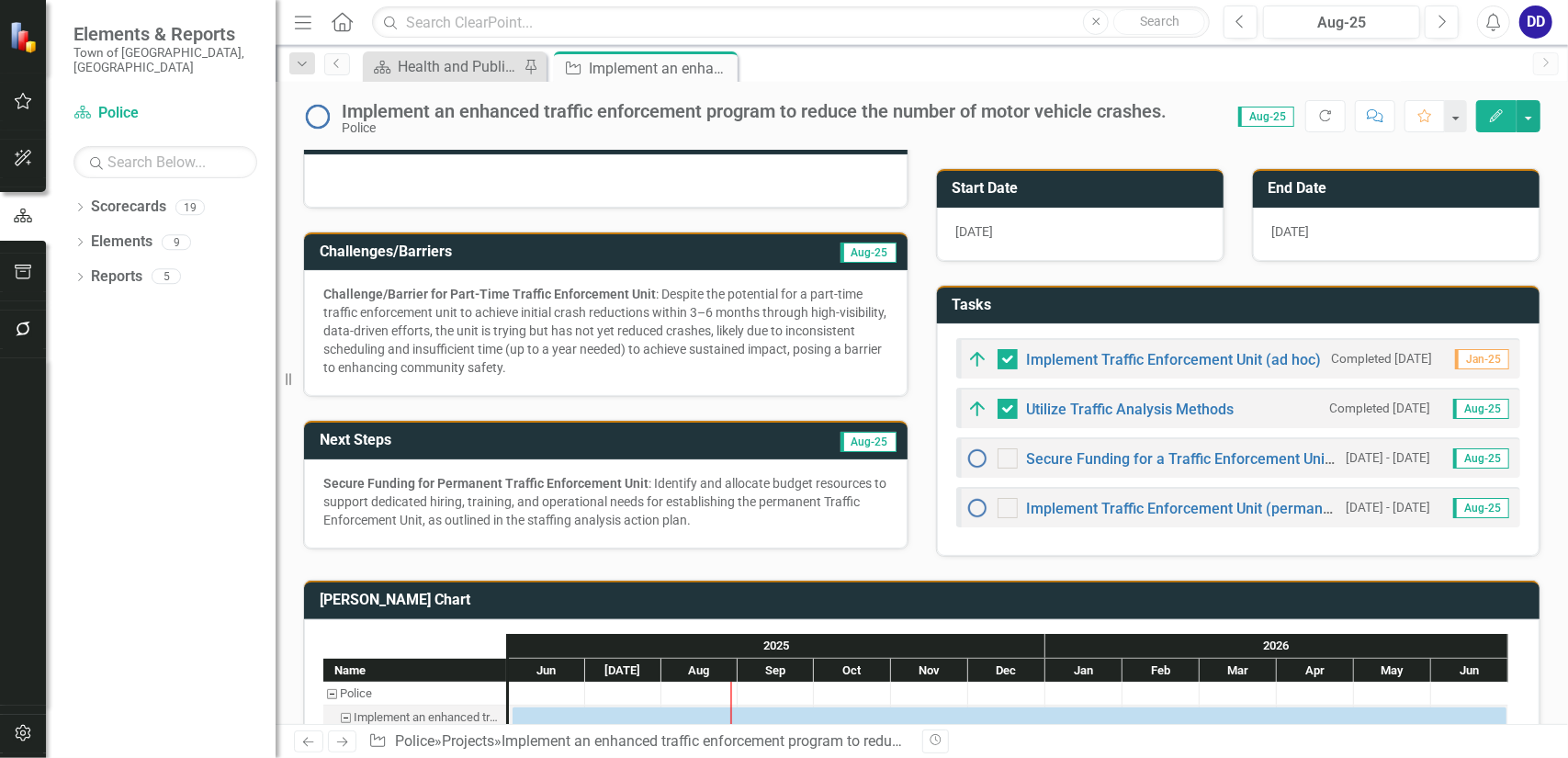
click at [709, 337] on div "Challenge/Barrier for Part-Time Traffic Enforcement Unit : Despite the potentia…" at bounding box center [606, 330] width 565 height 92
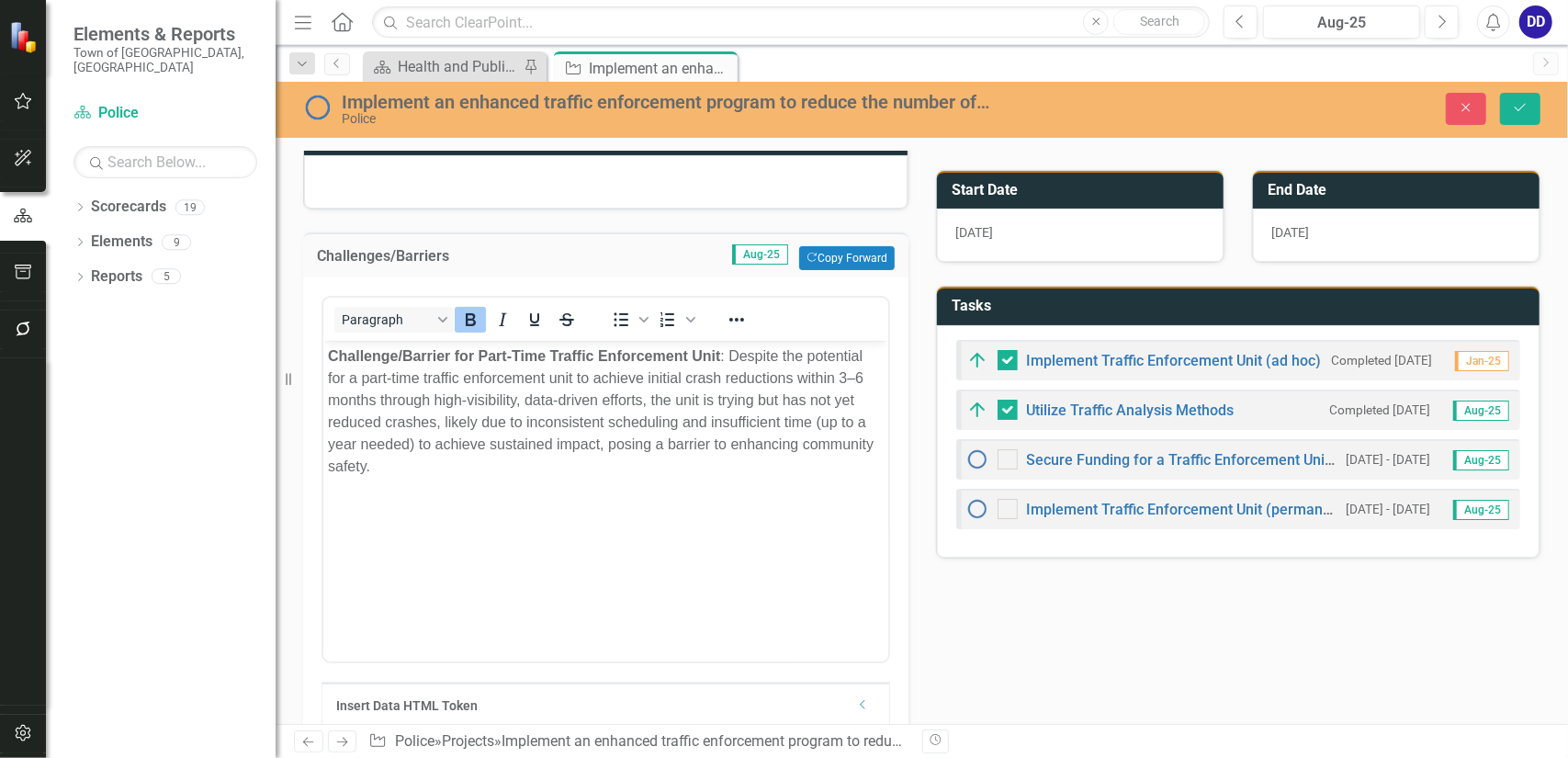
scroll to position [0, 0]
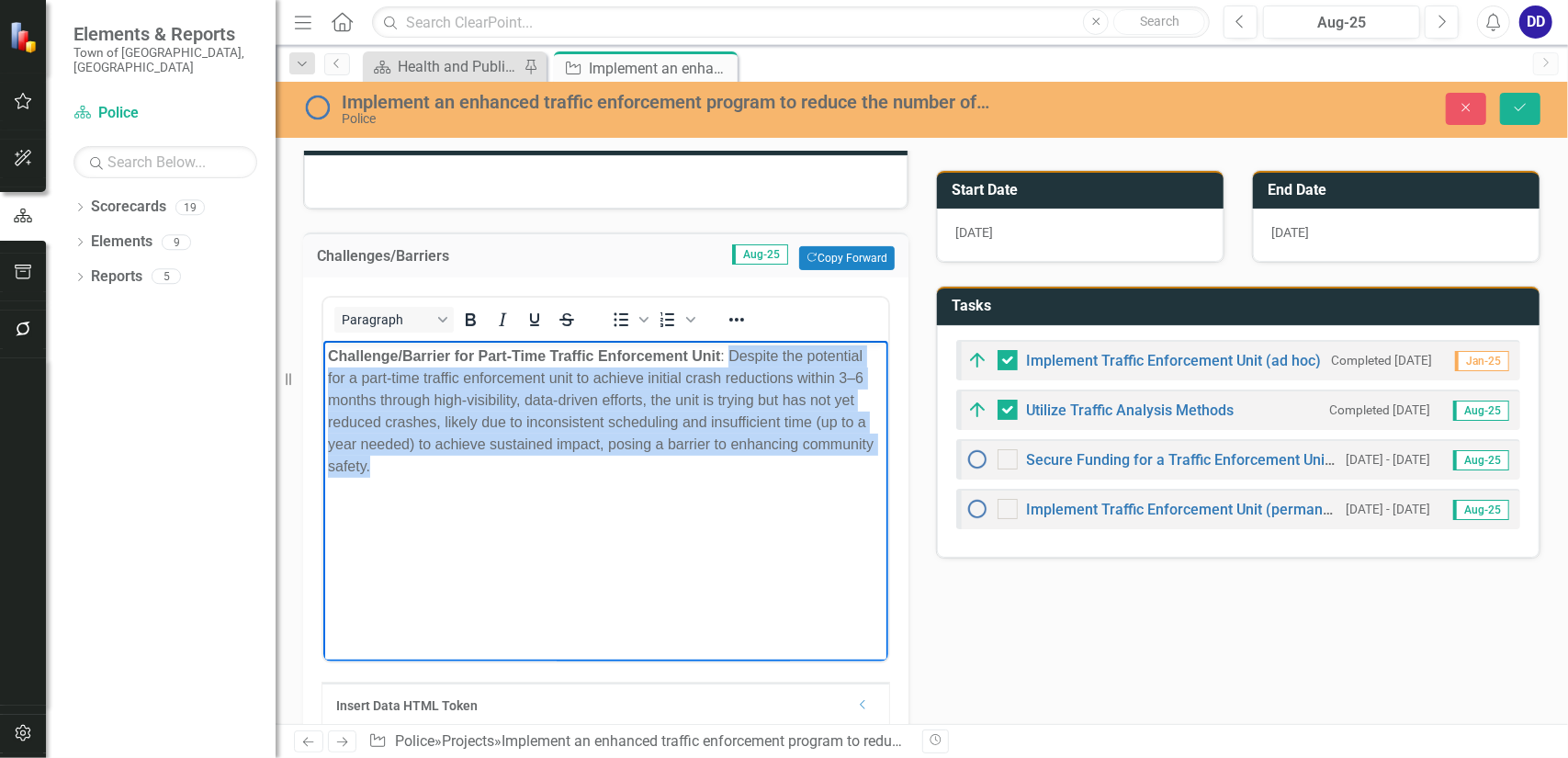
drag, startPoint x: 415, startPoint y: 477, endPoint x: 731, endPoint y: 361, distance: 336.6
click at [731, 361] on div "Challenge/Barrier for Part-Time Traffic Enforcement Unit : Despite the potentia…" at bounding box center [605, 412] width 556 height 132
paste body "Rich Text Area. Press ALT-0 for help."
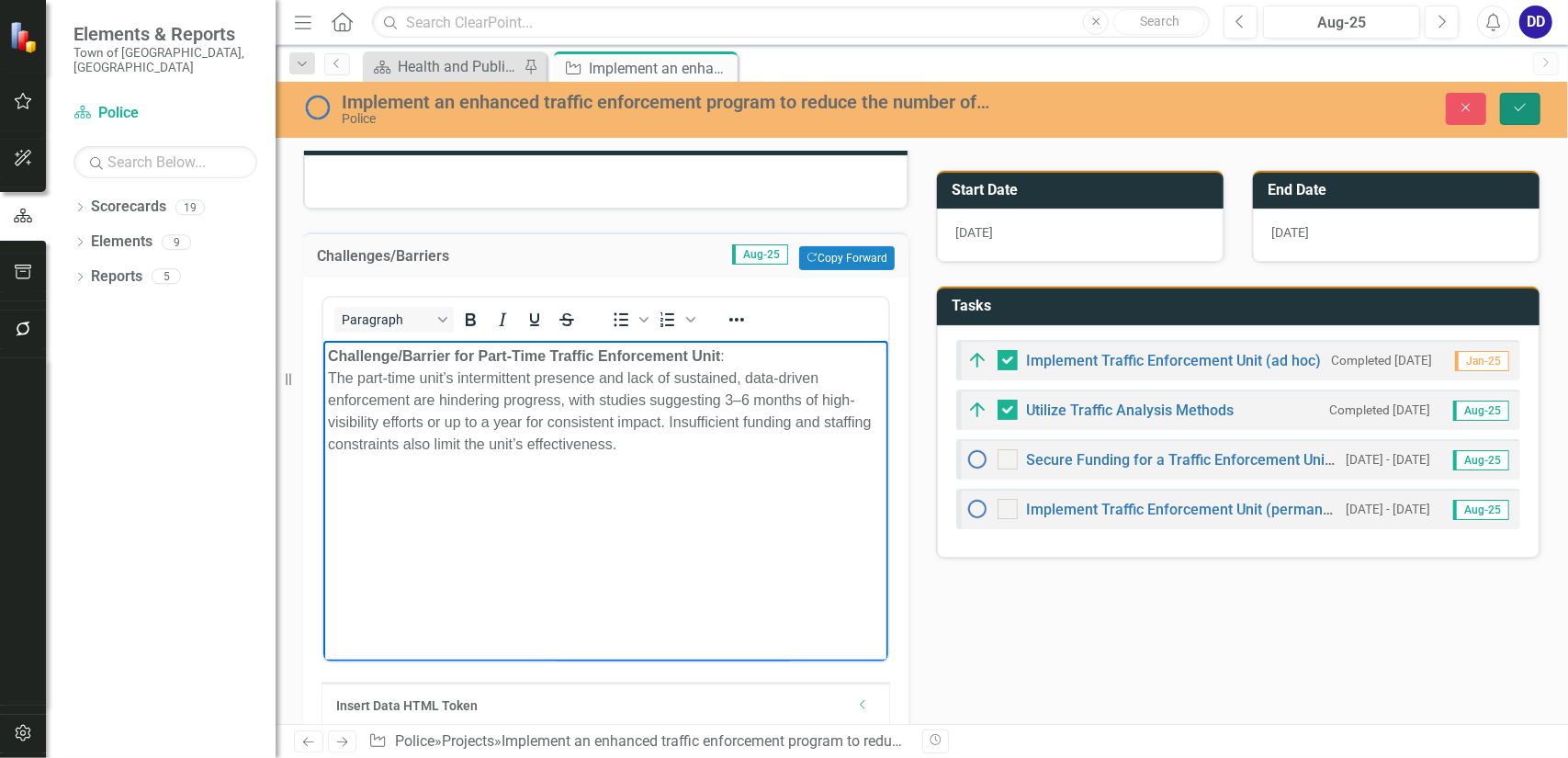
click at [1513, 105] on icon "Save" at bounding box center [1520, 107] width 17 height 13
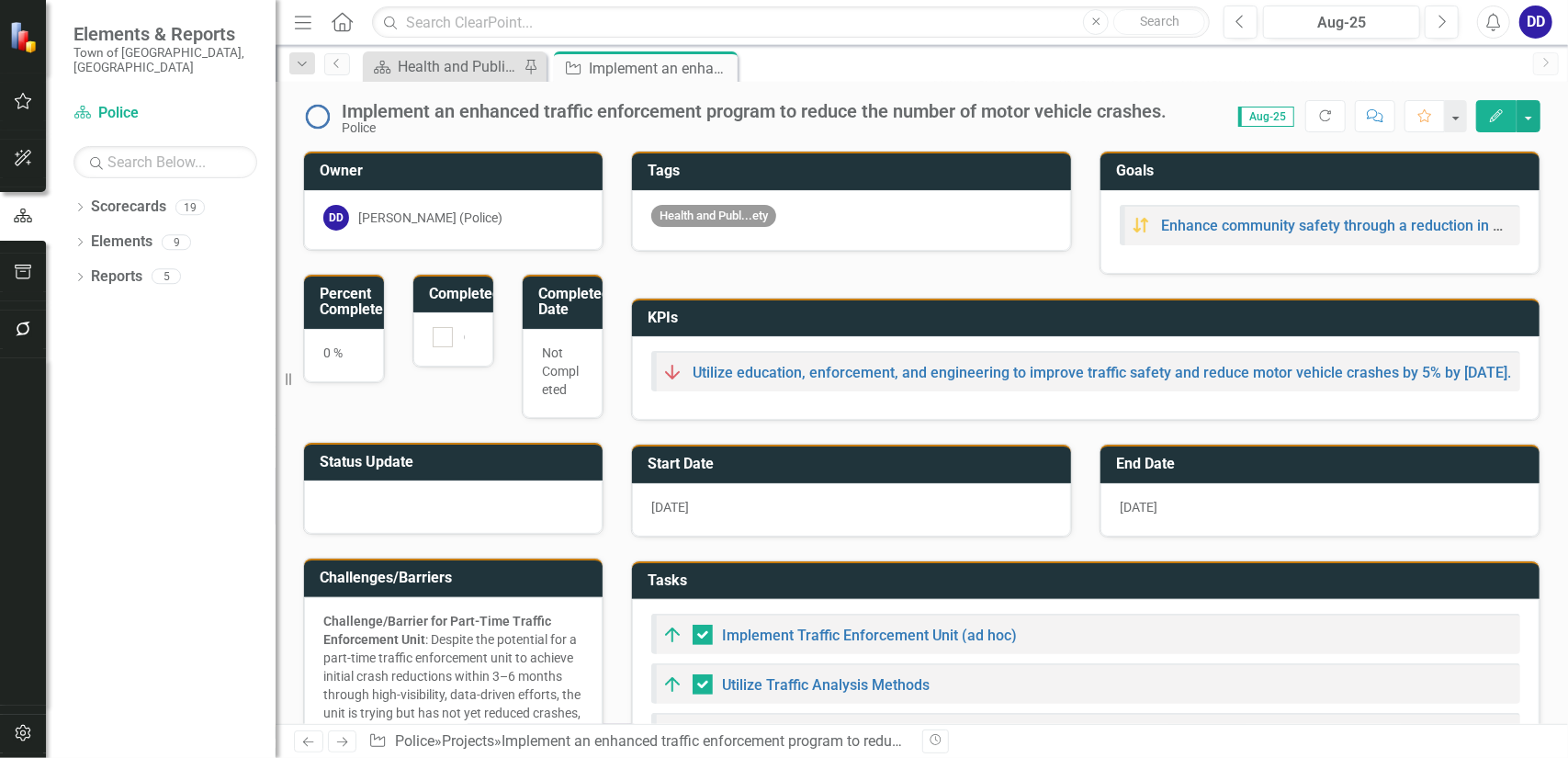
checkbox input "false"
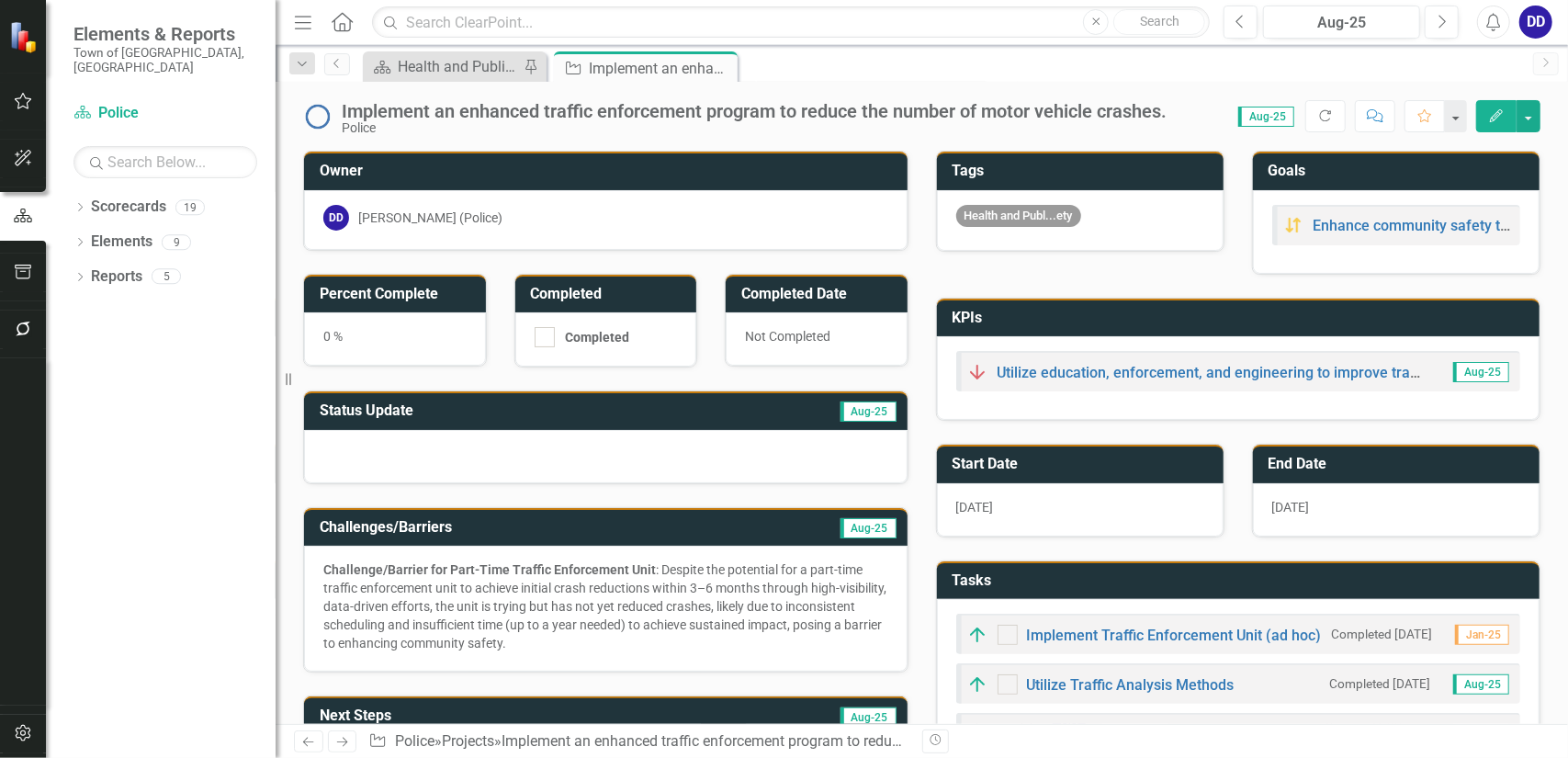
checkbox input "true"
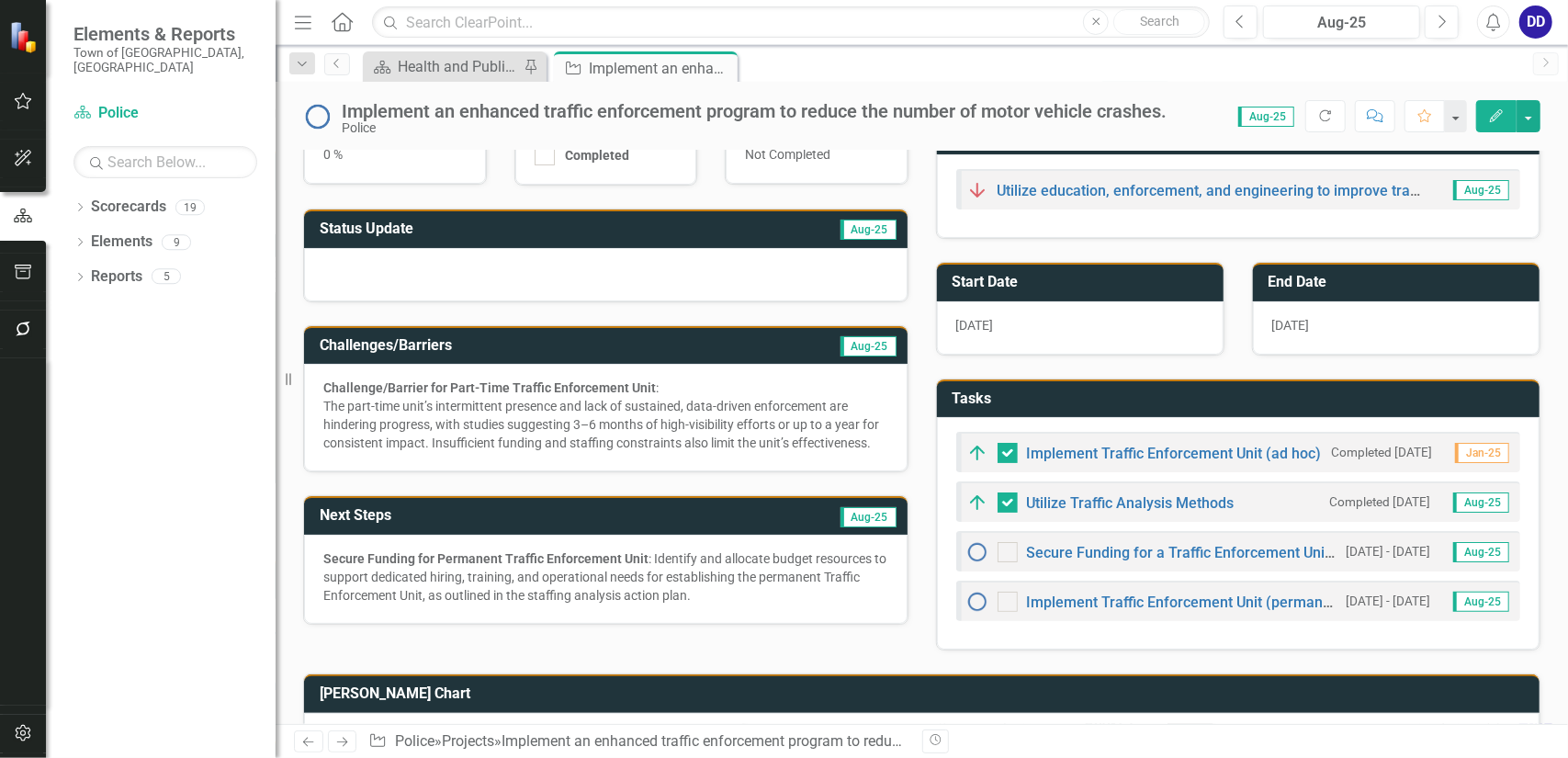
scroll to position [276, 0]
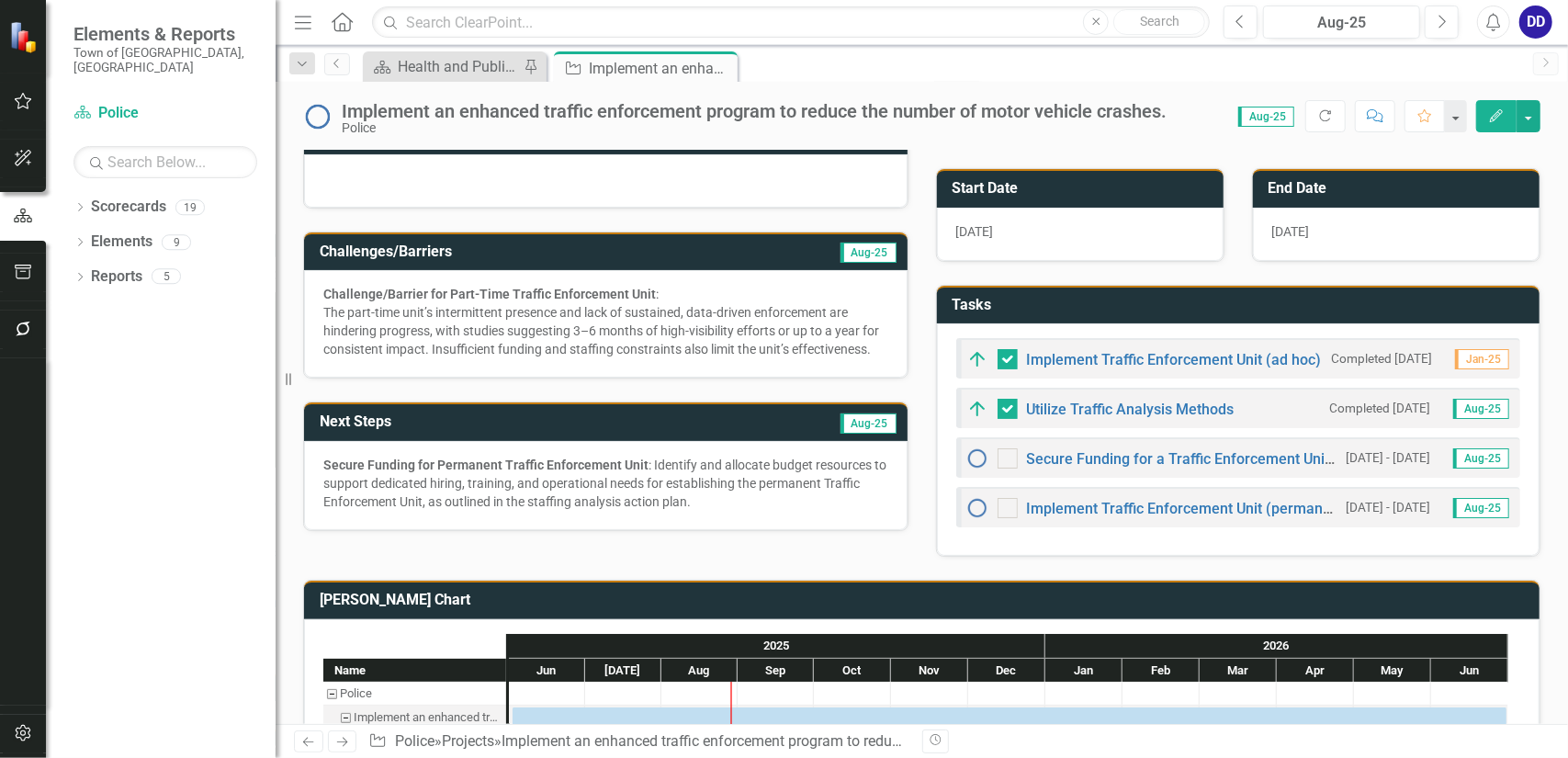
click at [769, 484] on div "Secure Funding for Permanent Traffic Enforcement Unit : Identify and allocate b…" at bounding box center [606, 483] width 565 height 55
click at [753, 483] on div "Secure Funding for Permanent Traffic Enforcement Unit : Identify and allocate b…" at bounding box center [606, 483] width 565 height 55
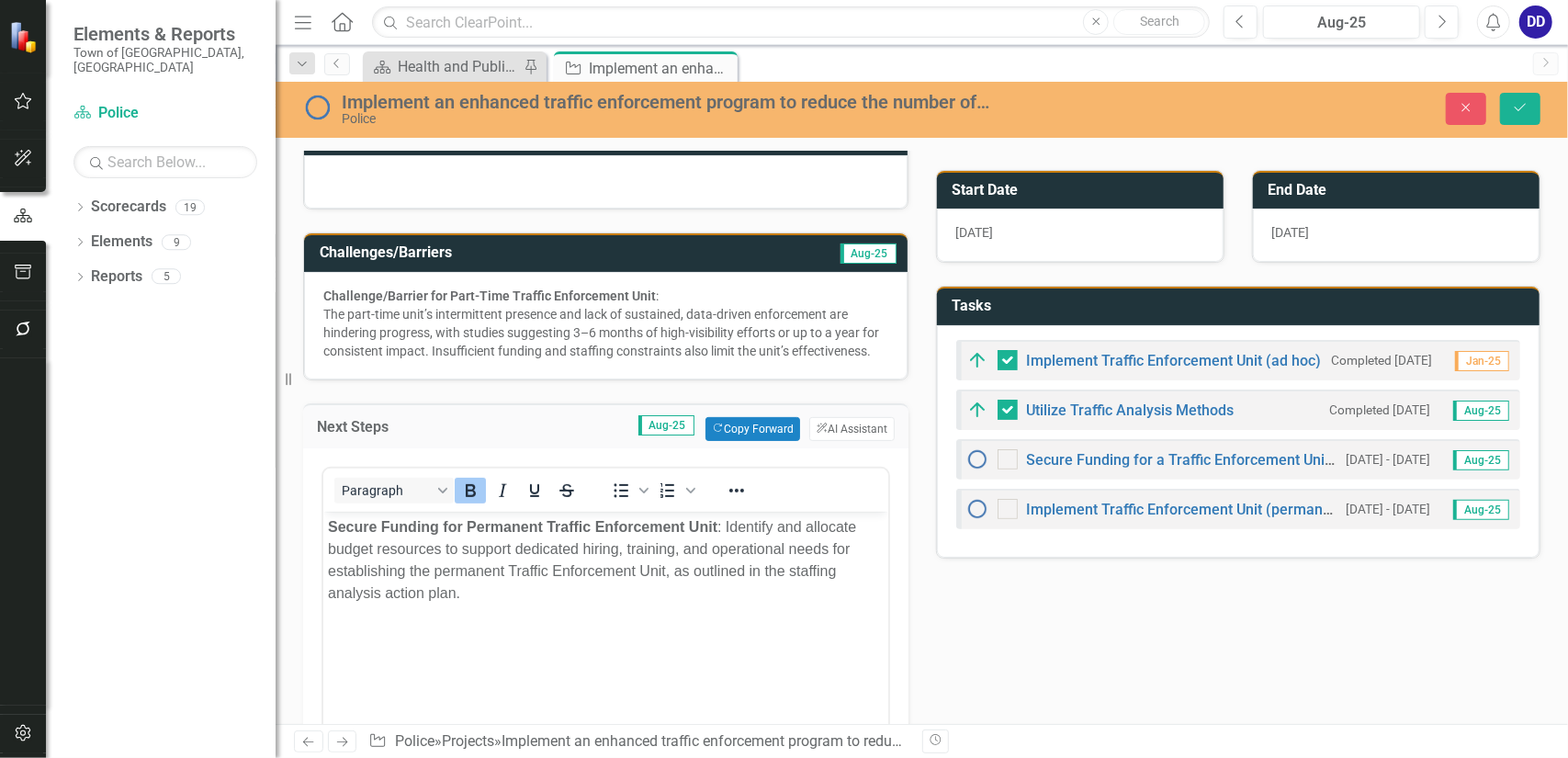
scroll to position [0, 0]
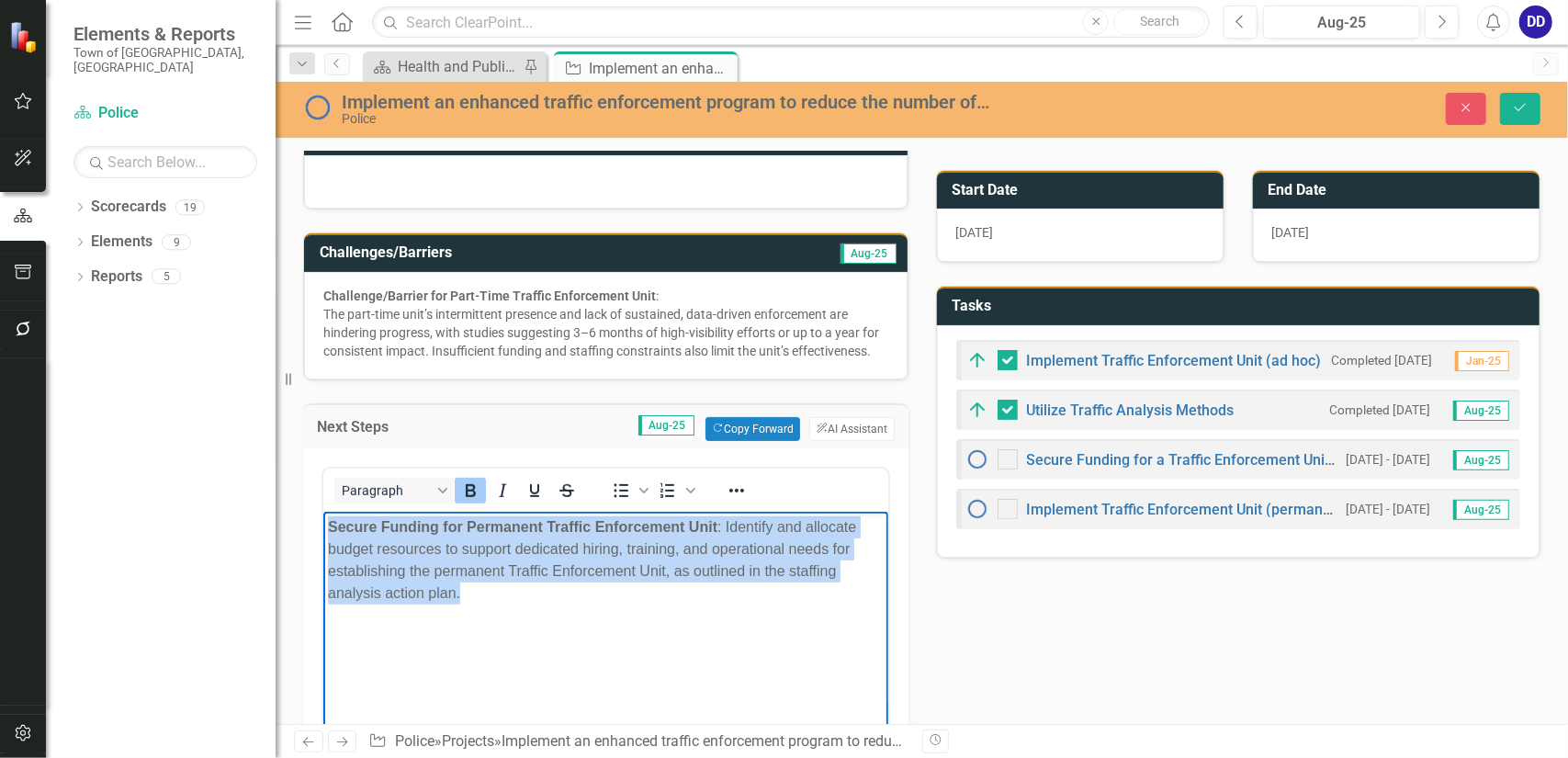
drag, startPoint x: 491, startPoint y: 594, endPoint x: 290, endPoint y: 519, distance: 214.5
click at [323, 519] on html "Secure Funding for Permanent Traffic Enforcement Unit : Identify and allocate b…" at bounding box center [605, 649] width 565 height 276
paste body "Rich Text Area. Press ALT-0 for help."
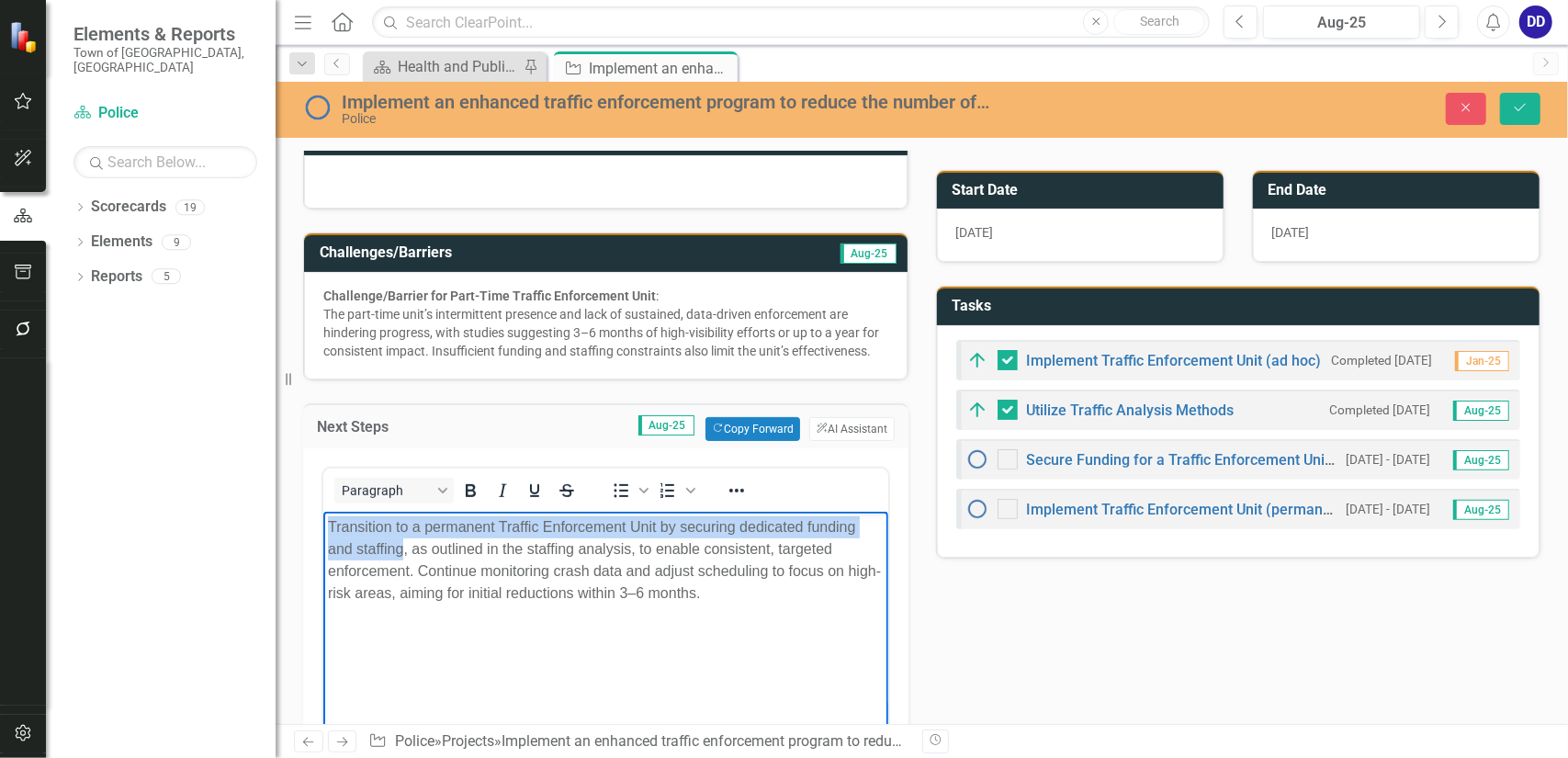
drag, startPoint x: 326, startPoint y: 522, endPoint x: 398, endPoint y: 542, distance: 74.7
click at [398, 542] on body "Transition to a permanent Traffic Enforcement Unit by securing dedicated fundin…" at bounding box center [605, 649] width 565 height 276
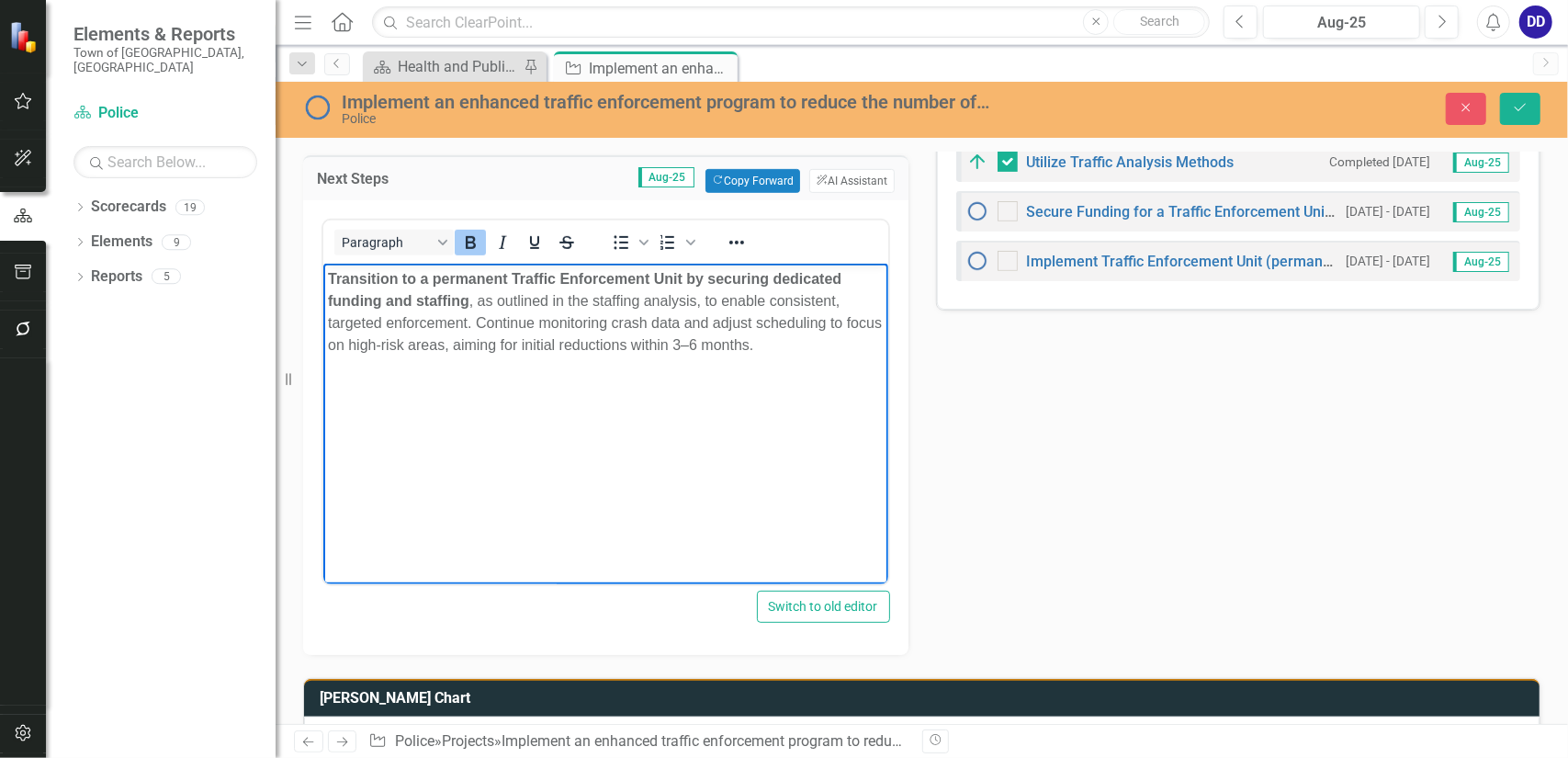
scroll to position [293, 0]
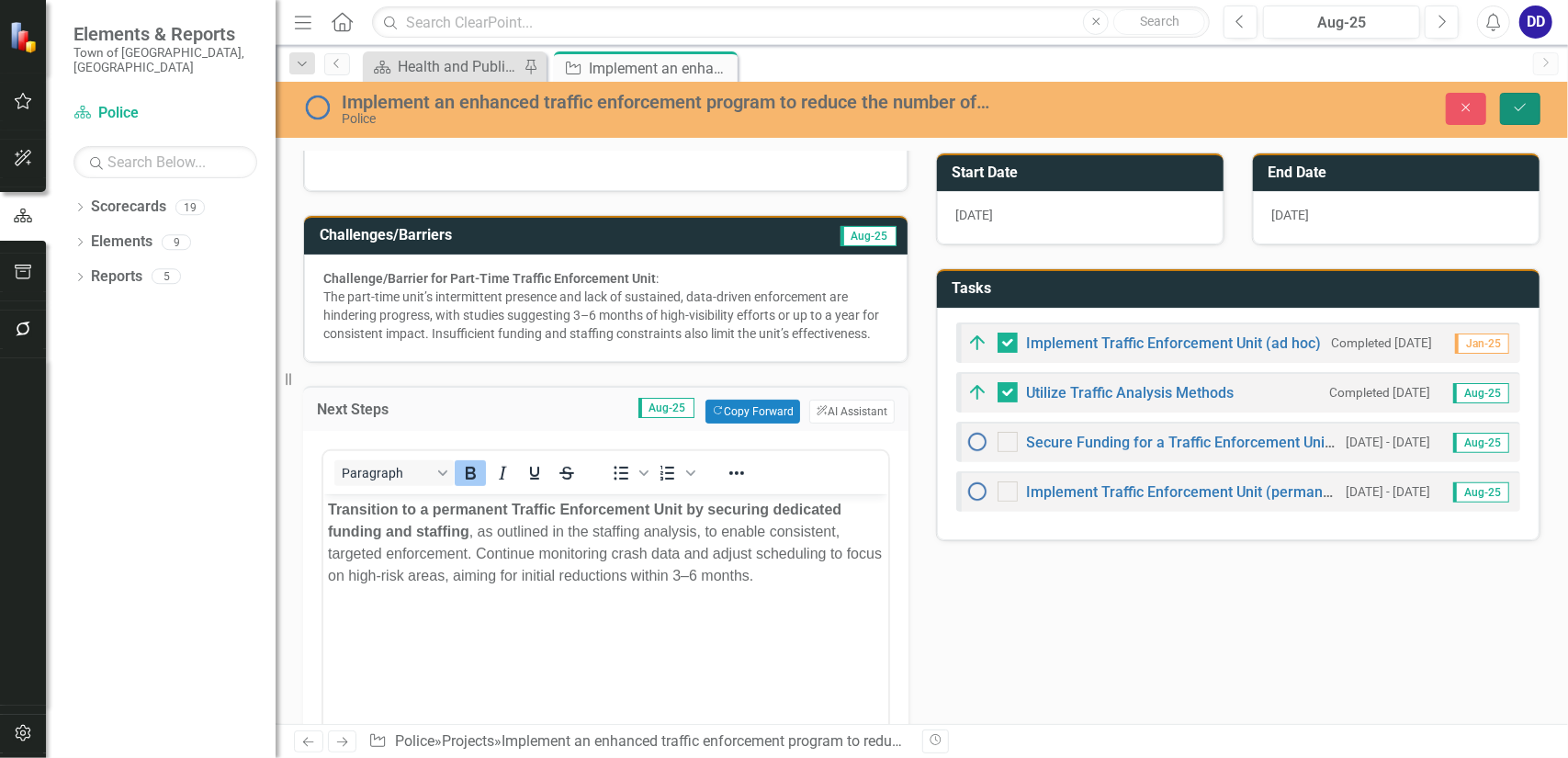
click at [1529, 102] on icon "Save" at bounding box center [1520, 107] width 17 height 13
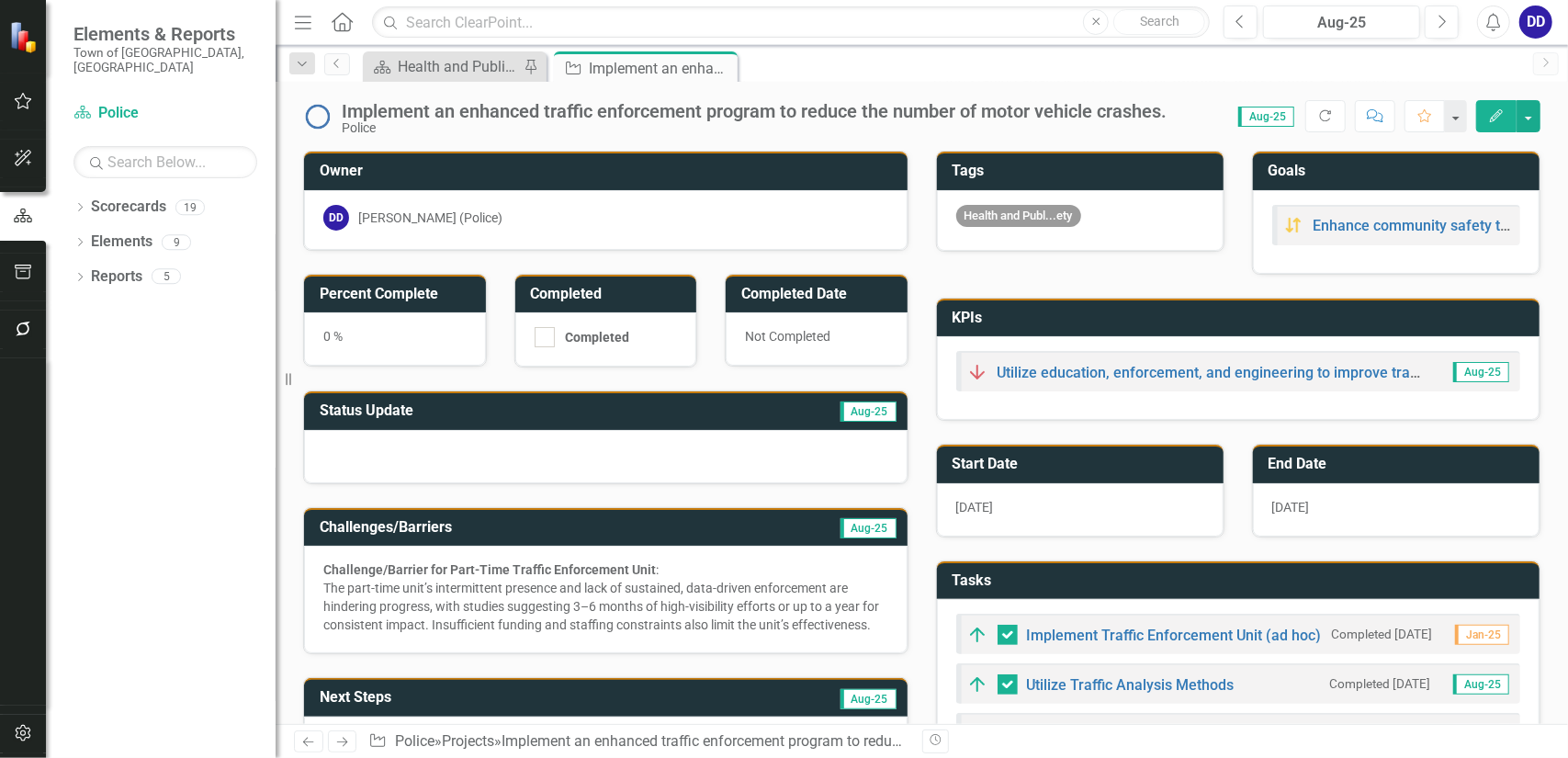
checkbox input "false"
checkbox input "true"
click at [652, 450] on div at bounding box center [605, 457] width 603 height 53
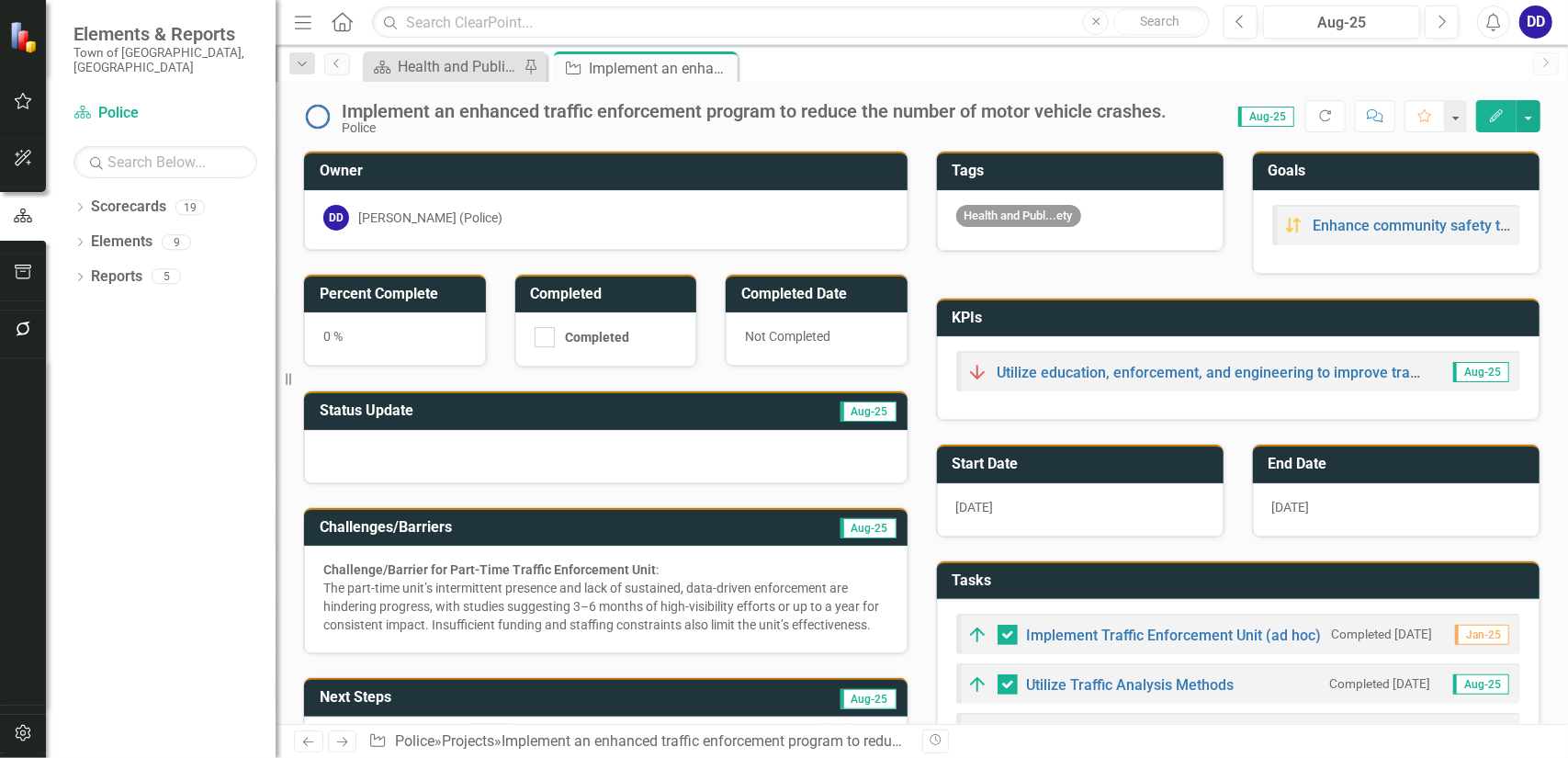
click at [652, 450] on div at bounding box center [605, 457] width 603 height 53
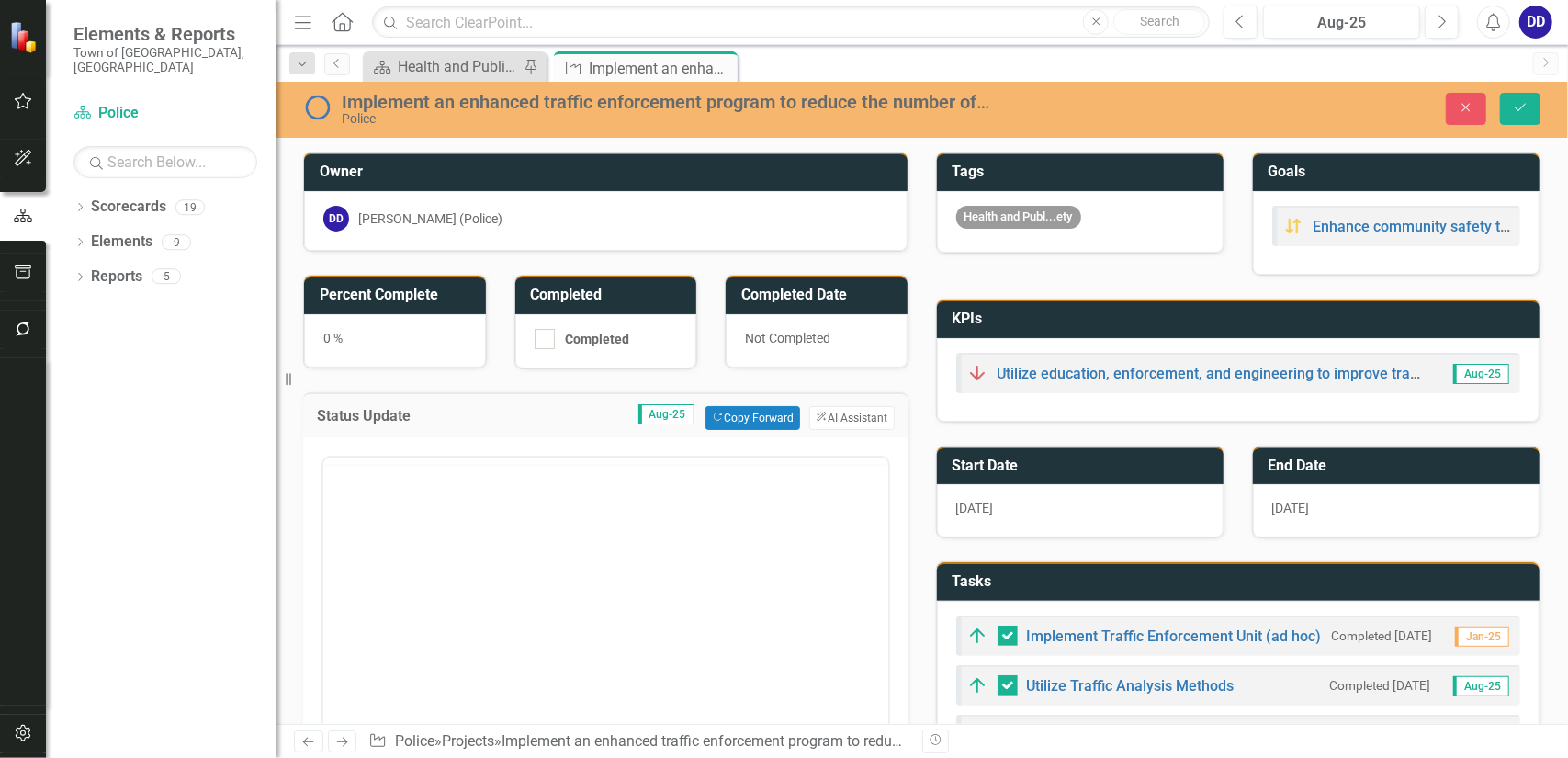
scroll to position [0, 0]
click at [417, 539] on body "Rich Text Area. Press ALT-0 for help." at bounding box center [605, 637] width 565 height 276
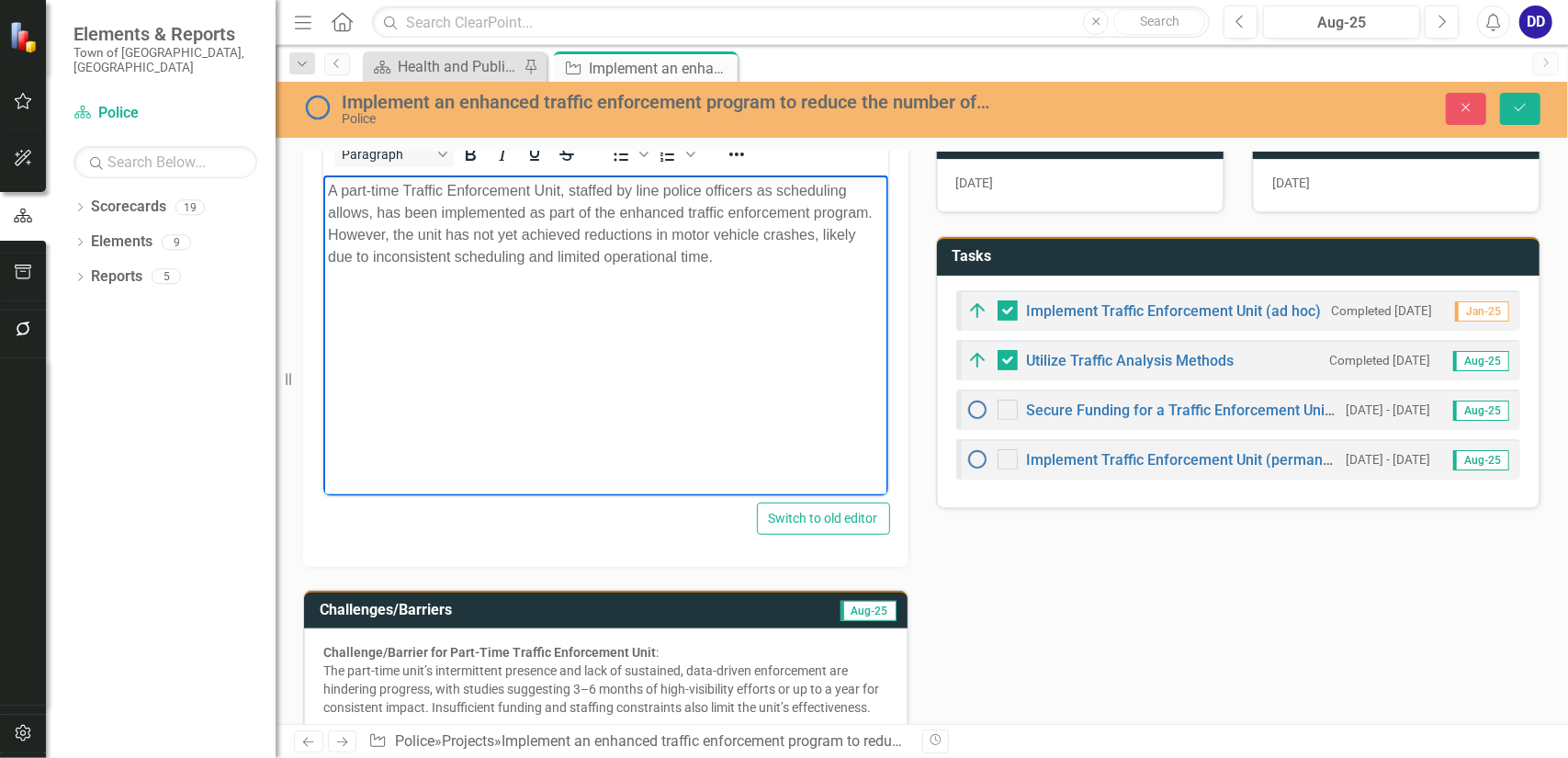
scroll to position [367, 0]
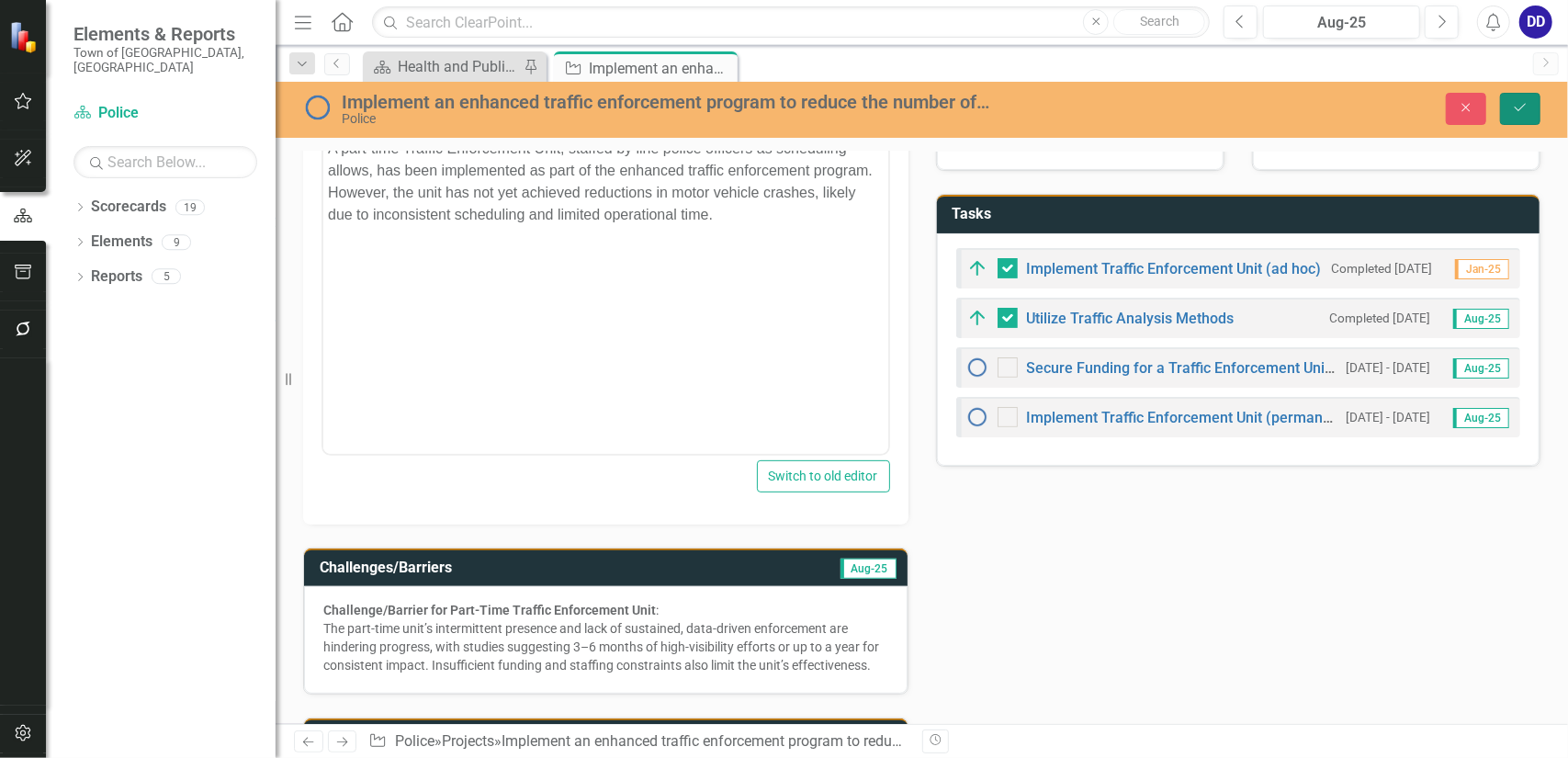
click at [1515, 110] on icon "Save" at bounding box center [1520, 107] width 17 height 13
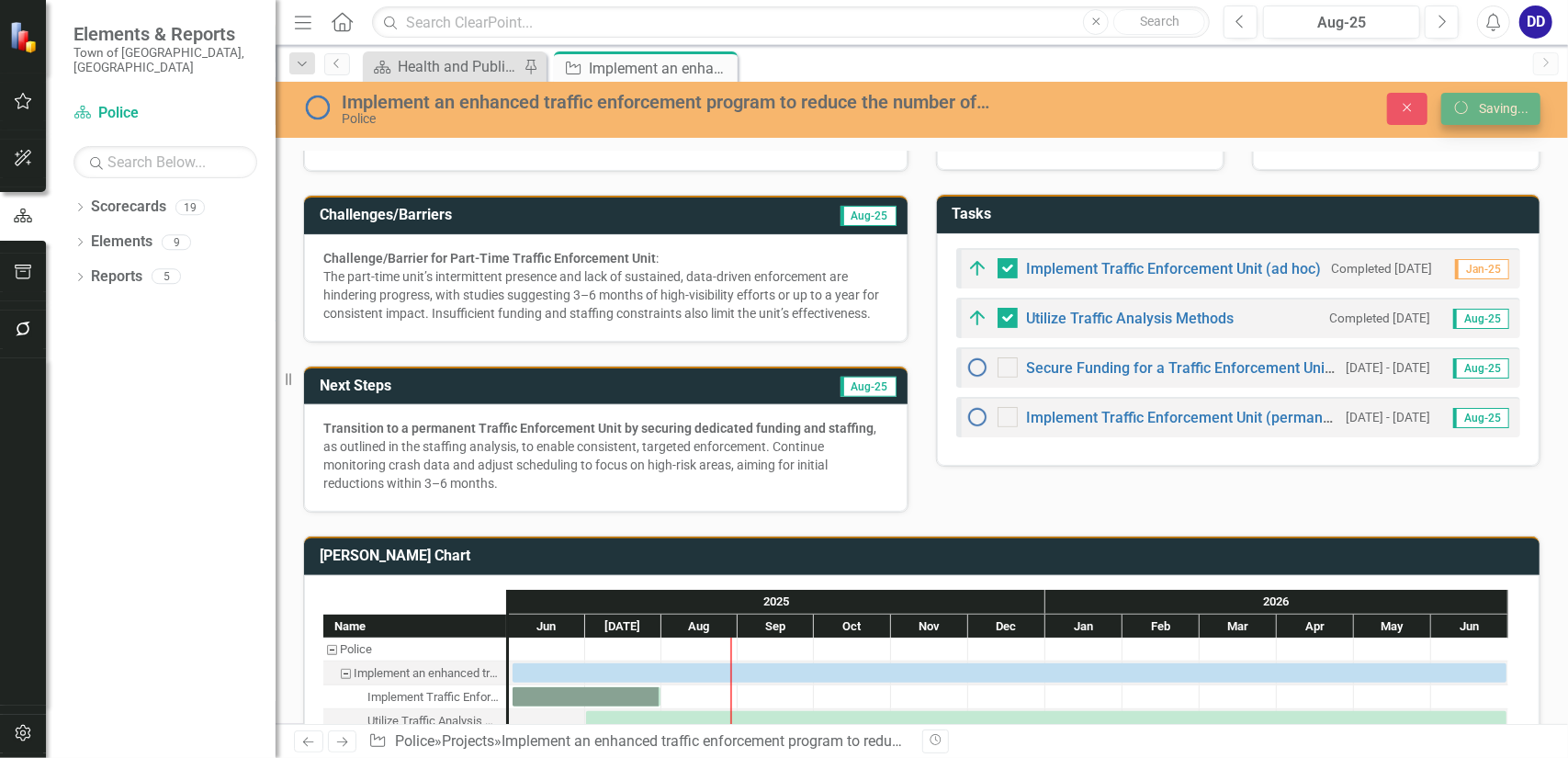
scroll to position [362, 0]
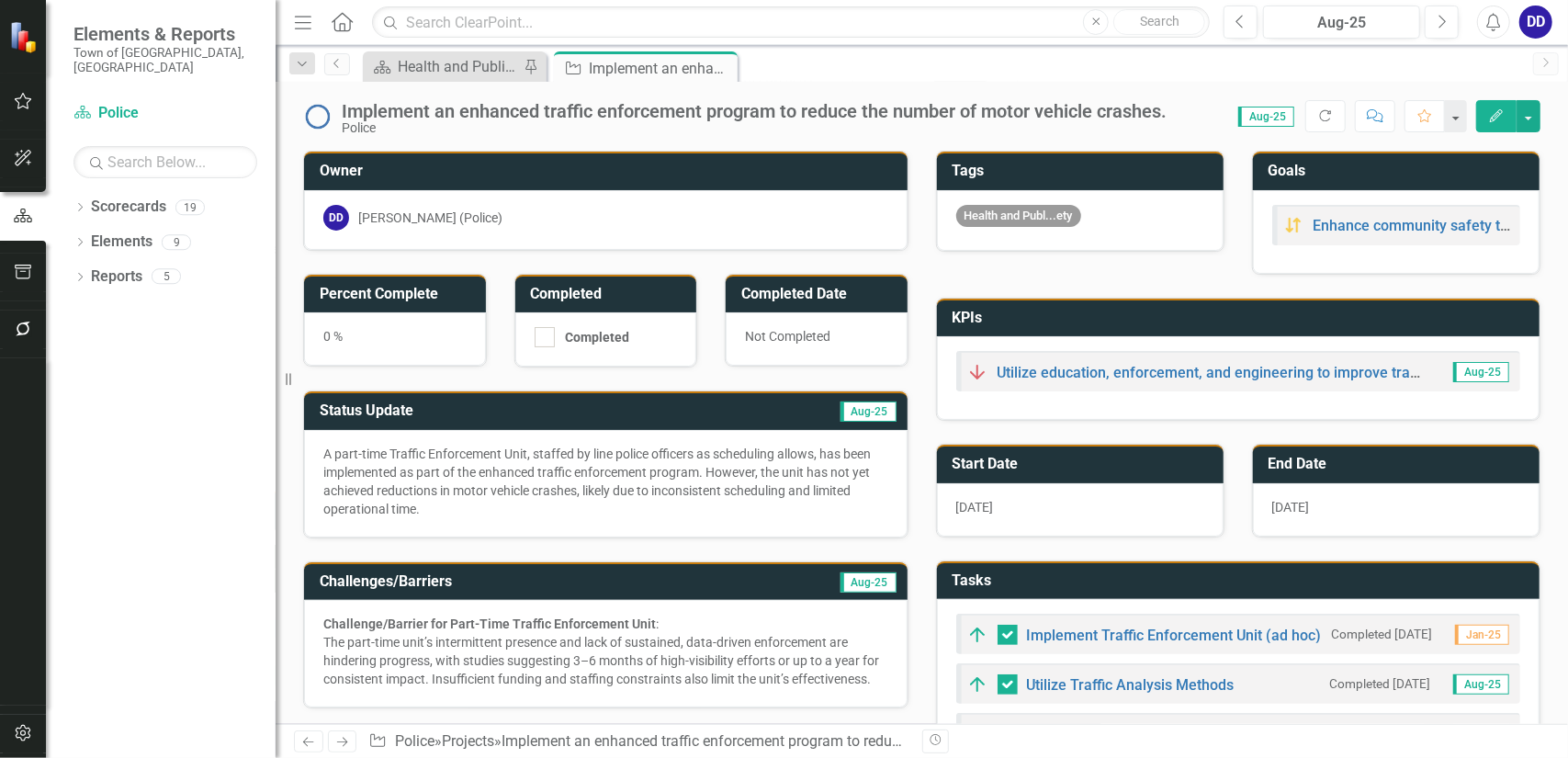
checkbox input "false"
checkbox input "true"
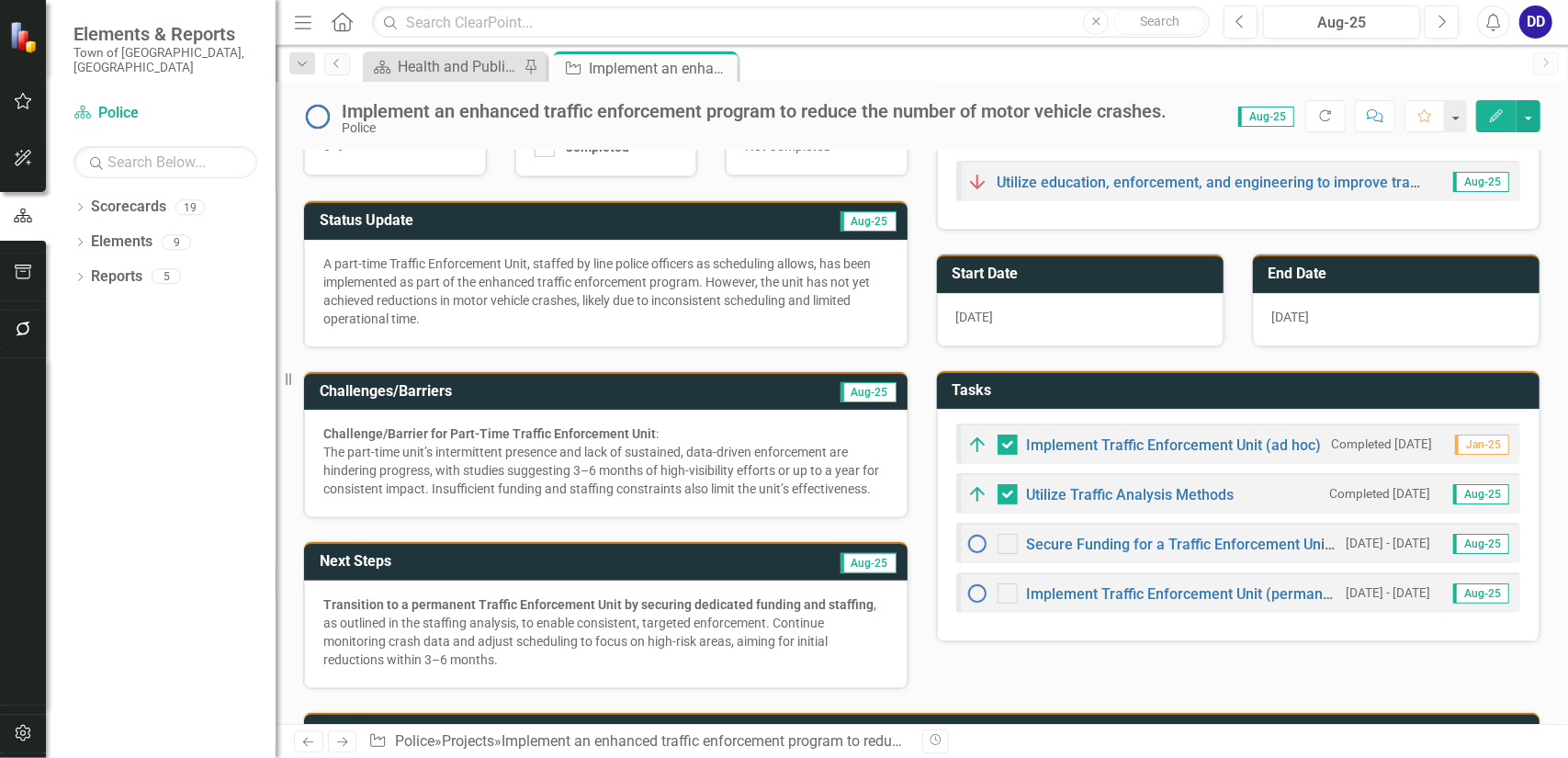
scroll to position [276, 0]
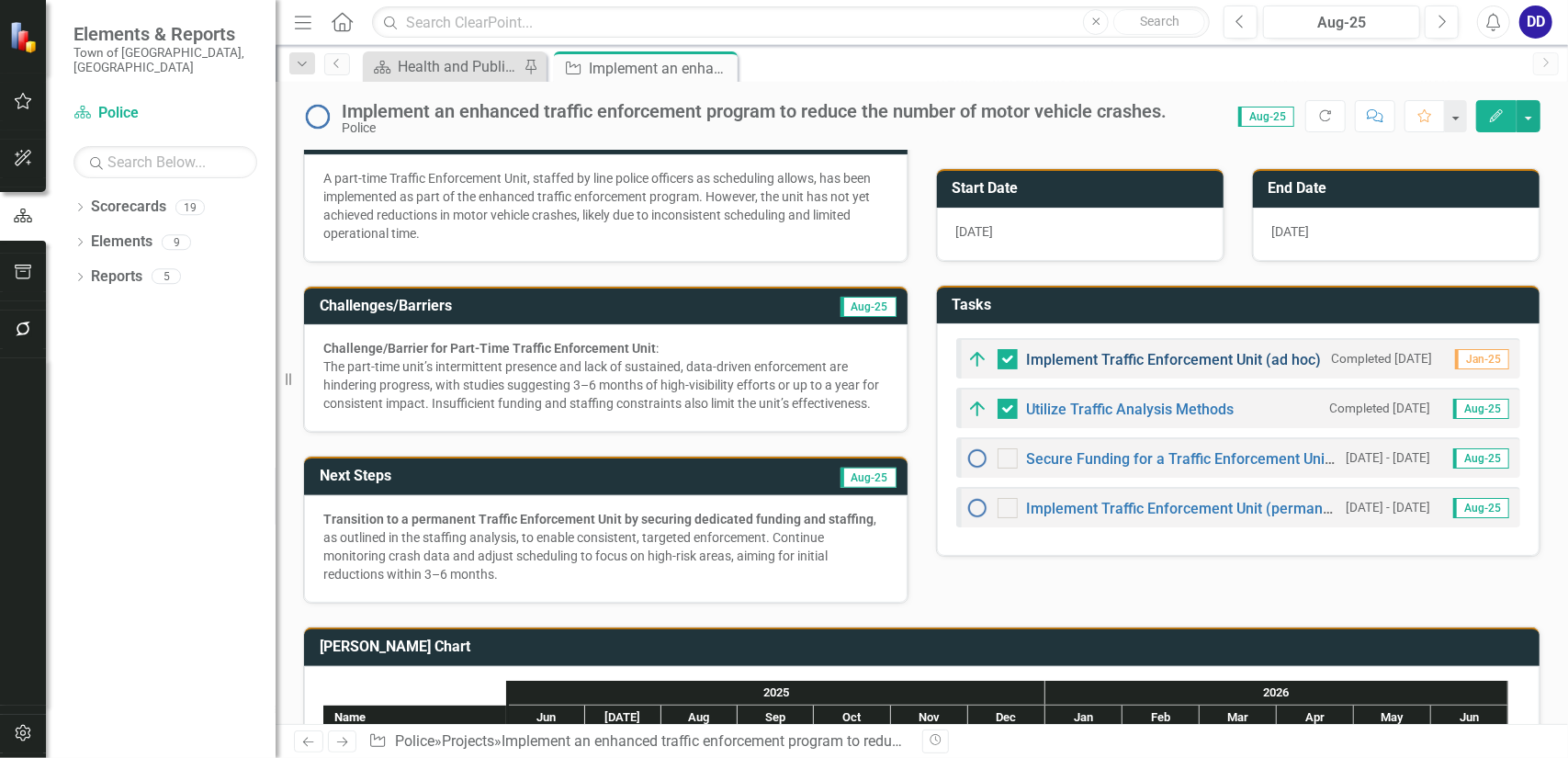
click at [1093, 357] on link "Implement Traffic Enforcement Unit (ad hoc)" at bounding box center [1175, 360] width 295 height 17
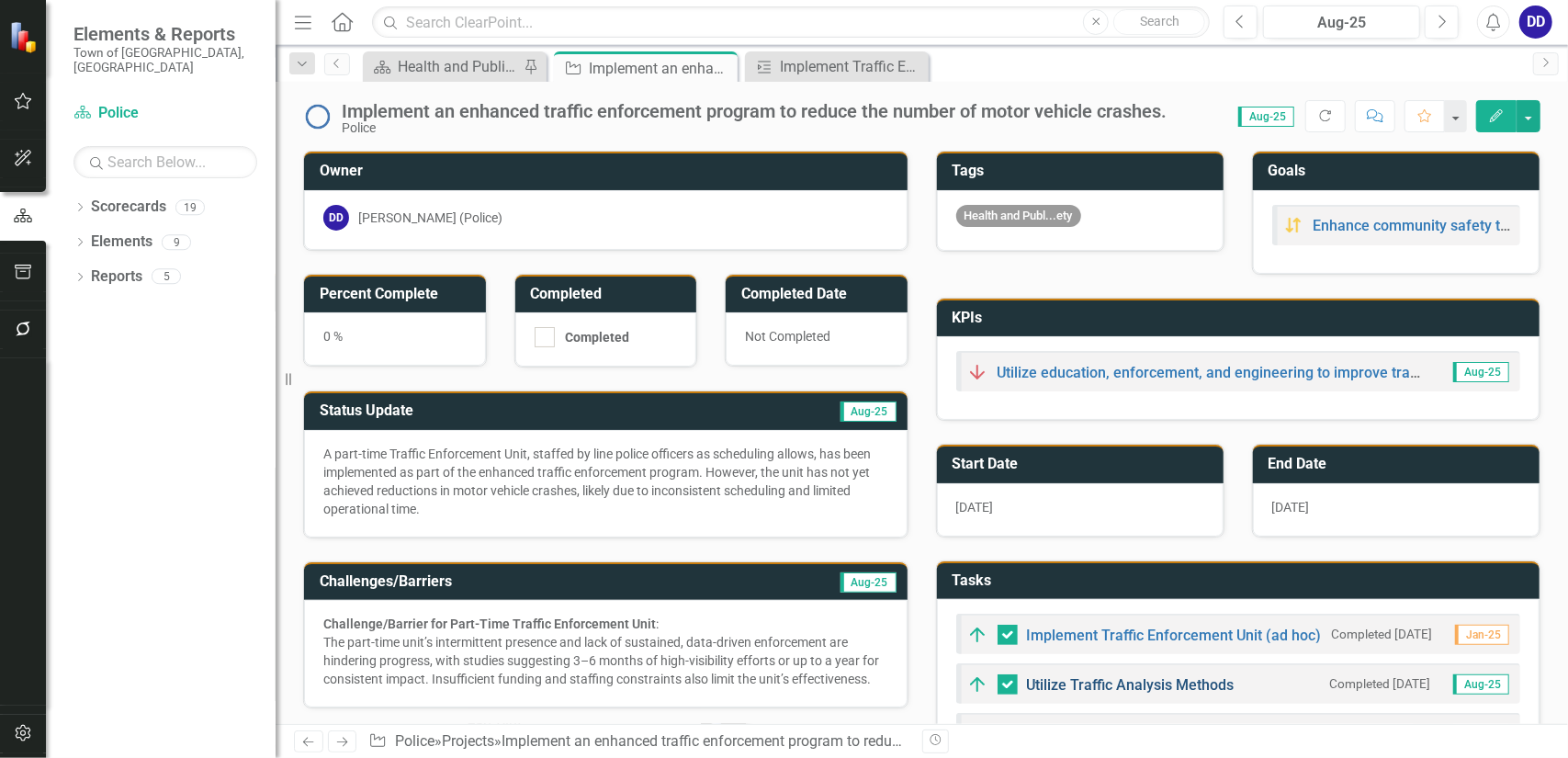
click at [1071, 680] on link "Utilize Traffic Analysis Methods" at bounding box center [1131, 685] width 208 height 17
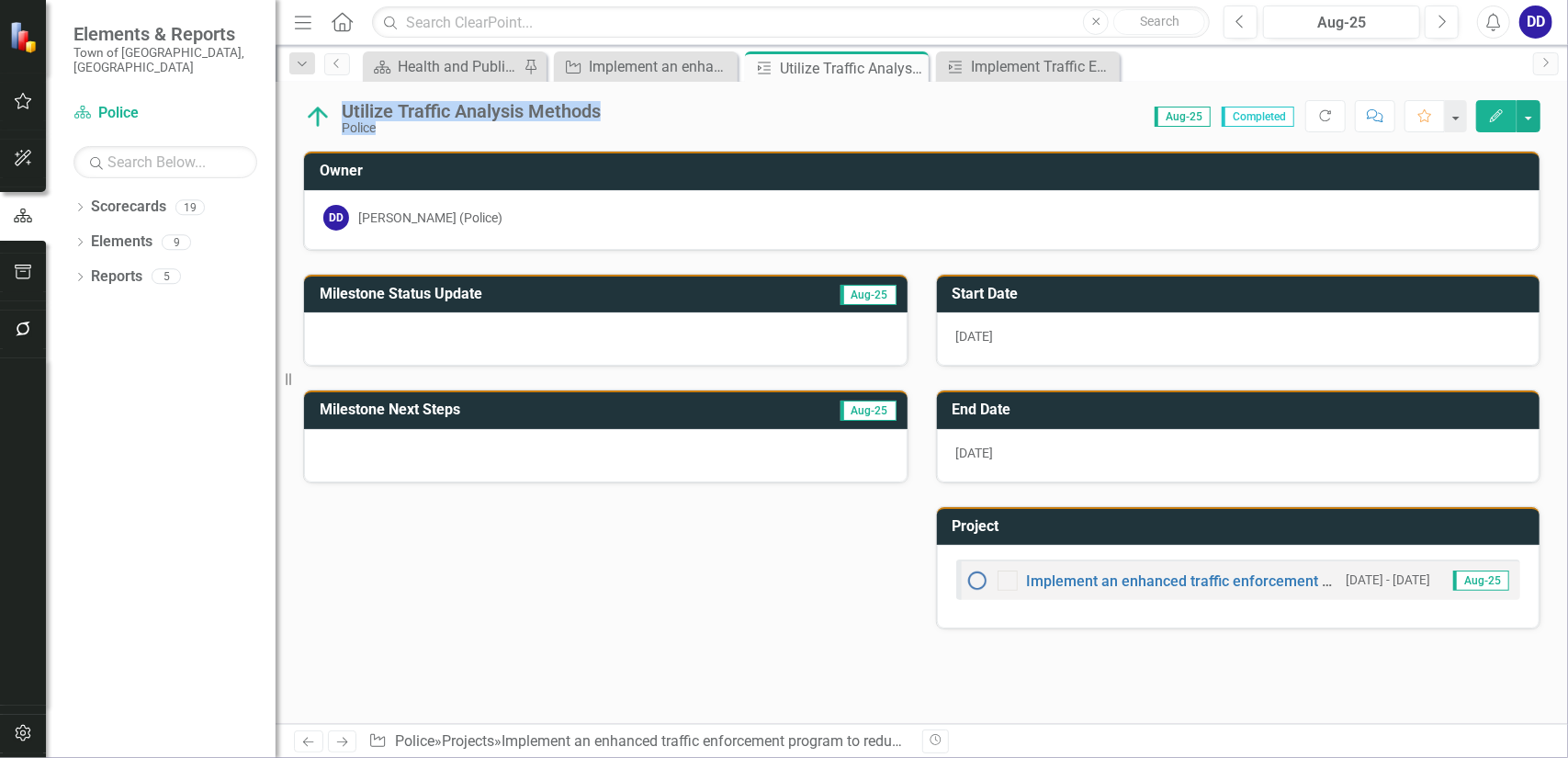
drag, startPoint x: 611, startPoint y: 108, endPoint x: 344, endPoint y: 106, distance: 267.0
click at [344, 106] on div "Utilize Traffic Analysis Methods Police Score: N/A Aug-25 Completed Refresh Com…" at bounding box center [922, 109] width 1293 height 55
copy div "Utilize Traffic Analysis Methods Police Score: N/A"
click at [632, 334] on div at bounding box center [605, 339] width 603 height 53
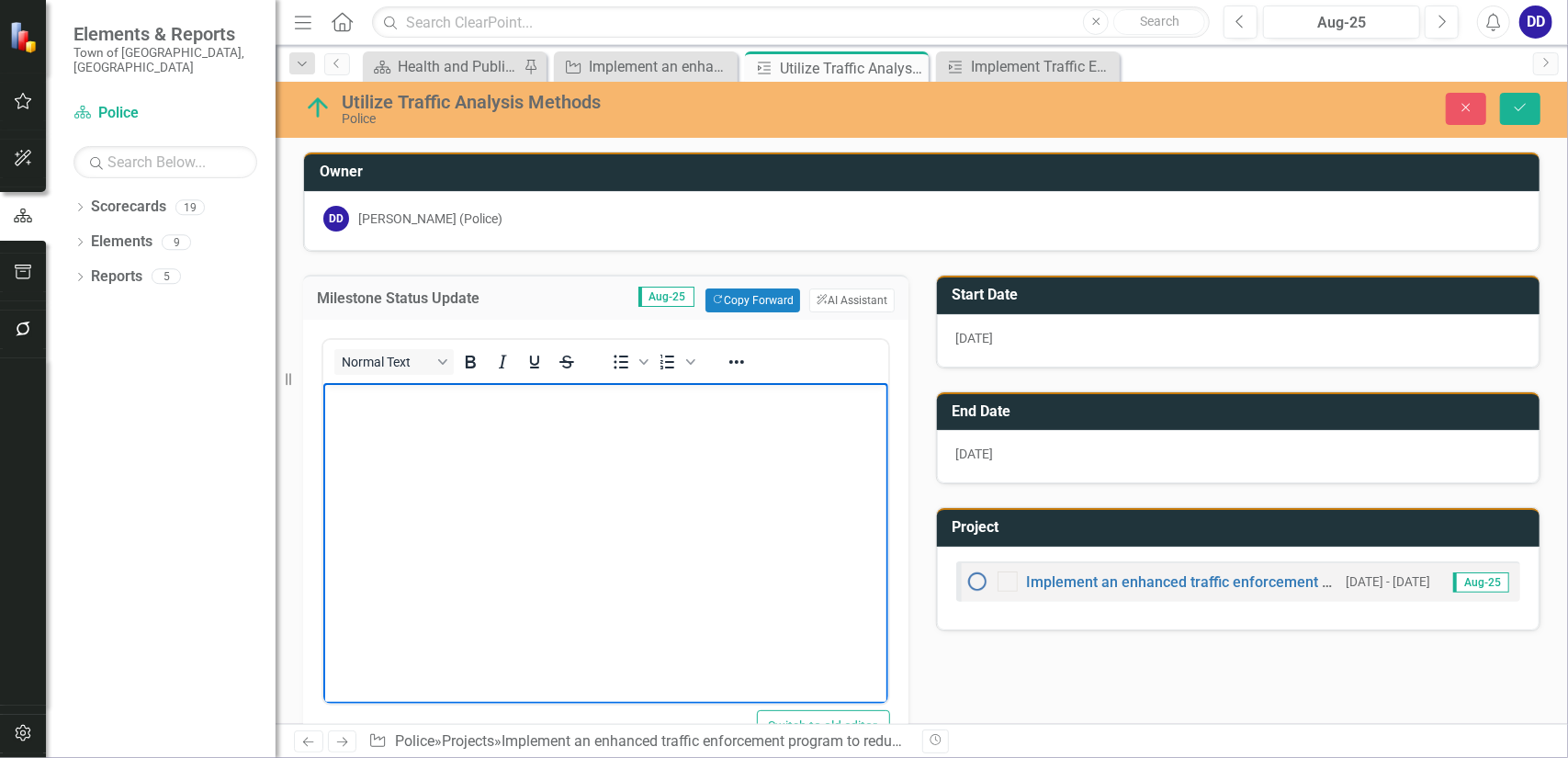
click at [422, 448] on body "Rich Text Area. Press ALT-0 for help." at bounding box center [605, 520] width 565 height 276
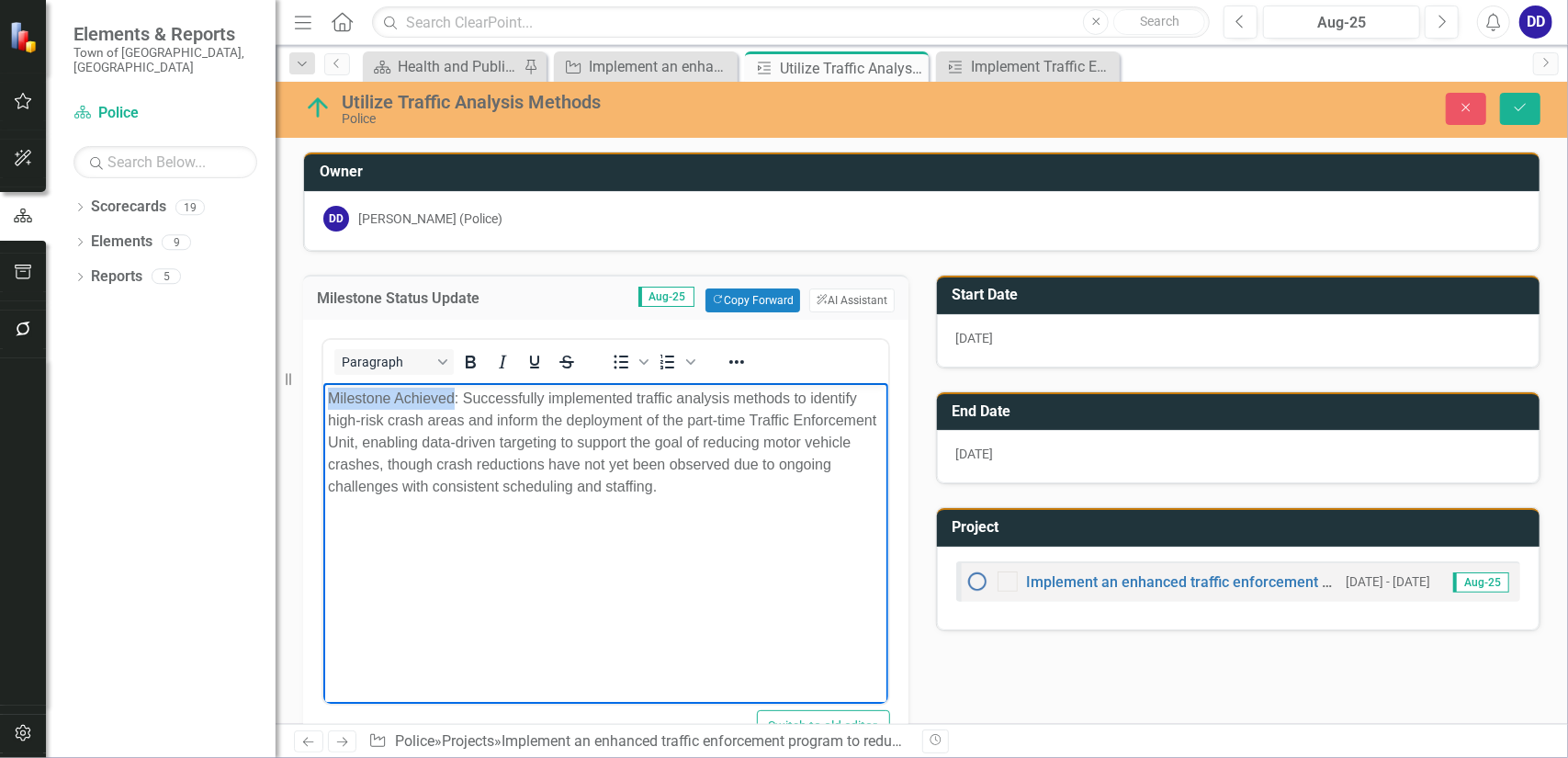
drag, startPoint x: 327, startPoint y: 396, endPoint x: 449, endPoint y: 395, distance: 122.0
click at [449, 395] on div "Milestone Achieved: Successfully implemented traffic analysis methods to identi…" at bounding box center [605, 441] width 556 height 110
click at [1527, 107] on icon "Save" at bounding box center [1520, 107] width 17 height 13
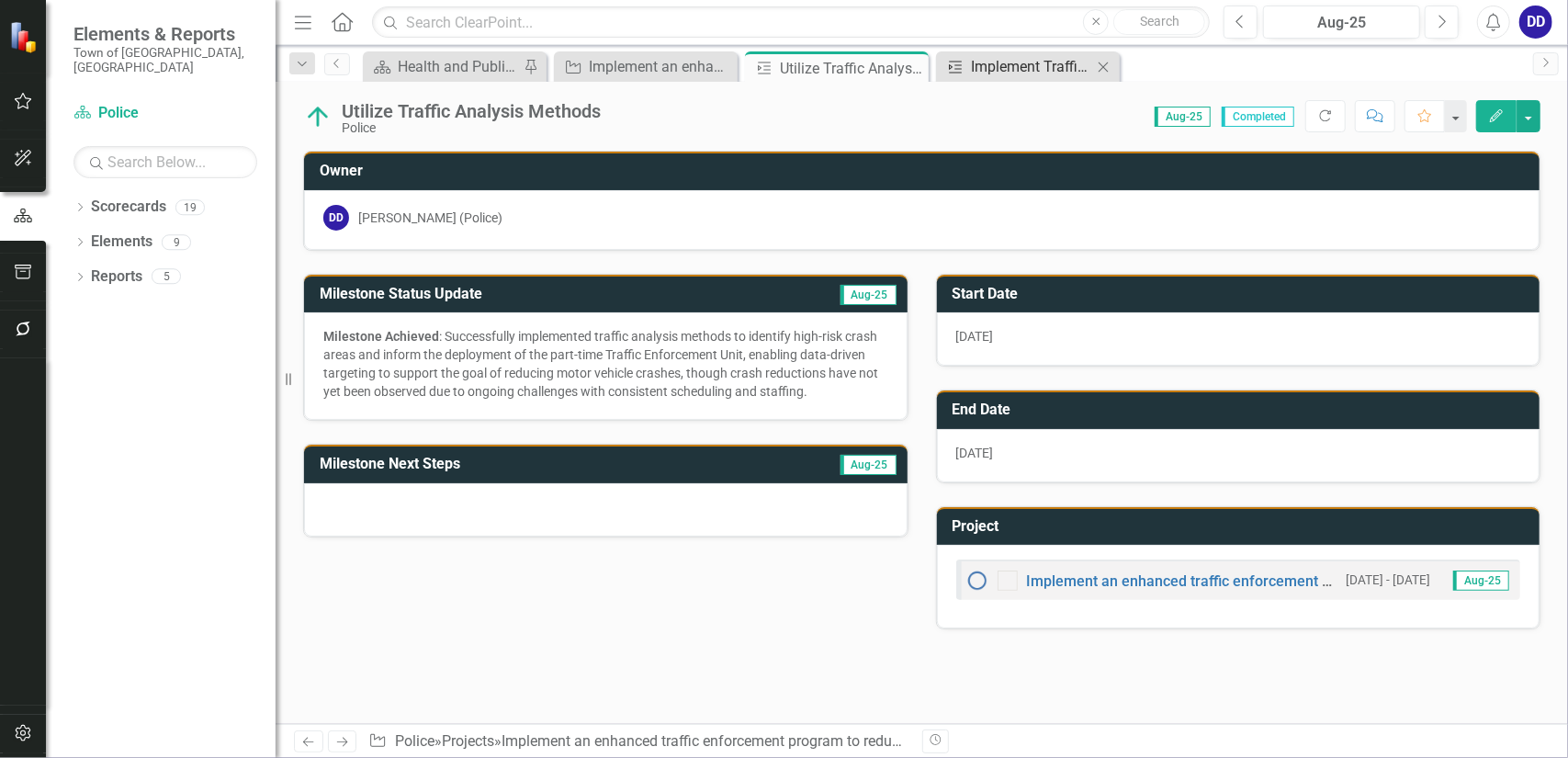
click at [984, 63] on div "Implement Traffic Enforcement Unit (ad hoc)" at bounding box center [1032, 67] width 121 height 23
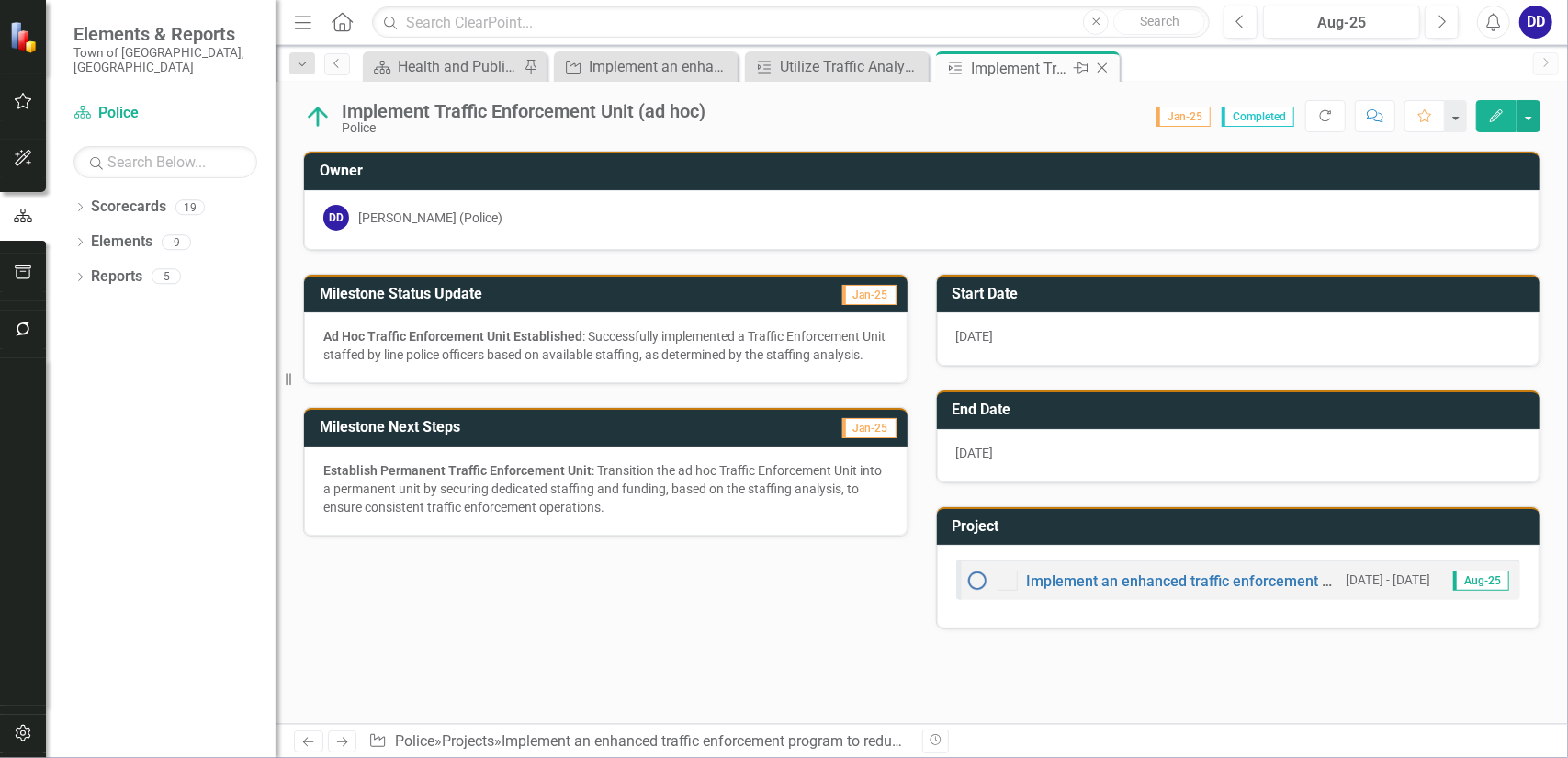
click at [1107, 64] on icon "Close" at bounding box center [1102, 67] width 18 height 15
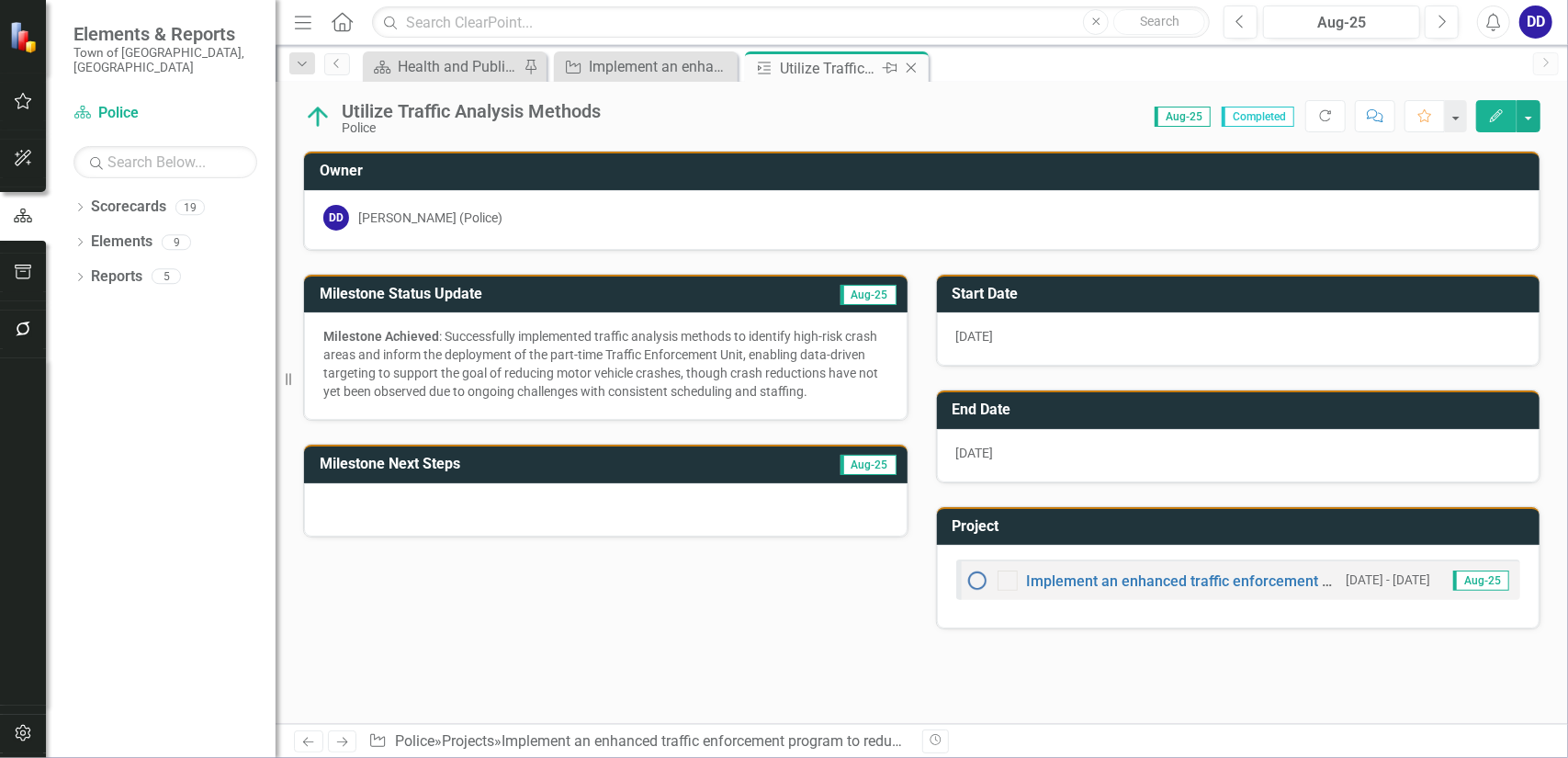
click at [912, 69] on icon at bounding box center [911, 68] width 10 height 10
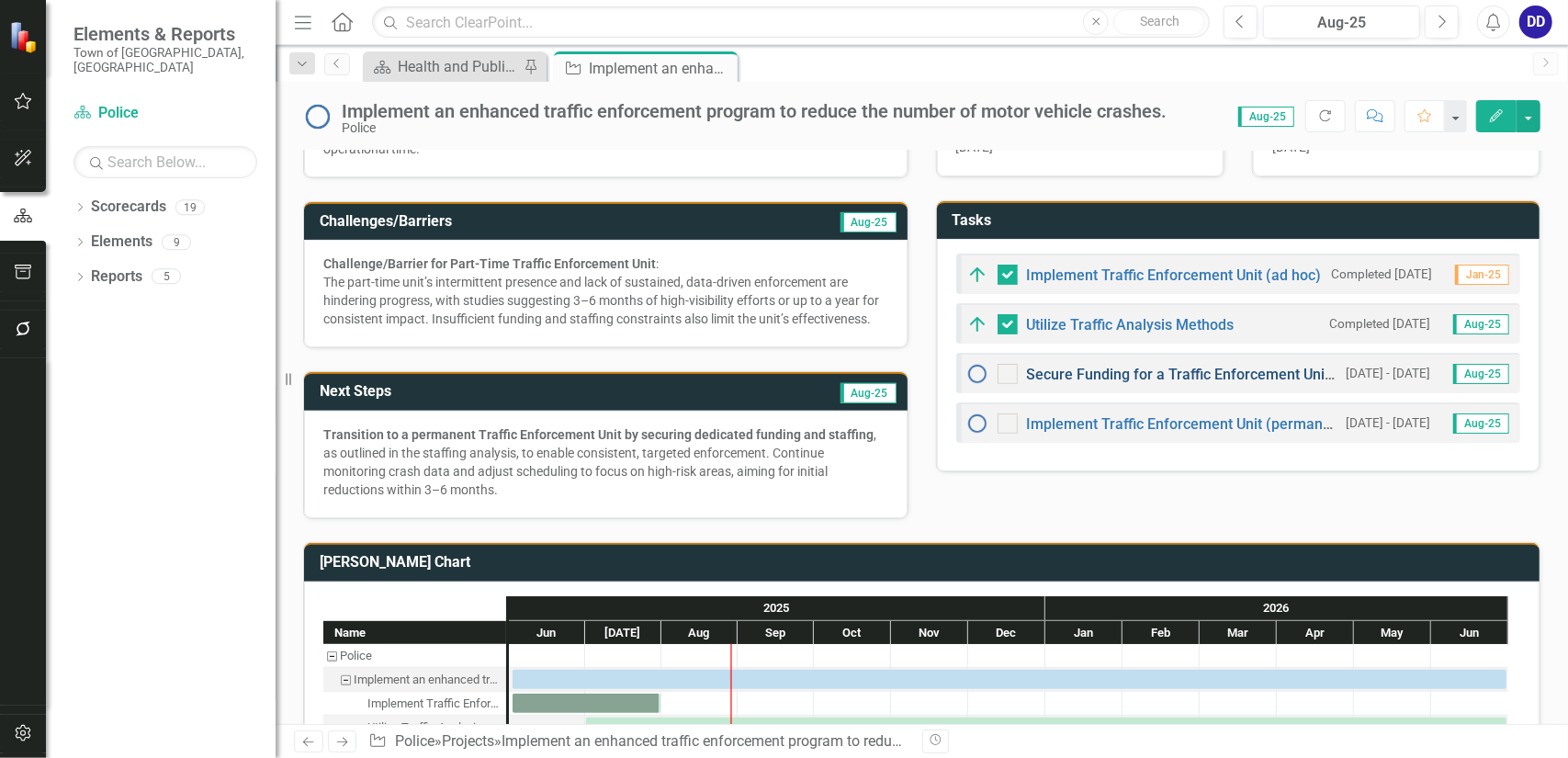
scroll to position [367, 0]
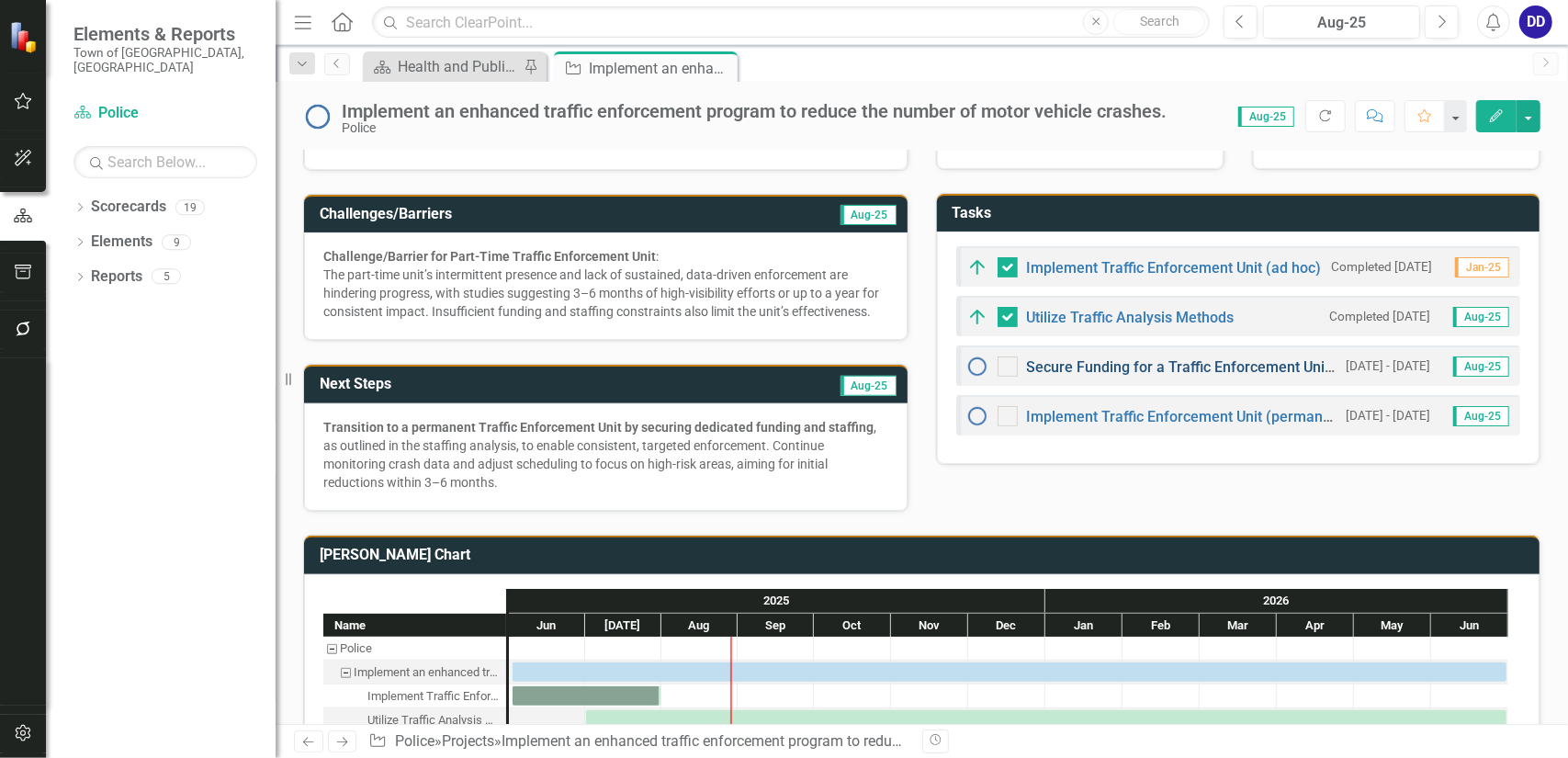
click at [1193, 363] on link "Secure Funding for a Traffic Enforcement Unit (permanent)" at bounding box center [1222, 367] width 391 height 17
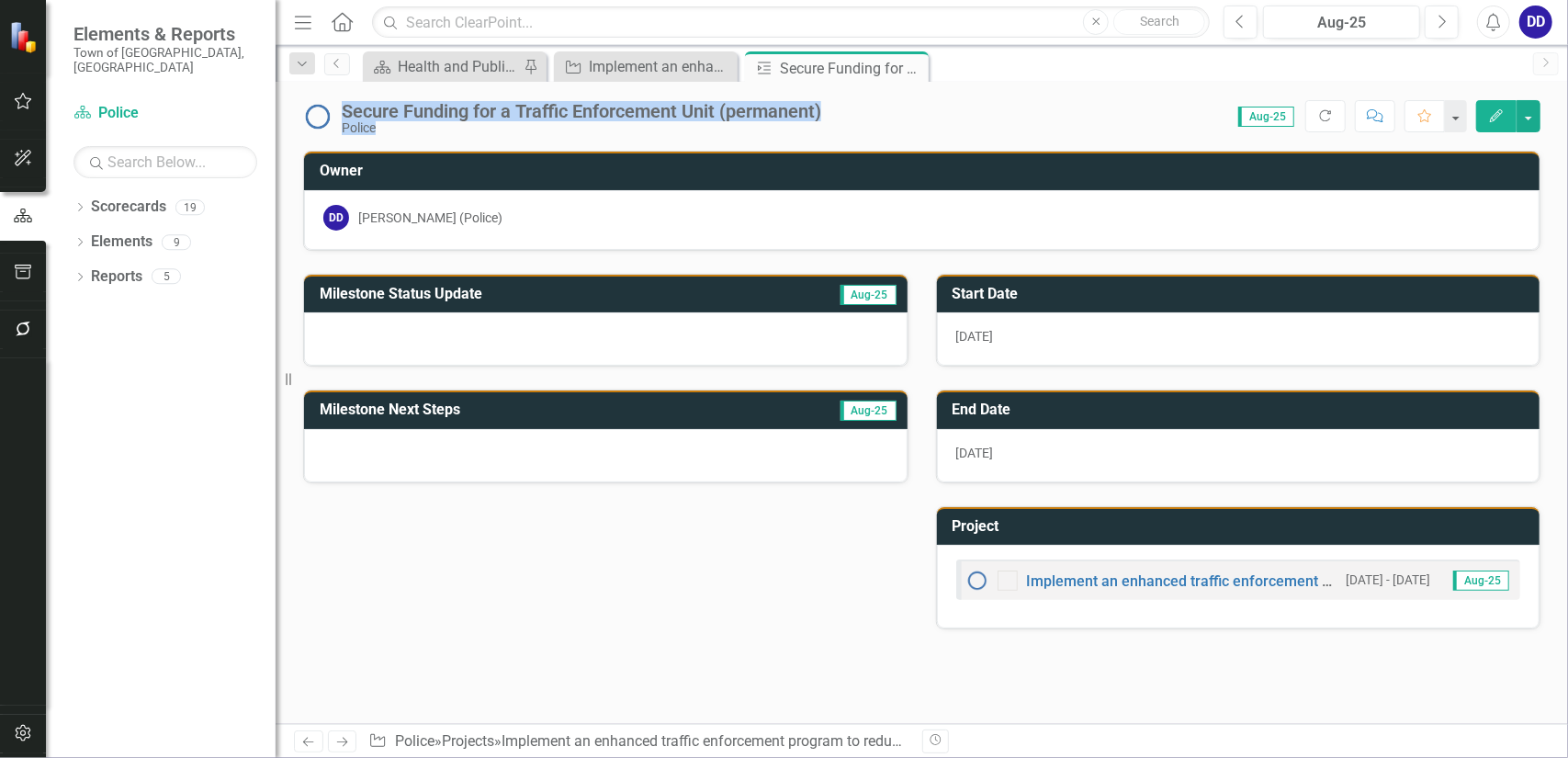
drag, startPoint x: 835, startPoint y: 115, endPoint x: 344, endPoint y: 102, distance: 491.2
click at [344, 102] on div "Secure Funding for a Traffic Enforcement Unit (permanent) Police Score: N/A Aug…" at bounding box center [922, 109] width 1293 height 55
click at [493, 111] on div "Secure Funding for a Traffic Enforcement Unit (permanent)" at bounding box center [582, 111] width 480 height 20
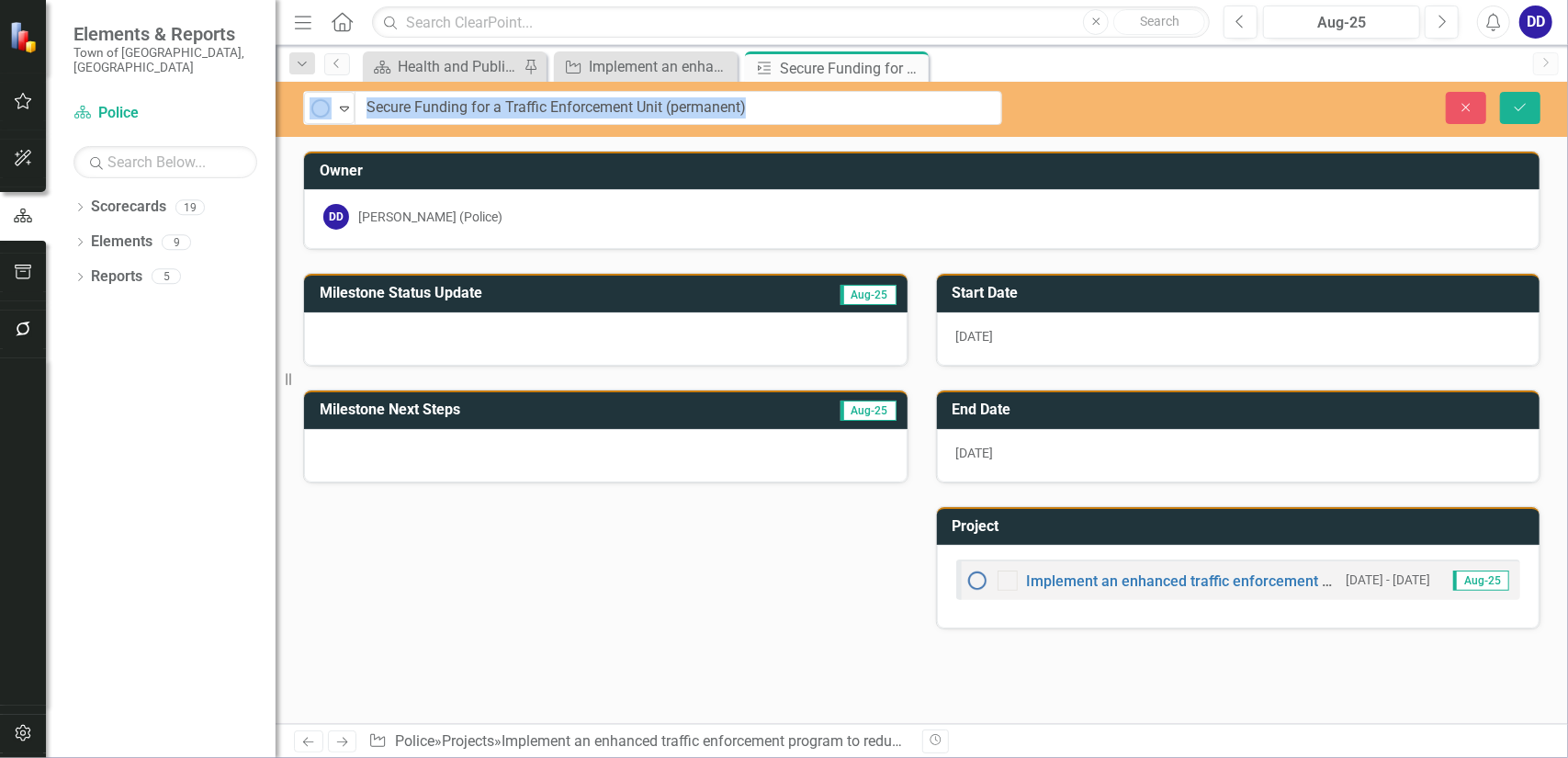
drag, startPoint x: 833, startPoint y: 111, endPoint x: 449, endPoint y: 102, distance: 384.1
drag, startPoint x: 363, startPoint y: 105, endPoint x: 766, endPoint y: 111, distance: 403.0
click at [766, 111] on input "Secure Funding for a Traffic Enforcement Unit (permanent)" at bounding box center [679, 108] width 647 height 34
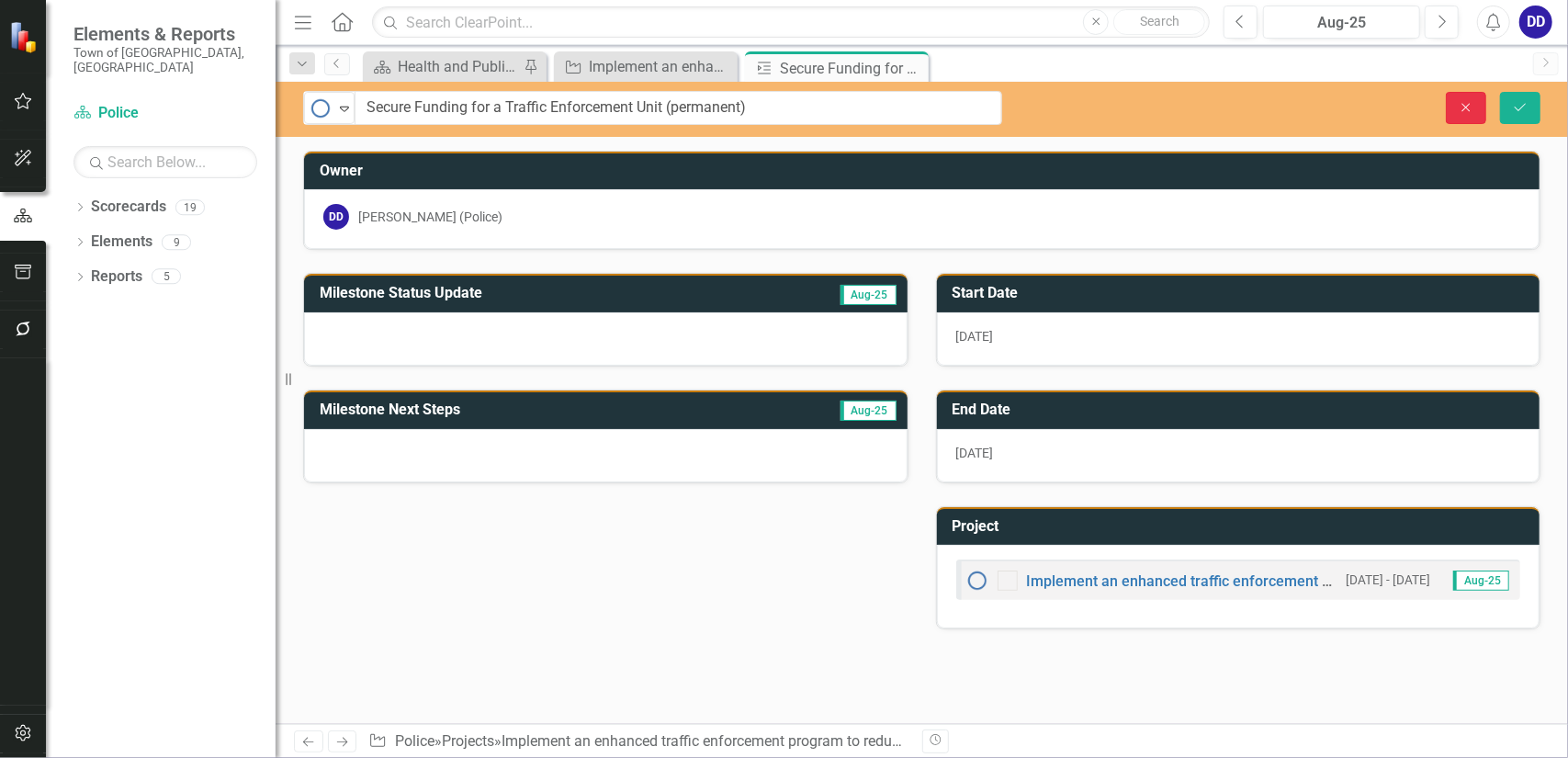
click at [1474, 105] on icon "Close" at bounding box center [1466, 107] width 17 height 13
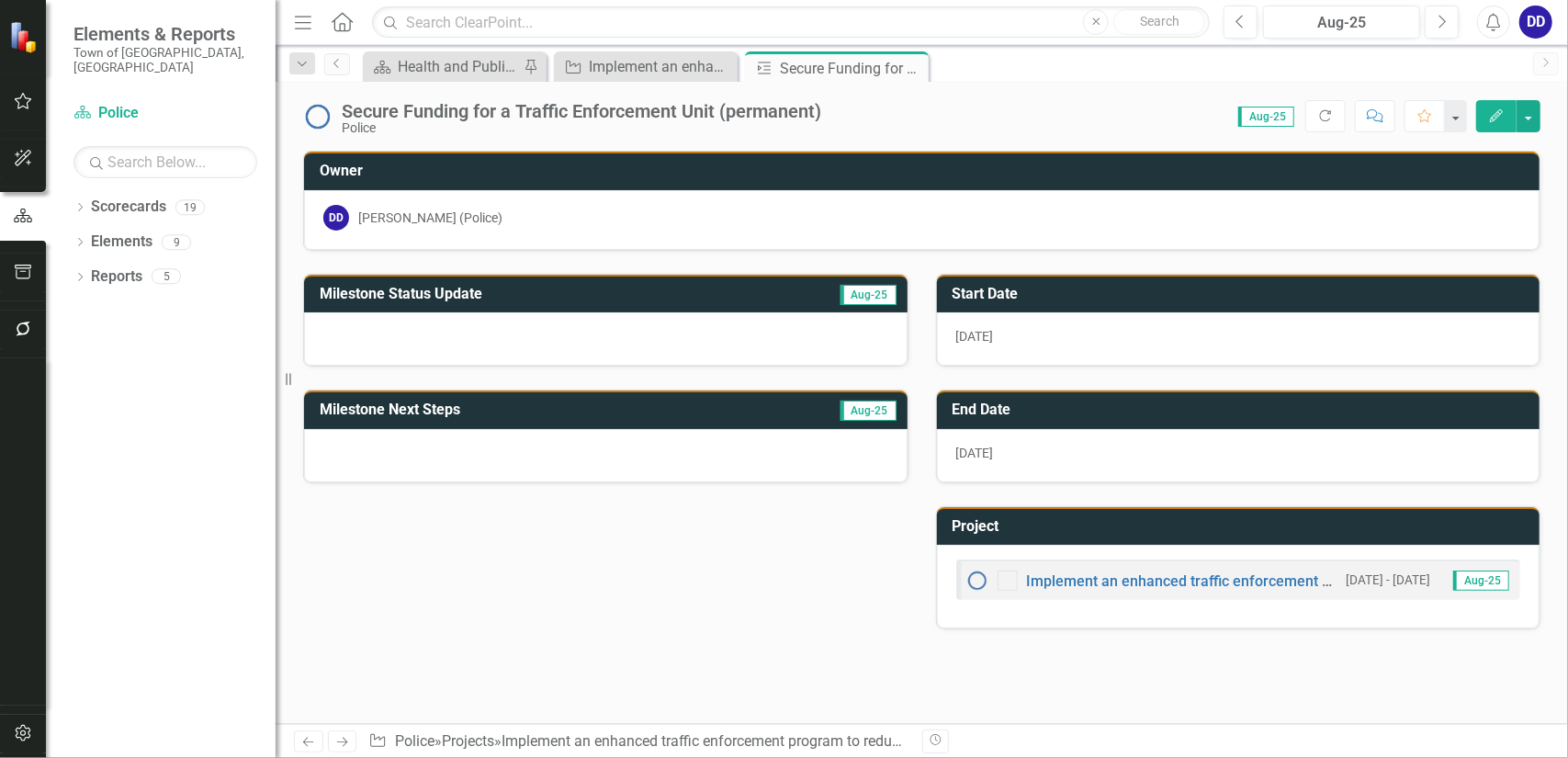
click at [763, 339] on div at bounding box center [605, 339] width 603 height 53
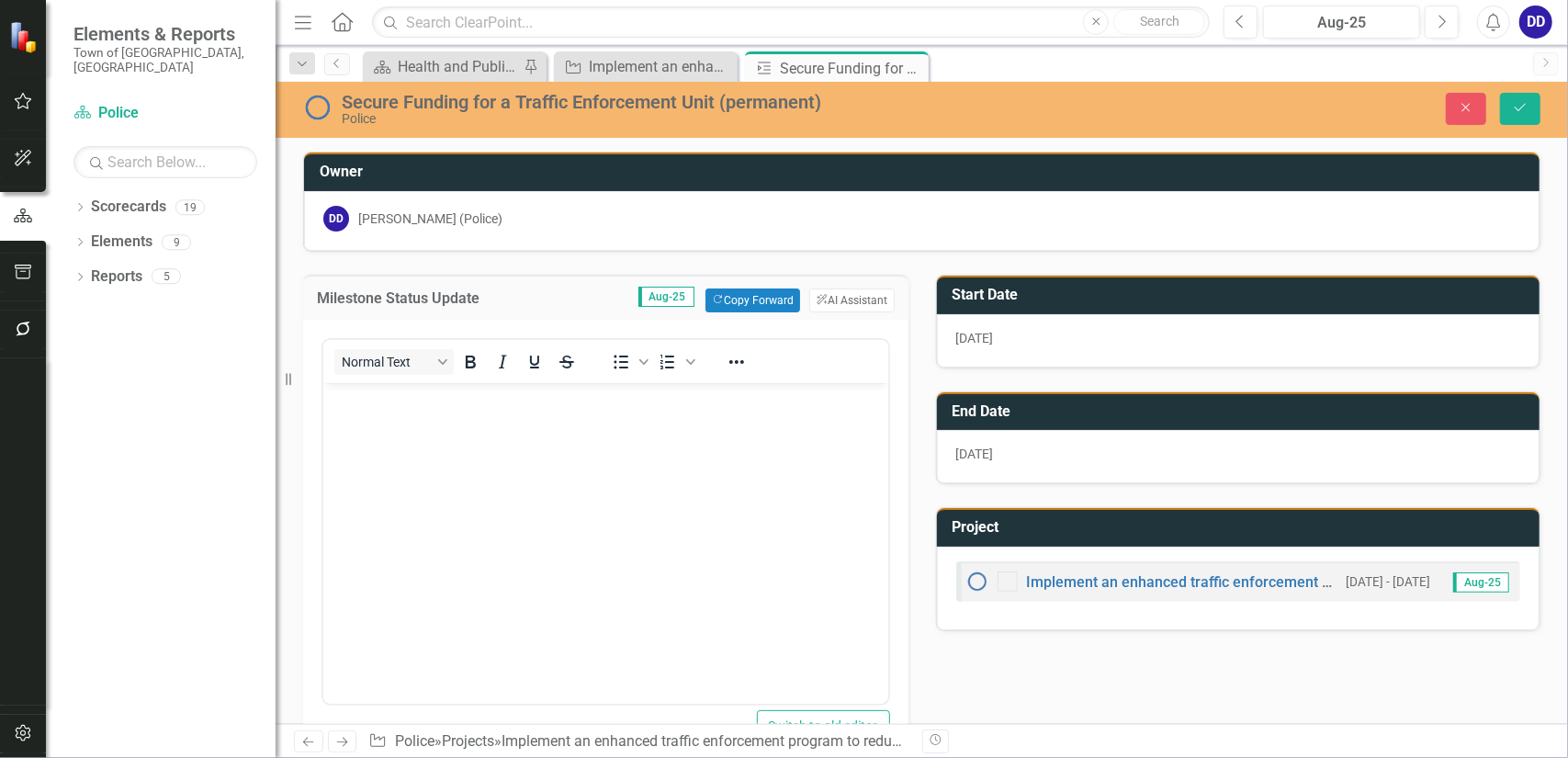
click at [517, 548] on body "Rich Text Area. Press ALT-0 for help." at bounding box center [605, 520] width 565 height 276
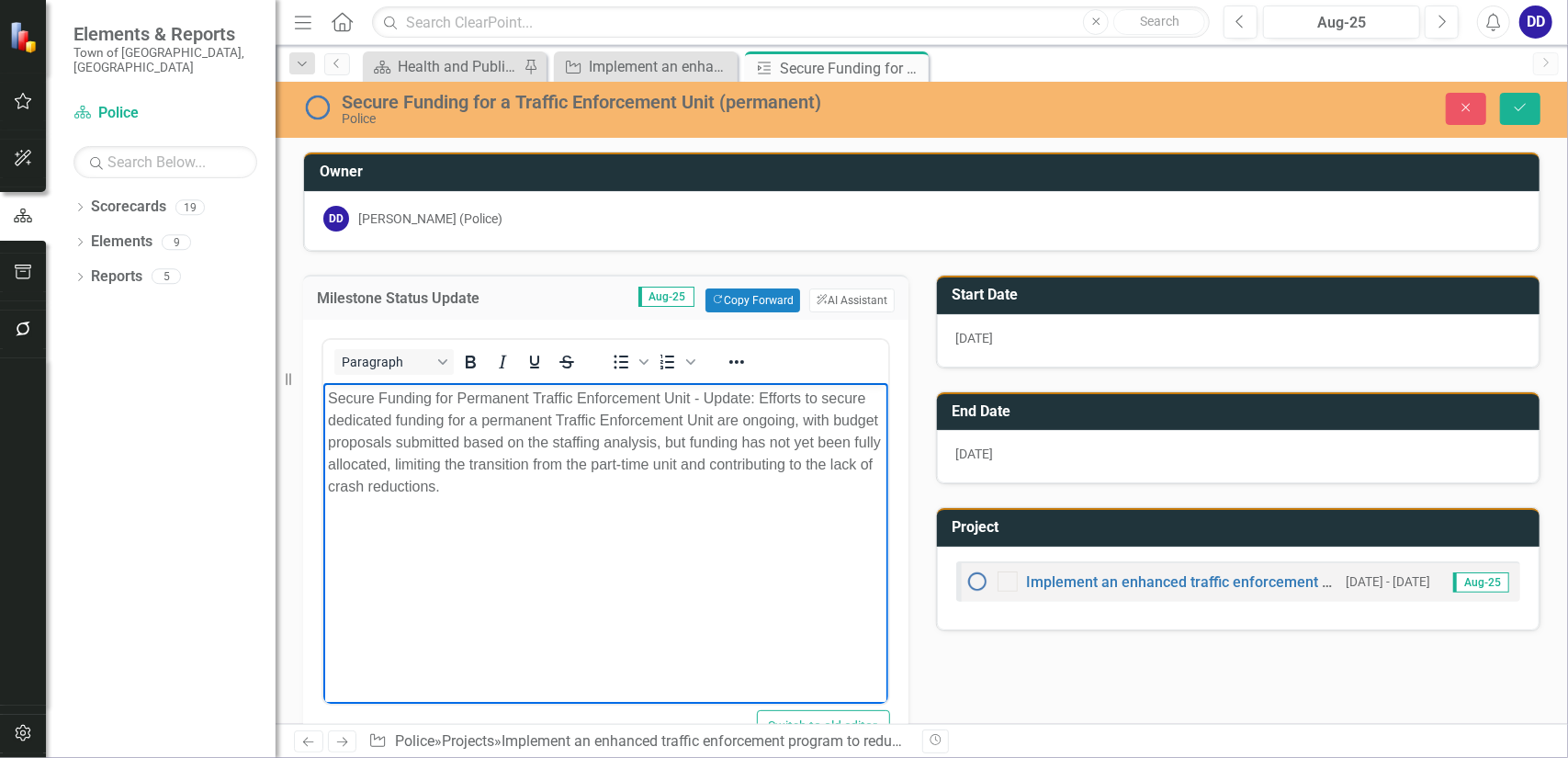
click at [500, 471] on div "Secure Funding for Permanent Traffic Enforcement Unit - Update: Efforts to secu…" at bounding box center [605, 441] width 556 height 110
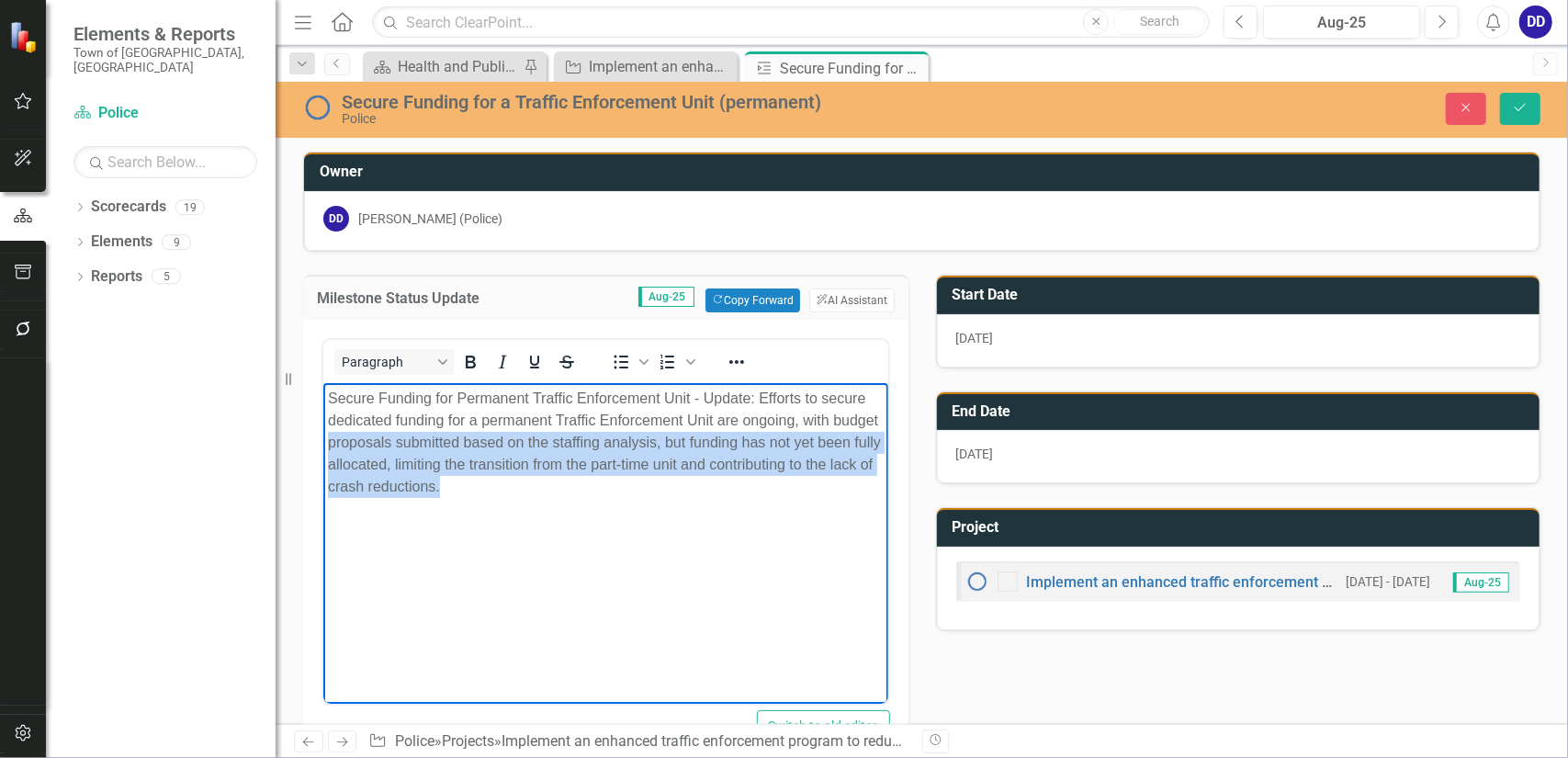
drag, startPoint x: 512, startPoint y: 489, endPoint x: 344, endPoint y: 431, distance: 177.7
click at [376, 444] on div "Secure Funding for Permanent Traffic Enforcement Unit - Update: Efforts to secu…" at bounding box center [605, 441] width 556 height 110
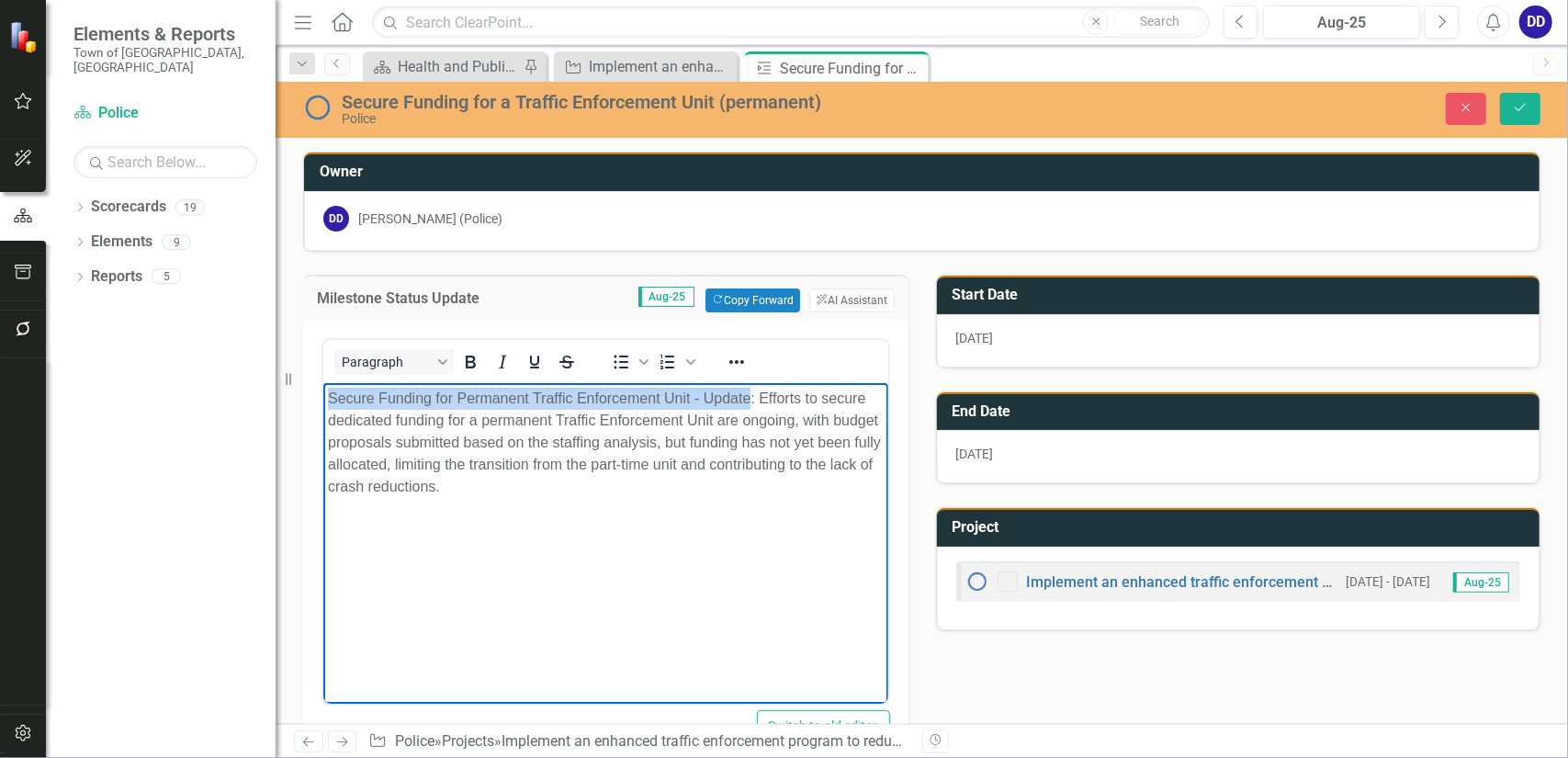
drag, startPoint x: 326, startPoint y: 395, endPoint x: 748, endPoint y: 390, distance: 422.0
click at [748, 390] on div "Secure Funding for Permanent Traffic Enforcement Unit - Update: Efforts to secu…" at bounding box center [605, 441] width 556 height 110
click at [717, 471] on div "Secure Funding for Permanent Traffic Enforcement Unit - Update : Efforts to sec…" at bounding box center [605, 441] width 556 height 110
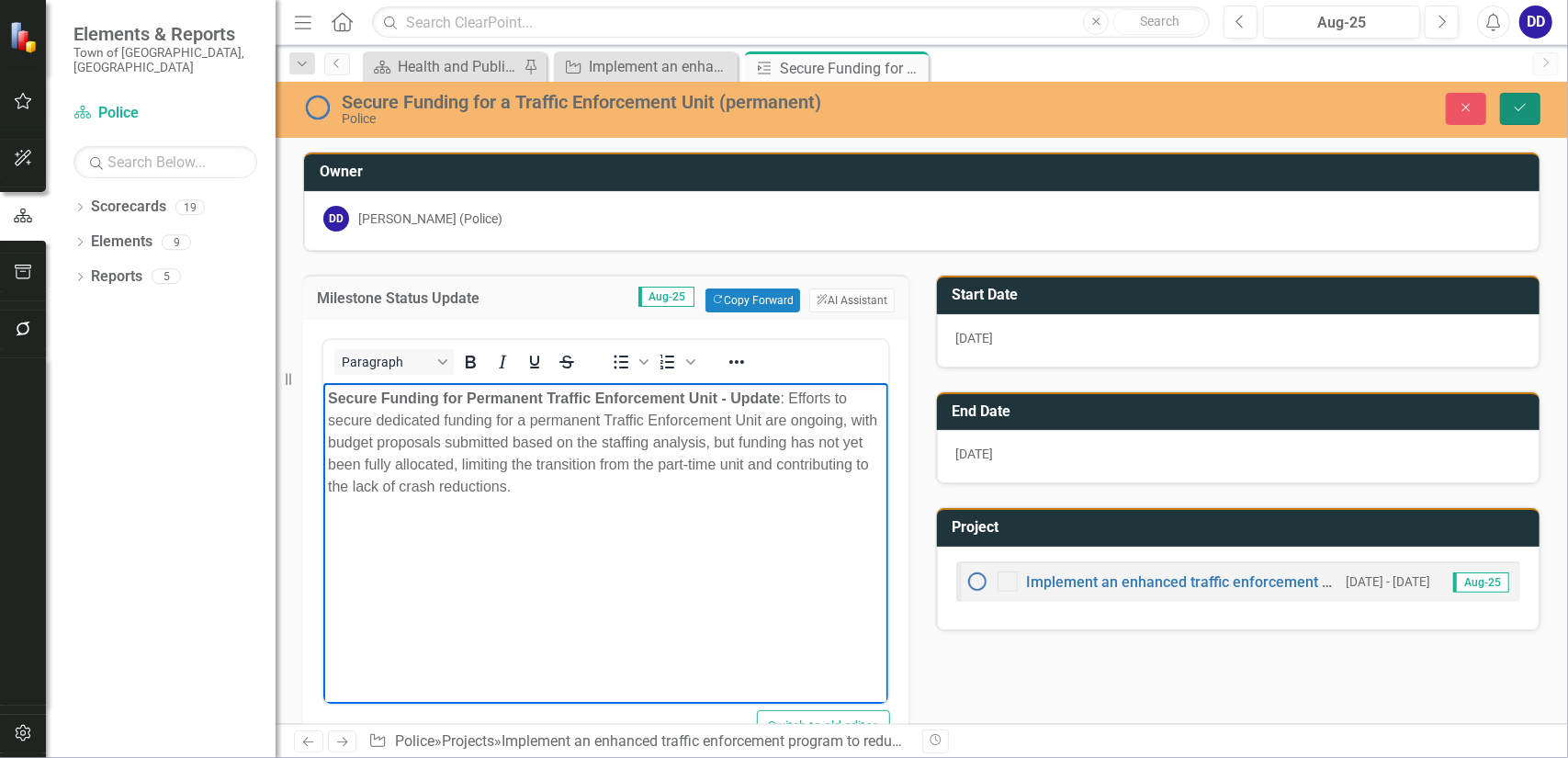
click at [1525, 112] on icon "Save" at bounding box center [1520, 107] width 17 height 13
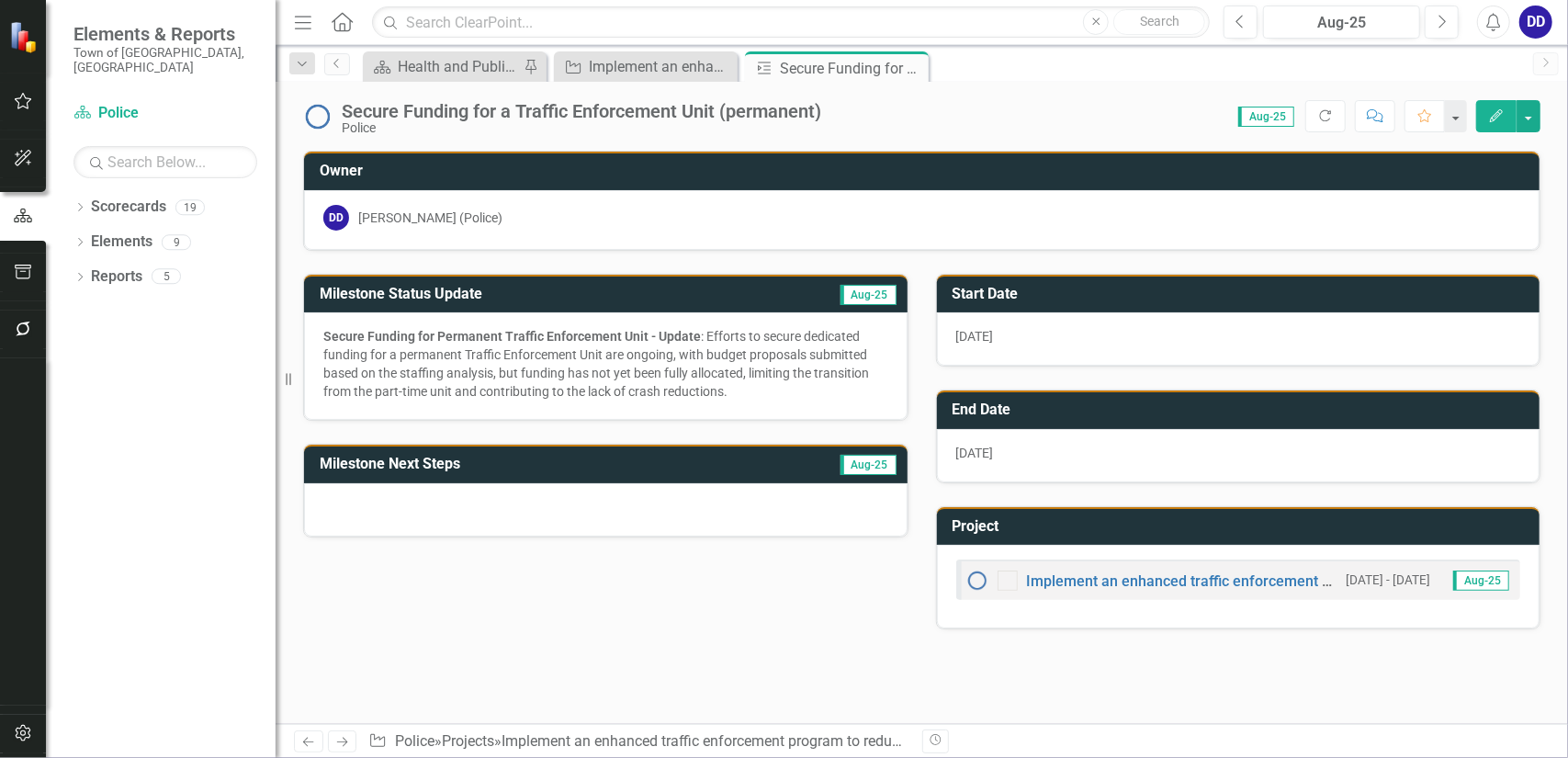
click at [614, 510] on div at bounding box center [605, 509] width 603 height 53
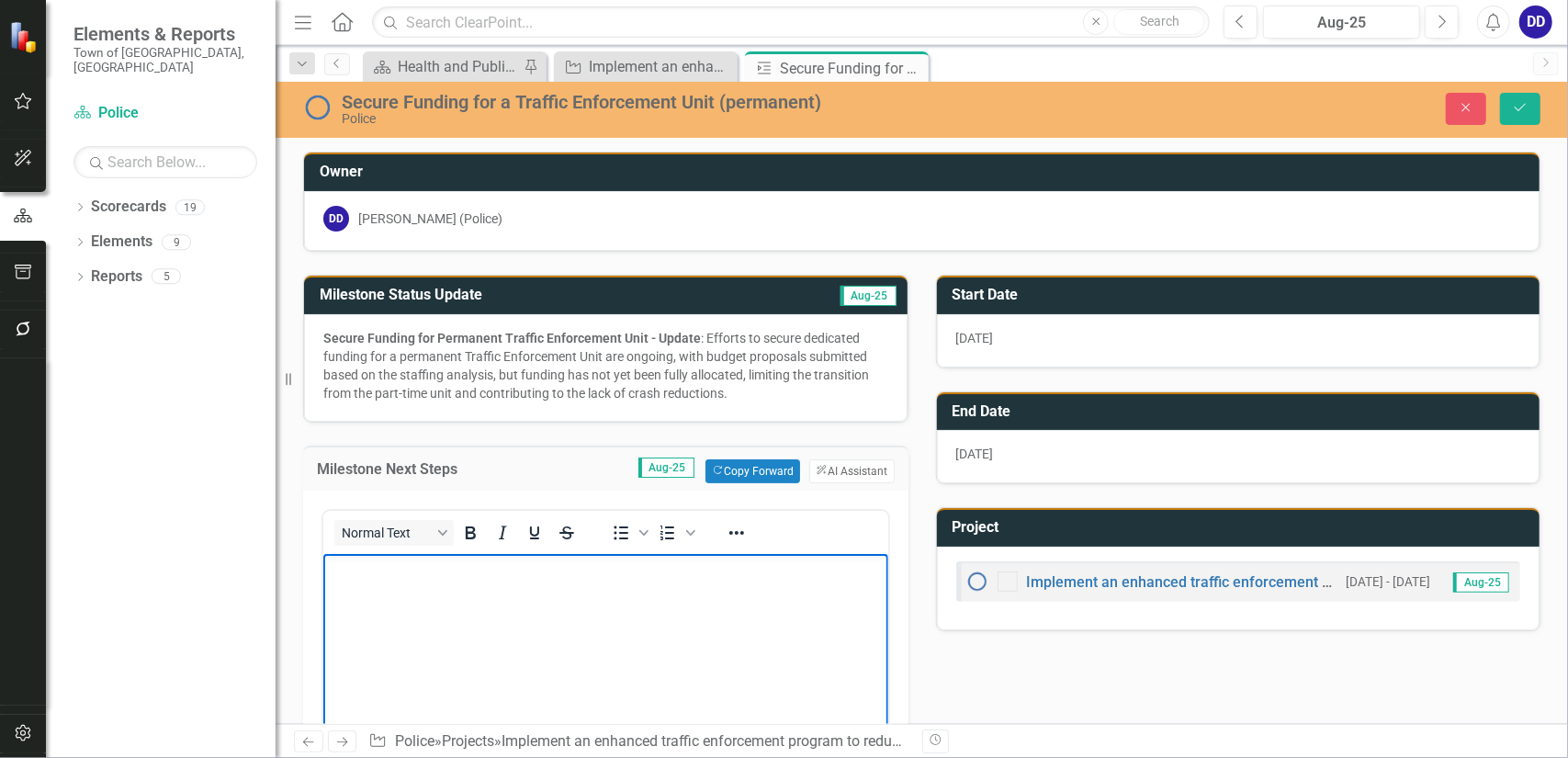
click at [368, 587] on body "Rich Text Area. Press ALT-0 for help." at bounding box center [605, 691] width 565 height 276
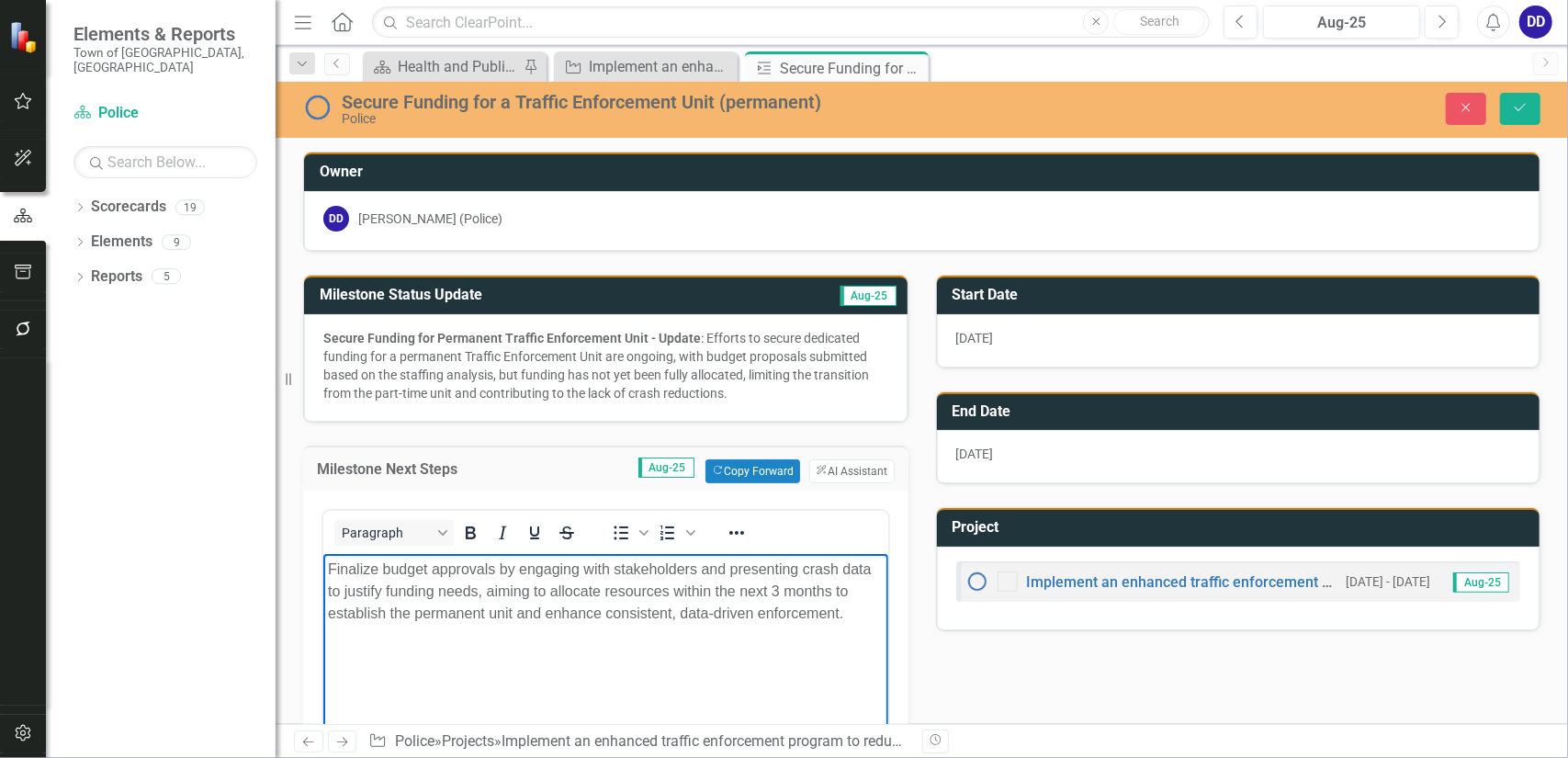
drag, startPoint x: 593, startPoint y: 599, endPoint x: 652, endPoint y: 599, distance: 59.0
click at [594, 599] on div "Finalize budget approvals by engaging with stakeholders and presenting crash da…" at bounding box center [605, 591] width 556 height 66
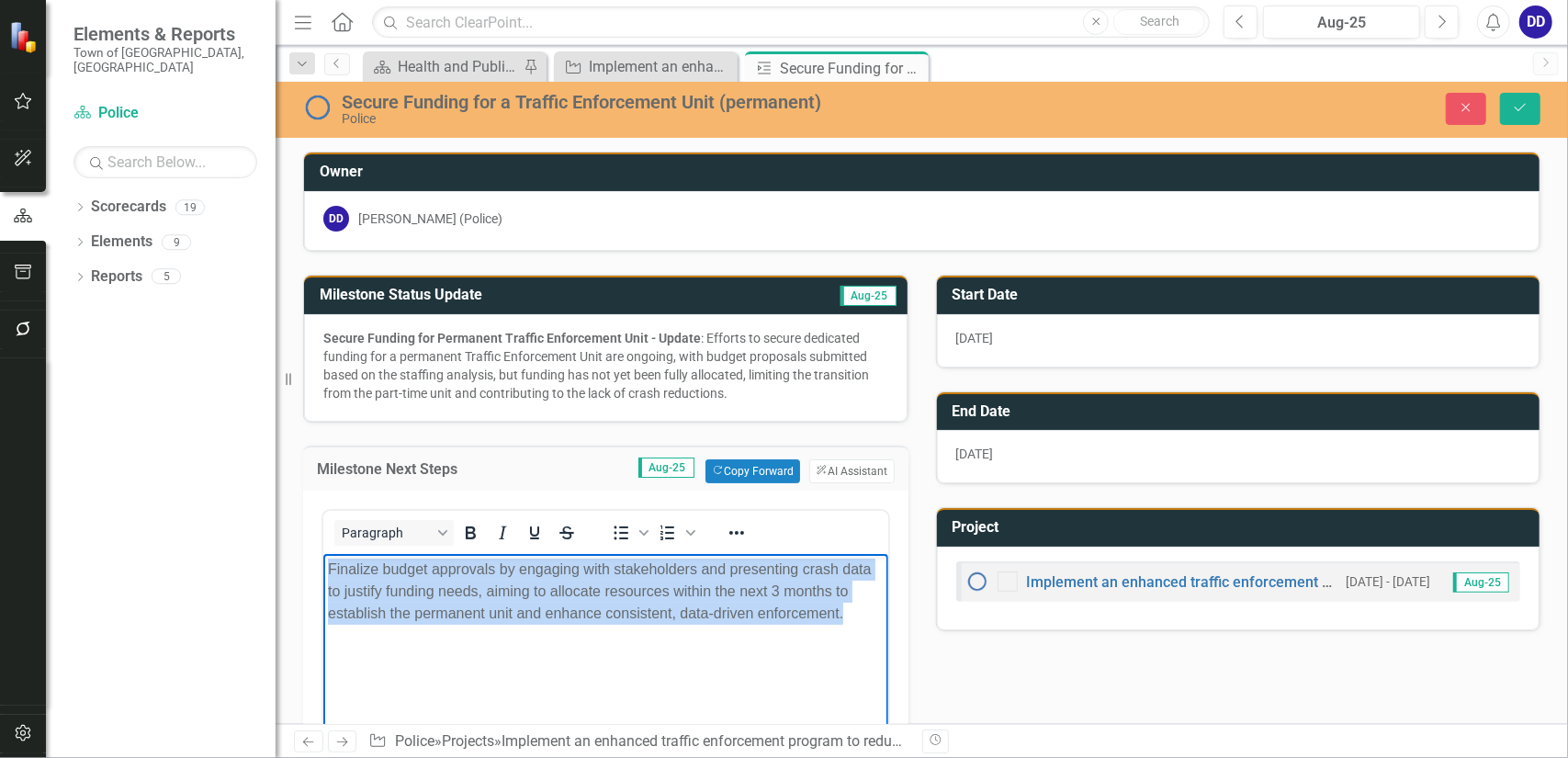
drag, startPoint x: 852, startPoint y: 618, endPoint x: 315, endPoint y: 568, distance: 539.3
click at [323, 568] on html "Finalize budget approvals by engaging with stakeholders and presenting crash da…" at bounding box center [605, 691] width 565 height 276
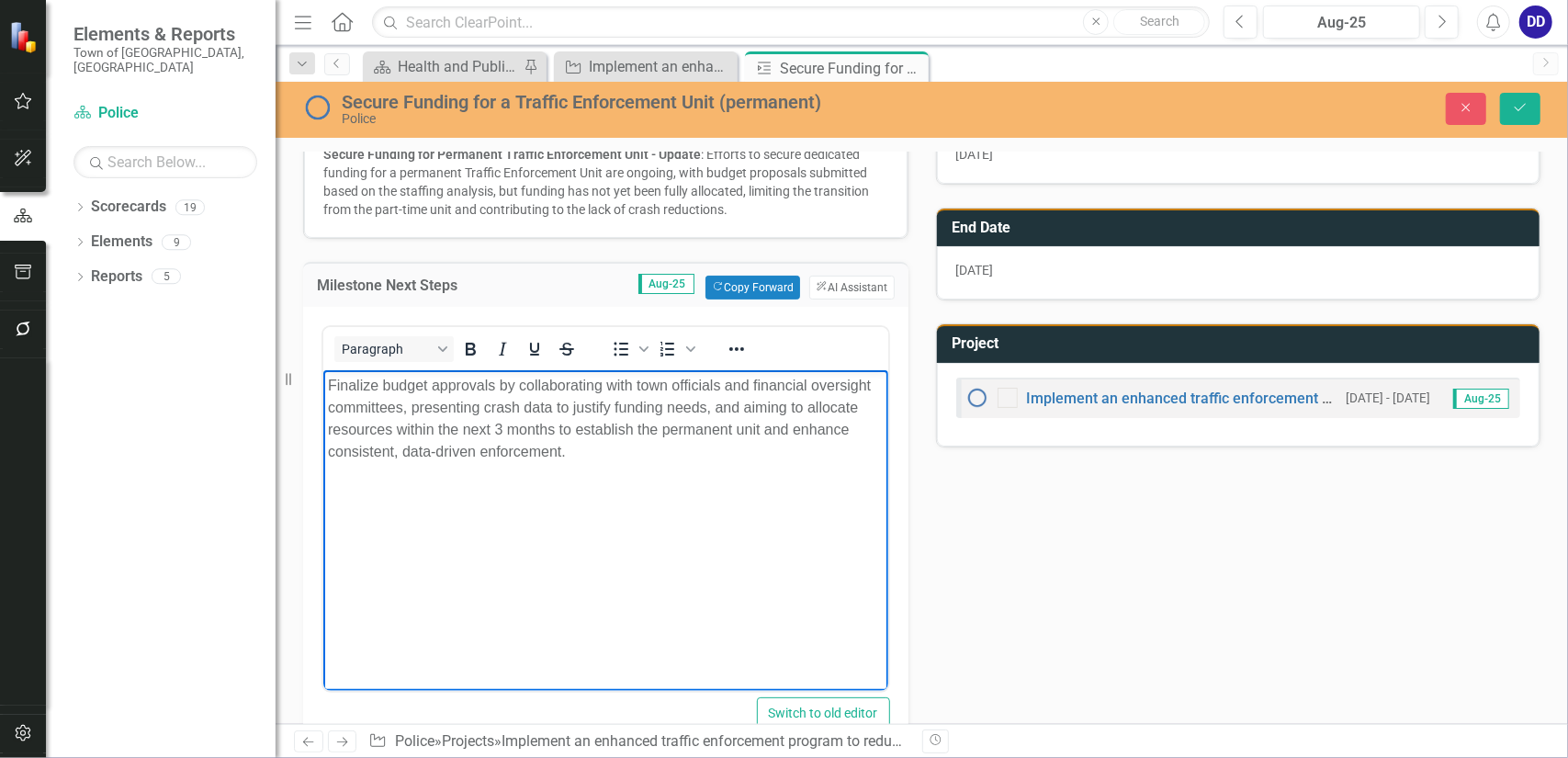
scroll to position [234, 0]
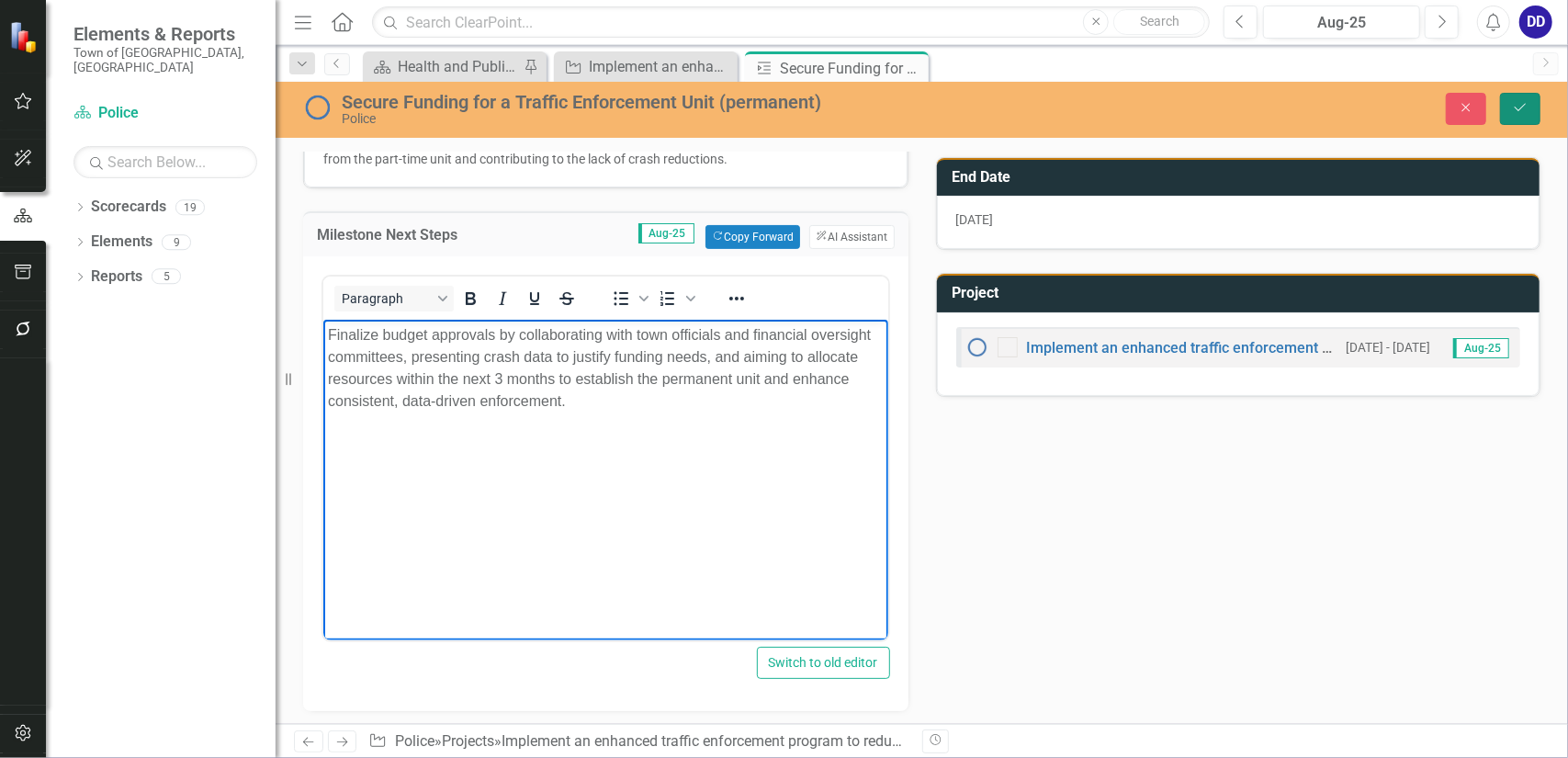
click at [1512, 108] on button "Save" at bounding box center [1520, 109] width 41 height 32
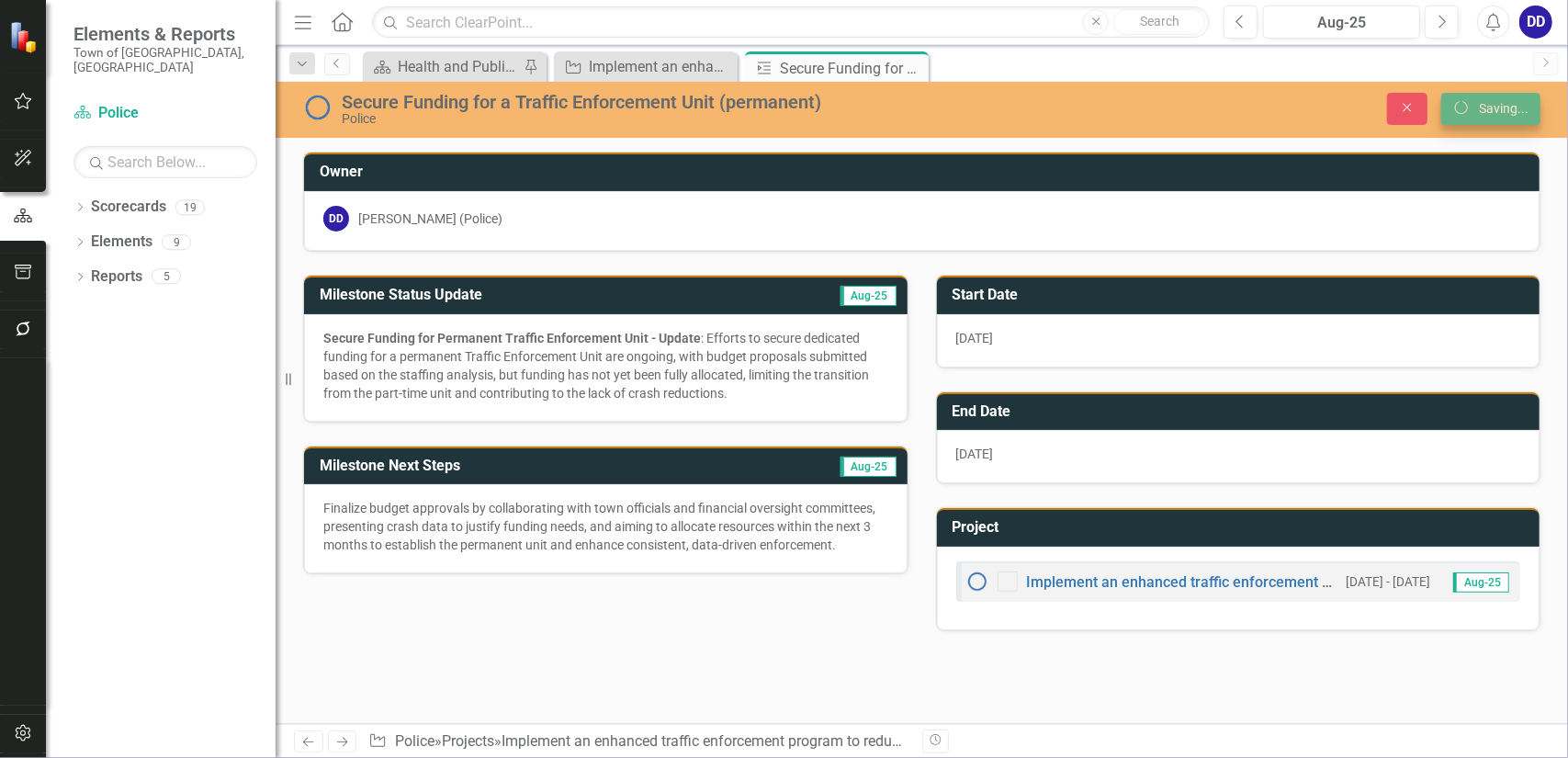
scroll to position [0, 0]
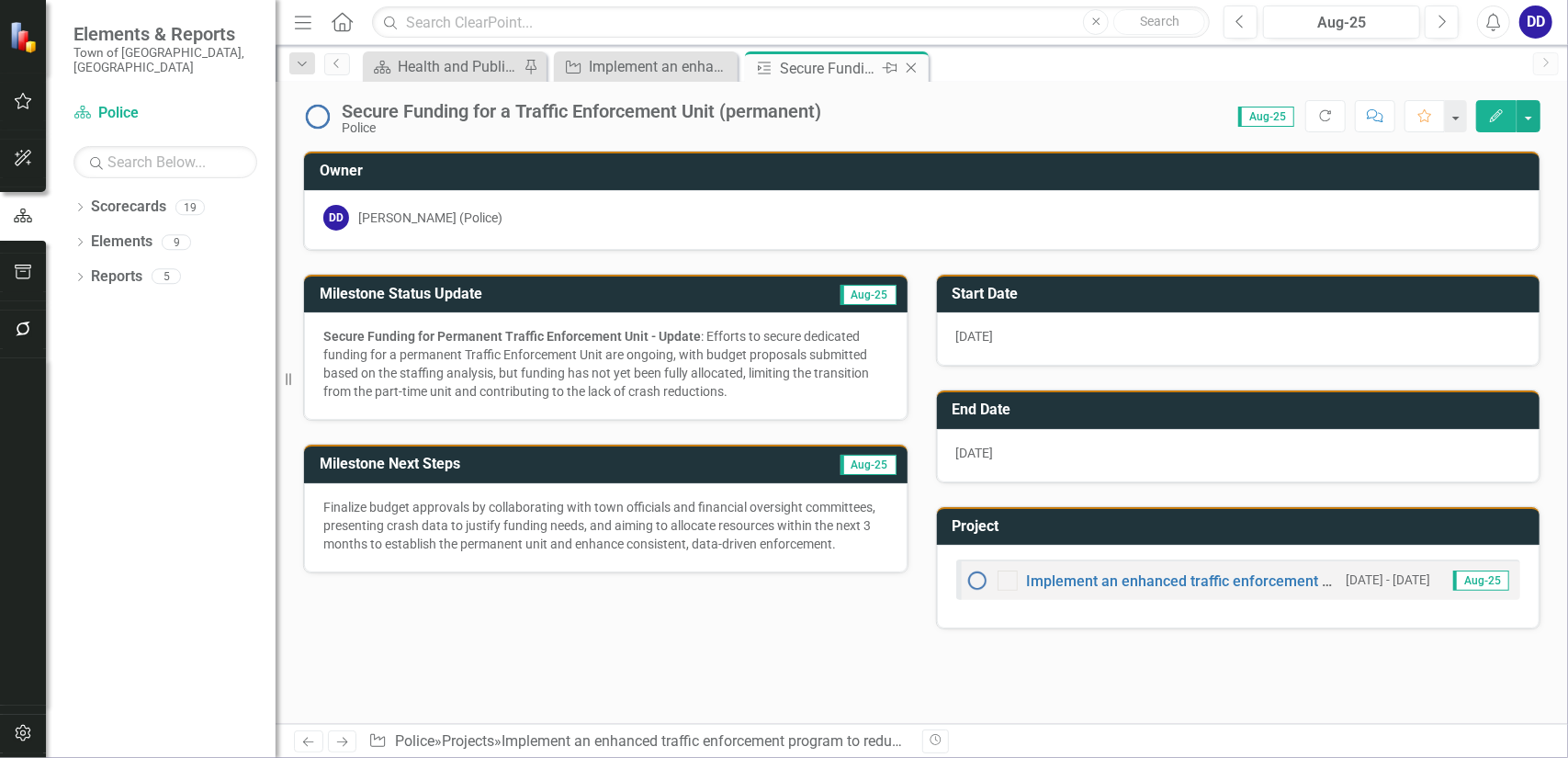
click at [914, 65] on icon "Close" at bounding box center [911, 67] width 18 height 15
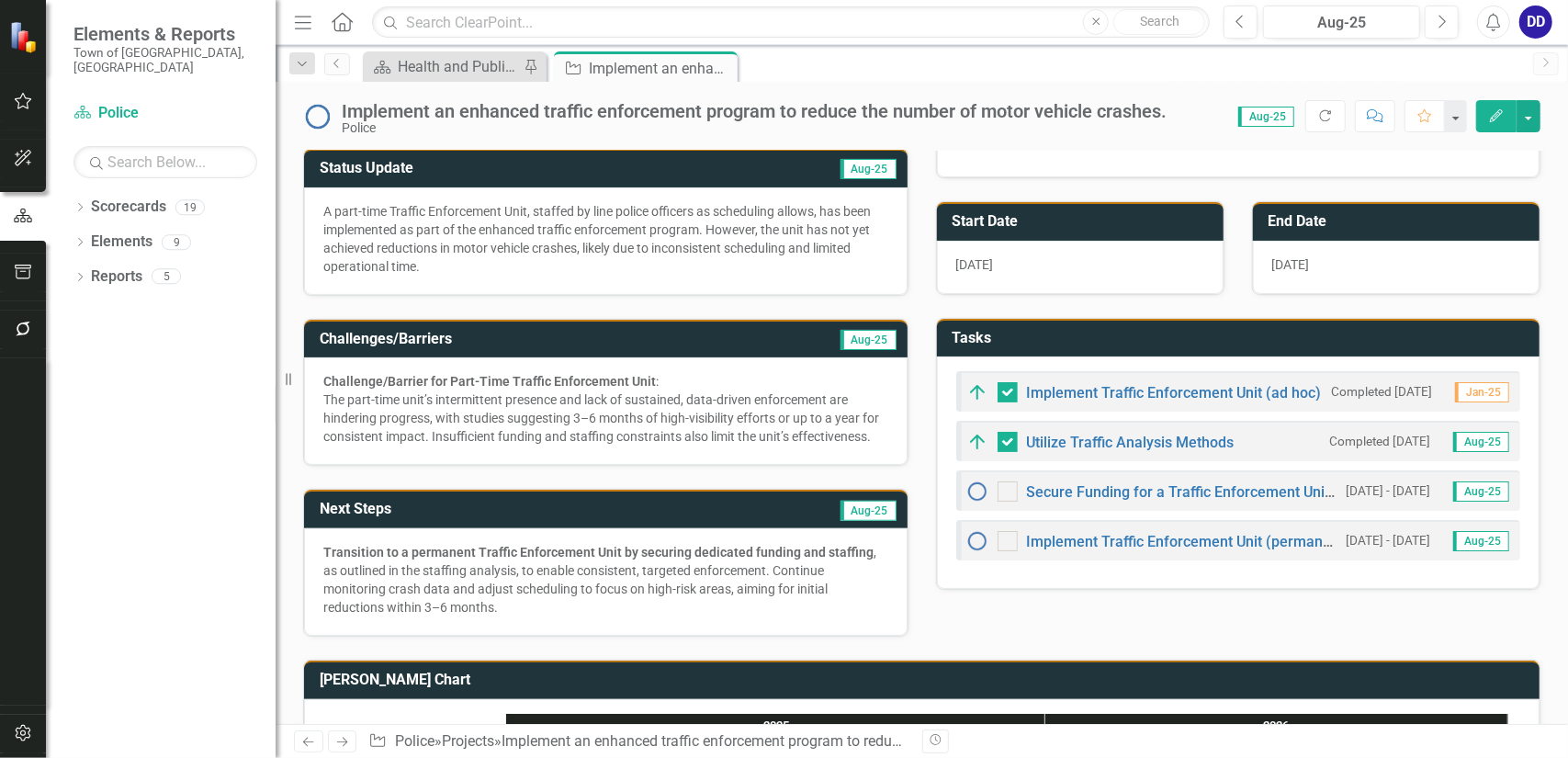
scroll to position [367, 0]
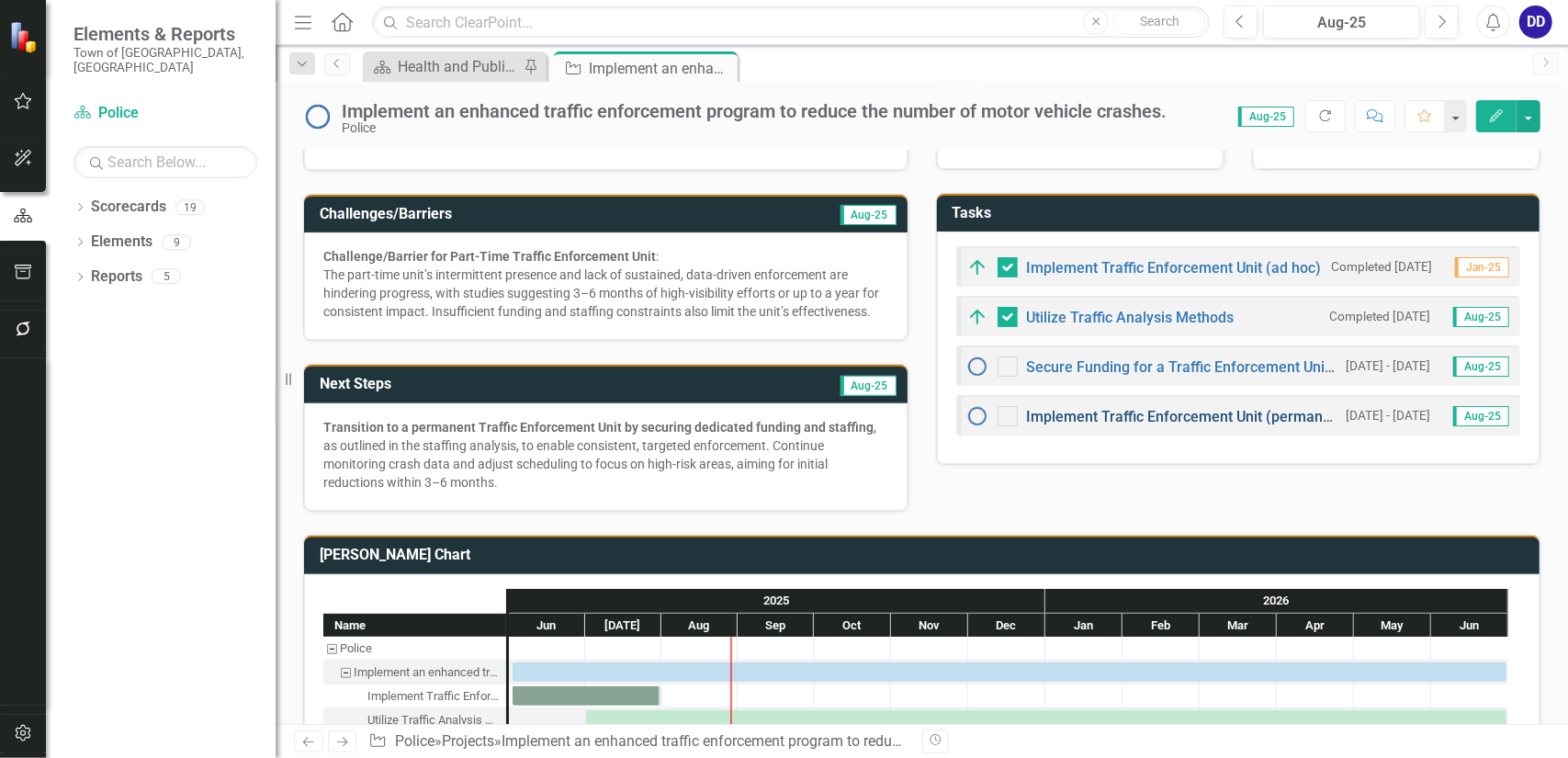
click at [1115, 408] on link "Implement Traffic Enforcement Unit (permanent)" at bounding box center [1188, 417] width 324 height 17
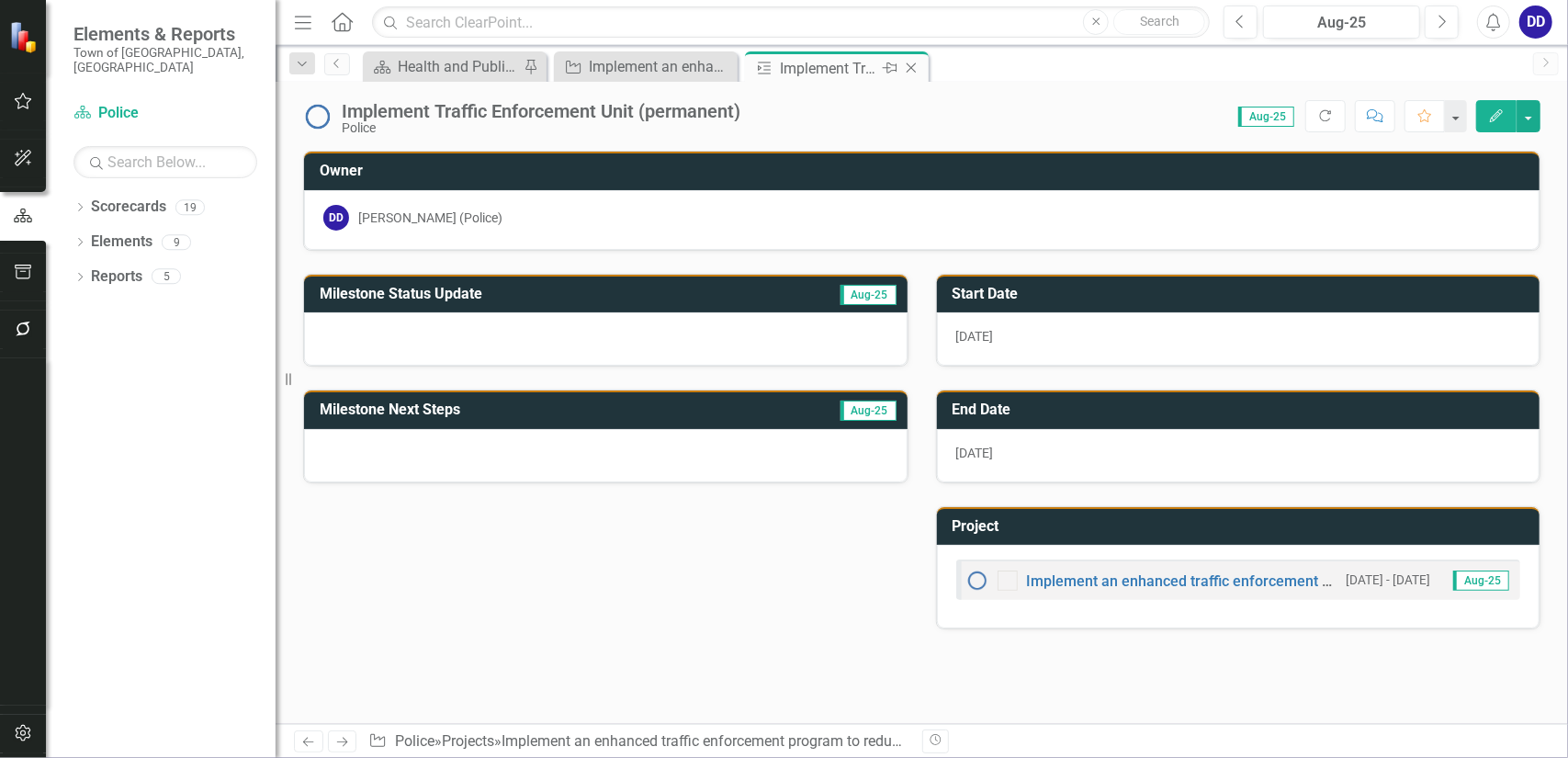
click at [914, 64] on icon at bounding box center [911, 68] width 10 height 10
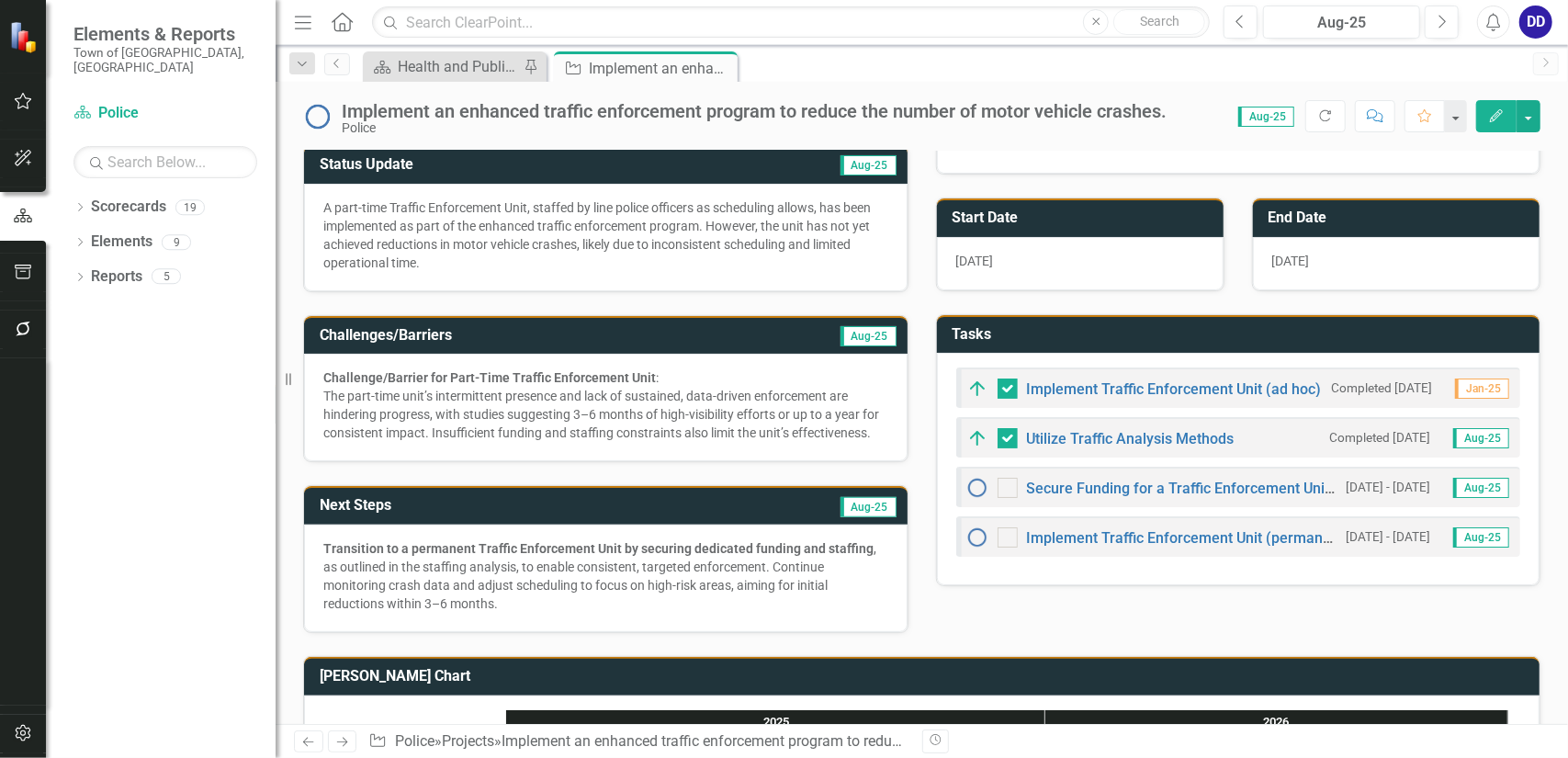
scroll to position [276, 0]
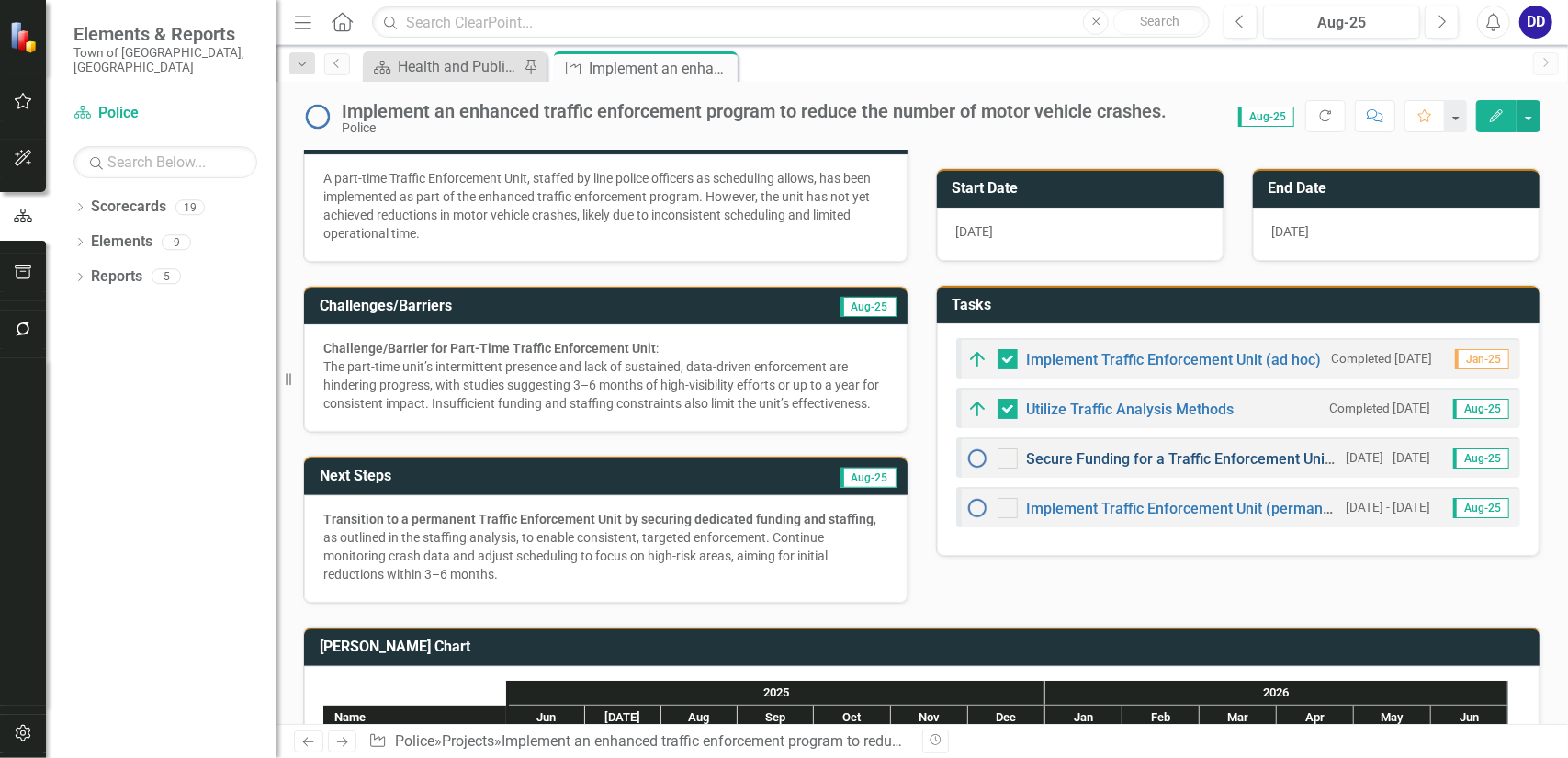
click at [1117, 458] on link "Secure Funding for a Traffic Enforcement Unit (permanent)" at bounding box center [1222, 459] width 391 height 17
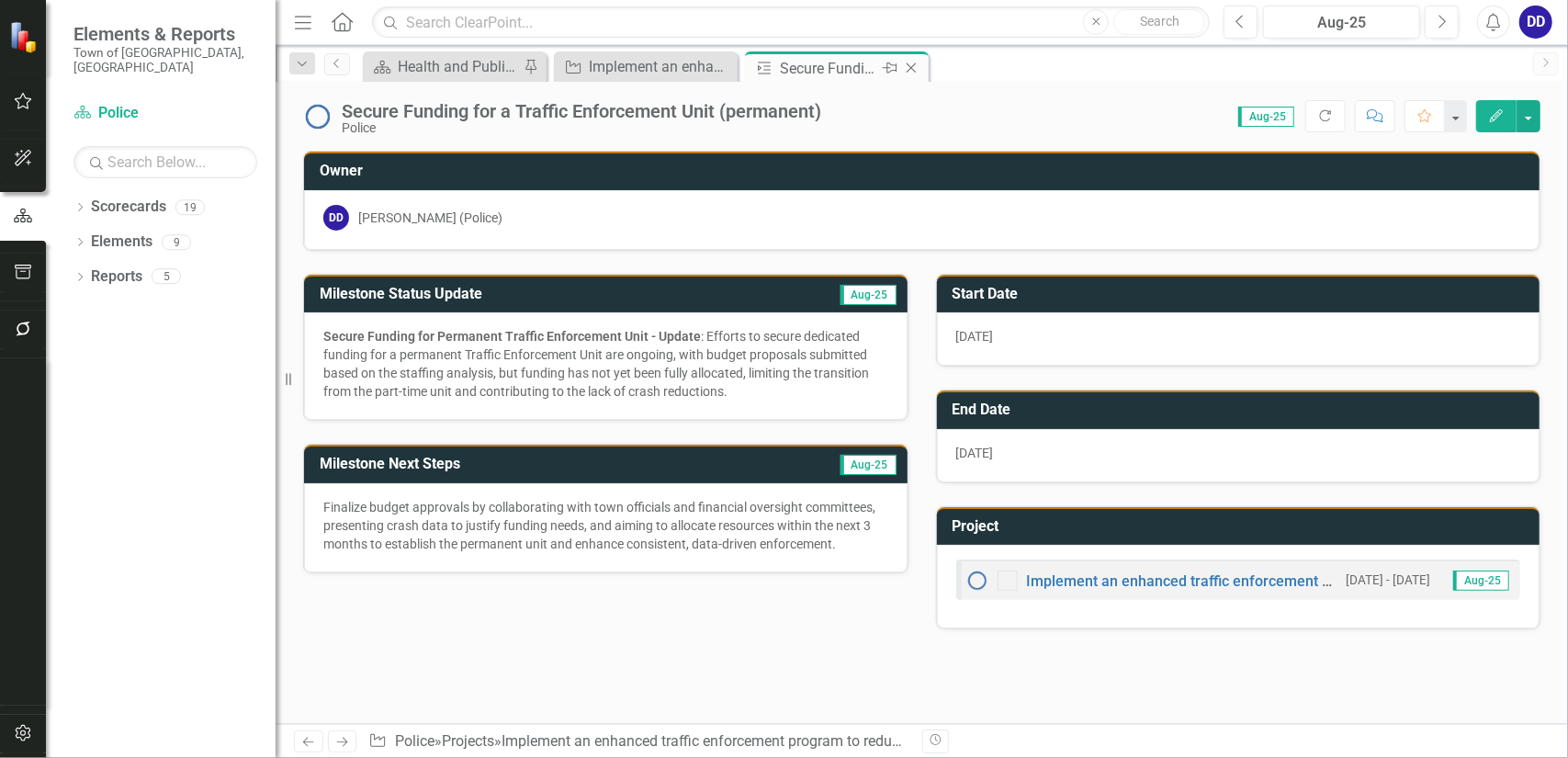
click at [913, 64] on icon "Close" at bounding box center [911, 67] width 18 height 15
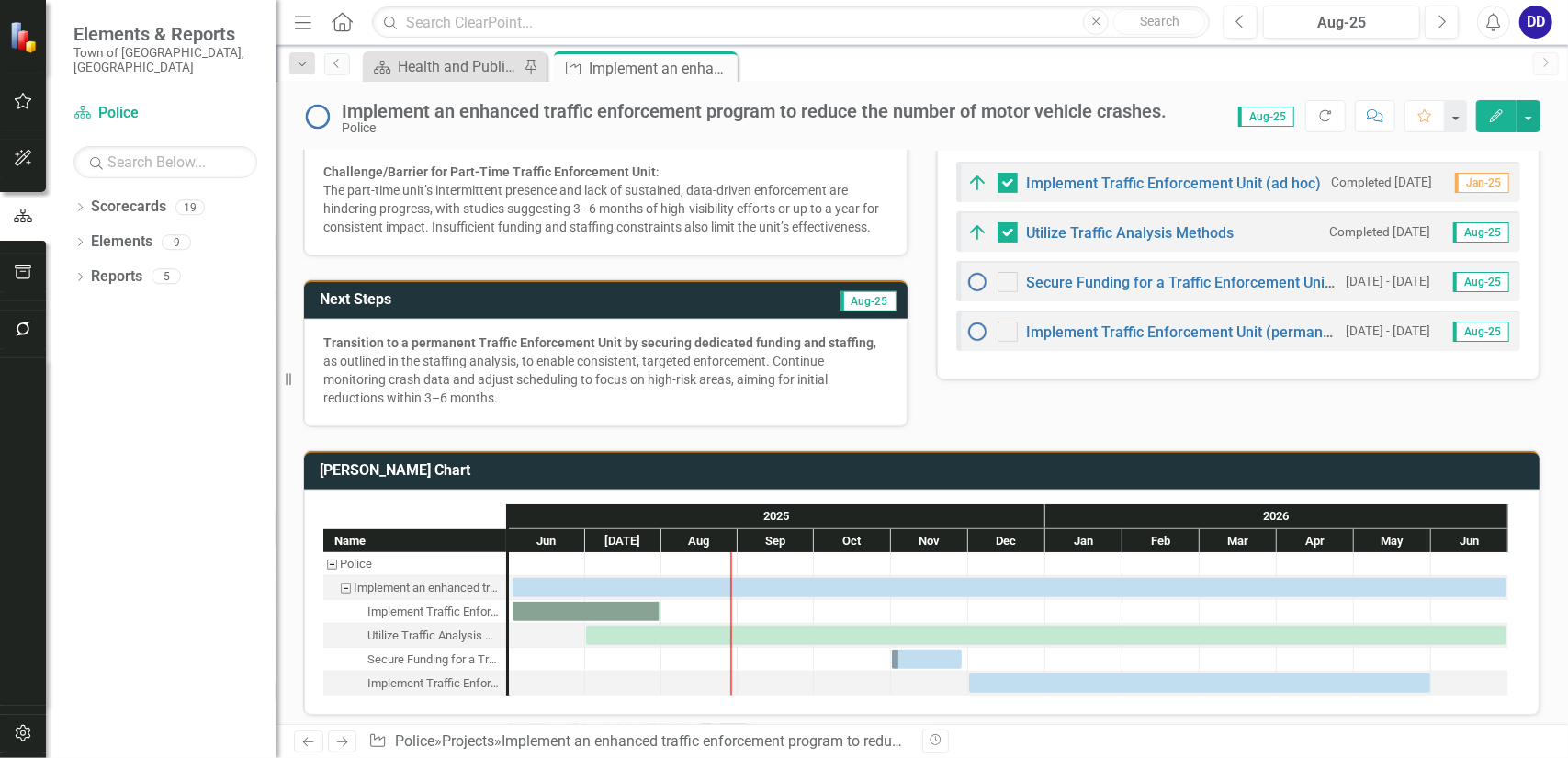
scroll to position [452, 0]
click at [1126, 328] on link "Implement Traffic Enforcement Unit (permanent)" at bounding box center [1188, 332] width 324 height 17
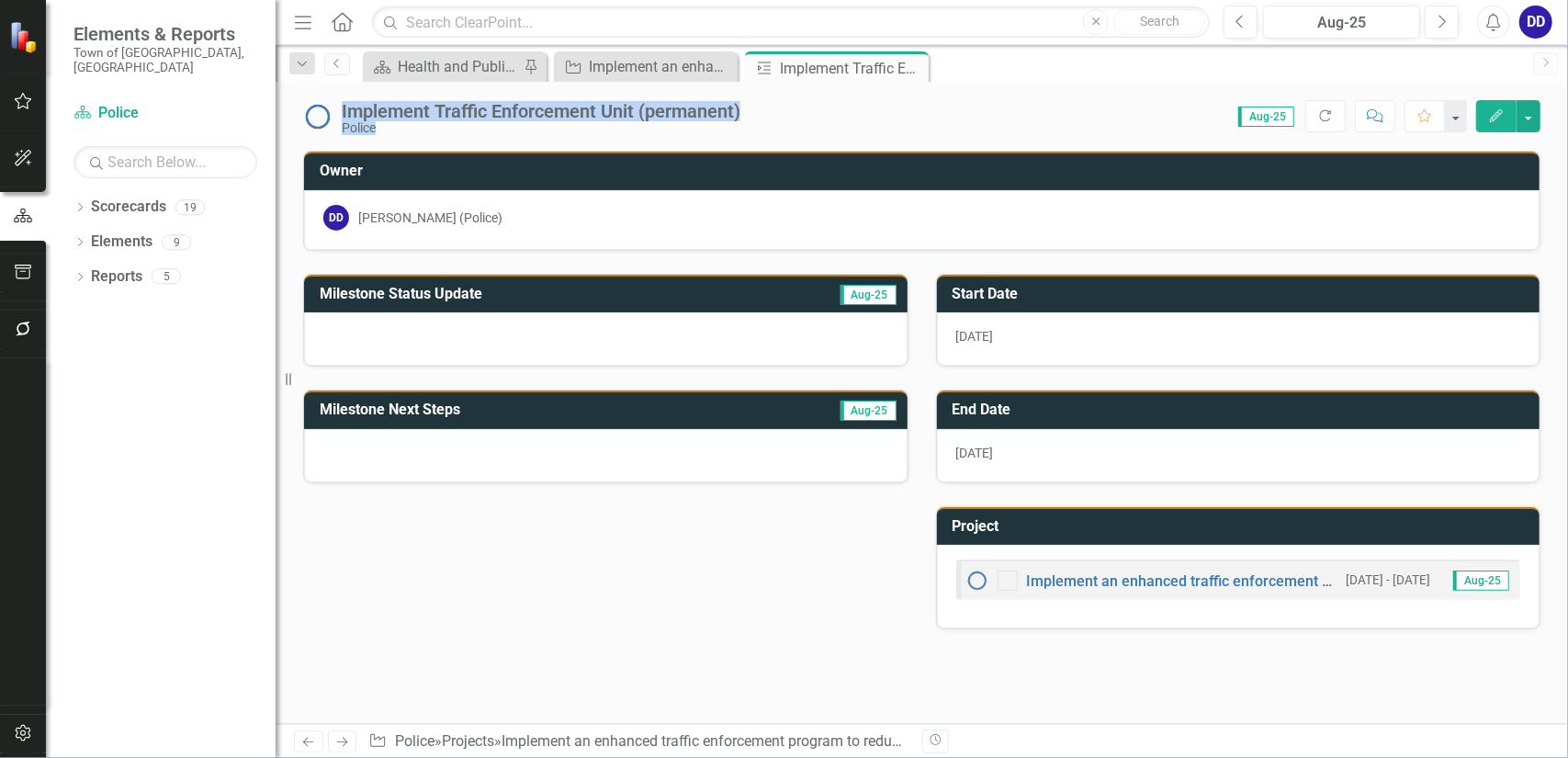
drag, startPoint x: 753, startPoint y: 117, endPoint x: 340, endPoint y: 108, distance: 413.1
click at [340, 108] on div "Implement Traffic Enforcement Unit (permanent) Police Score: N/A Aug-25 Complet…" at bounding box center [922, 109] width 1293 height 55
copy div "Implement Traffic Enforcement Unit (permanent) Police Score: N/A"
click at [522, 446] on div at bounding box center [605, 456] width 603 height 53
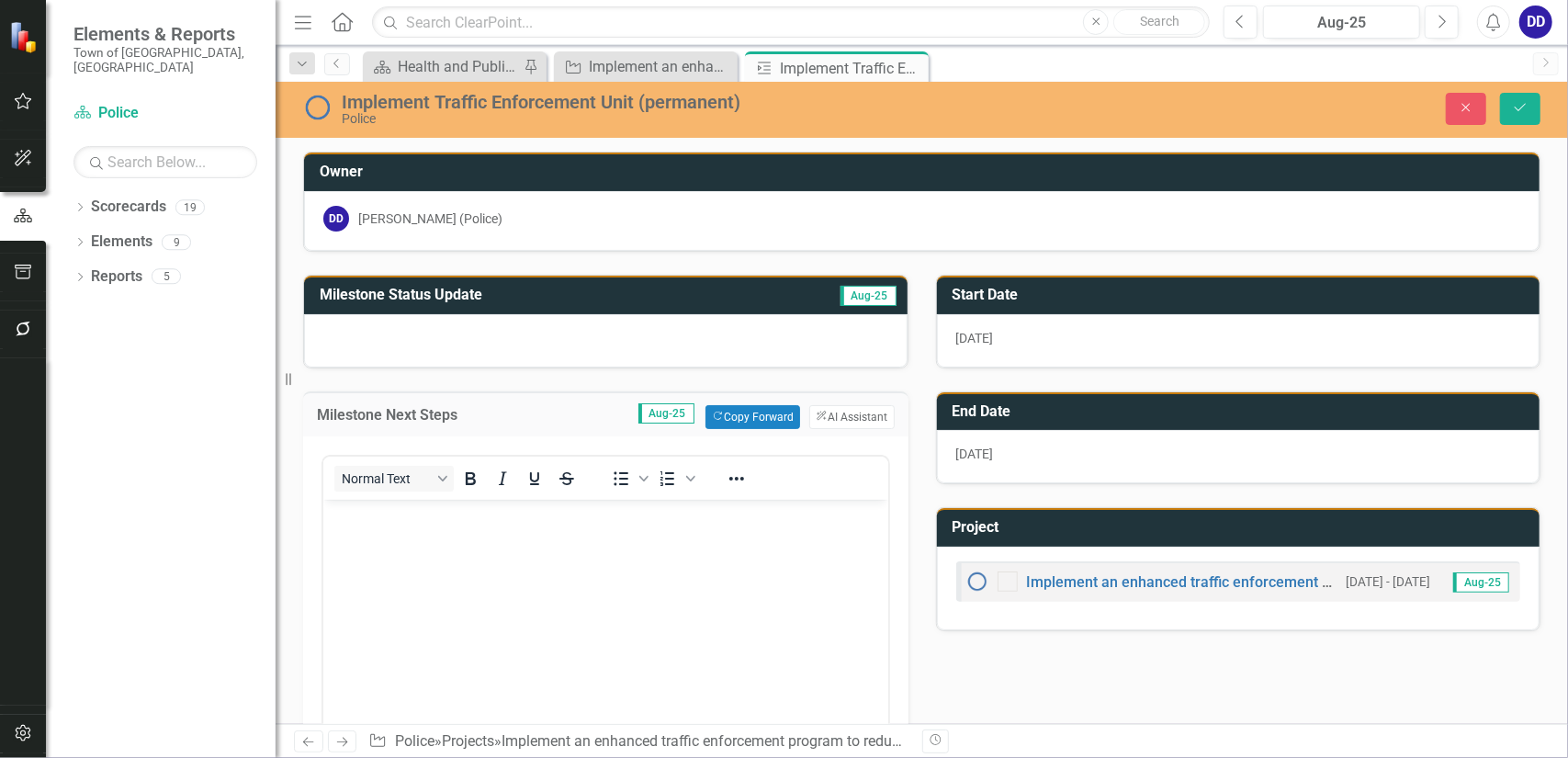
click at [391, 550] on body "Rich Text Area. Press ALT-0 for help." at bounding box center [605, 637] width 565 height 276
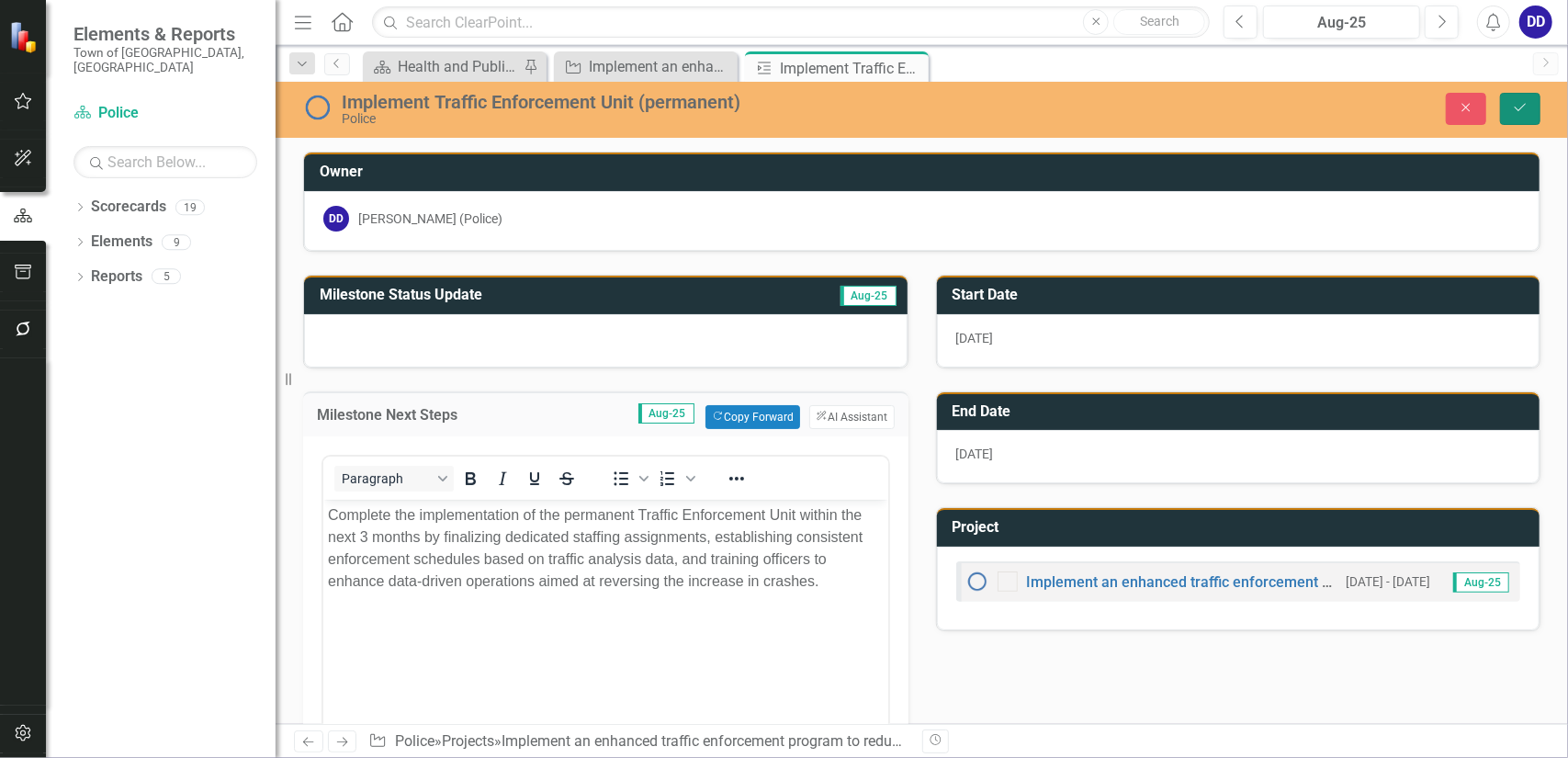
click at [1523, 112] on icon "Save" at bounding box center [1520, 107] width 17 height 13
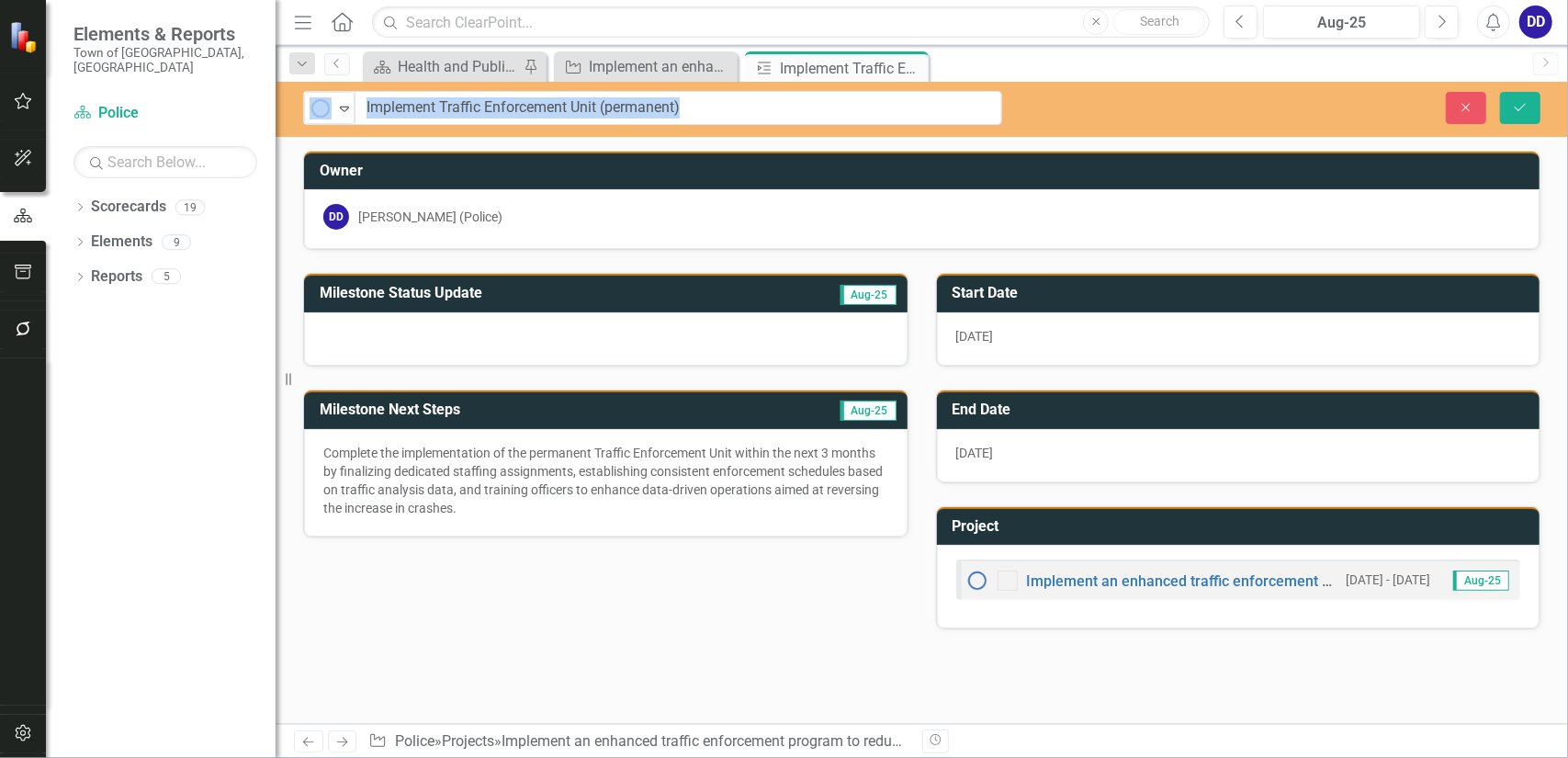
drag, startPoint x: 435, startPoint y: 110, endPoint x: 581, endPoint y: 97, distance: 146.6
click at [556, 99] on input "Implement Traffic Enforcement Unit (permanent)" at bounding box center [679, 108] width 647 height 34
drag, startPoint x: 437, startPoint y: 103, endPoint x: 600, endPoint y: 108, distance: 163.1
click at [599, 108] on input "Implement Traffic Enforcement Unit (permanent)" at bounding box center [679, 108] width 647 height 34
click at [658, 102] on input "Implement Traffic Enforcement Unit (permanent)" at bounding box center [679, 108] width 647 height 34
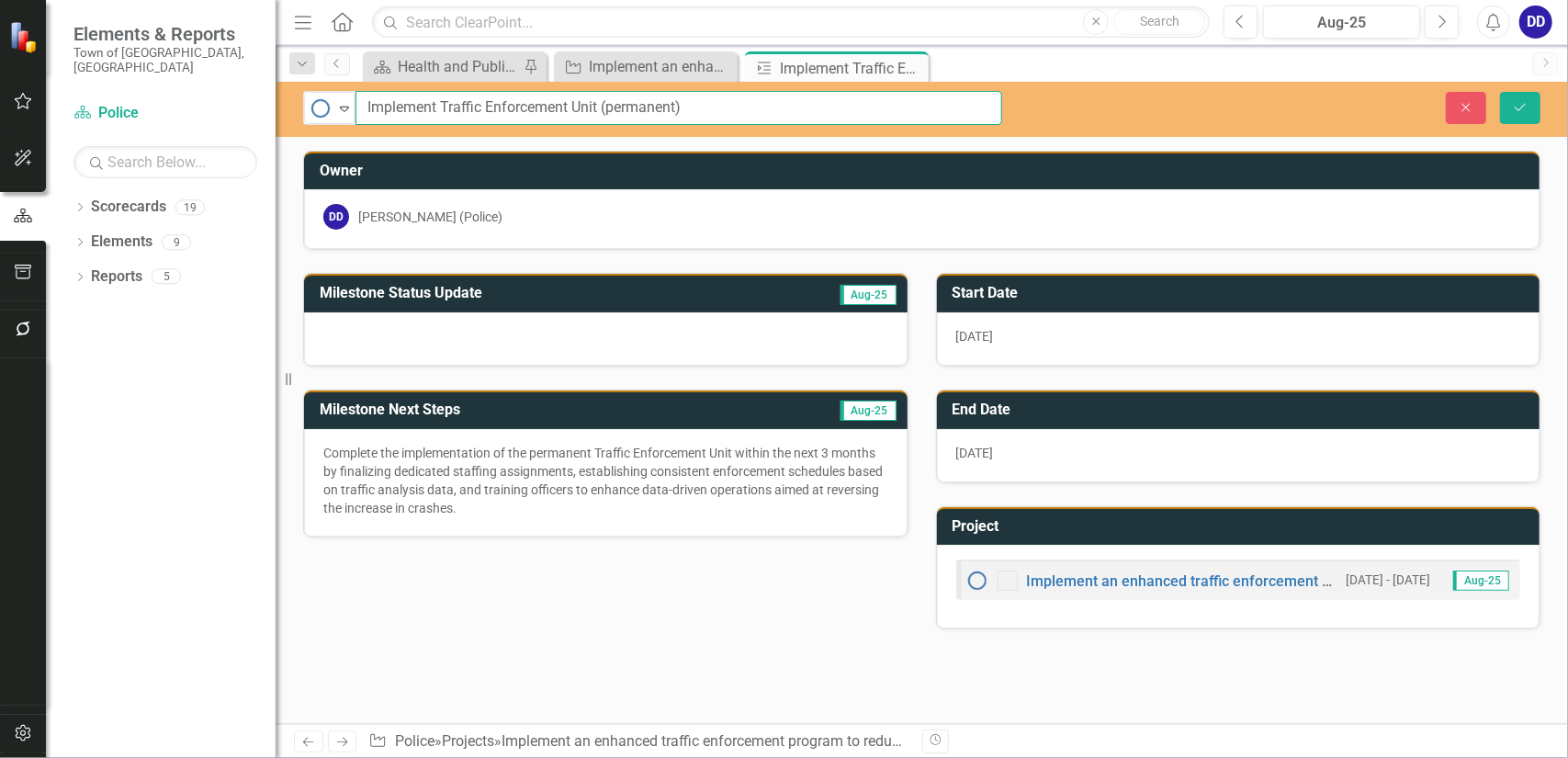
drag, startPoint x: 695, startPoint y: 107, endPoint x: 603, endPoint y: 103, distance: 92.1
click at [603, 103] on input "Implement Traffic Enforcement Unit (permanent)" at bounding box center [679, 108] width 647 height 34
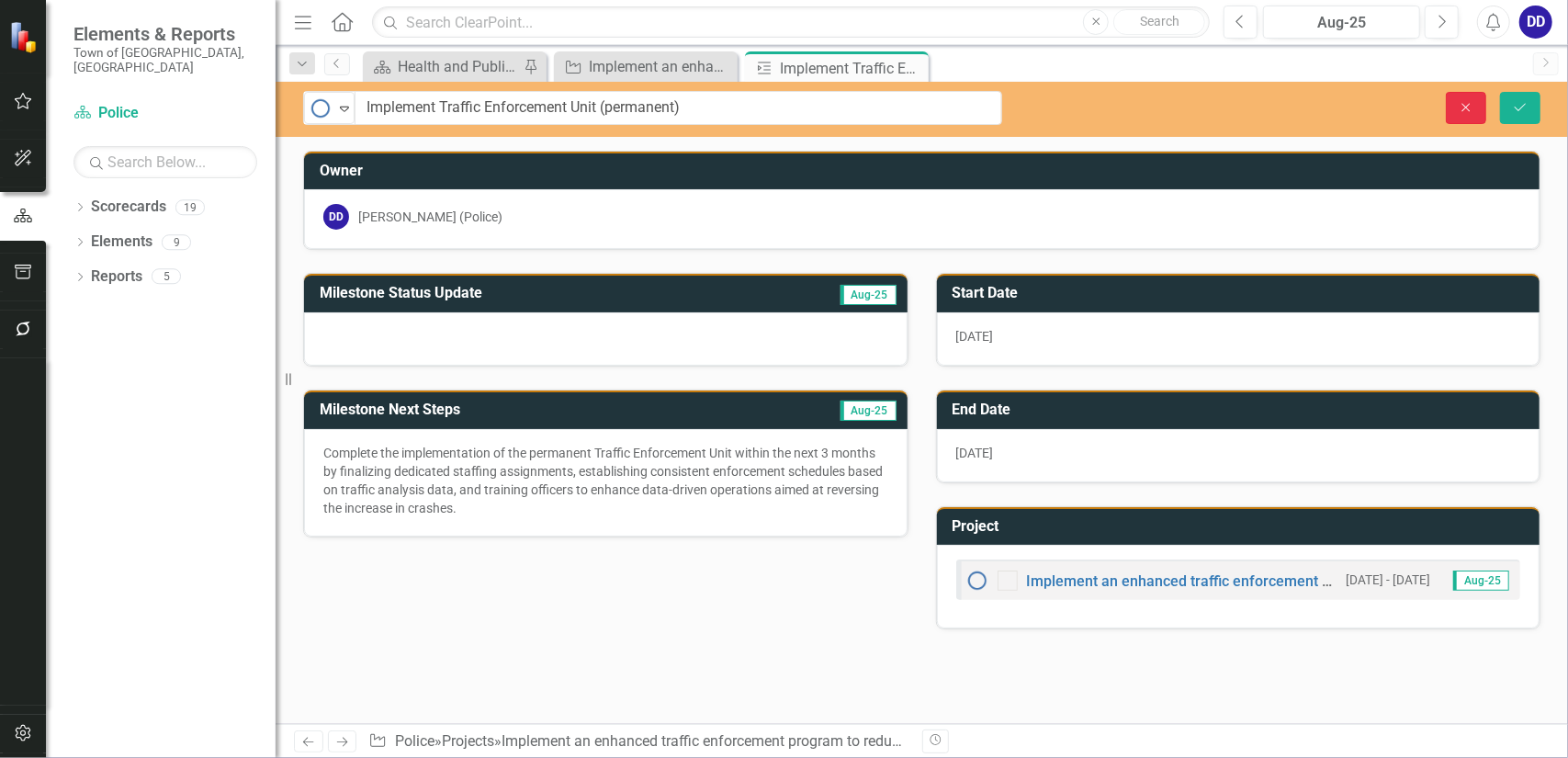
click at [1471, 111] on icon "Close" at bounding box center [1466, 107] width 17 height 13
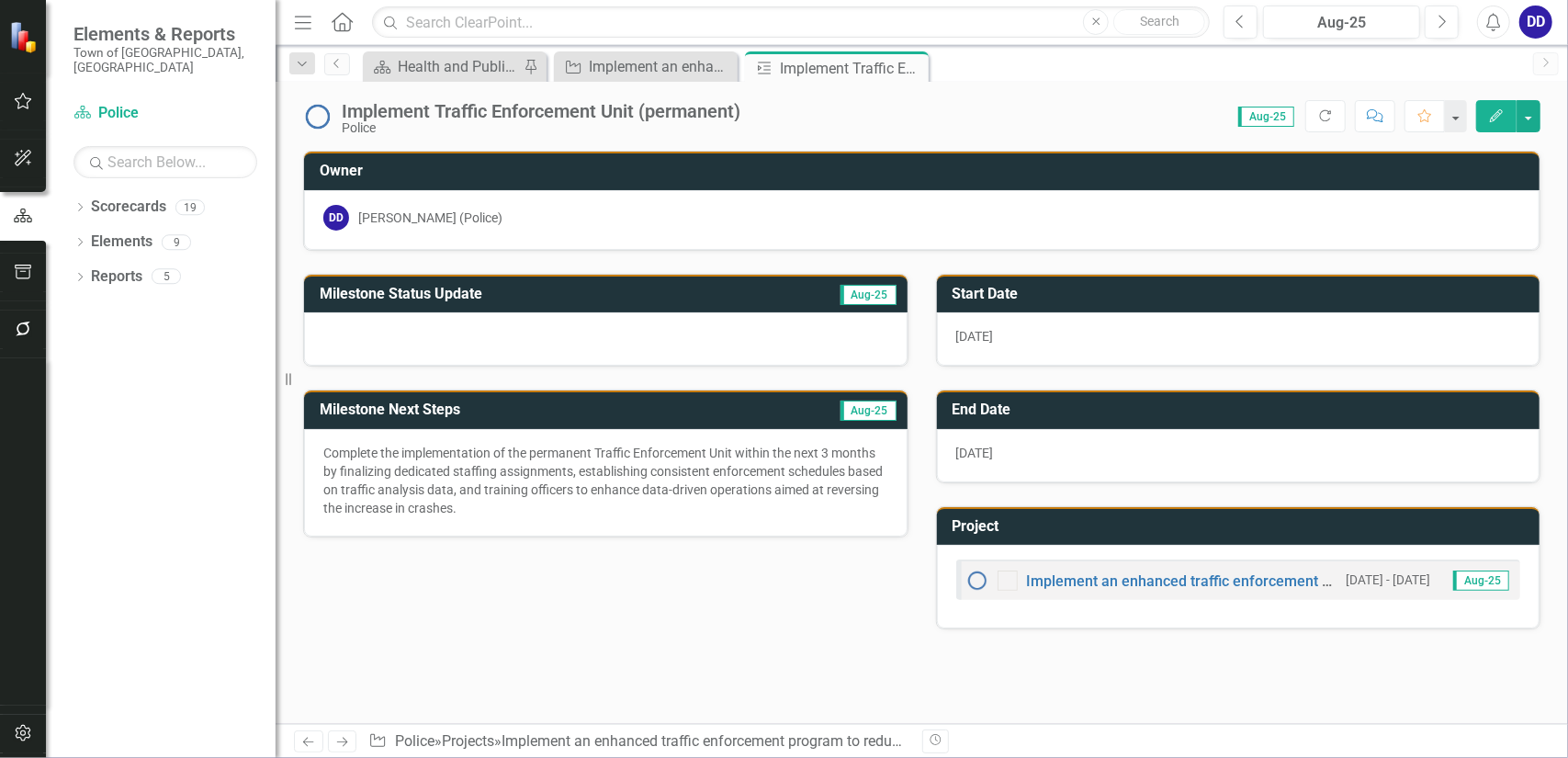
click at [417, 331] on div at bounding box center [605, 339] width 603 height 53
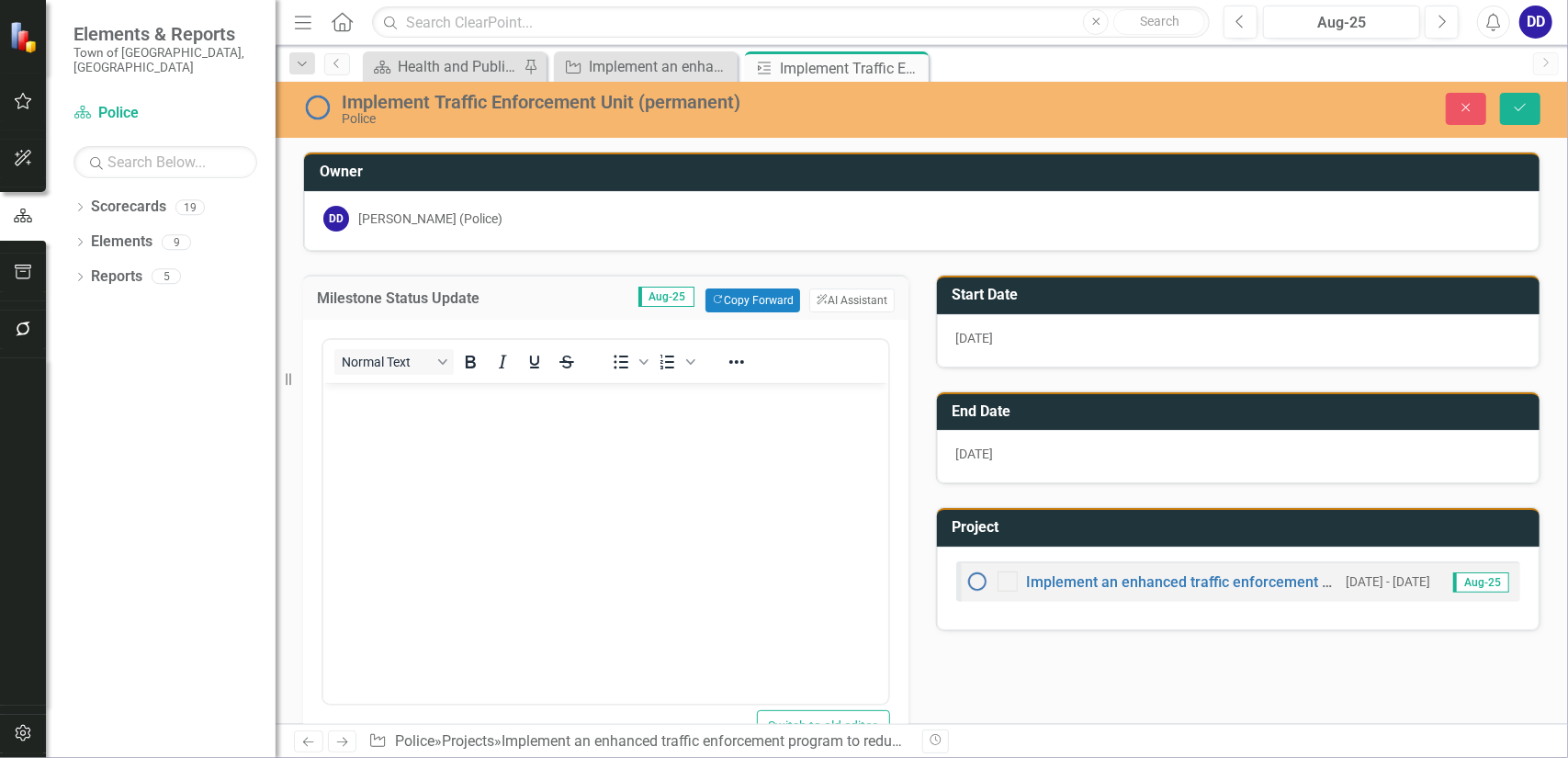
click at [399, 426] on body "Rich Text Area. Press ALT-0 for help." at bounding box center [605, 520] width 565 height 276
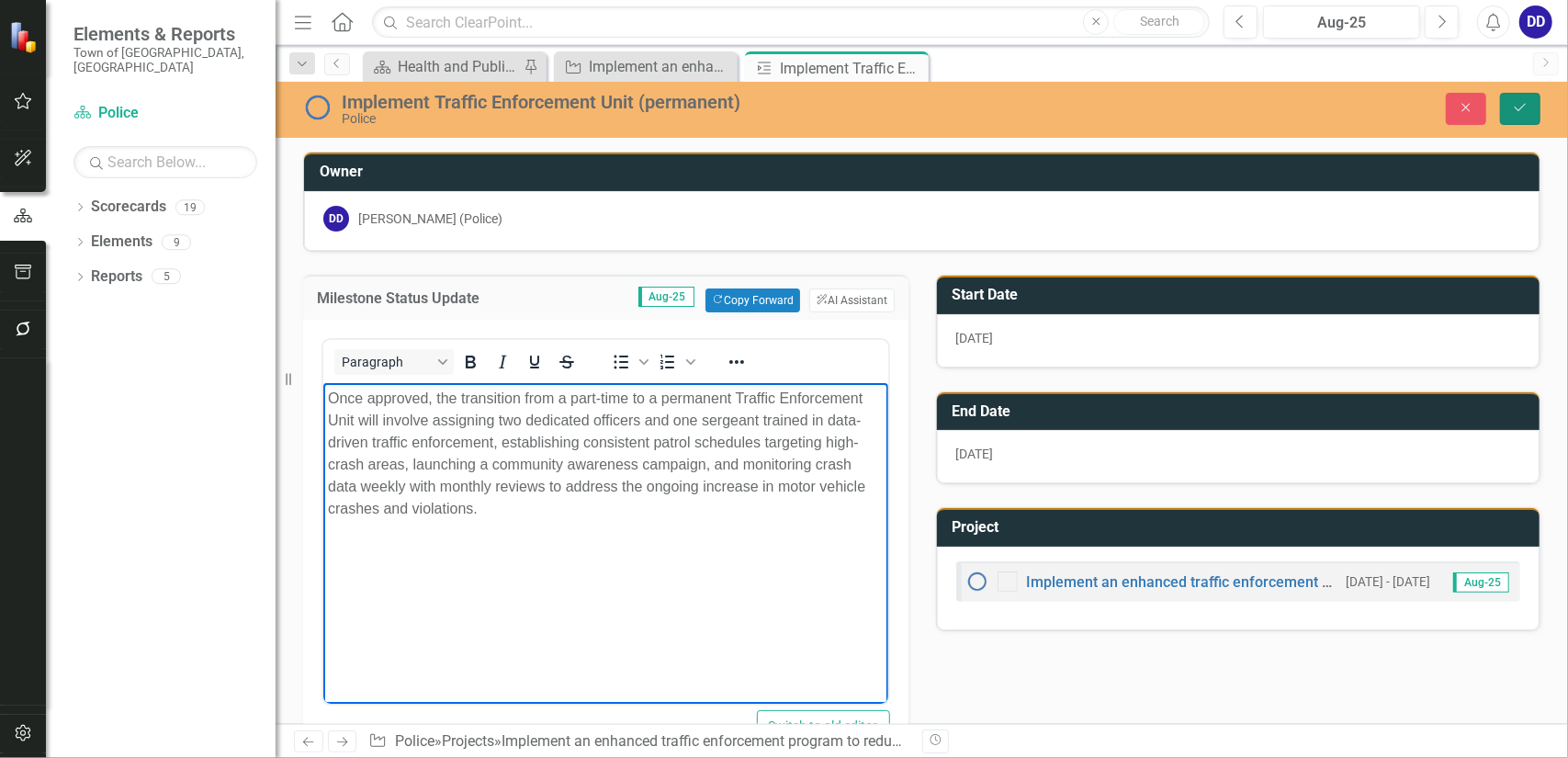
click at [1525, 108] on icon "Save" at bounding box center [1520, 107] width 17 height 13
